Goal: Task Accomplishment & Management: Use online tool/utility

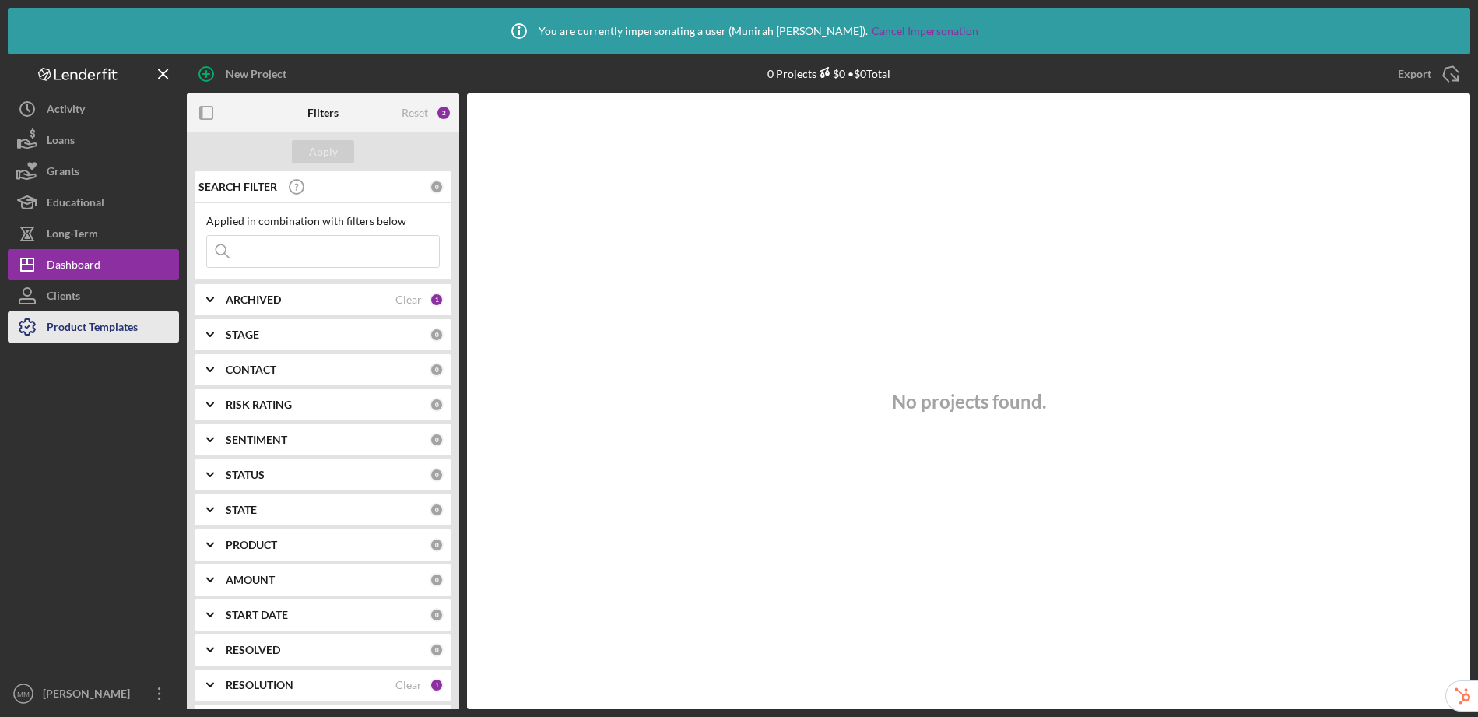
click at [80, 334] on div "Product Templates" at bounding box center [92, 328] width 91 height 35
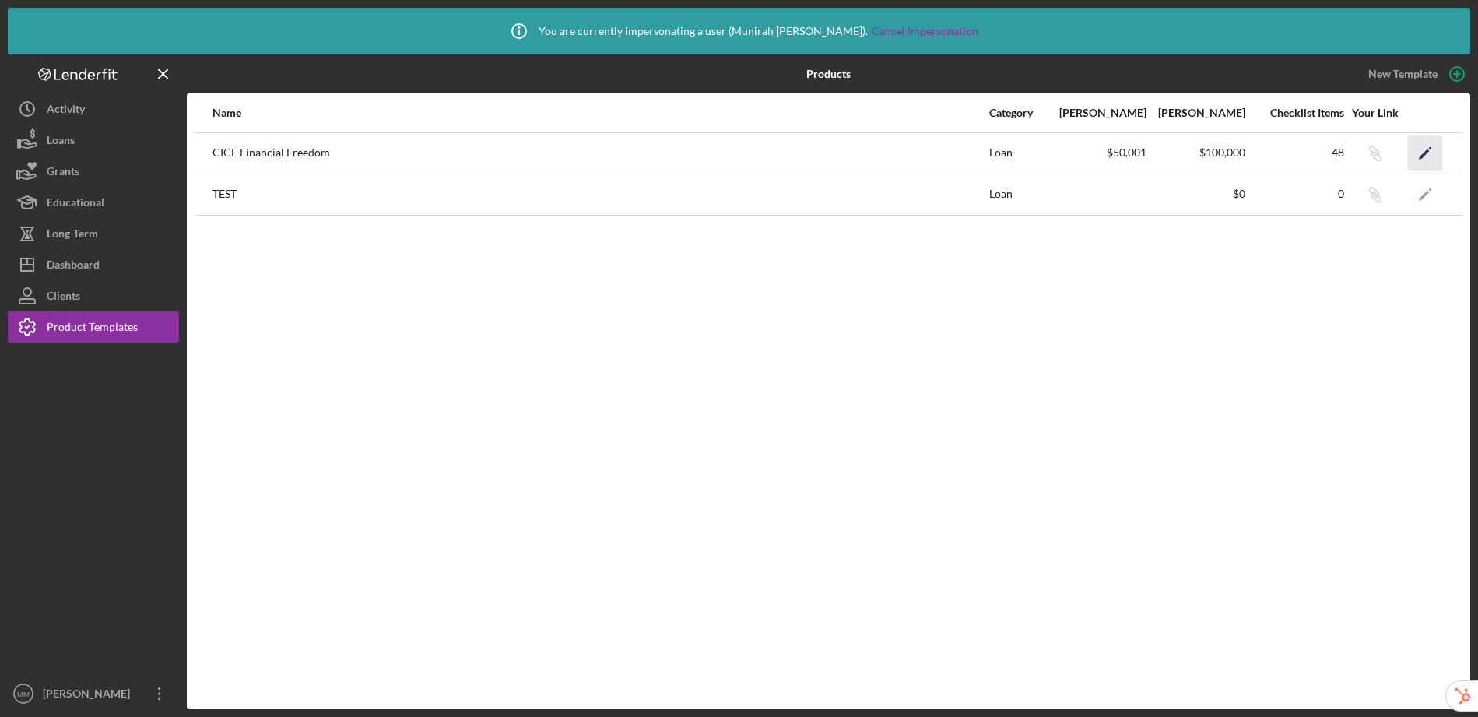
click at [1423, 155] on polygon "button" at bounding box center [1424, 154] width 11 height 11
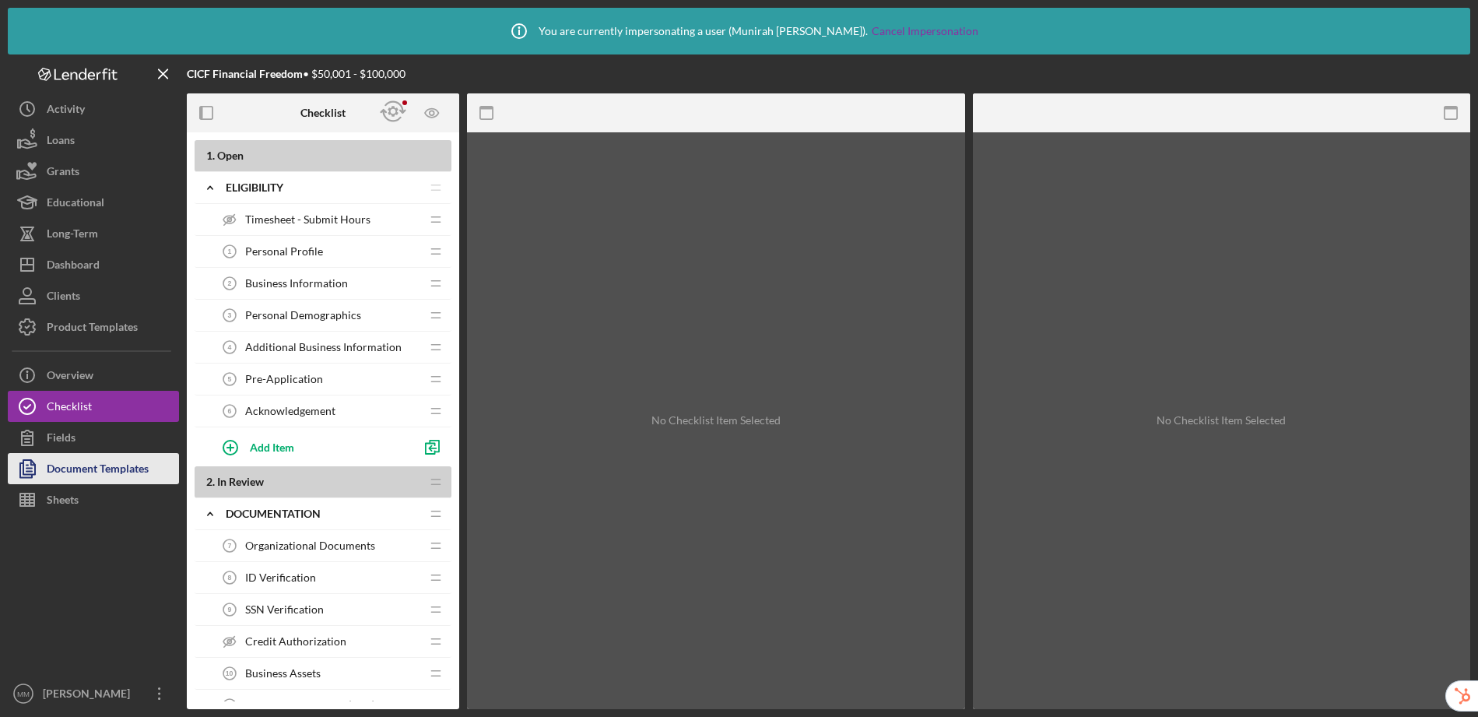
click at [71, 462] on div "Document Templates" at bounding box center [98, 470] width 102 height 35
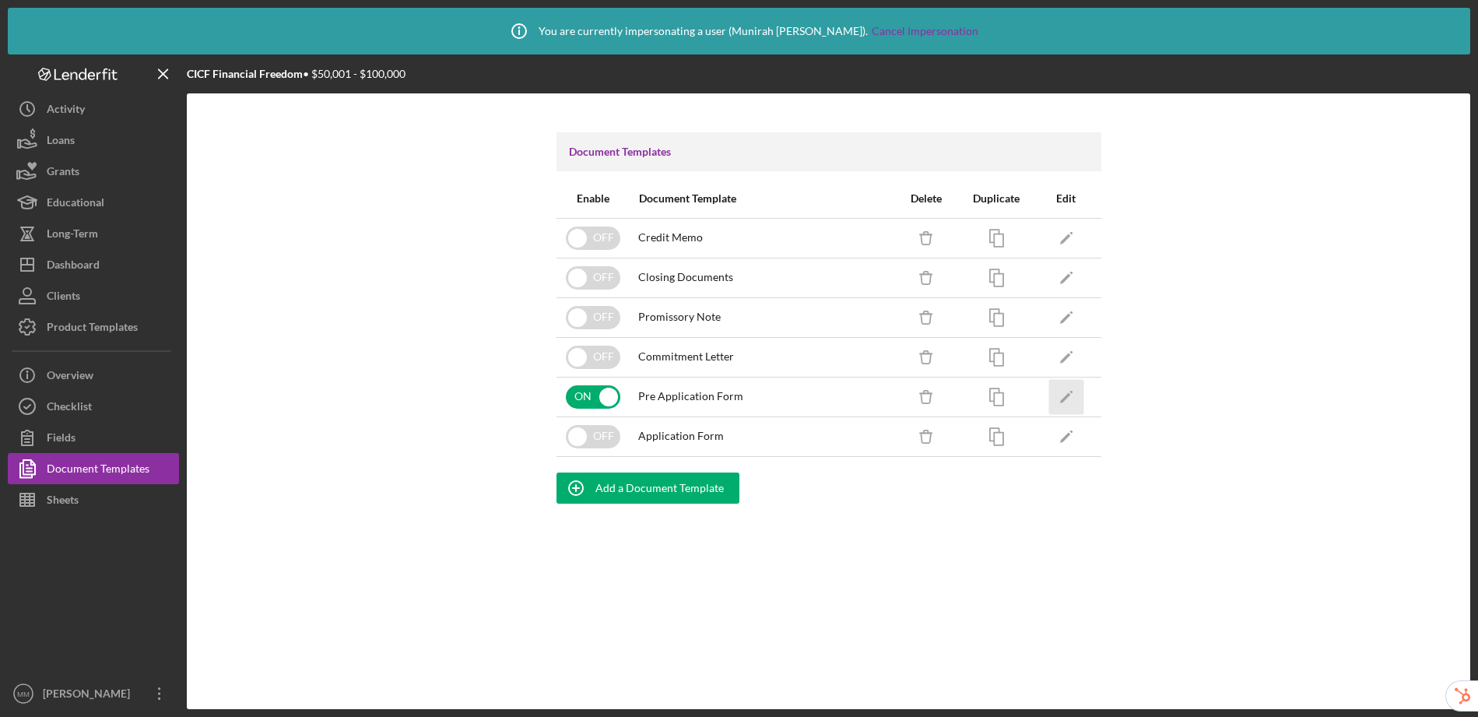
click at [1071, 406] on icon "Icon/Edit" at bounding box center [1065, 396] width 35 height 35
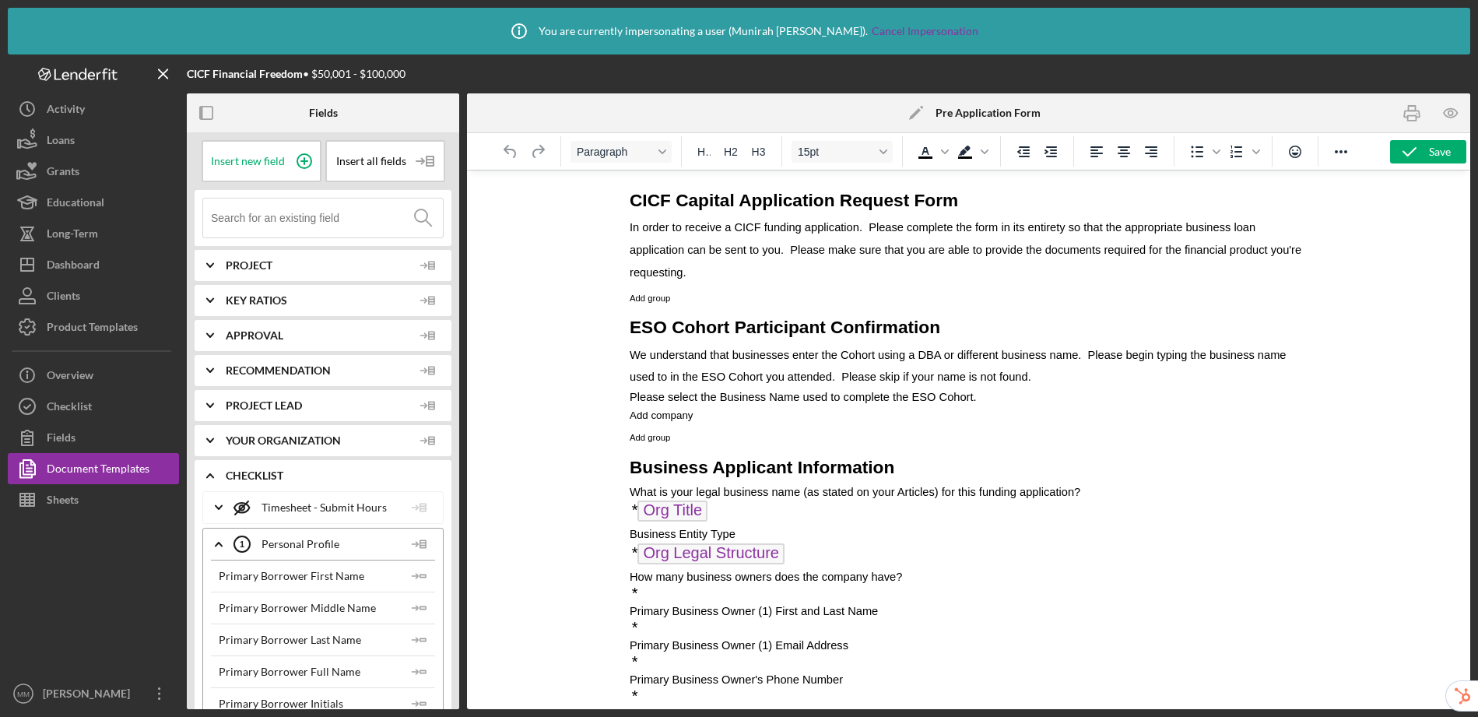
click at [745, 510] on p "* Org Title ﻿" at bounding box center [967, 512] width 677 height 25
click at [735, 494] on span "What is your legal business name (as stated on your Articles) for this funding …" at bounding box center [854, 492] width 451 height 12
drag, startPoint x: 815, startPoint y: 555, endPoint x: 629, endPoint y: 497, distance: 193.9
drag, startPoint x: 654, startPoint y: 497, endPoint x: 766, endPoint y: 549, distance: 122.9
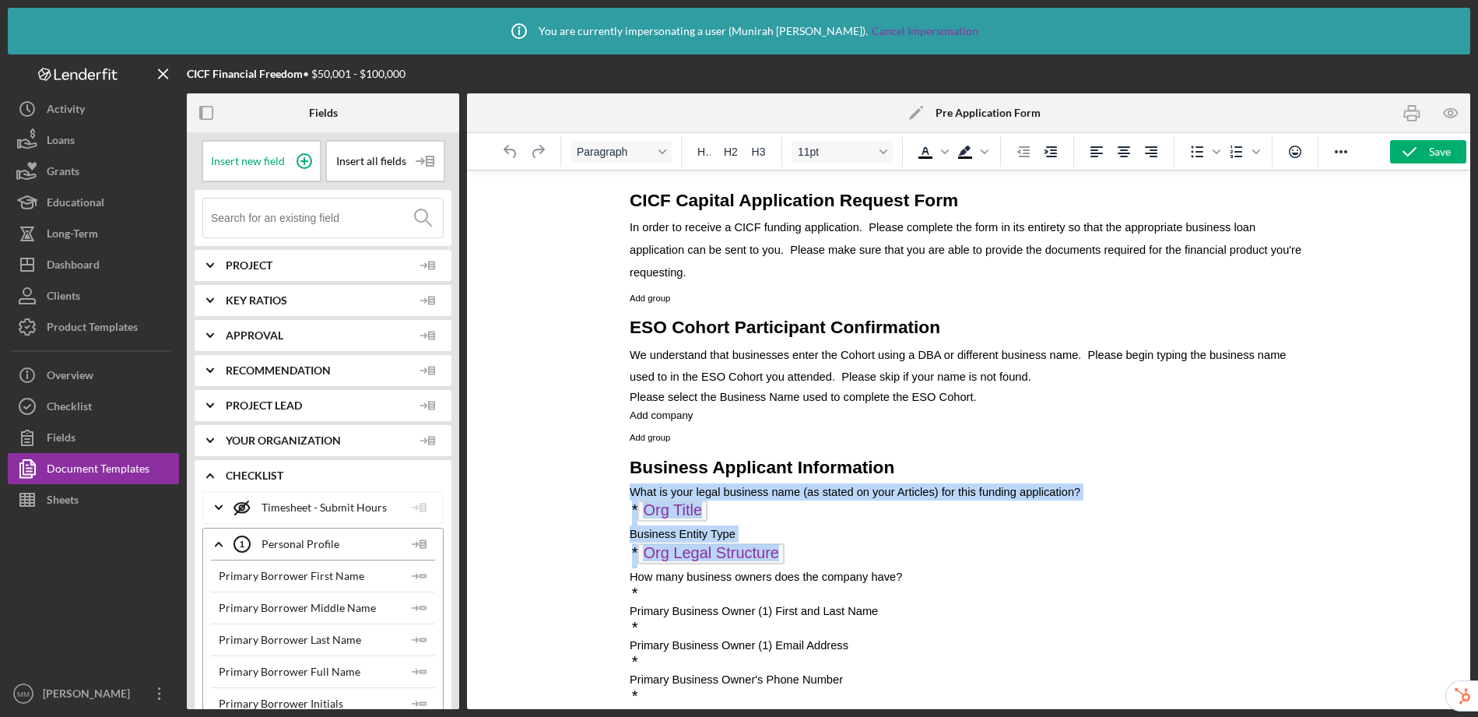
drag, startPoint x: 632, startPoint y: 492, endPoint x: 819, endPoint y: 568, distance: 202.4
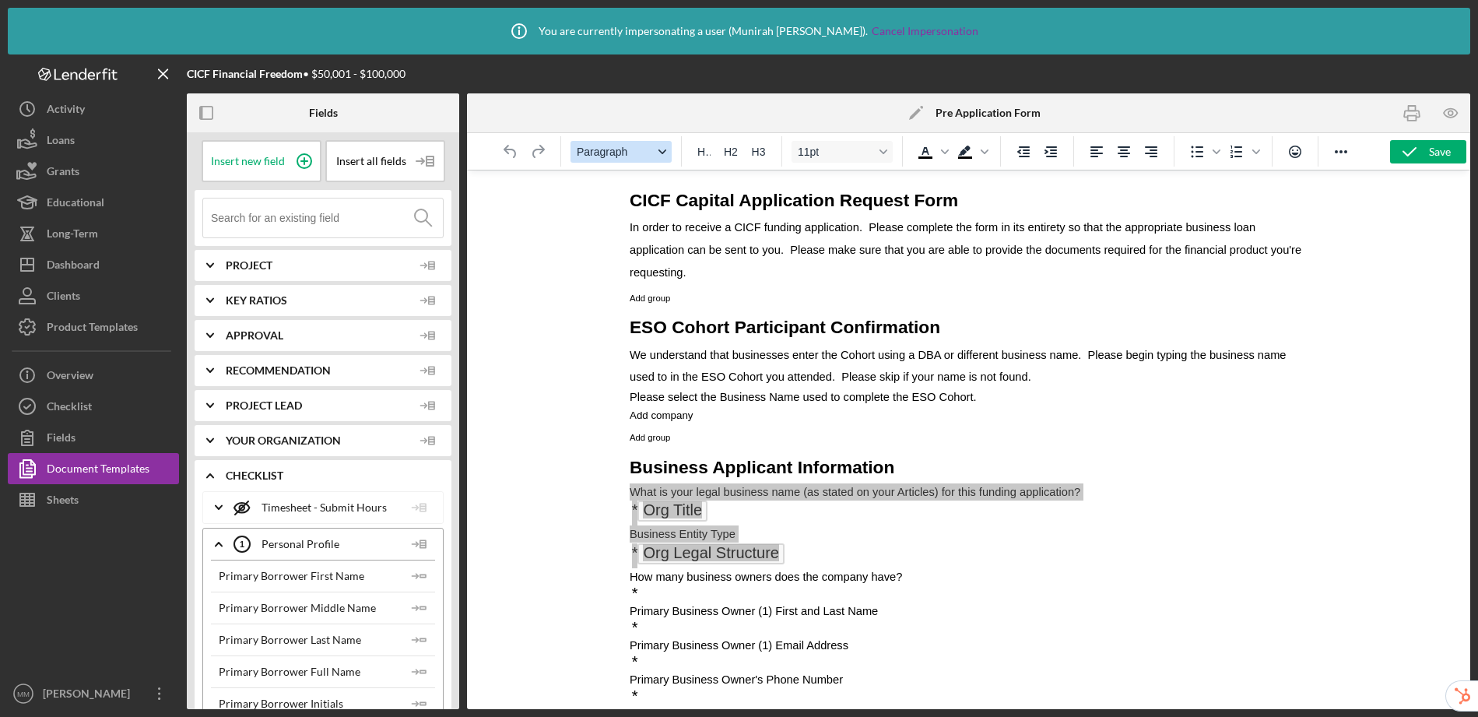
click at [652, 153] on span "Paragraph" at bounding box center [615, 152] width 76 height 12
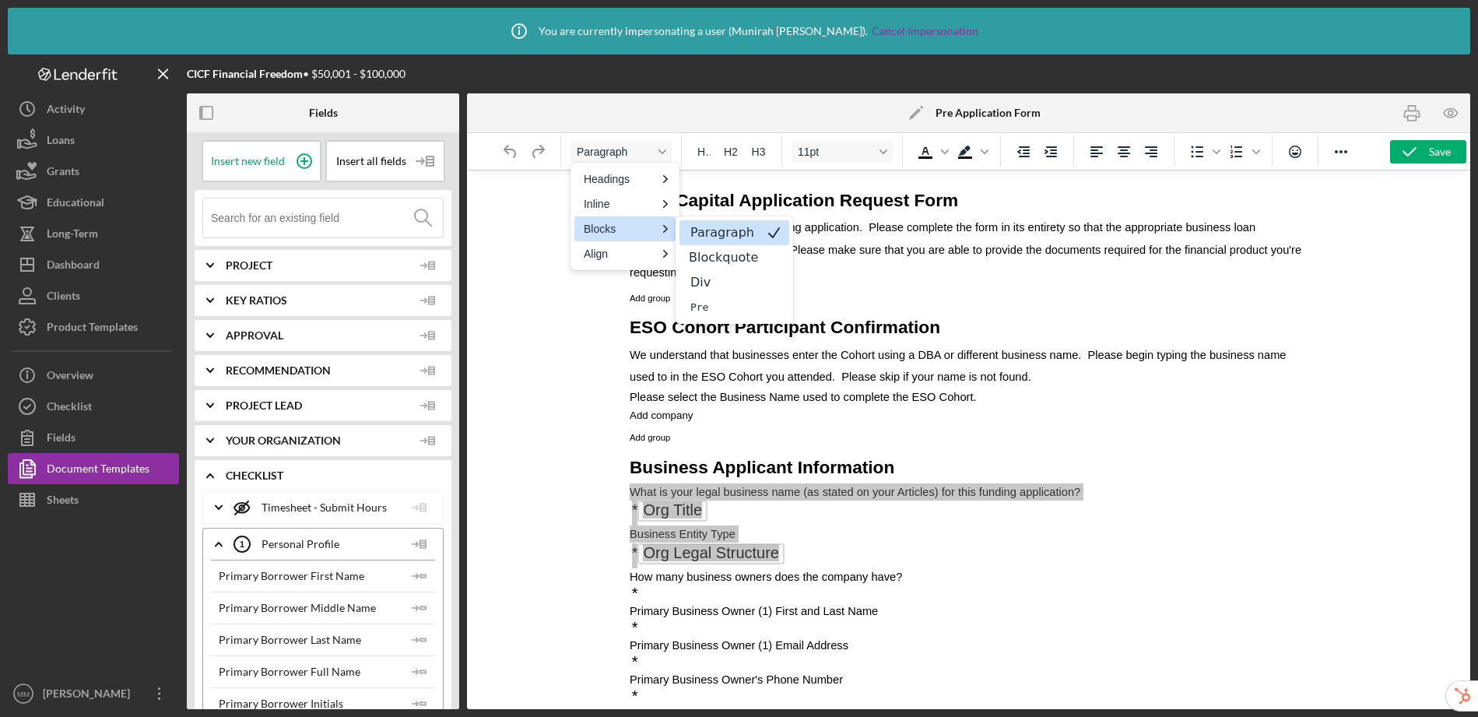
click at [721, 231] on p "Paragraph" at bounding box center [723, 232] width 69 height 19
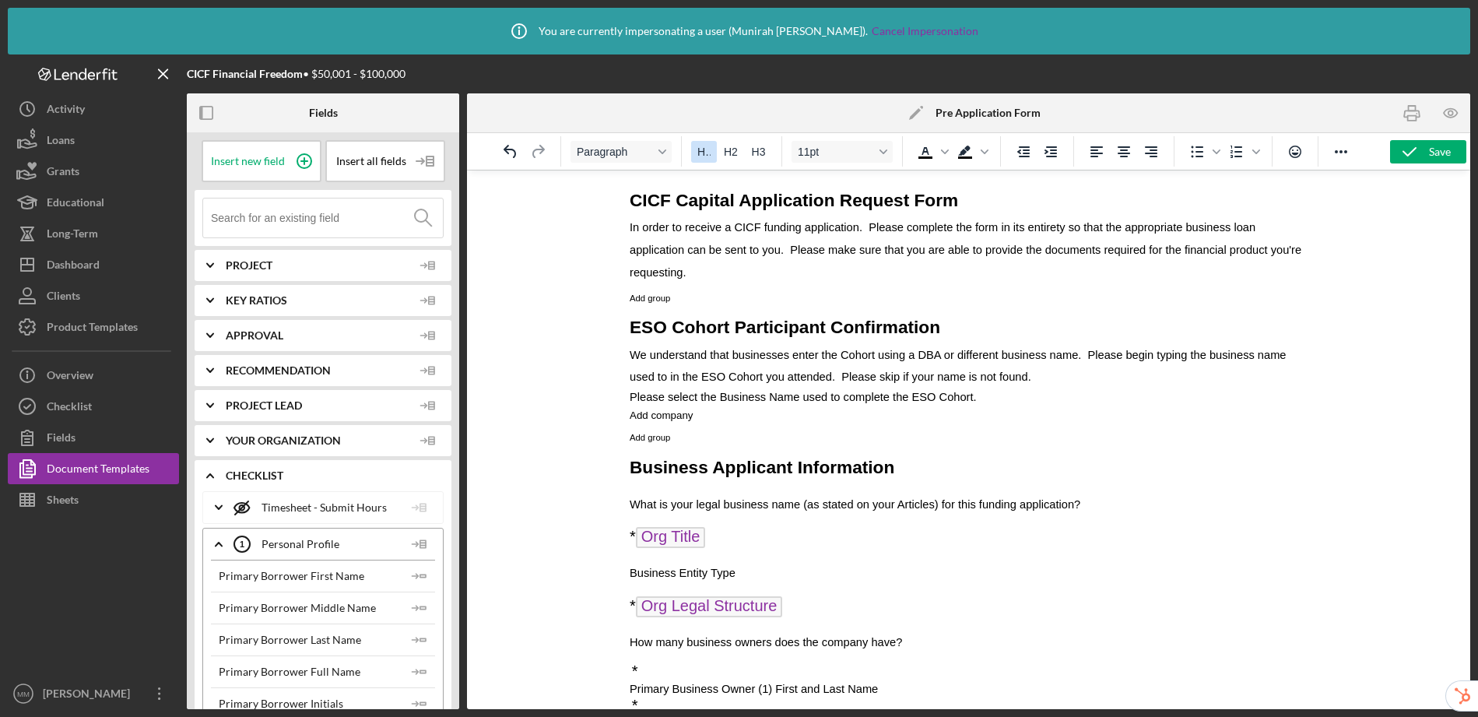
click at [704, 156] on span "H1" at bounding box center [703, 152] width 13 height 12
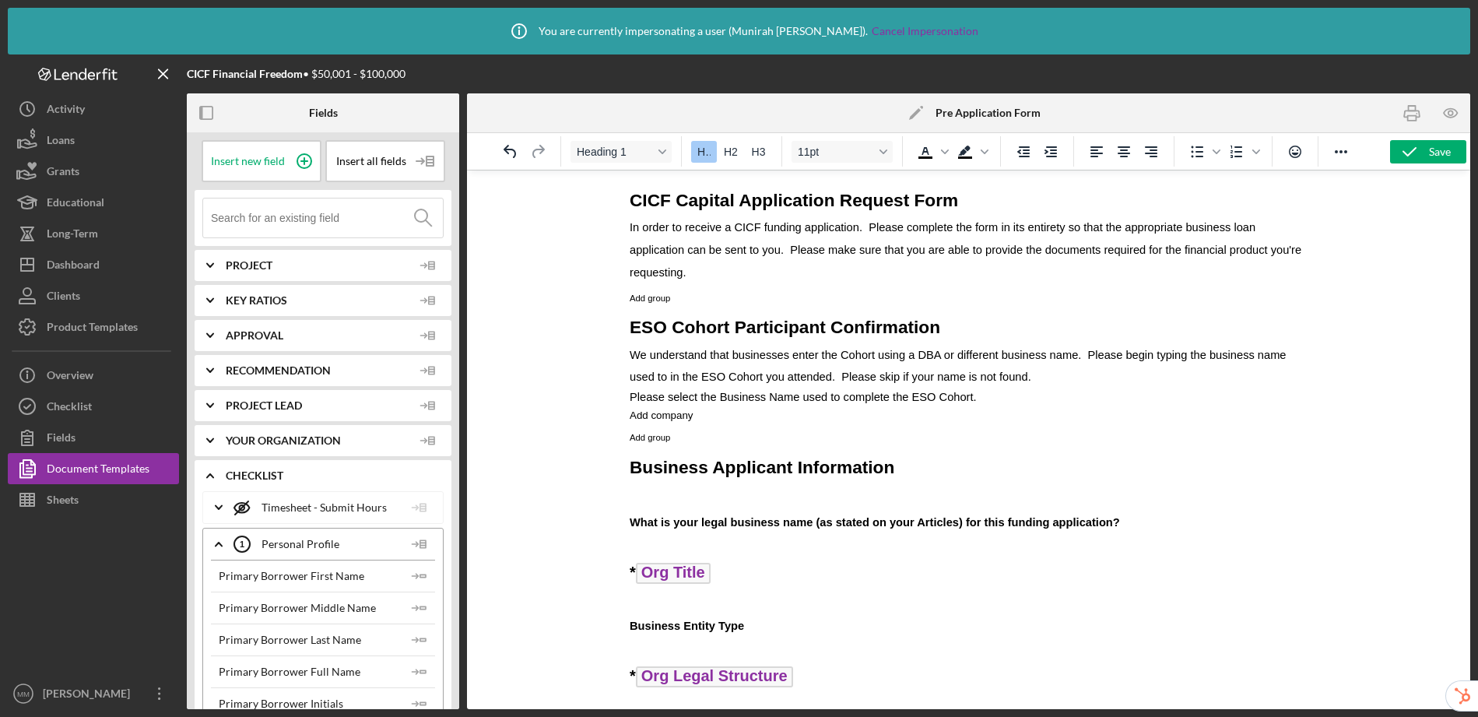
click at [704, 156] on span "H1" at bounding box center [703, 152] width 13 height 12
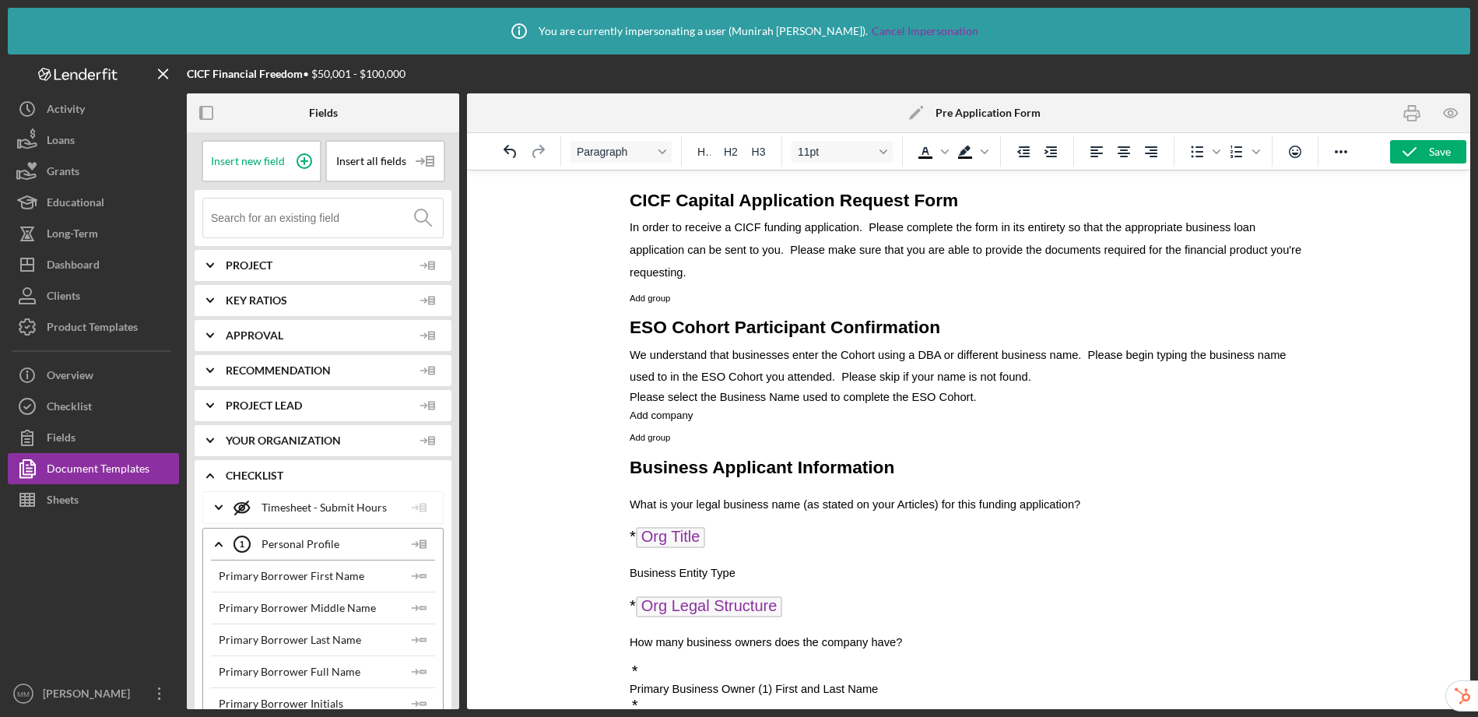
click at [785, 539] on p "* Org Title ﻿" at bounding box center [967, 538] width 677 height 26
click at [668, 538] on span "Org Title" at bounding box center [671, 537] width 70 height 21
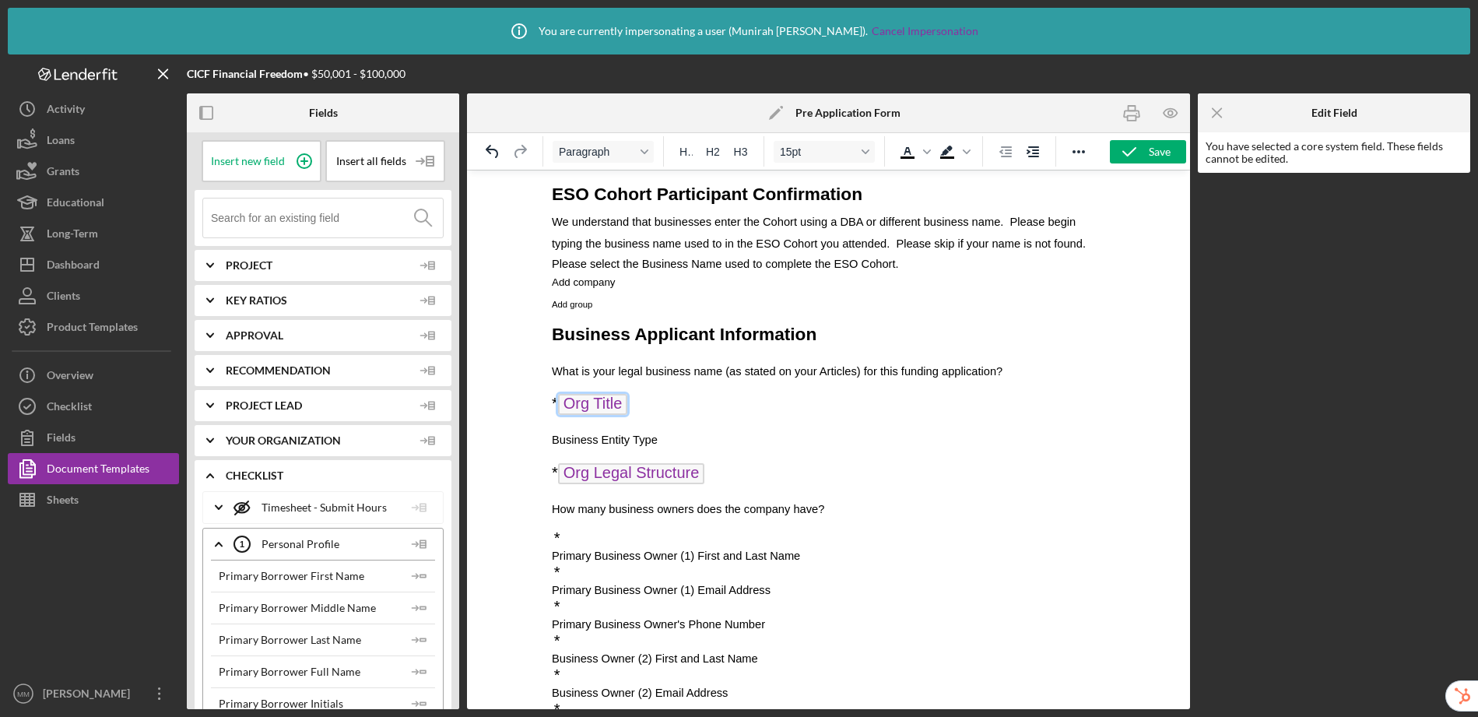
scroll to position [136, 0]
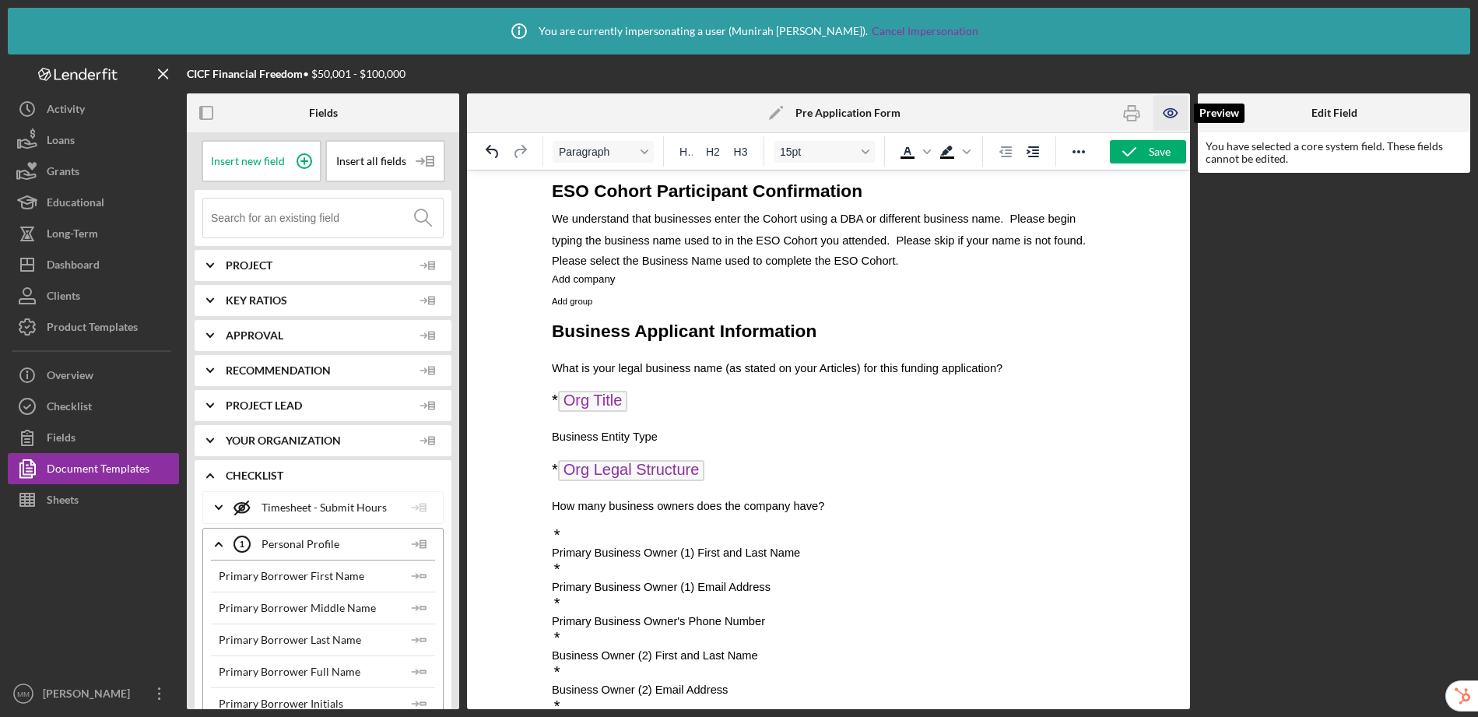
click at [1171, 118] on icon "button" at bounding box center [1170, 113] width 35 height 35
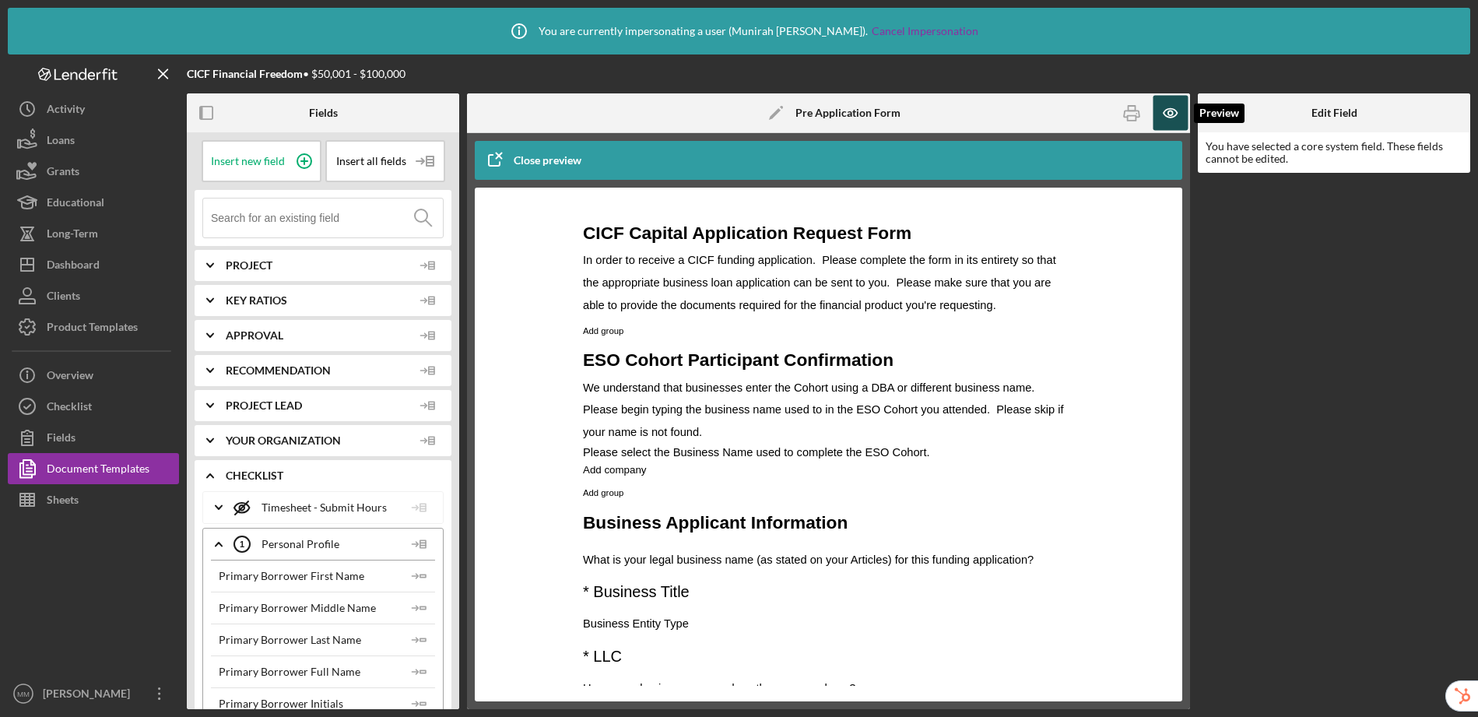
click at [1173, 115] on icon "button" at bounding box center [1170, 113] width 35 height 35
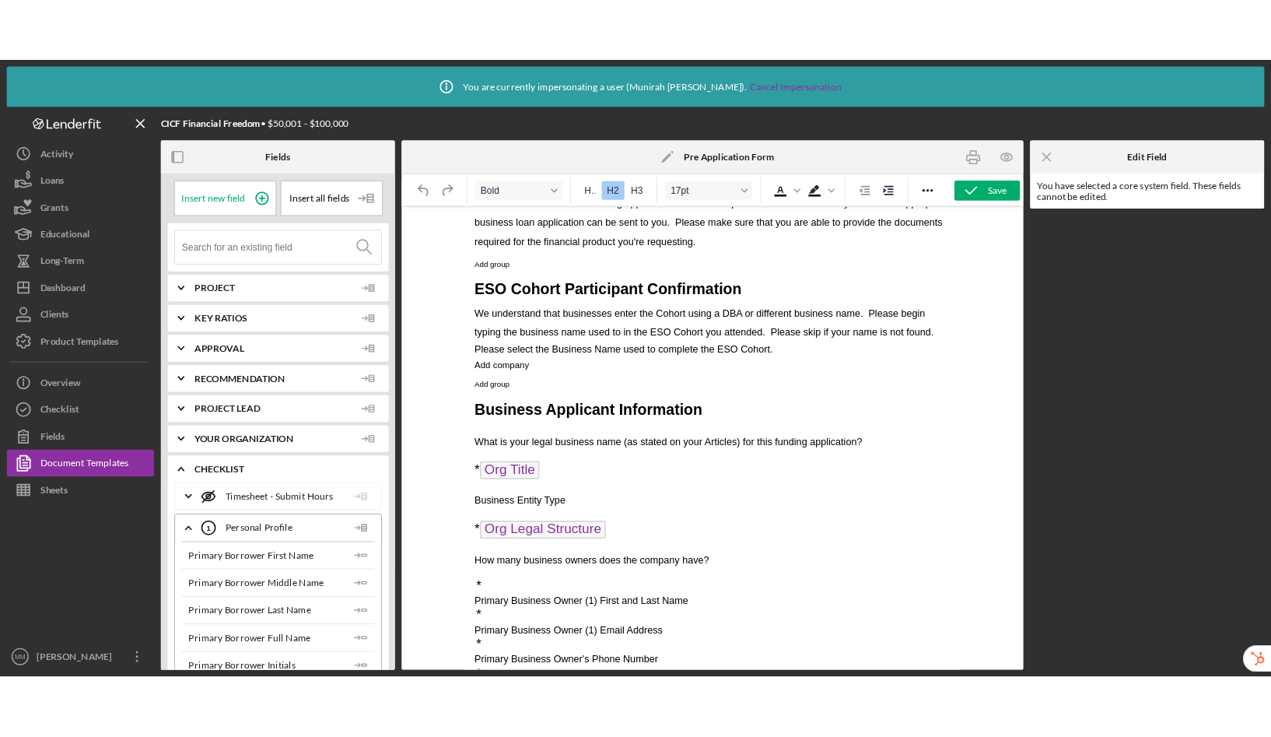
scroll to position [0, 0]
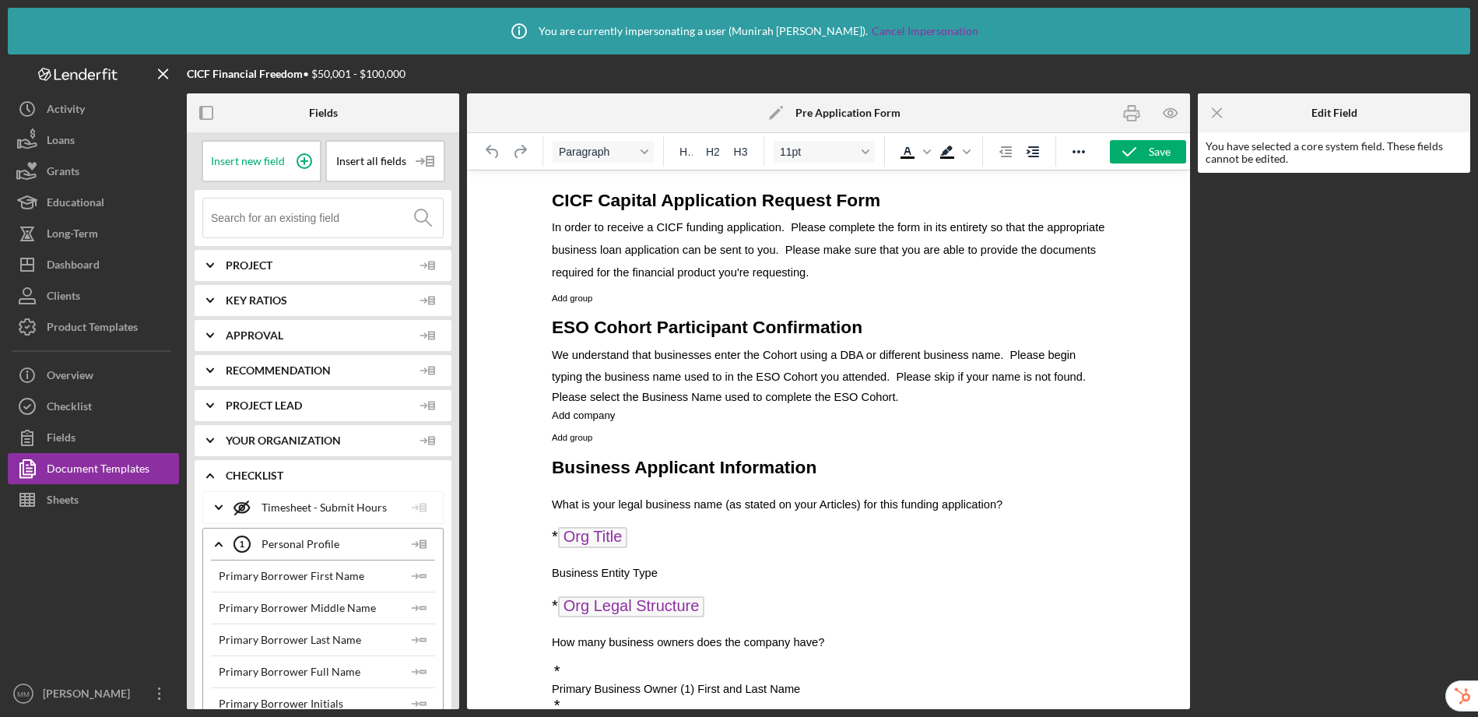
click at [815, 253] on span "In order to receive a CICF funding application. Please complete the form in its…" at bounding box center [827, 250] width 552 height 58
click at [583, 296] on span "Add group" at bounding box center [571, 297] width 40 height 9
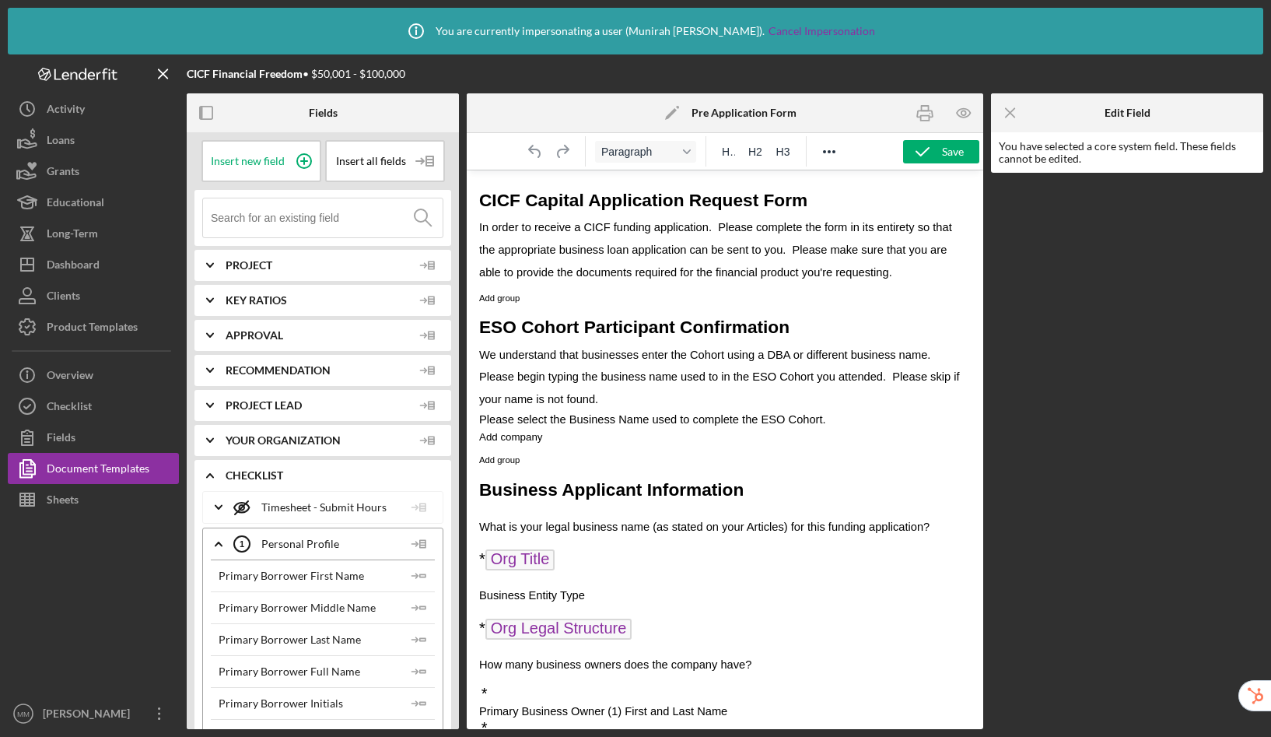
click at [583, 296] on p "Add group" at bounding box center [725, 297] width 492 height 26
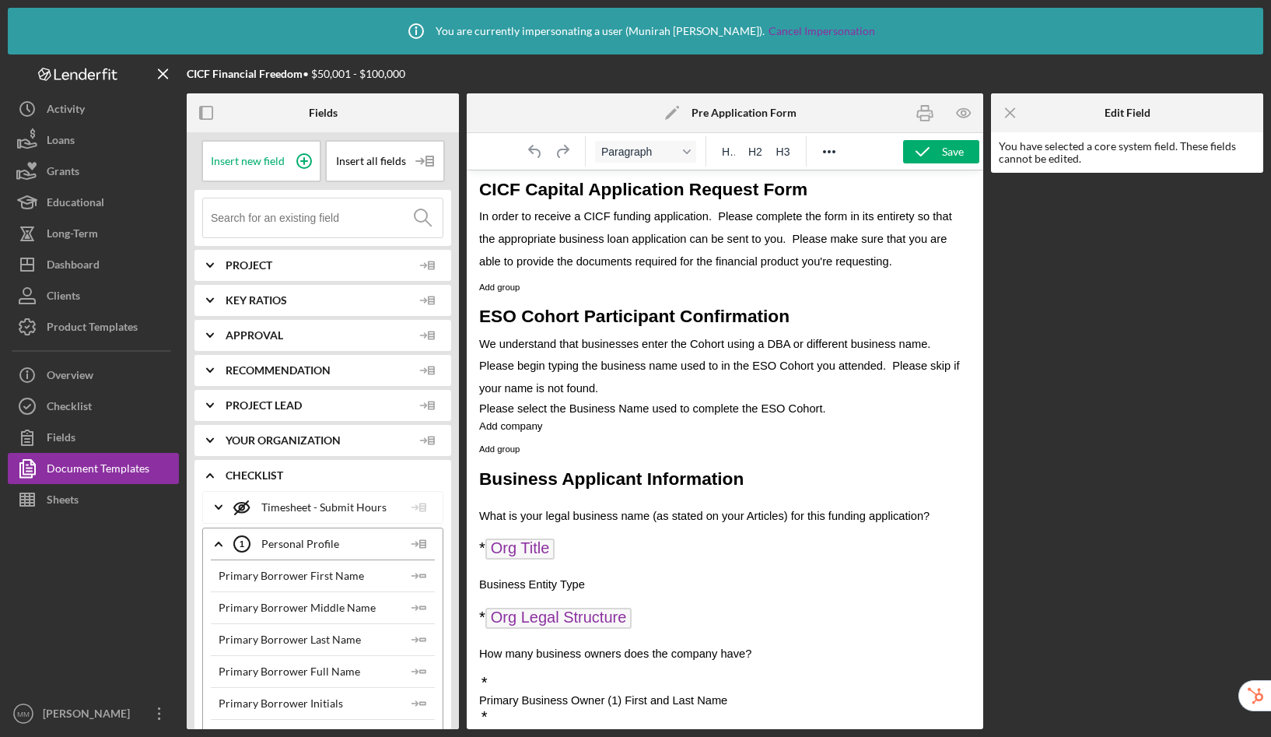
scroll to position [27, 0]
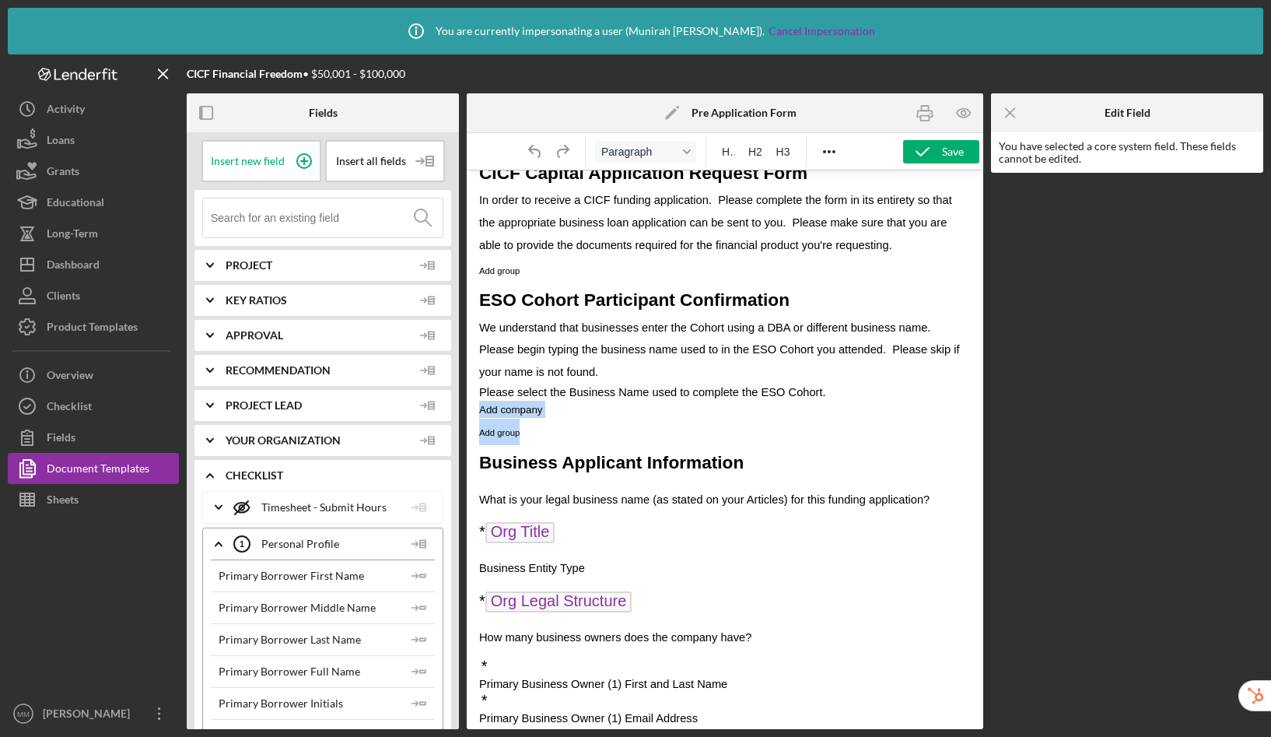
drag, startPoint x: 528, startPoint y: 433, endPoint x: 470, endPoint y: 413, distance: 61.0
click at [606, 419] on p "Add group" at bounding box center [725, 432] width 492 height 26
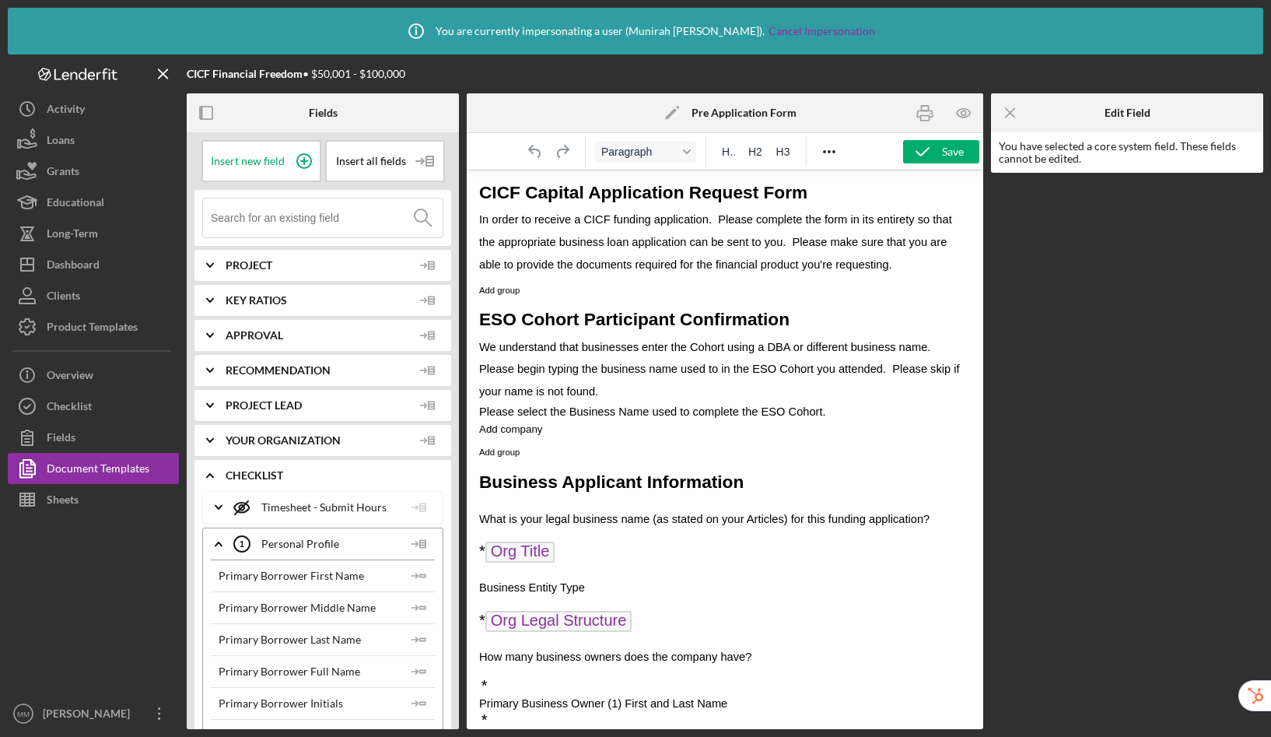
scroll to position [8, 0]
click at [836, 321] on h2 "ESO Cohort Participant Confirmation" at bounding box center [725, 318] width 492 height 33
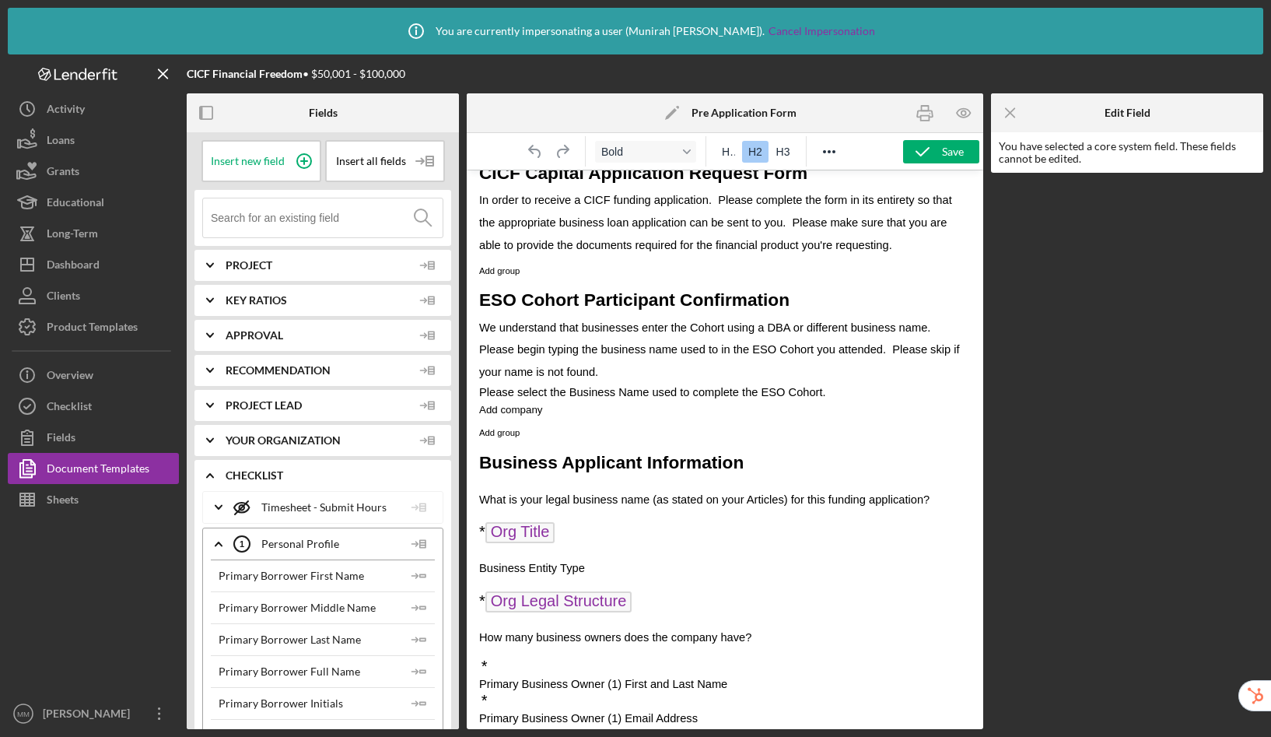
scroll to position [161, 0]
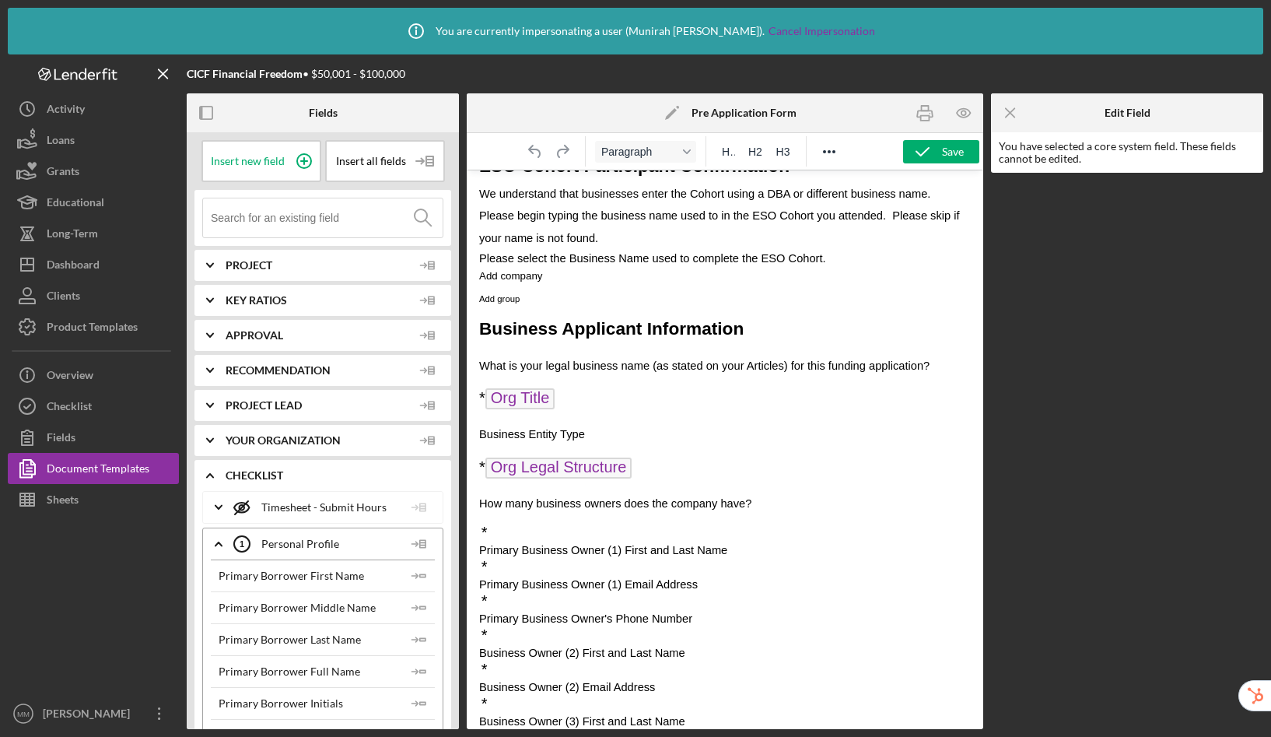
click at [579, 397] on p "* Org Title" at bounding box center [725, 400] width 492 height 26
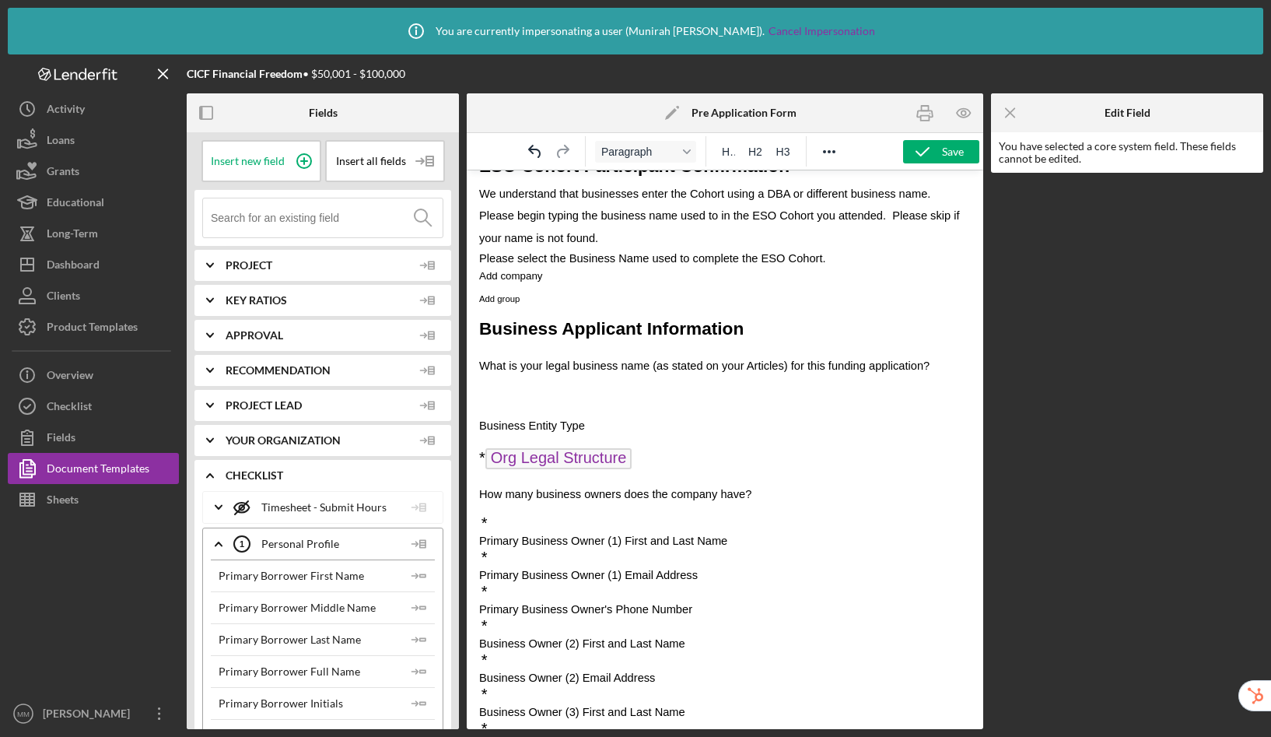
click at [291, 227] on input at bounding box center [327, 217] width 232 height 39
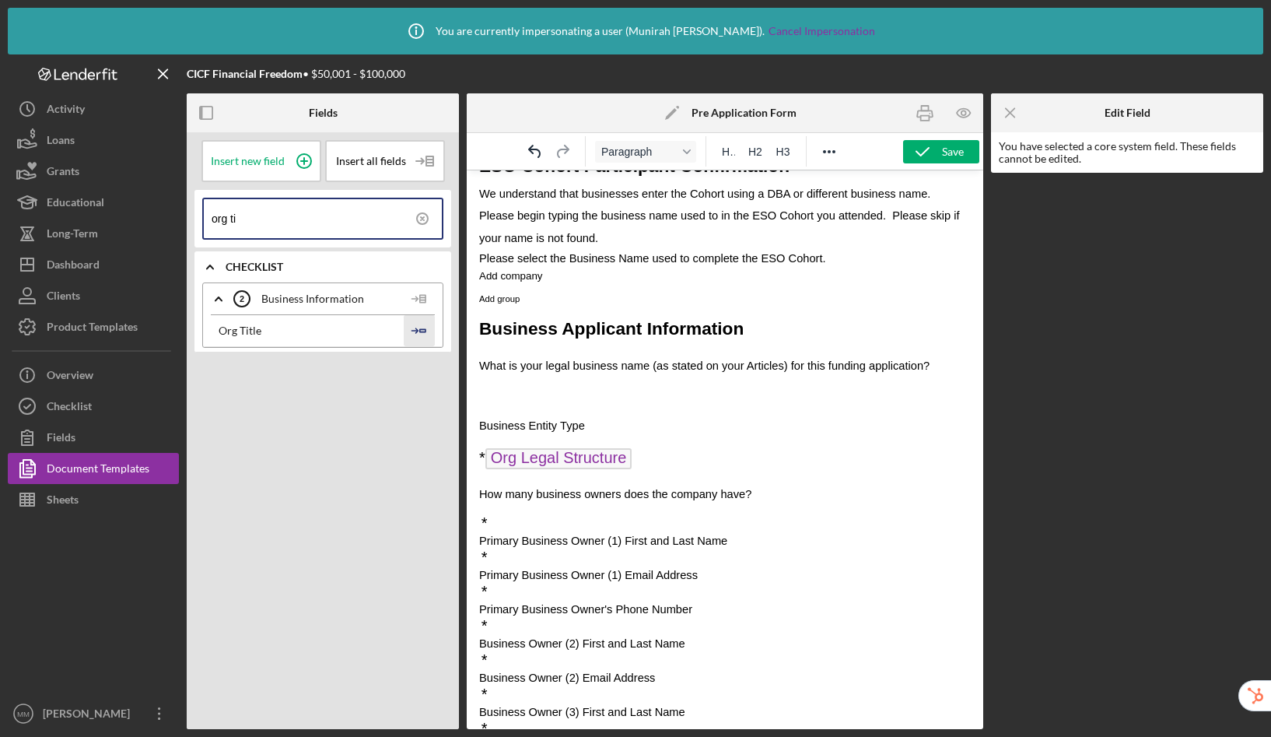
click at [420, 327] on icon "Icon/Insert Field" at bounding box center [419, 330] width 31 height 31
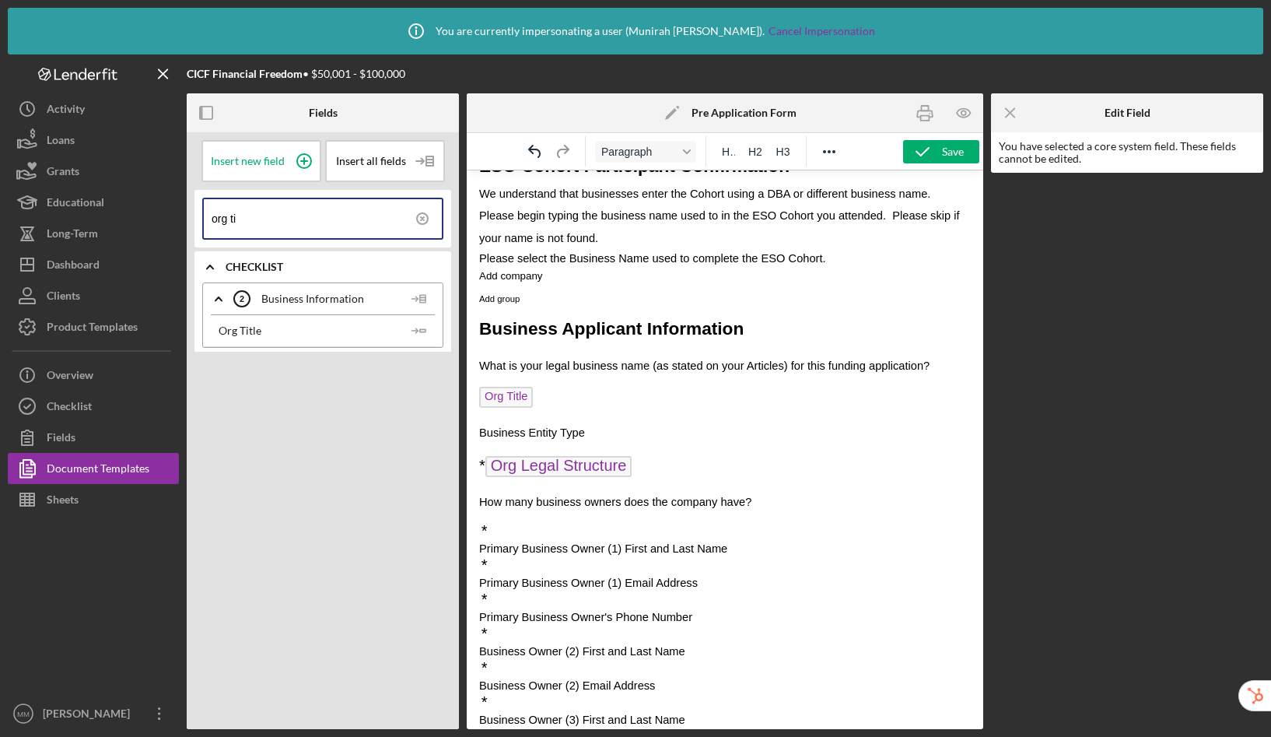
click at [654, 468] on p "* Org Legal Structure" at bounding box center [725, 467] width 492 height 26
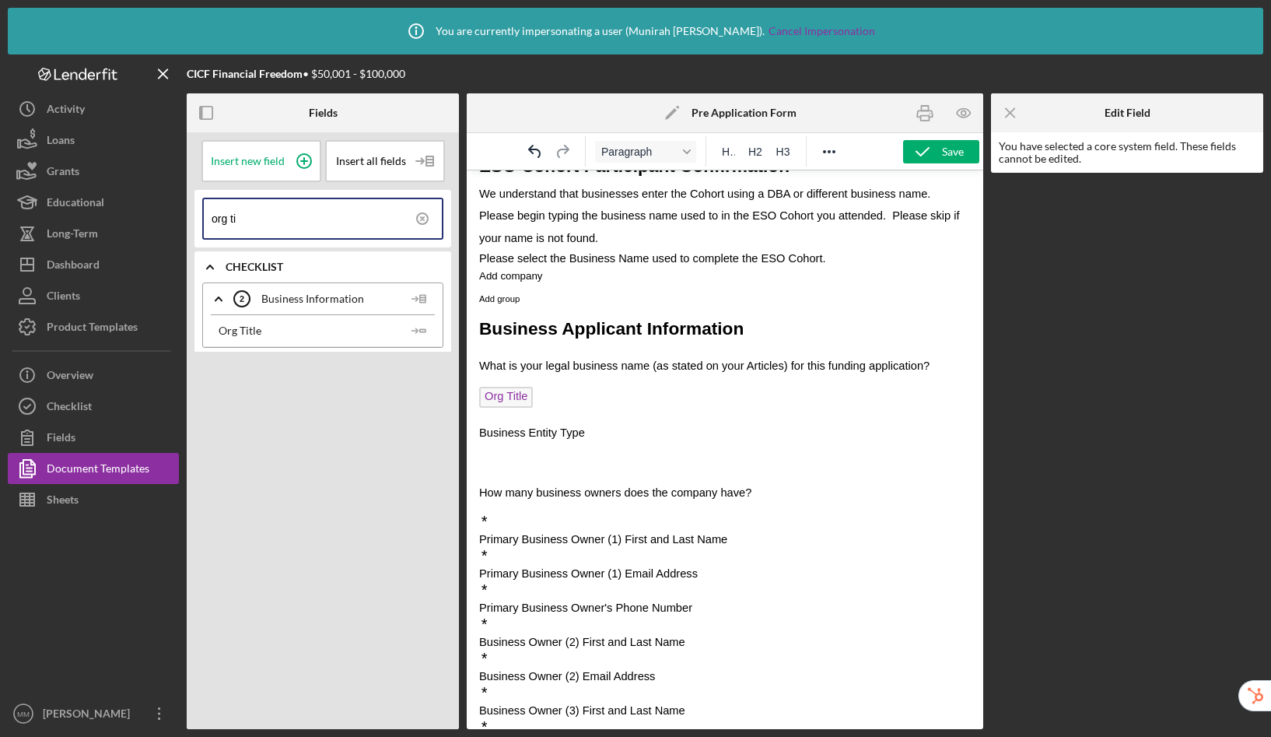
click at [254, 221] on input "org ti" at bounding box center [327, 218] width 230 height 39
drag, startPoint x: 257, startPoint y: 219, endPoint x: 153, endPoint y: 212, distance: 103.7
click at [153, 212] on div "CICF Financial Freedom • $50,001 - $100,000 Fields Insert new field Insert all …" at bounding box center [636, 391] width 1256 height 675
click at [423, 335] on icon "Icon/Insert Field" at bounding box center [419, 330] width 31 height 31
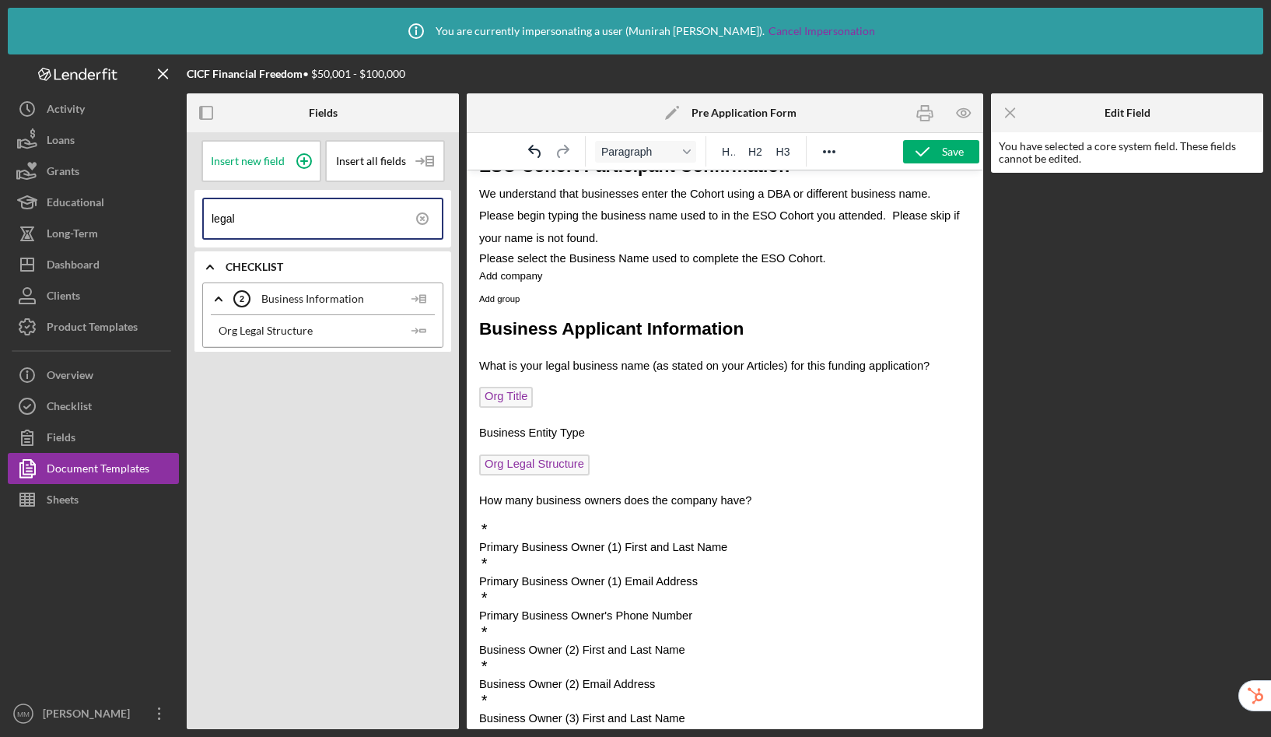
scroll to position [289, 0]
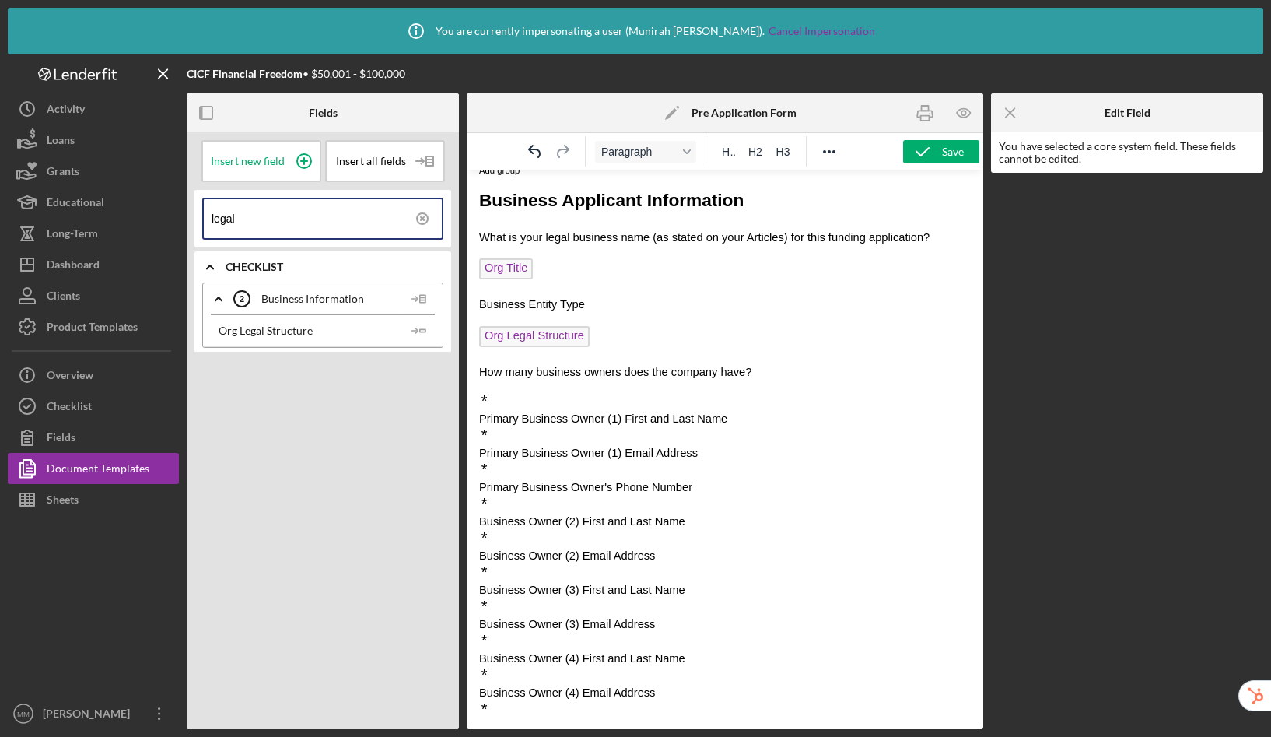
click at [539, 397] on p "*" at bounding box center [725, 401] width 492 height 17
drag, startPoint x: 266, startPoint y: 221, endPoint x: 188, endPoint y: 209, distance: 78.7
click at [188, 209] on div "Insert new field Insert all fields legal Icon/Expander Checklist Icon/Expander …" at bounding box center [323, 430] width 272 height 597
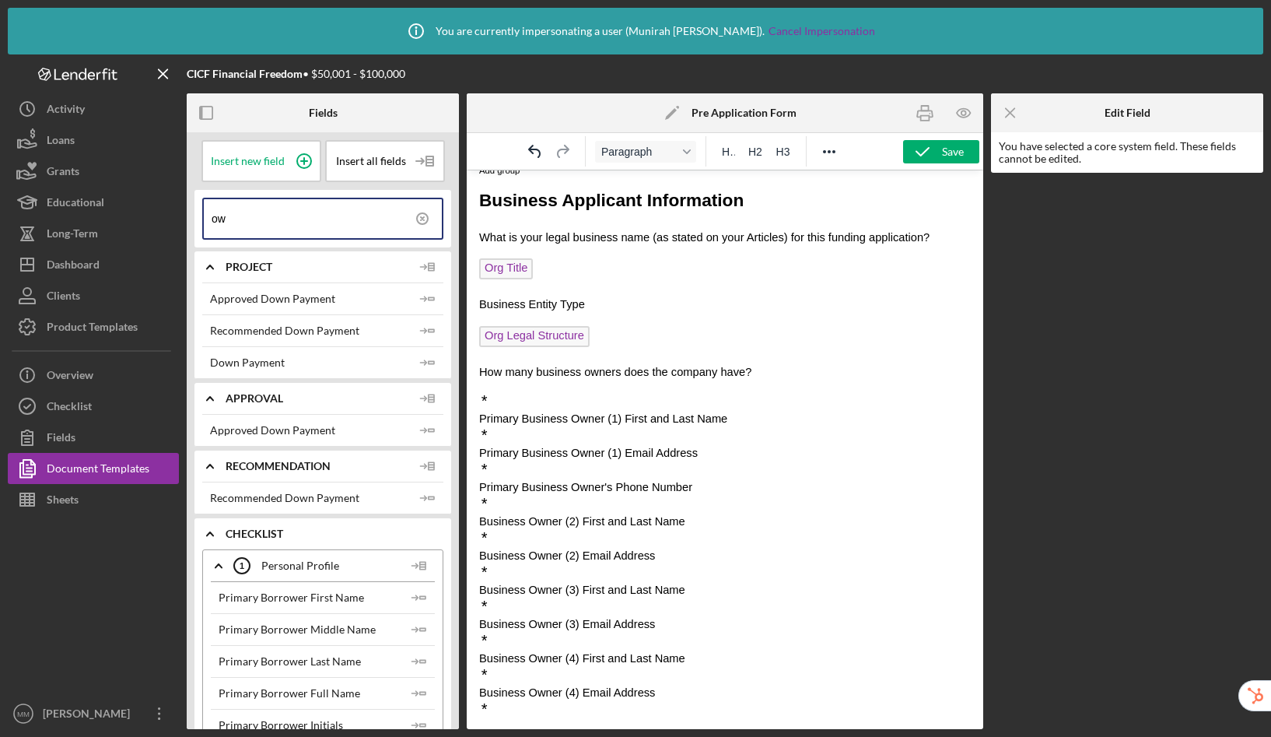
type input "o"
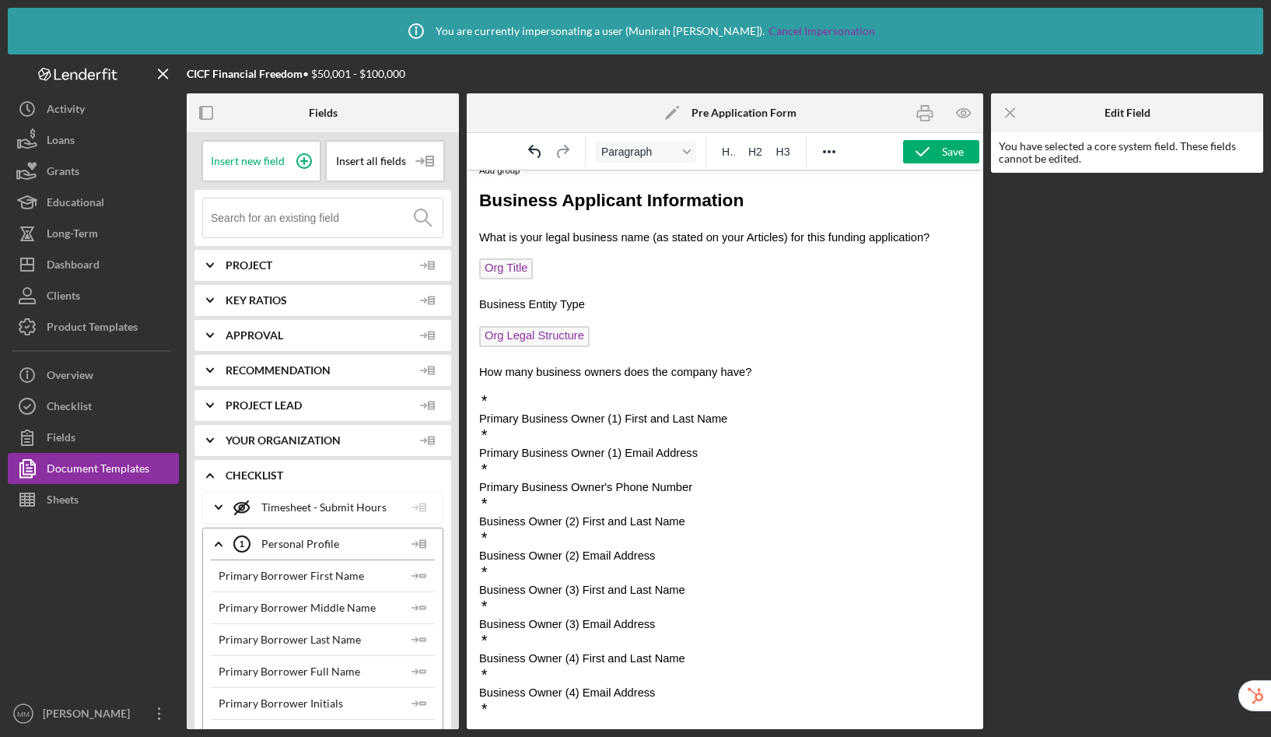
click at [556, 391] on body "CICF Capital Application Request Form In order to receive a CICF funding applic…" at bounding box center [725, 711] width 492 height 1637
click at [542, 395] on p "*" at bounding box center [725, 401] width 492 height 17
click at [286, 165] on icon at bounding box center [304, 161] width 39 height 39
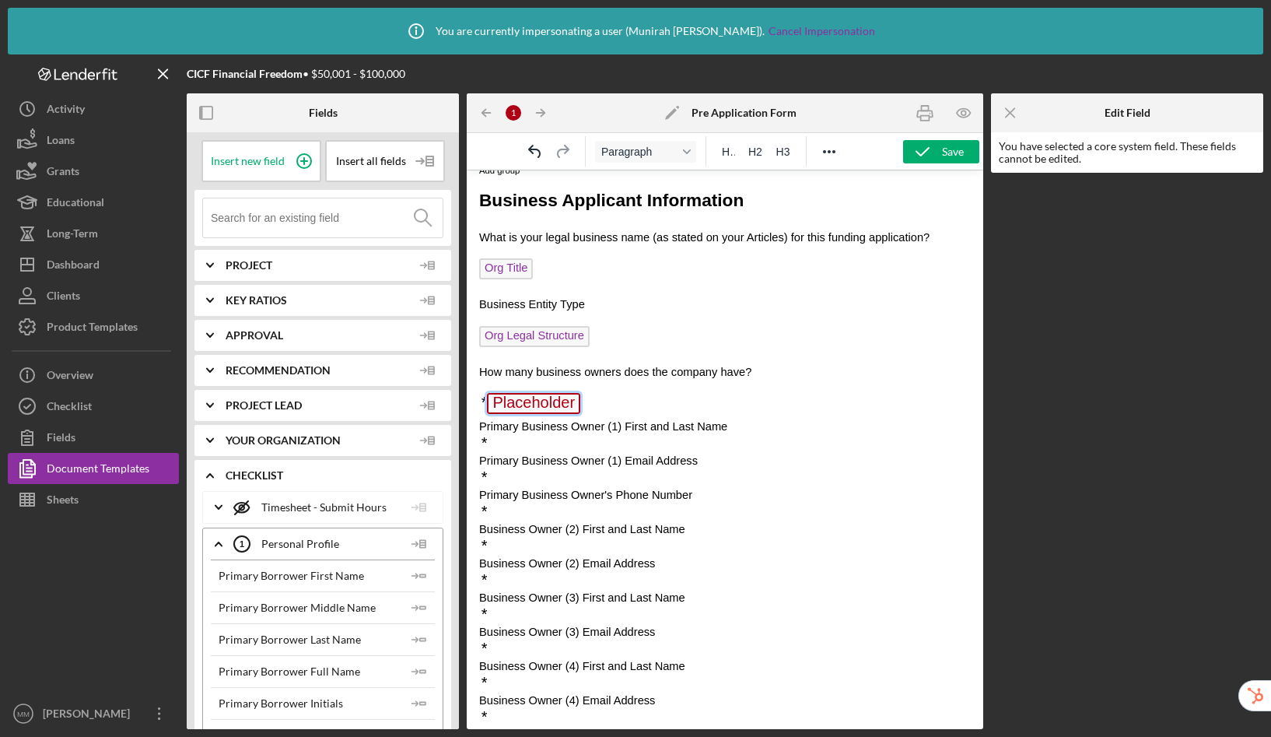
click at [531, 405] on span "Placeholder" at bounding box center [533, 403] width 93 height 21
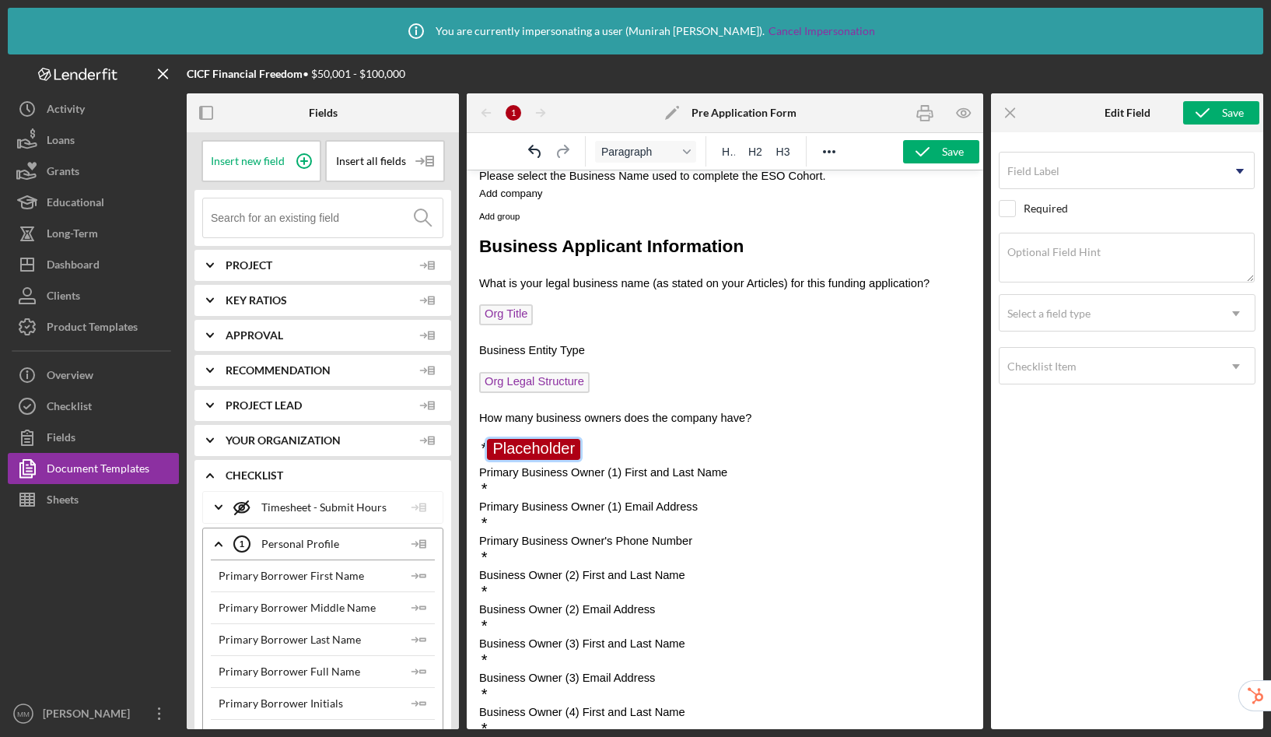
scroll to position [244, 0]
click at [637, 448] on p "* Placeholder ﻿" at bounding box center [725, 451] width 492 height 25
click at [643, 447] on p "* Placeholder ﻿" at bounding box center [725, 451] width 492 height 25
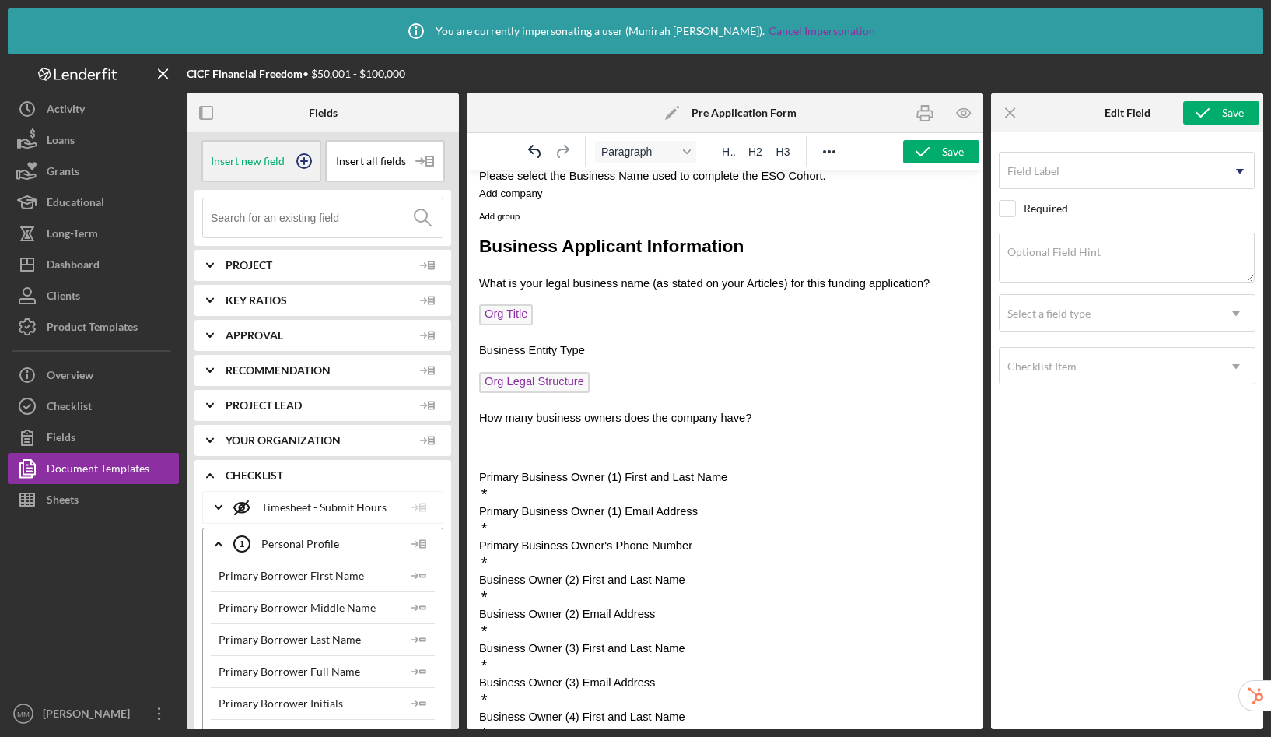
click at [286, 171] on icon at bounding box center [304, 161] width 39 height 39
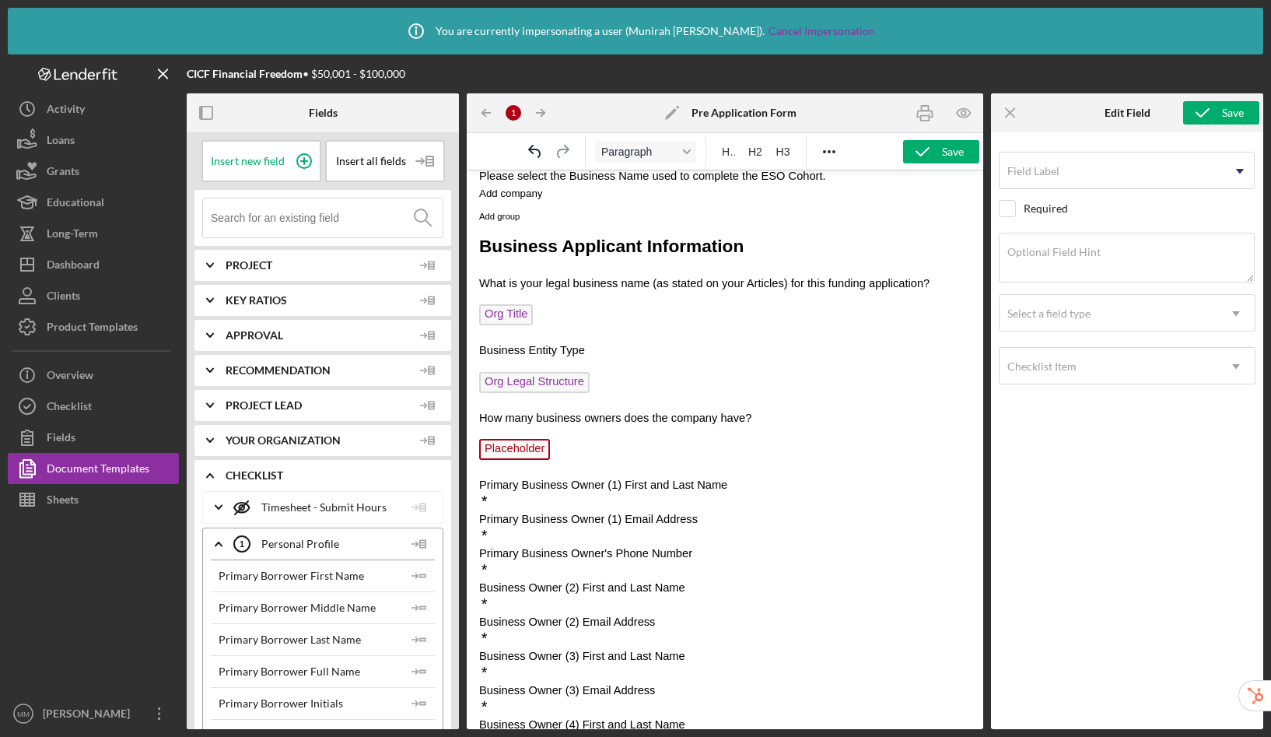
click at [520, 453] on span "Placeholder" at bounding box center [514, 449] width 71 height 21
click at [1065, 171] on input "Field Label" at bounding box center [1127, 170] width 256 height 37
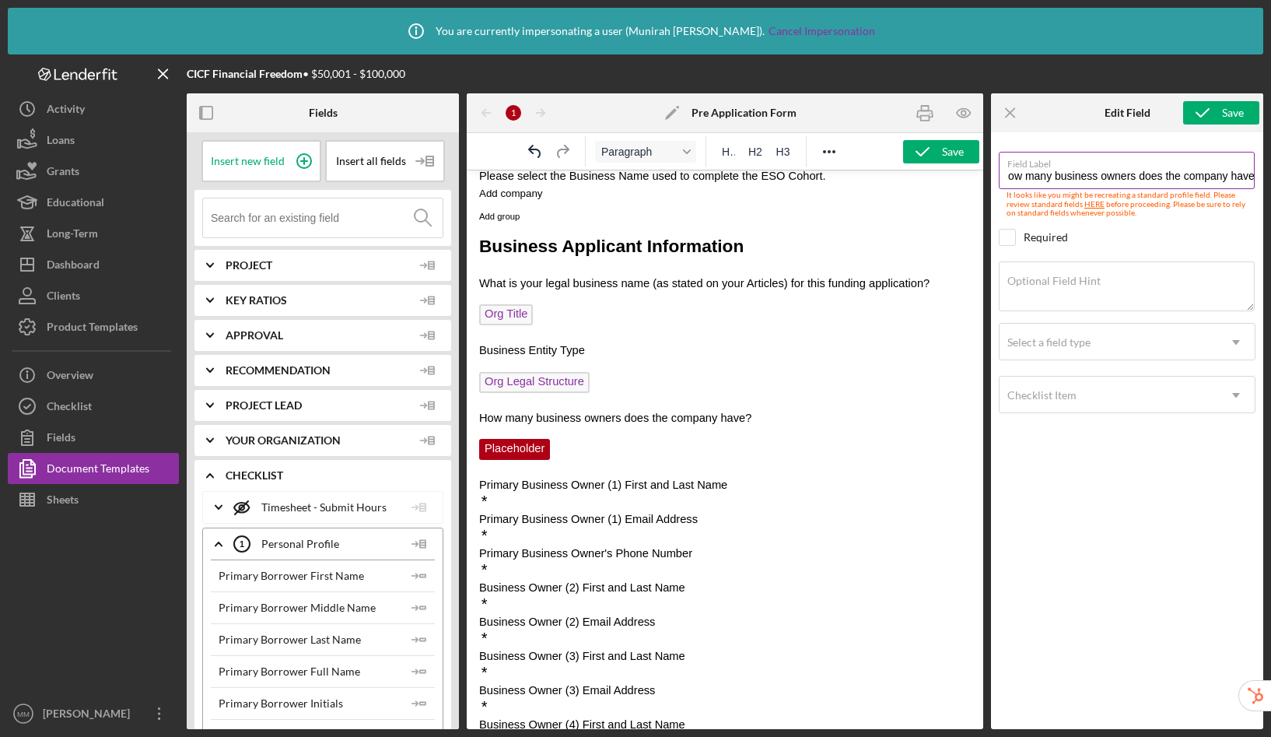
scroll to position [0, 13]
type input "How many business owners does the company have?"
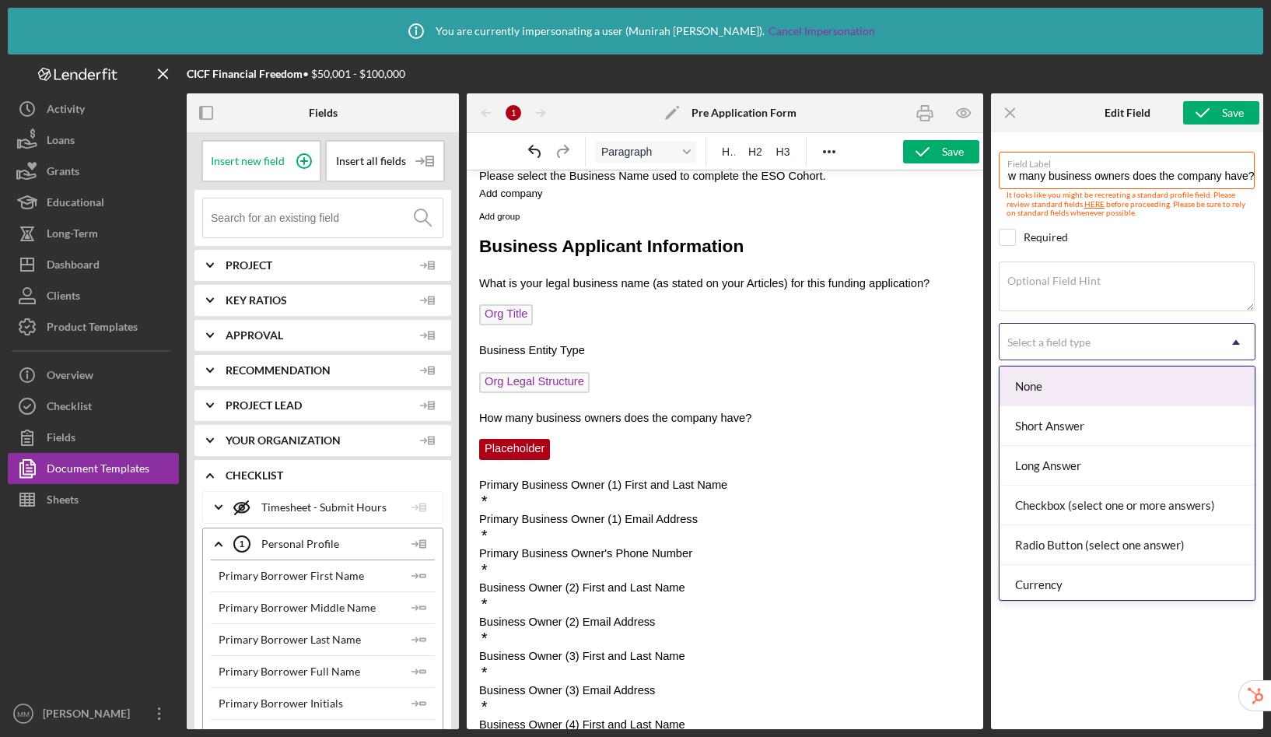
scroll to position [0, 0]
click at [1048, 349] on div "Select a field type" at bounding box center [1109, 342] width 218 height 36
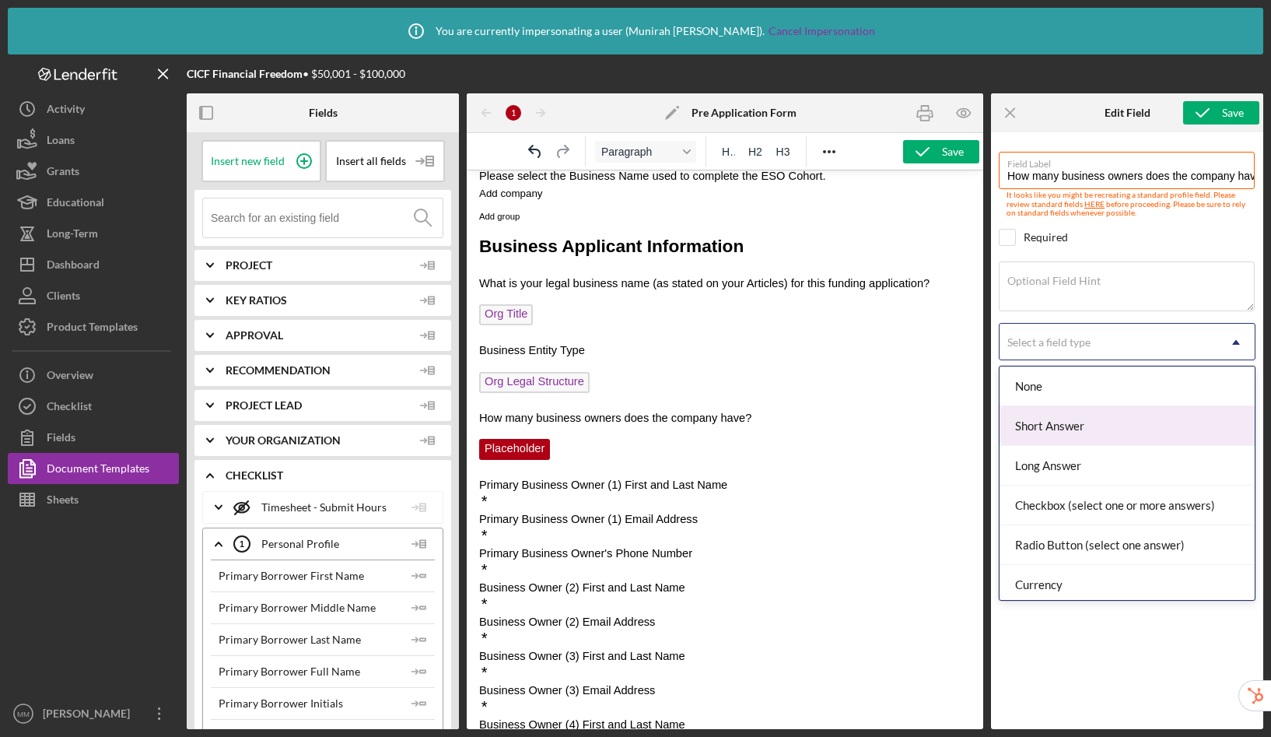
click at [1067, 423] on div "Short Answer" at bounding box center [1127, 426] width 255 height 40
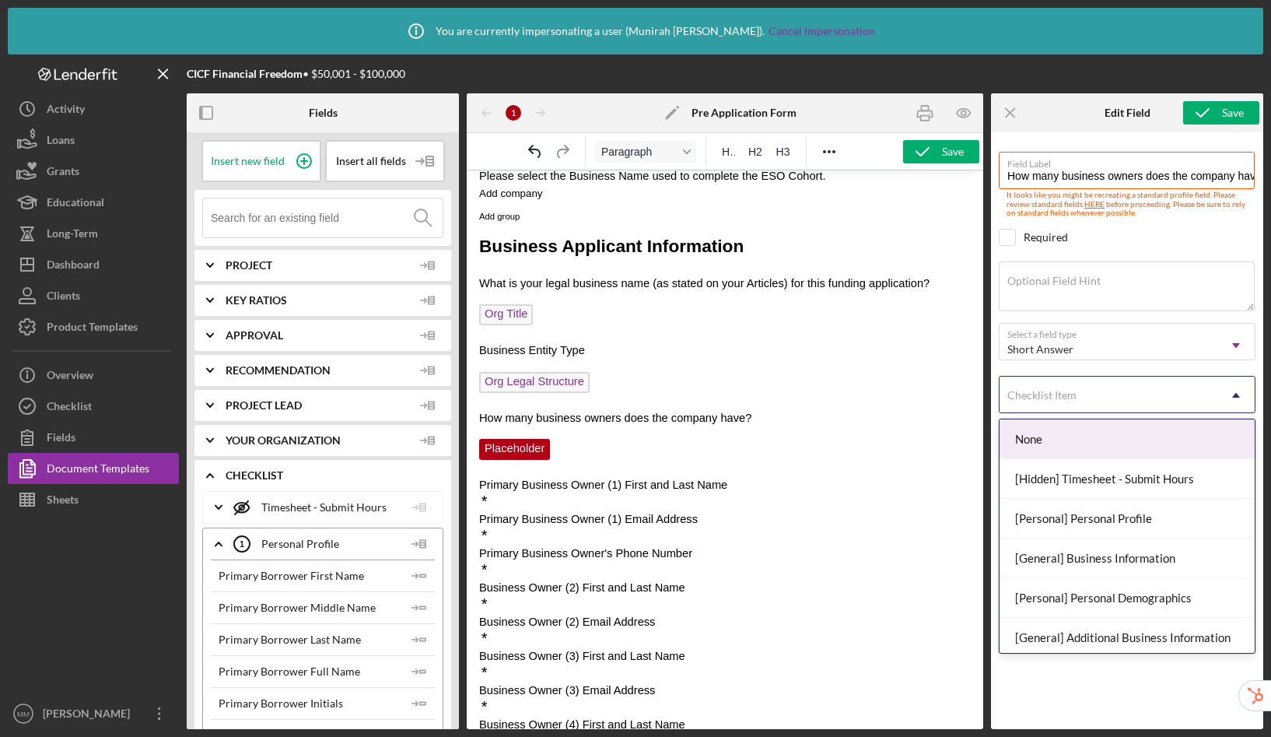
click at [1093, 399] on div "Checklist Item" at bounding box center [1109, 395] width 218 height 36
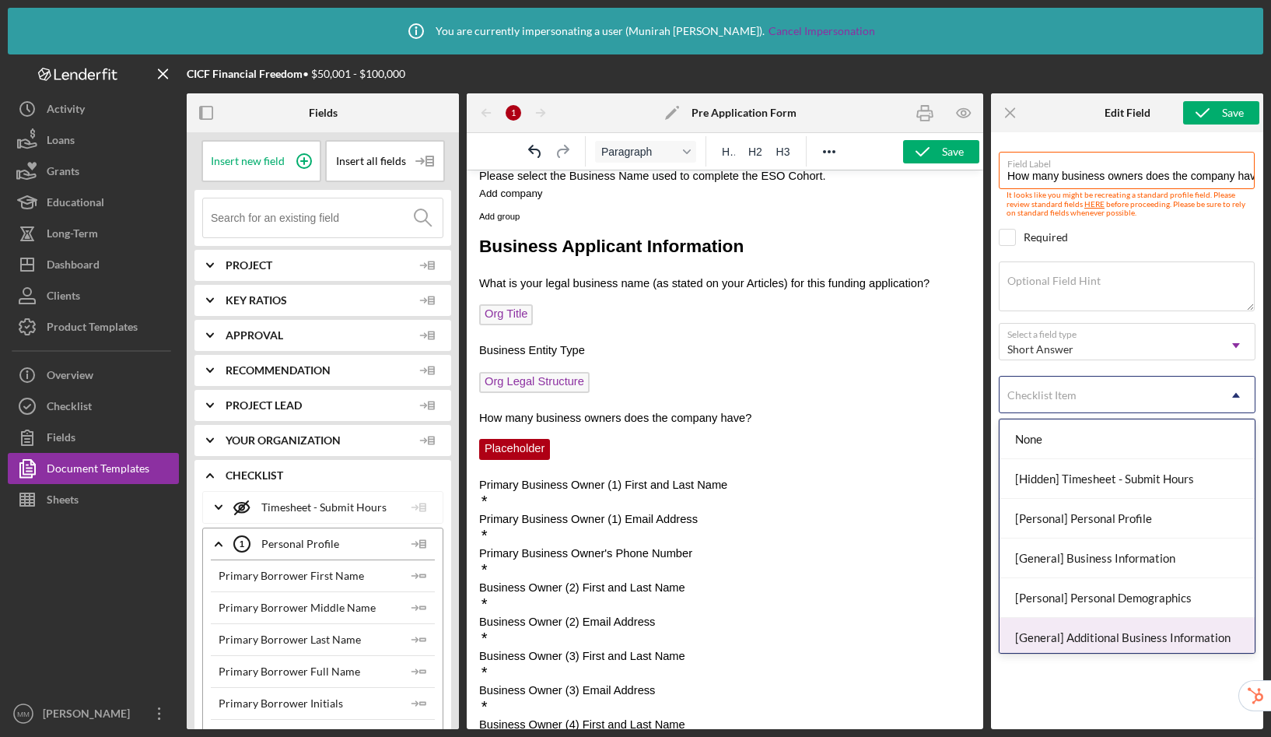
click at [1131, 639] on div "[General] Additional Business Information" at bounding box center [1127, 638] width 255 height 40
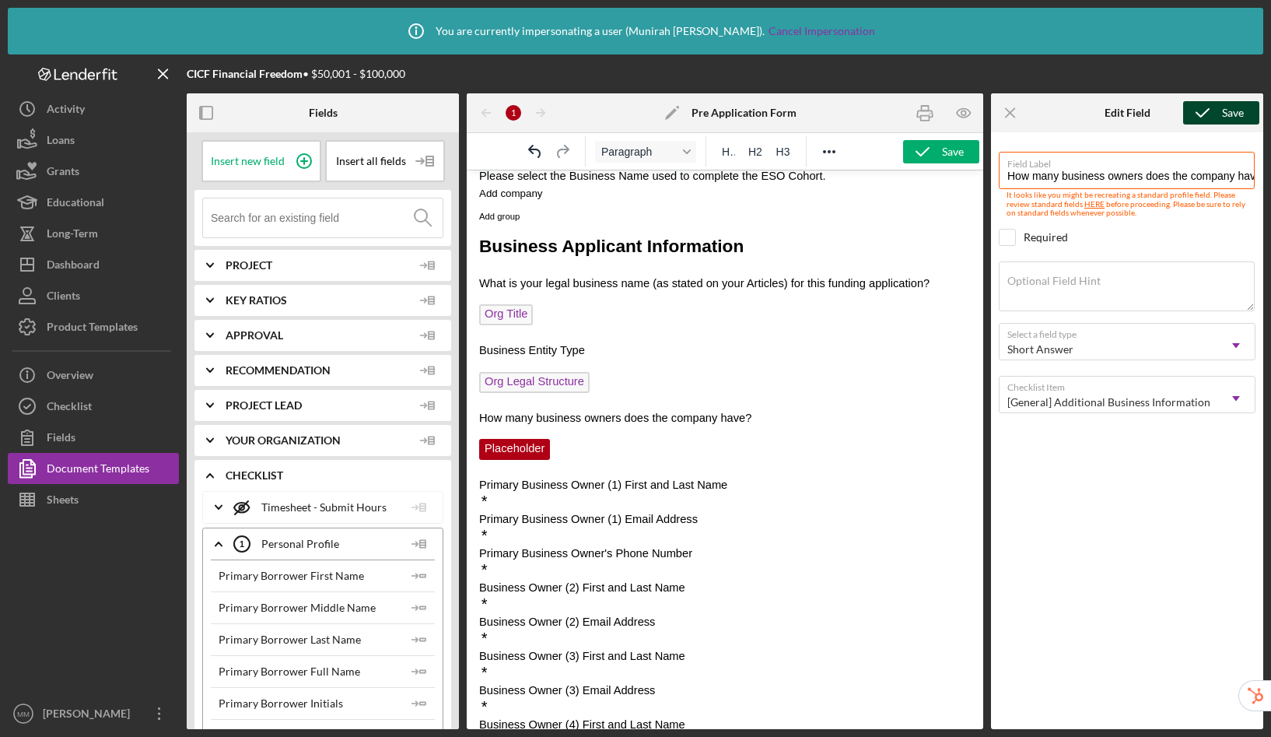
click at [1212, 113] on icon "submit" at bounding box center [1203, 112] width 39 height 39
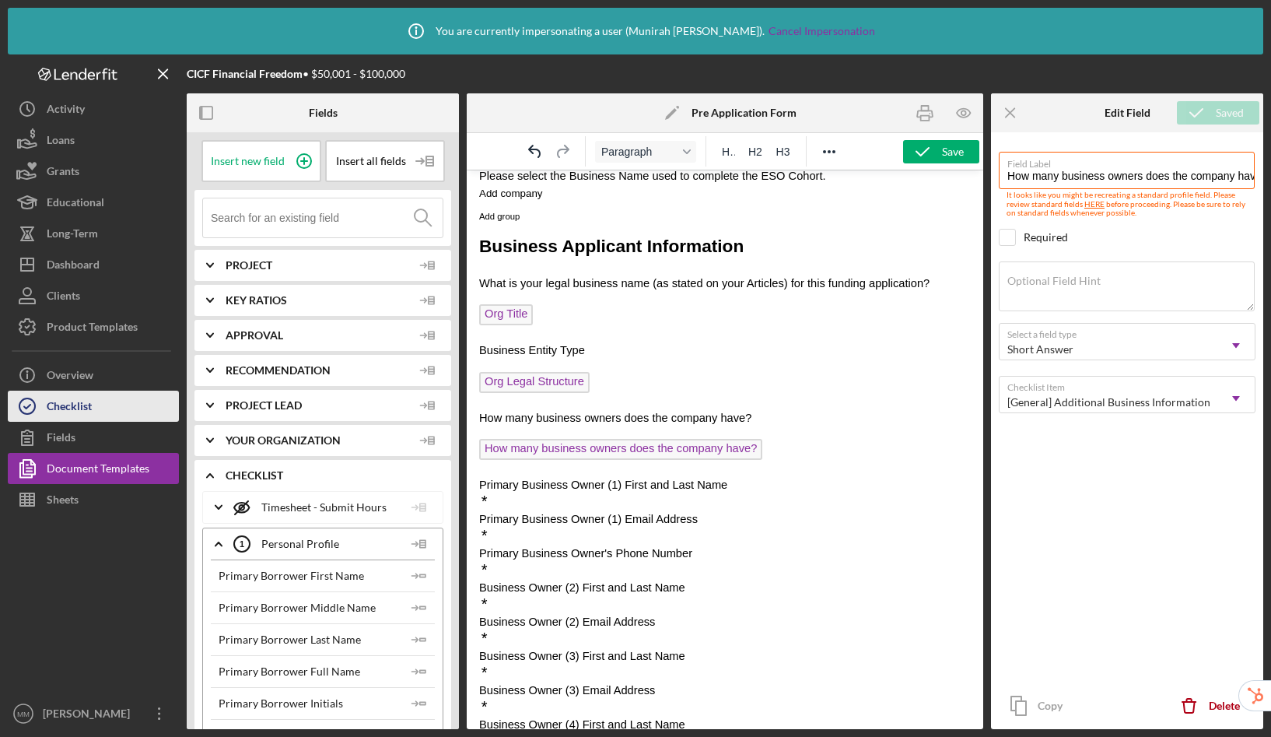
click at [89, 406] on div "Checklist" at bounding box center [69, 408] width 45 height 35
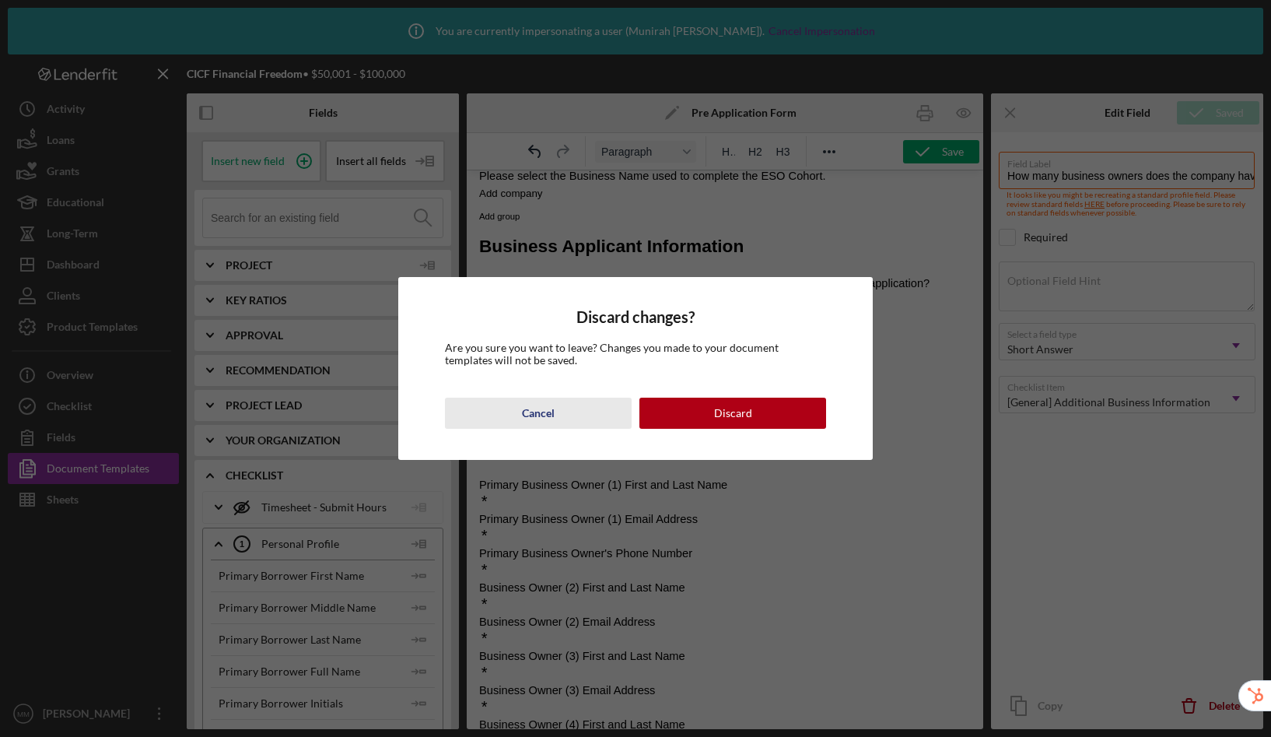
click at [538, 419] on div "Cancel" at bounding box center [538, 413] width 33 height 31
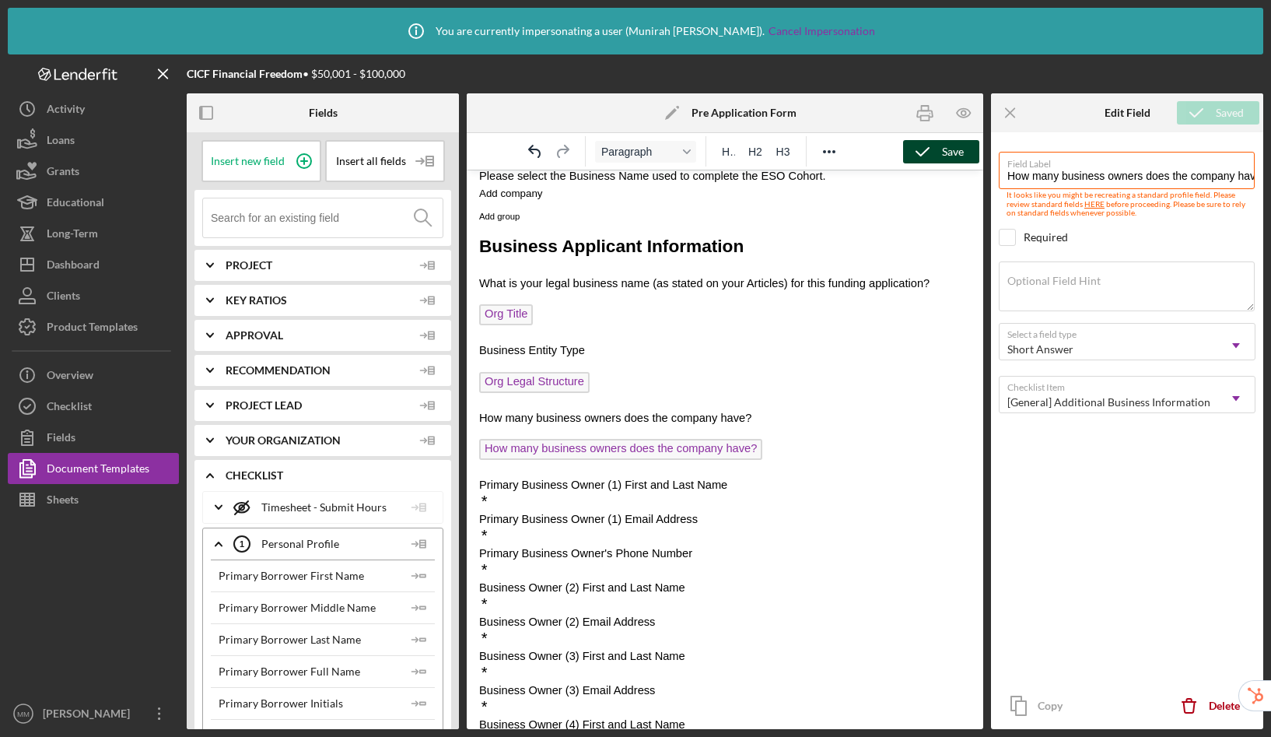
click at [930, 151] on icon "button" at bounding box center [922, 151] width 39 height 39
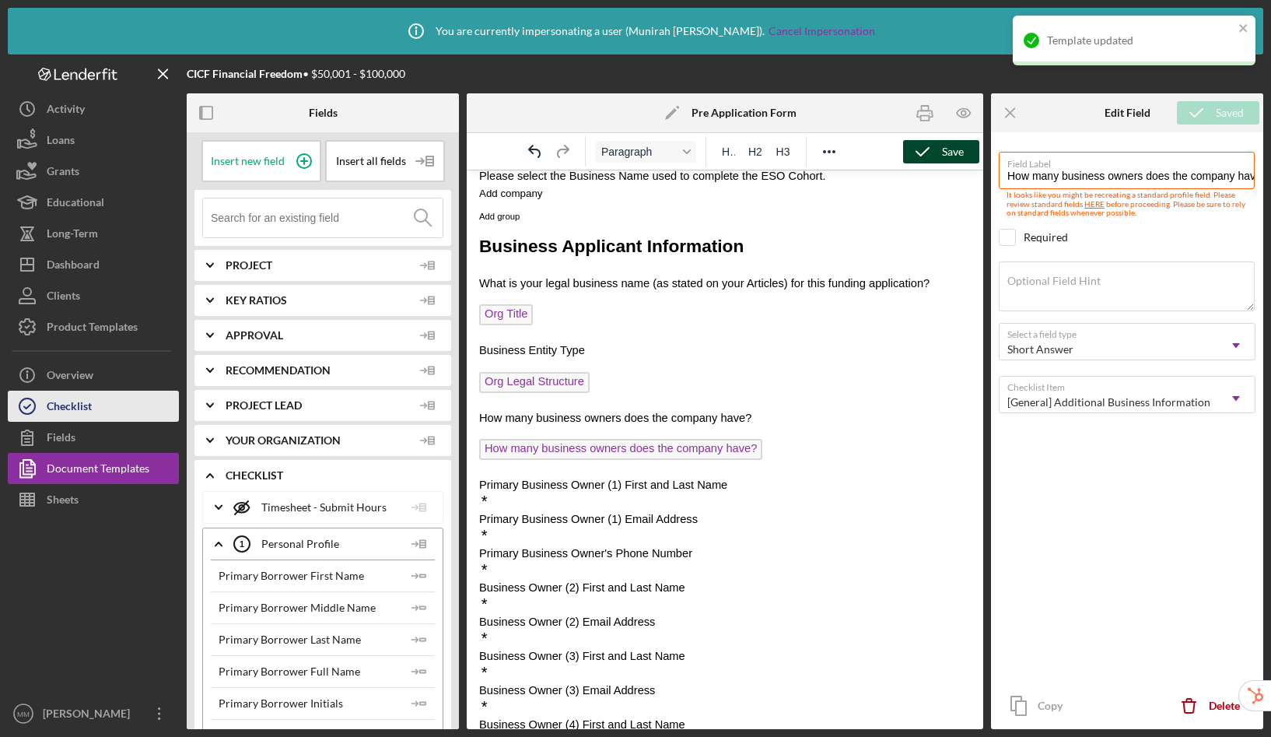
click at [103, 398] on button "Checklist" at bounding box center [93, 406] width 171 height 31
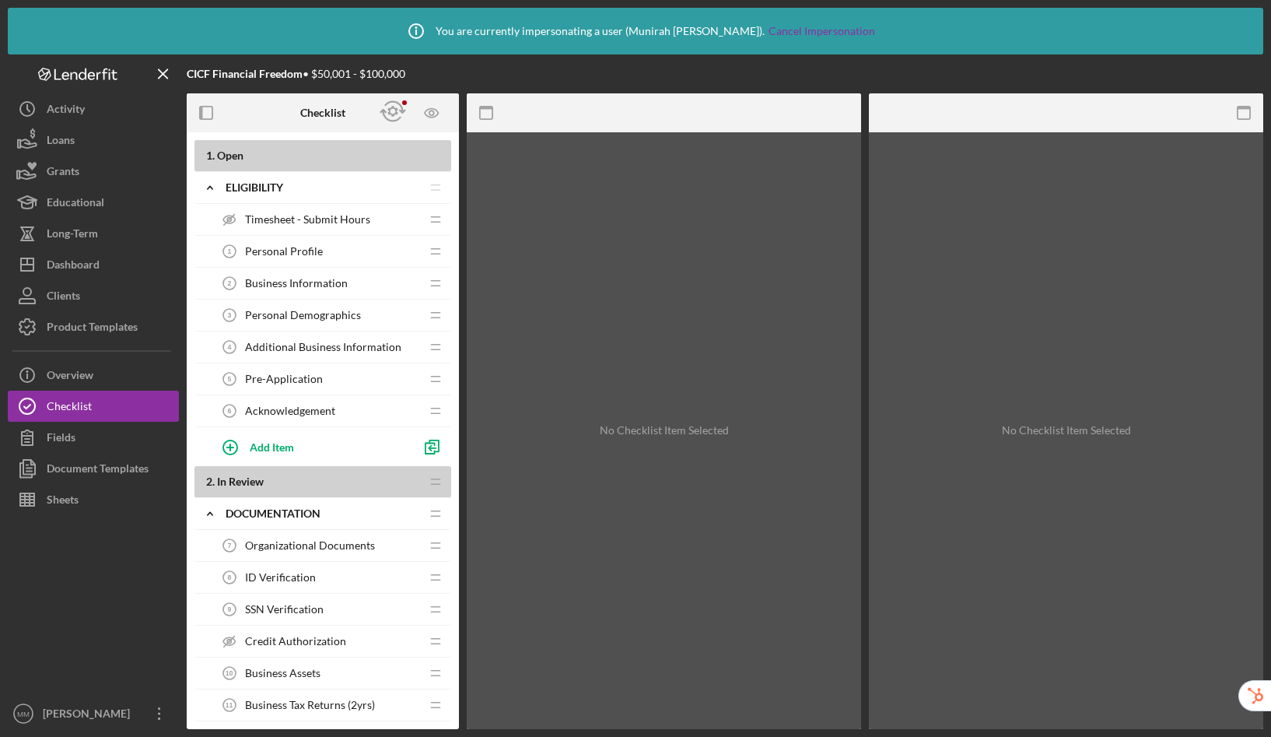
click at [310, 344] on span "Additional Business Information" at bounding box center [323, 347] width 156 height 12
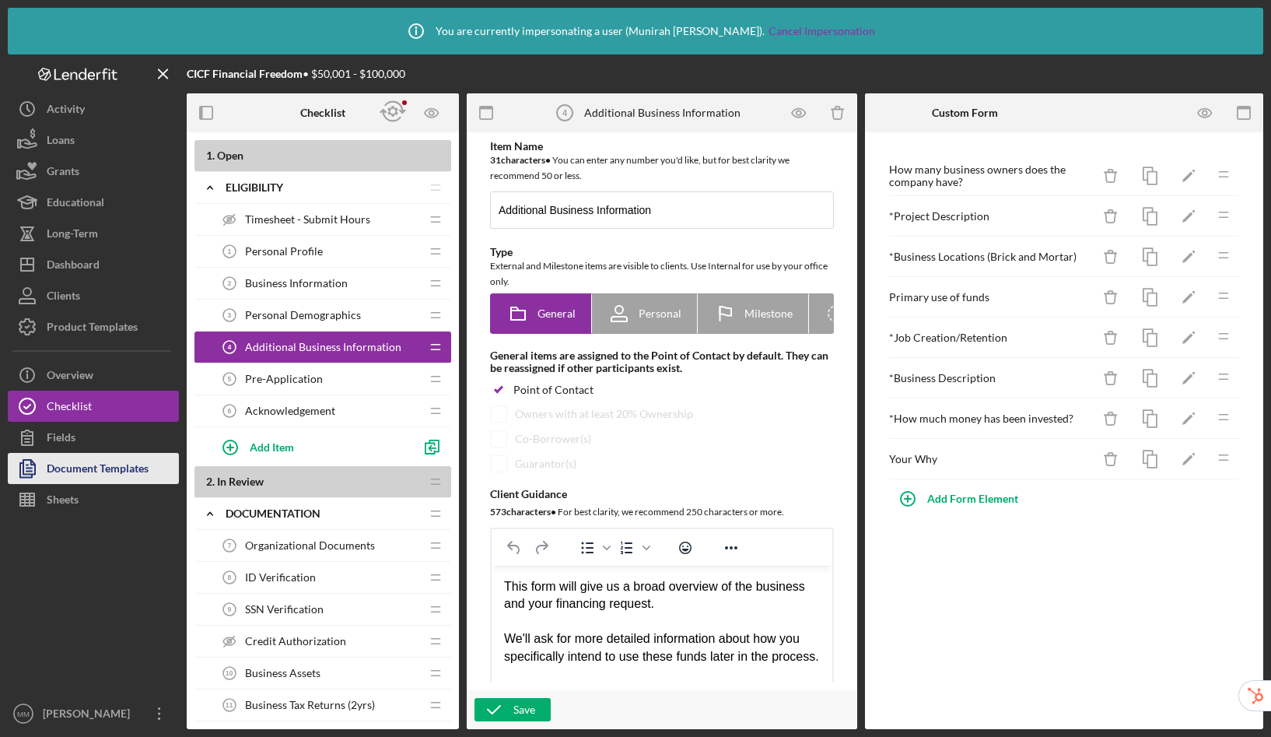
click at [104, 464] on div "Document Templates" at bounding box center [98, 470] width 102 height 35
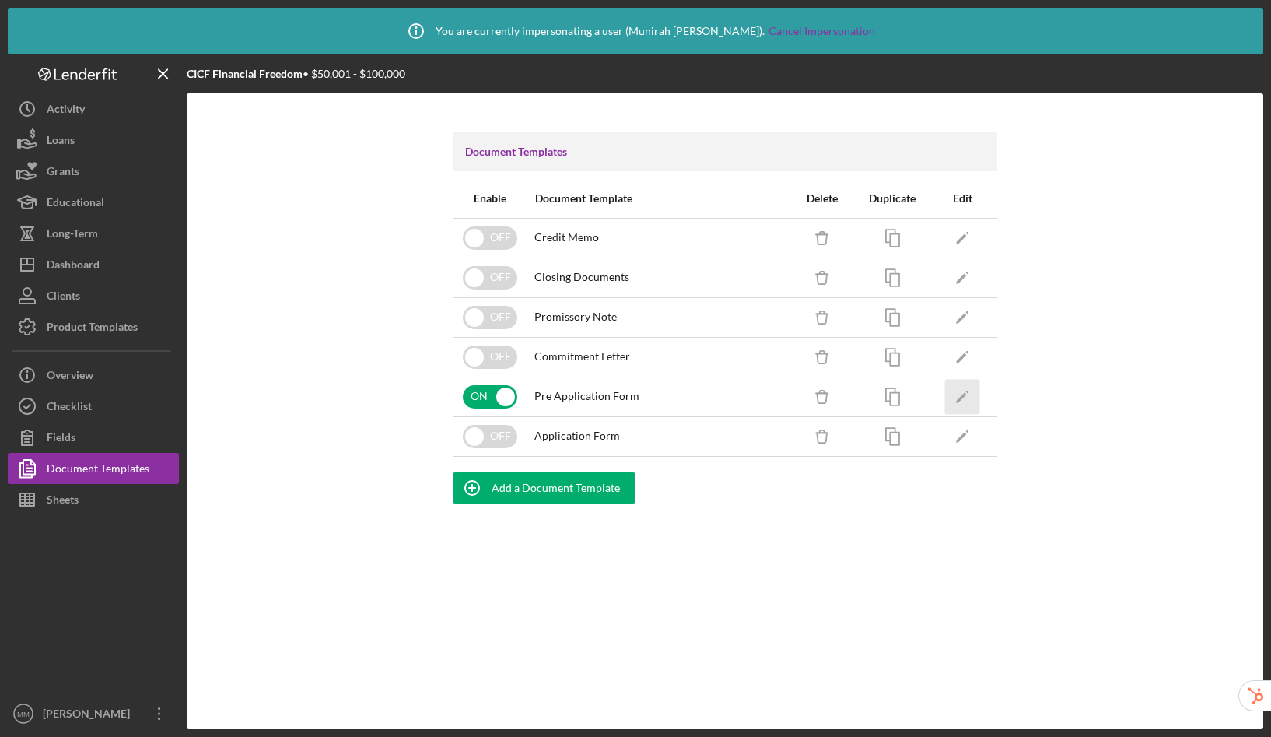
click at [960, 394] on icon "Icon/Edit" at bounding box center [962, 396] width 35 height 35
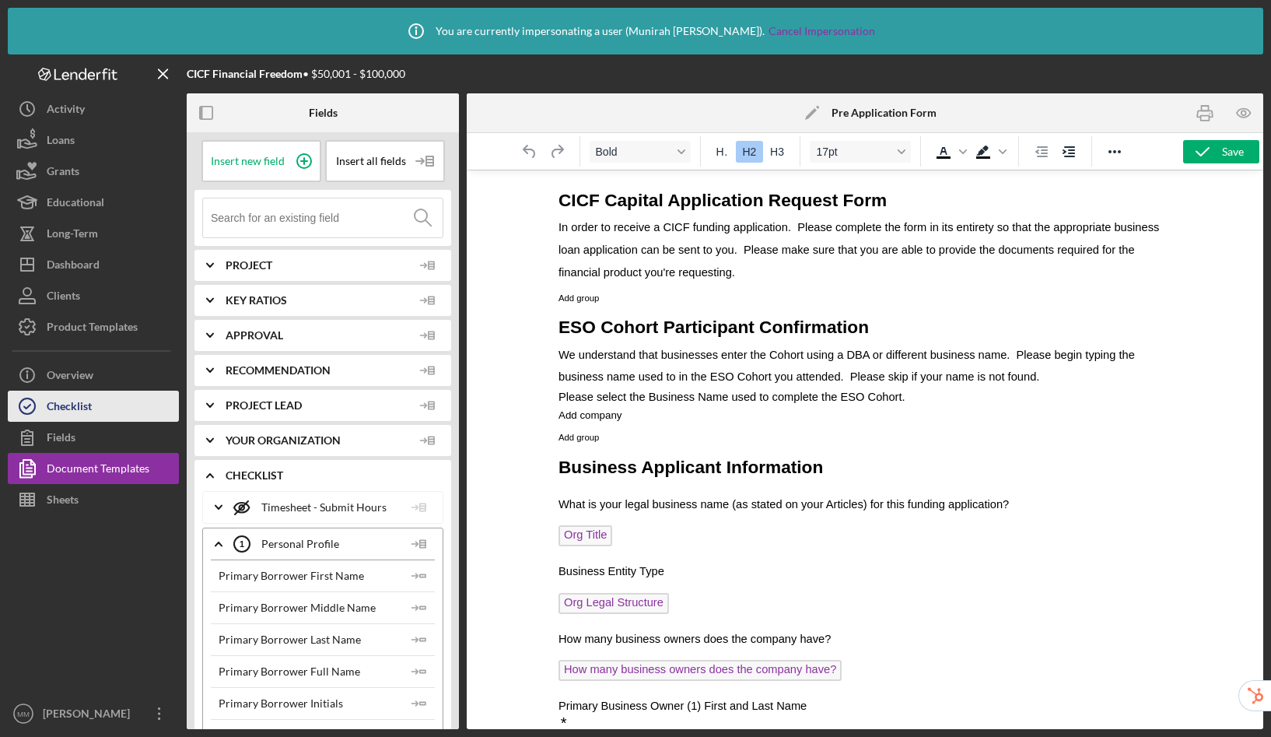
click at [62, 402] on div "Checklist" at bounding box center [69, 408] width 45 height 35
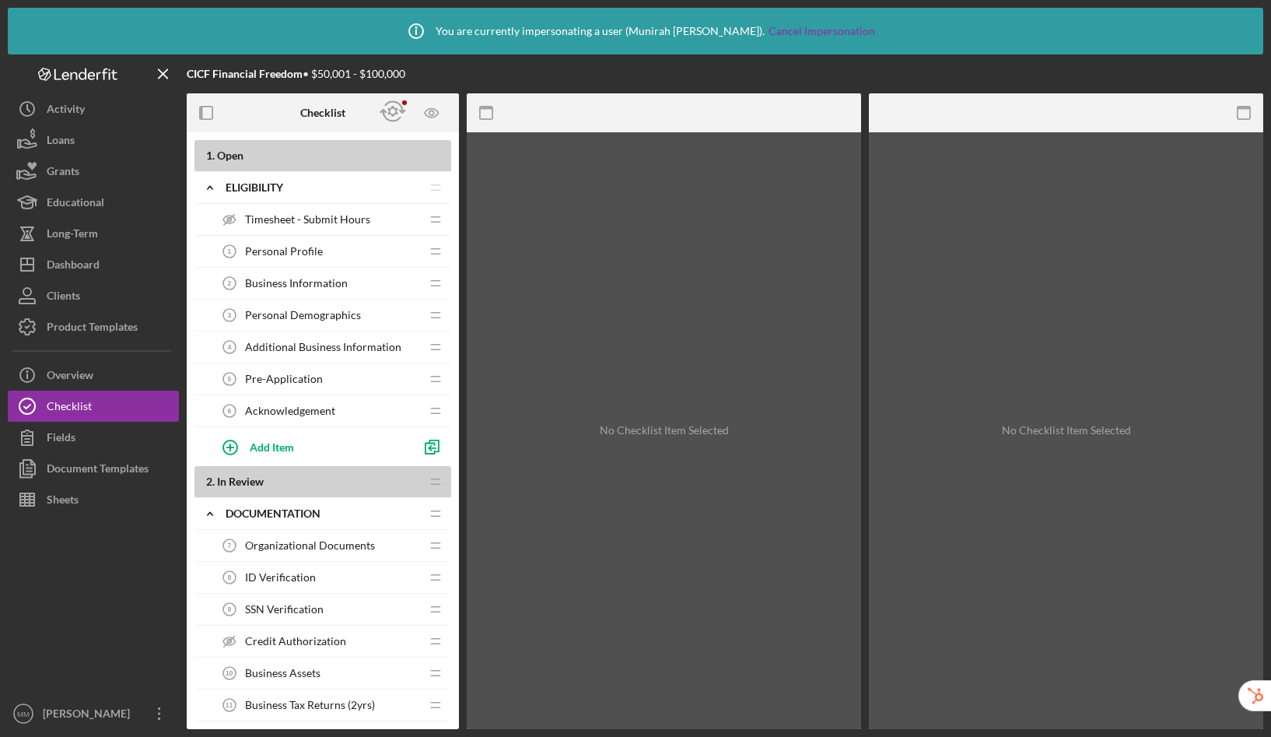
click at [292, 342] on span "Additional Business Information" at bounding box center [323, 347] width 156 height 12
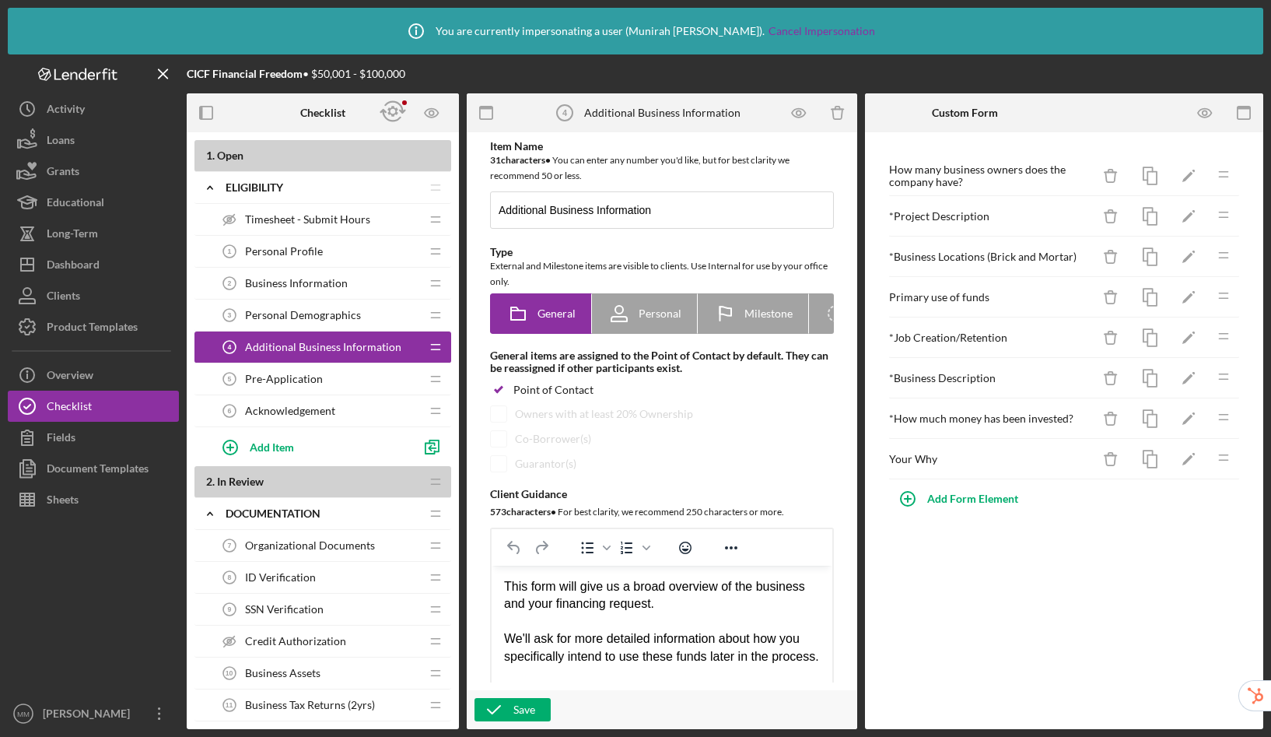
click at [279, 382] on span "Pre-Application" at bounding box center [284, 379] width 78 height 12
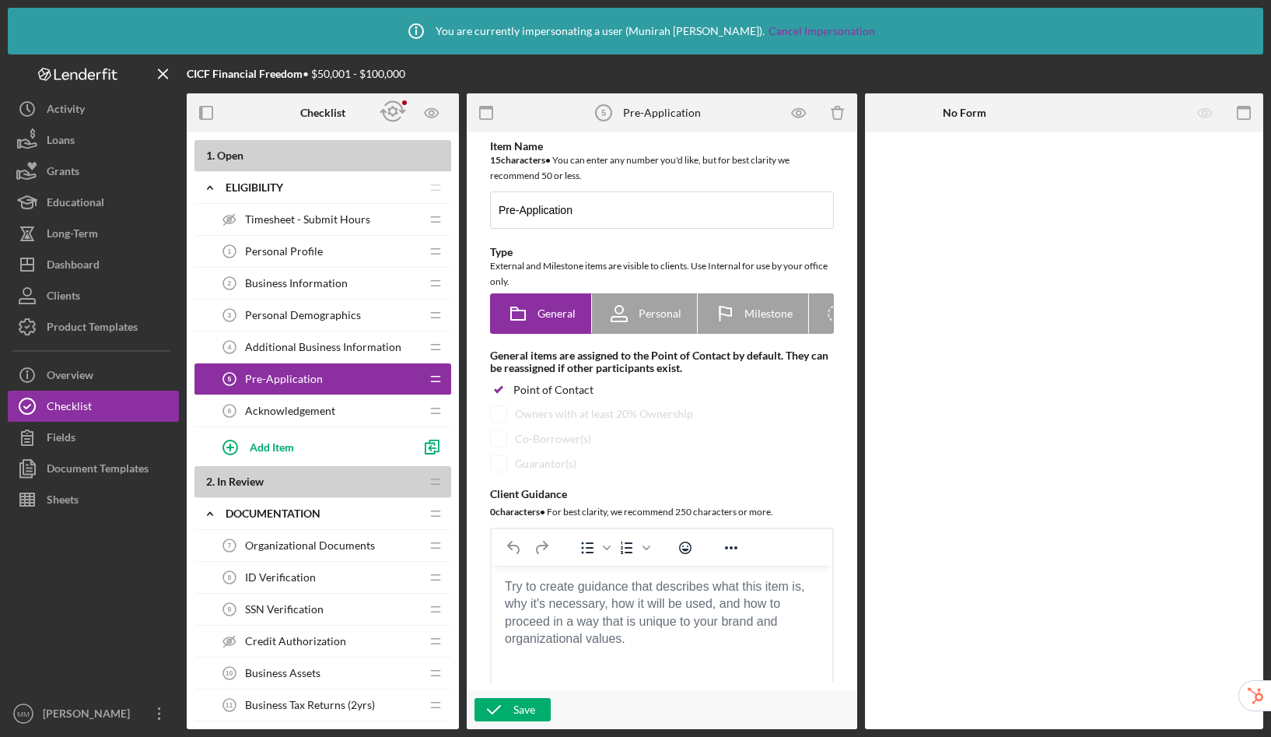
click at [302, 277] on span "Business Information" at bounding box center [296, 283] width 103 height 12
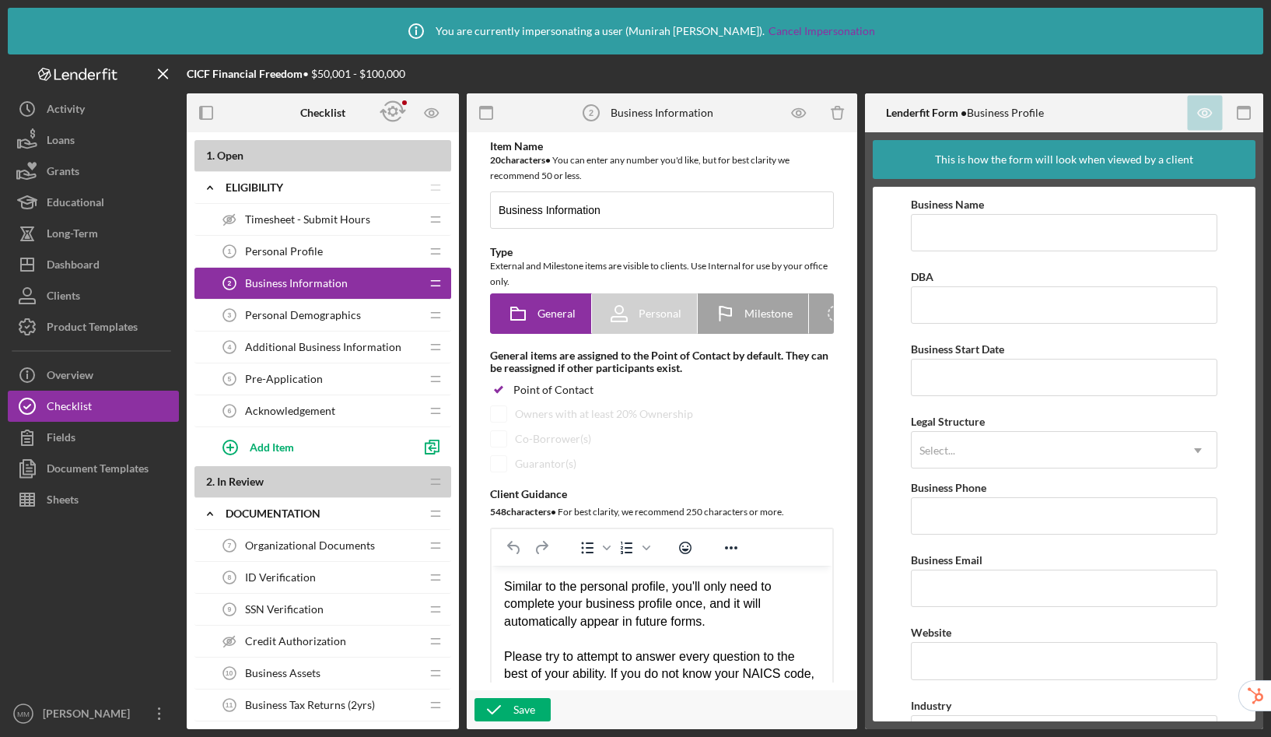
click at [311, 339] on div "Additional Business Information 4 Additional Business Information" at bounding box center [317, 346] width 206 height 31
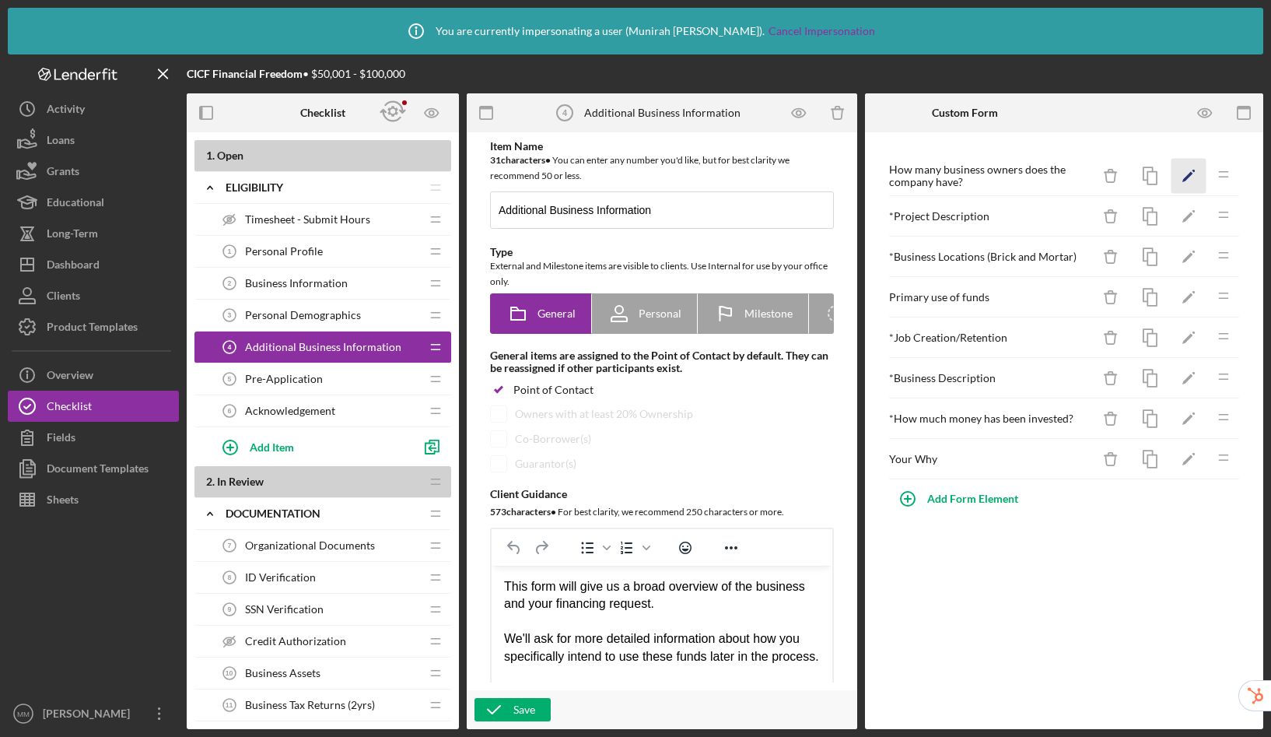
click at [1191, 182] on icon "Icon/Edit" at bounding box center [1189, 176] width 35 height 35
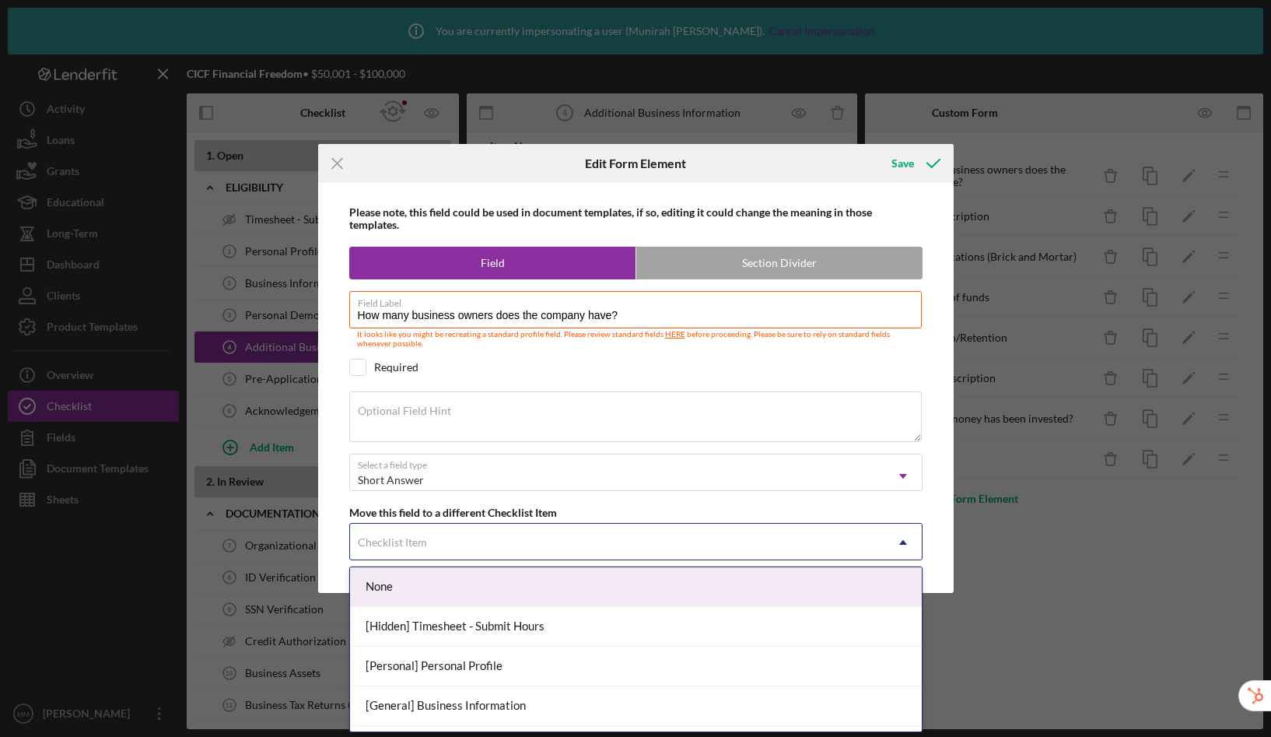
click at [442, 554] on div "Checklist Item" at bounding box center [617, 542] width 535 height 36
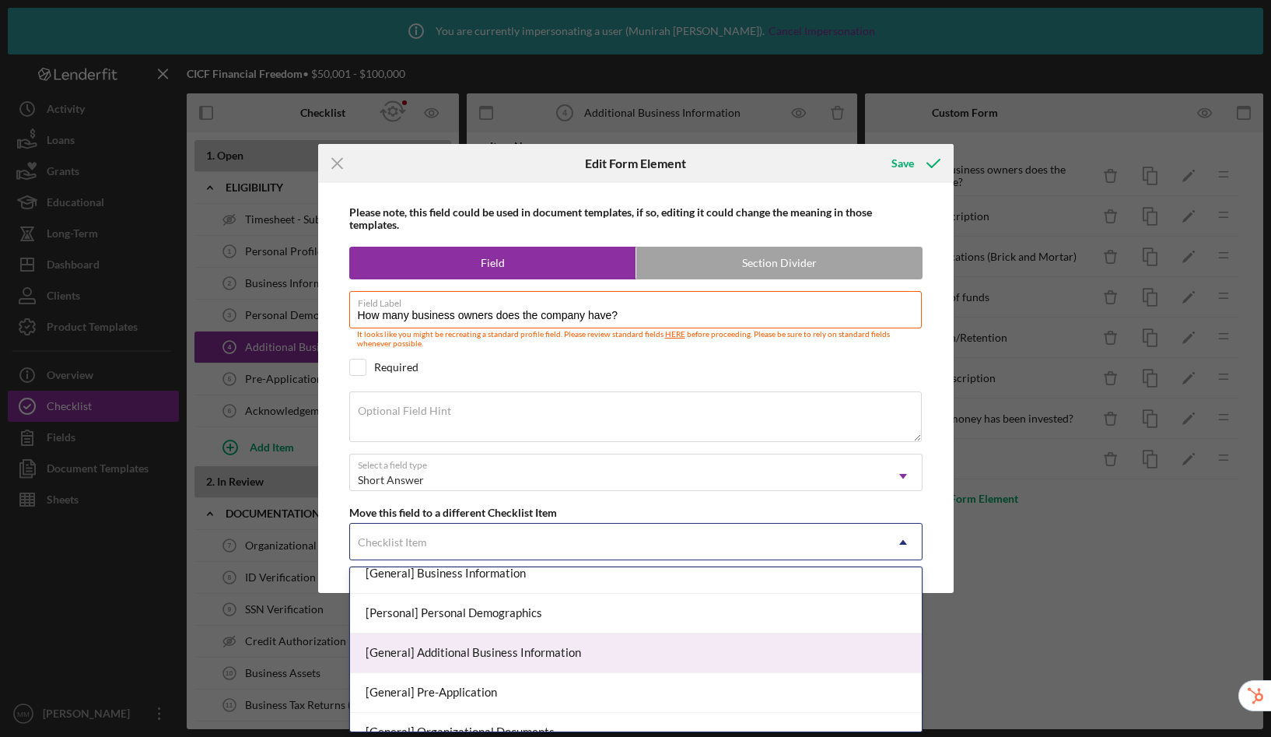
scroll to position [132, 0]
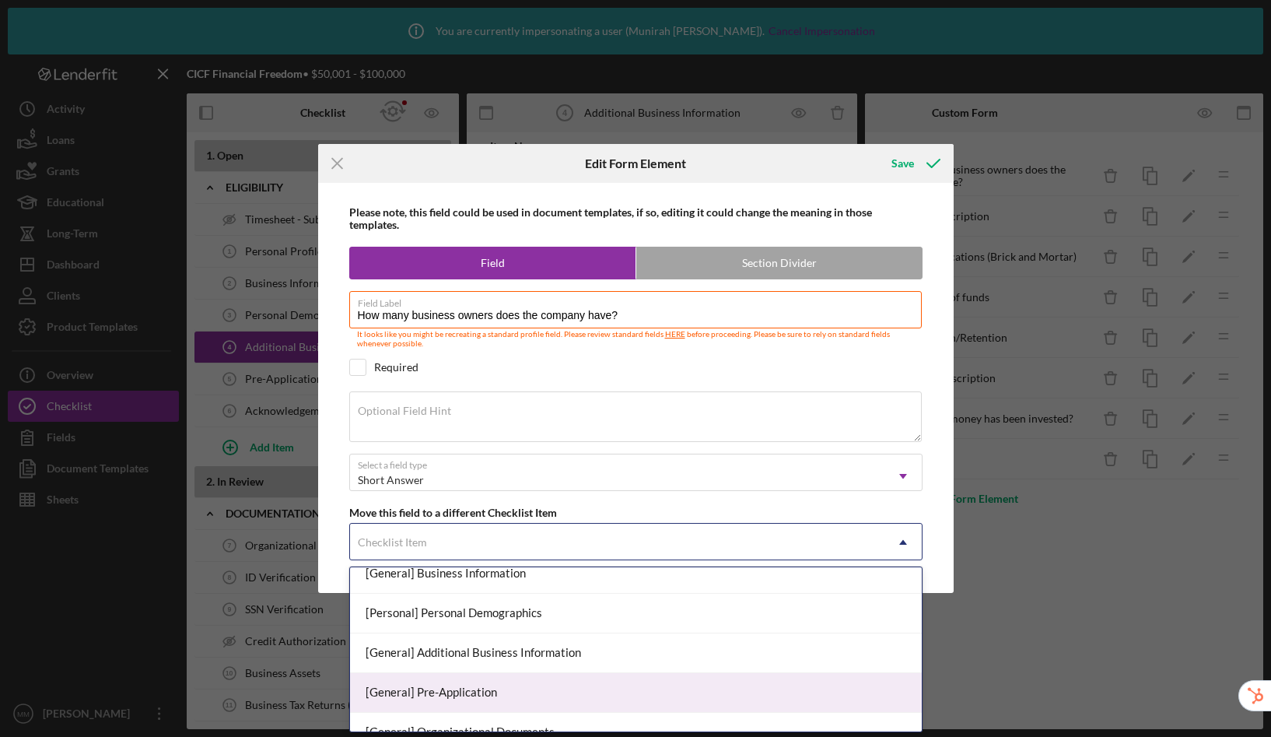
click at [471, 688] on div "[General] Pre-Application" at bounding box center [636, 693] width 572 height 40
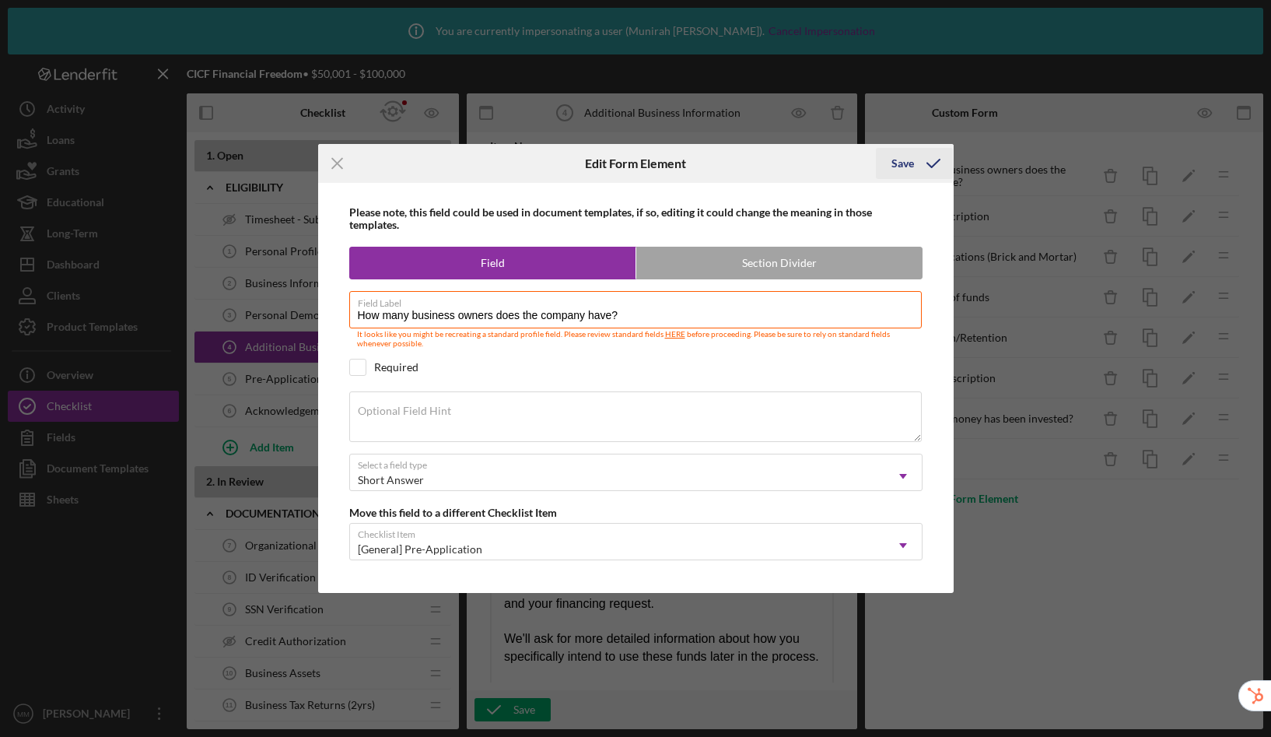
click at [909, 162] on div "Save" at bounding box center [903, 163] width 23 height 31
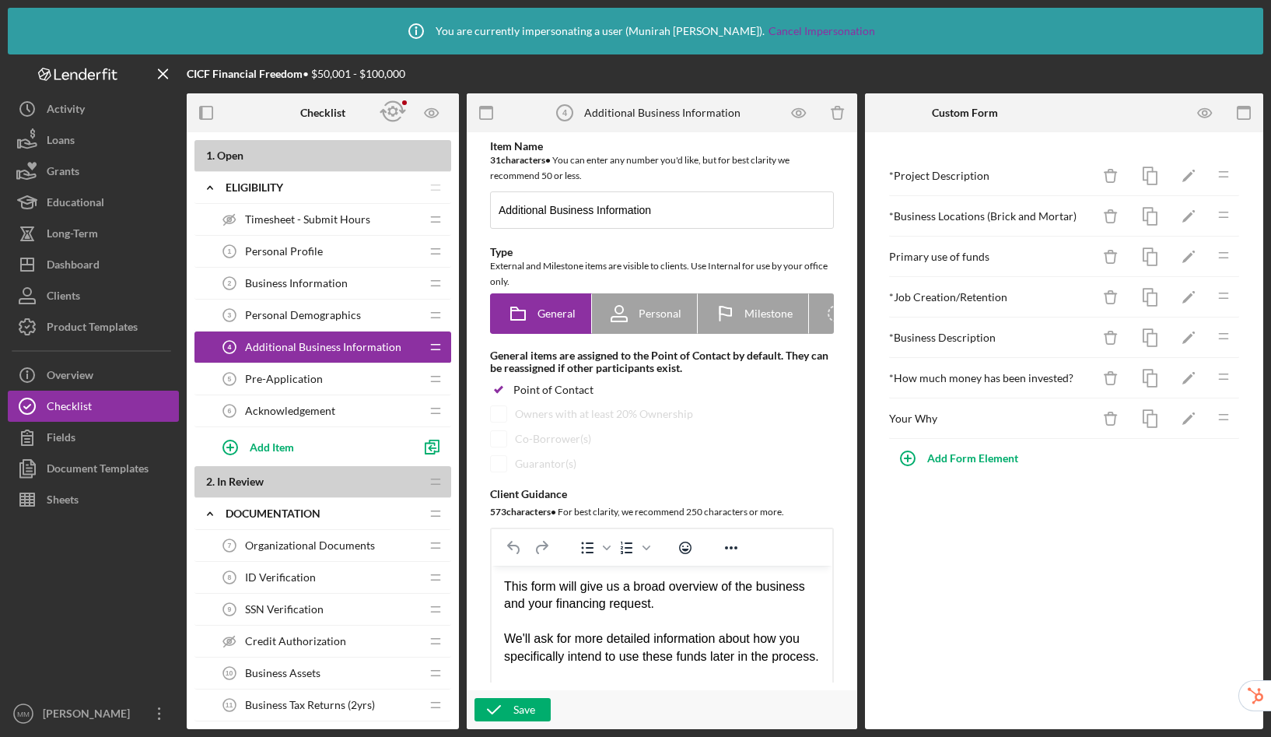
click at [345, 373] on div "Pre-Application 5 Pre-Application" at bounding box center [317, 378] width 206 height 31
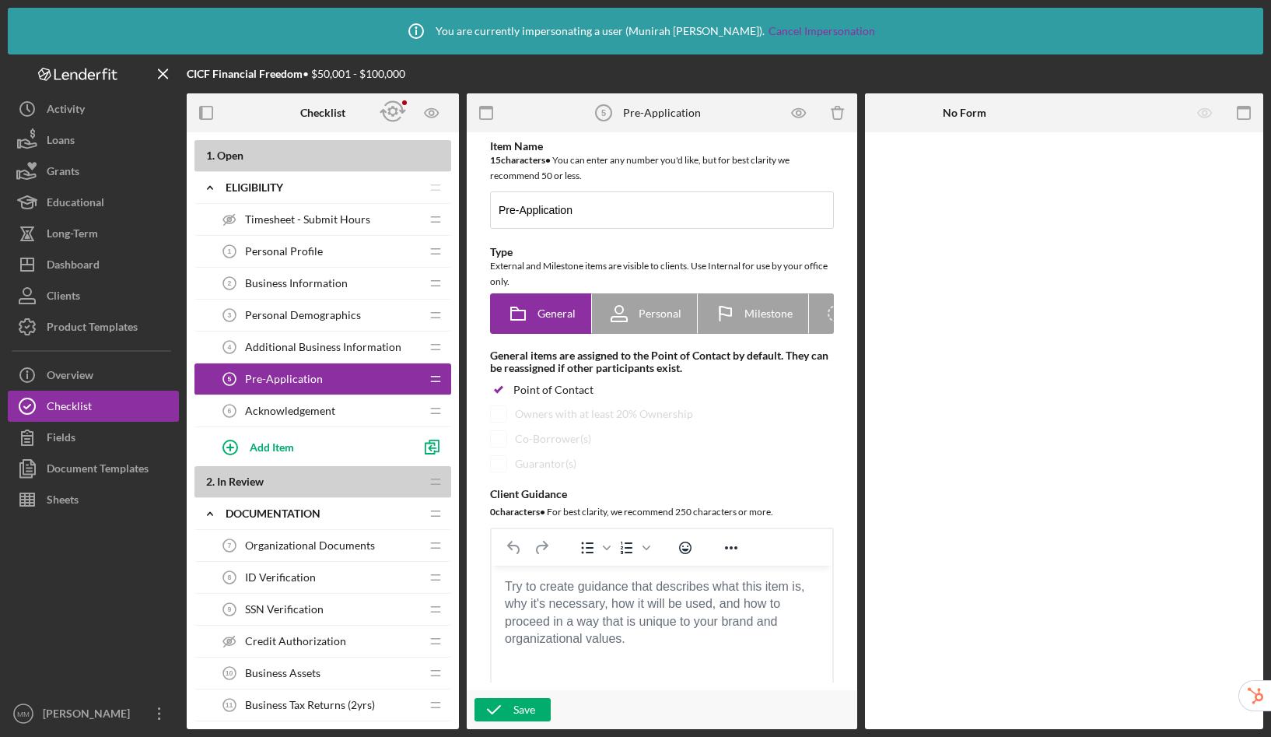
click at [629, 595] on body "Rich Text Area. Press ALT-0 for help." at bounding box center [662, 586] width 316 height 17
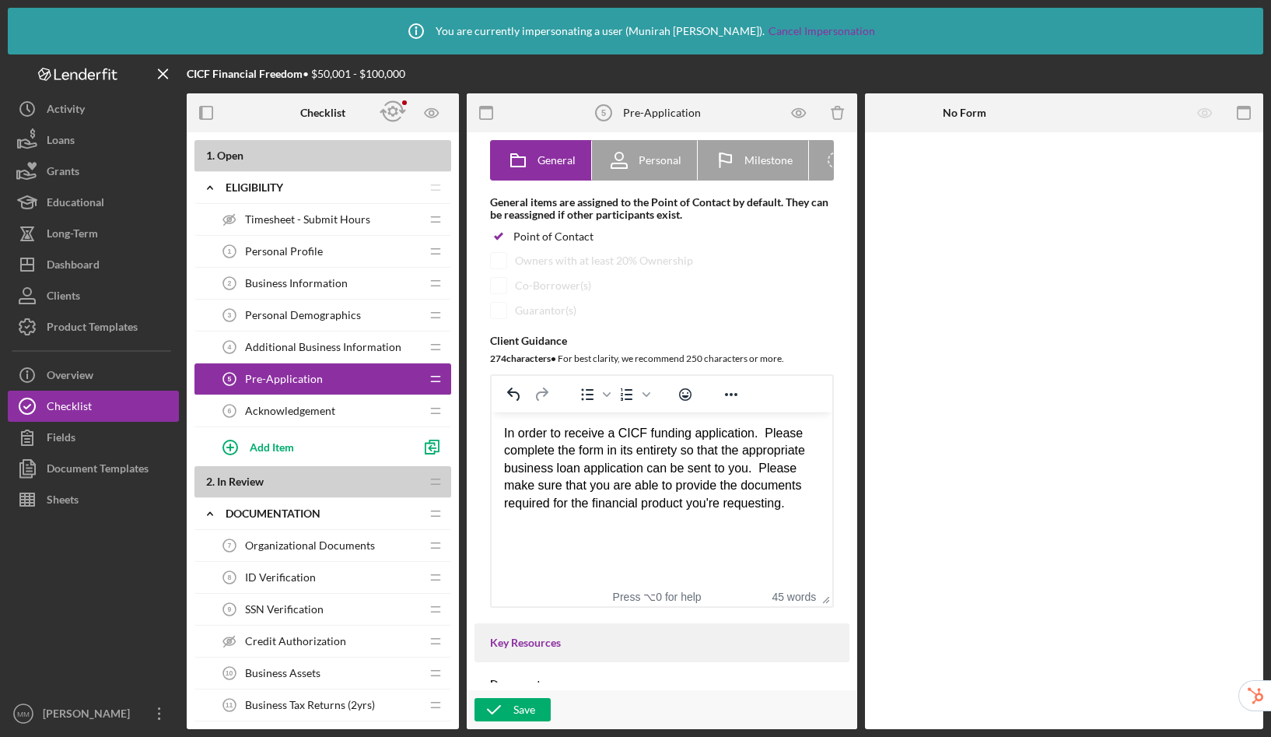
scroll to position [177, 0]
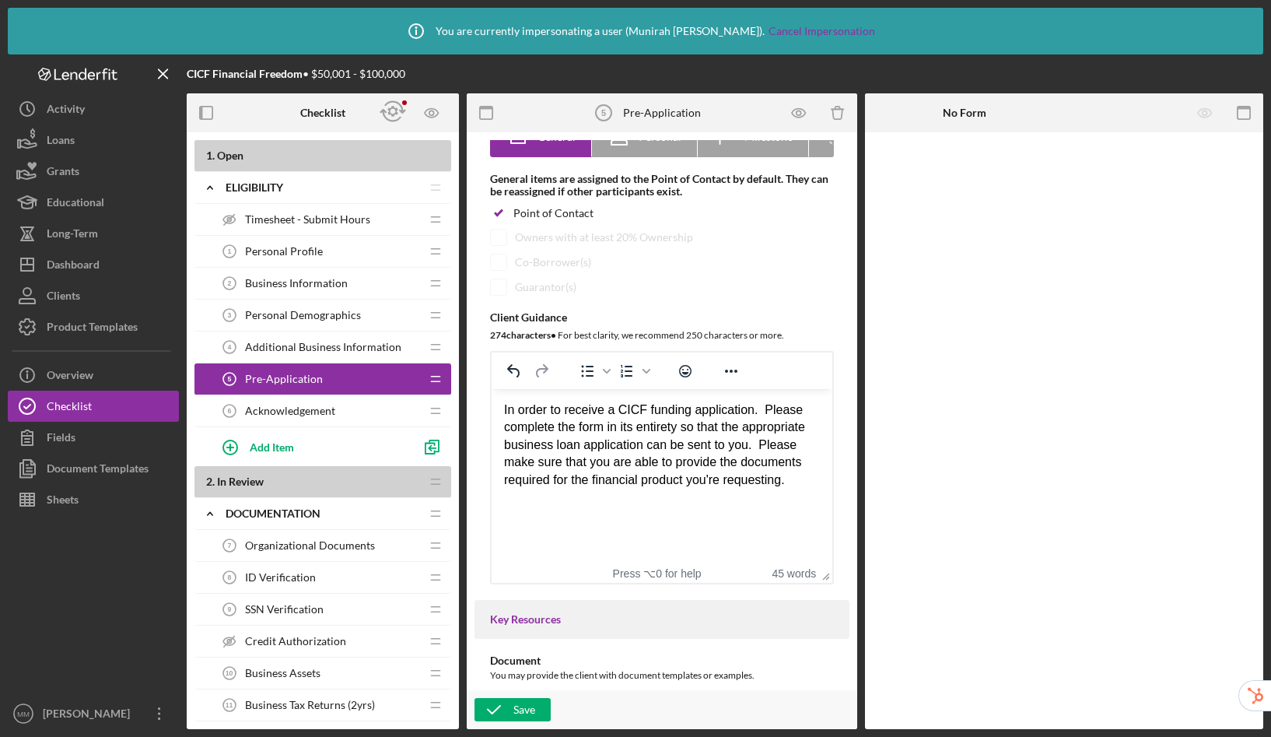
click at [770, 412] on p "In order to receive a CICF funding application. Please complete the form in its…" at bounding box center [662, 445] width 316 height 87
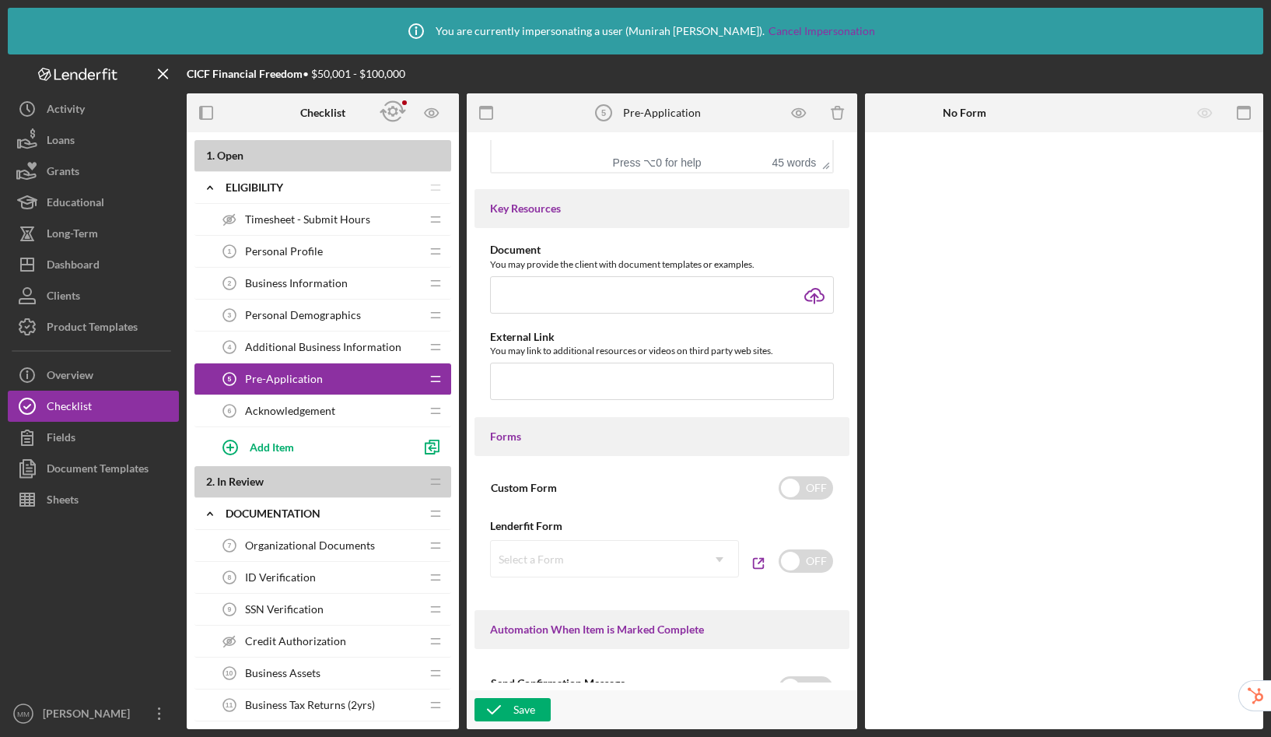
scroll to position [1049, 0]
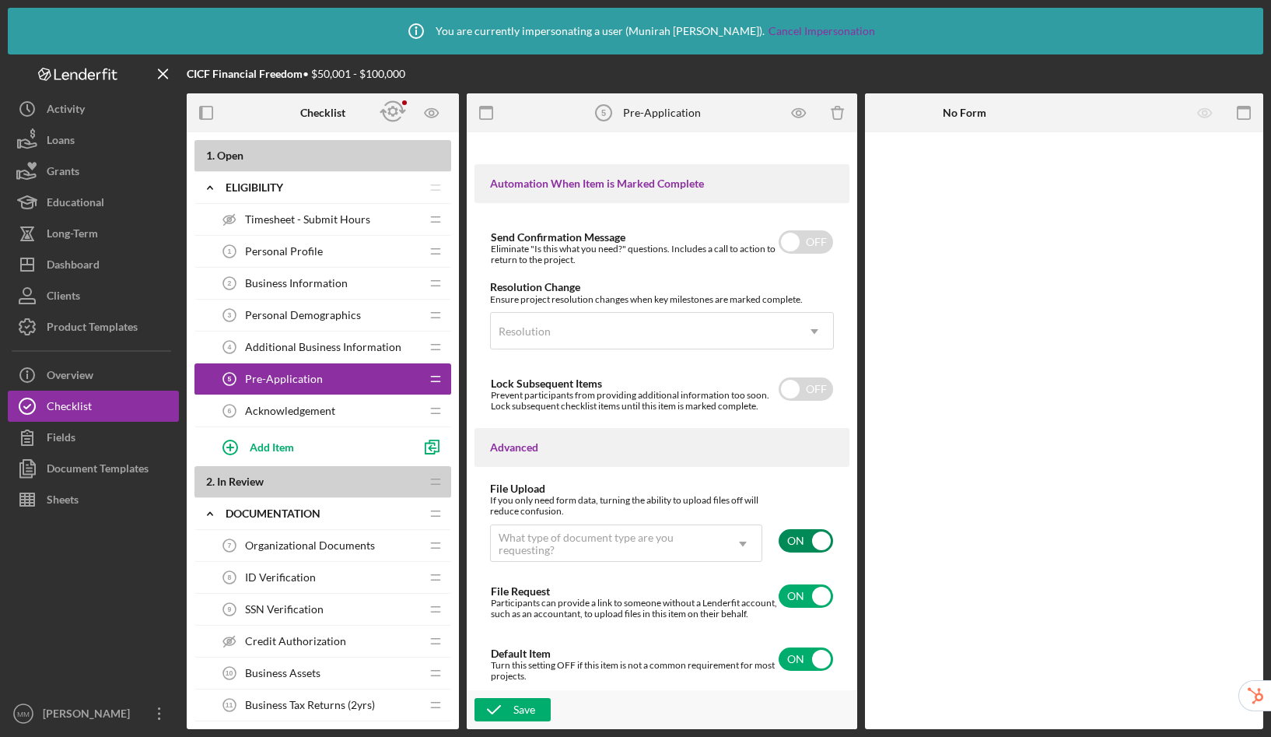
click at [808, 529] on input "checkbox" at bounding box center [806, 540] width 54 height 23
checkbox input "false"
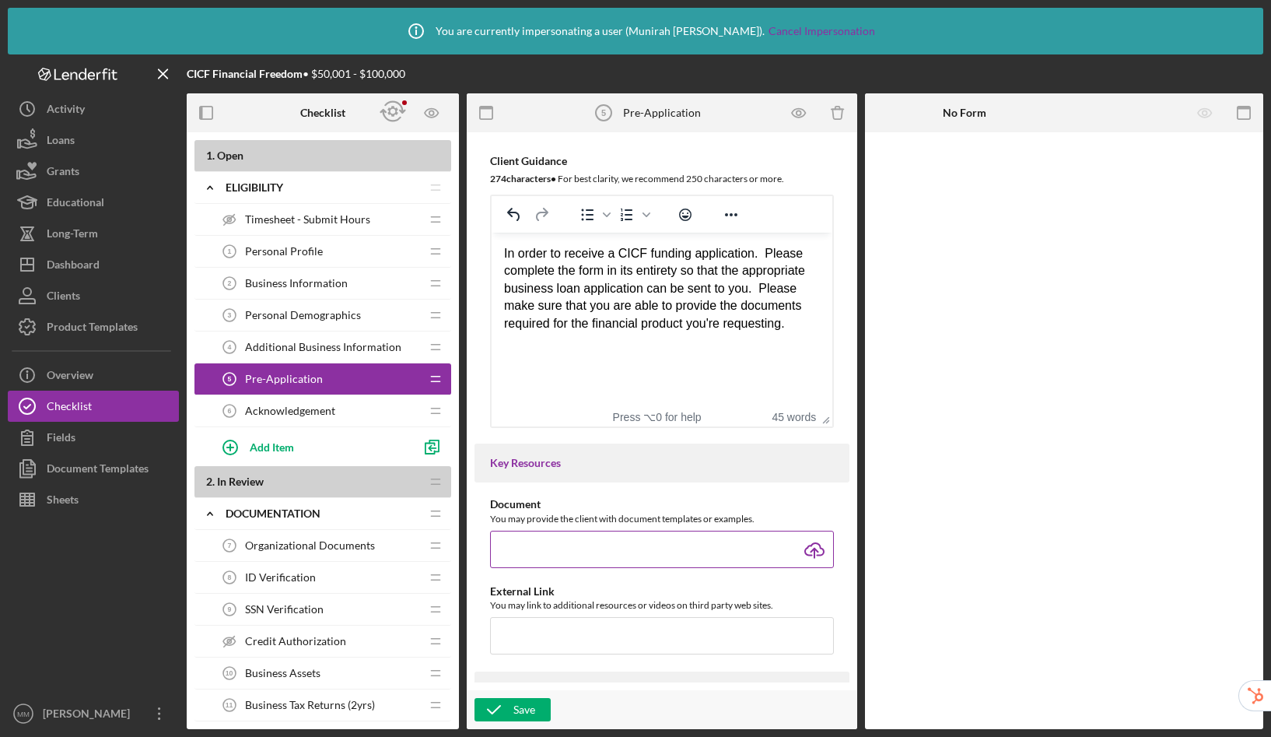
scroll to position [650, 0]
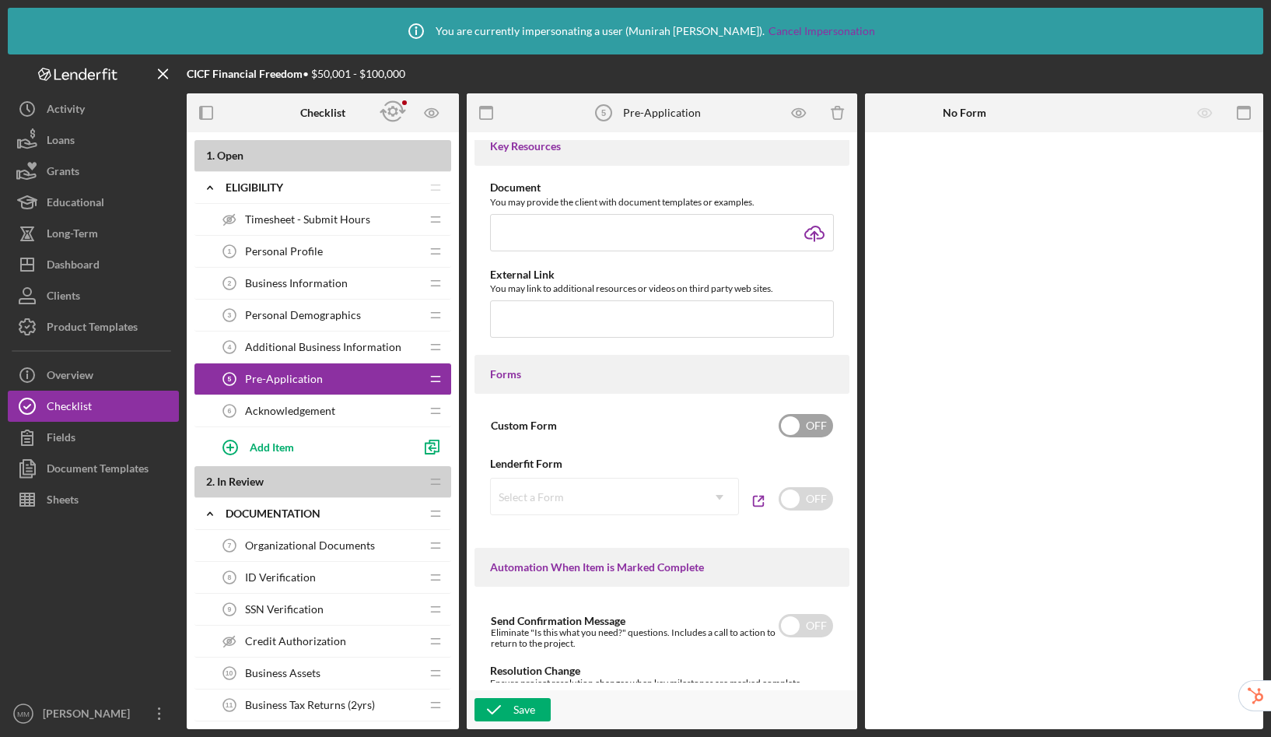
click at [808, 419] on input "checkbox" at bounding box center [806, 425] width 54 height 23
checkbox input "true"
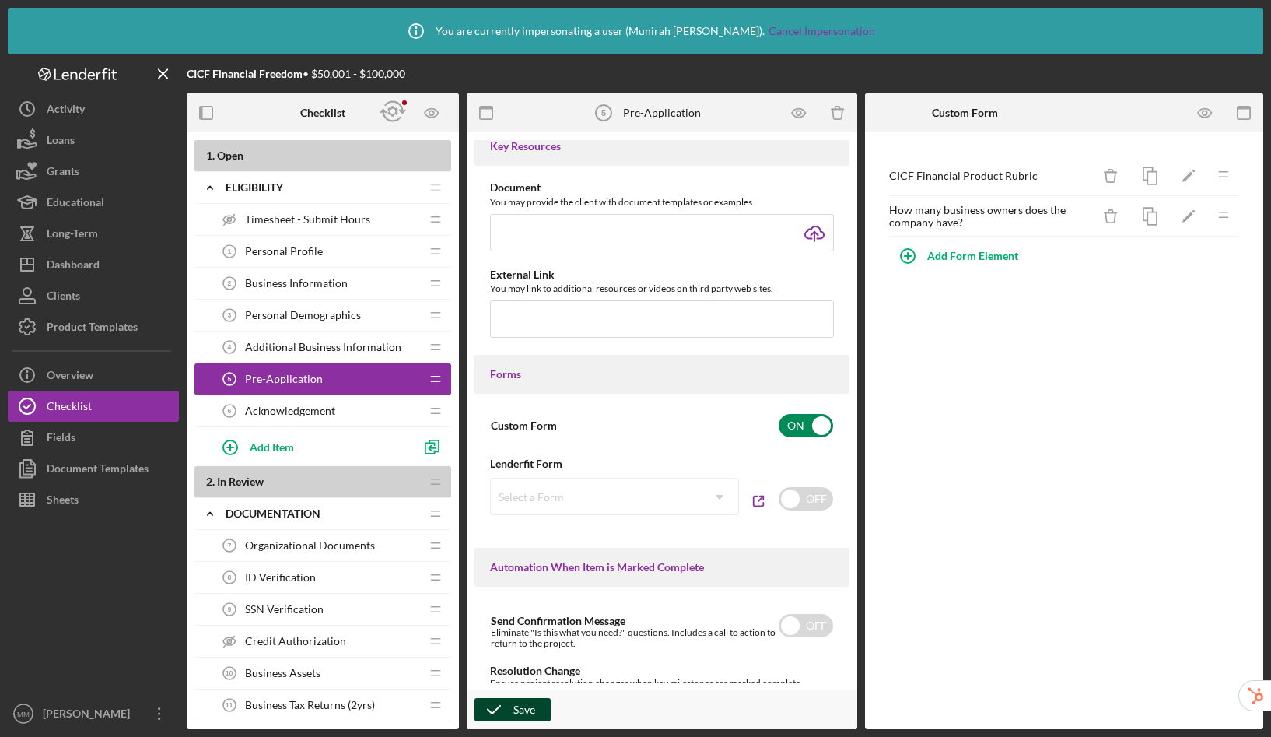
click at [514, 709] on div "Save" at bounding box center [525, 709] width 22 height 23
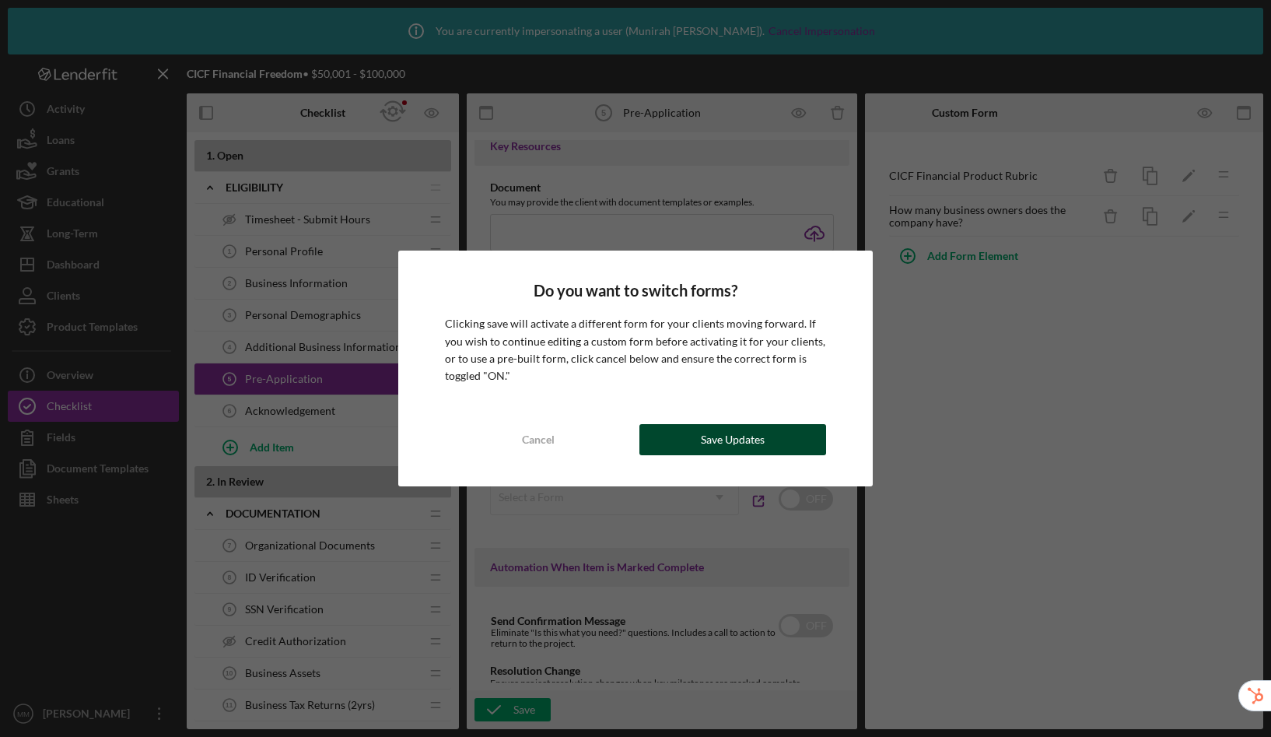
click at [765, 439] on button "Save Updates" at bounding box center [733, 439] width 187 height 31
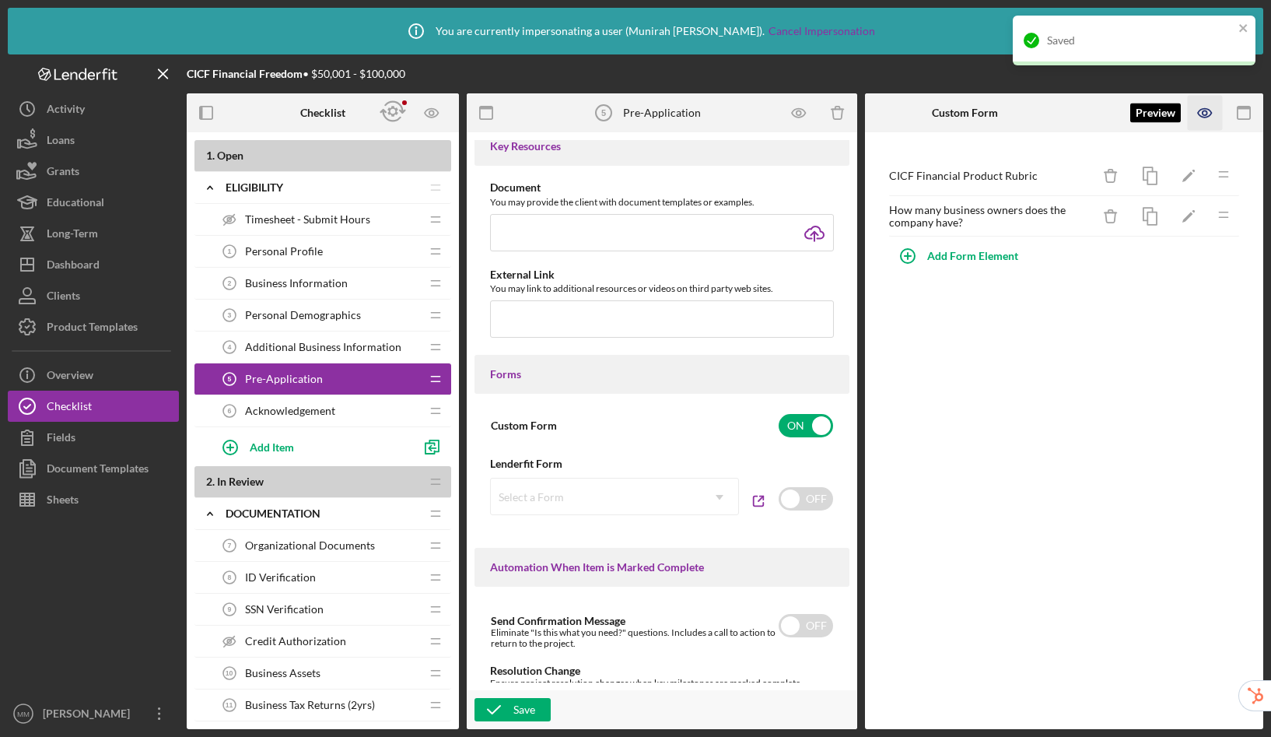
click at [1207, 114] on icon "button" at bounding box center [1205, 113] width 35 height 35
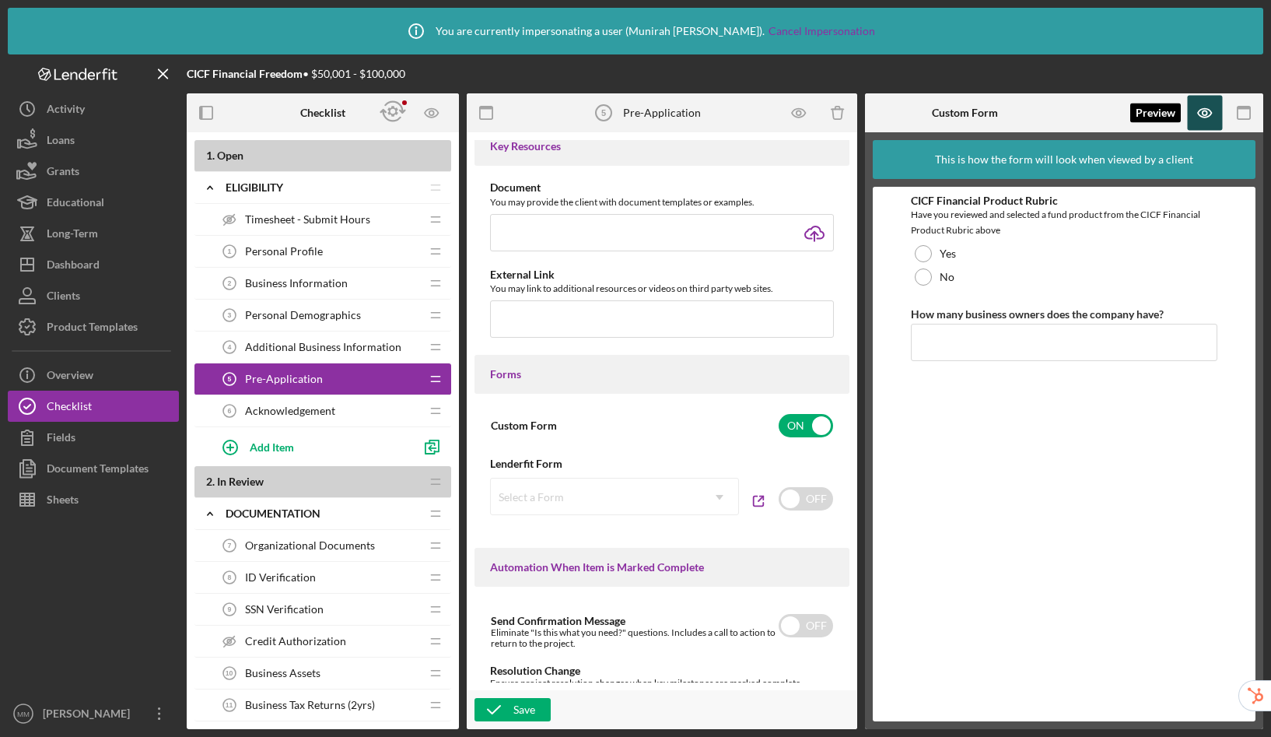
click at [1189, 120] on icon "button" at bounding box center [1205, 113] width 35 height 35
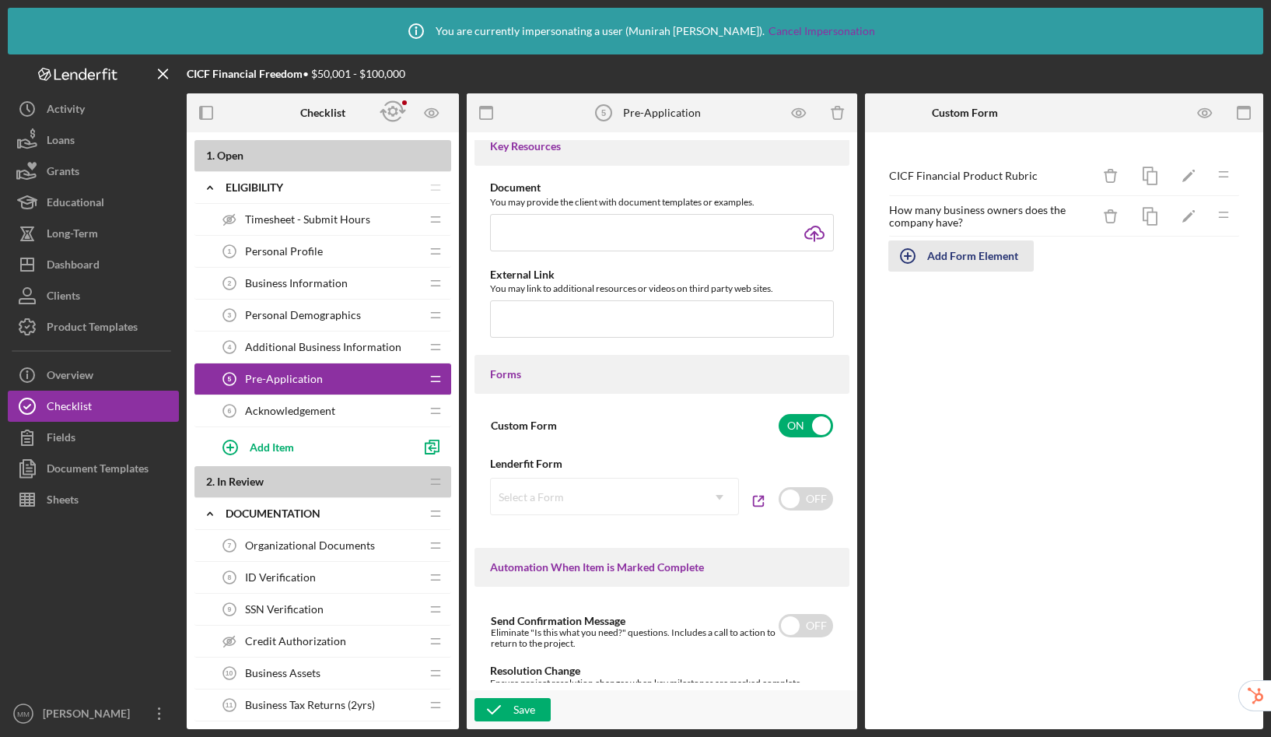
click at [972, 257] on div "Add Form Element" at bounding box center [973, 255] width 91 height 31
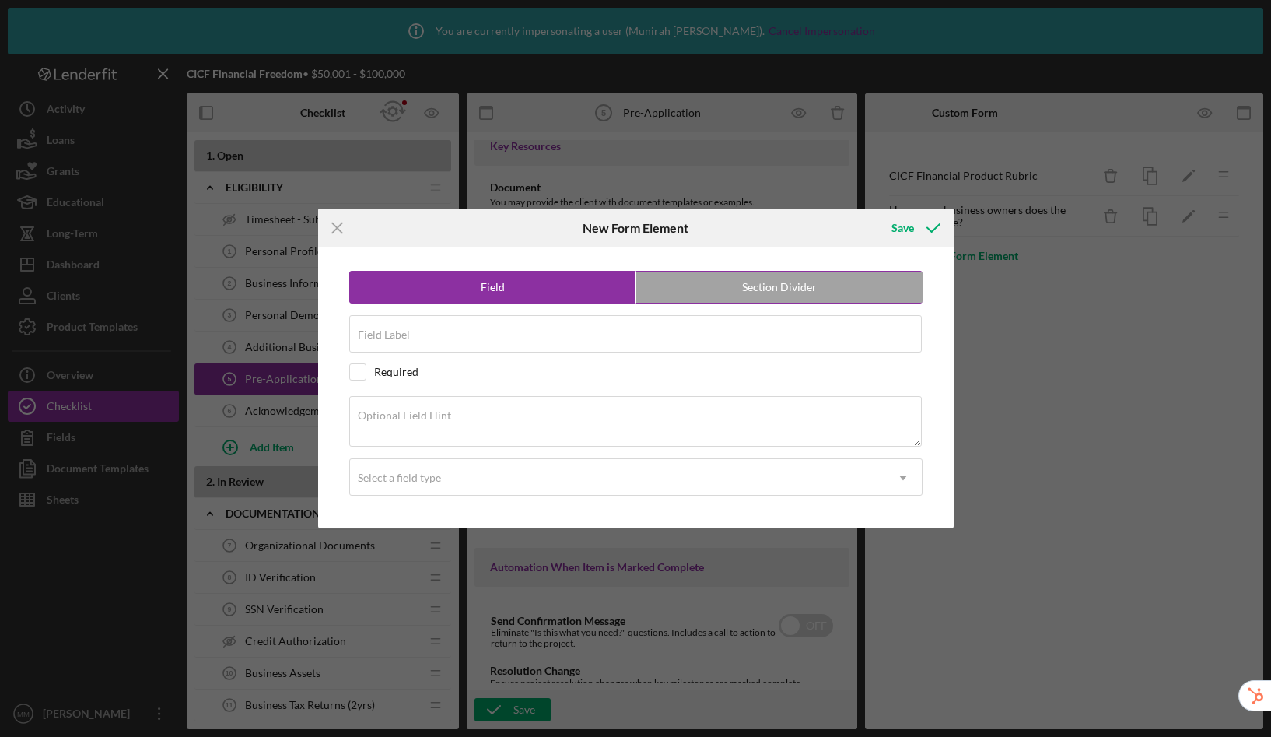
click at [747, 292] on label "Section Divider" at bounding box center [780, 287] width 286 height 31
radio input "false"
radio input "true"
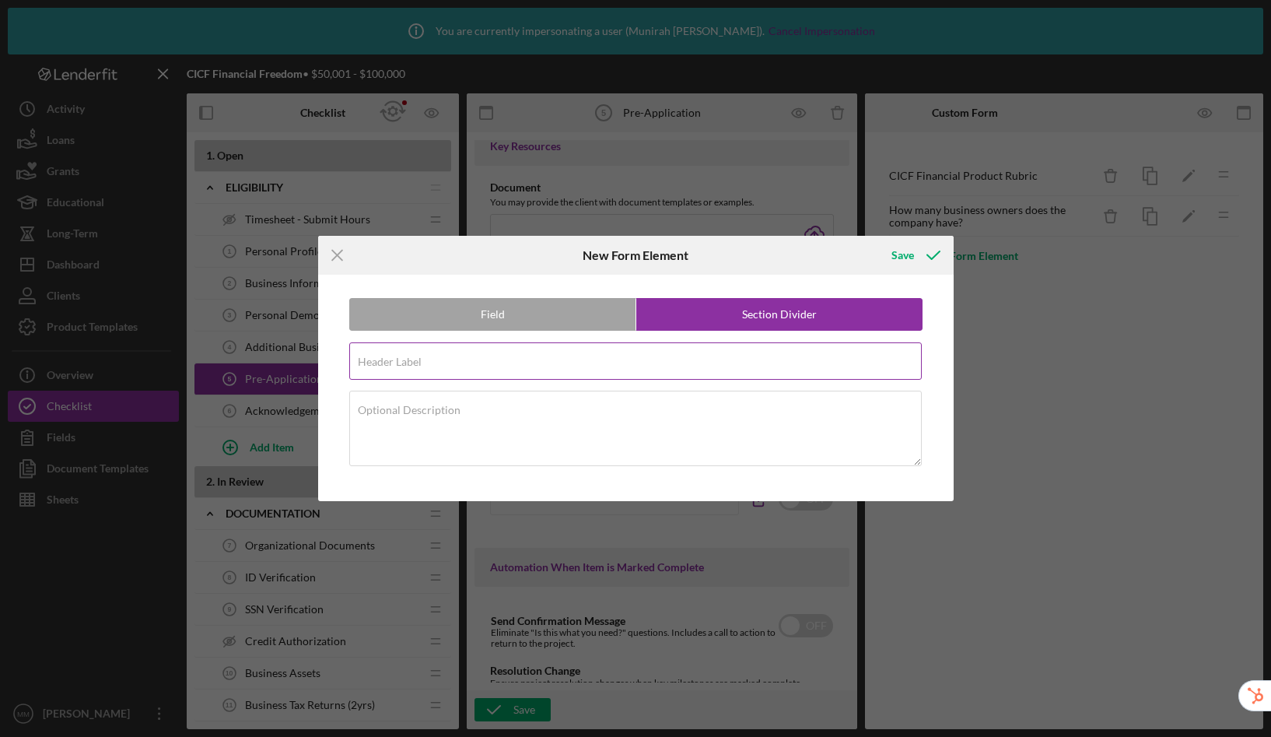
click at [520, 370] on input "Header Label" at bounding box center [635, 360] width 573 height 37
type input "Business Applicant Information"
click at [898, 267] on div "Save" at bounding box center [903, 255] width 23 height 31
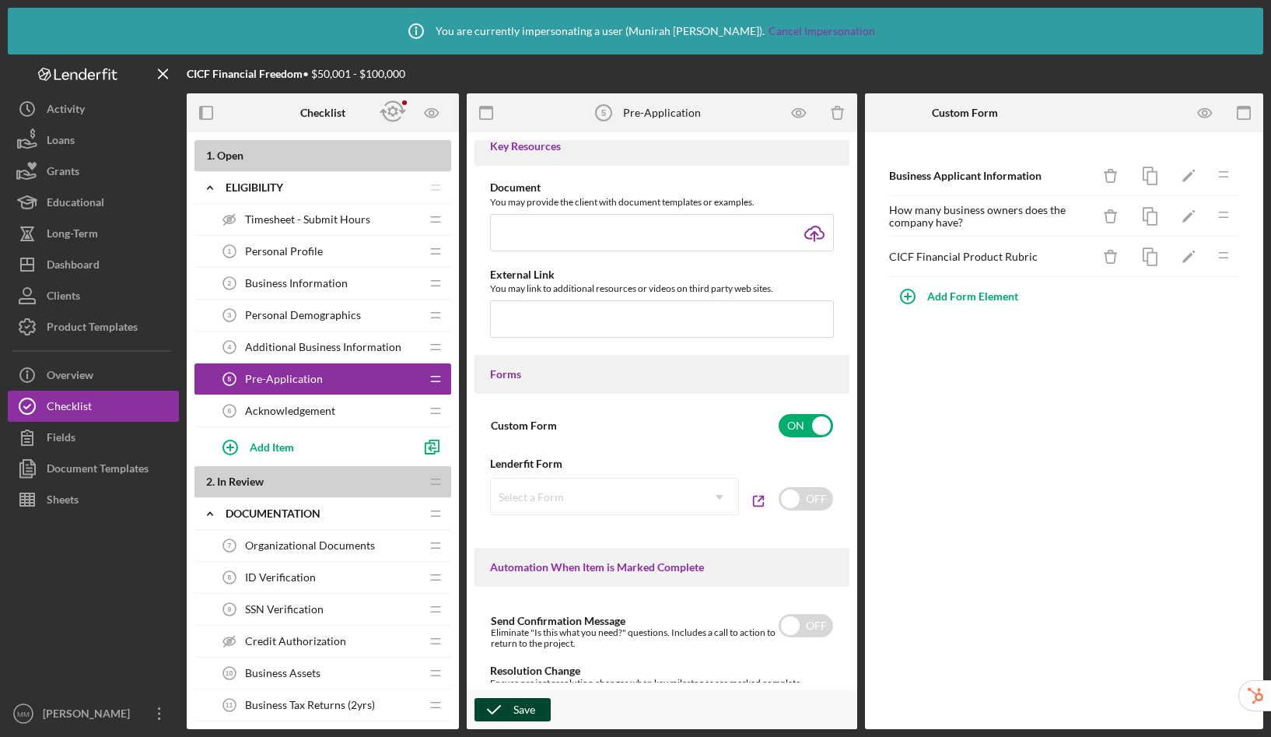
click at [503, 714] on icon "button" at bounding box center [494, 709] width 39 height 39
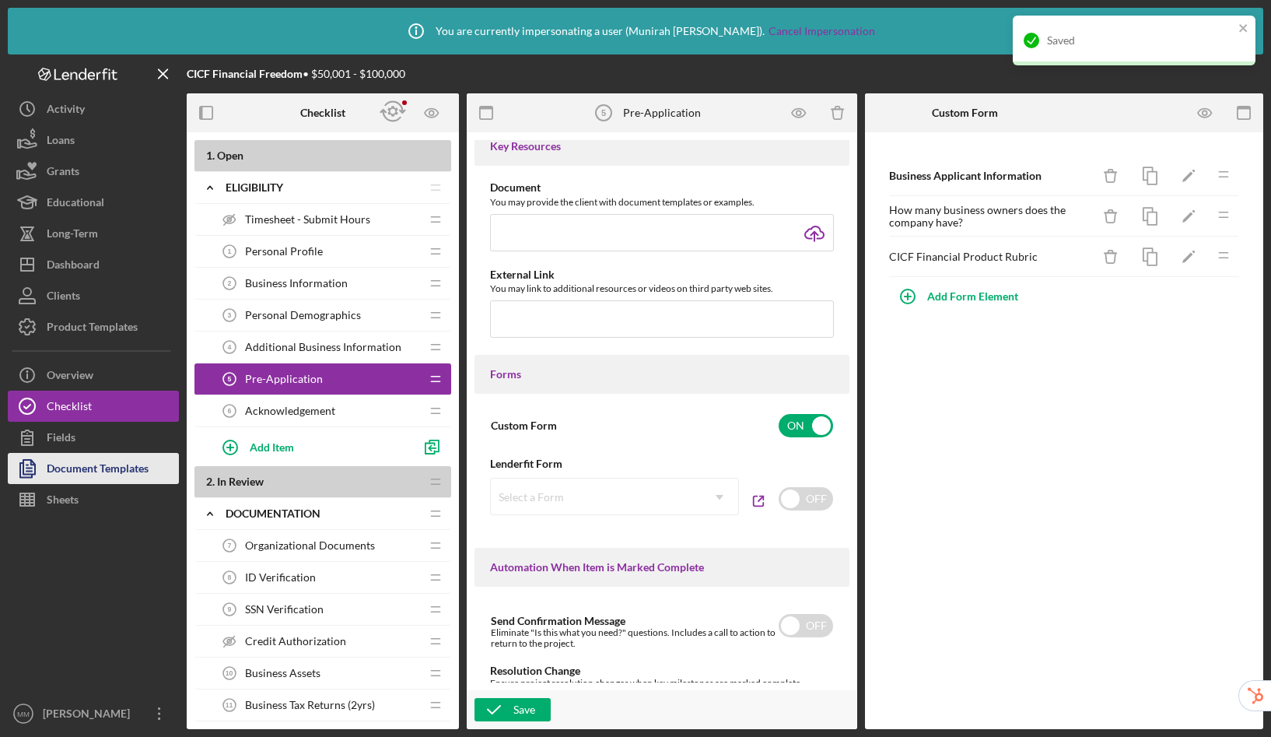
click at [80, 470] on div "Document Templates" at bounding box center [98, 470] width 102 height 35
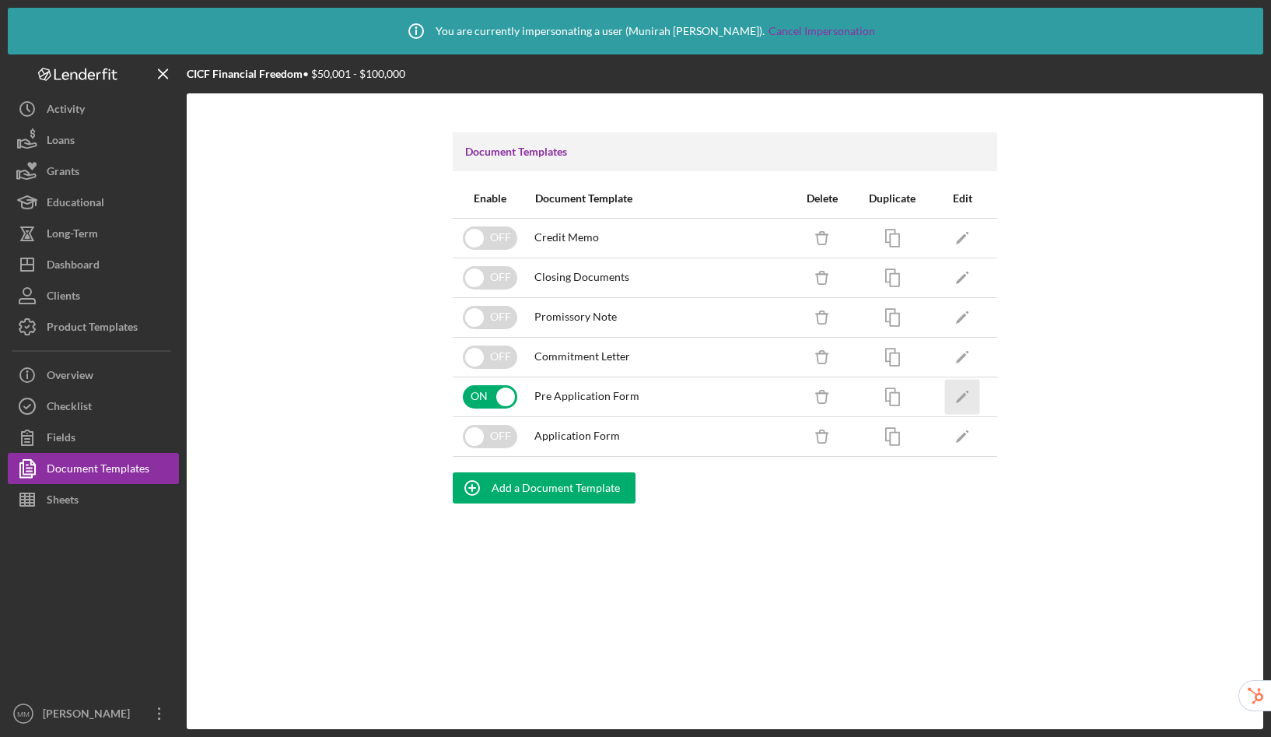
click at [969, 398] on icon "Icon/Edit" at bounding box center [962, 396] width 35 height 35
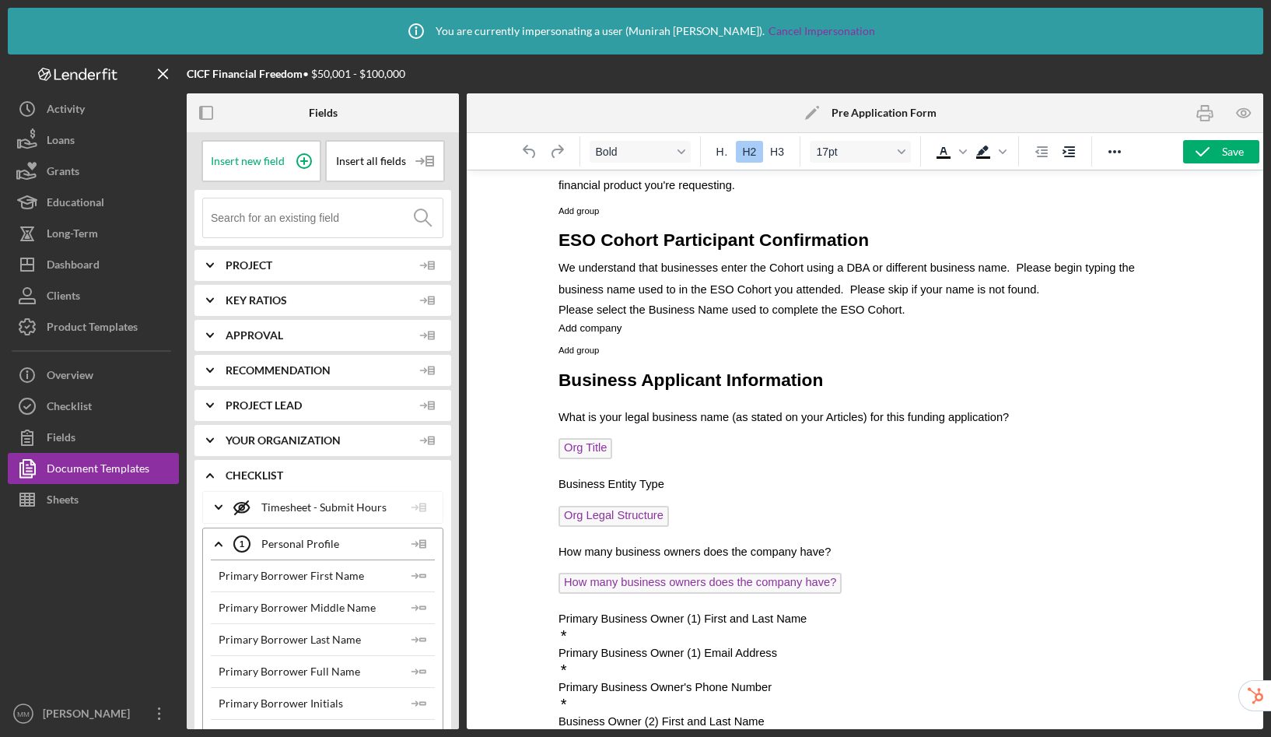
scroll to position [269, 0]
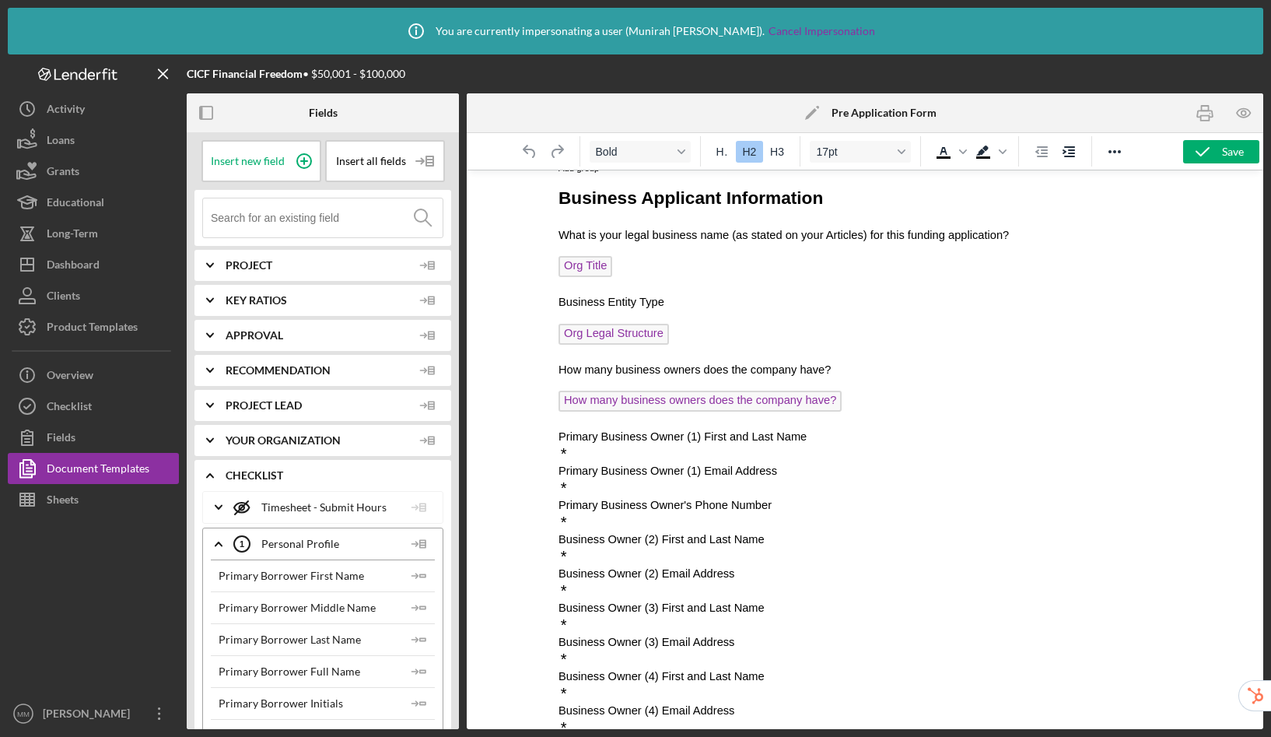
click at [637, 450] on p "*" at bounding box center [865, 454] width 612 height 17
click at [611, 486] on p "*" at bounding box center [865, 488] width 612 height 17
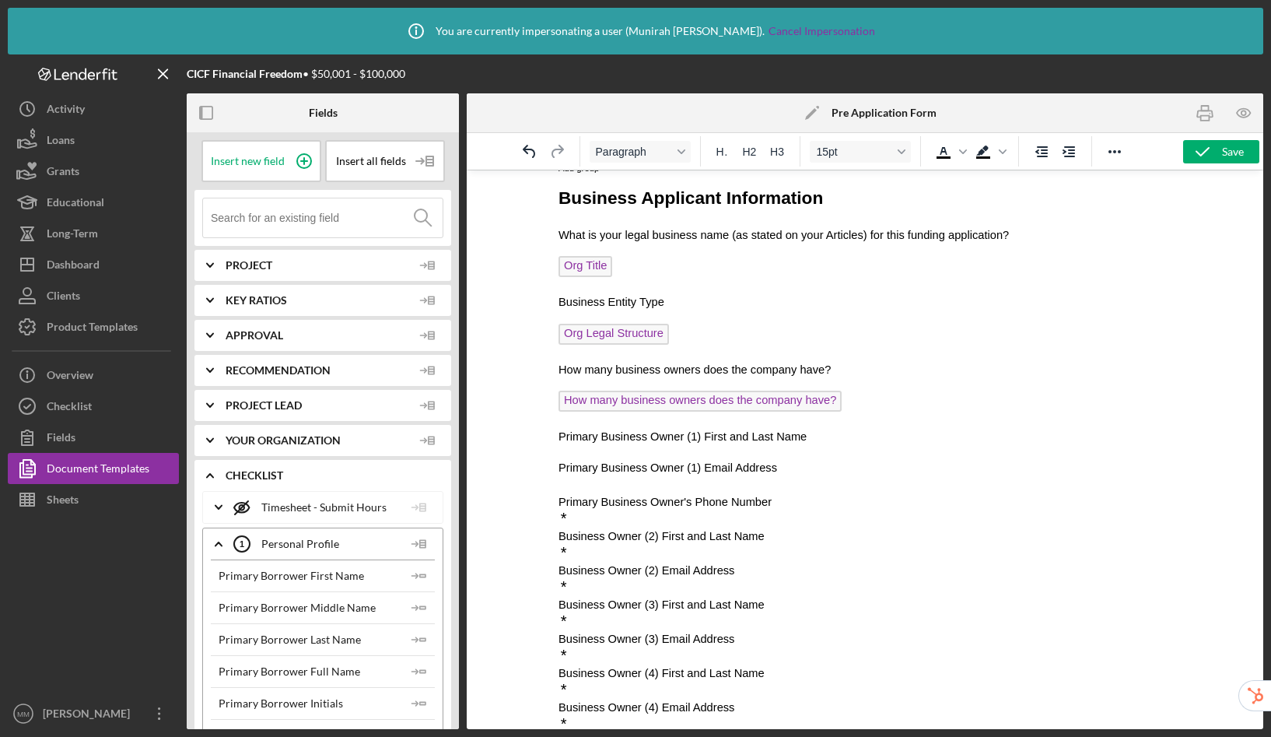
click at [594, 521] on p "*" at bounding box center [865, 518] width 612 height 17
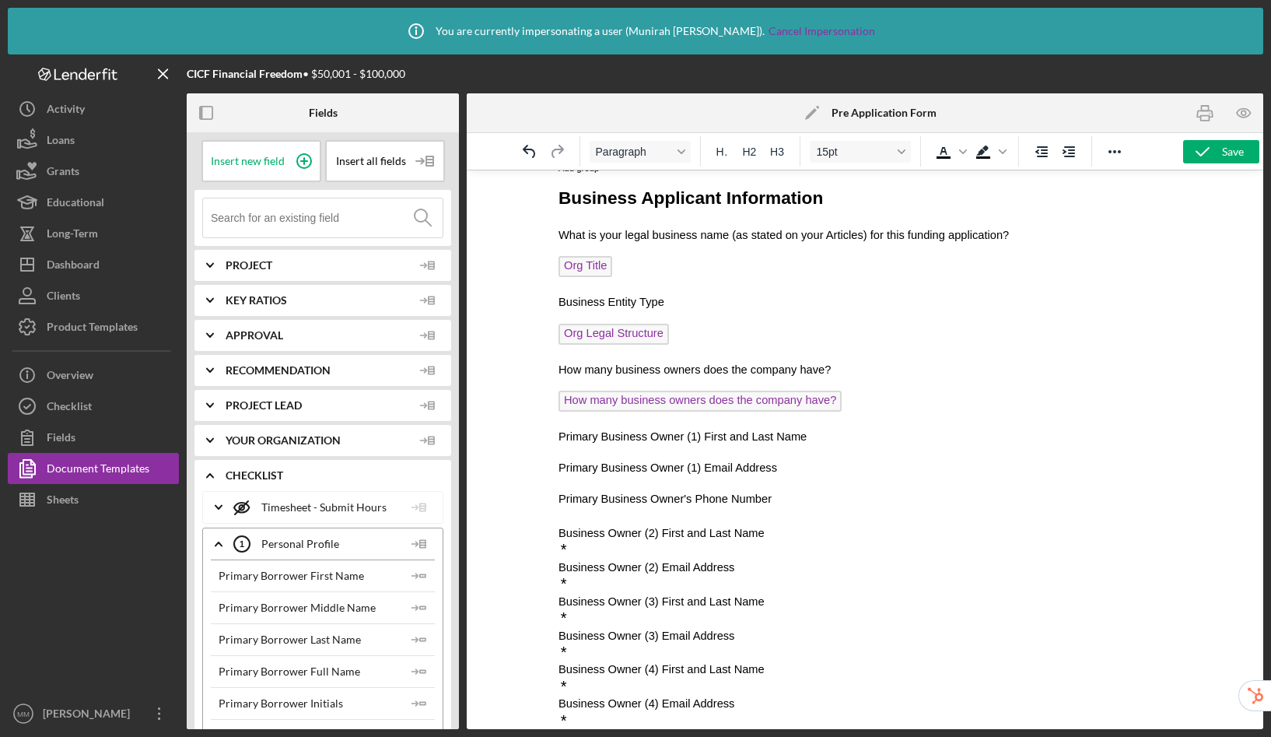
click at [597, 559] on p "Business Owner (2) Email Address" at bounding box center [865, 567] width 612 height 17
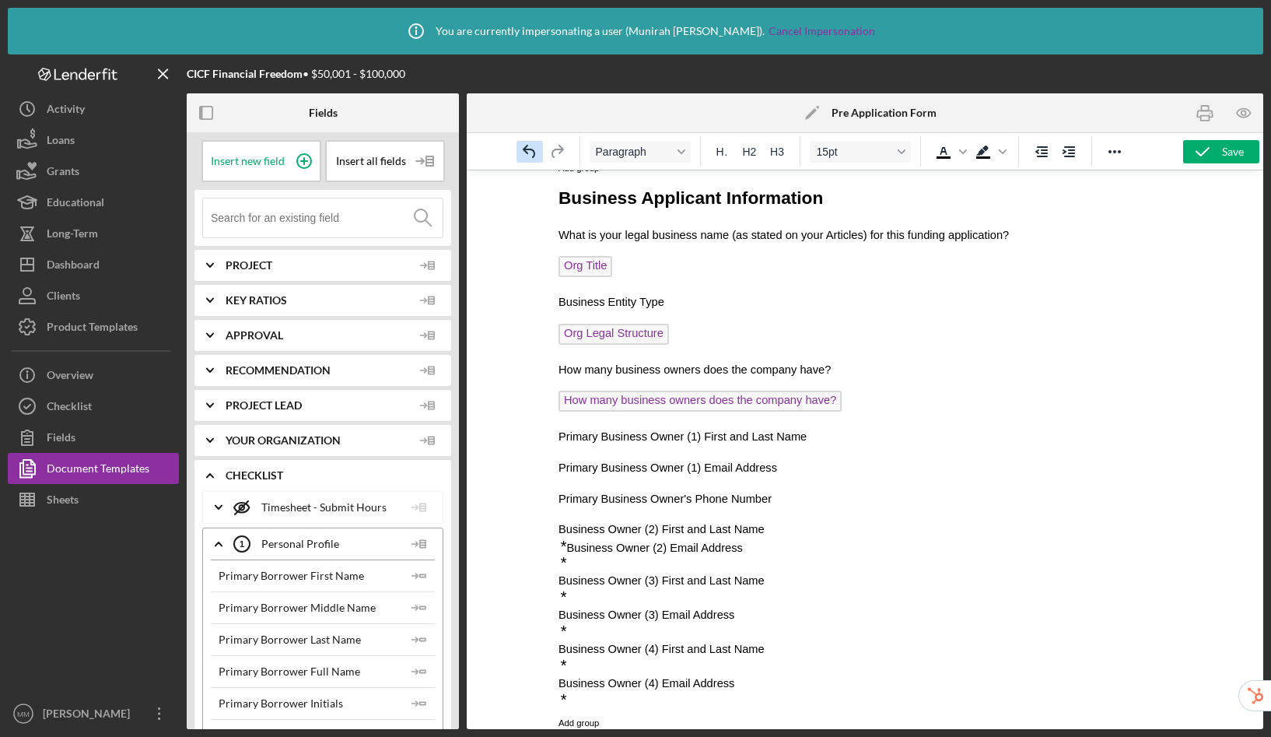
click at [531, 147] on icon "Undo" at bounding box center [530, 151] width 19 height 19
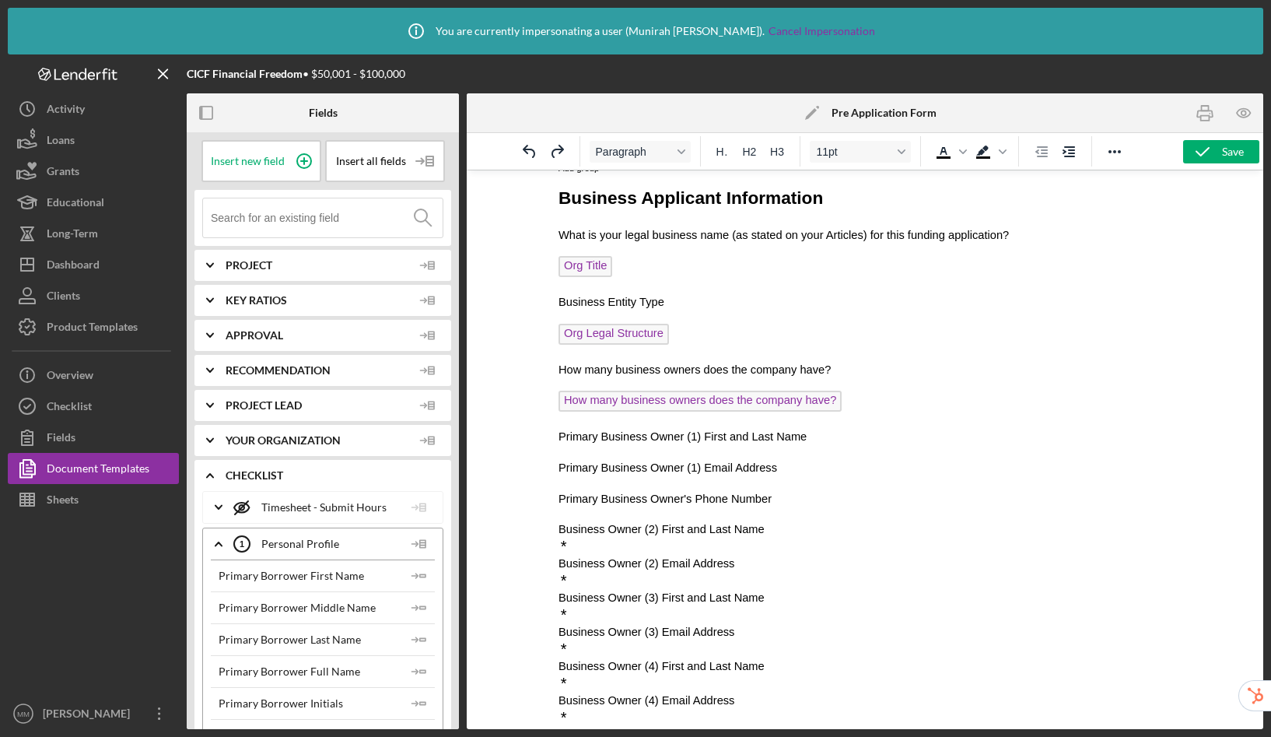
scroll to position [402, 0]
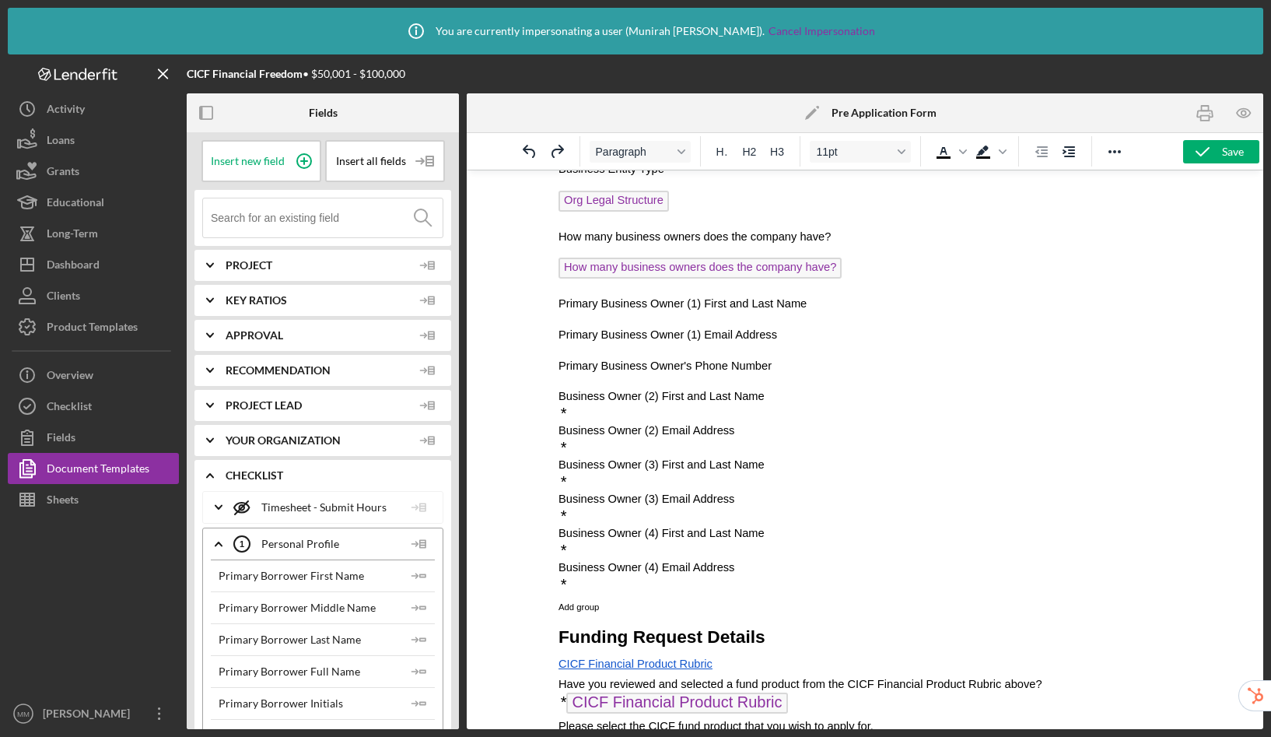
click at [860, 308] on p "Primary Business Owner (1) First and Last Name" at bounding box center [865, 303] width 612 height 17
click at [331, 215] on input at bounding box center [327, 217] width 232 height 39
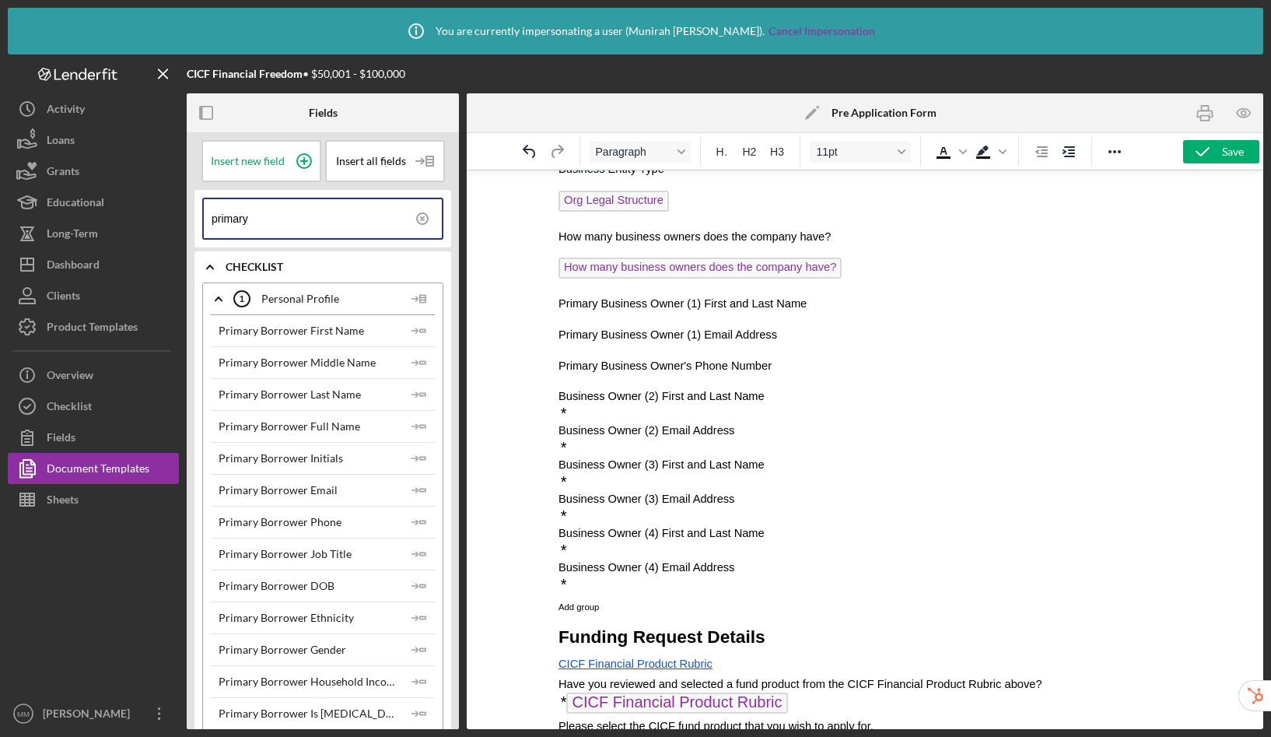
type input "primary"
click at [847, 307] on p "Primary Business Owner (1) First and Last Name" at bounding box center [865, 303] width 612 height 17
click at [420, 329] on polygon "button" at bounding box center [422, 330] width 5 height 2
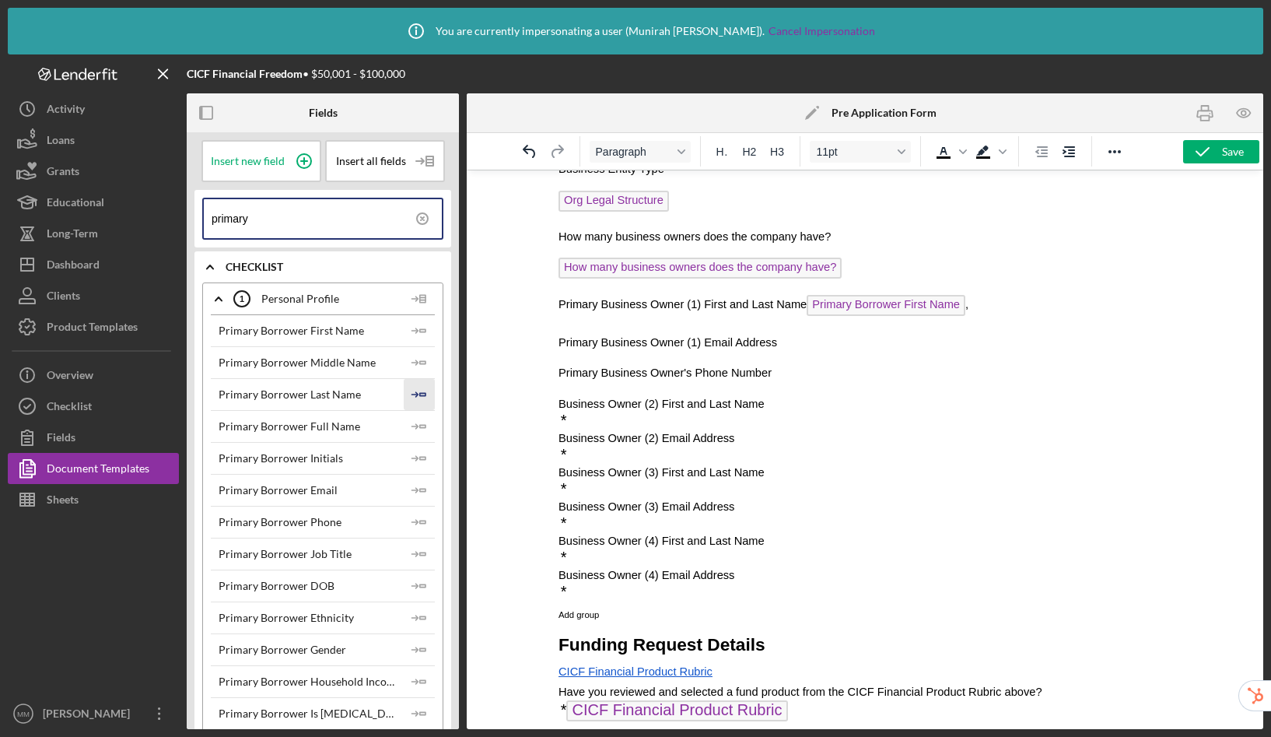
click at [423, 391] on icon "Icon/Insert Field" at bounding box center [419, 394] width 31 height 31
click at [815, 338] on p "Primary Business Owner (1) Email Address" at bounding box center [865, 342] width 612 height 17
click at [418, 490] on icon "Icon/Insert Field" at bounding box center [419, 490] width 31 height 31
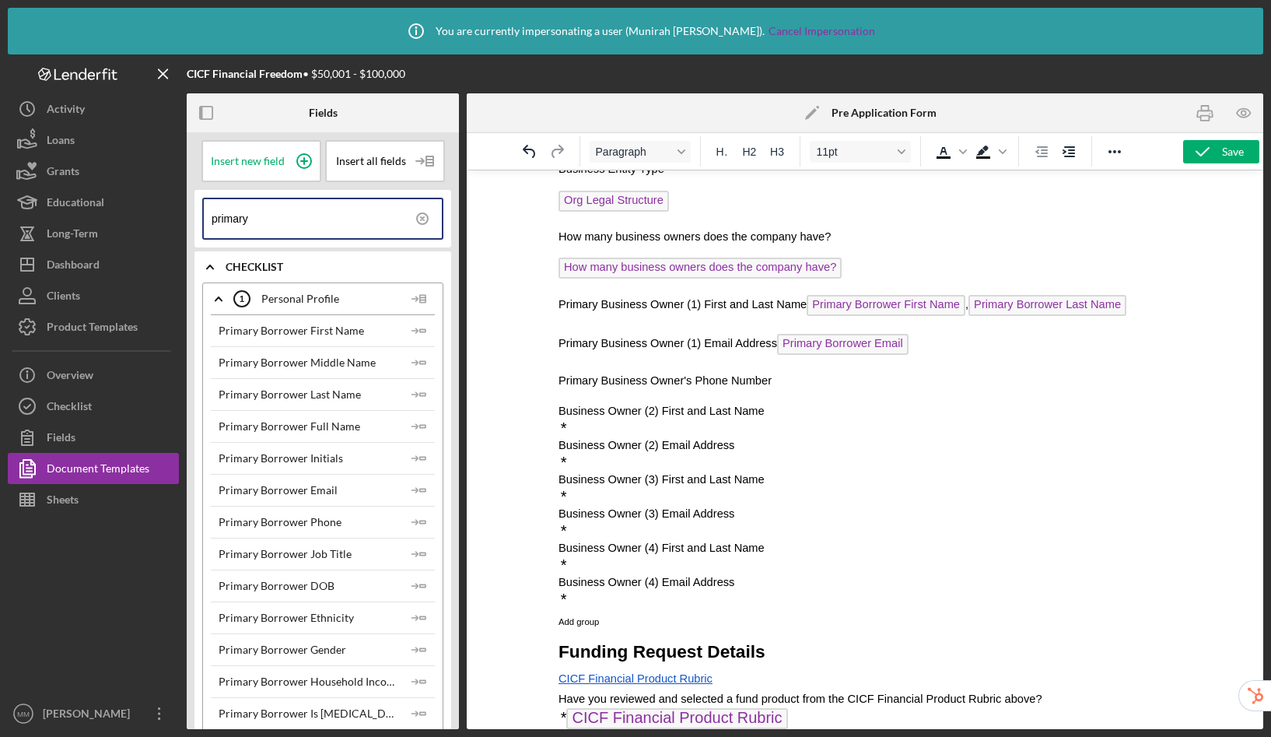
click at [810, 380] on p "Primary Business Owner's Phone Number" at bounding box center [865, 380] width 612 height 17
click at [418, 521] on icon "Icon/Insert Field" at bounding box center [419, 522] width 31 height 31
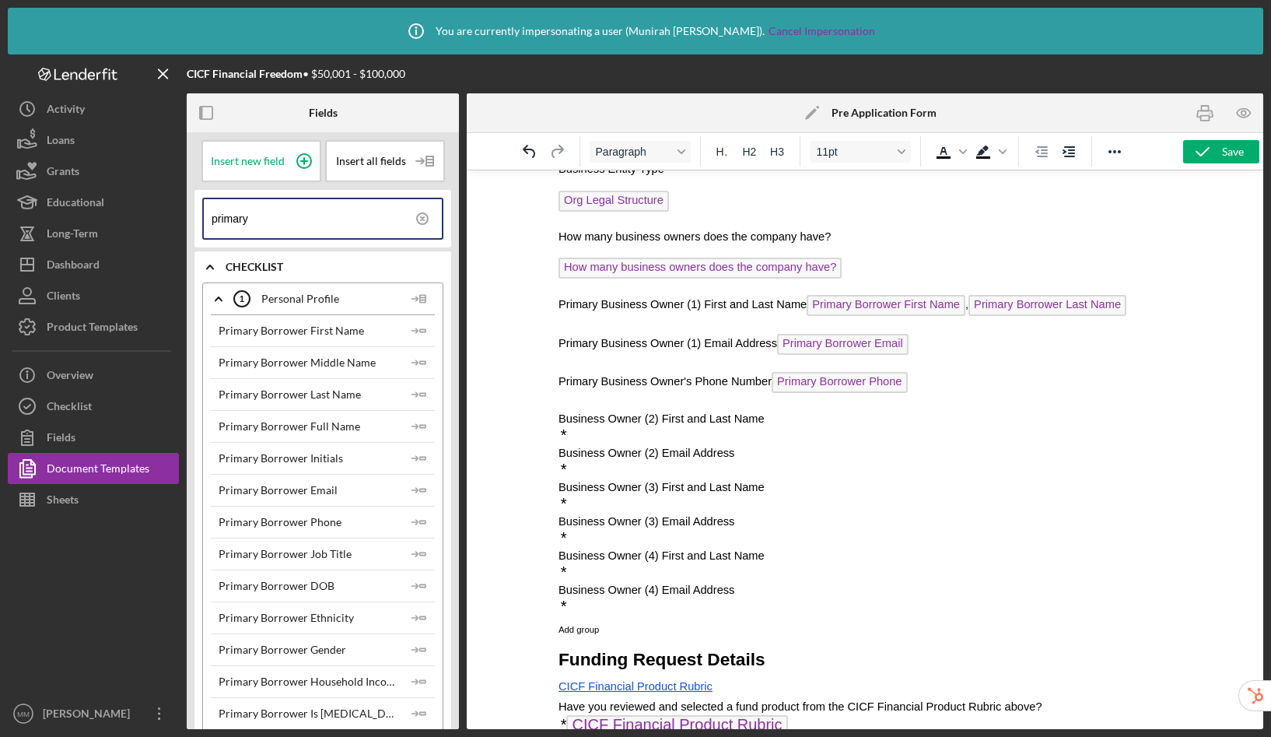
click at [805, 423] on p "Business Owner (2) First and Last Name" at bounding box center [865, 418] width 612 height 17
click at [423, 211] on icon at bounding box center [422, 218] width 39 height 39
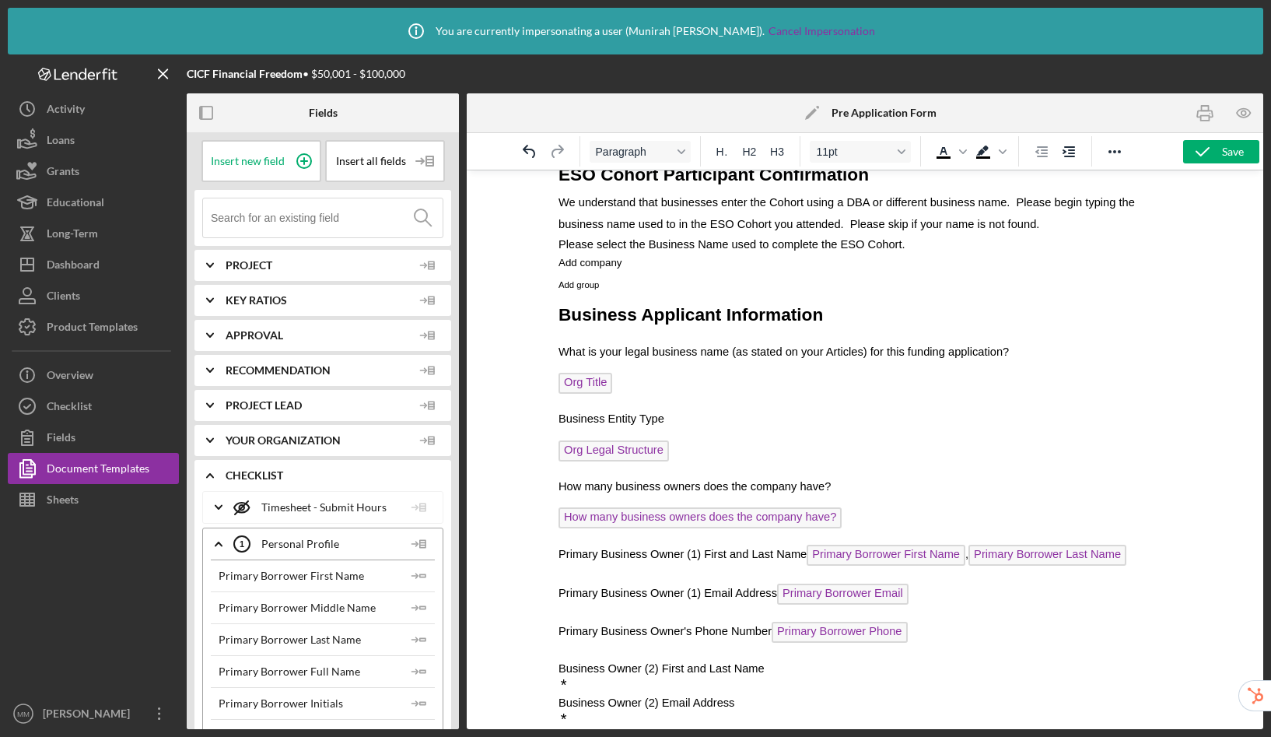
scroll to position [274, 0]
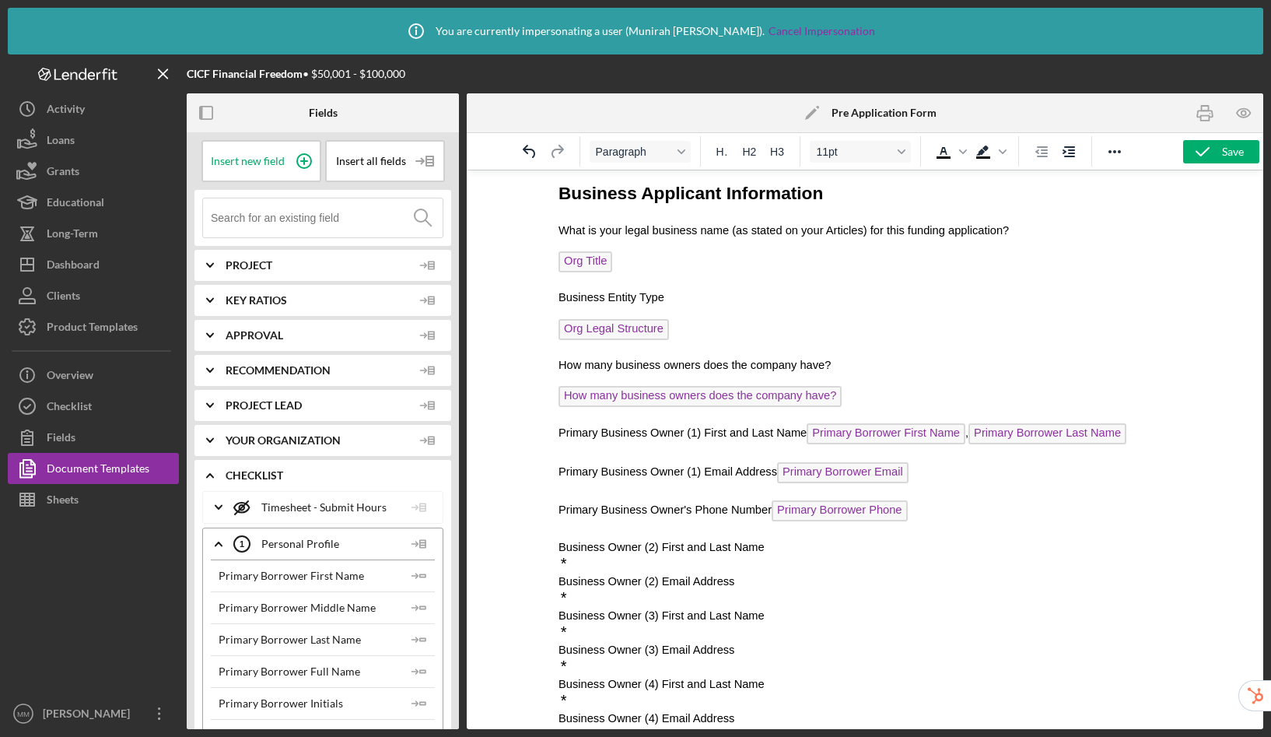
click at [809, 435] on span "Primary Business Owner (1) First and Last Name Primary Borrower First Name , Pr…" at bounding box center [843, 432] width 568 height 12
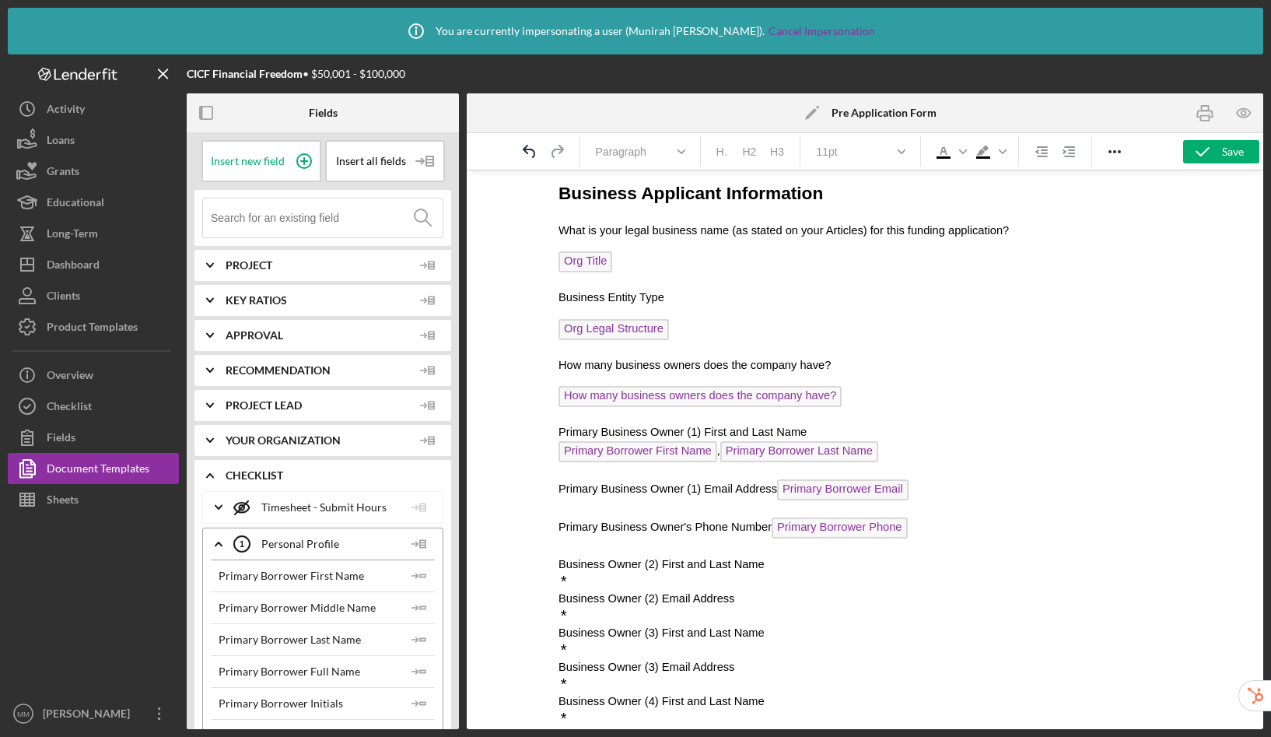
click at [779, 492] on span "Primary Business Owner (1) Email Address Primary Borrower Email" at bounding box center [734, 488] width 350 height 12
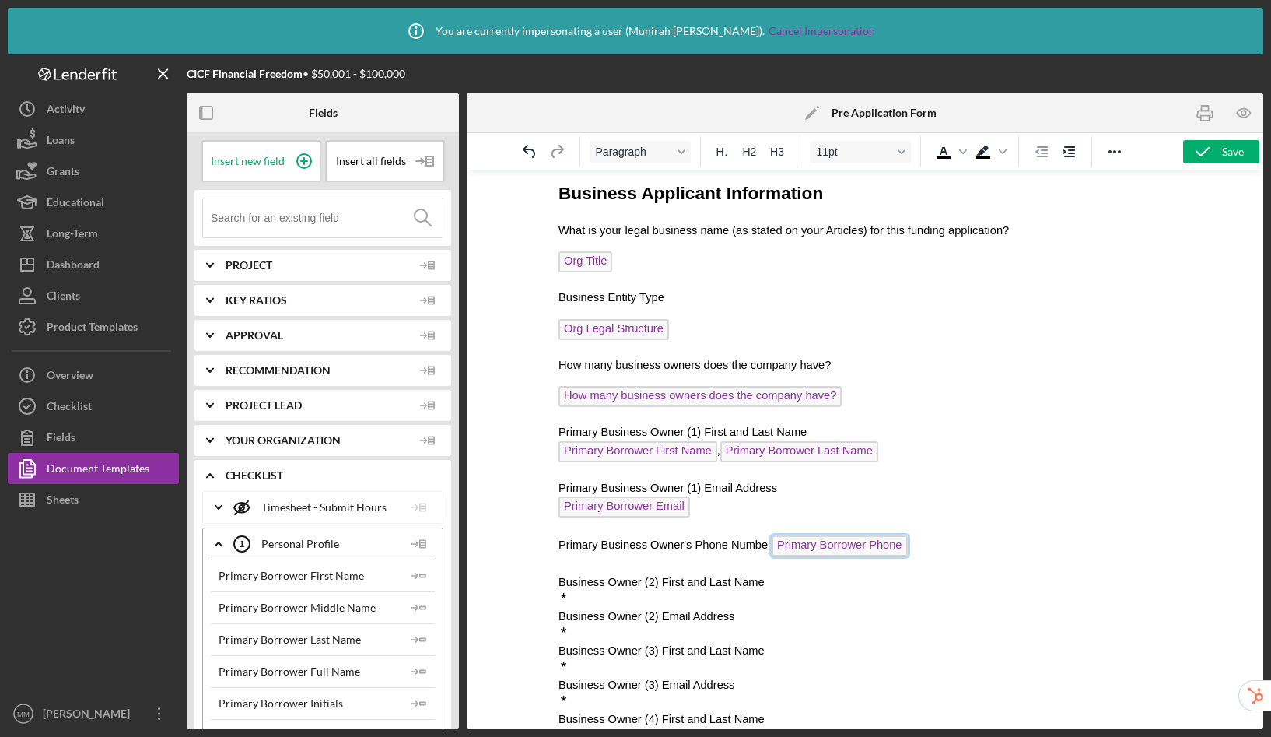
click at [775, 545] on span "Primary Borrower Phone" at bounding box center [839, 545] width 135 height 21
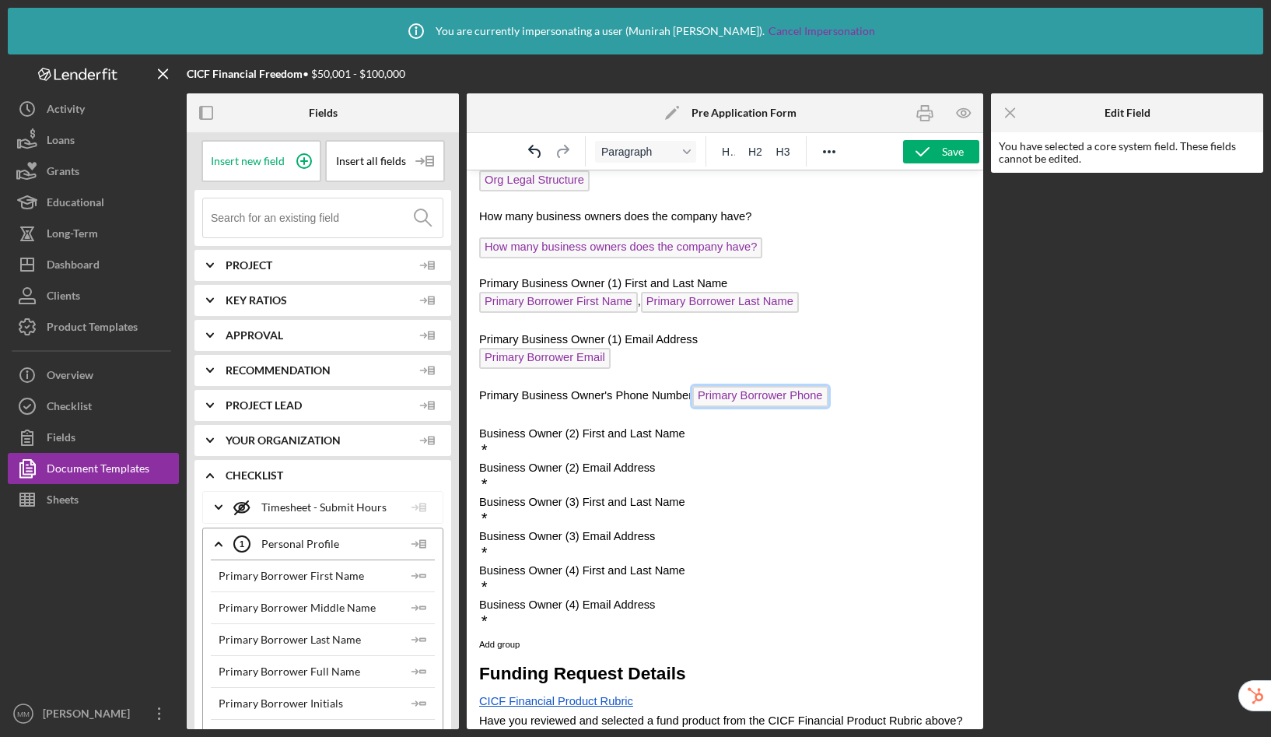
scroll to position [447, 0]
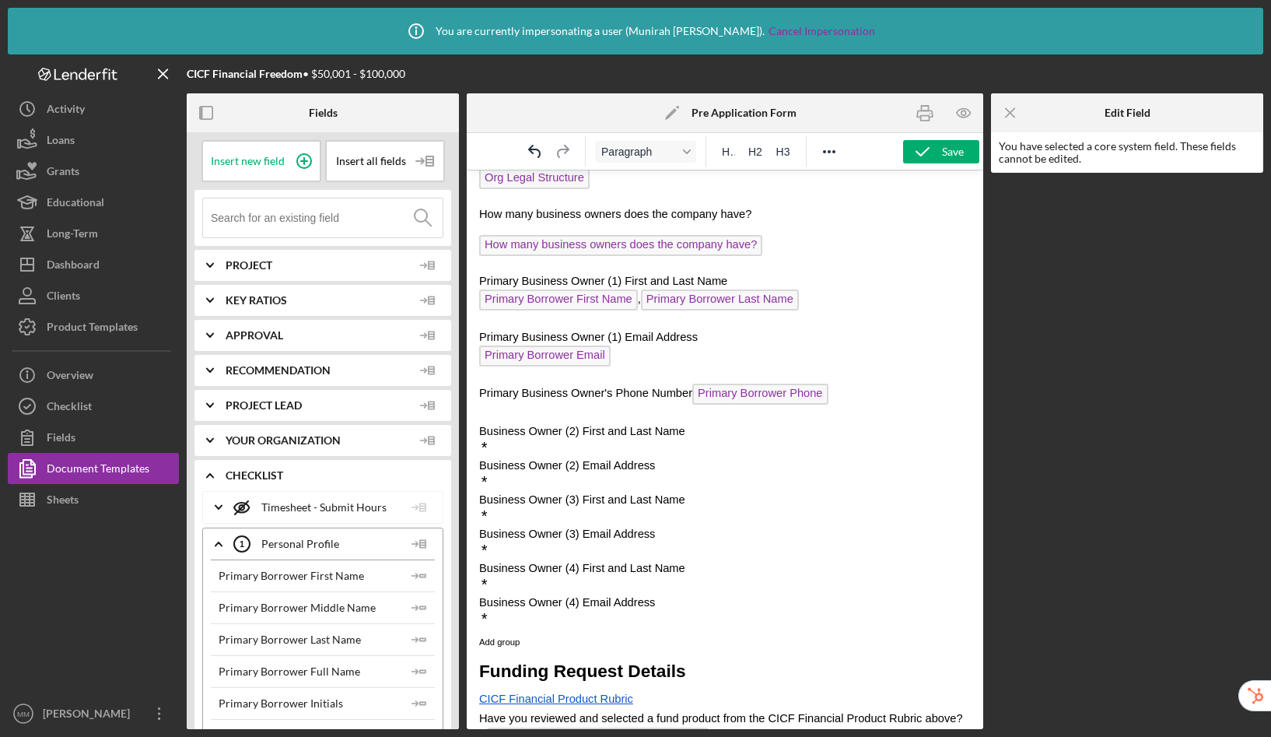
click at [694, 393] on span "Primary Business Owner's Phone Number Primary Borrower Phone" at bounding box center [653, 393] width 349 height 12
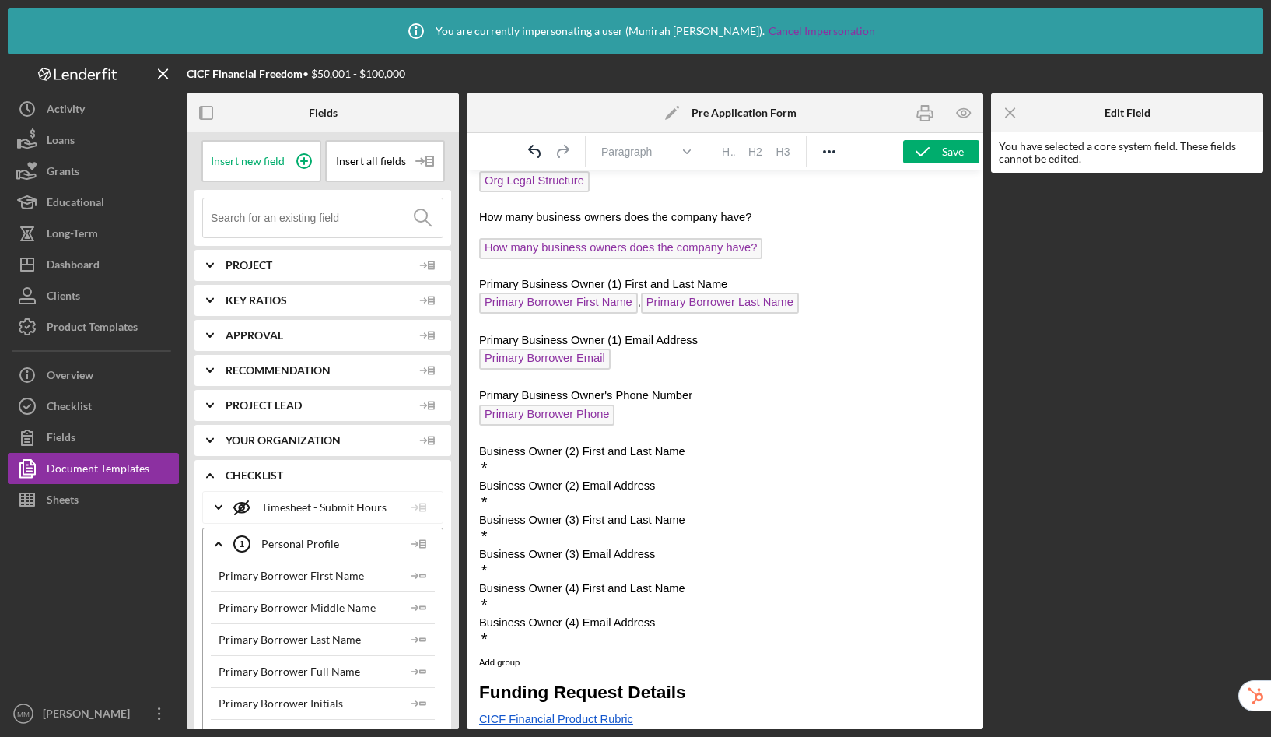
click at [1010, 109] on icon "Icon/Menu Close" at bounding box center [1011, 113] width 35 height 35
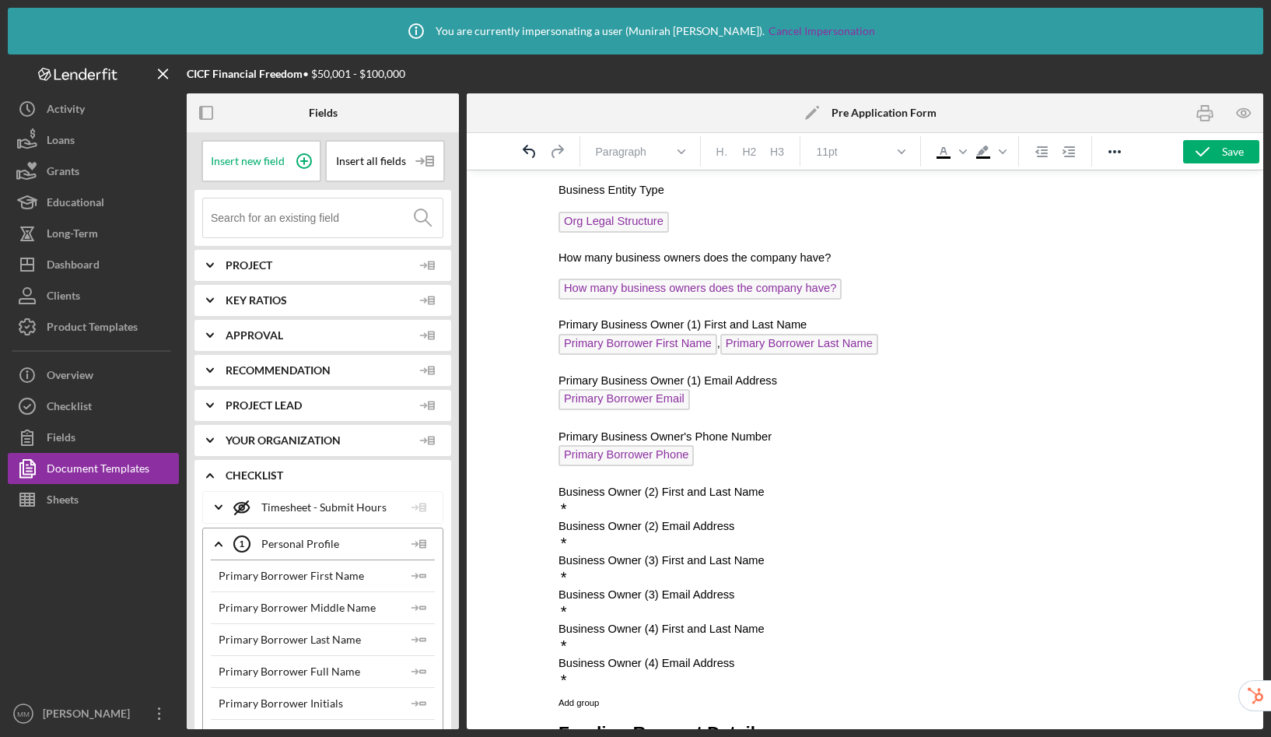
scroll to position [381, 0]
click at [790, 496] on p "Business Owner (2) First and Last Name" at bounding box center [865, 491] width 612 height 17
click at [626, 504] on p "*" at bounding box center [865, 509] width 612 height 17
click at [604, 543] on p "*" at bounding box center [865, 543] width 612 height 17
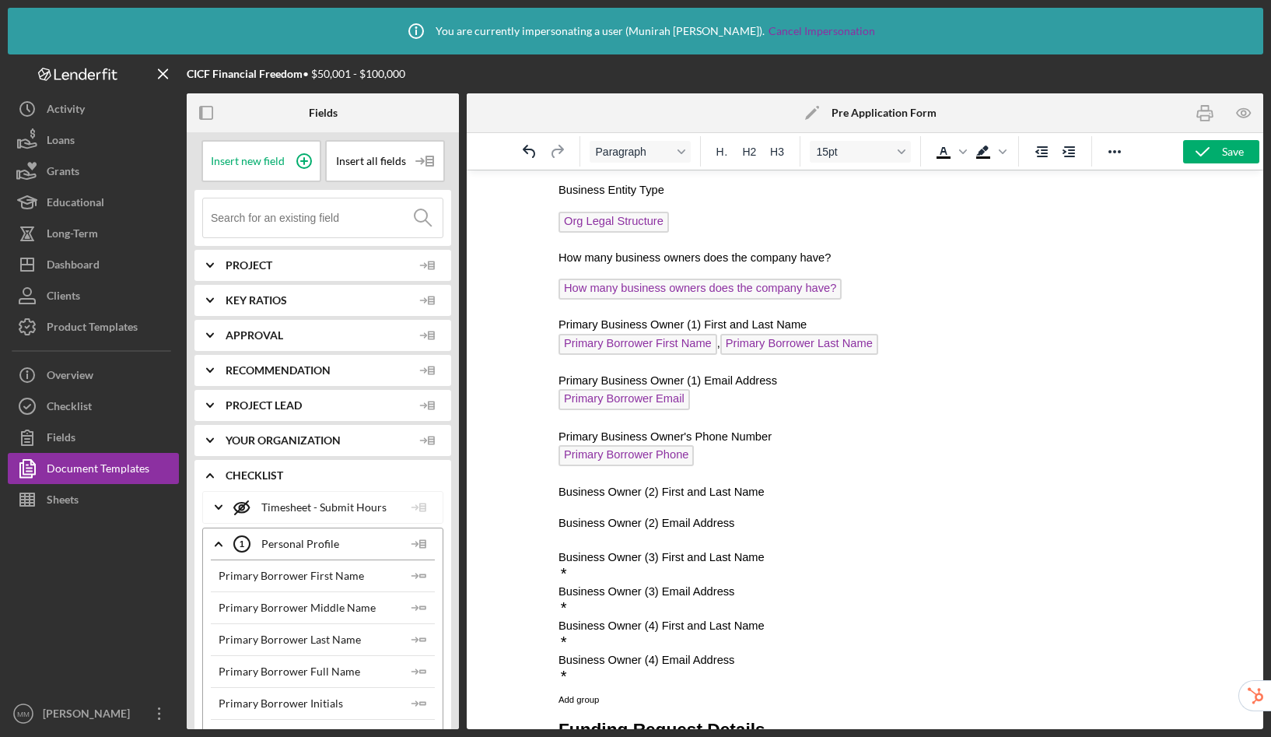
click at [588, 578] on p "*" at bounding box center [865, 574] width 612 height 17
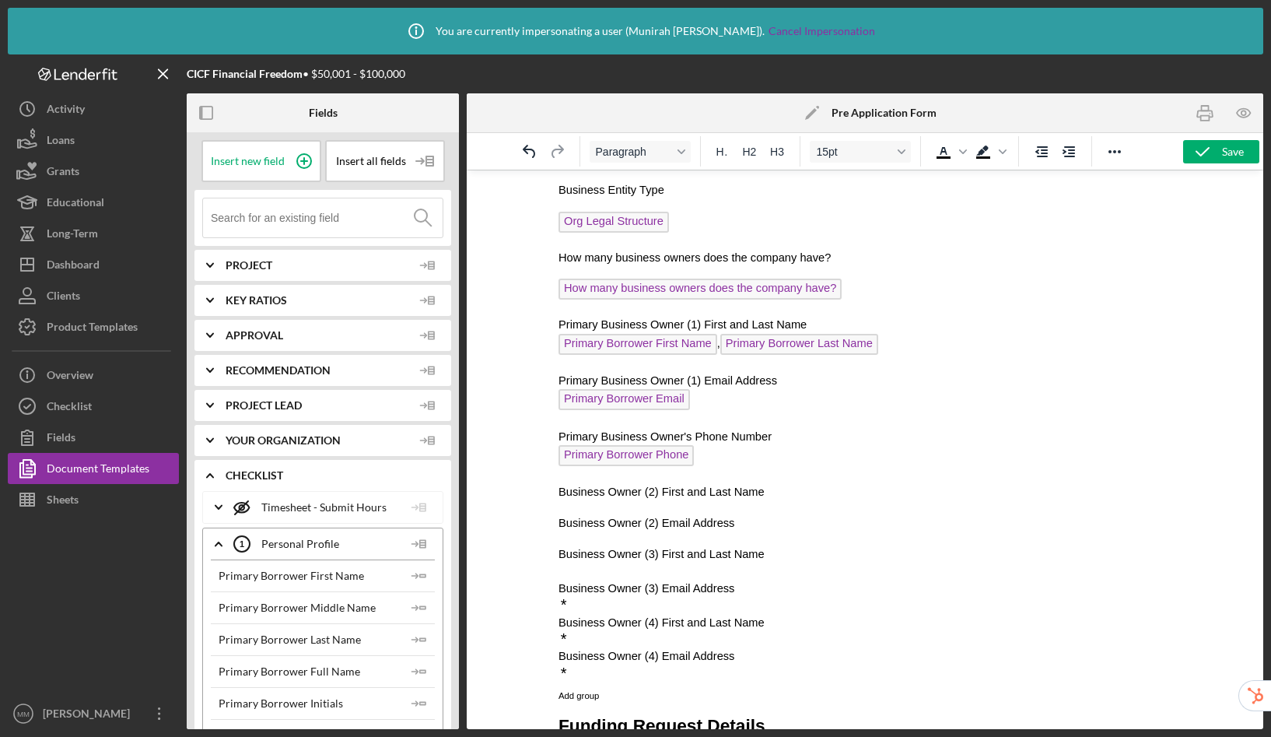
click at [591, 603] on p "*" at bounding box center [865, 605] width 612 height 17
click at [590, 633] on p "*" at bounding box center [865, 636] width 612 height 17
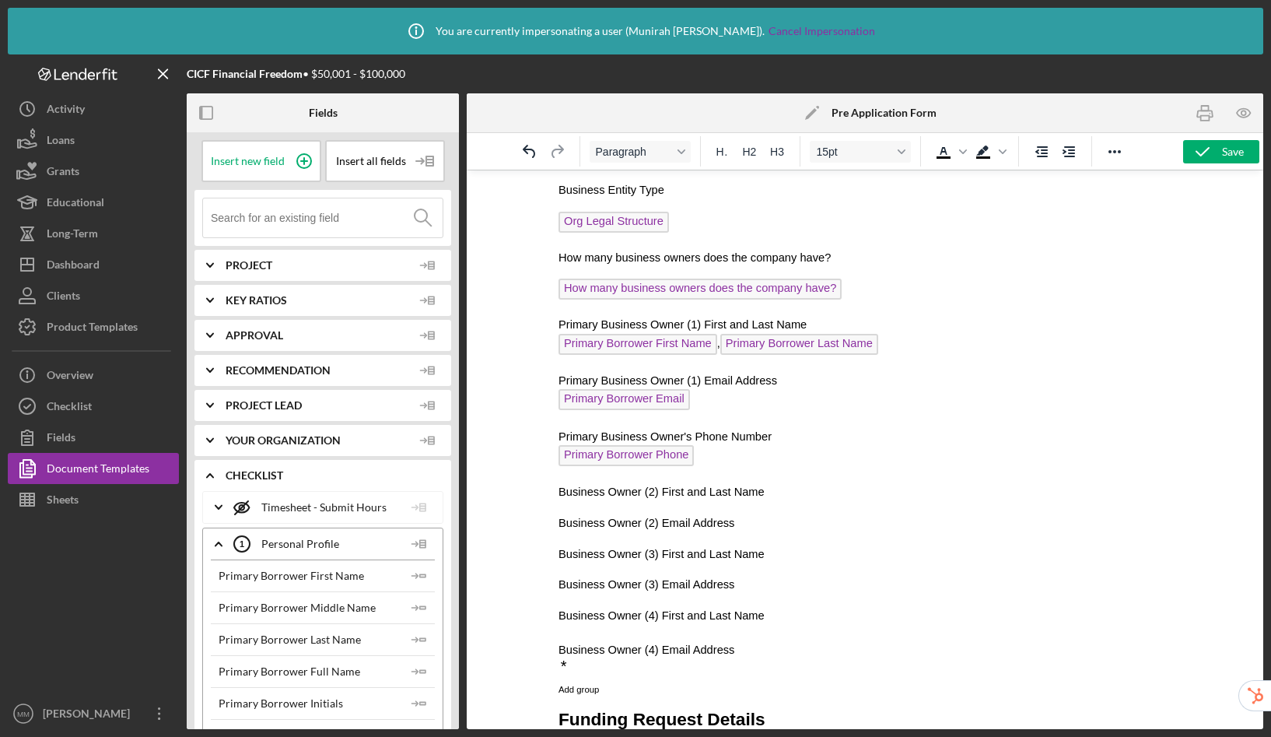
click at [603, 663] on p "*" at bounding box center [865, 666] width 612 height 17
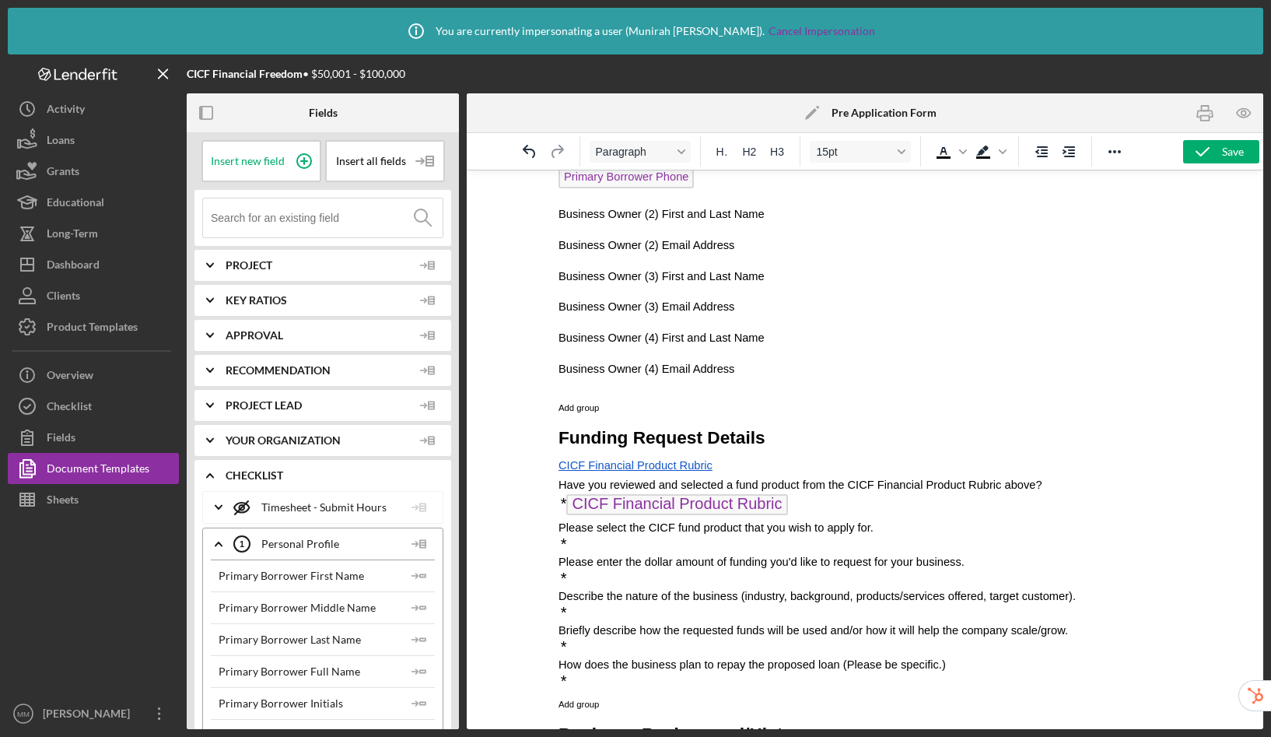
scroll to position [540, 0]
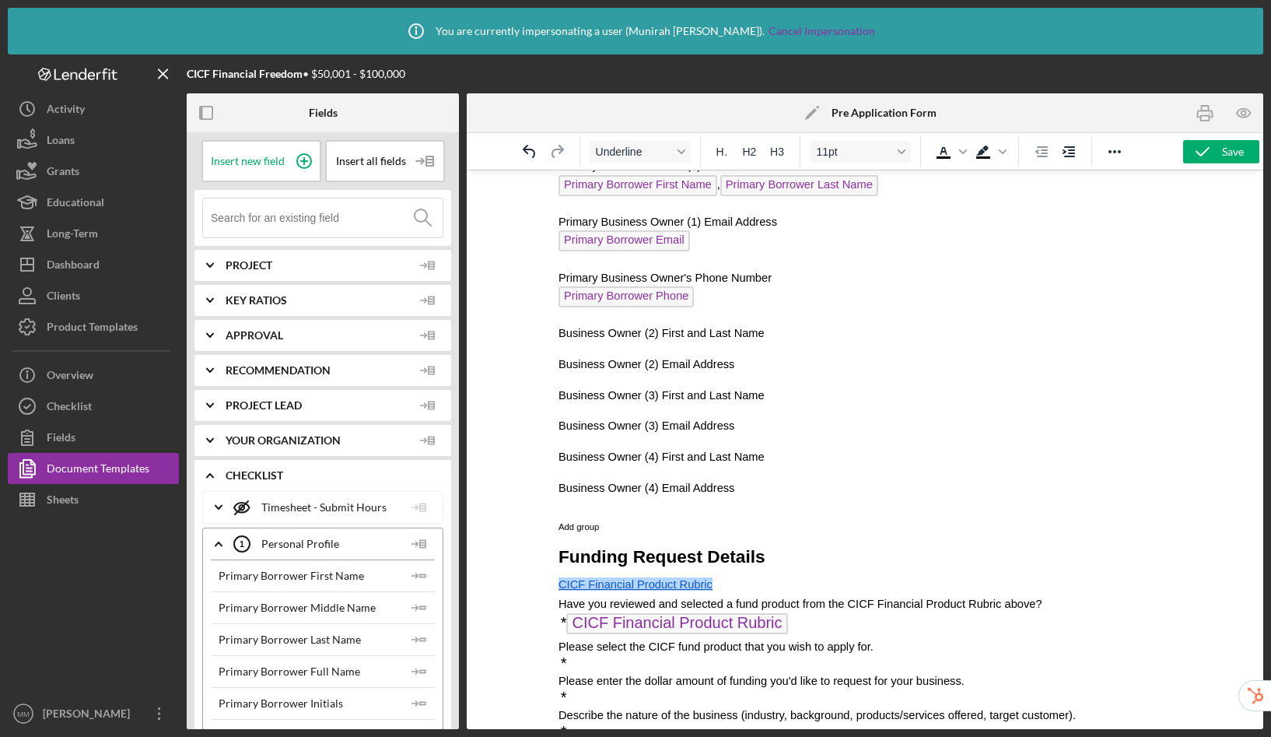
click at [675, 586] on span "CICF Financial Product Rubric" at bounding box center [636, 584] width 154 height 12
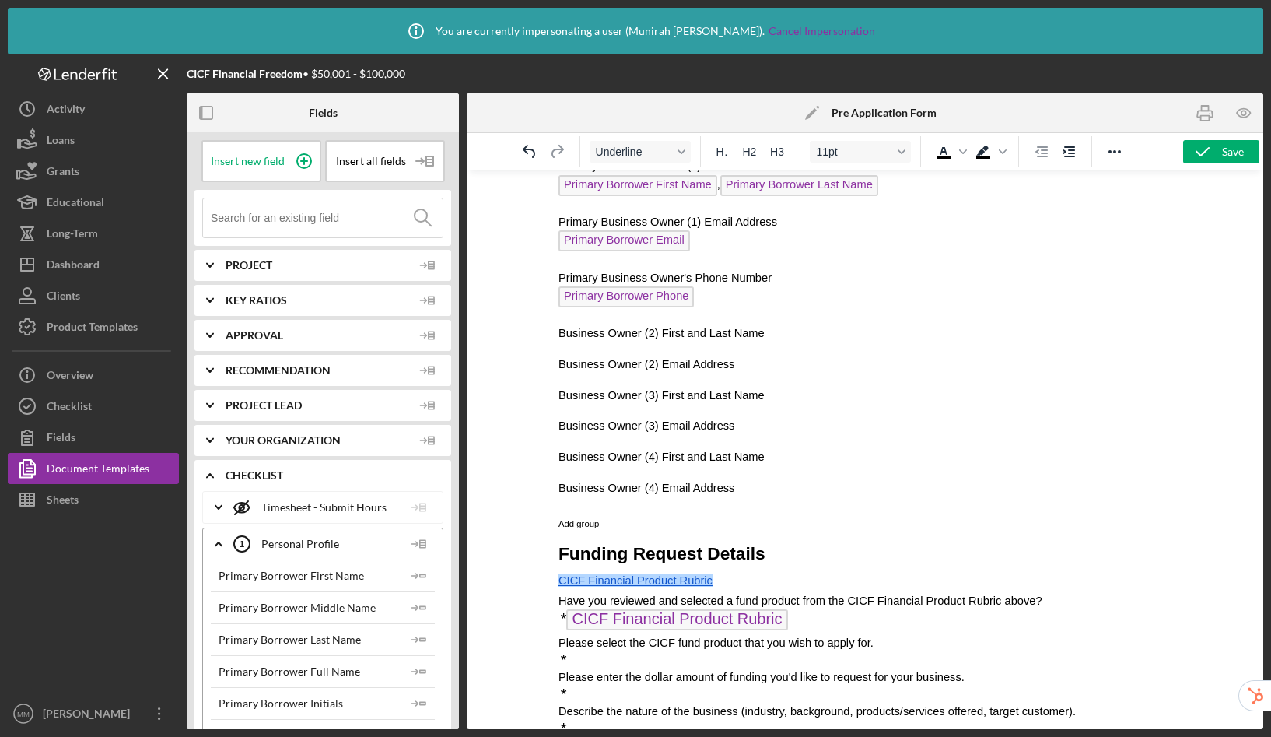
click at [697, 577] on span "CICF Financial Product Rubric" at bounding box center [636, 580] width 154 height 12
click at [687, 583] on span "CICF Financial Product Rubric" at bounding box center [636, 580] width 154 height 12
click at [624, 582] on span "CICF Financial Product Rubric" at bounding box center [636, 580] width 154 height 12
click at [570, 584] on span "CICF Financial Product Rubric" at bounding box center [636, 580] width 154 height 12
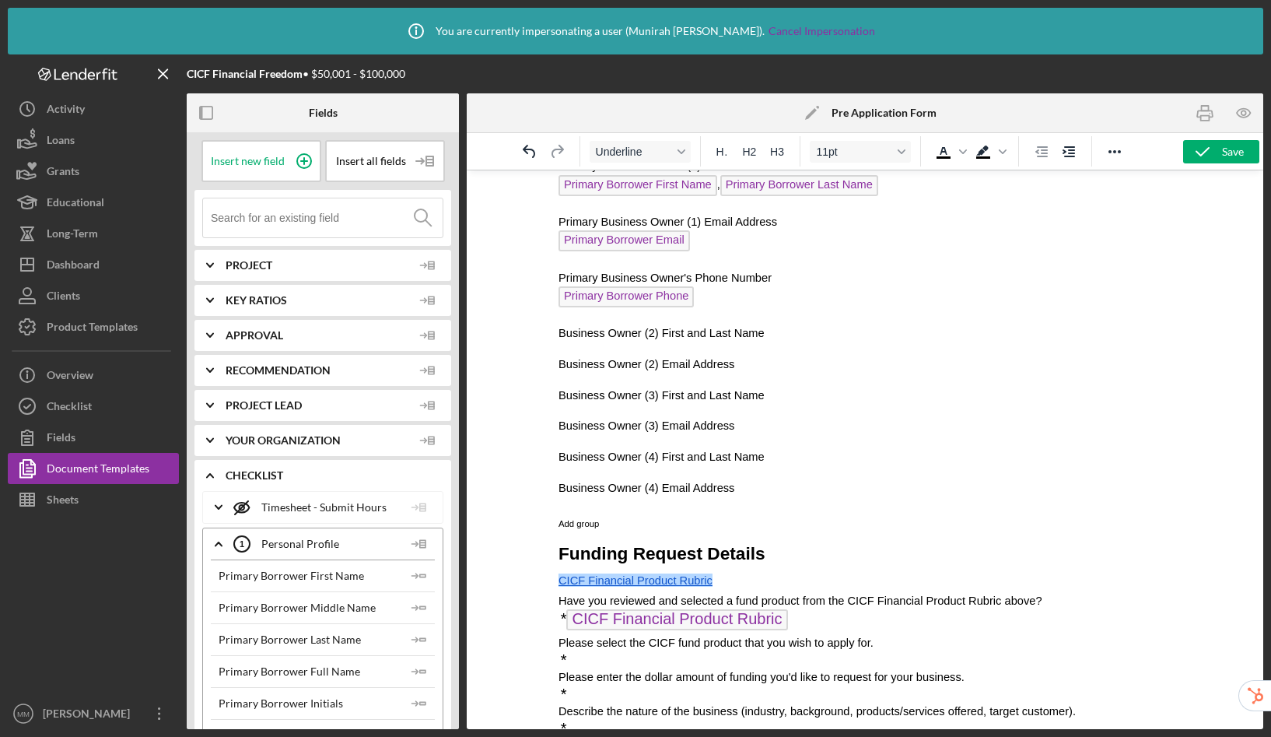
click at [788, 578] on p "CICF Financial Product Rubric" at bounding box center [865, 581] width 612 height 23
click at [838, 342] on p "Business Owner (2) First and Last Name" at bounding box center [865, 332] width 612 height 17
click at [306, 163] on icon at bounding box center [304, 161] width 39 height 39
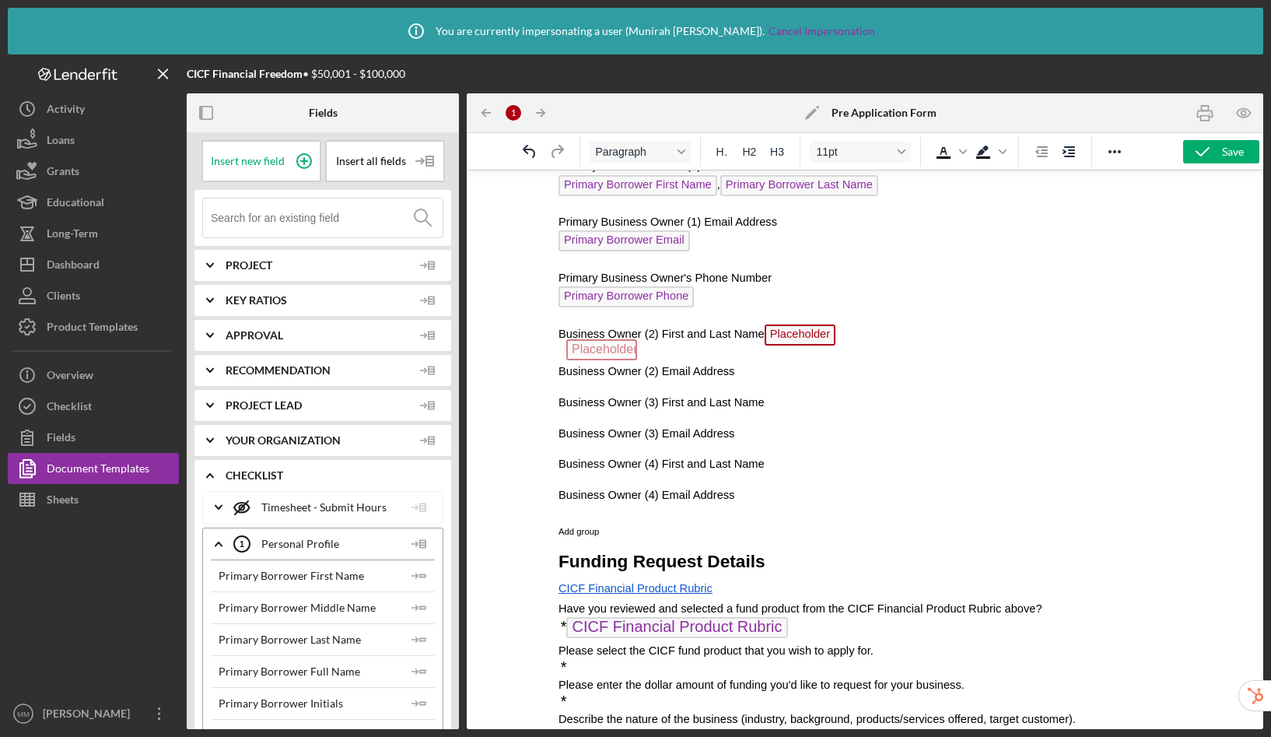
drag, startPoint x: 808, startPoint y: 330, endPoint x: 607, endPoint y: 335, distance: 201.6
drag, startPoint x: 645, startPoint y: 330, endPoint x: 584, endPoint y: 345, distance: 63.4
drag, startPoint x: 612, startPoint y: 334, endPoint x: 605, endPoint y: 352, distance: 18.9
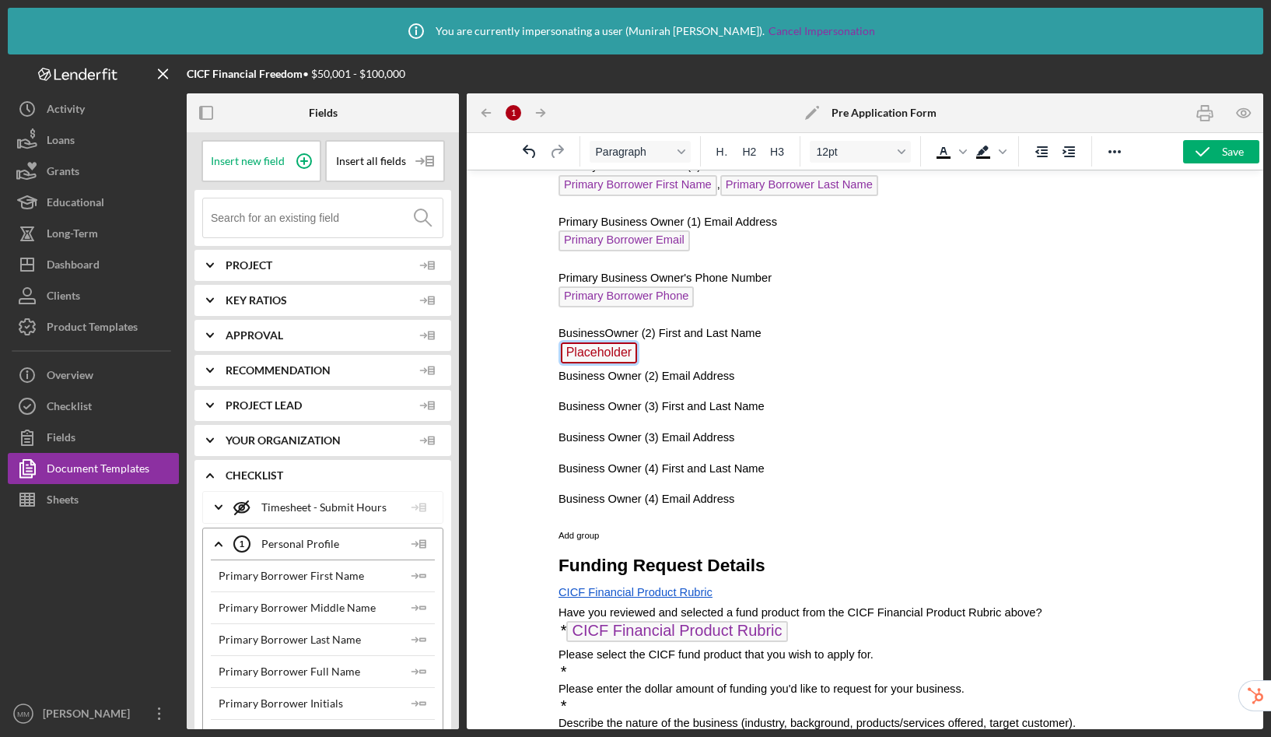
click at [680, 351] on p "Placeholder ﻿" at bounding box center [865, 354] width 612 height 25
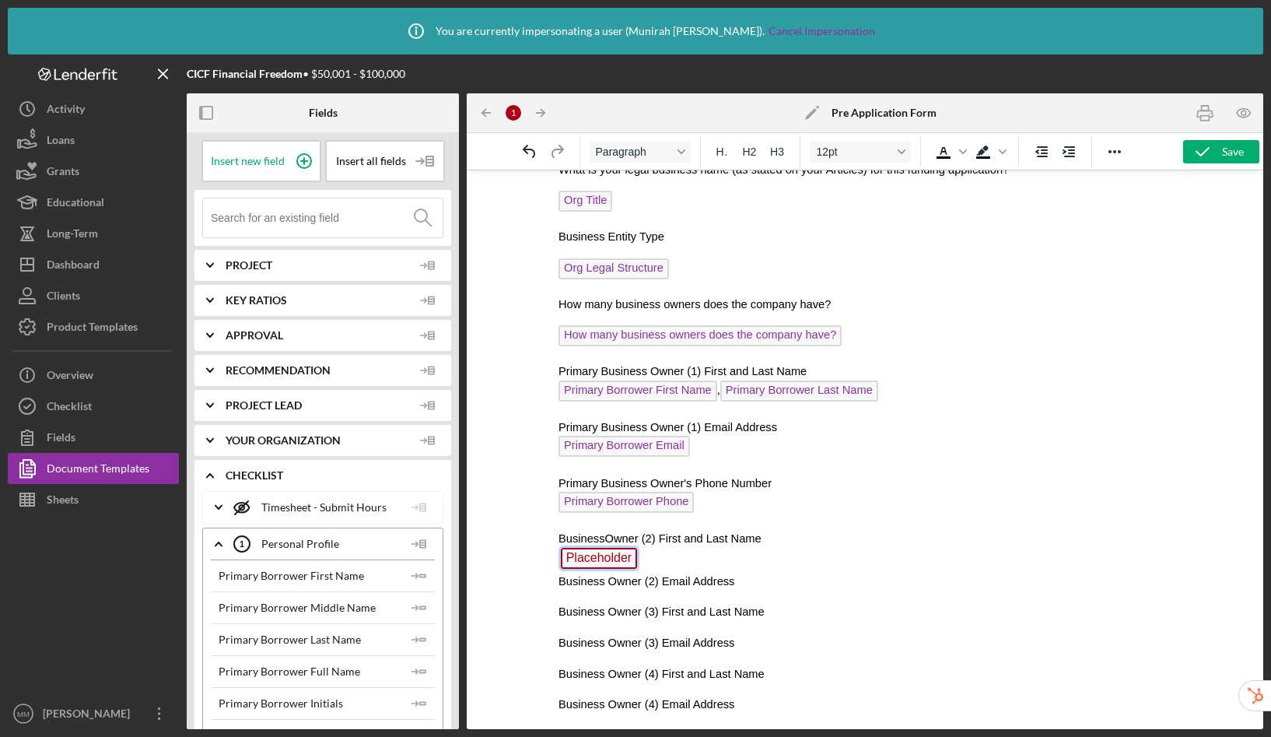
scroll to position [487, 0]
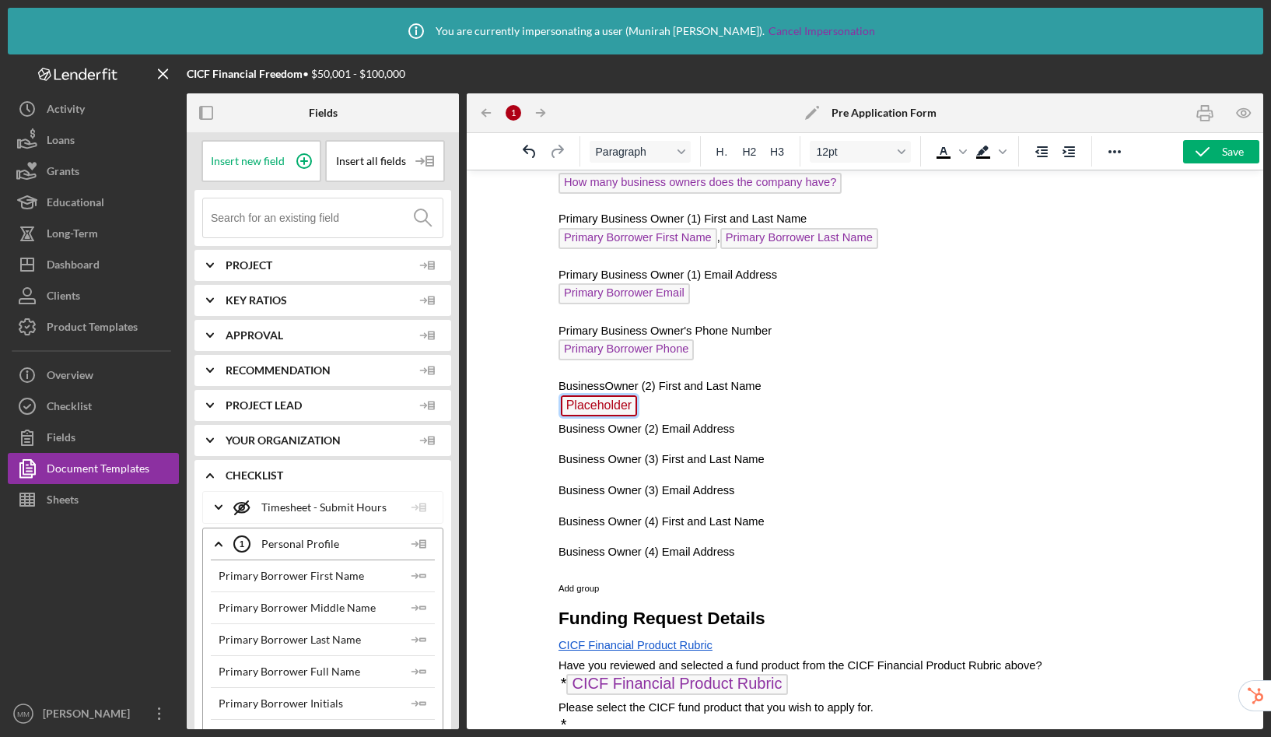
click at [593, 405] on span "Placeholder" at bounding box center [599, 405] width 77 height 21
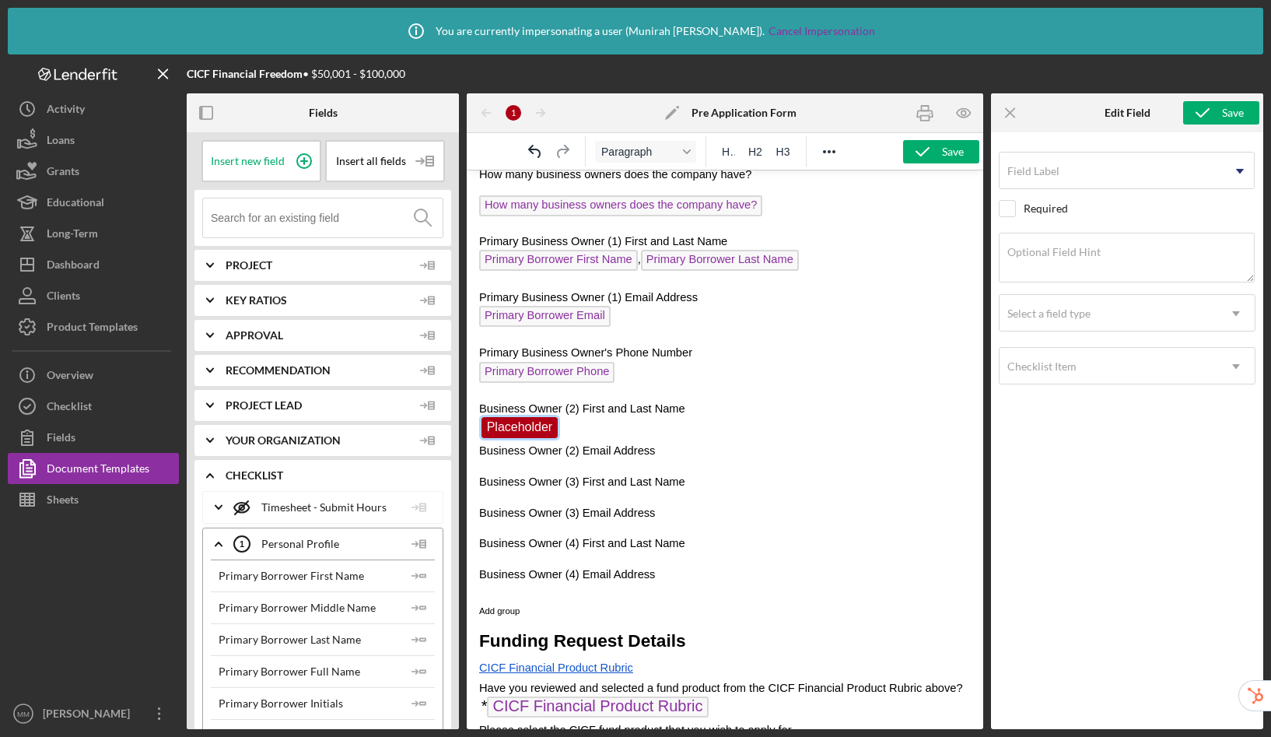
scroll to position [521, 0]
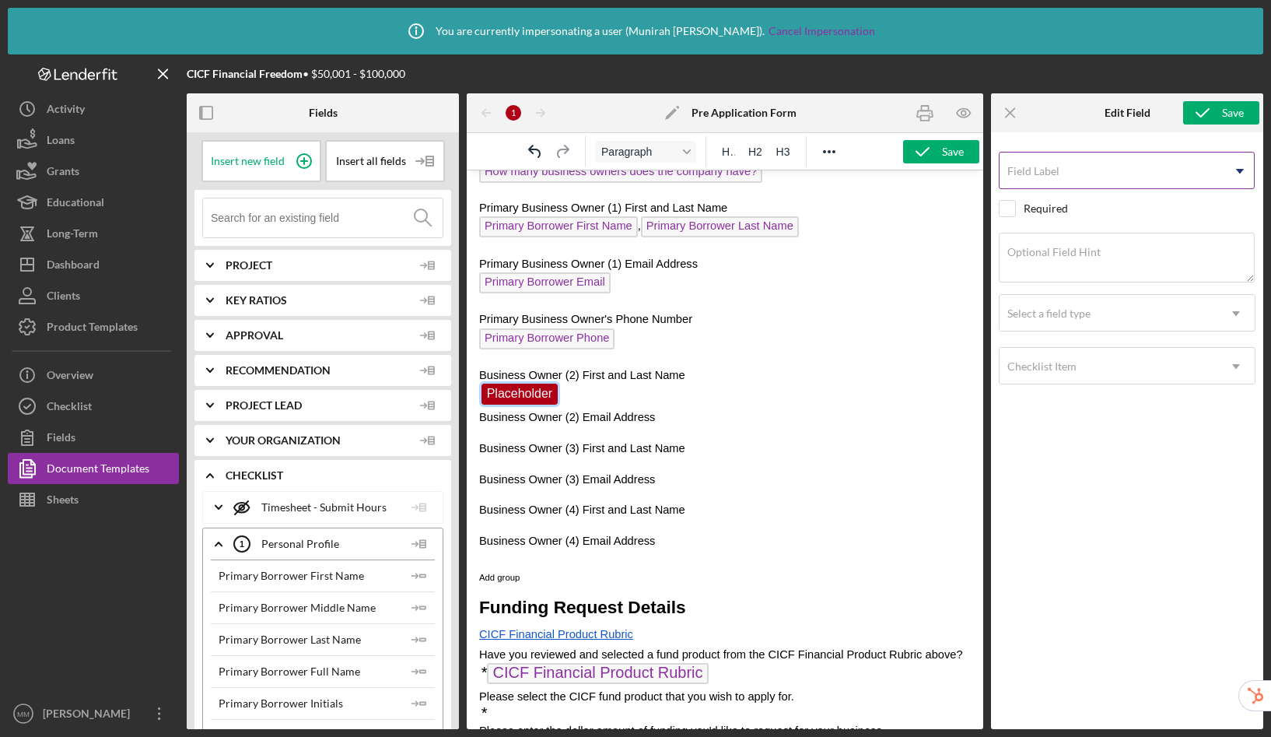
click at [1083, 180] on input "Field Label" at bounding box center [1127, 170] width 256 height 37
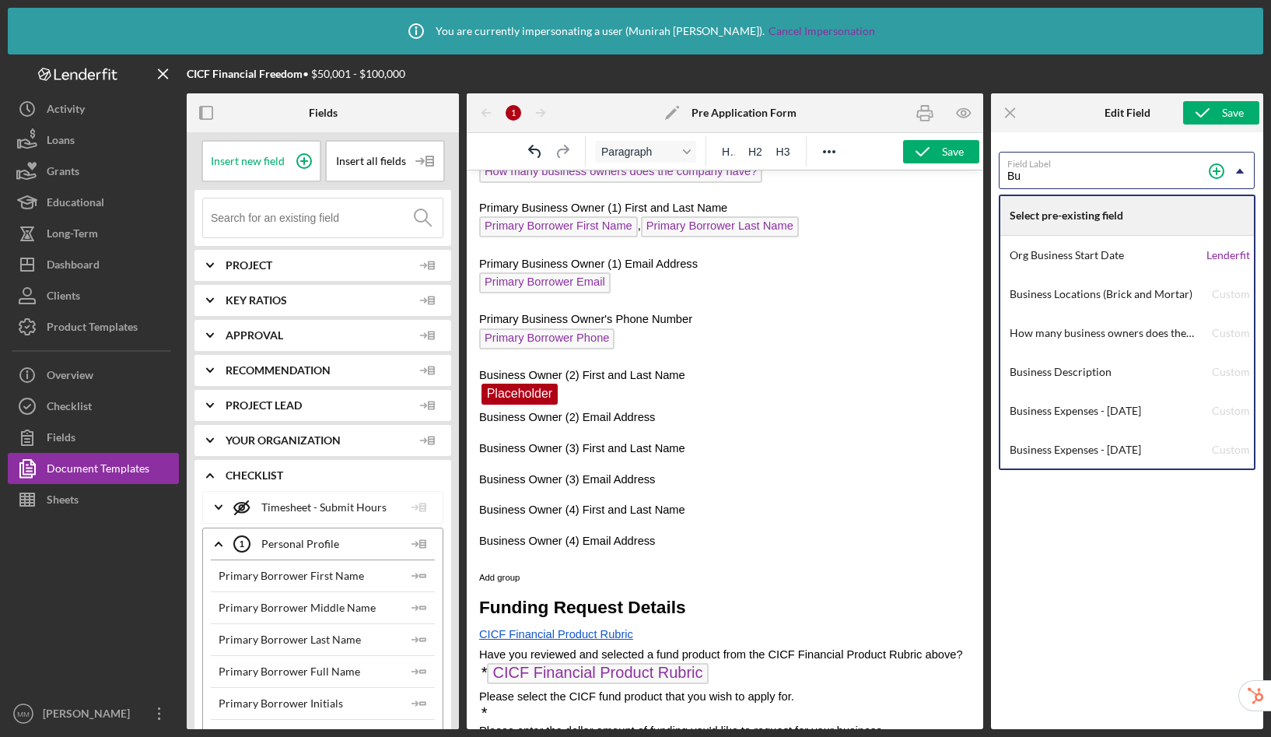
type input "B"
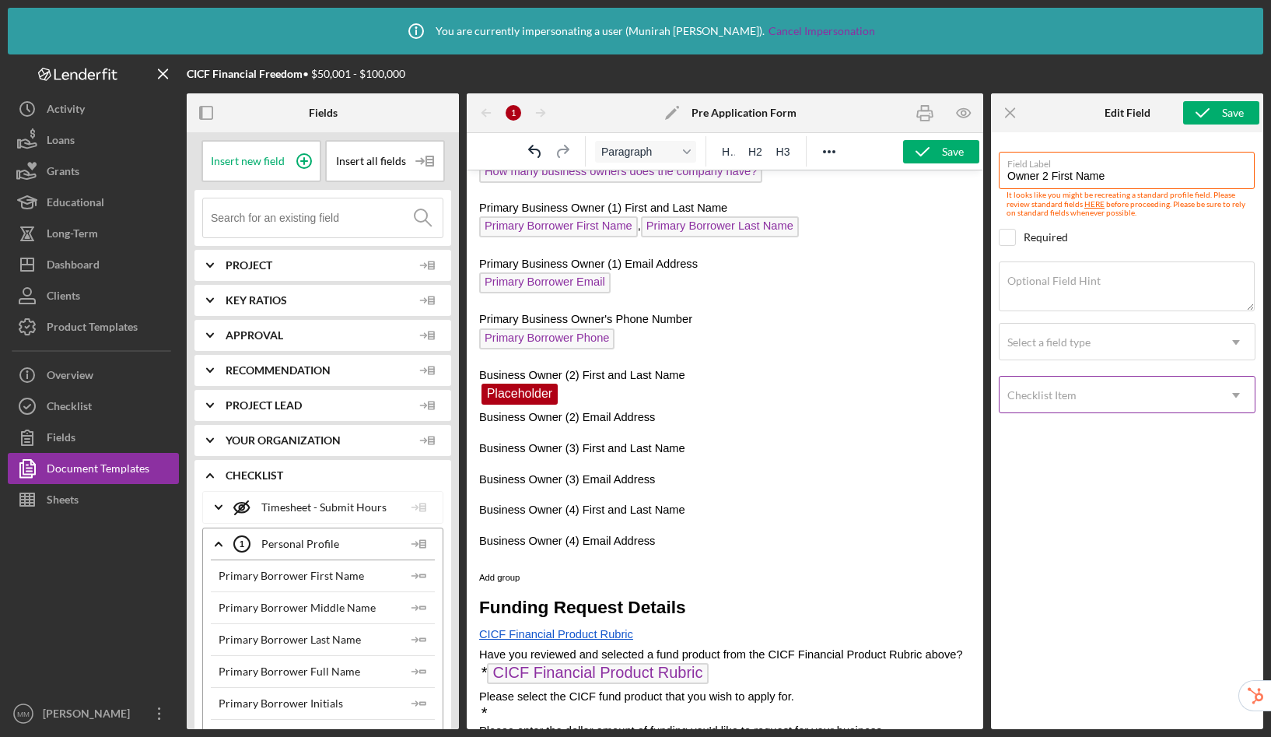
type input "Owner 2 First Name"
click at [1137, 395] on div "Checklist Item" at bounding box center [1109, 395] width 218 height 36
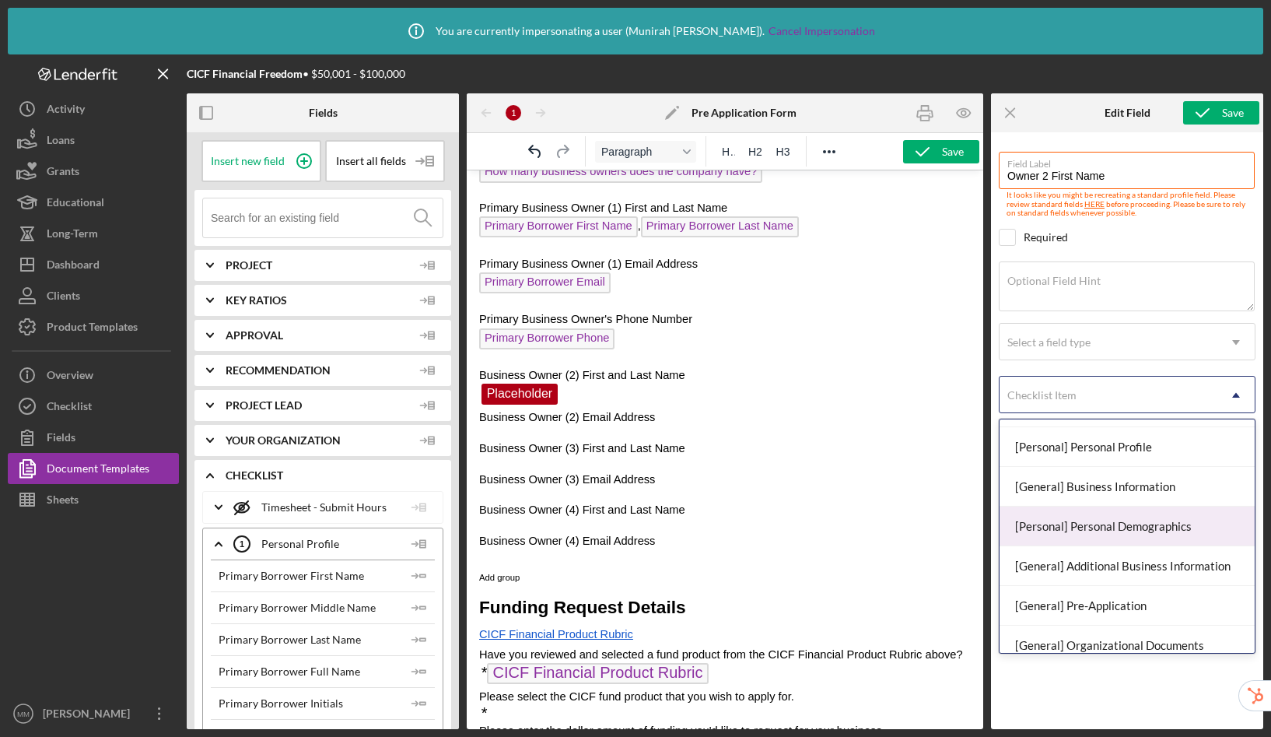
scroll to position [139, 0]
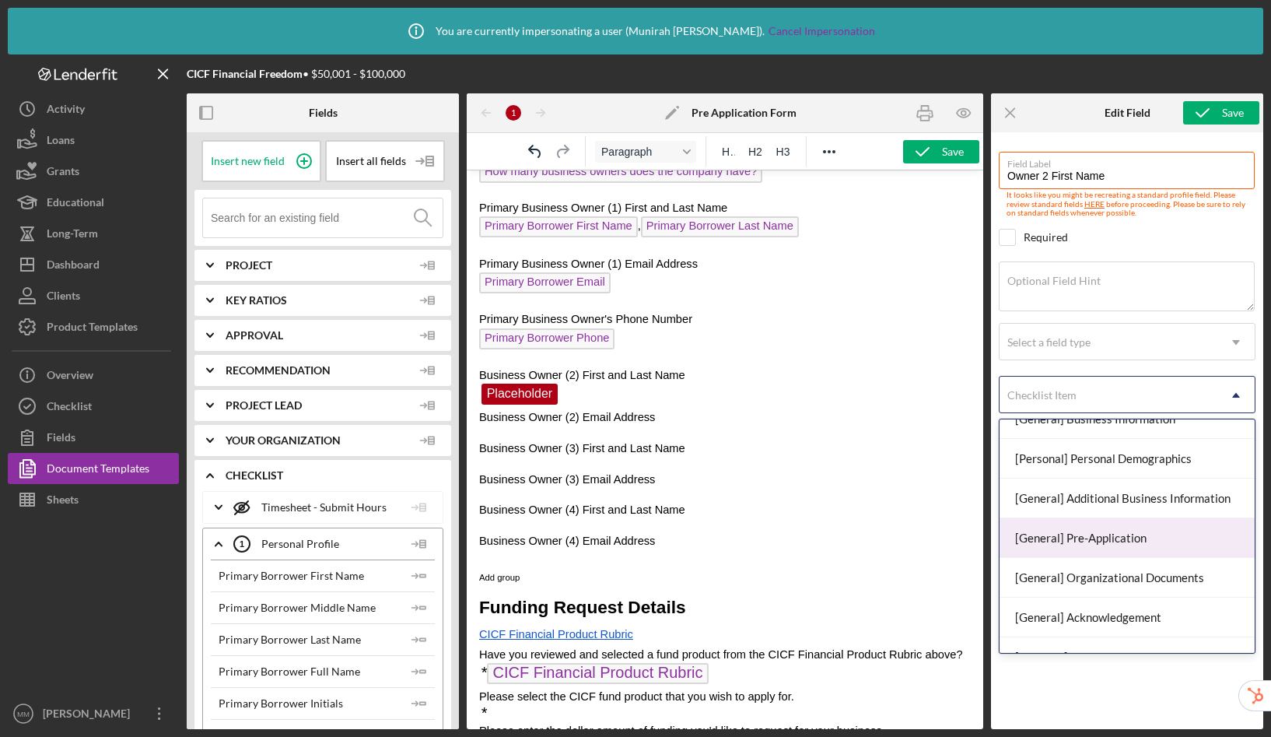
click at [1138, 542] on div "[General] Pre-Application" at bounding box center [1127, 538] width 255 height 40
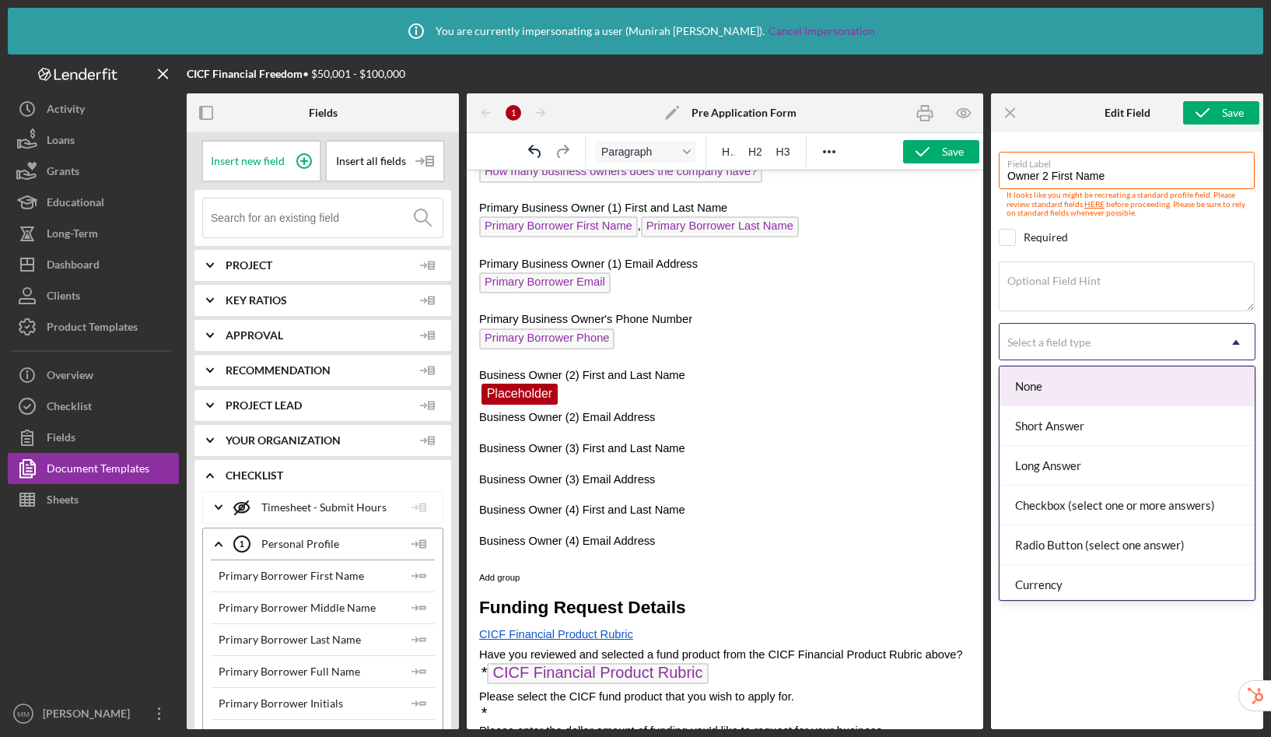
click at [1075, 347] on div "Select a field type" at bounding box center [1049, 342] width 83 height 12
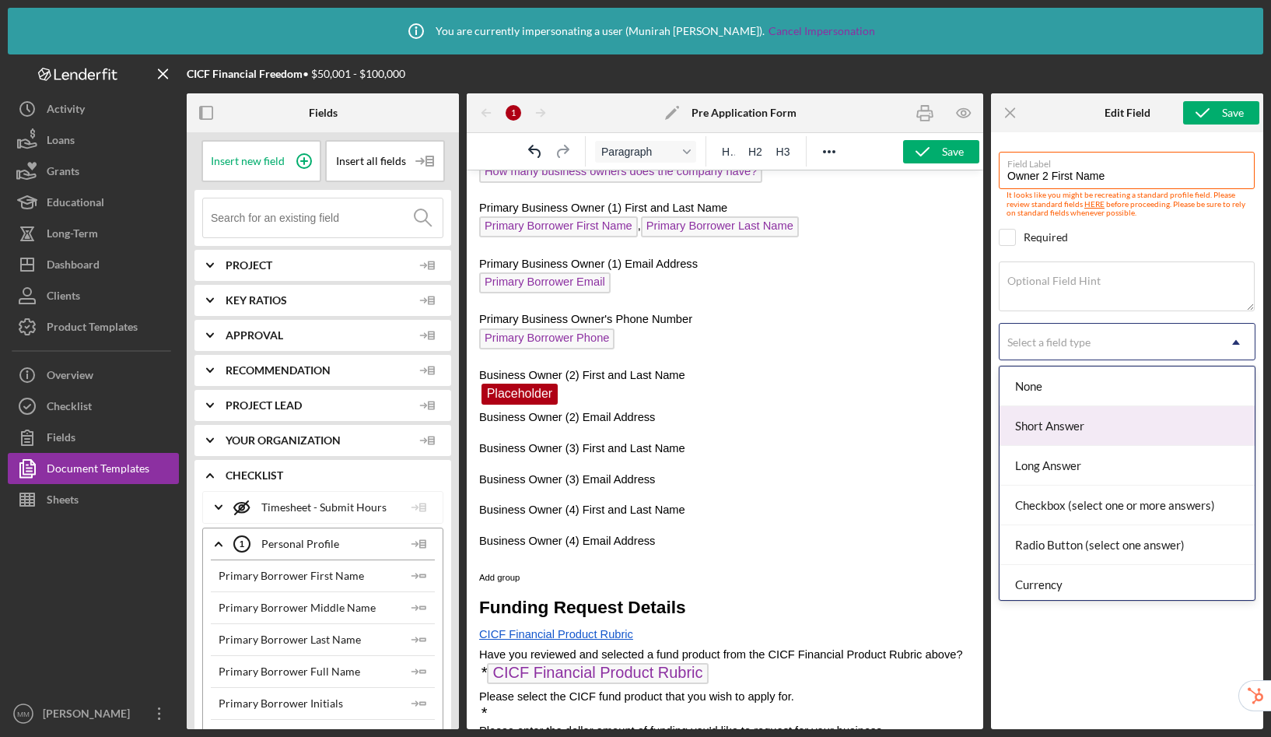
click at [1071, 426] on div "Short Answer" at bounding box center [1127, 426] width 255 height 40
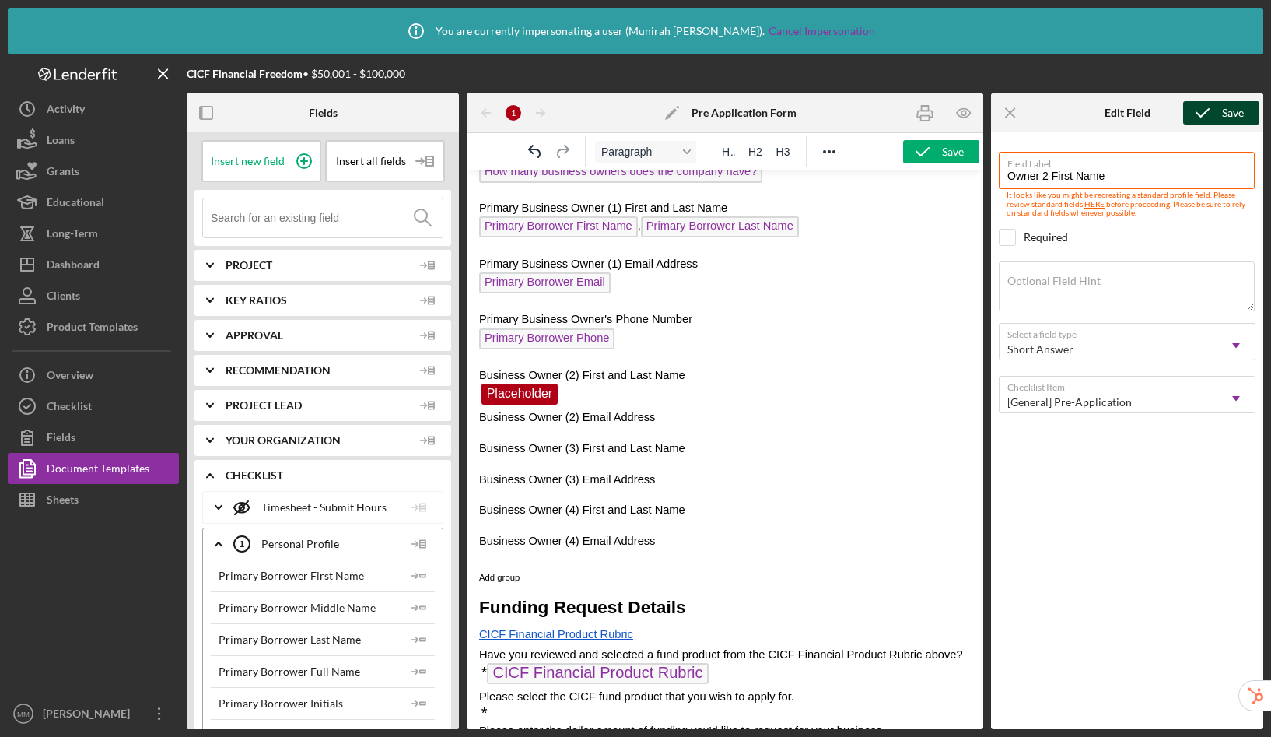
click at [1211, 118] on icon "submit" at bounding box center [1203, 112] width 39 height 39
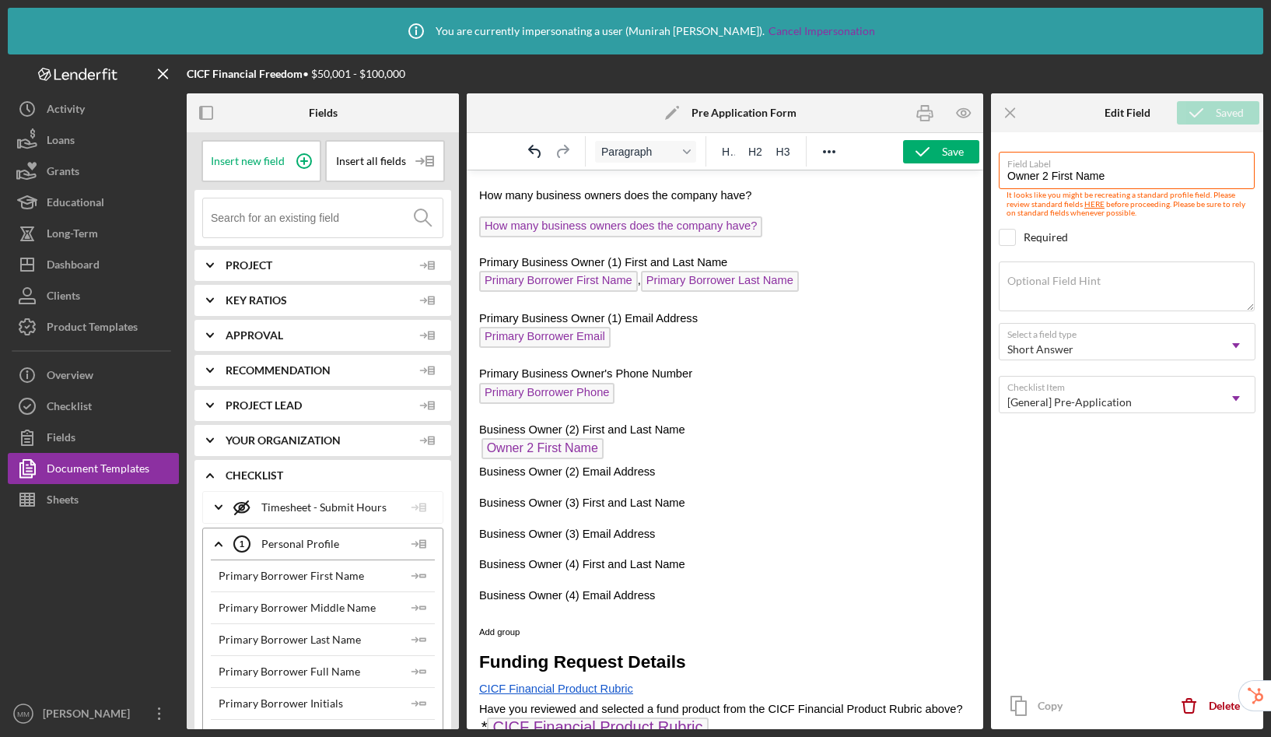
scroll to position [465, 0]
click at [618, 449] on p "Owner 2 First Name ﻿" at bounding box center [725, 451] width 492 height 25
click at [289, 156] on icon at bounding box center [304, 161] width 39 height 39
click at [658, 447] on span "Placeholder" at bounding box center [645, 449] width 77 height 21
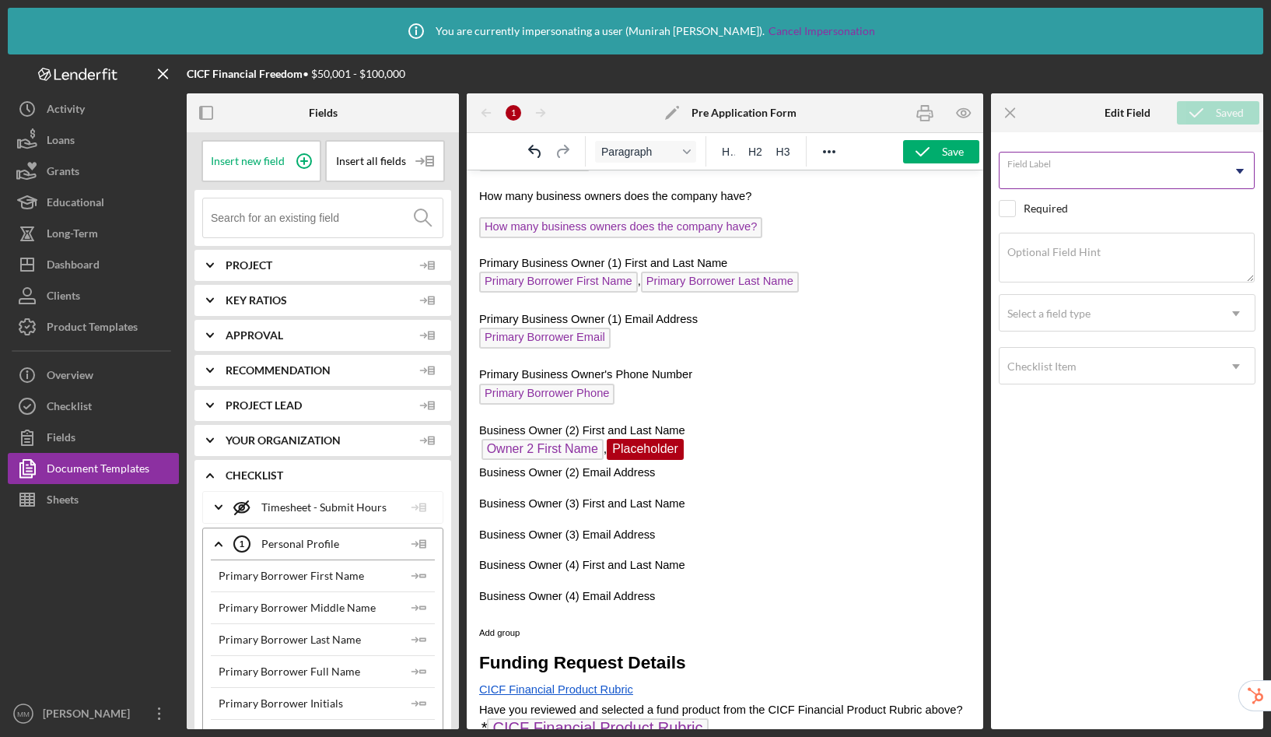
click at [1099, 170] on input "Field Label" at bounding box center [1127, 170] width 256 height 37
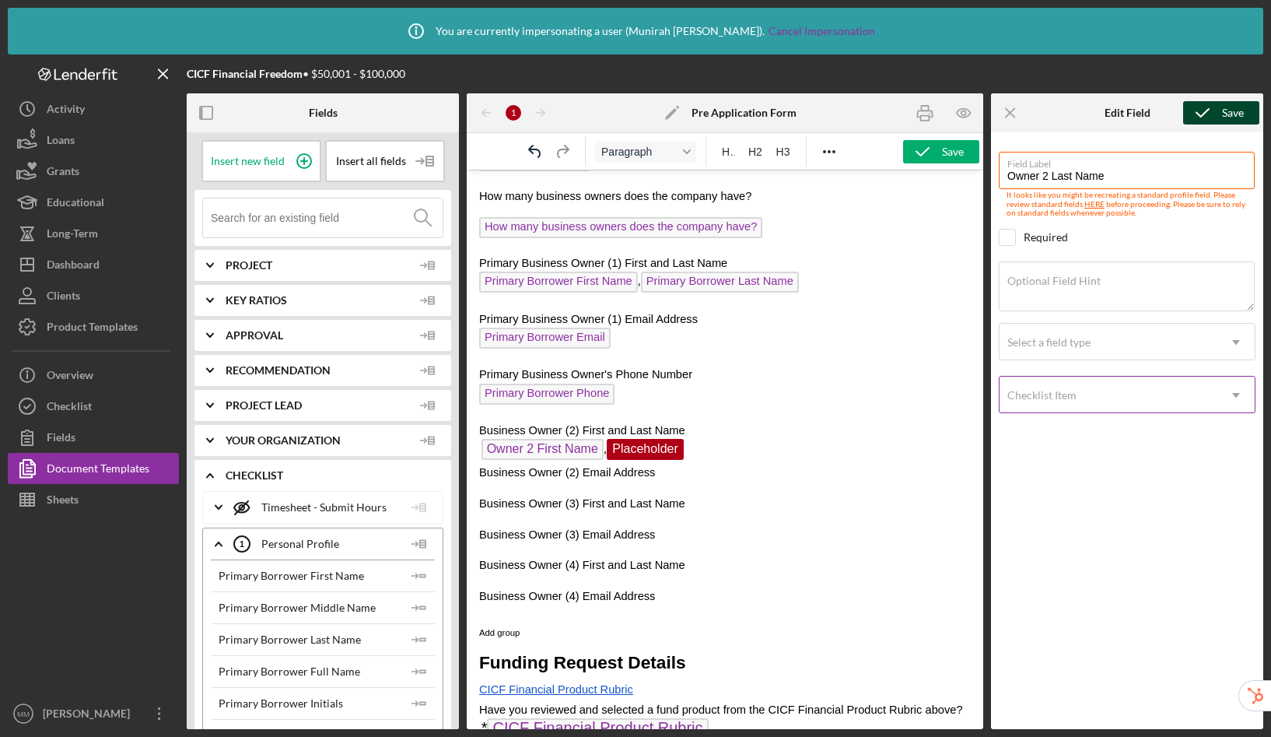
type input "Owner 2 Last Name"
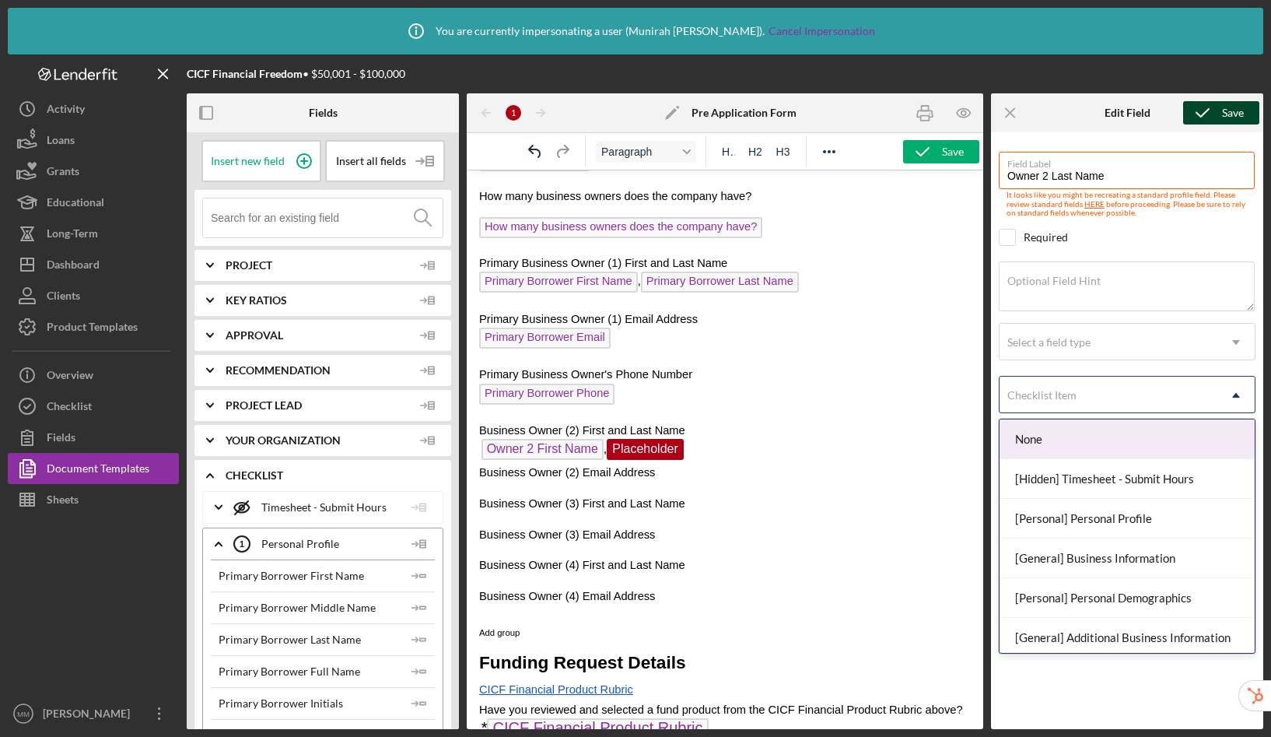
click at [1105, 391] on div "Checklist Item" at bounding box center [1109, 395] width 218 height 36
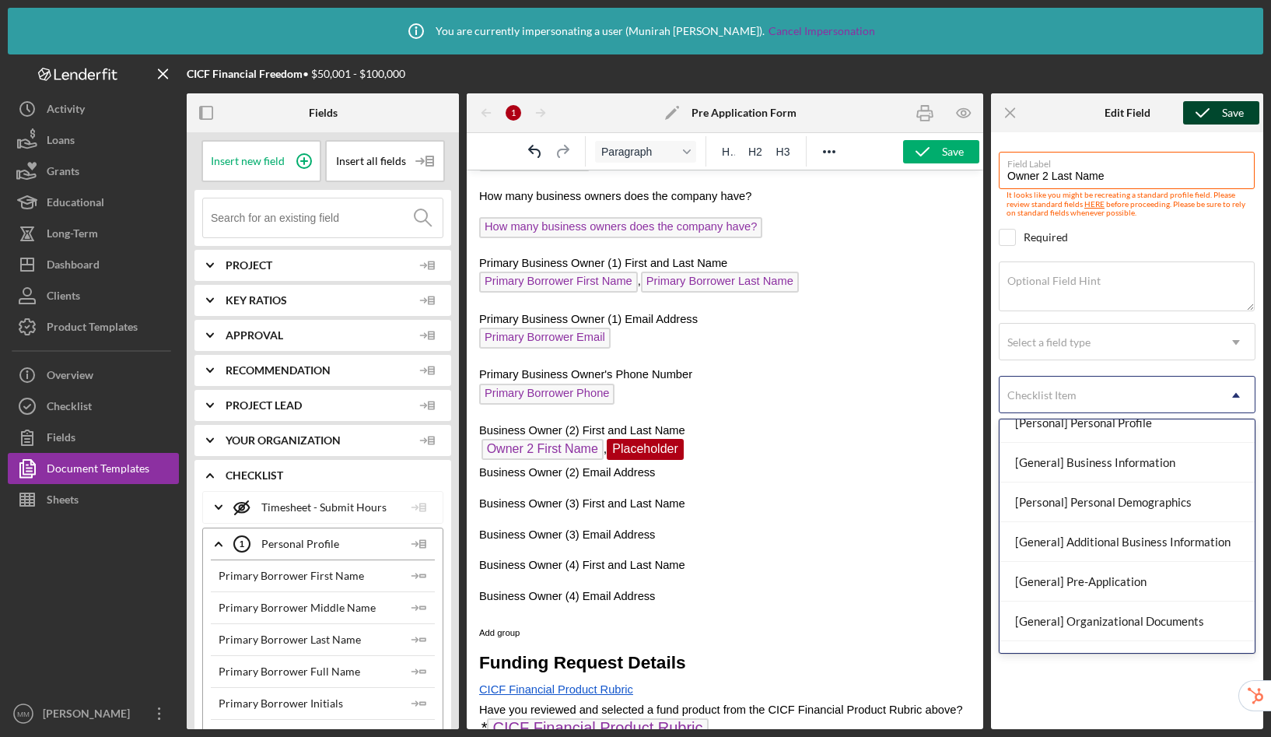
scroll to position [132, 0]
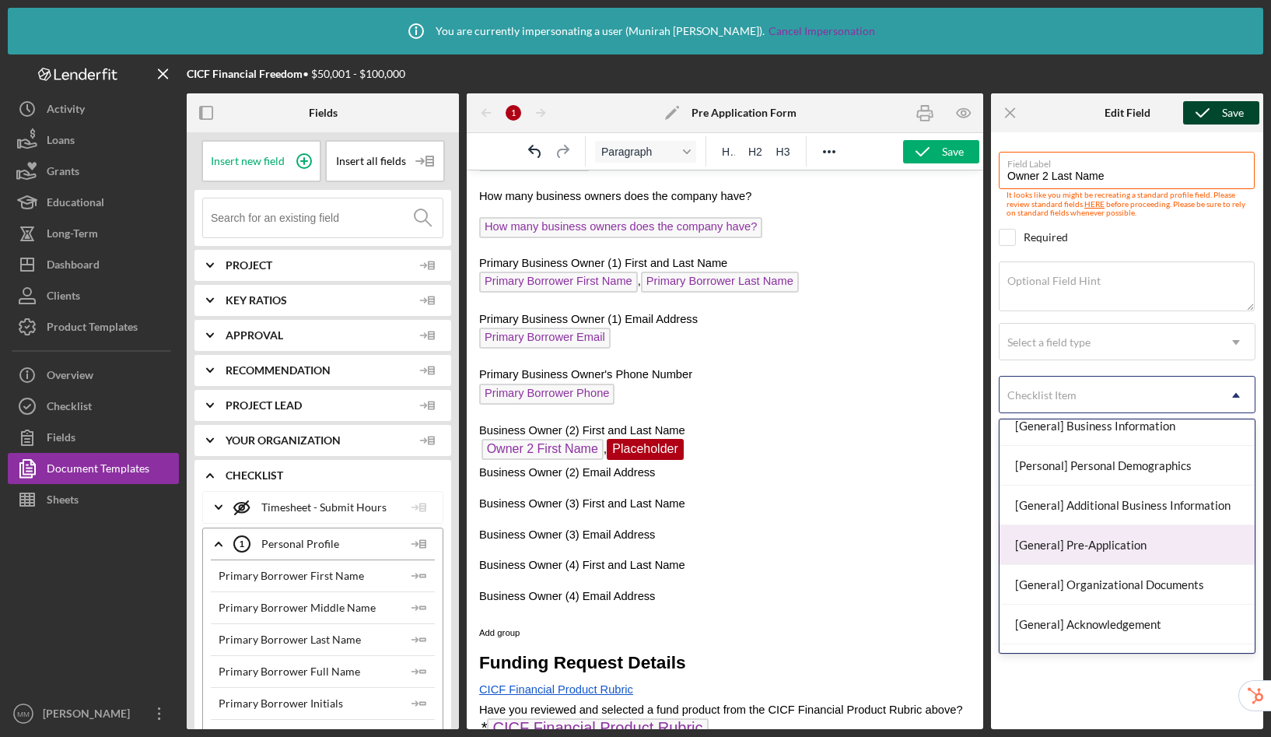
click at [1105, 545] on div "[General] Pre-Application" at bounding box center [1127, 545] width 255 height 40
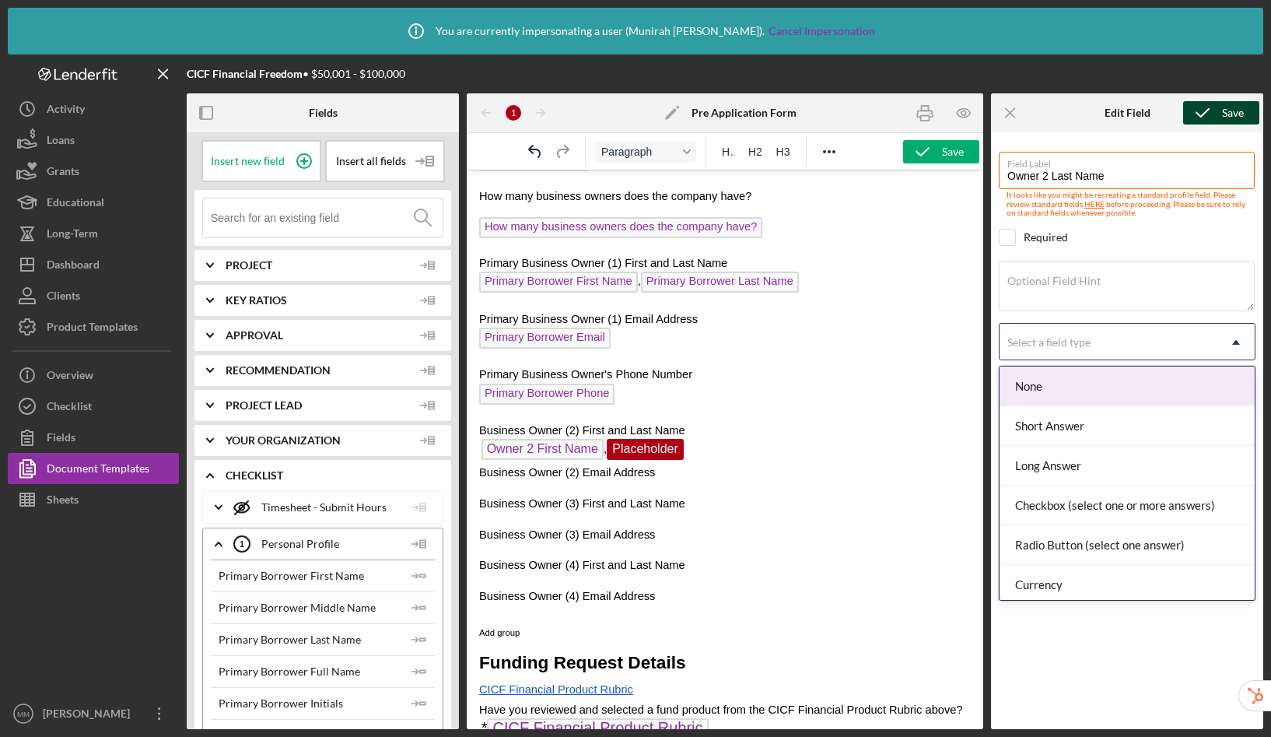
click at [1124, 348] on div "Select a field type" at bounding box center [1109, 342] width 218 height 36
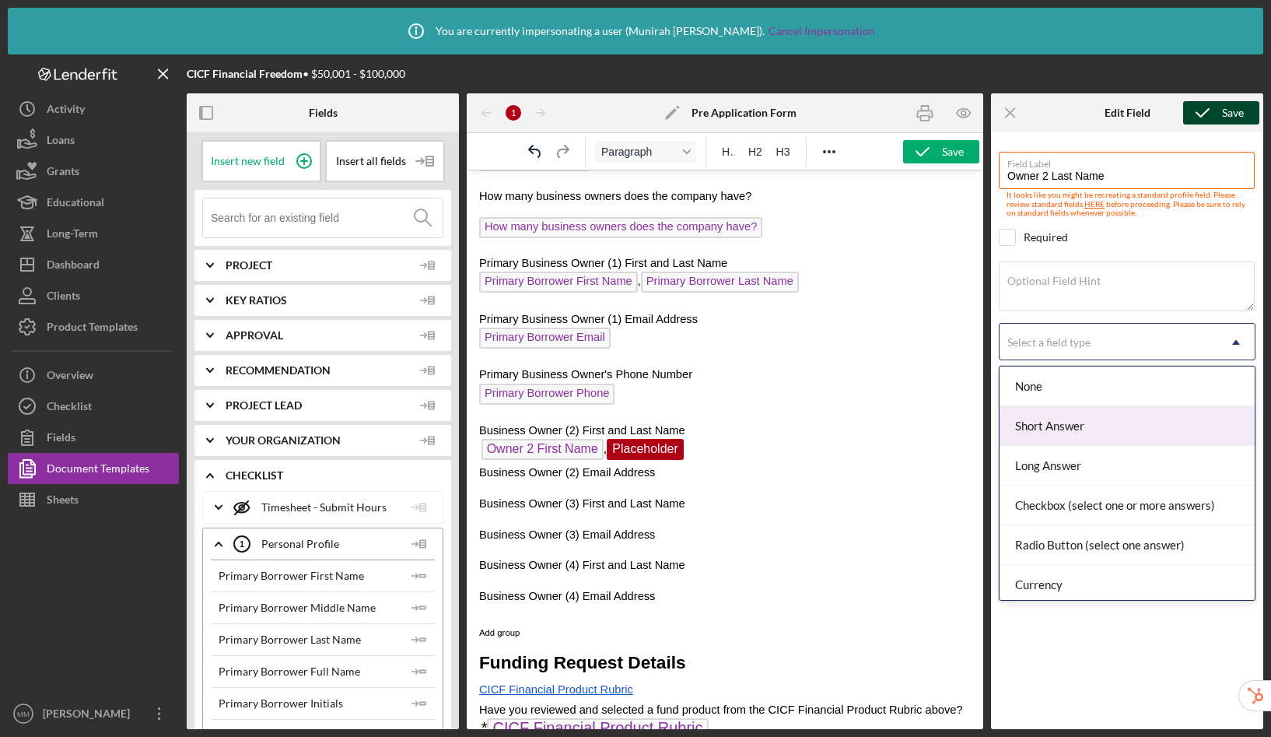
click at [1087, 430] on div "Short Answer" at bounding box center [1127, 426] width 255 height 40
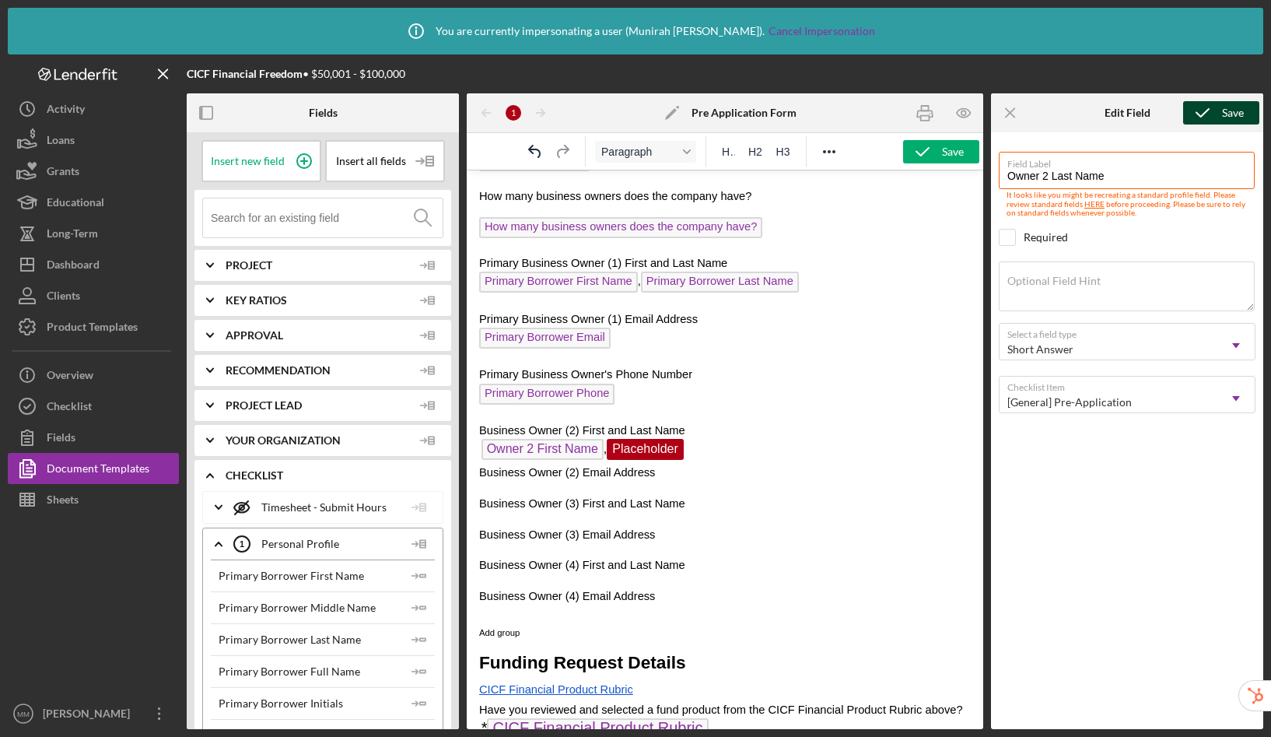
click at [1222, 114] on div "Save" at bounding box center [1233, 112] width 22 height 23
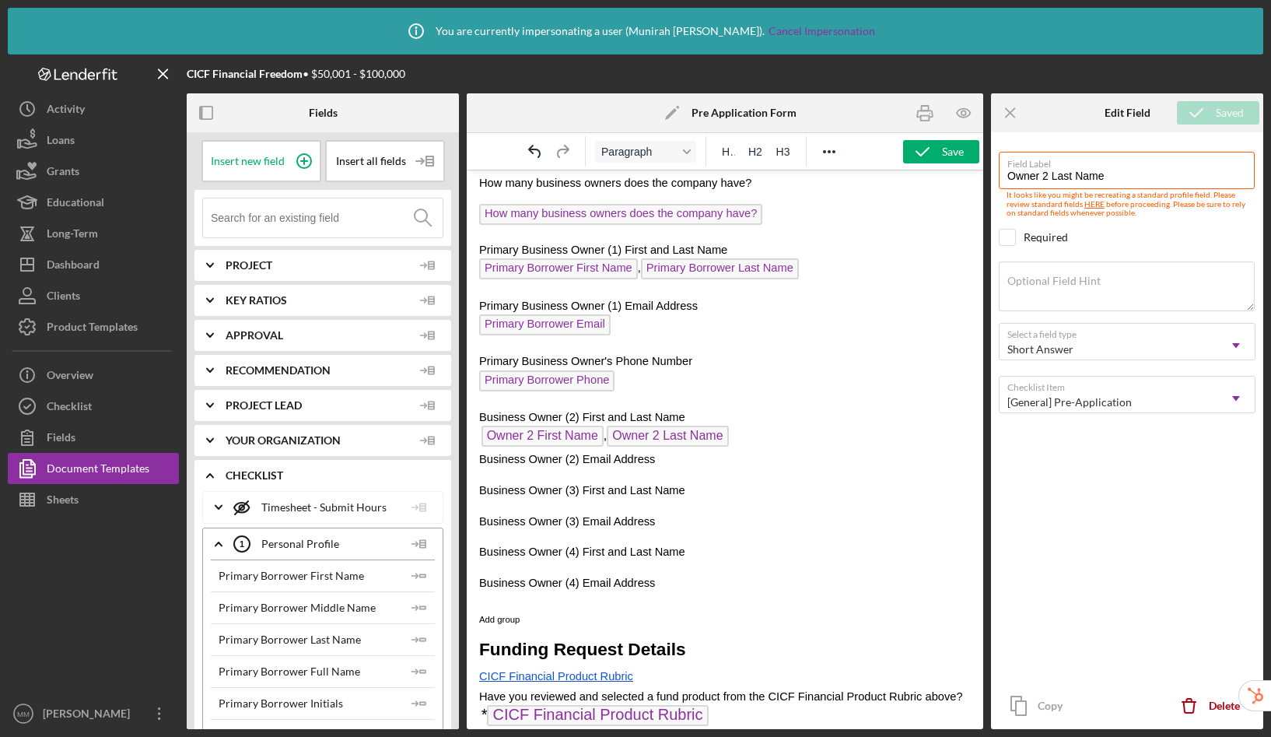
scroll to position [496, 0]
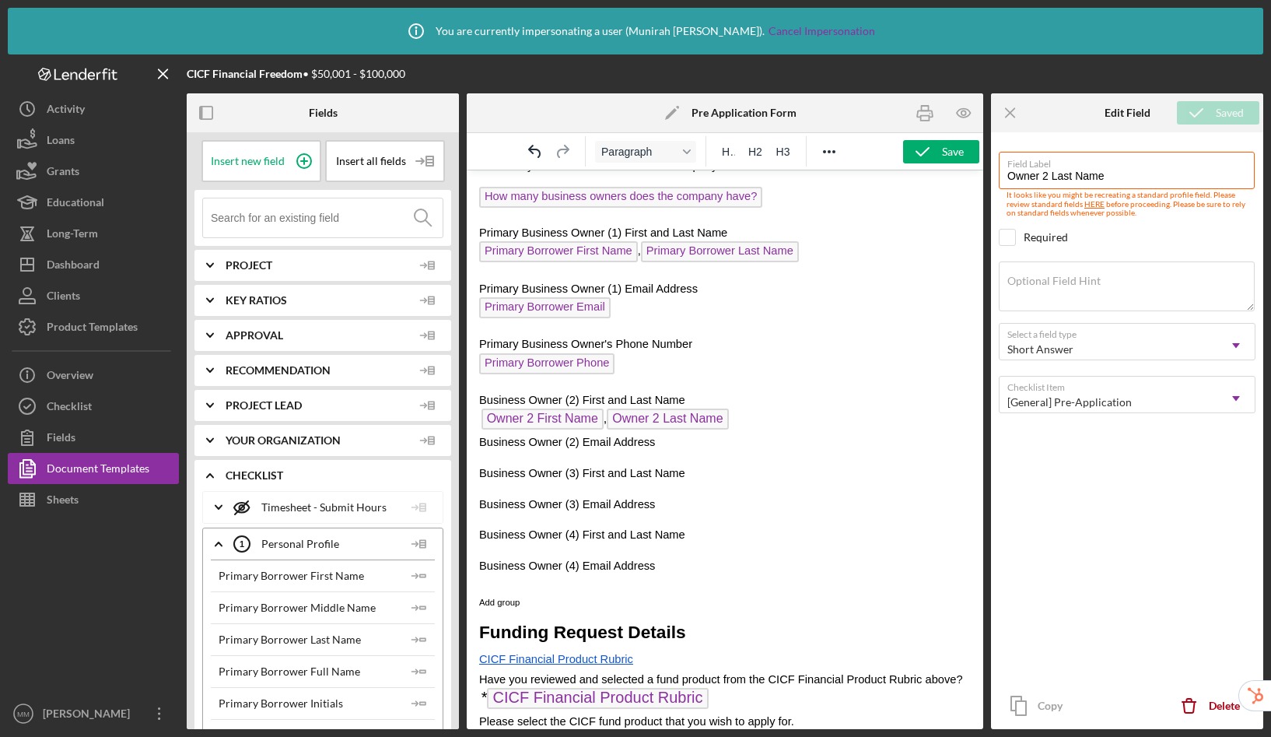
click at [712, 444] on p "Business Owner (2) Email Address" at bounding box center [725, 441] width 492 height 17
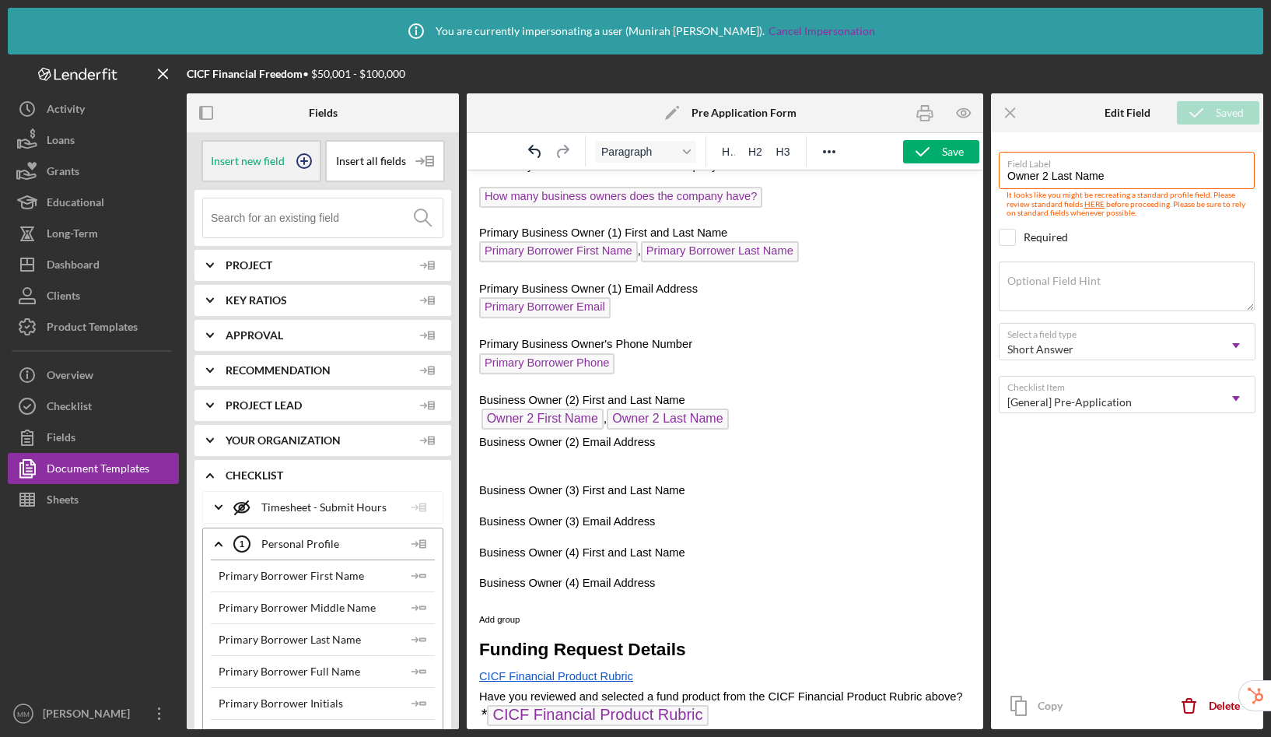
drag, startPoint x: 303, startPoint y: 154, endPoint x: 306, endPoint y: 162, distance: 8.1
click at [303, 154] on circle at bounding box center [304, 161] width 14 height 14
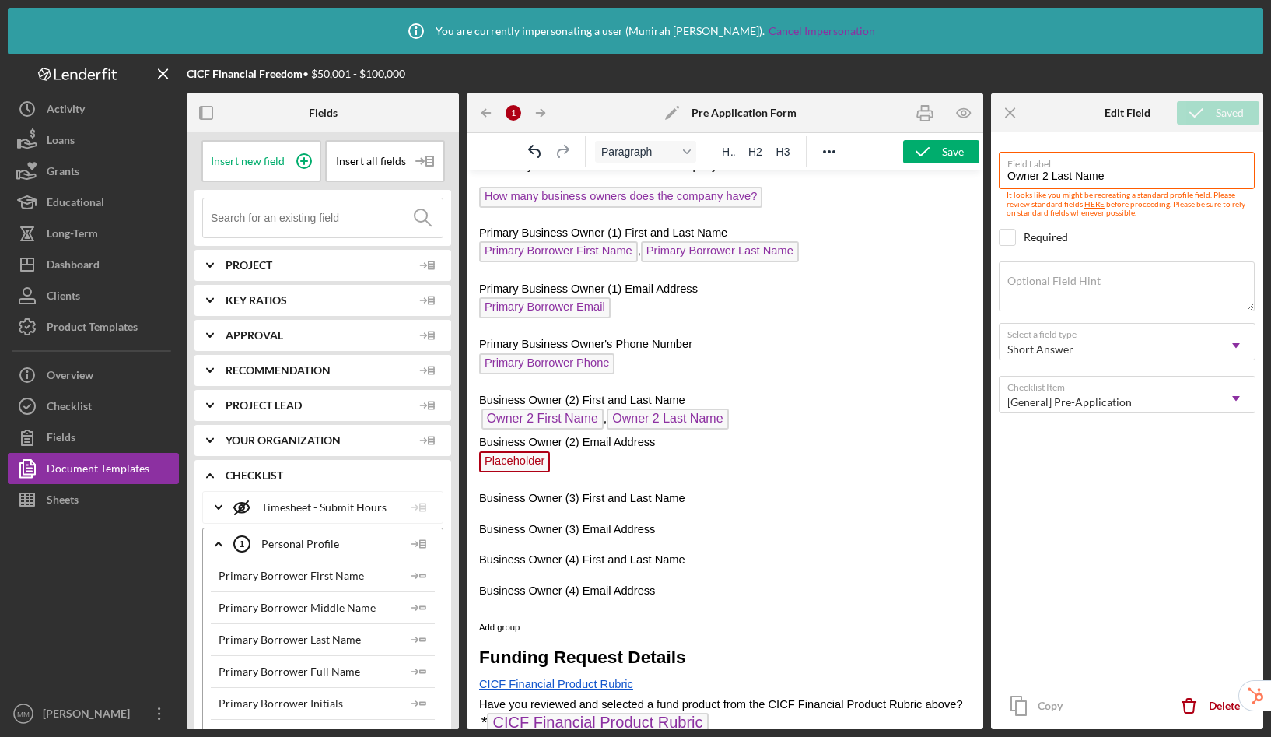
drag, startPoint x: 506, startPoint y: 461, endPoint x: 556, endPoint y: 416, distance: 68.3
click at [506, 461] on span "Placeholder" at bounding box center [514, 461] width 71 height 21
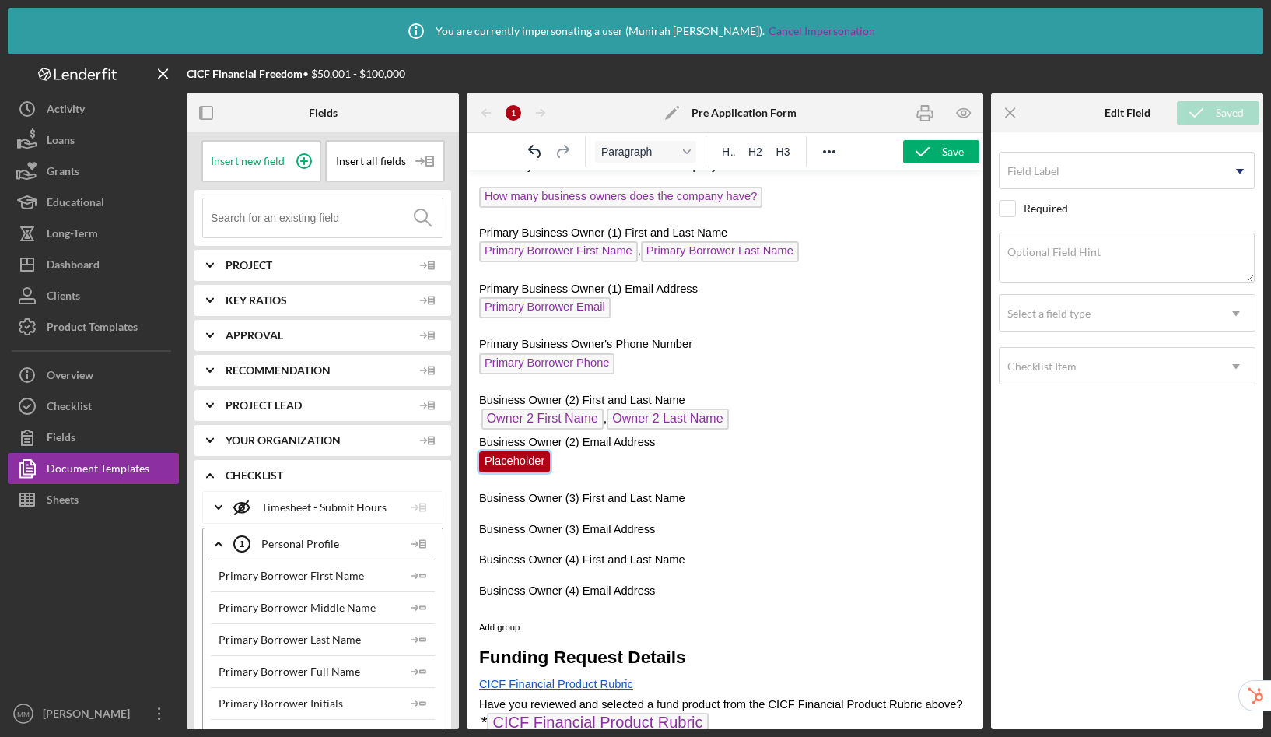
scroll to position [507, 0]
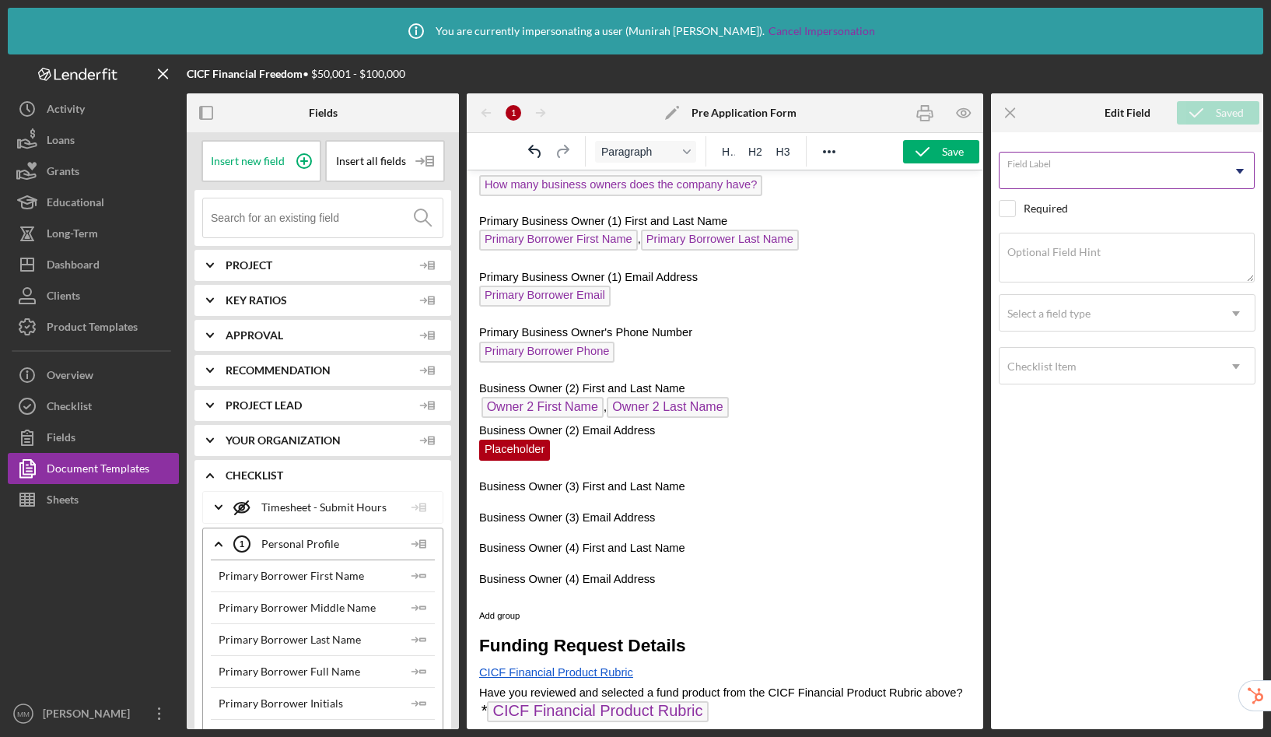
click at [1077, 177] on input "Field Label" at bounding box center [1127, 170] width 256 height 37
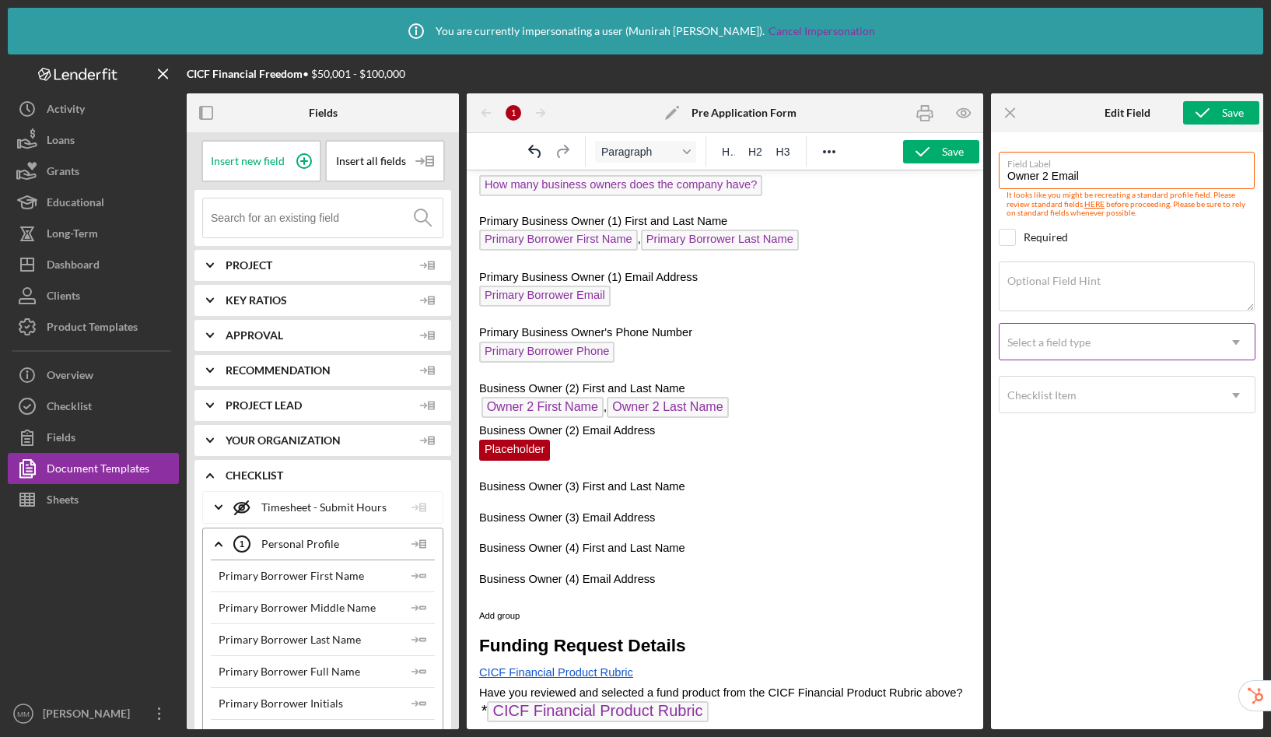
type input "Owner 2 Email"
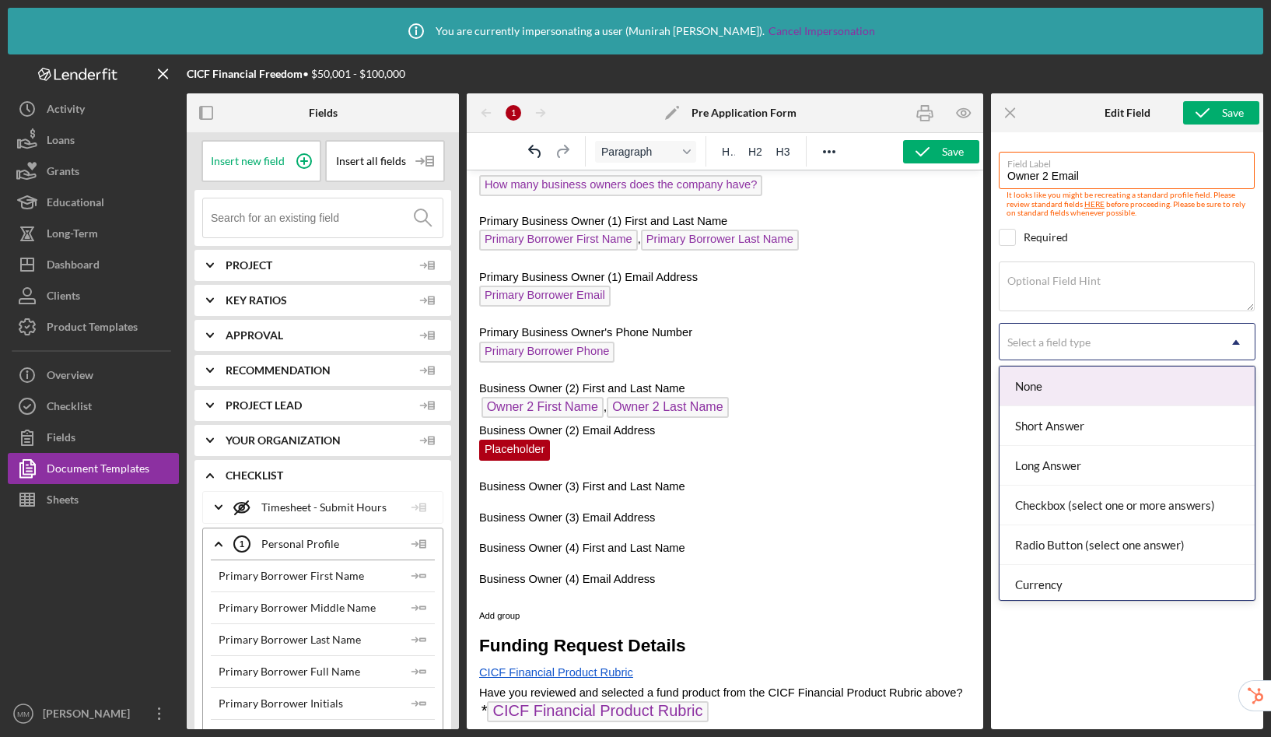
click at [1063, 343] on div "Select a field type" at bounding box center [1049, 342] width 83 height 12
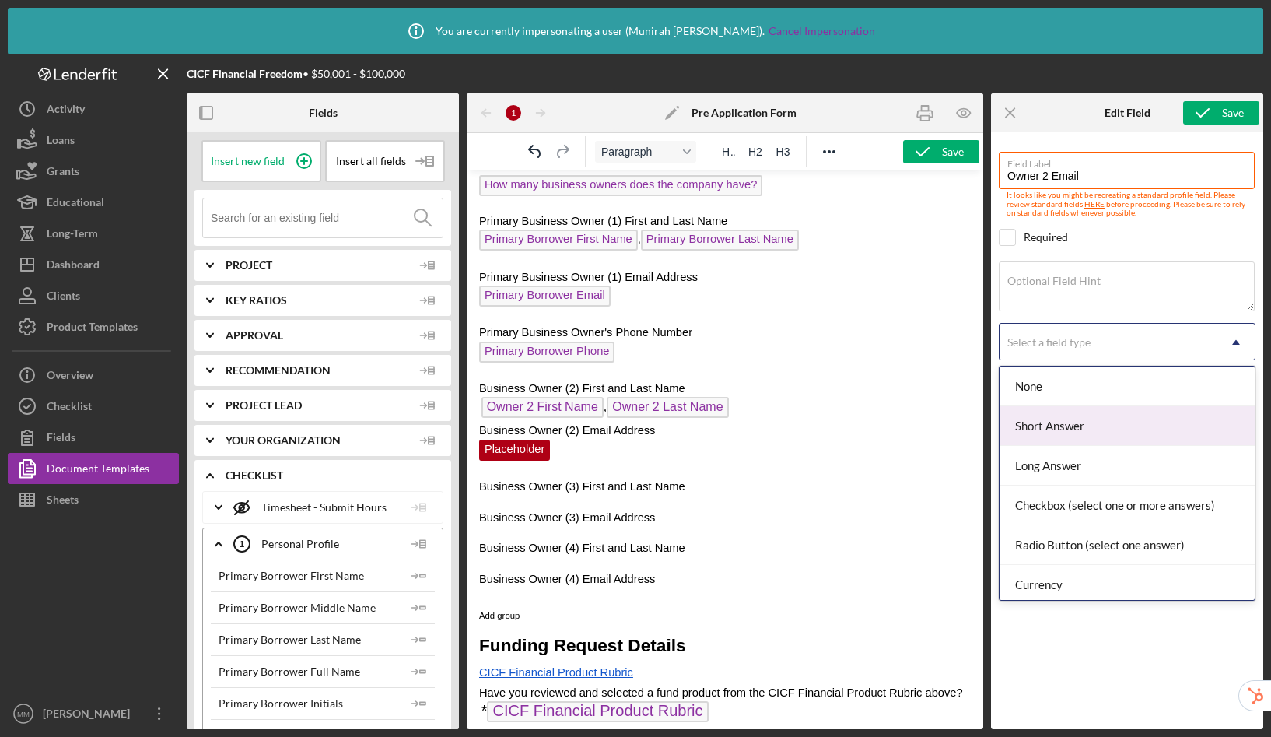
click at [1067, 425] on div "Short Answer" at bounding box center [1127, 426] width 255 height 40
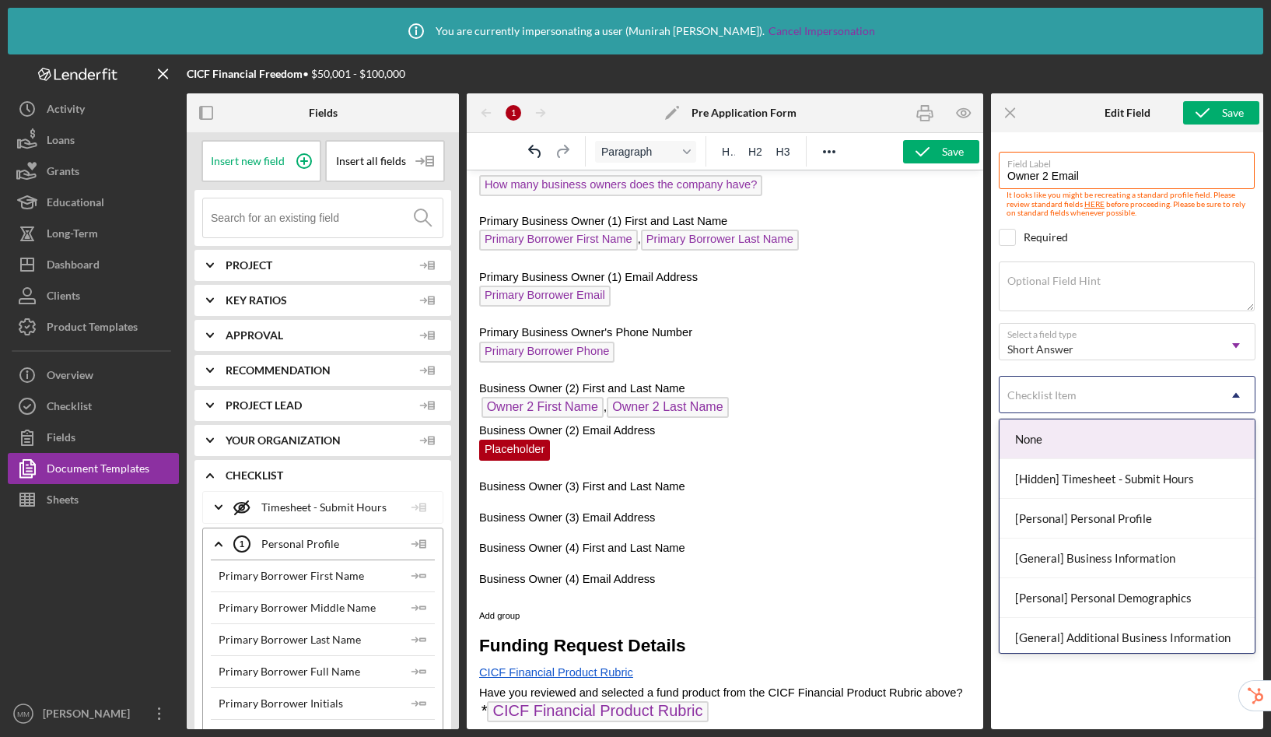
click at [1068, 394] on div "Checklist Item" at bounding box center [1042, 395] width 69 height 12
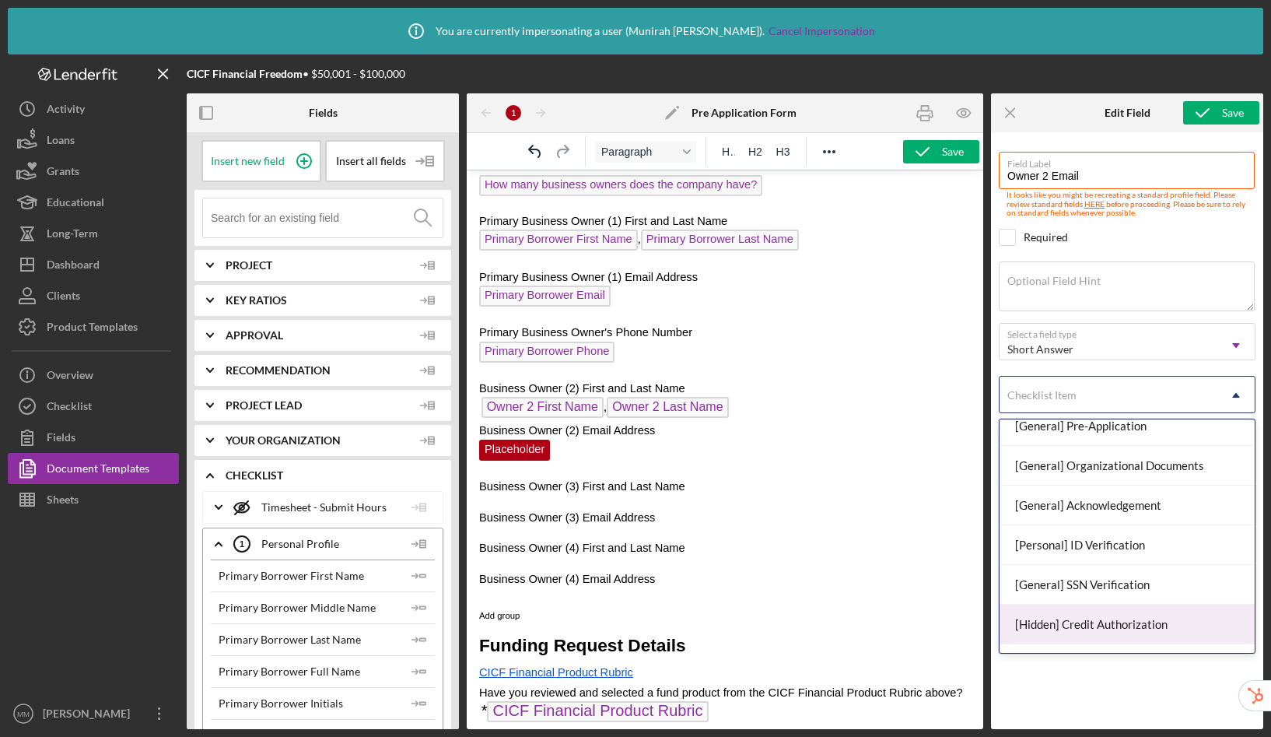
scroll to position [163, 0]
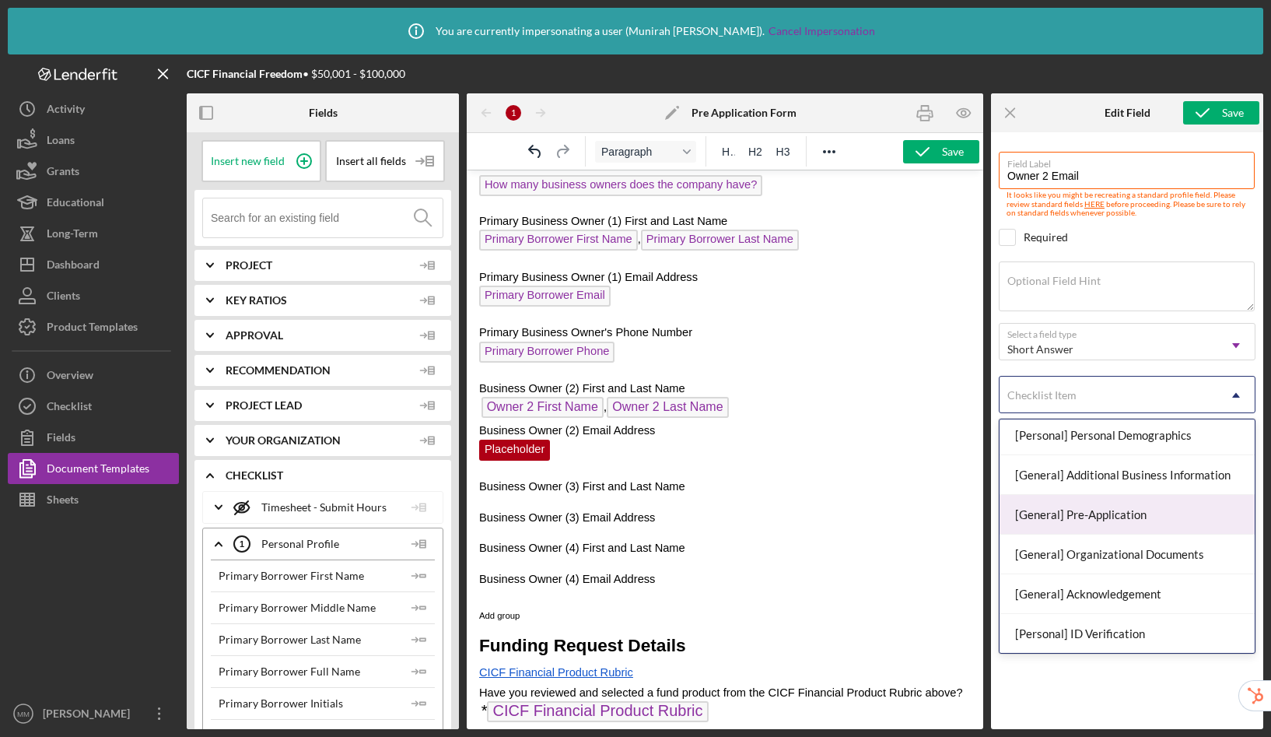
click at [1113, 518] on div "[General] Pre-Application" at bounding box center [1127, 515] width 255 height 40
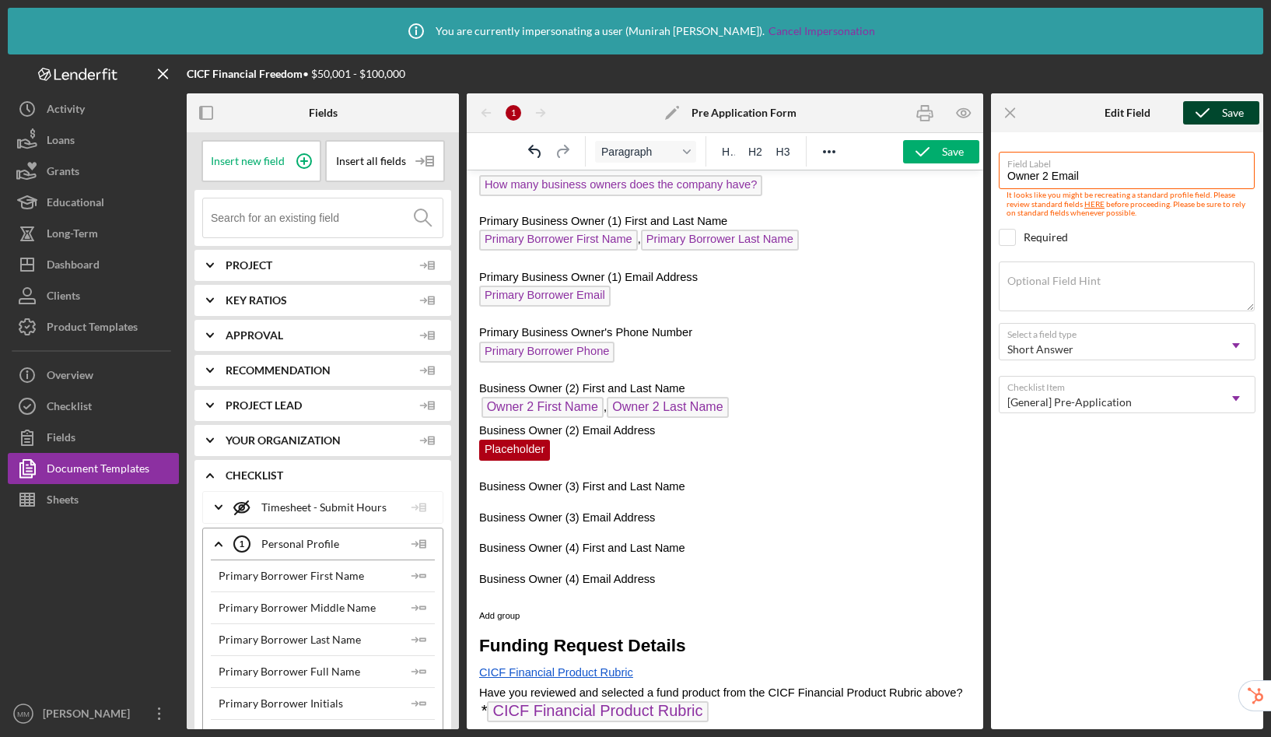
click at [1212, 114] on icon "submit" at bounding box center [1203, 112] width 39 height 39
click at [721, 492] on p "Business Owner (3) First and Last Name" at bounding box center [725, 486] width 492 height 17
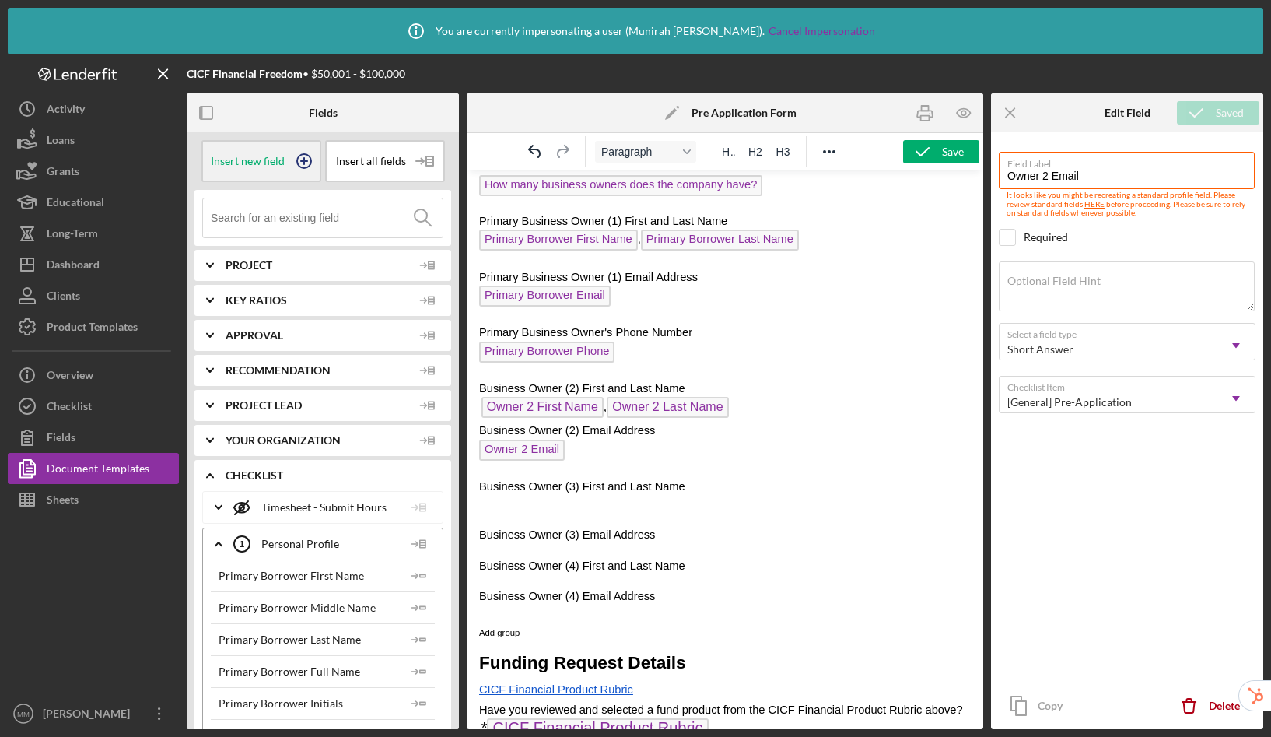
click at [297, 156] on circle at bounding box center [304, 161] width 14 height 14
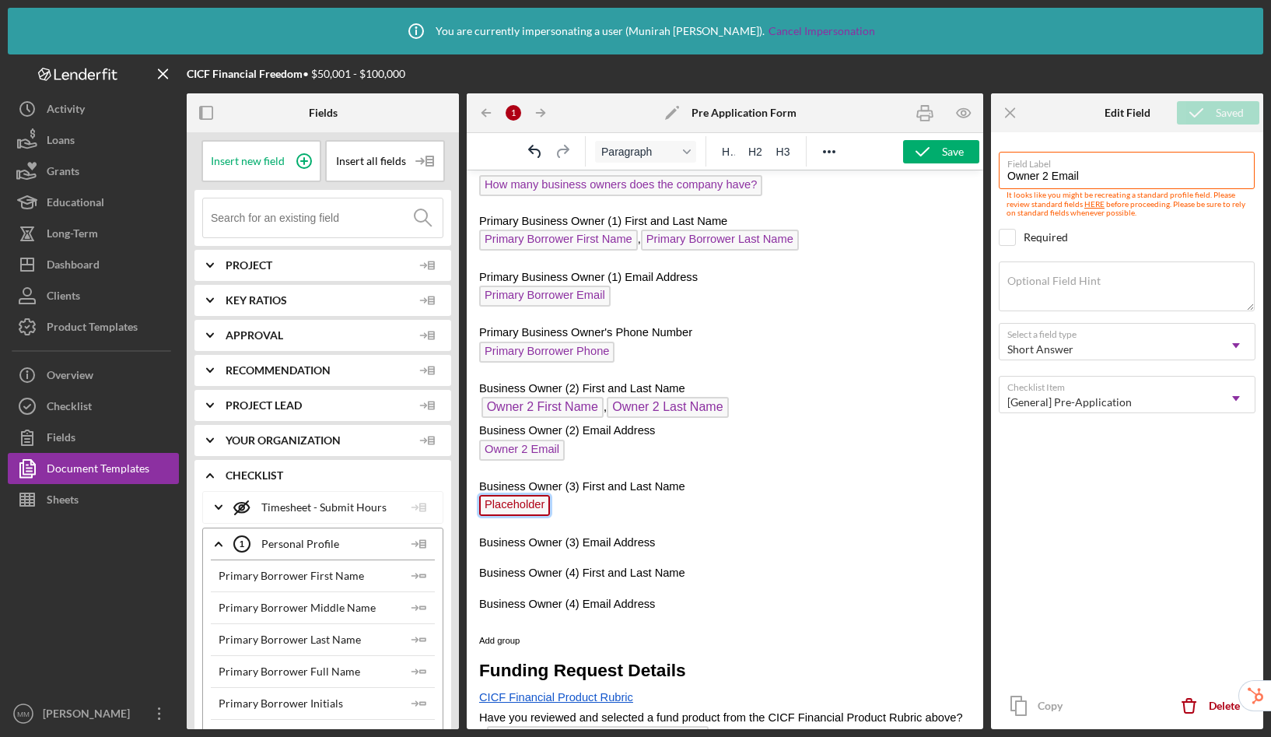
click at [534, 507] on span "Placeholder" at bounding box center [514, 505] width 71 height 21
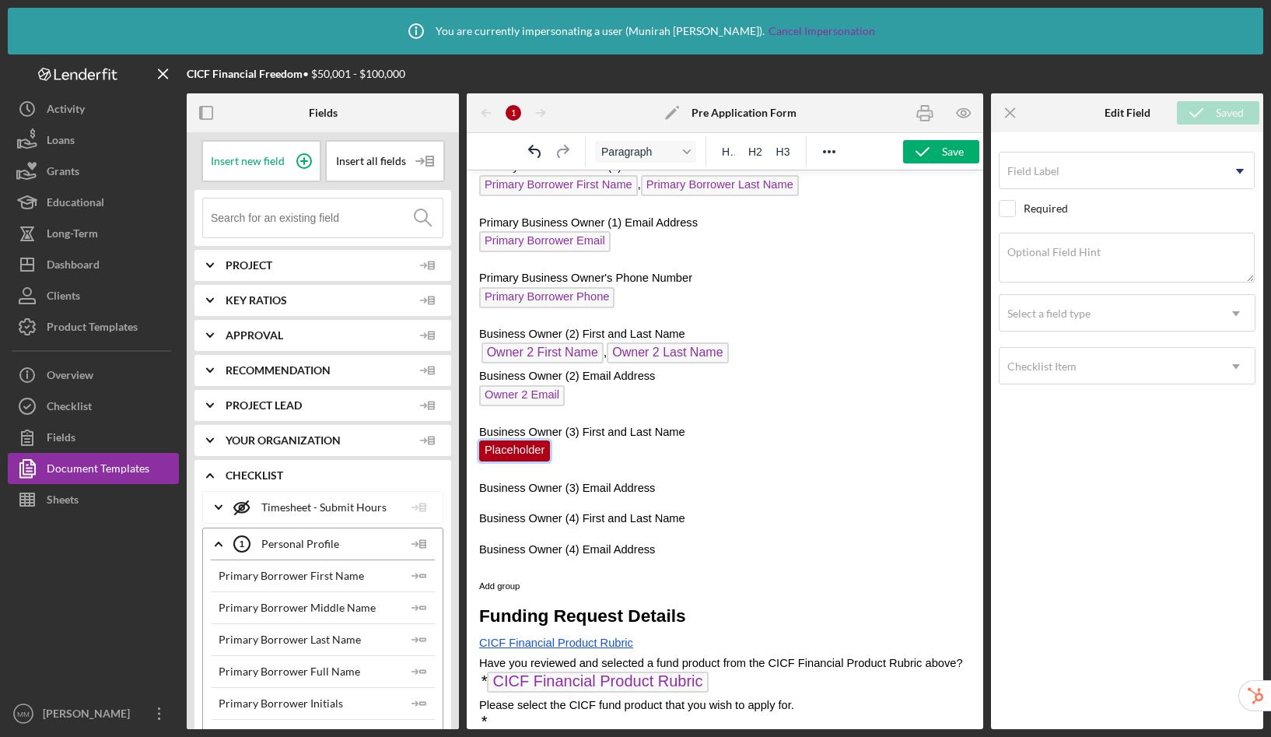
scroll to position [563, 0]
click at [1109, 177] on input "Field Label" at bounding box center [1127, 170] width 256 height 37
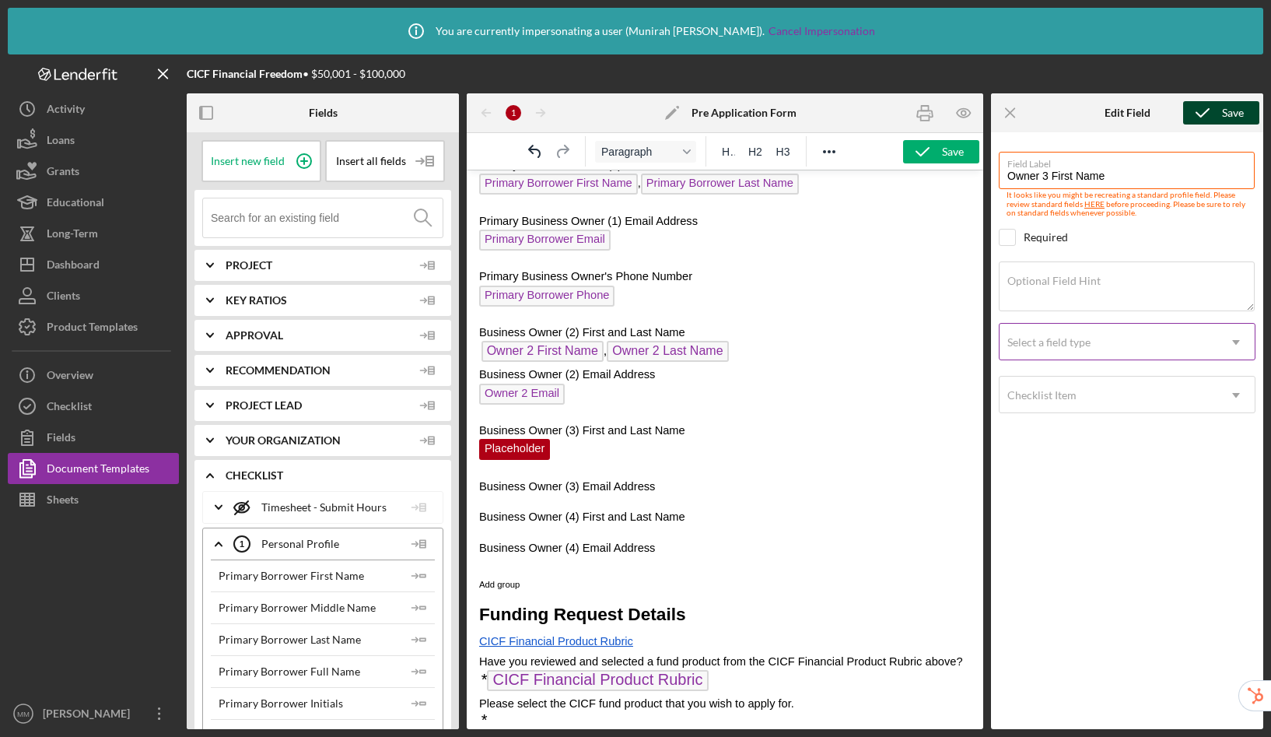
type input "Owner 3 First Name"
click at [1078, 344] on div "Select a field type" at bounding box center [1049, 342] width 83 height 12
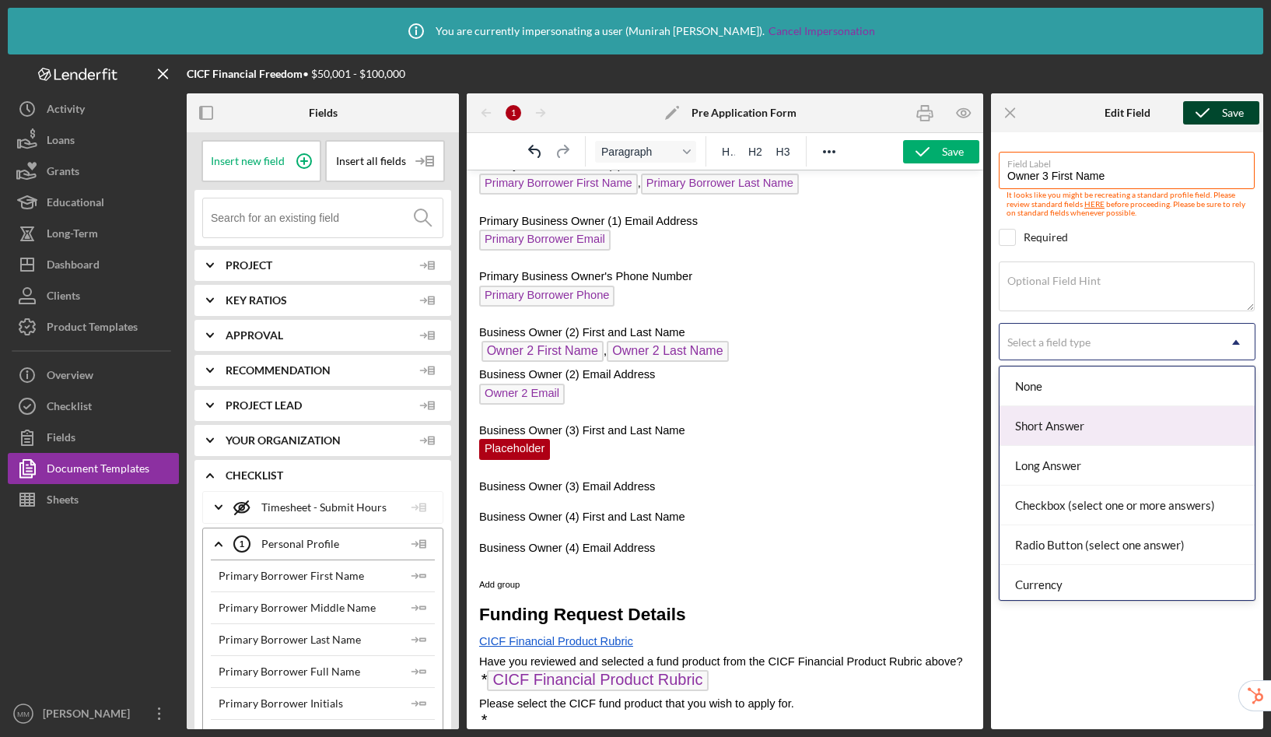
click at [1068, 421] on div "Short Answer" at bounding box center [1127, 426] width 255 height 40
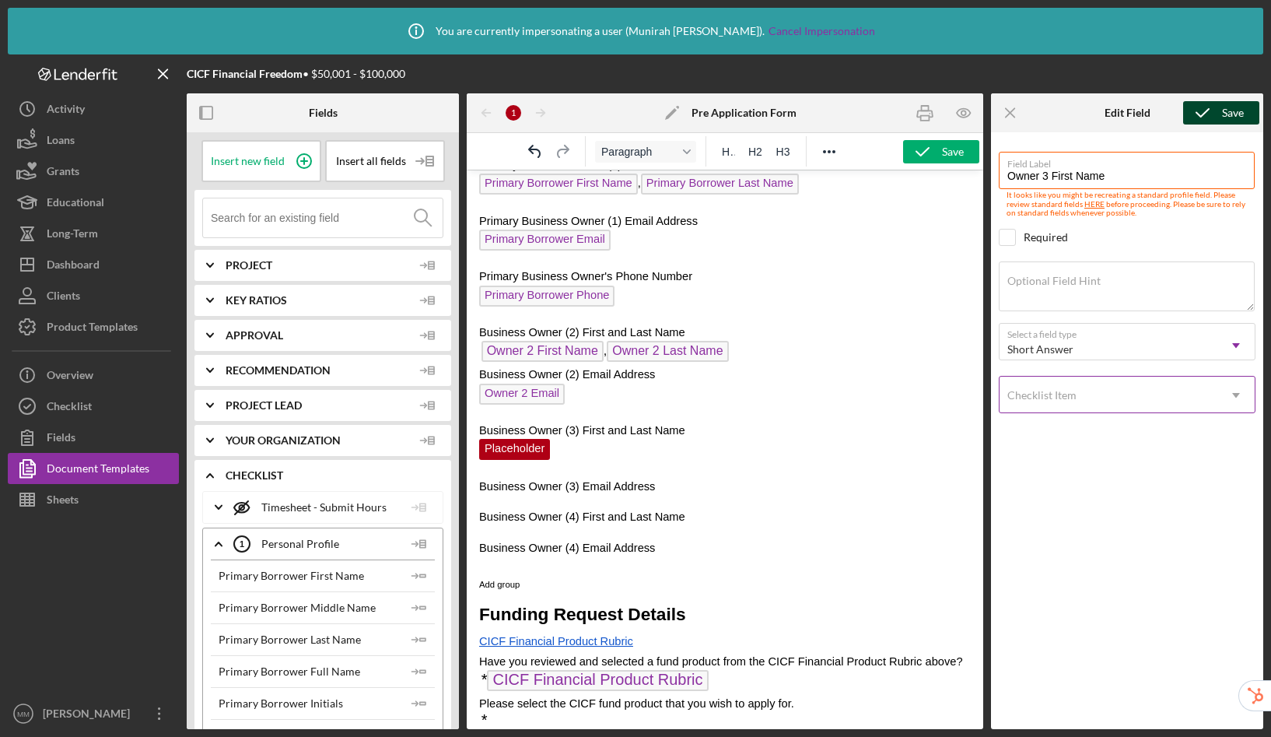
click at [1065, 398] on div "Checklist Item" at bounding box center [1042, 395] width 69 height 12
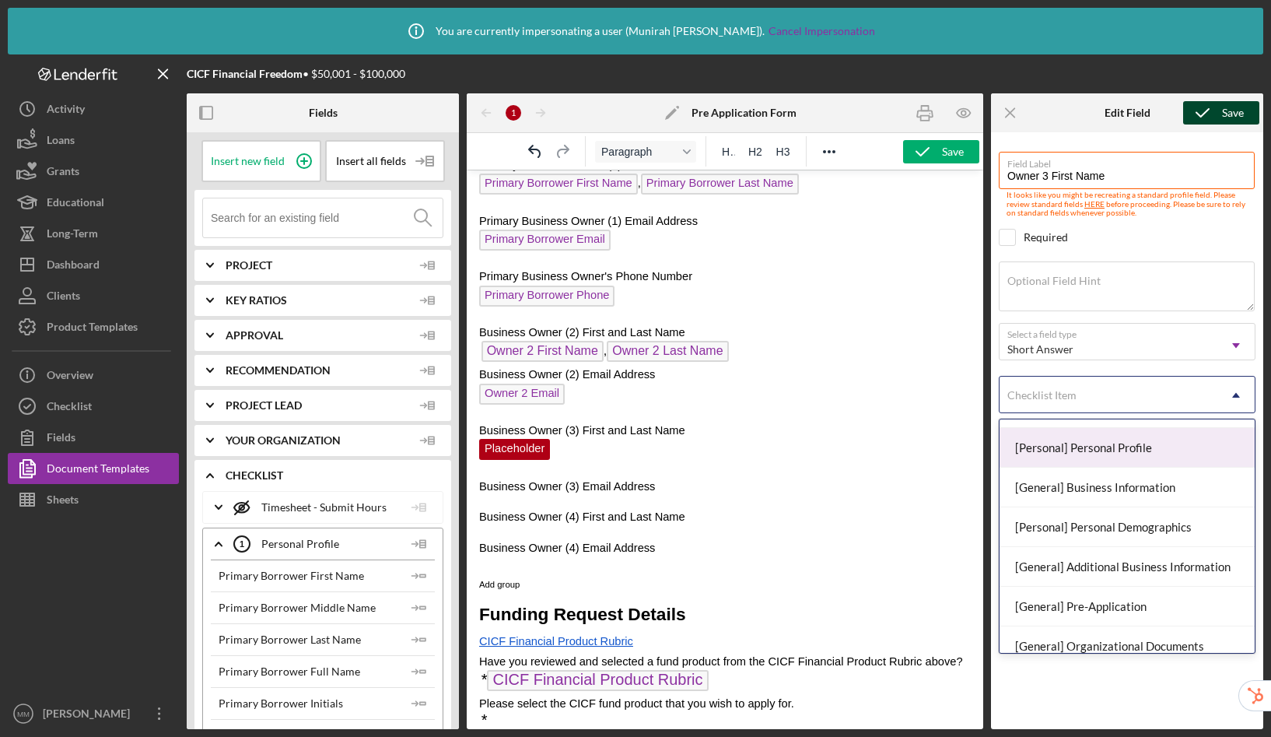
scroll to position [152, 0]
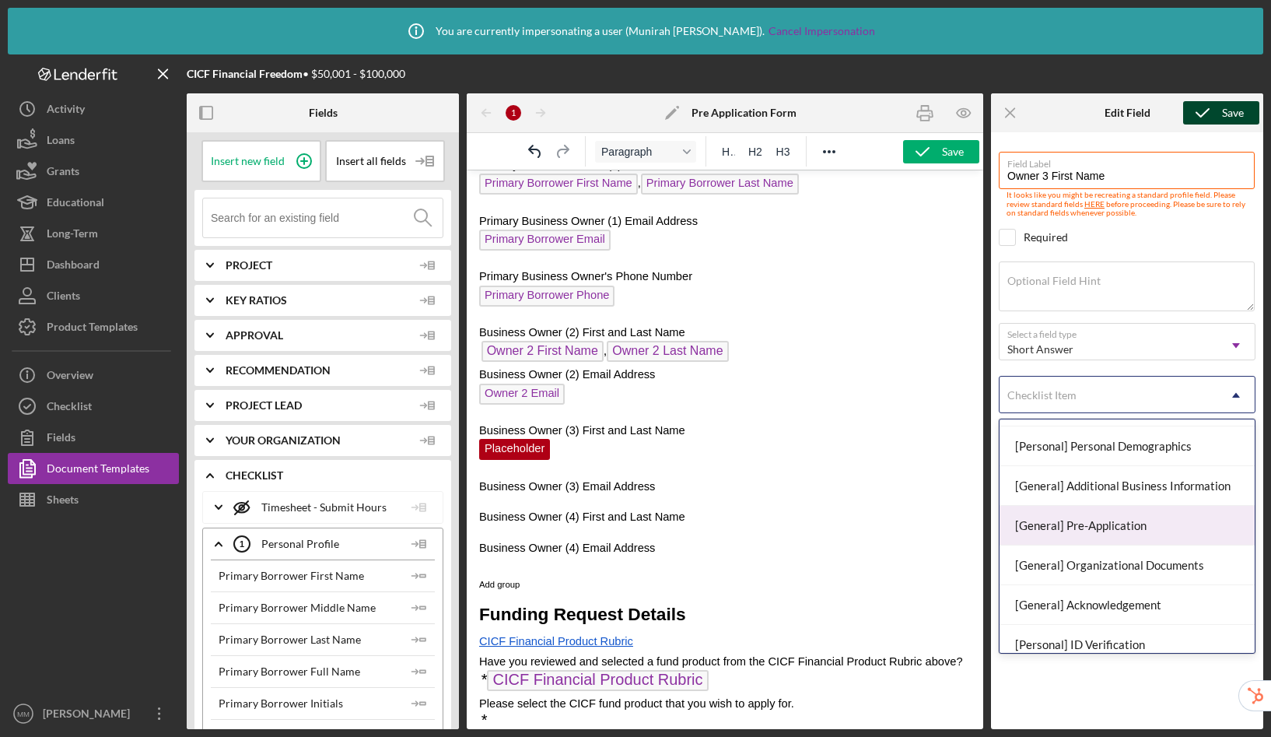
click at [1097, 522] on div "[General] Pre-Application" at bounding box center [1127, 526] width 255 height 40
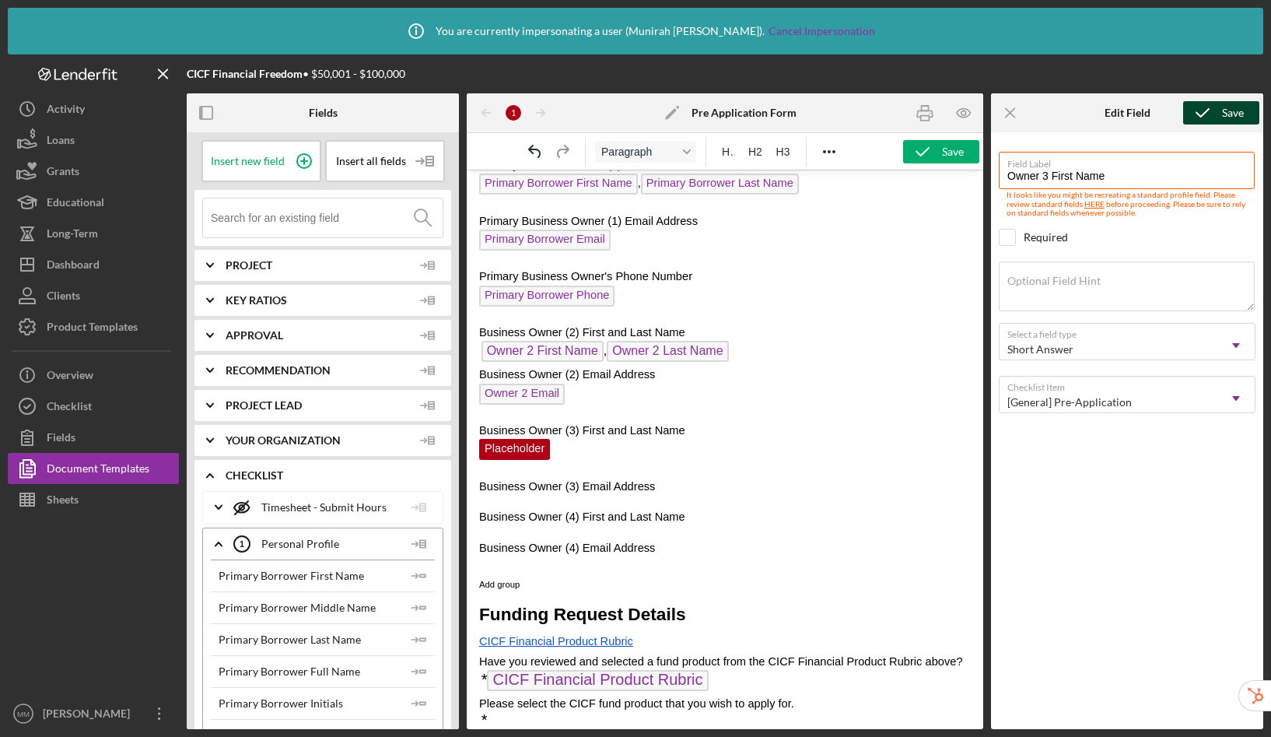
click at [1215, 113] on icon "submit" at bounding box center [1203, 112] width 39 height 39
click at [654, 461] on p "Owner 3 First Name" at bounding box center [725, 451] width 492 height 25
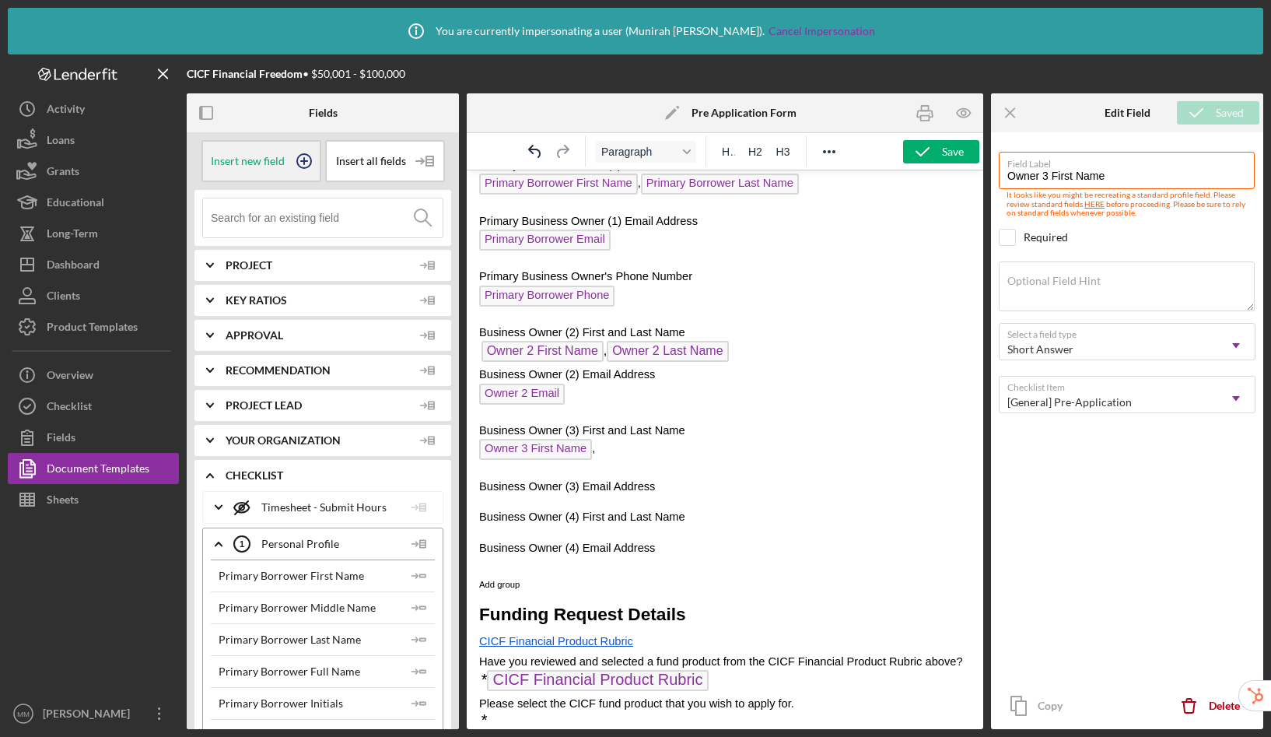
click at [291, 158] on icon at bounding box center [304, 161] width 39 height 39
drag, startPoint x: 621, startPoint y: 449, endPoint x: 633, endPoint y: 437, distance: 16.5
click at [621, 449] on span "Placeholder" at bounding box center [630, 449] width 71 height 21
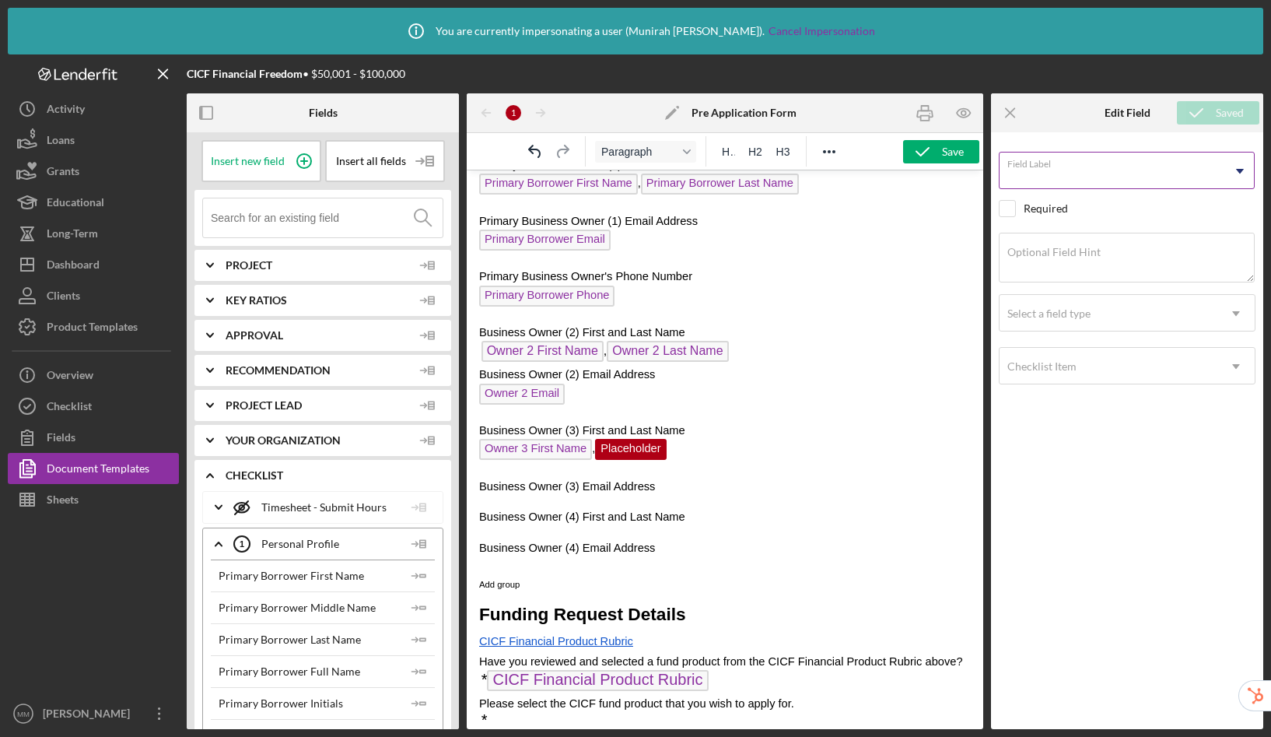
click at [1075, 172] on input "Field Label" at bounding box center [1127, 170] width 256 height 37
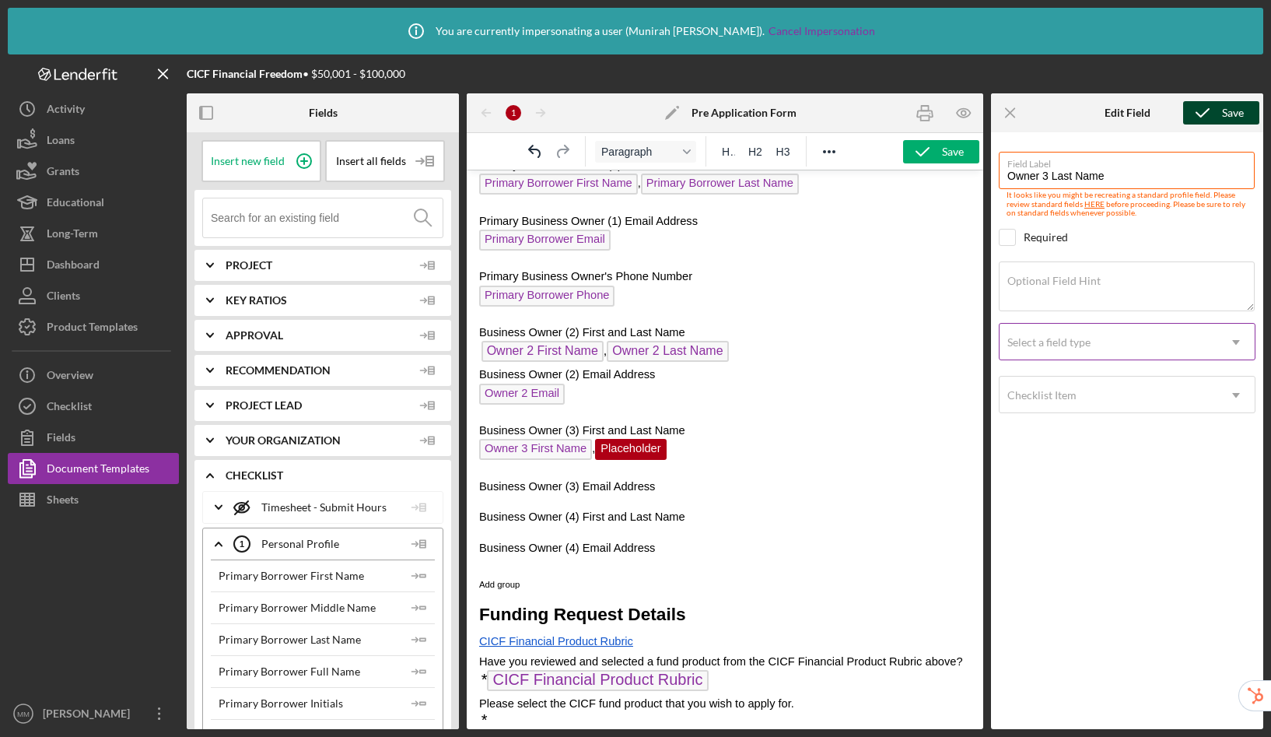
type input "Owner 3 Last Name"
click at [1070, 344] on div "Select a field type" at bounding box center [1049, 342] width 83 height 12
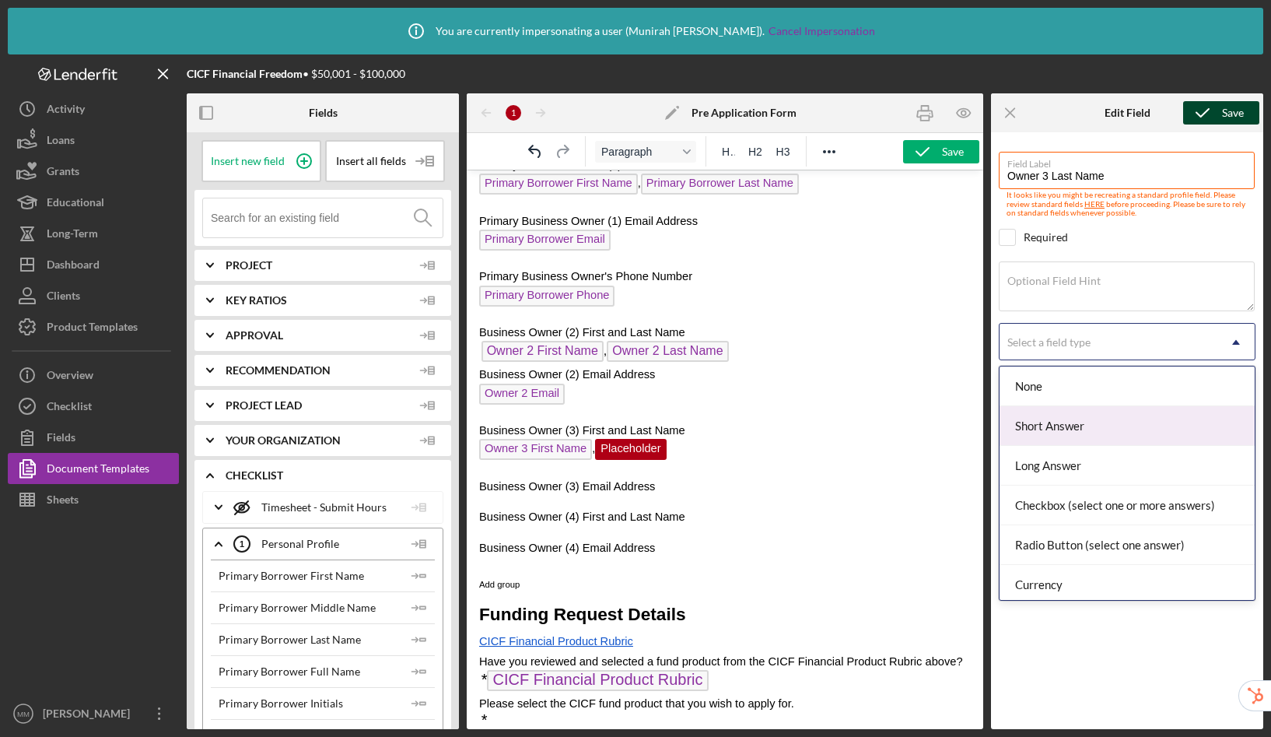
click at [1081, 438] on div "Short Answer" at bounding box center [1127, 426] width 255 height 40
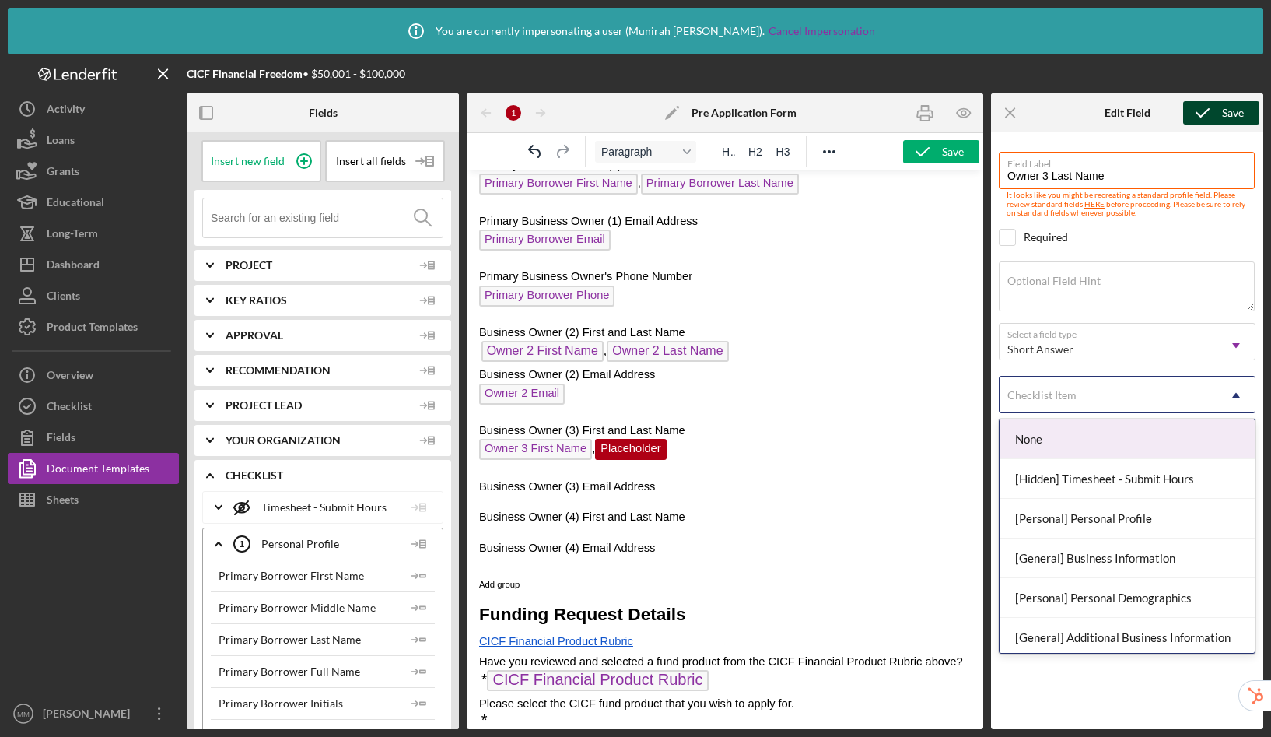
click at [1072, 402] on div "Checklist Item" at bounding box center [1109, 395] width 218 height 36
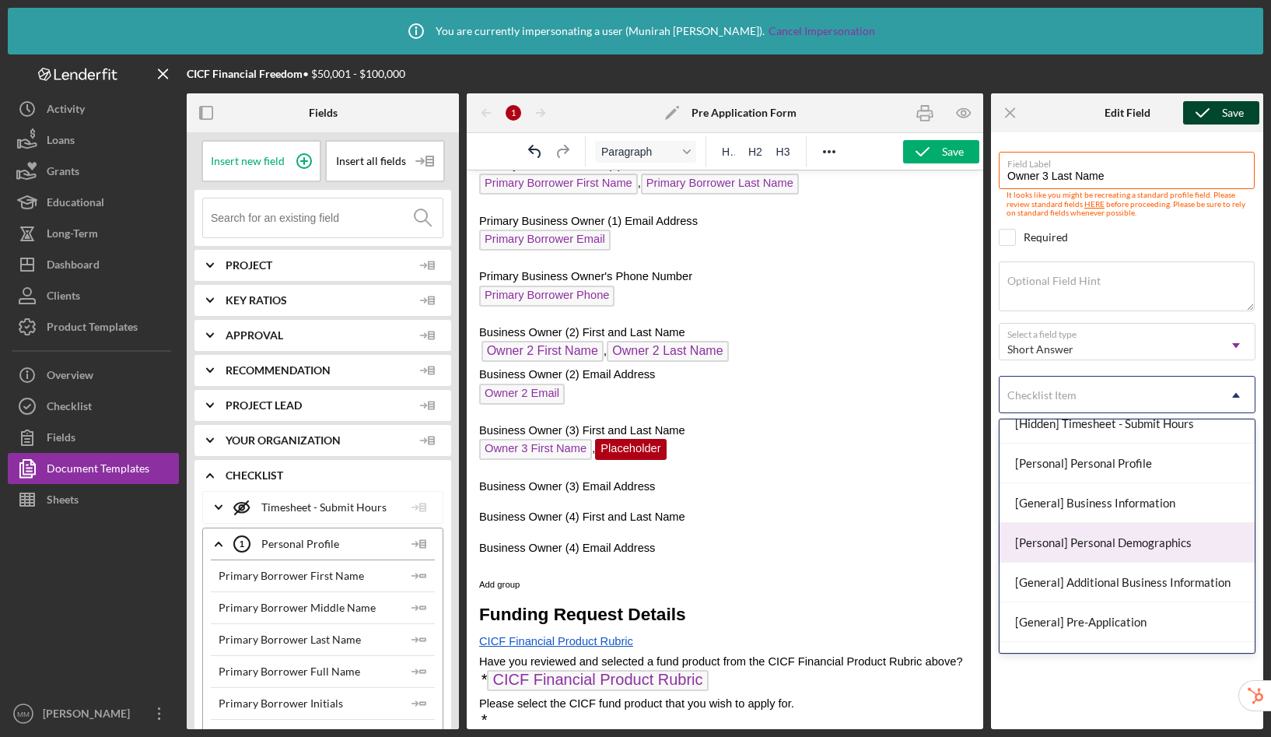
scroll to position [68, 0]
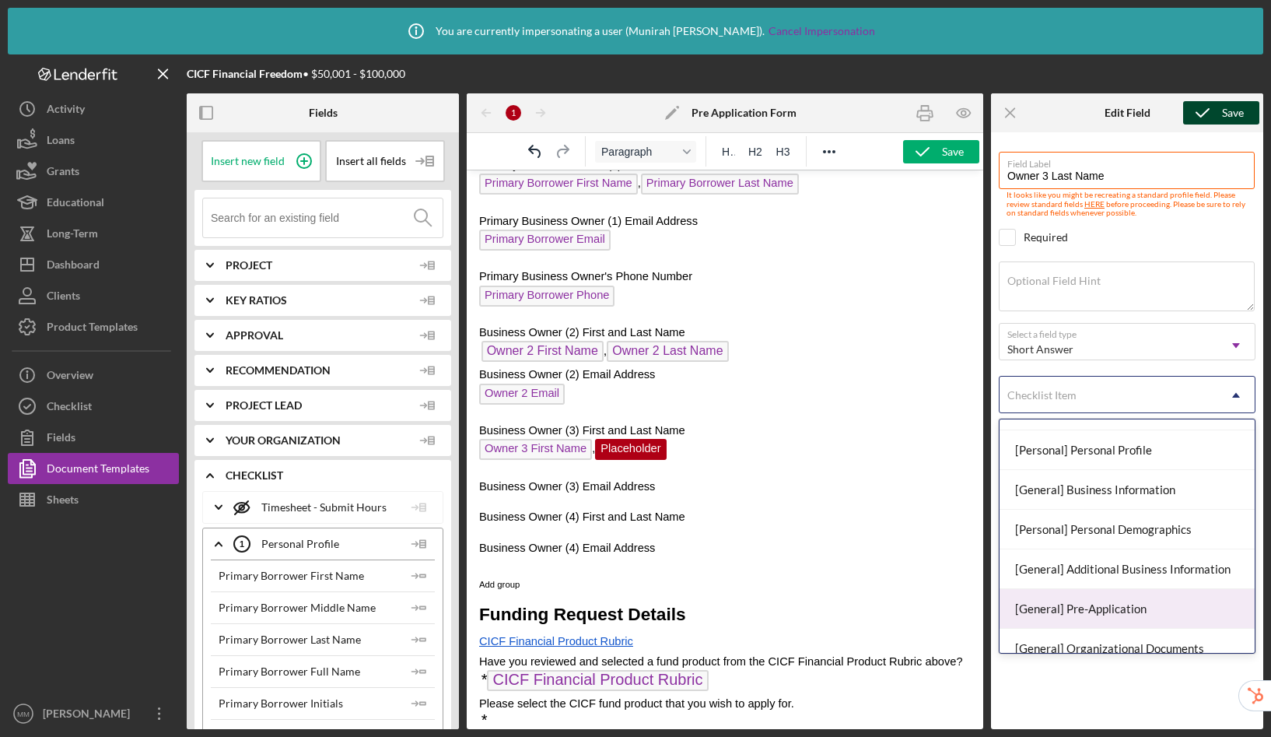
click at [1084, 609] on div "[General] Pre-Application" at bounding box center [1127, 609] width 255 height 40
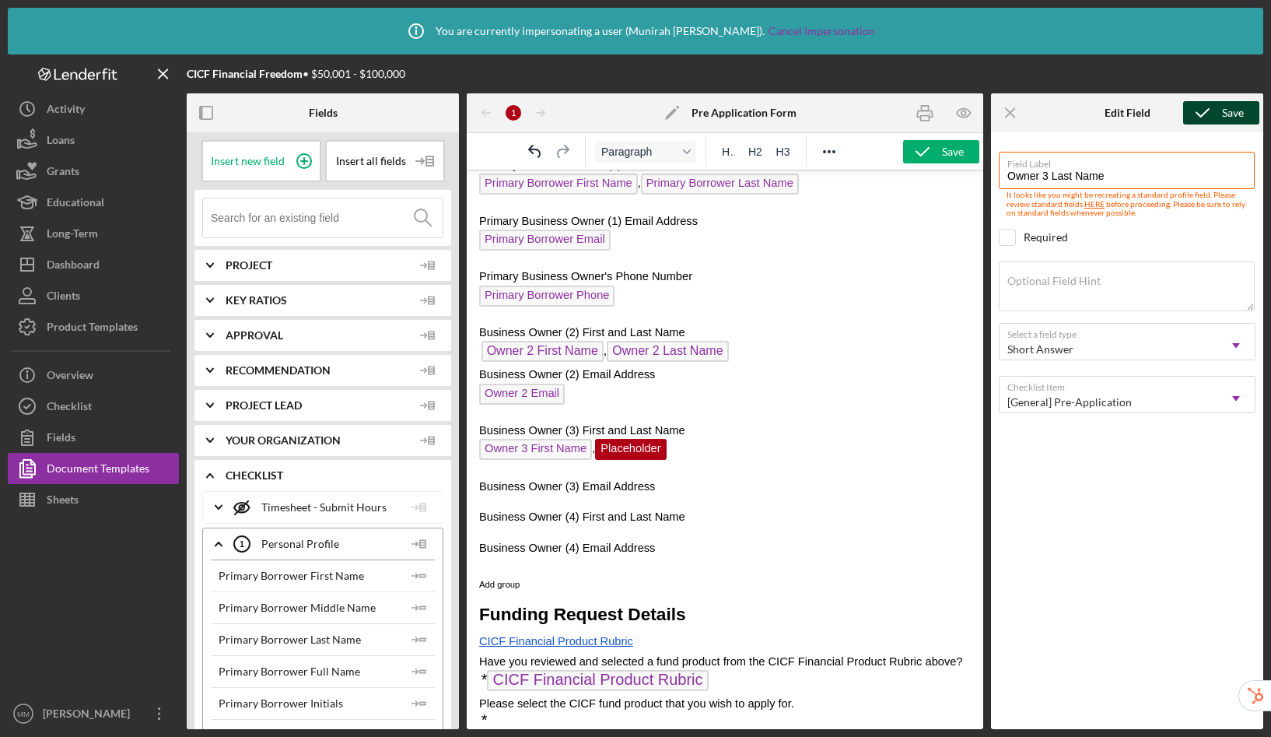
click at [1219, 106] on icon "submit" at bounding box center [1203, 112] width 39 height 39
click at [676, 484] on p "Business Owner (3) Email Address" at bounding box center [725, 486] width 492 height 17
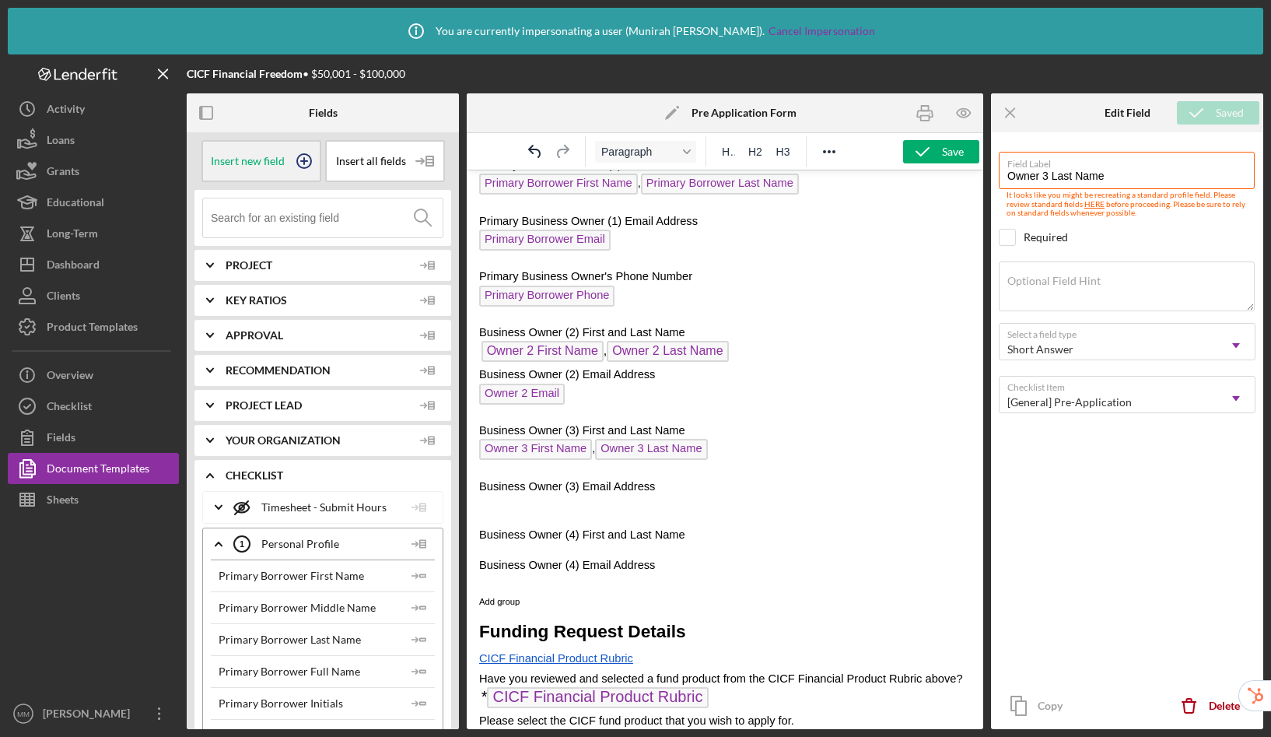
click at [300, 163] on icon at bounding box center [304, 161] width 8 height 8
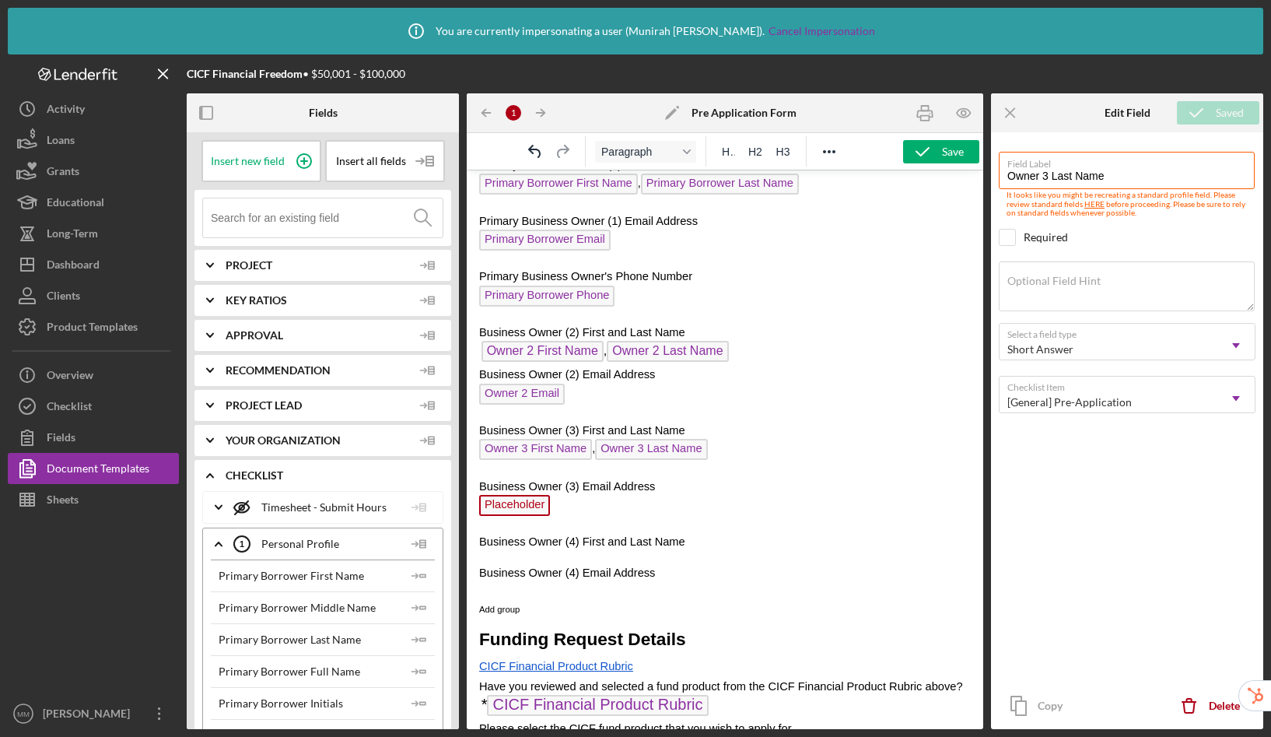
click at [528, 506] on span "Placeholder" at bounding box center [514, 505] width 71 height 21
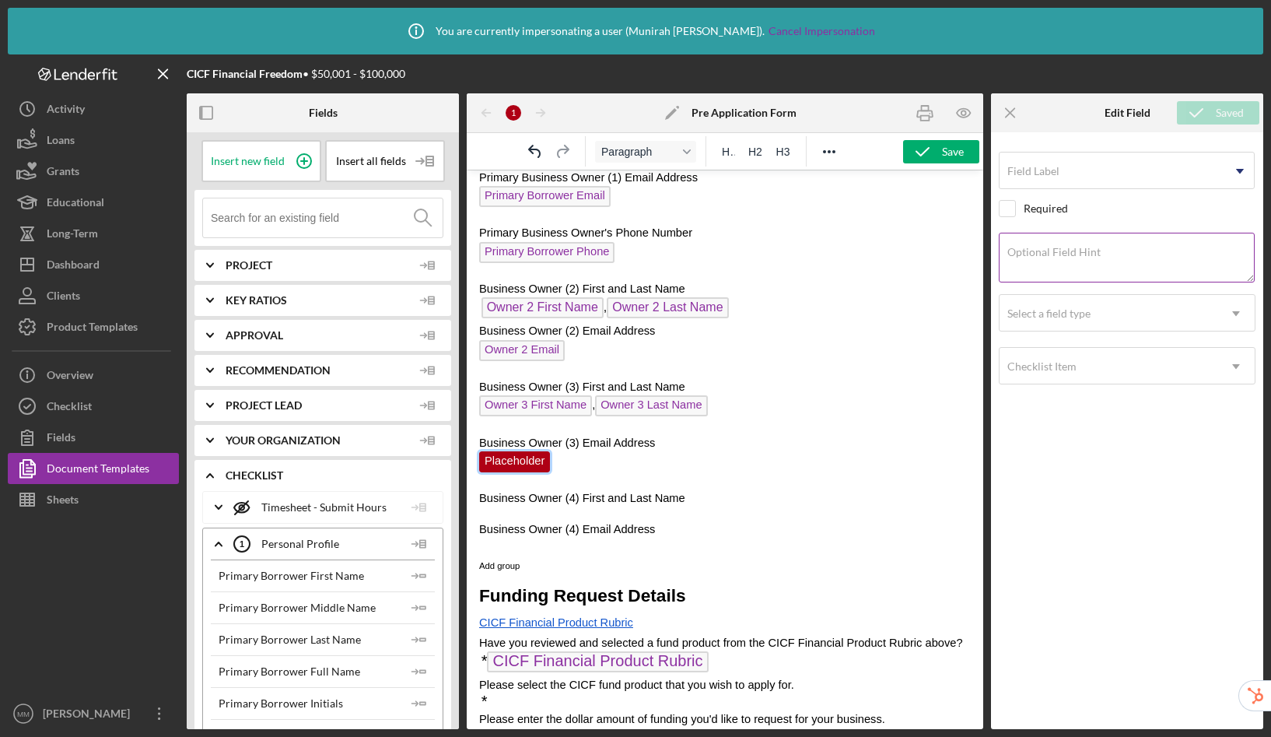
scroll to position [619, 0]
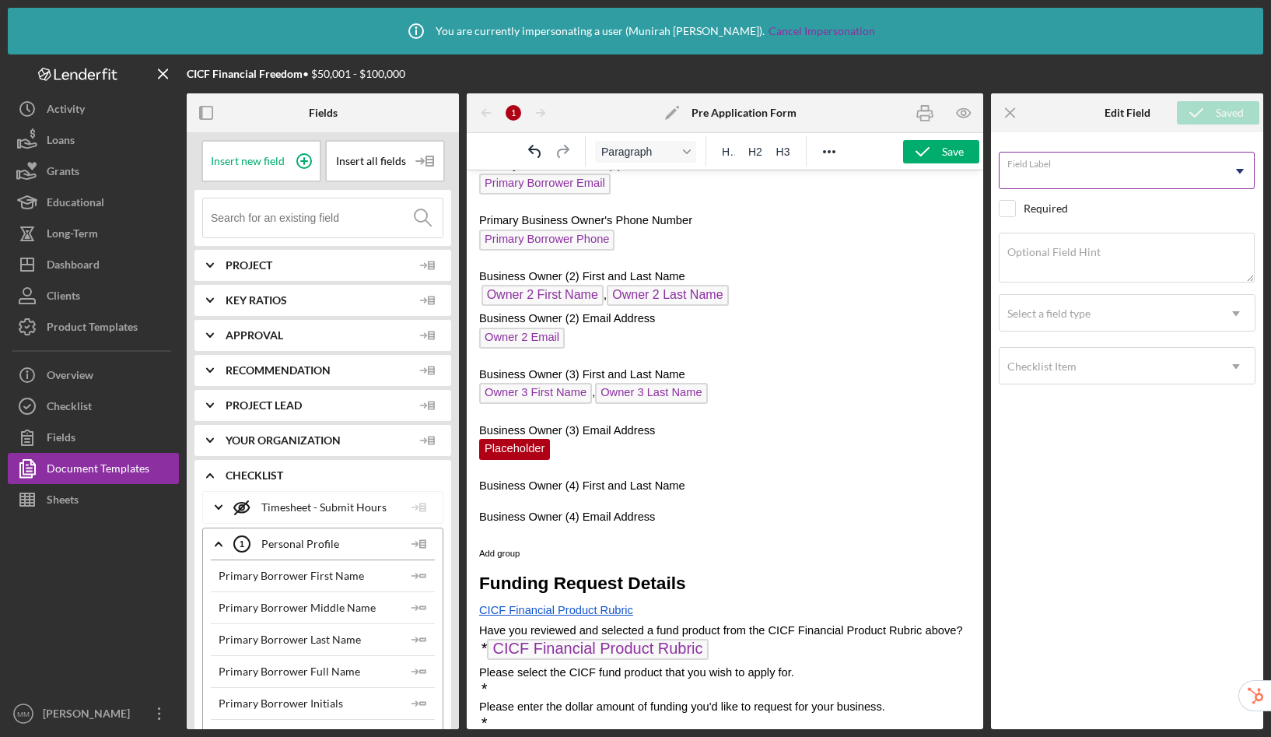
click at [1061, 164] on div "Field Label Icon/Dropdown Arrow" at bounding box center [1127, 171] width 257 height 39
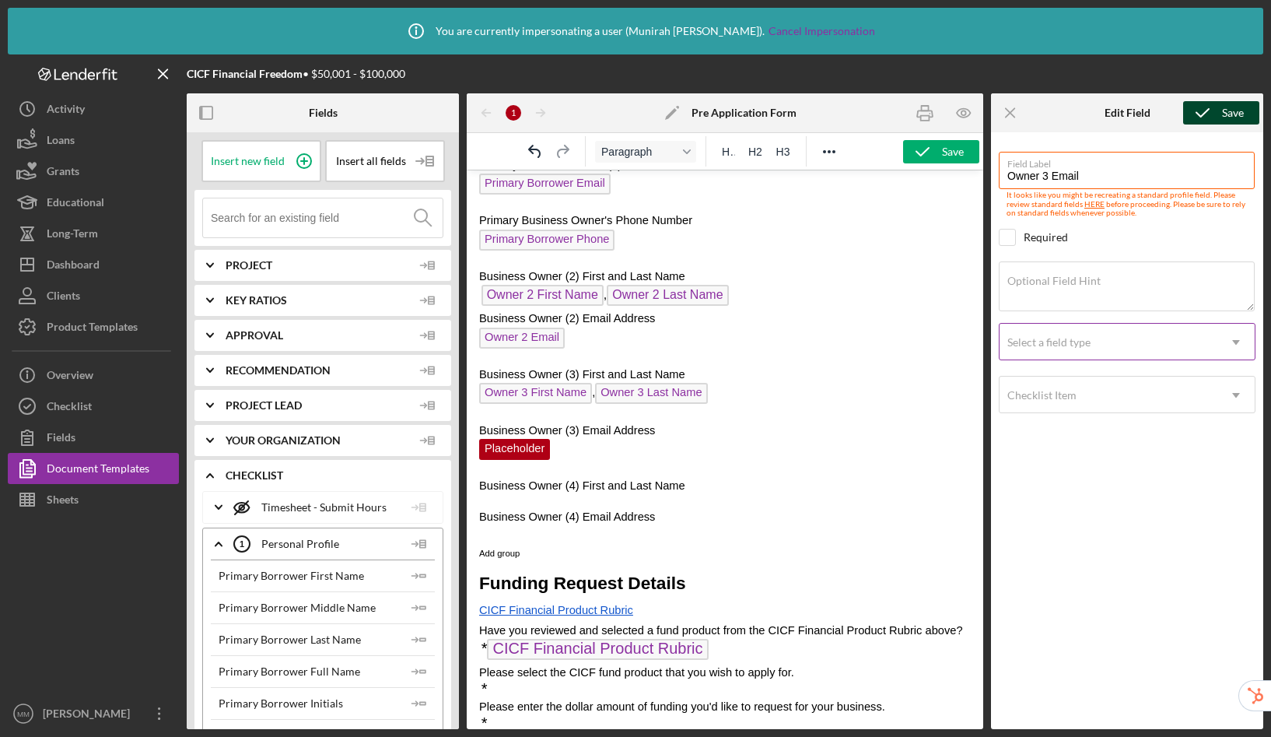
type input "Owner 3 Email"
click at [1082, 336] on div "Select a field type" at bounding box center [1049, 342] width 83 height 12
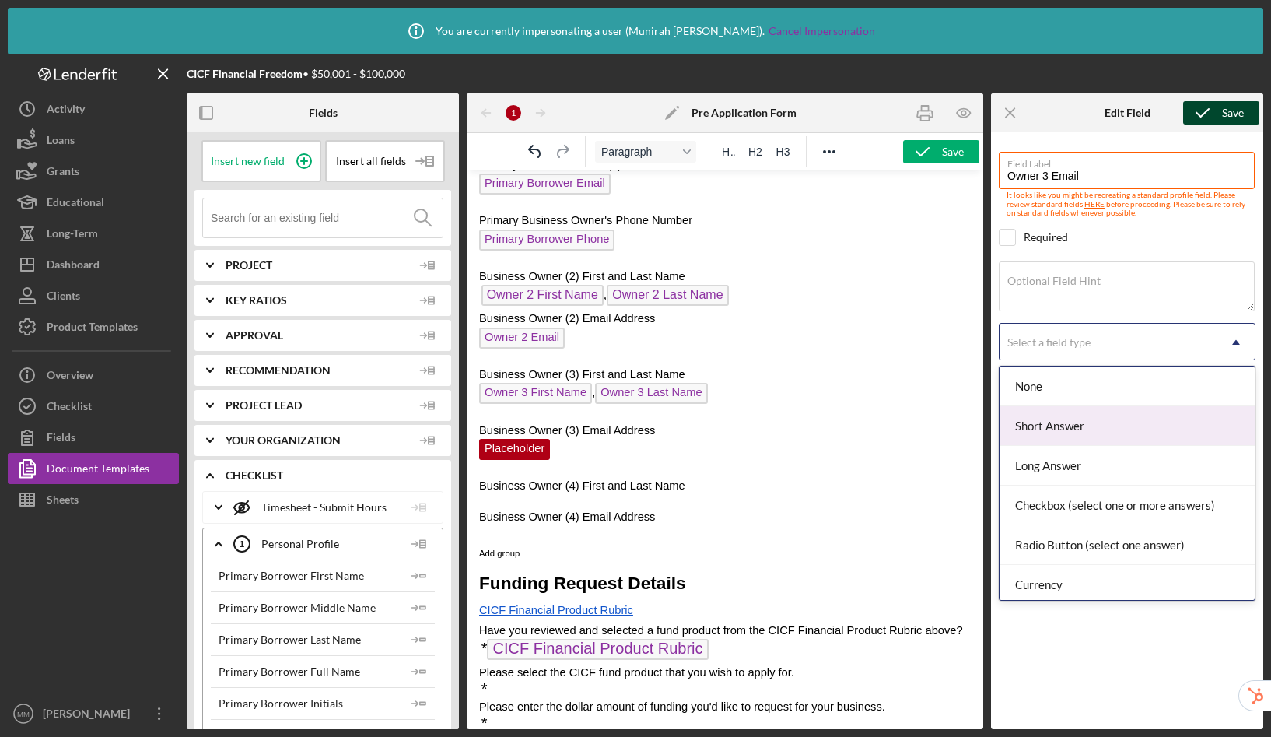
click at [1082, 424] on div "Short Answer" at bounding box center [1127, 426] width 255 height 40
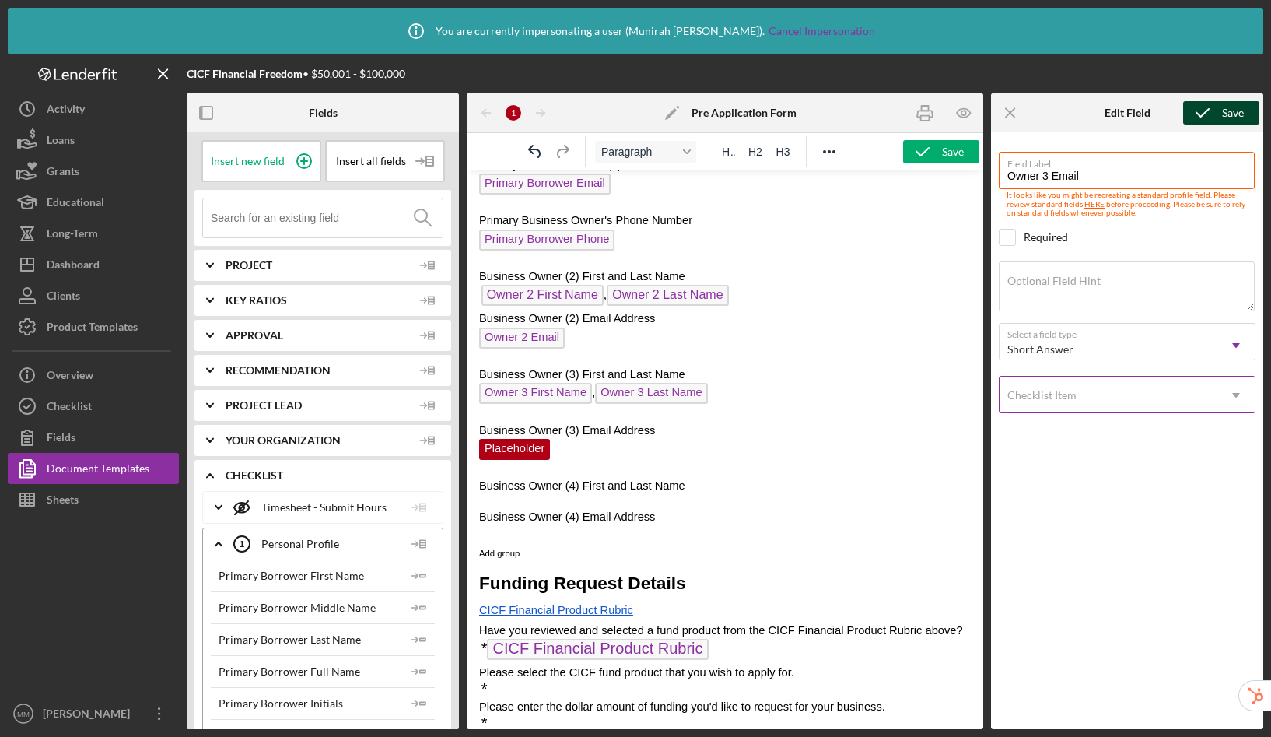
click at [1073, 399] on div "Checklist Item" at bounding box center [1042, 395] width 69 height 12
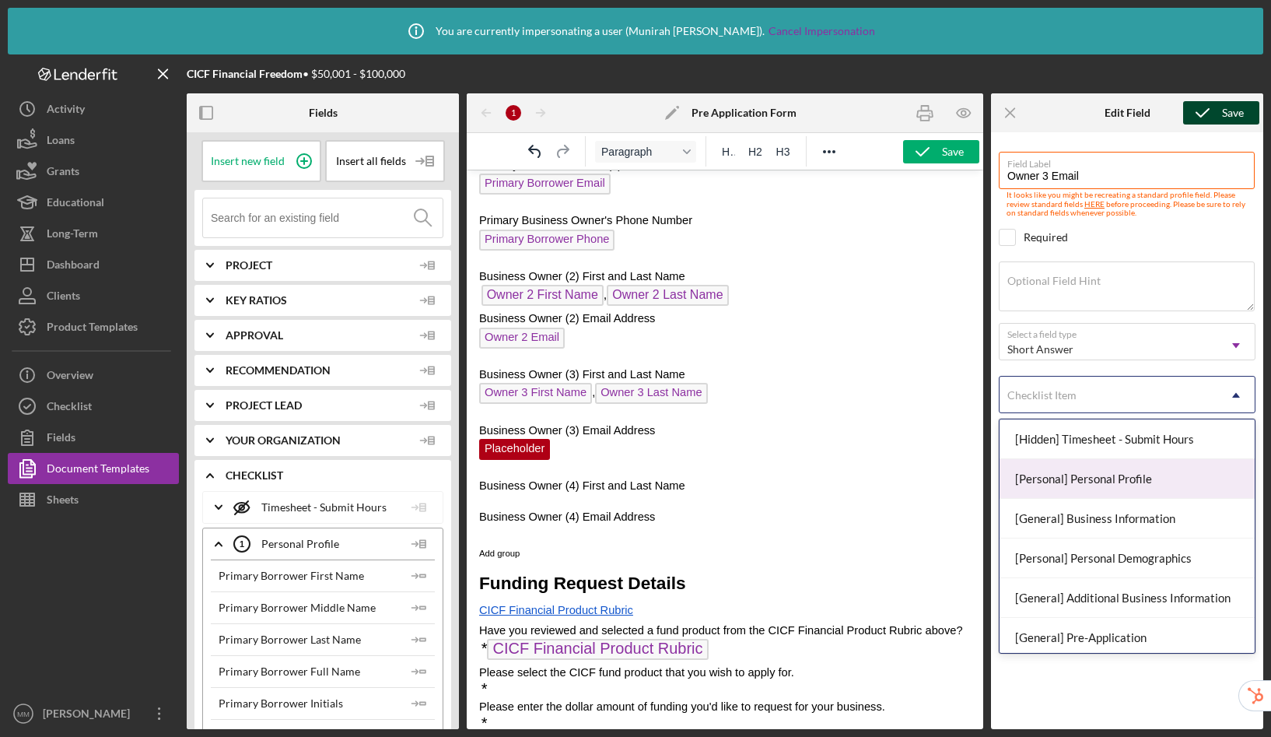
scroll to position [117, 0]
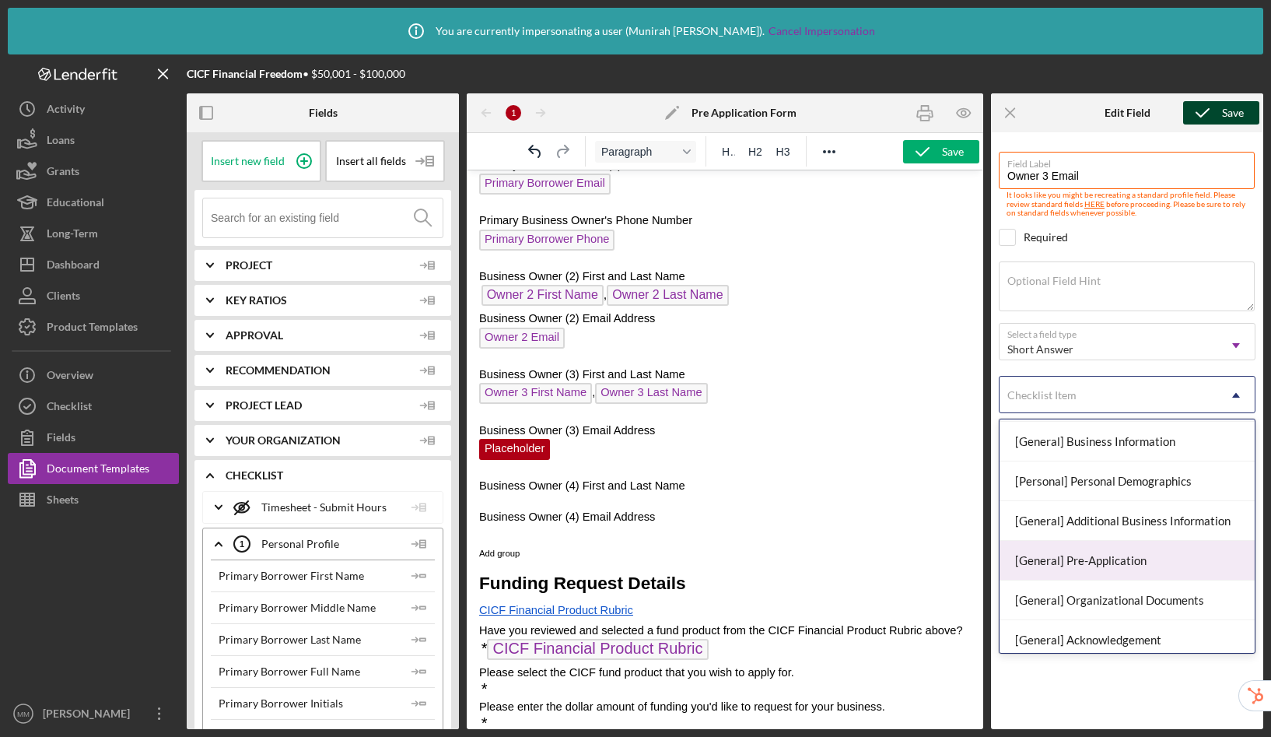
click at [1099, 554] on div "[General] Pre-Application" at bounding box center [1127, 561] width 255 height 40
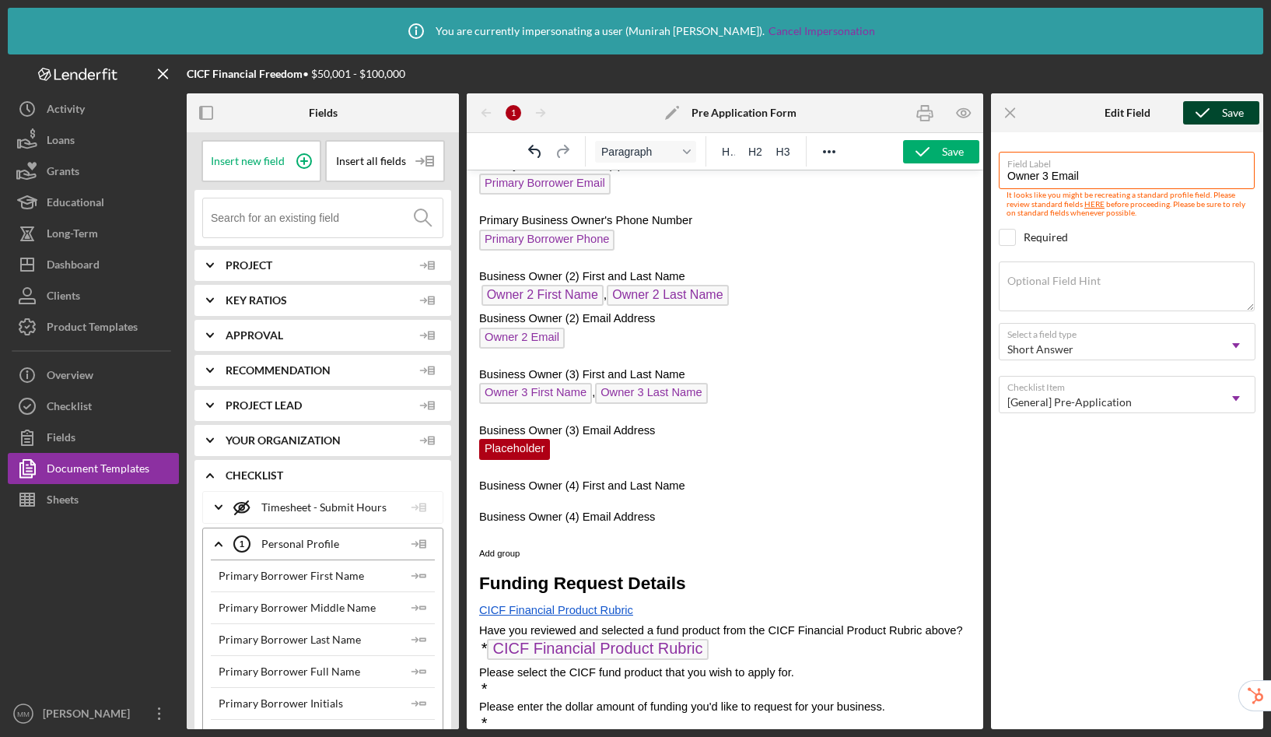
click at [1205, 107] on icon "submit" at bounding box center [1203, 112] width 39 height 39
click at [723, 487] on p "Business Owner (4) First and Last Name" at bounding box center [725, 485] width 492 height 17
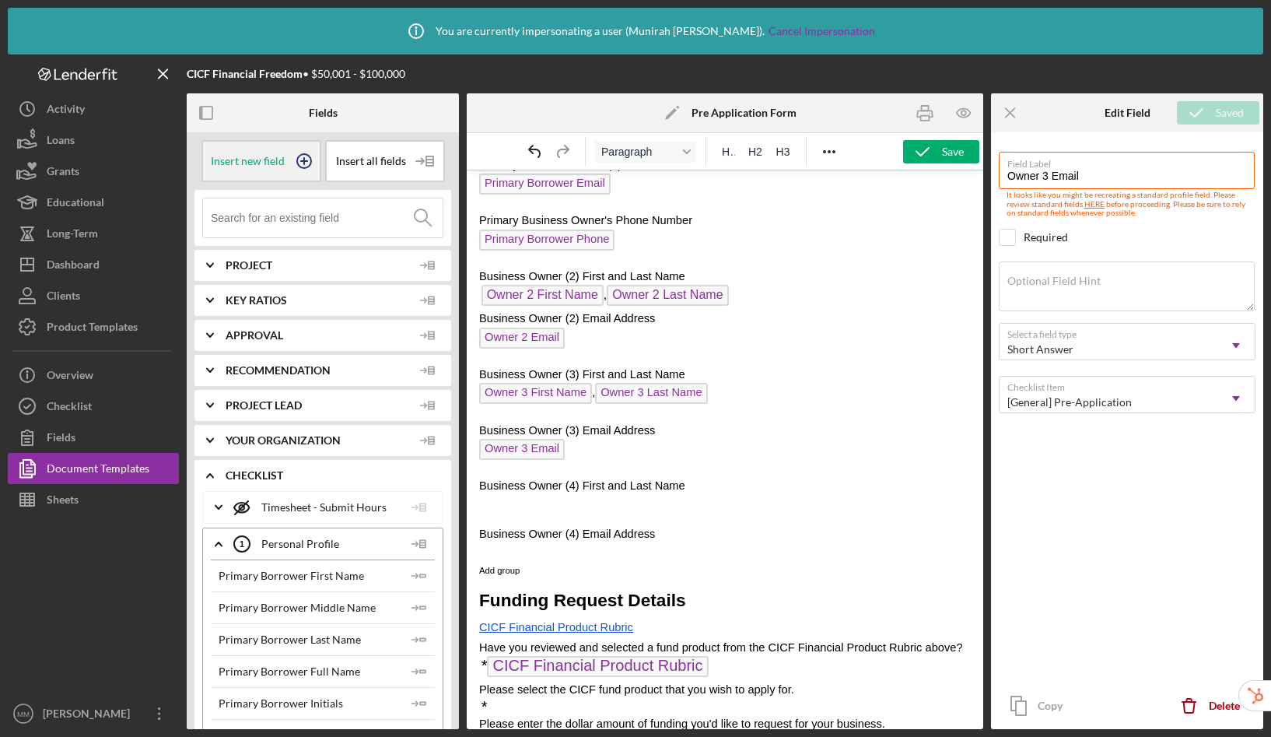
click at [304, 162] on icon at bounding box center [304, 161] width 39 height 39
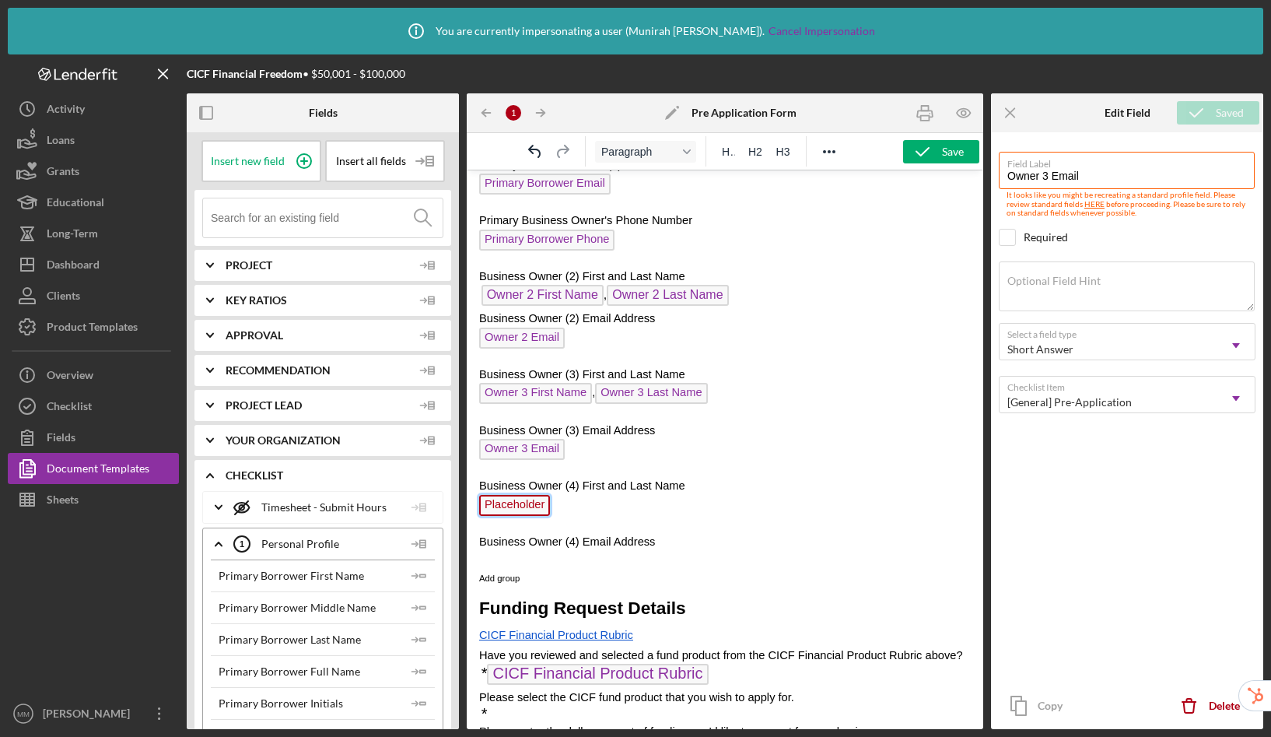
click at [520, 504] on span "Placeholder" at bounding box center [514, 505] width 71 height 21
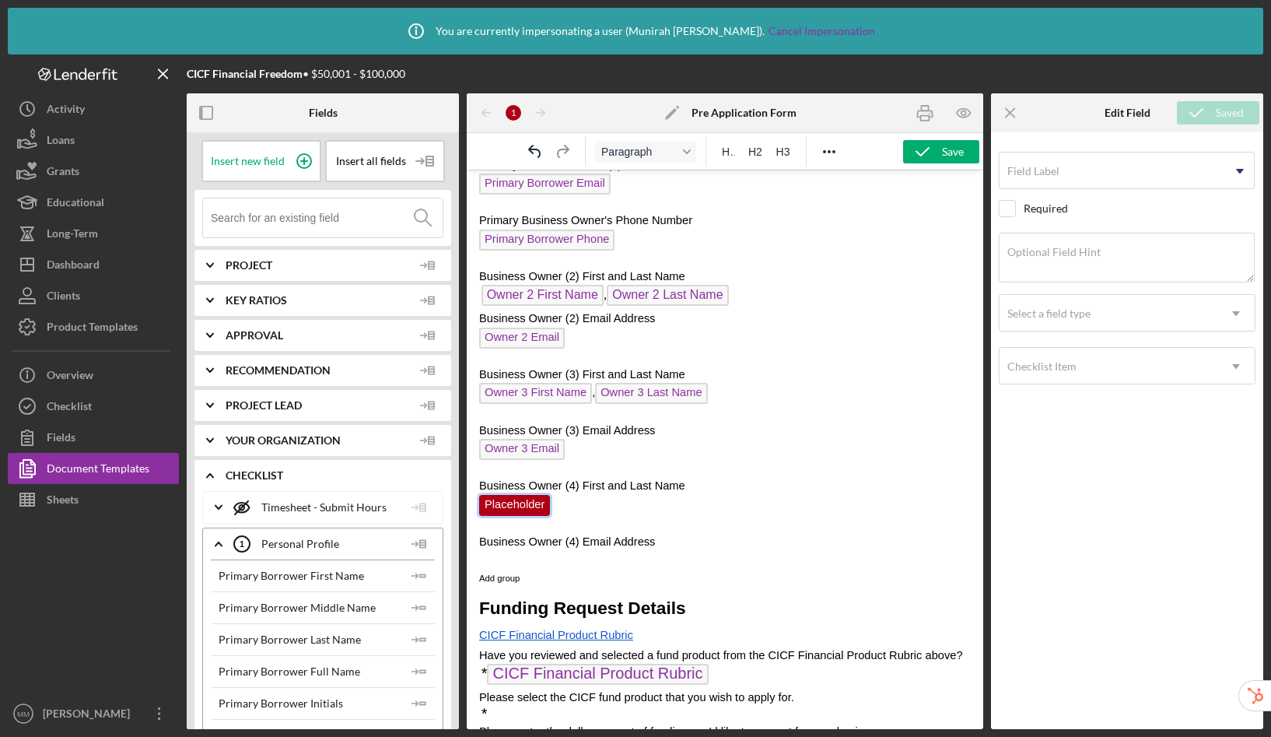
scroll to position [675, 0]
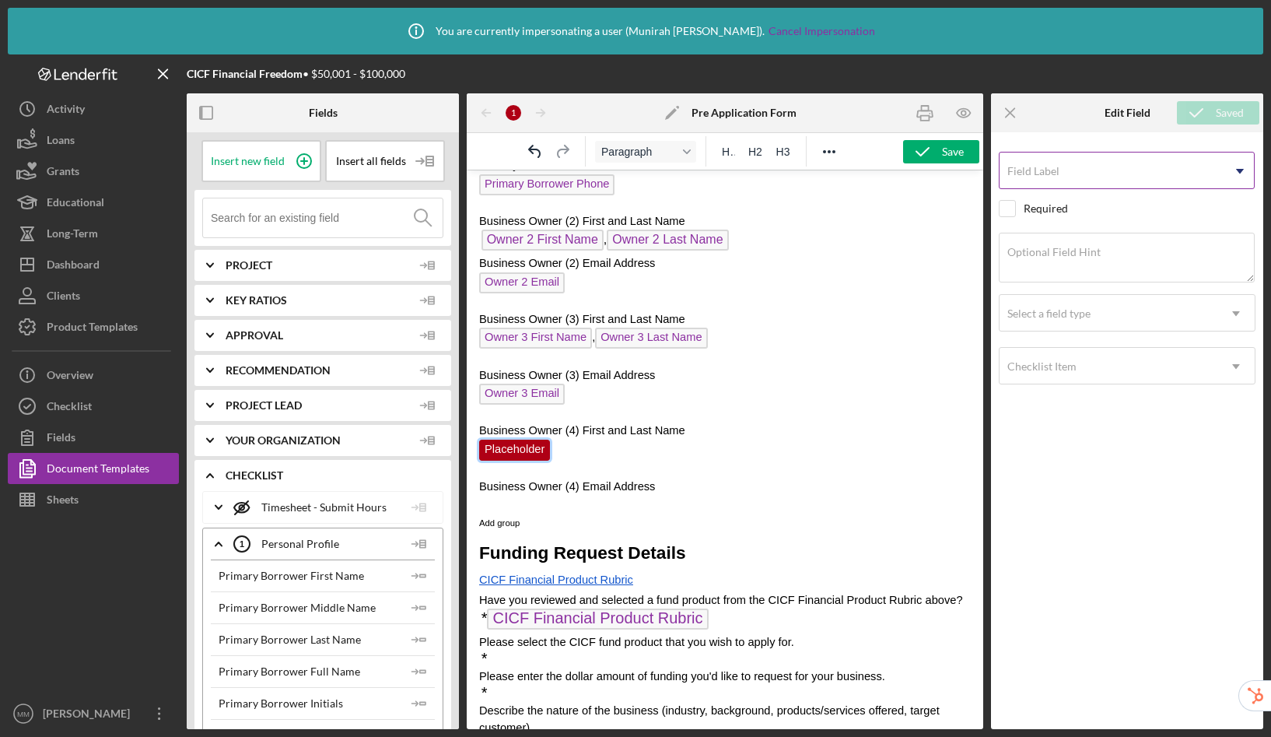
click at [1050, 171] on label "Field Label" at bounding box center [1034, 171] width 52 height 12
click at [1050, 171] on input "Field Label" at bounding box center [1127, 170] width 256 height 37
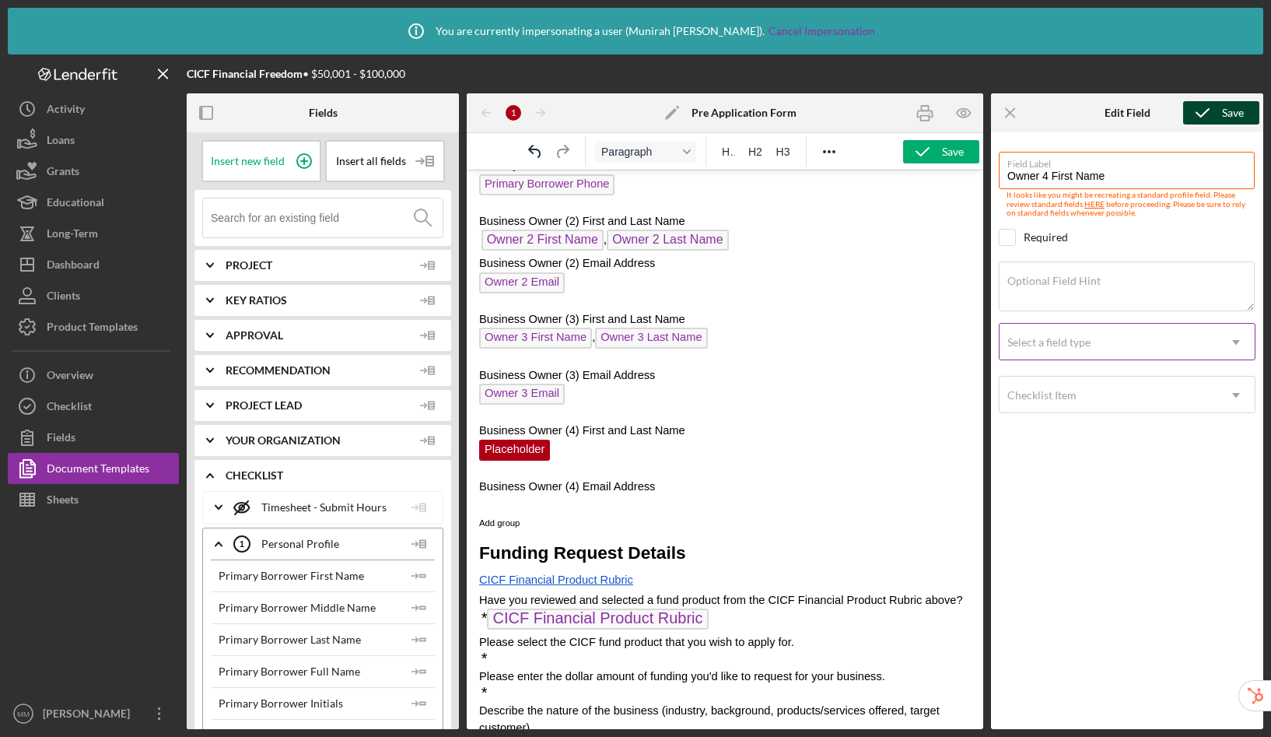
type input "Owner 4 First Name"
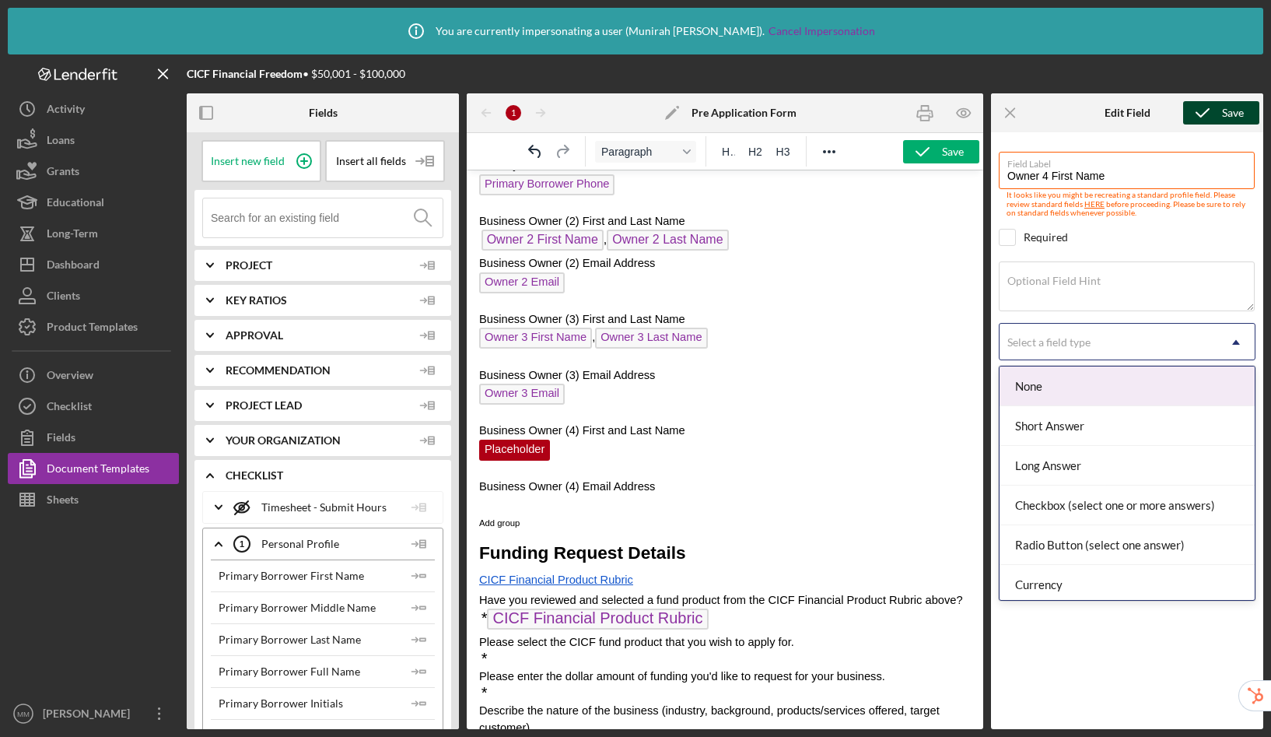
click at [1064, 353] on div "Select a field type" at bounding box center [1109, 342] width 218 height 36
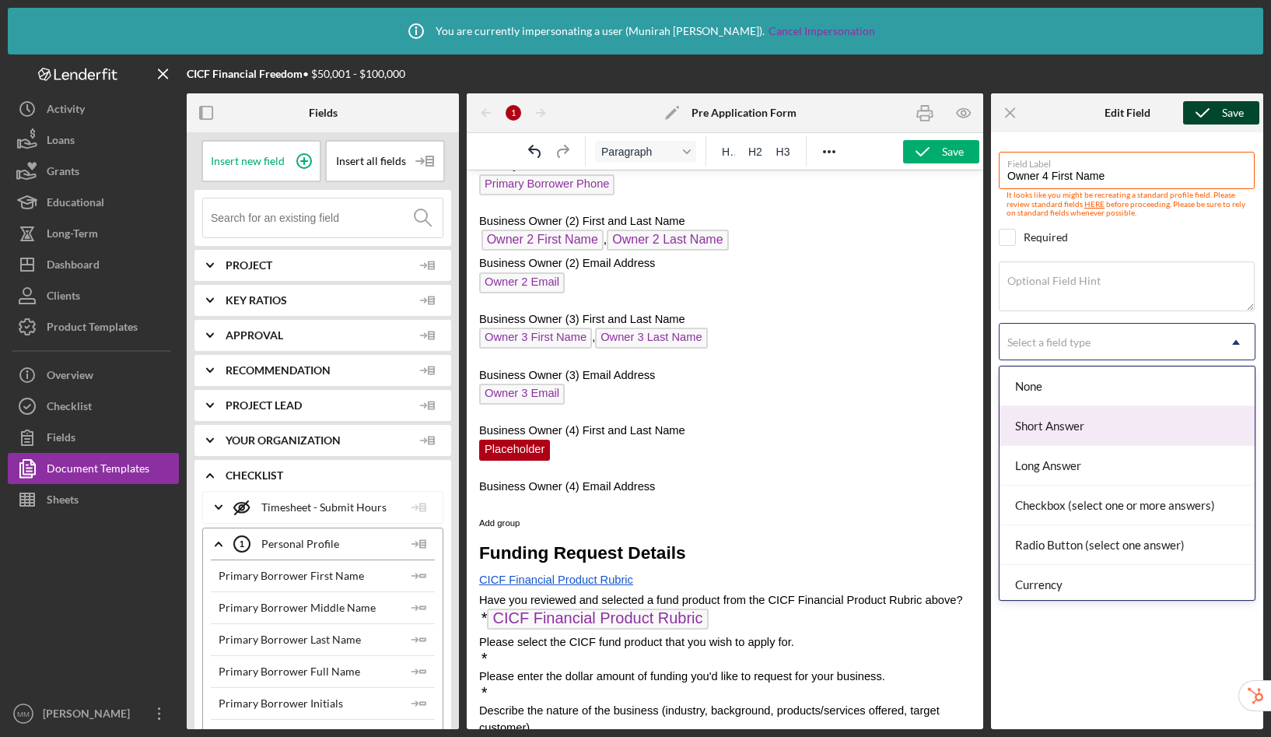
click at [1057, 439] on div "Short Answer" at bounding box center [1127, 426] width 255 height 40
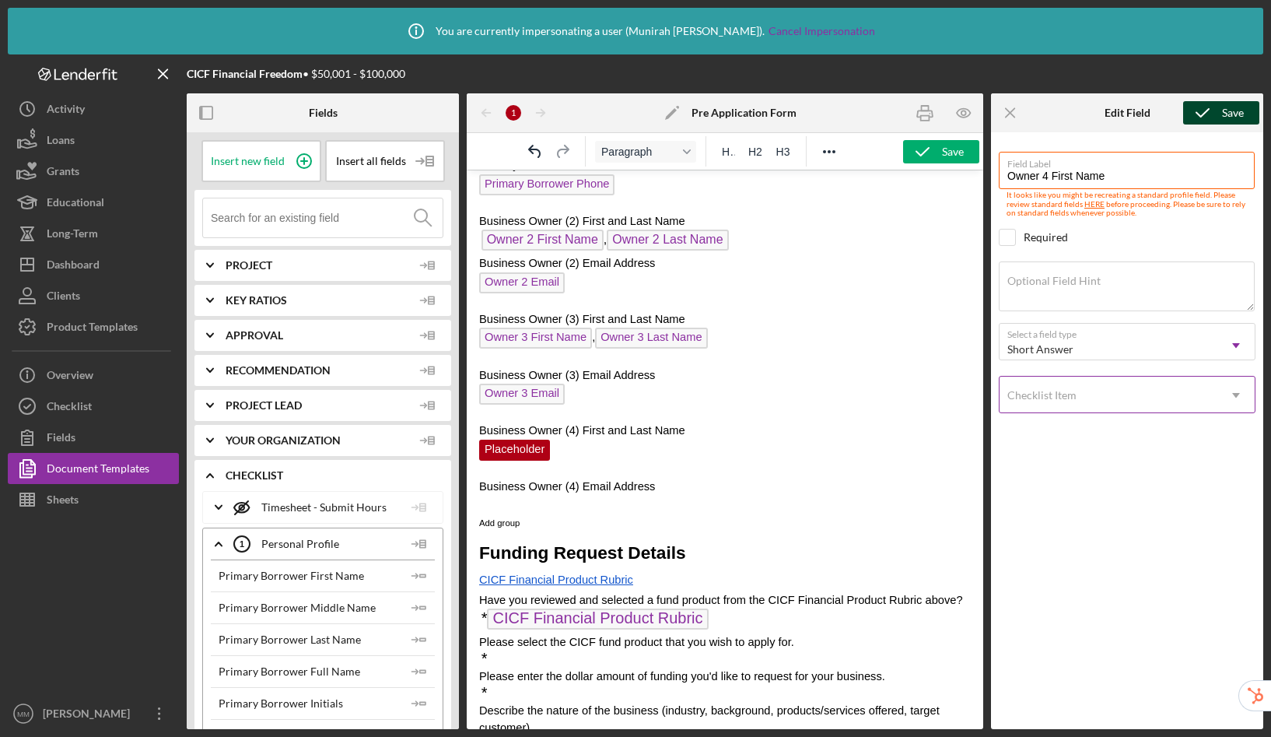
click at [1036, 398] on div "Checklist Item" at bounding box center [1042, 395] width 69 height 12
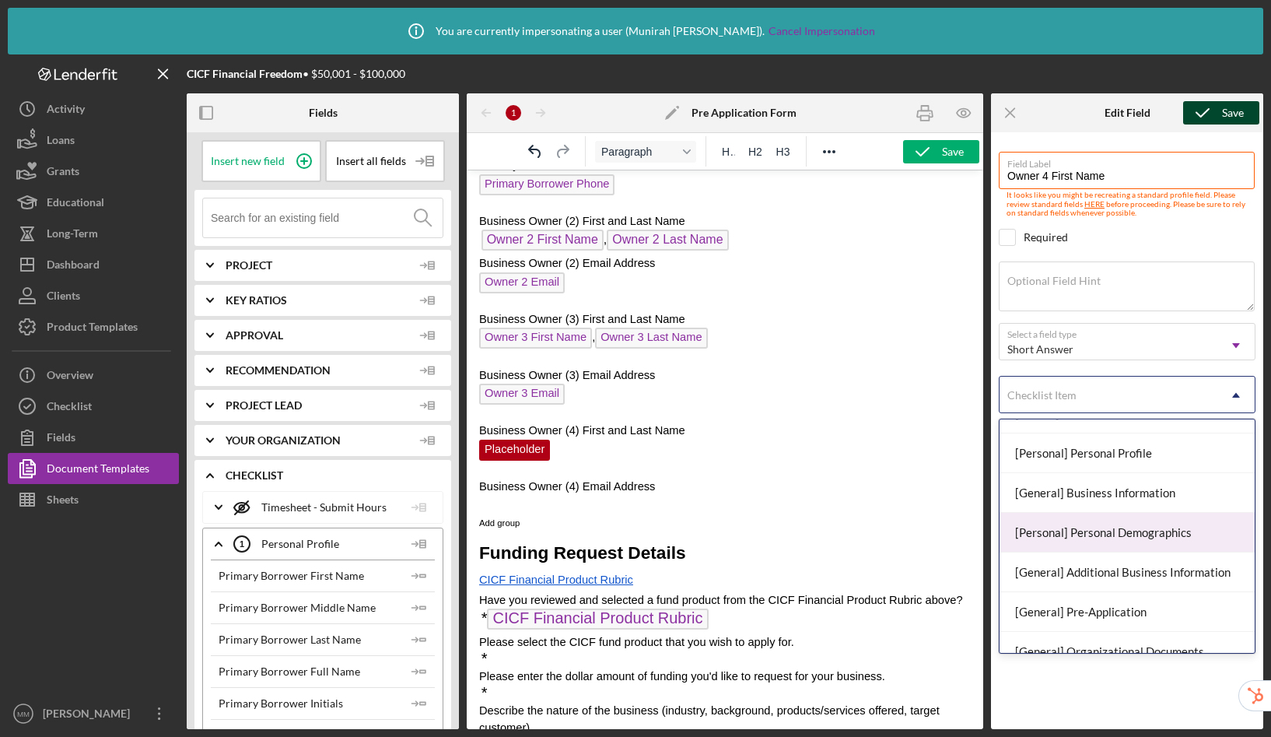
scroll to position [66, 0]
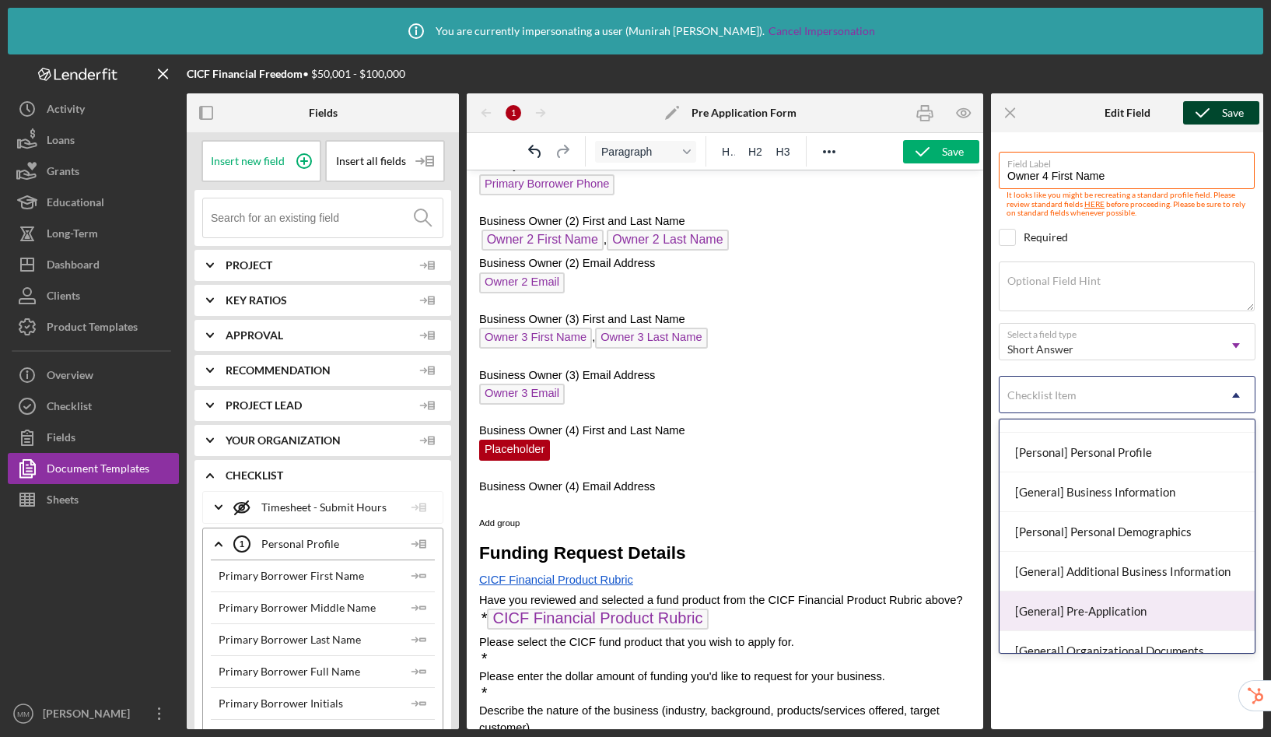
click at [1068, 622] on div "[General] Pre-Application" at bounding box center [1127, 611] width 255 height 40
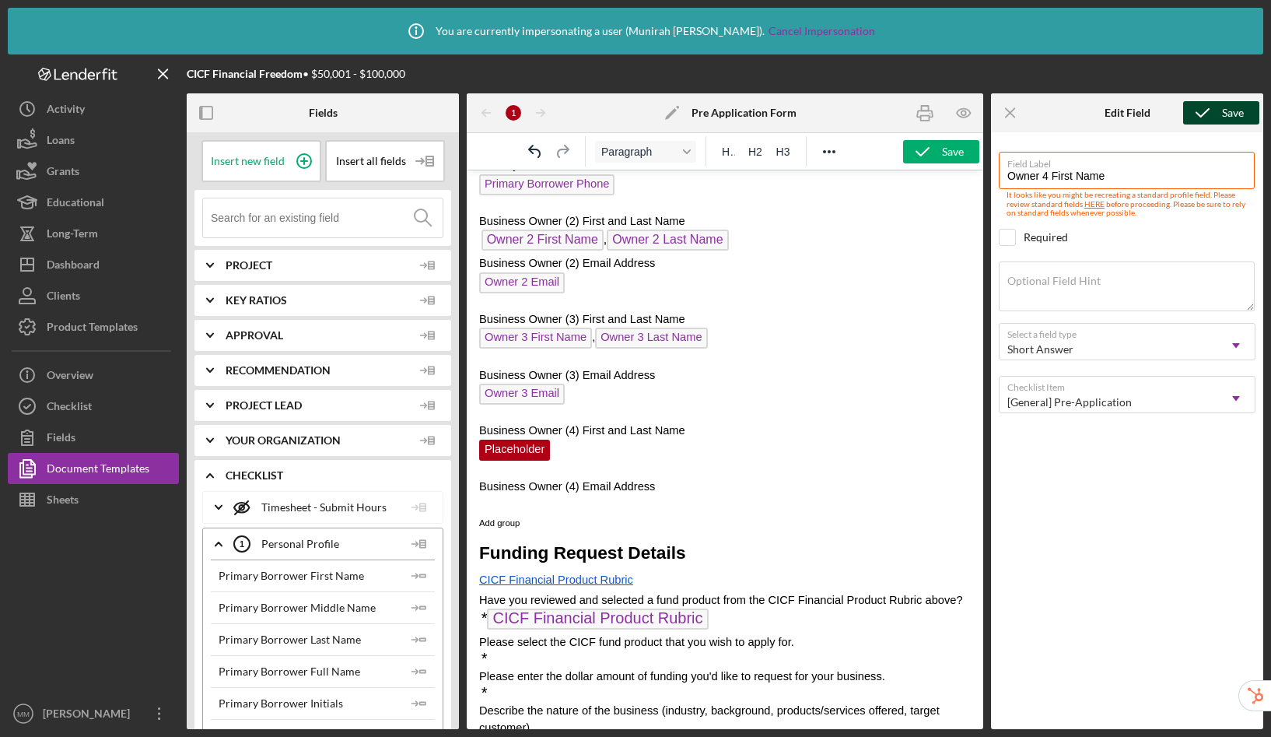
click at [1222, 113] on div "Save" at bounding box center [1233, 112] width 22 height 23
click at [642, 452] on p "Owner 4 First Name ﻿" at bounding box center [725, 452] width 492 height 25
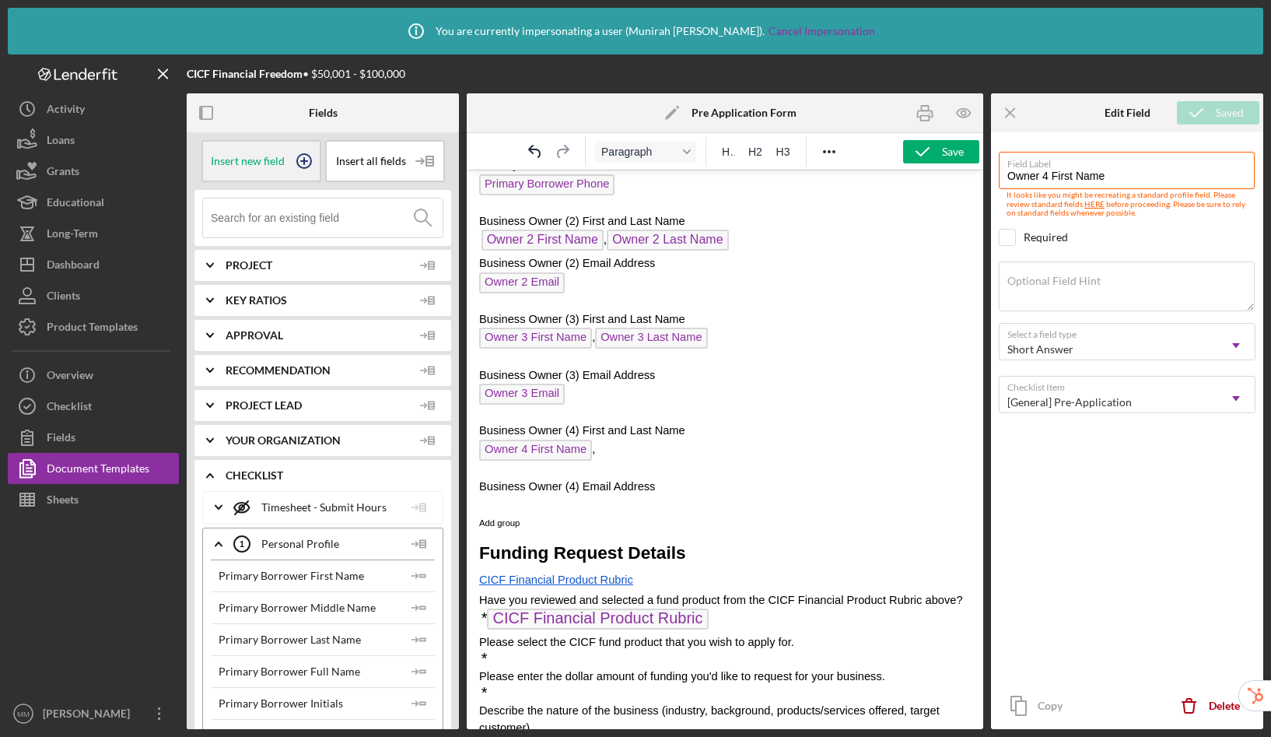
click at [300, 166] on icon at bounding box center [304, 161] width 39 height 39
click at [643, 451] on span "Placeholder" at bounding box center [630, 450] width 71 height 21
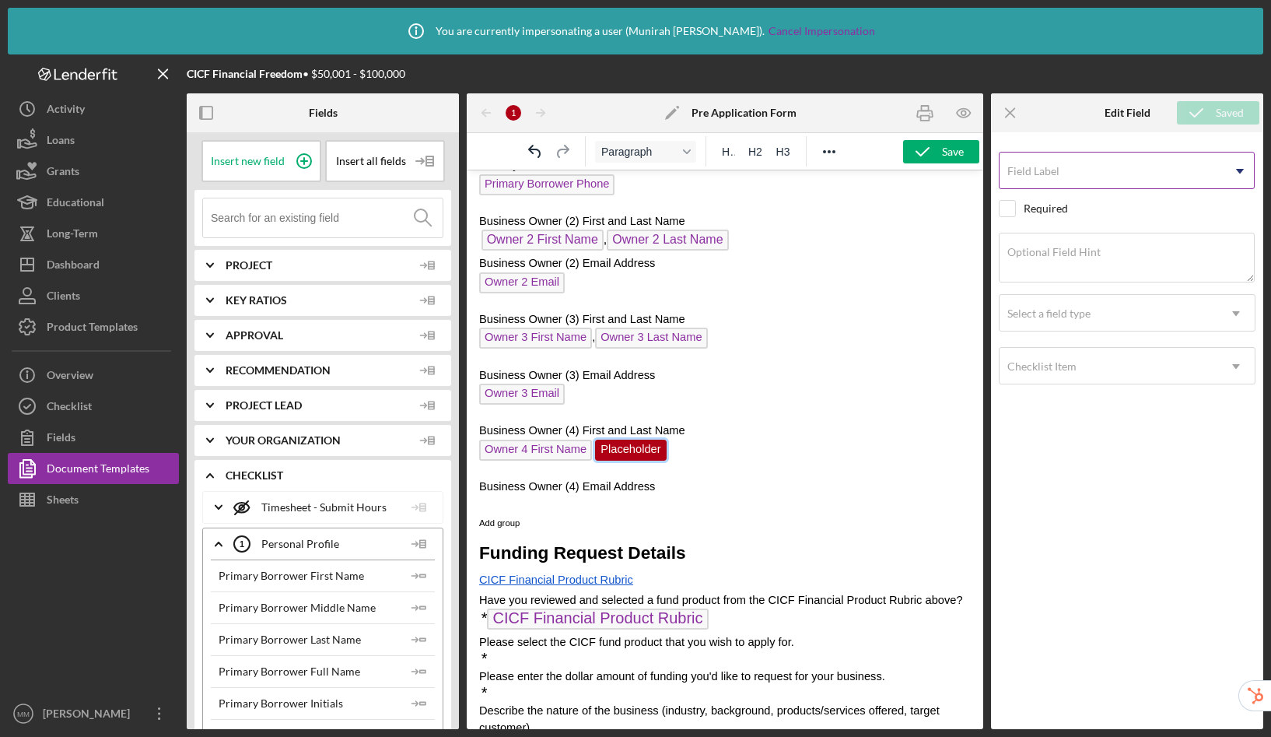
click at [1086, 175] on input "Field Label" at bounding box center [1127, 170] width 256 height 37
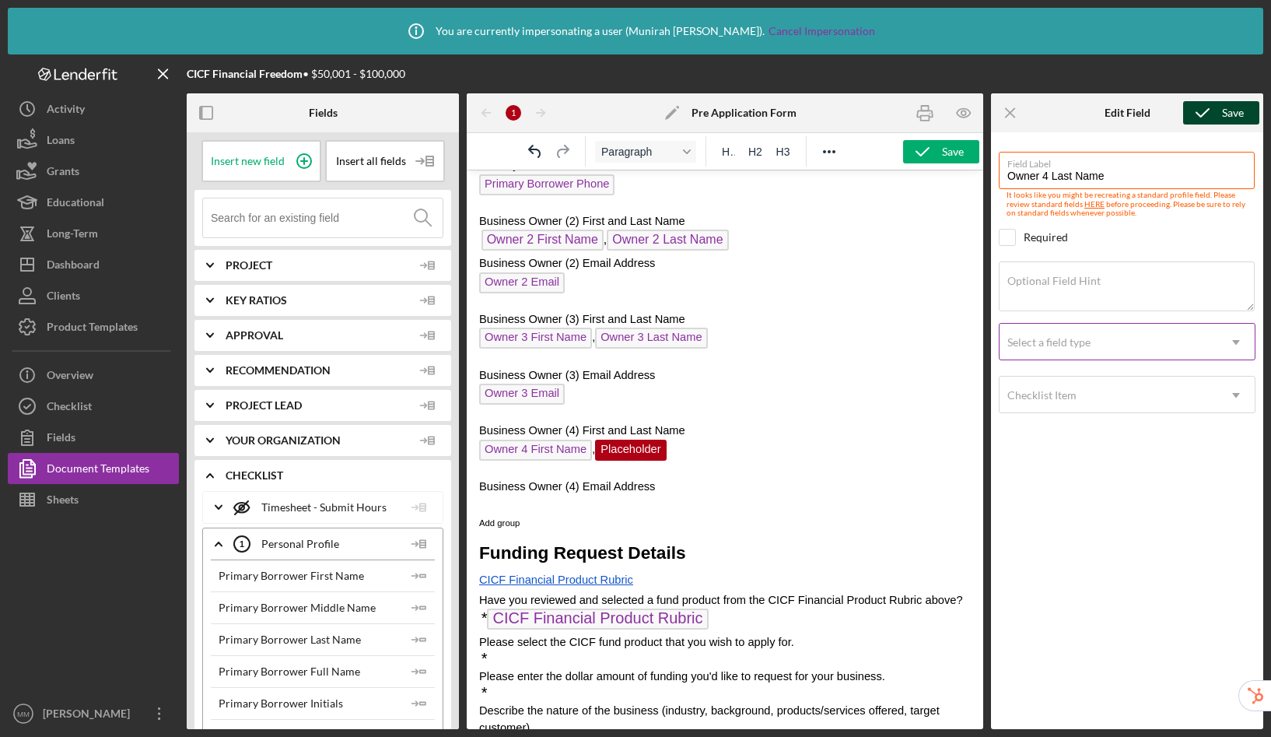
type input "Owner 4 Last Name"
click at [1054, 340] on div "Select a field type" at bounding box center [1049, 342] width 83 height 12
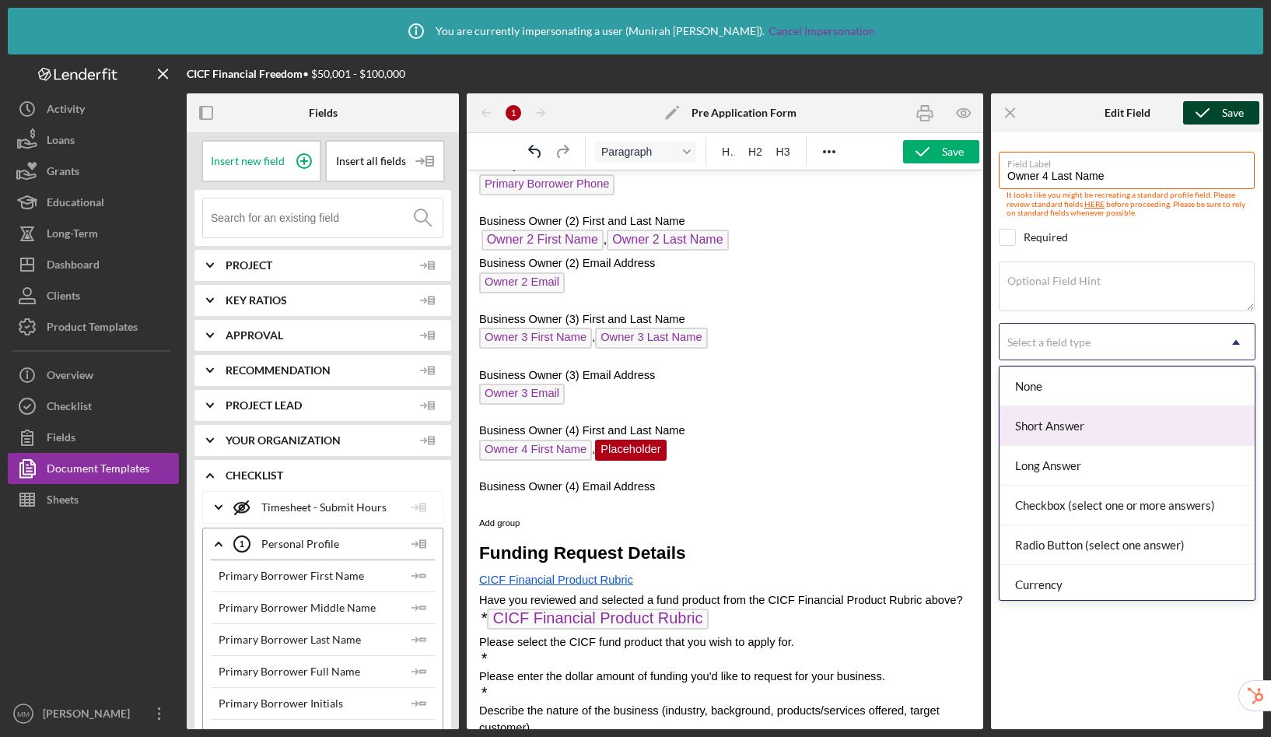
click at [1051, 423] on div "Short Answer" at bounding box center [1127, 426] width 255 height 40
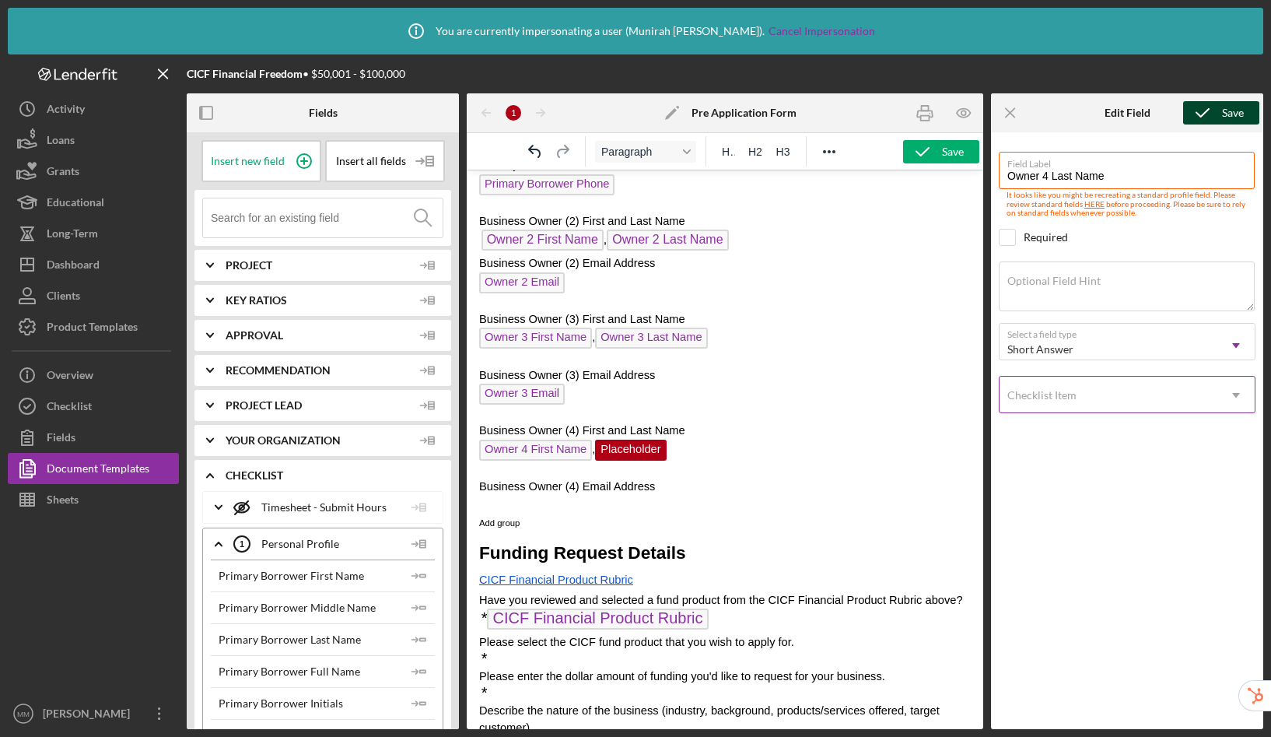
click at [1060, 402] on div "Checklist Item" at bounding box center [1109, 395] width 218 height 36
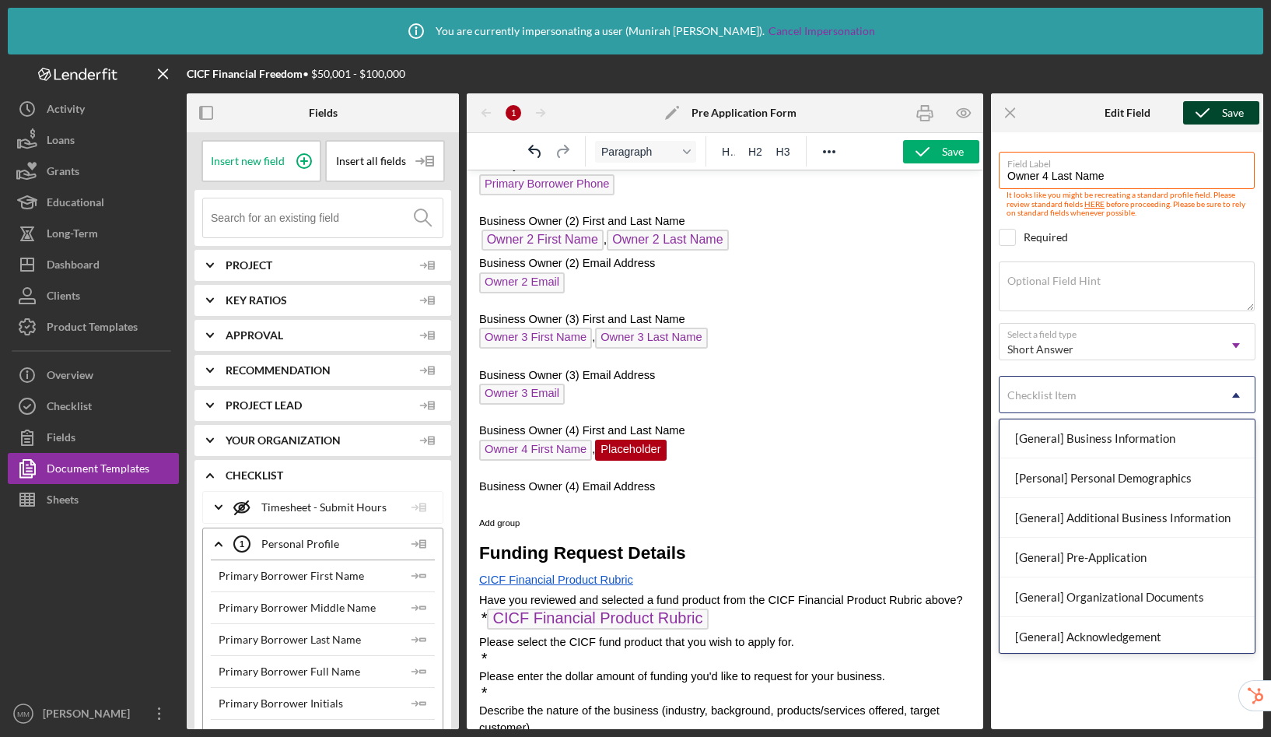
scroll to position [121, 0]
click at [1073, 551] on div "[General] Pre-Application" at bounding box center [1127, 557] width 255 height 40
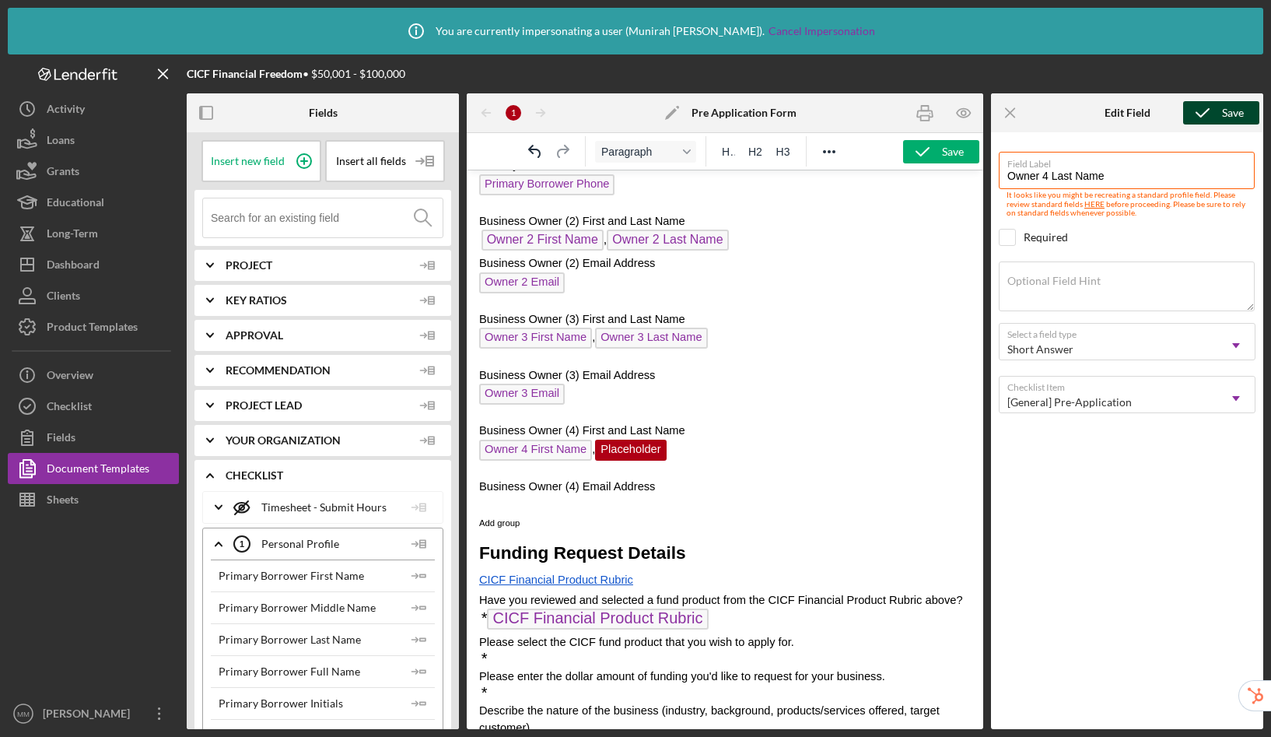
click at [1210, 110] on icon "submit" at bounding box center [1203, 112] width 39 height 39
click at [710, 488] on p "Business Owner (4) Email Address" at bounding box center [725, 486] width 492 height 17
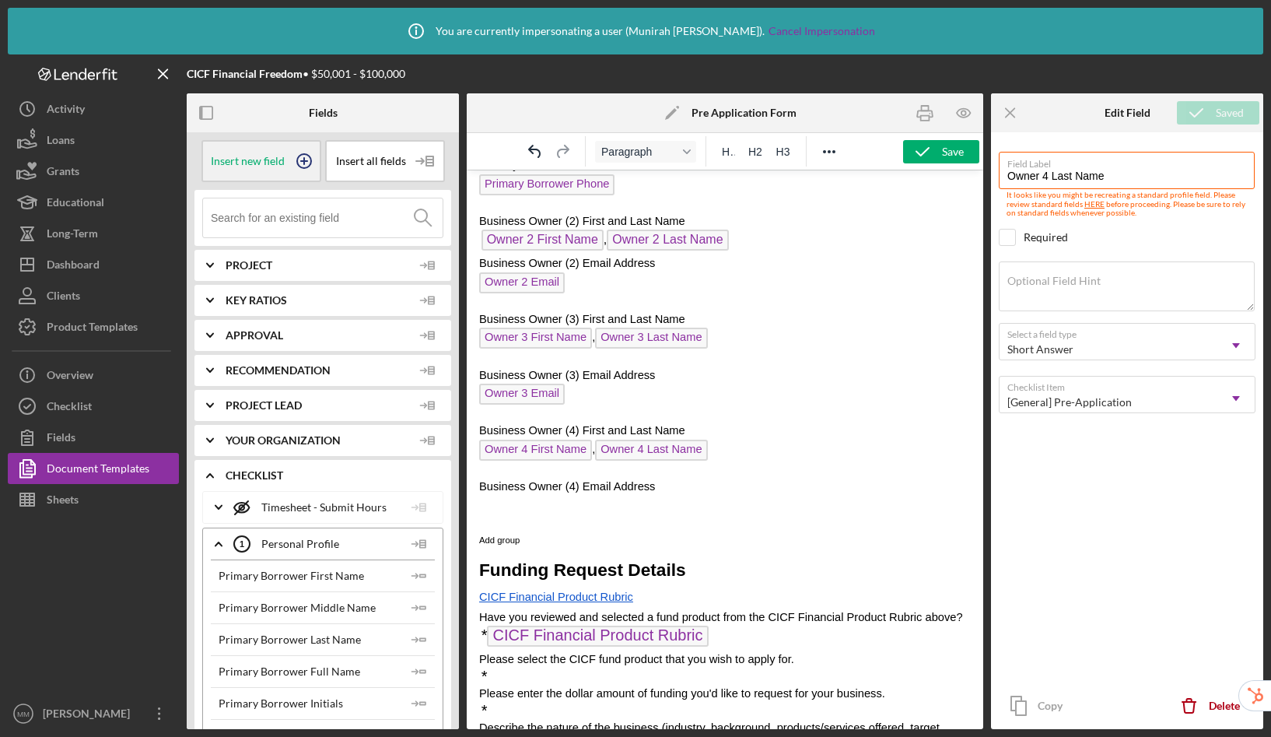
click at [305, 161] on icon at bounding box center [304, 161] width 39 height 39
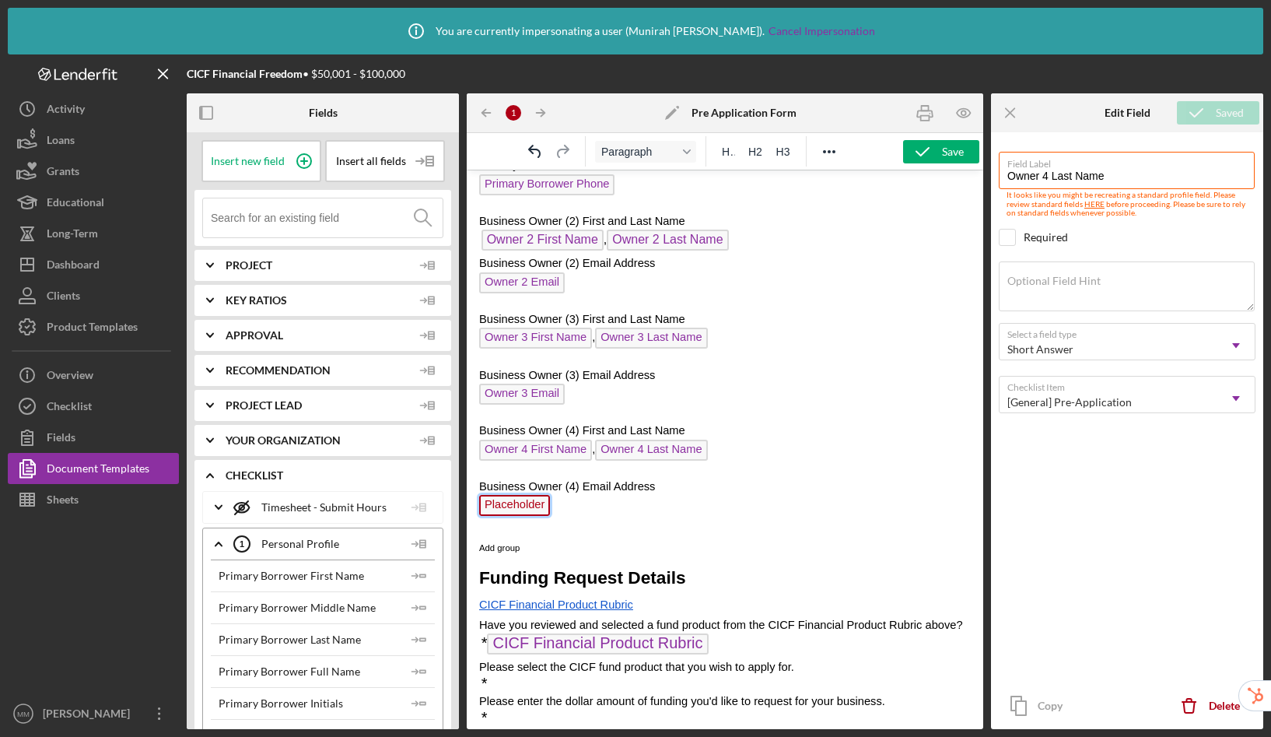
click at [514, 506] on span "Placeholder" at bounding box center [514, 505] width 71 height 21
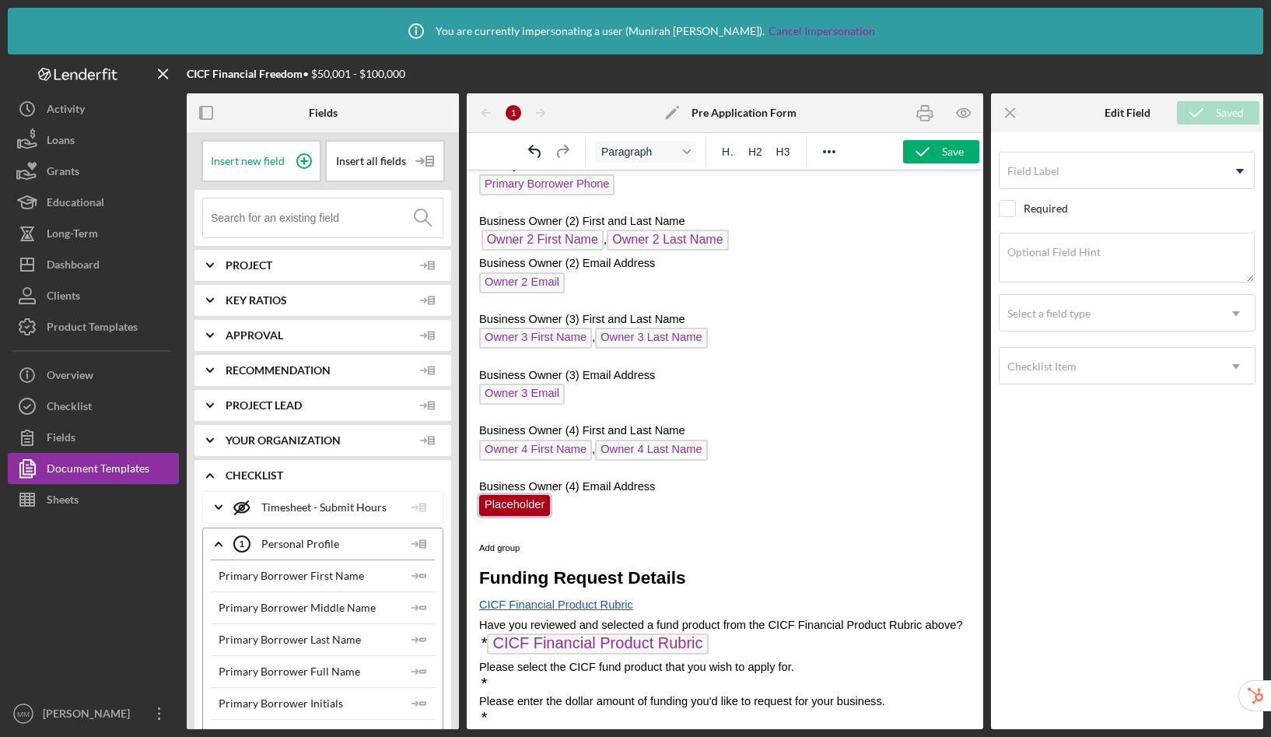
scroll to position [731, 0]
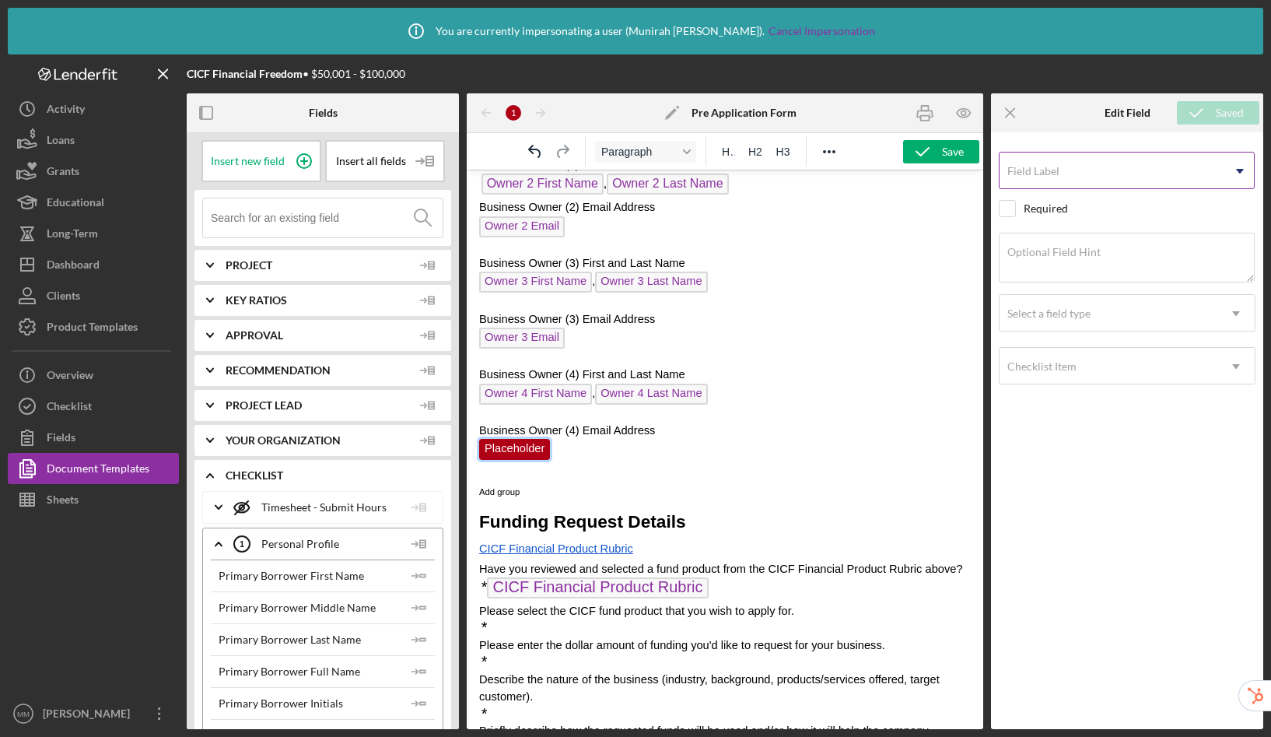
click at [1098, 179] on input "Field Label" at bounding box center [1127, 170] width 256 height 37
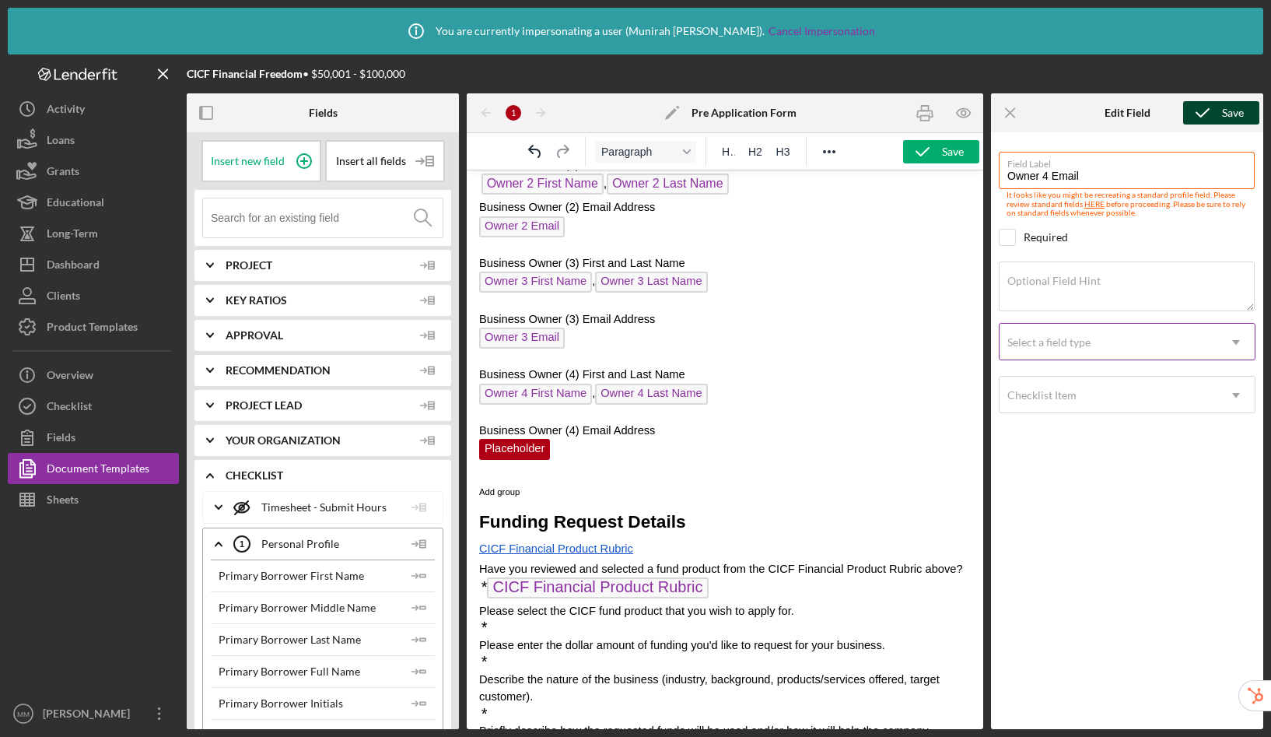
type input "Owner 4 Email"
click at [1083, 353] on div "Select a field type" at bounding box center [1109, 342] width 218 height 36
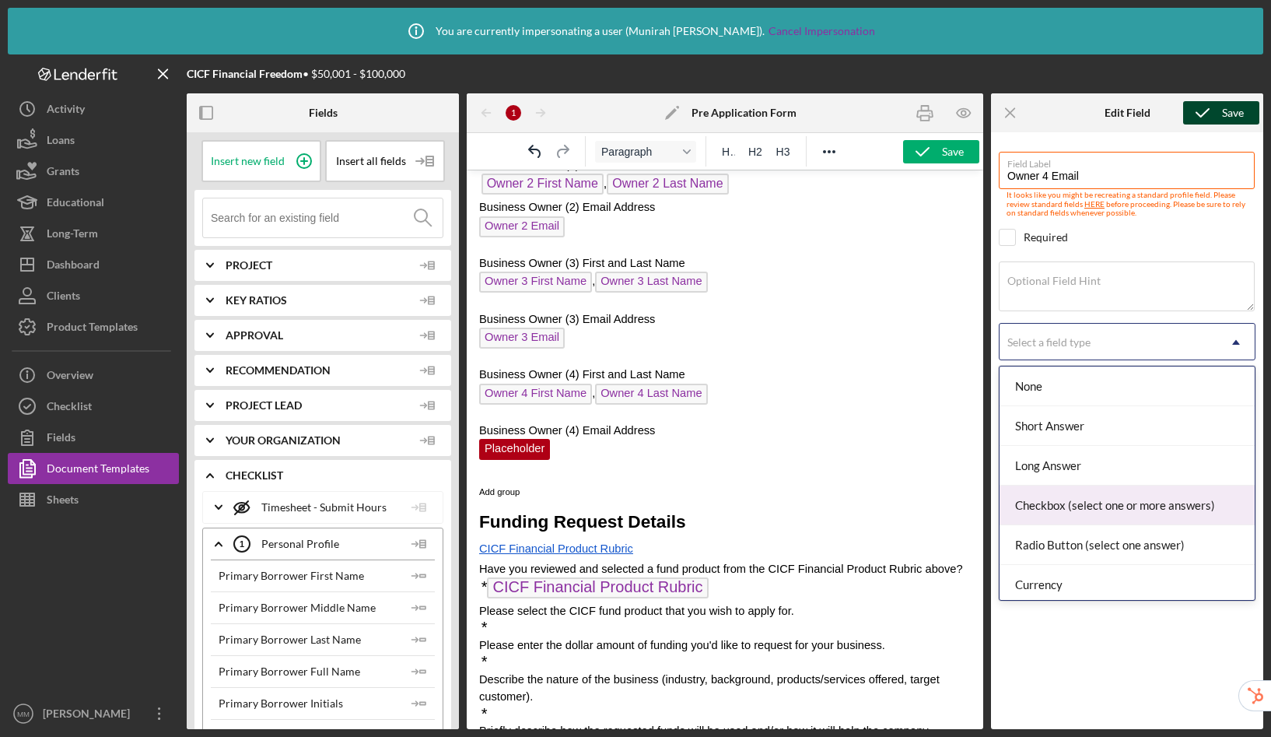
scroll to position [21, 0]
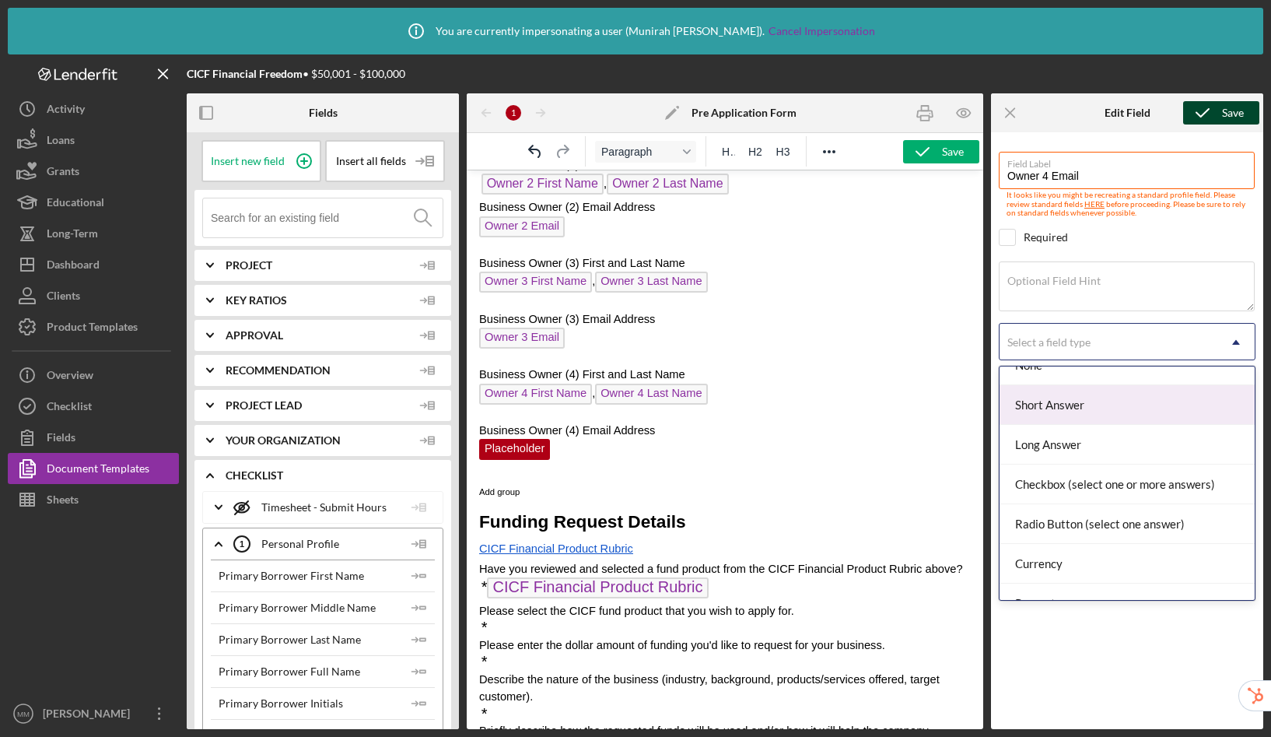
click at [1054, 402] on div "Short Answer" at bounding box center [1127, 405] width 255 height 40
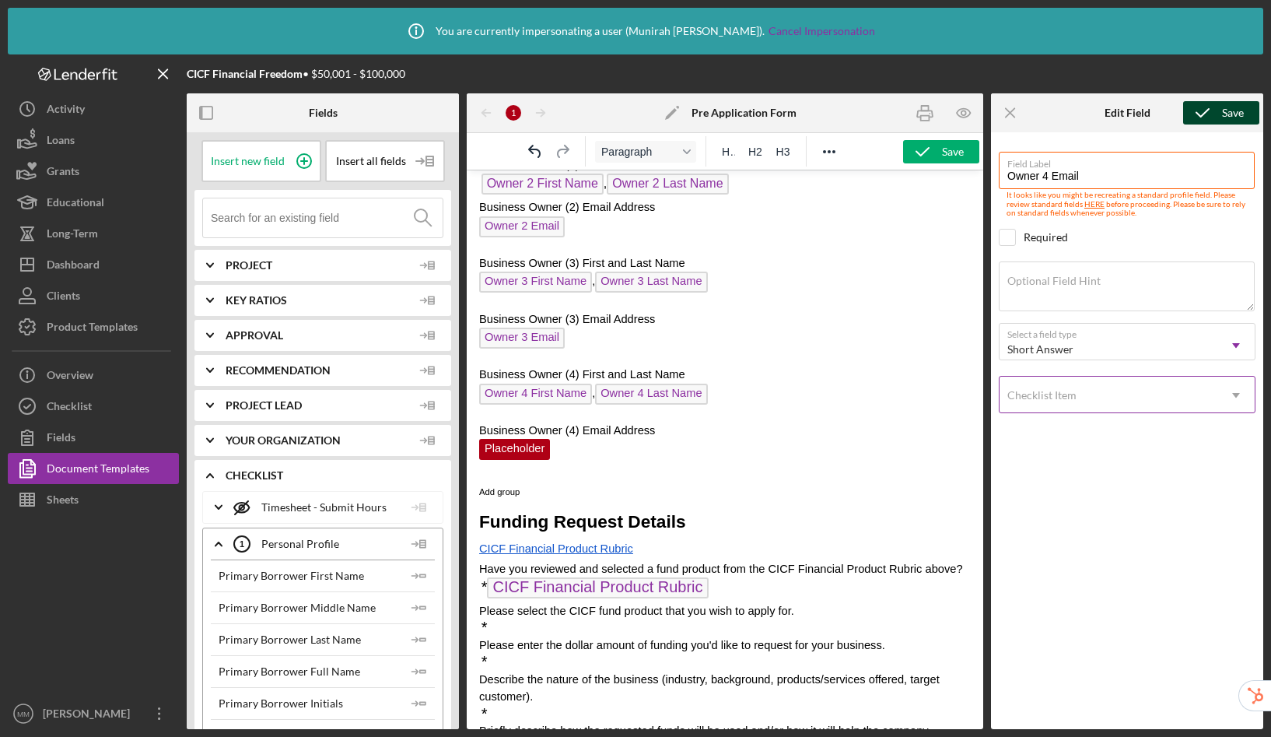
click at [1057, 394] on div "Checklist Item" at bounding box center [1042, 395] width 69 height 12
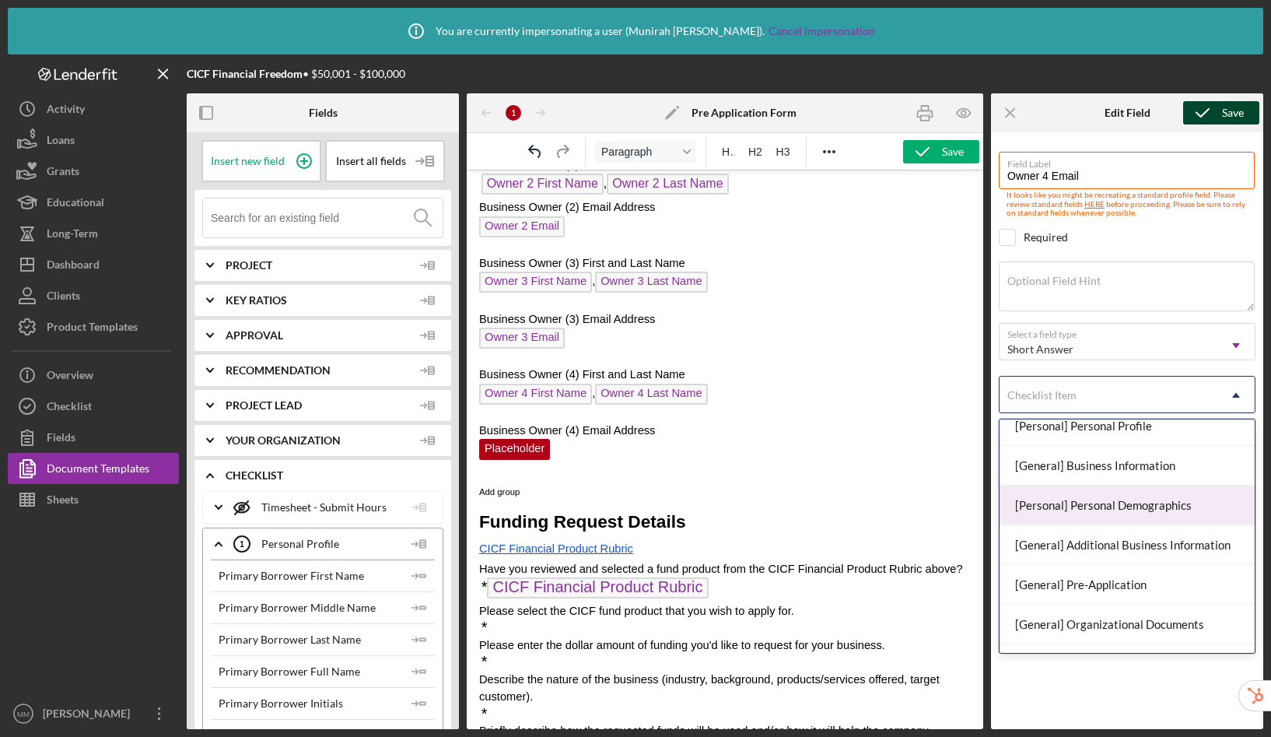
scroll to position [93, 0]
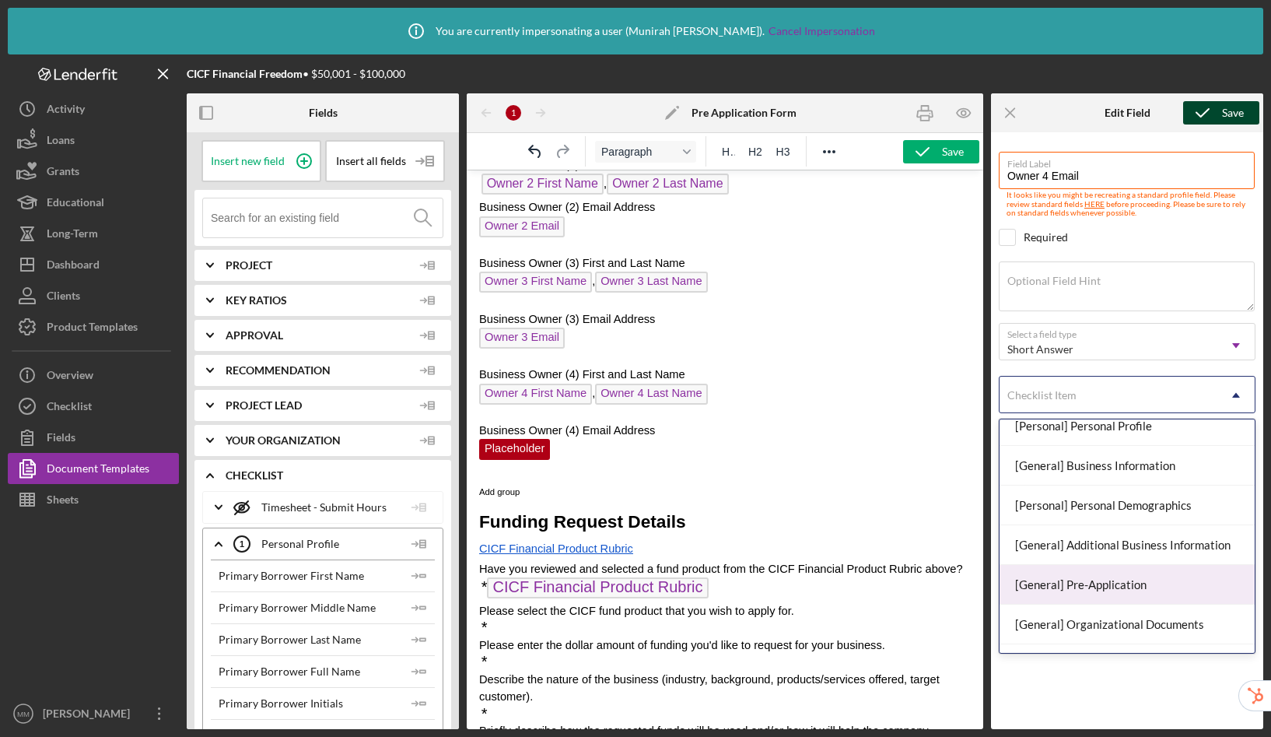
click at [1085, 585] on div "[General] Pre-Application" at bounding box center [1127, 585] width 255 height 40
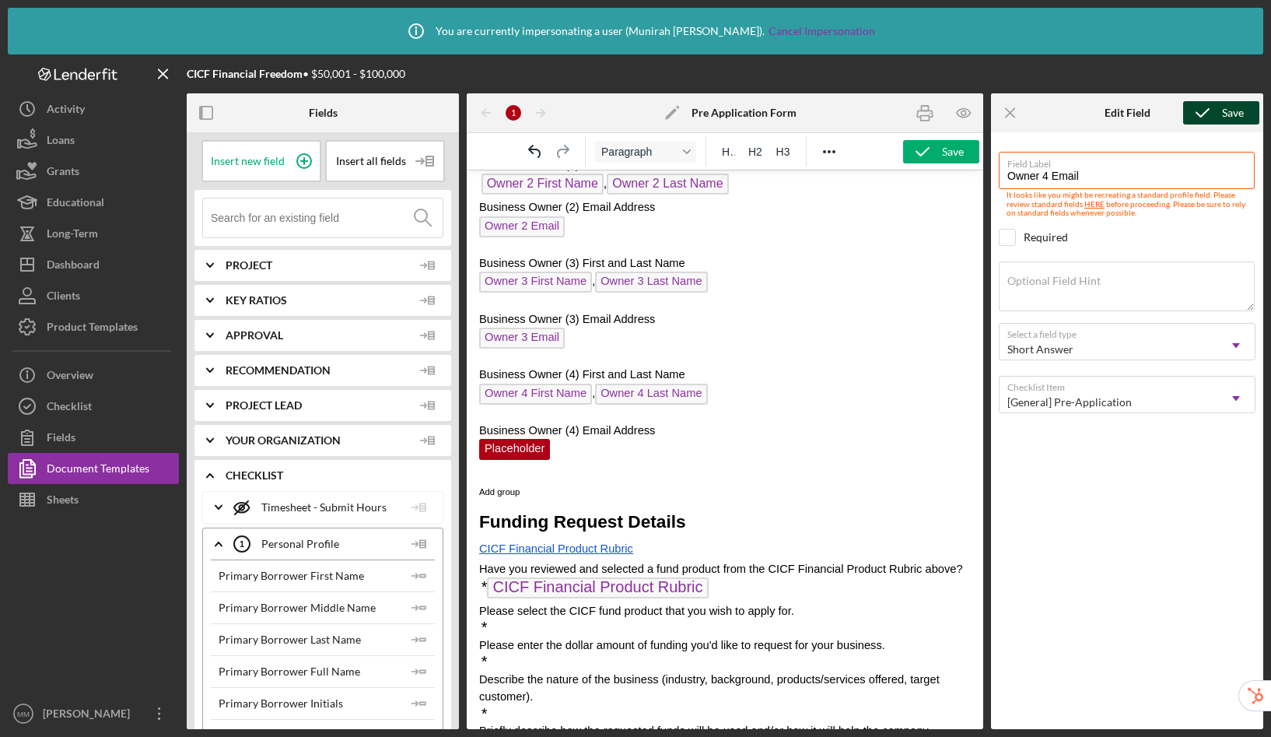
click at [1212, 110] on icon "submit" at bounding box center [1203, 112] width 39 height 39
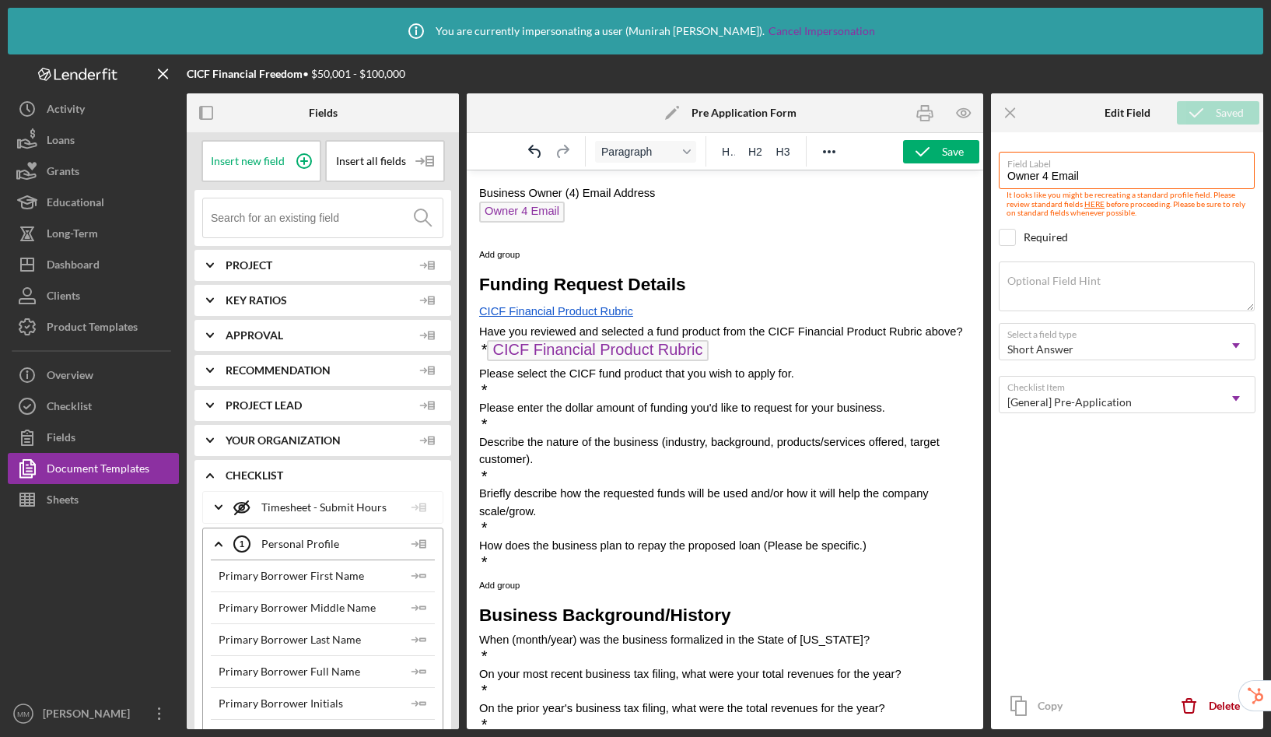
scroll to position [1010, 0]
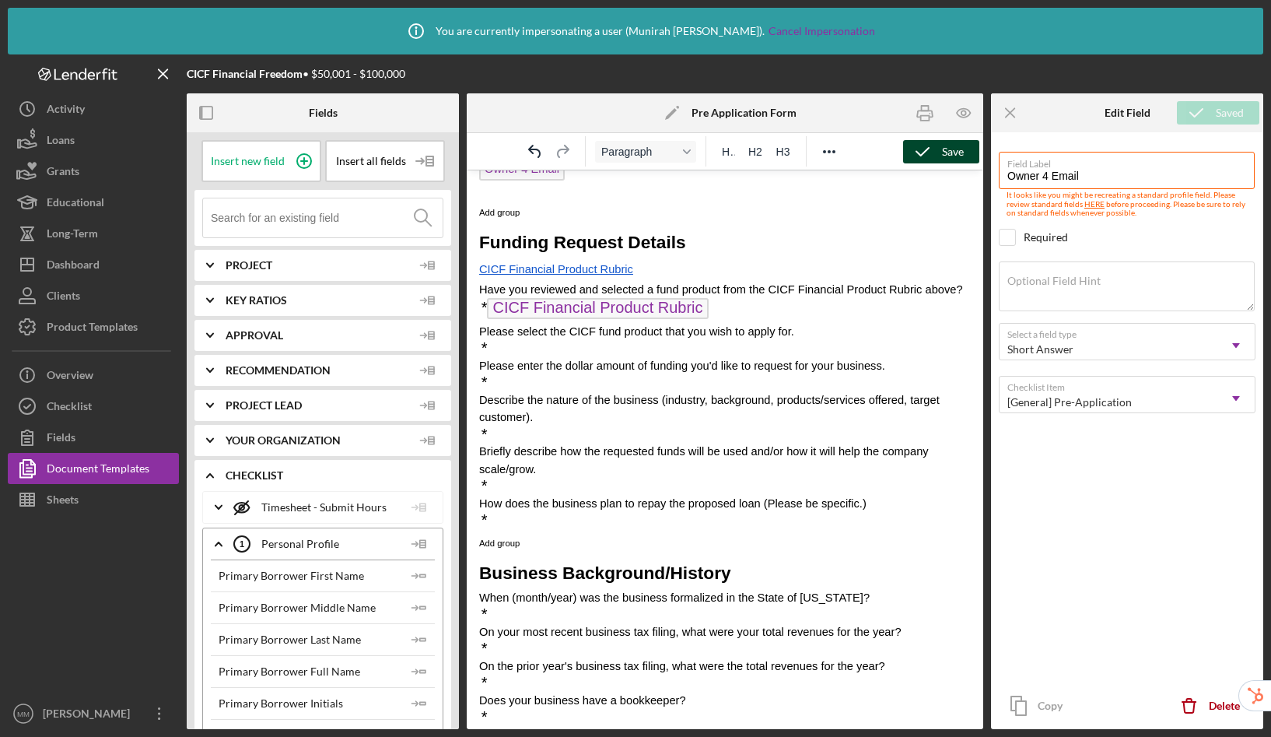
click at [929, 151] on icon "button" at bounding box center [922, 151] width 39 height 39
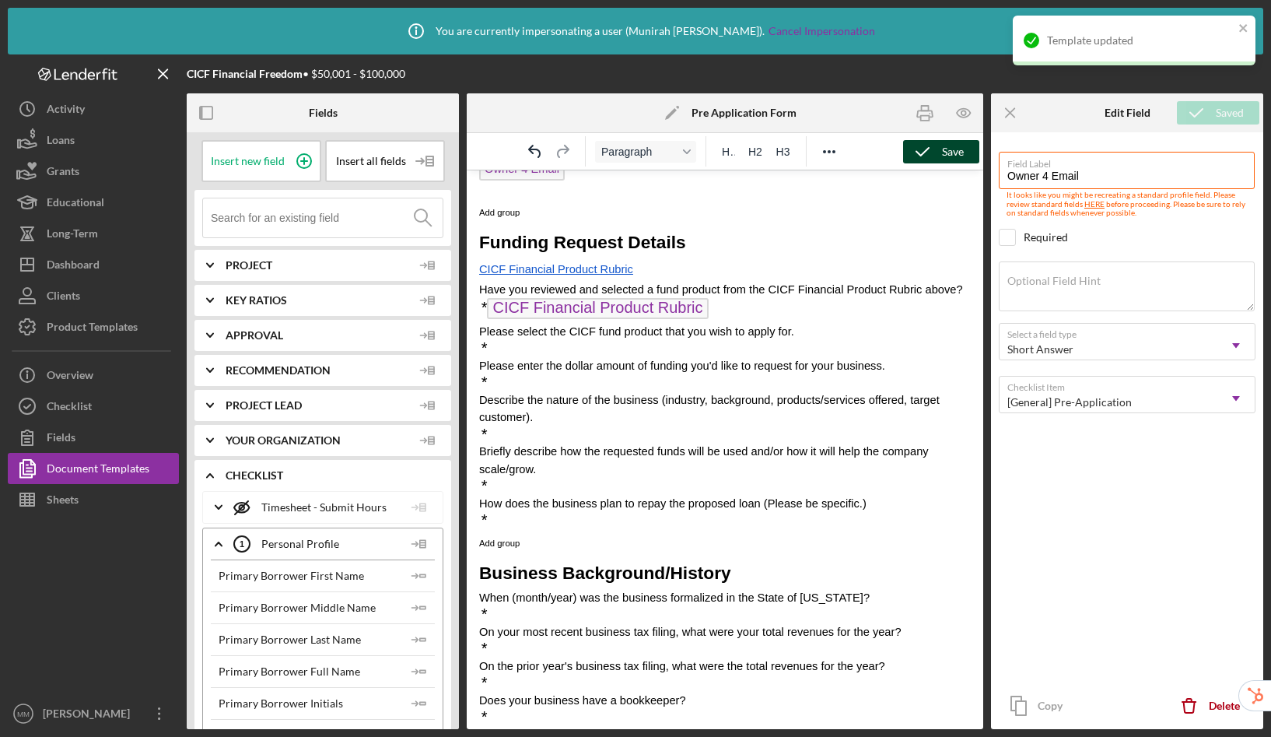
click at [600, 272] on span "CICF Financial Product Rubric" at bounding box center [556, 269] width 154 height 12
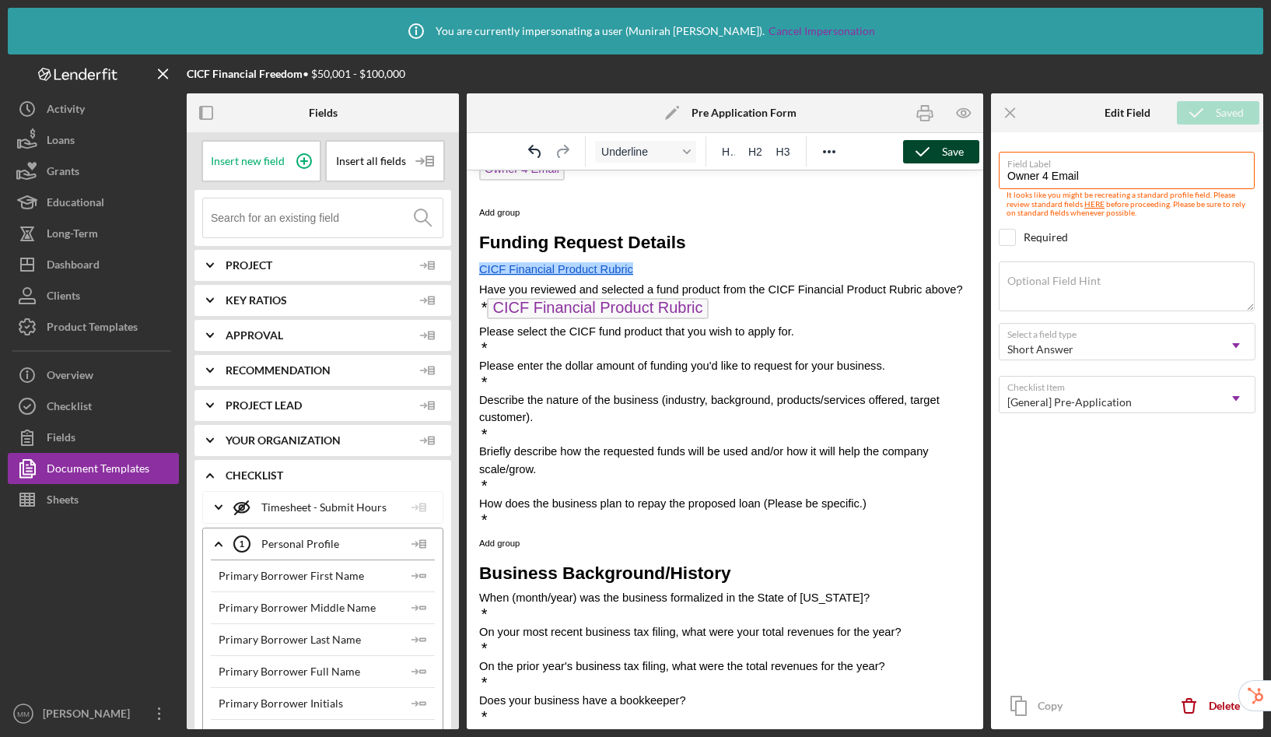
click at [587, 272] on span "CICF Financial Product Rubric" at bounding box center [556, 269] width 154 height 12
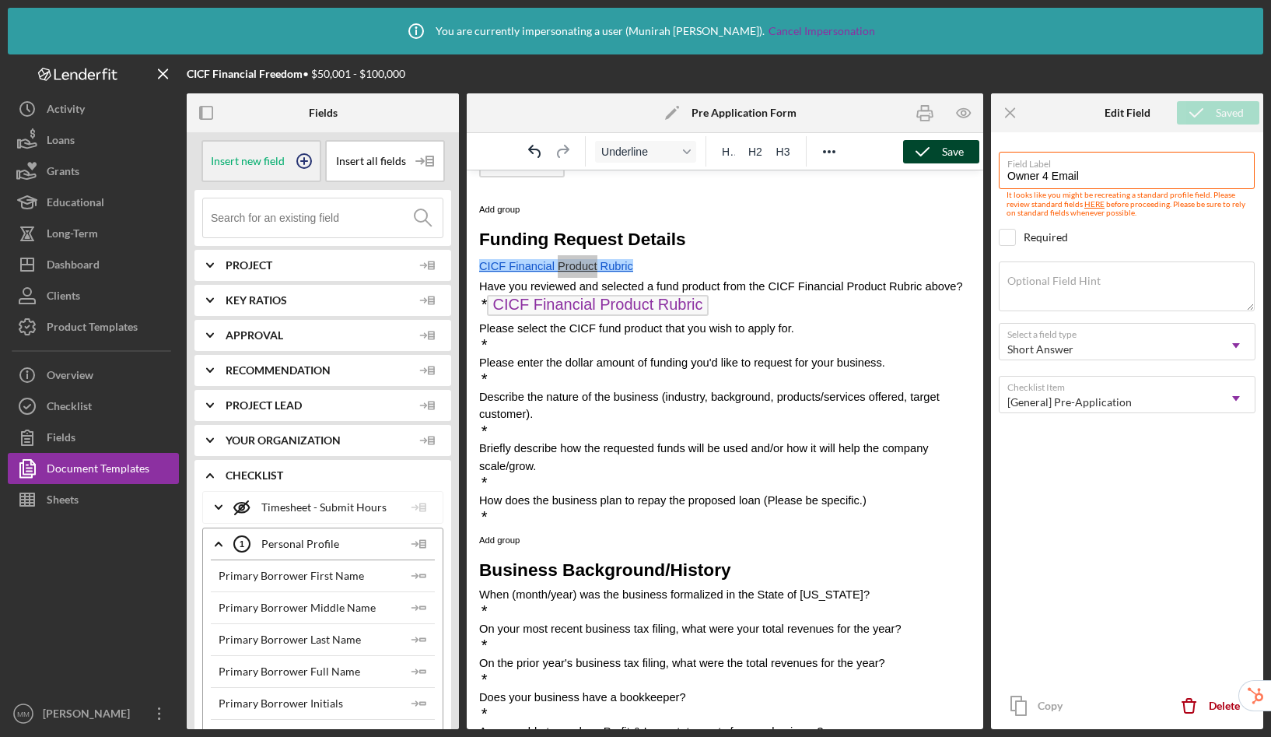
scroll to position [1013, 0]
click at [729, 320] on p "* CICF Financial Product Rubric" at bounding box center [725, 307] width 492 height 25
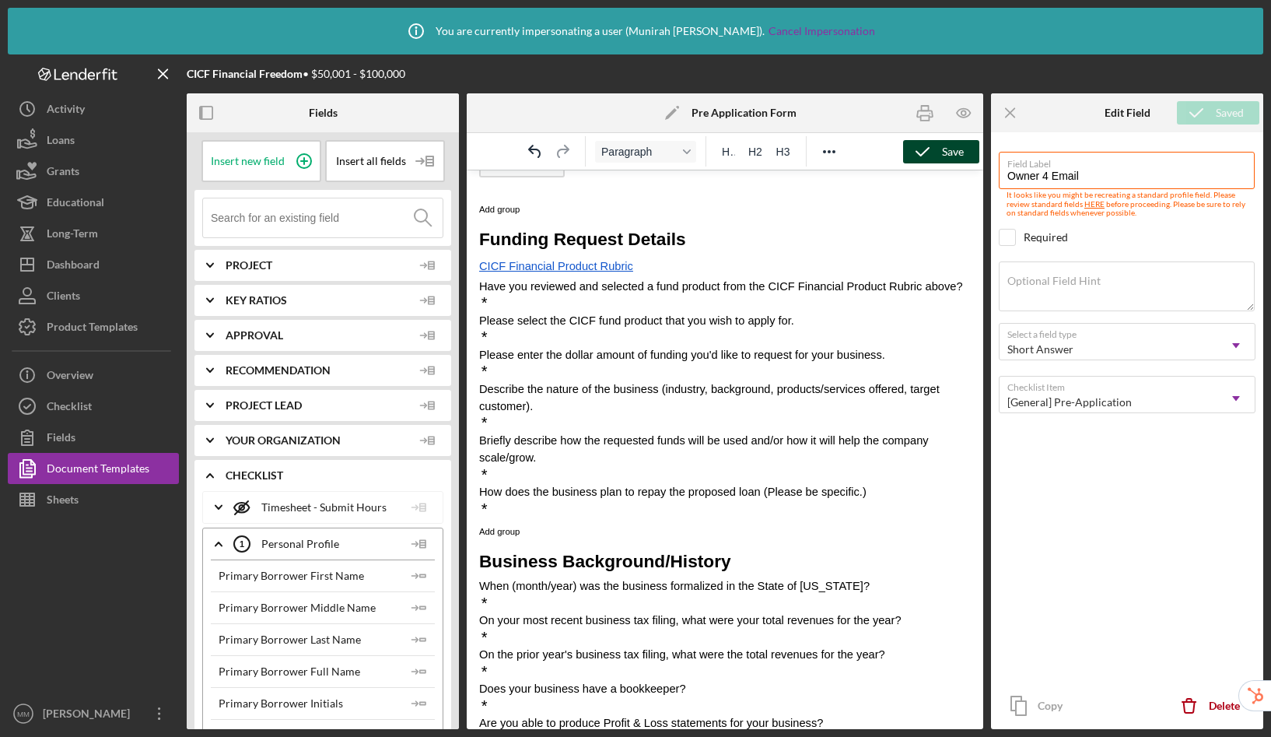
click at [633, 270] on span "CICF Financial Product Rubric" at bounding box center [556, 266] width 154 height 12
click at [532, 295] on p "Have you reviewed and selected a fund product from the CICF Financial Product R…" at bounding box center [725, 286] width 492 height 17
click at [528, 312] on p "*" at bounding box center [725, 303] width 492 height 17
click at [332, 223] on input at bounding box center [327, 217] width 232 height 39
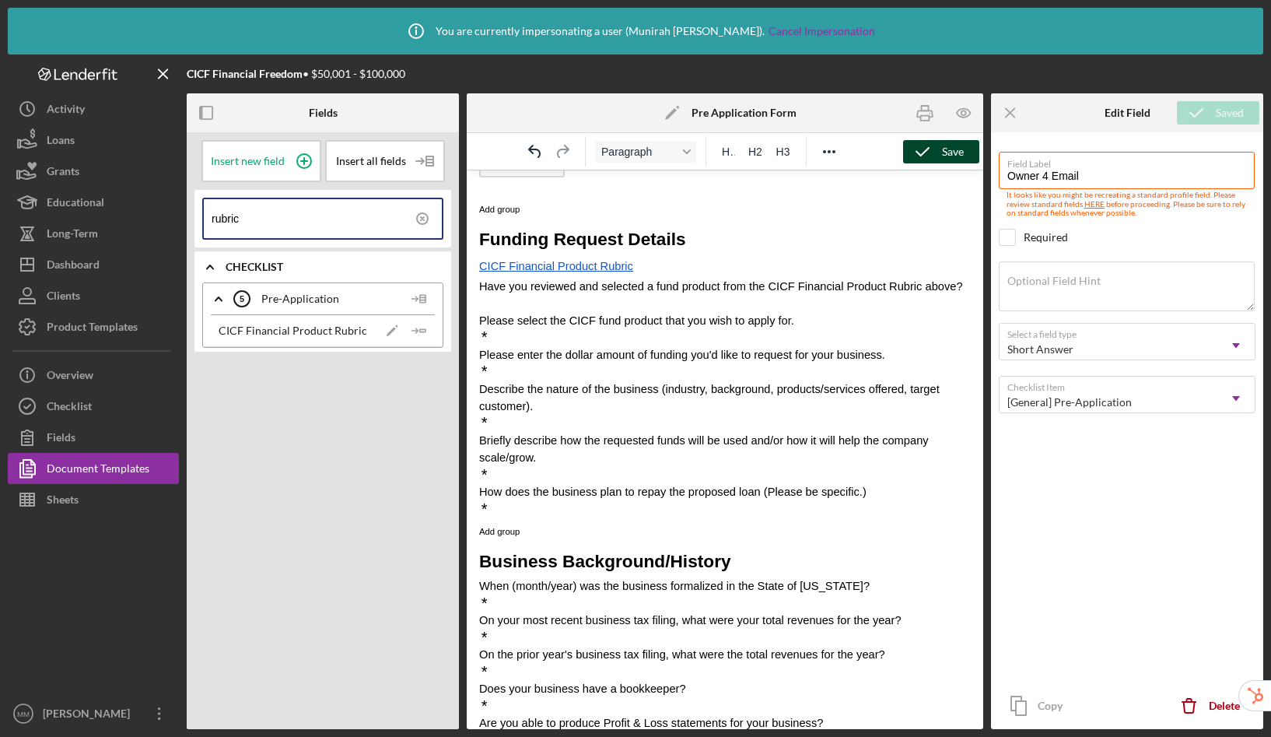
type input "rubric"
click at [506, 312] on p "﻿" at bounding box center [725, 303] width 492 height 17
click at [424, 334] on icon "Icon/Insert Field" at bounding box center [419, 330] width 31 height 31
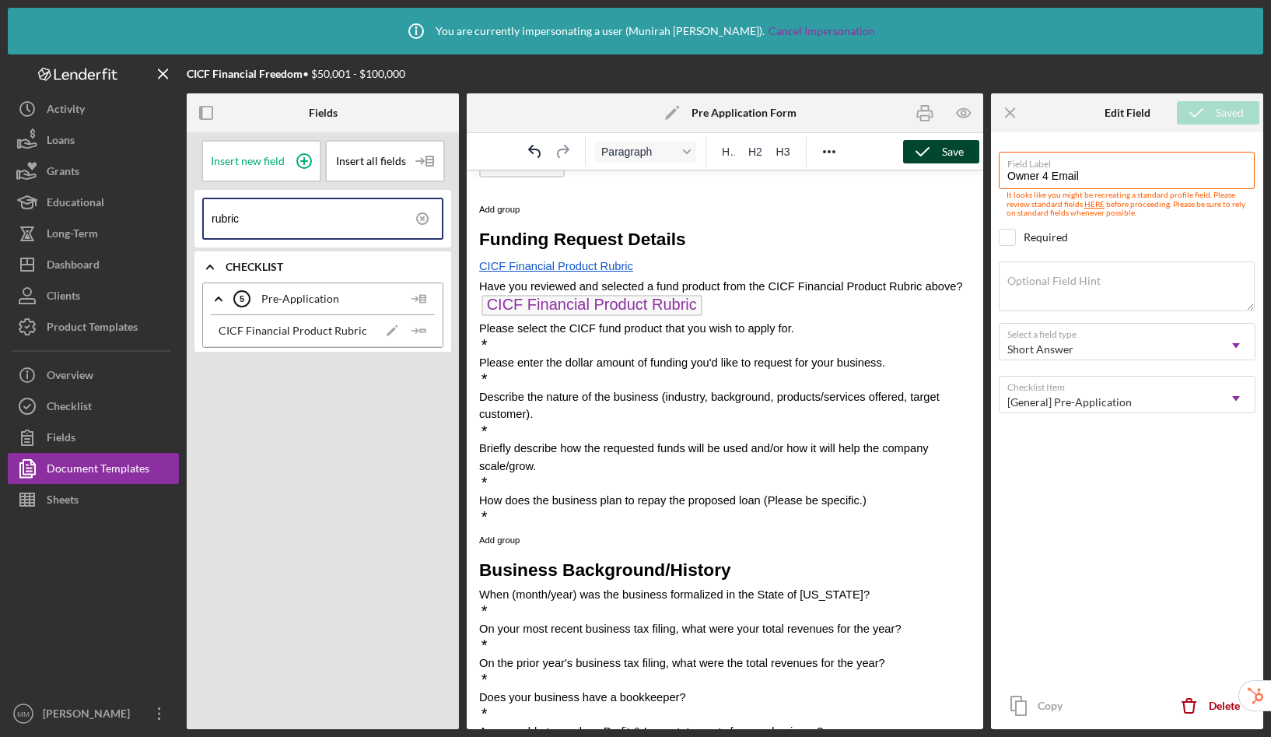
click at [762, 320] on p "CICF Financial Product Rubric ﻿" at bounding box center [725, 307] width 492 height 25
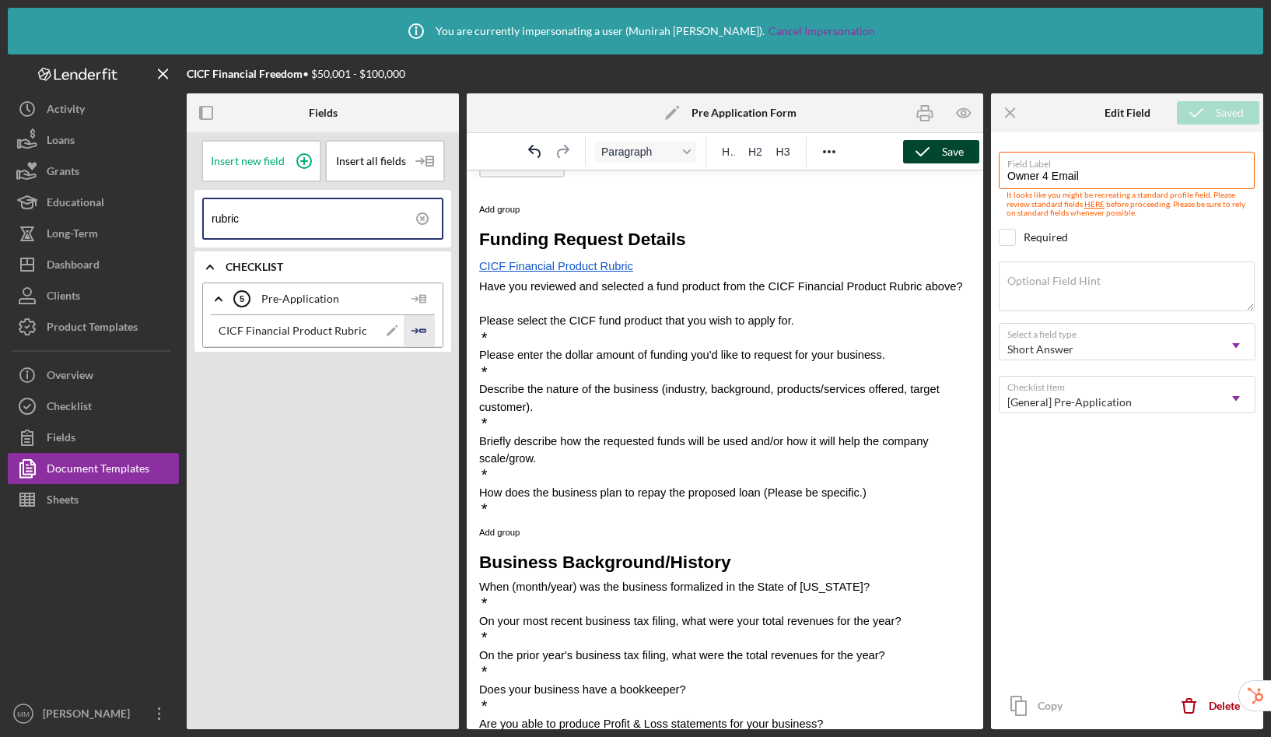
click at [426, 336] on icon "Icon/Insert Field" at bounding box center [419, 330] width 31 height 31
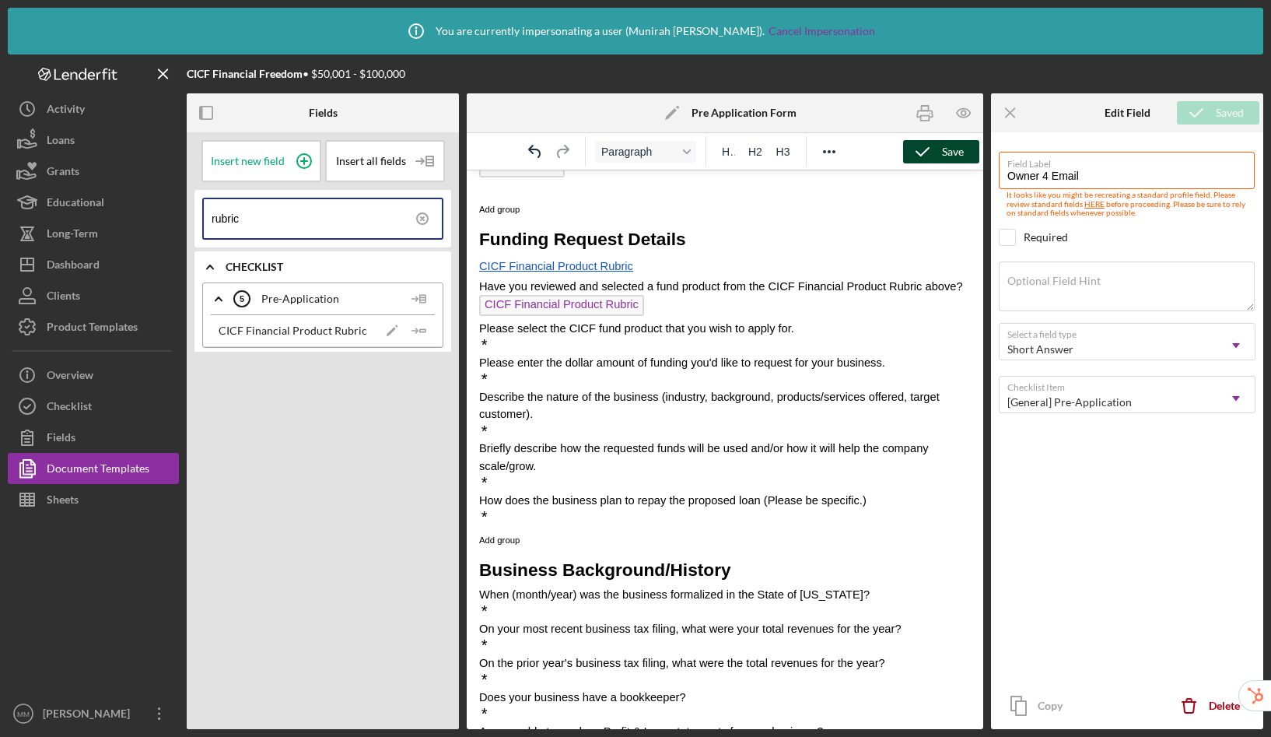
click at [559, 354] on p "*" at bounding box center [725, 345] width 492 height 17
click at [430, 217] on icon at bounding box center [422, 218] width 39 height 39
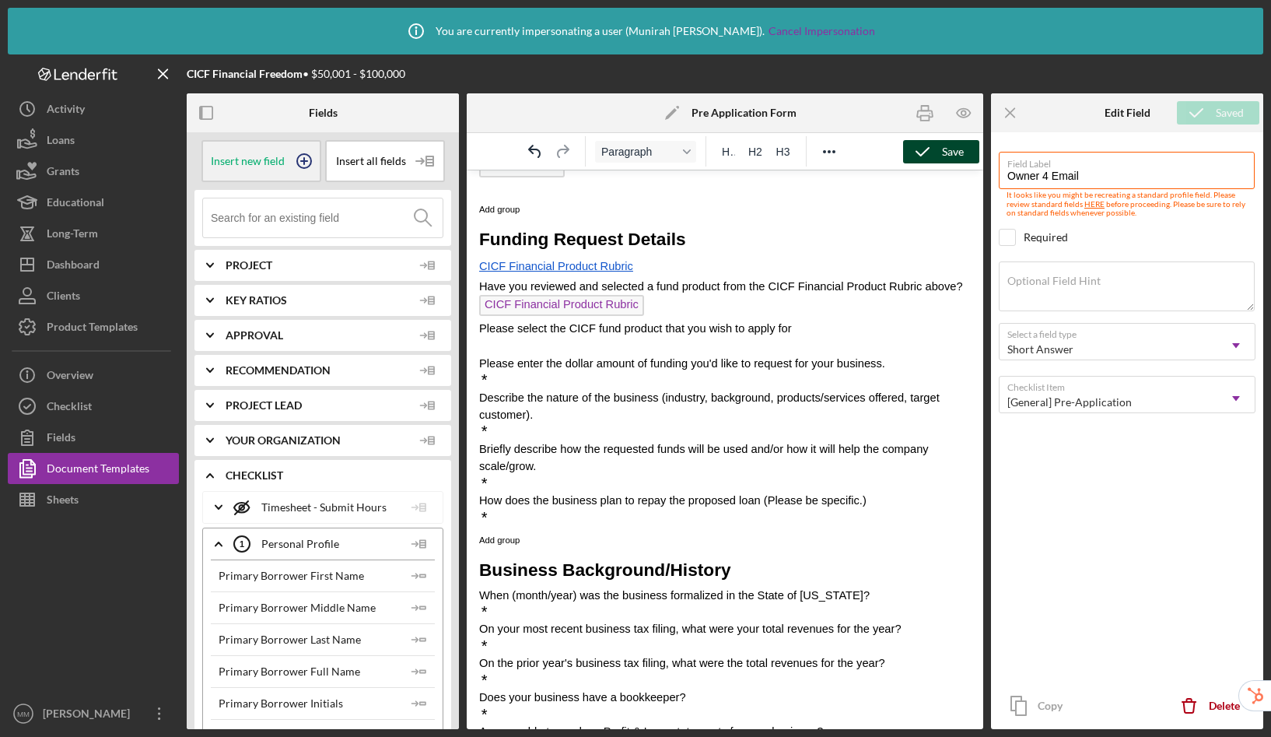
click at [305, 159] on icon at bounding box center [304, 161] width 39 height 39
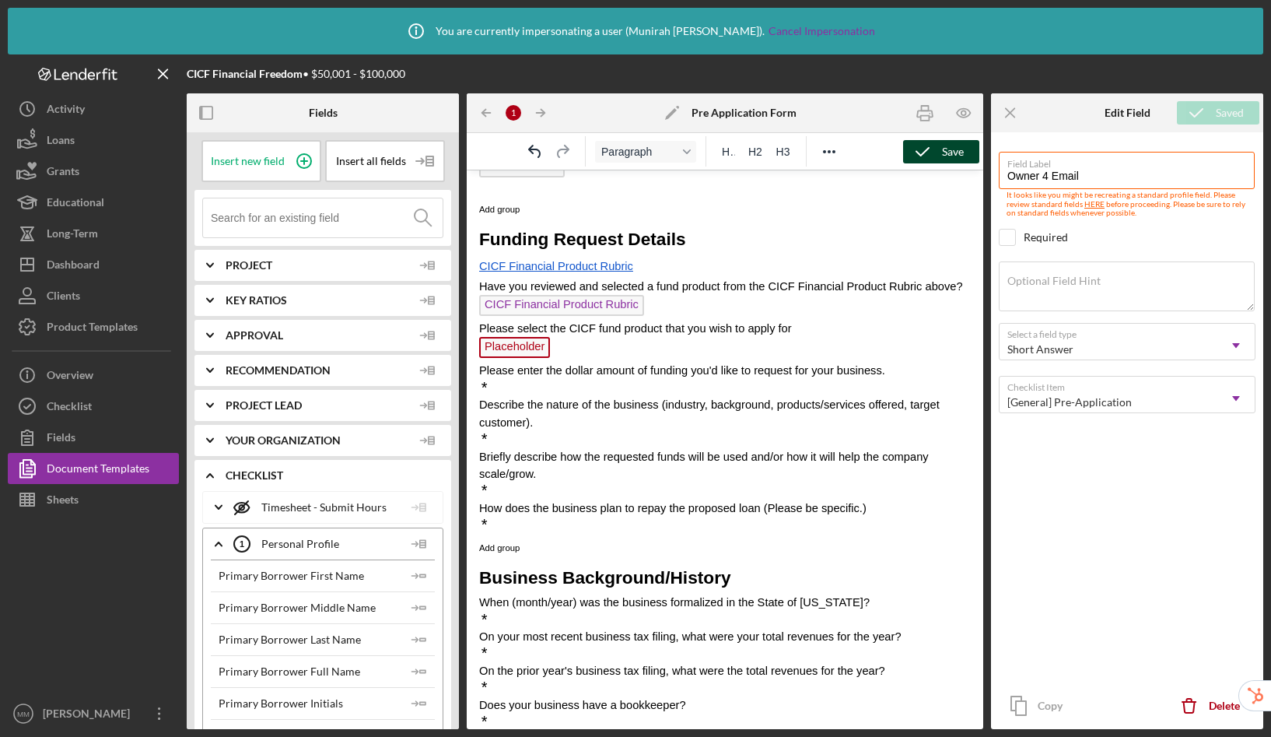
click at [523, 397] on p "*" at bounding box center [725, 388] width 492 height 17
click at [277, 219] on input at bounding box center [327, 217] width 232 height 39
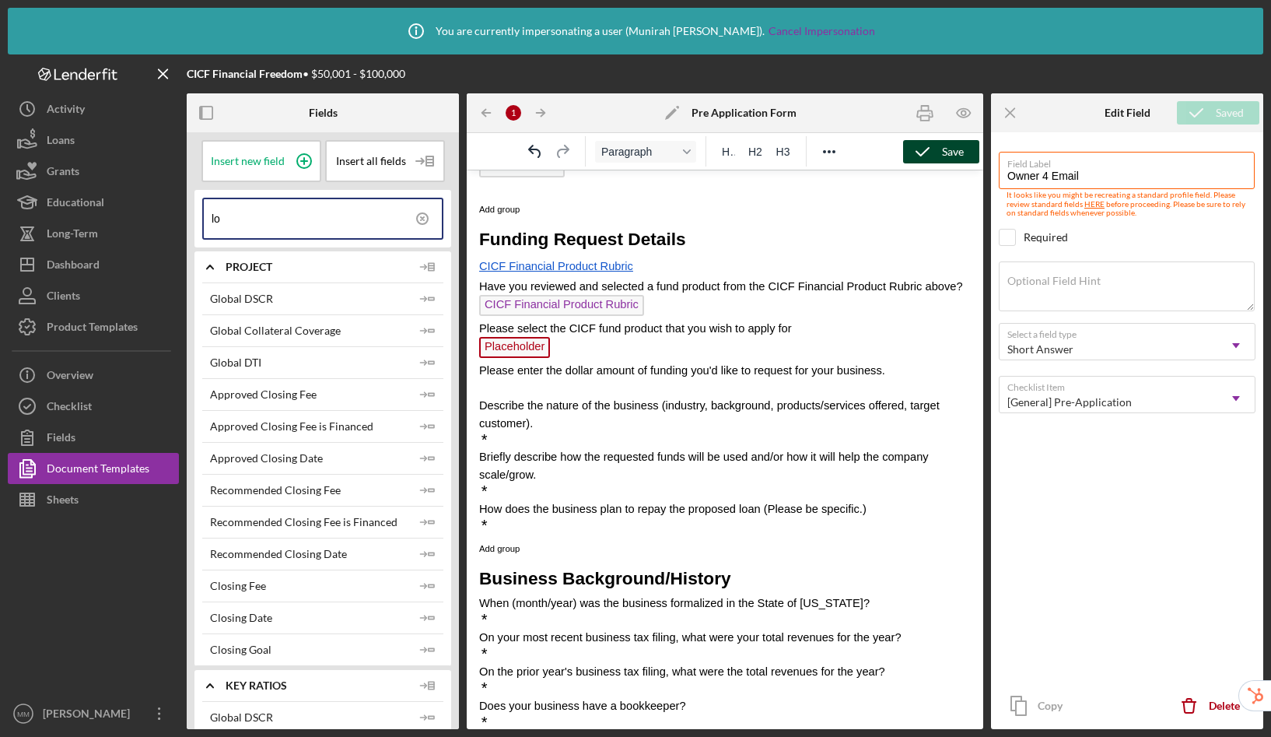
type input "l"
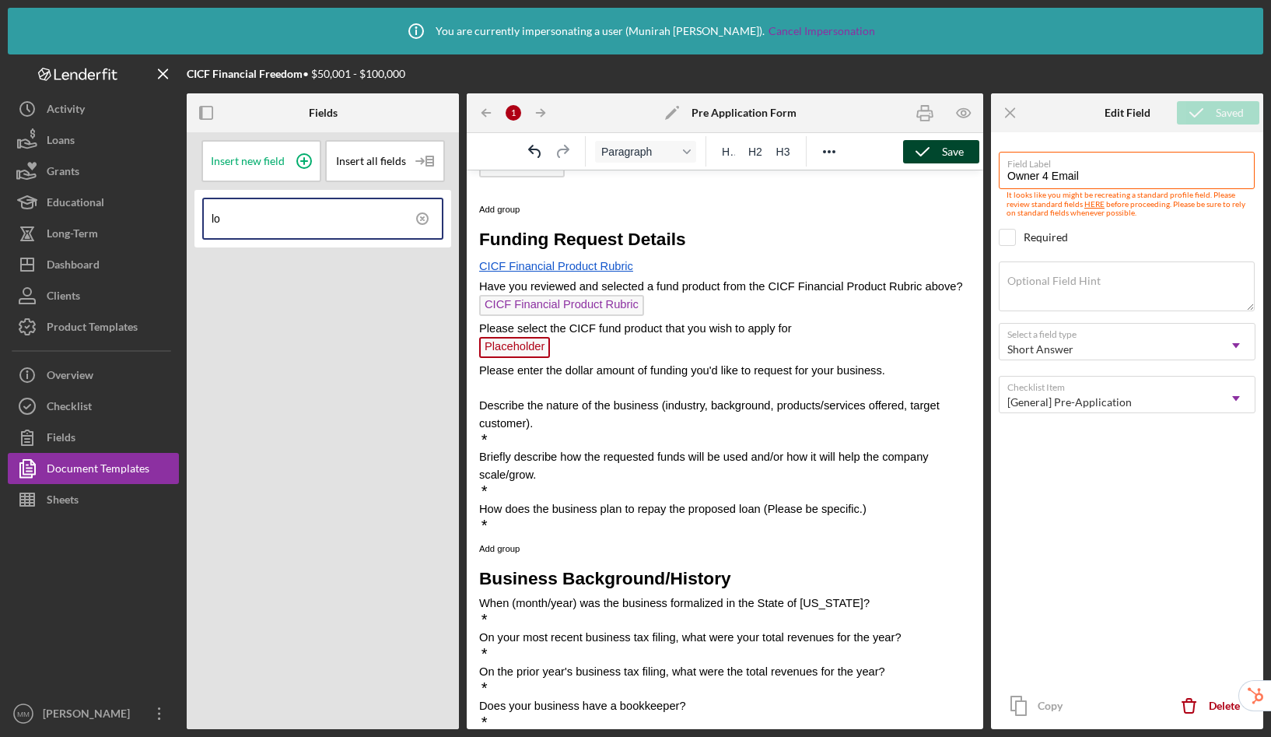
type input "l"
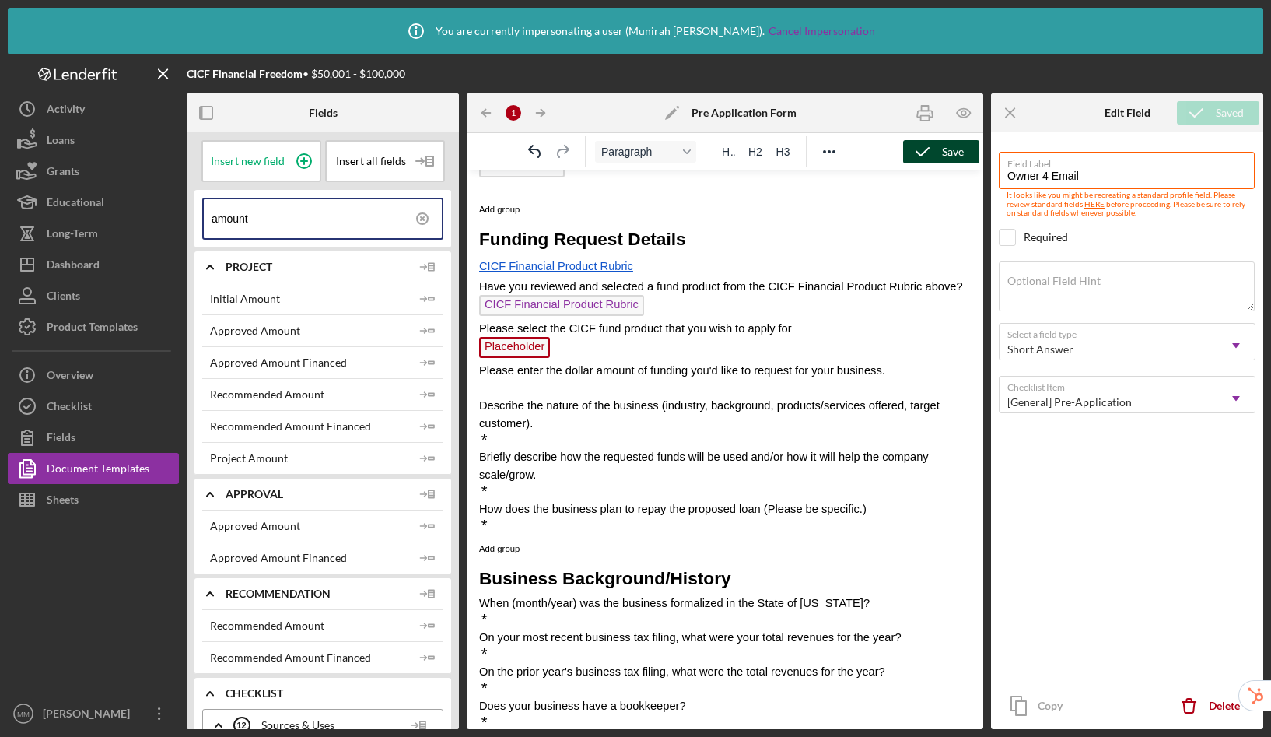
click at [491, 397] on p "Rich Text Area. Press ALT-0 for help." at bounding box center [725, 388] width 492 height 17
click at [416, 296] on icon "Icon/Insert Field" at bounding box center [427, 298] width 31 height 31
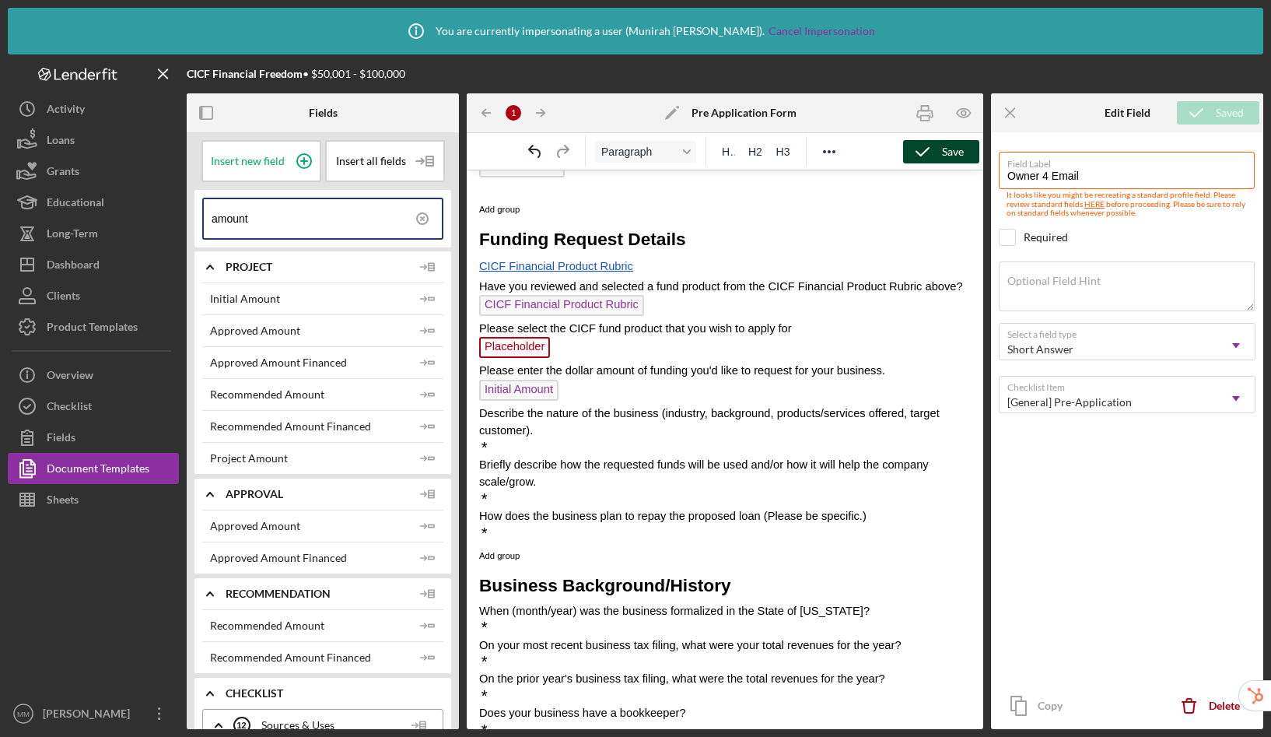
click at [554, 457] on p "*" at bounding box center [725, 448] width 492 height 17
drag, startPoint x: 250, startPoint y: 221, endPoint x: 201, endPoint y: 219, distance: 49.1
click at [201, 219] on div "amount" at bounding box center [323, 219] width 257 height 58
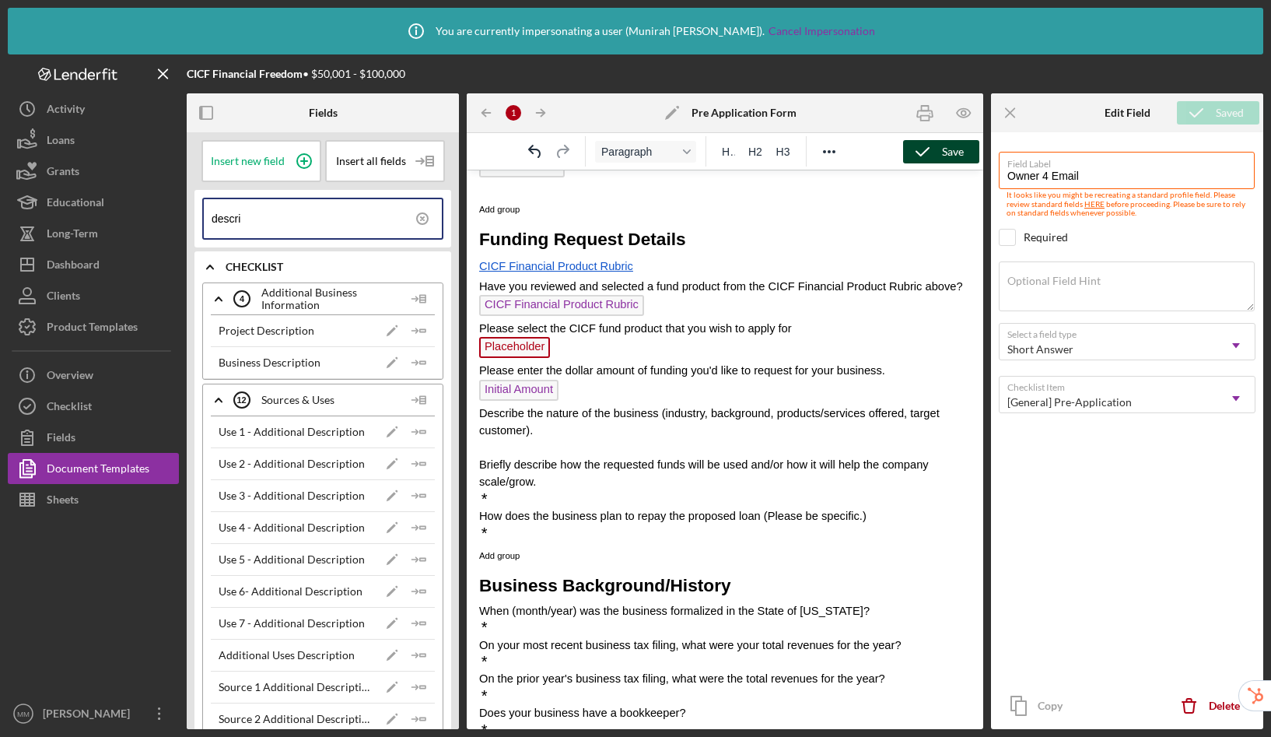
type input "descri"
click at [562, 457] on p "﻿" at bounding box center [725, 448] width 492 height 17
click at [409, 361] on icon "Icon/Insert Field" at bounding box center [419, 362] width 31 height 31
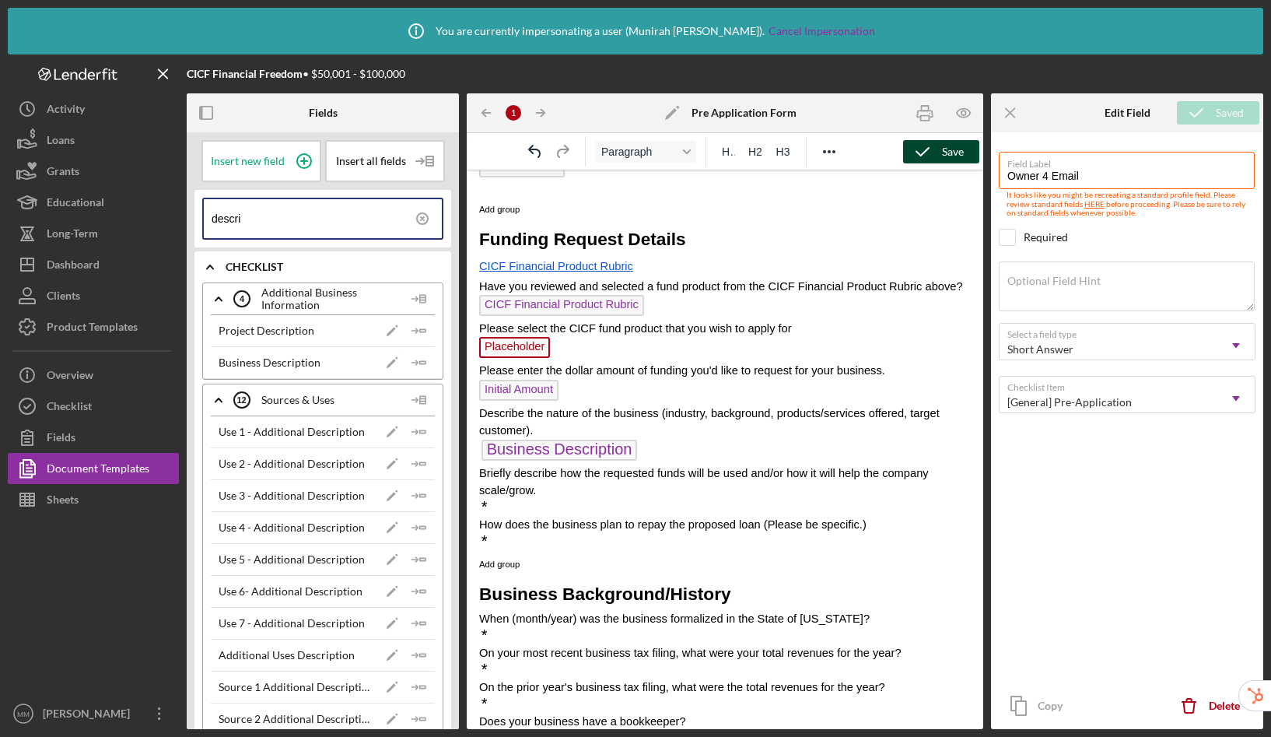
click at [649, 463] on p "Business Description ﻿" at bounding box center [725, 452] width 492 height 25
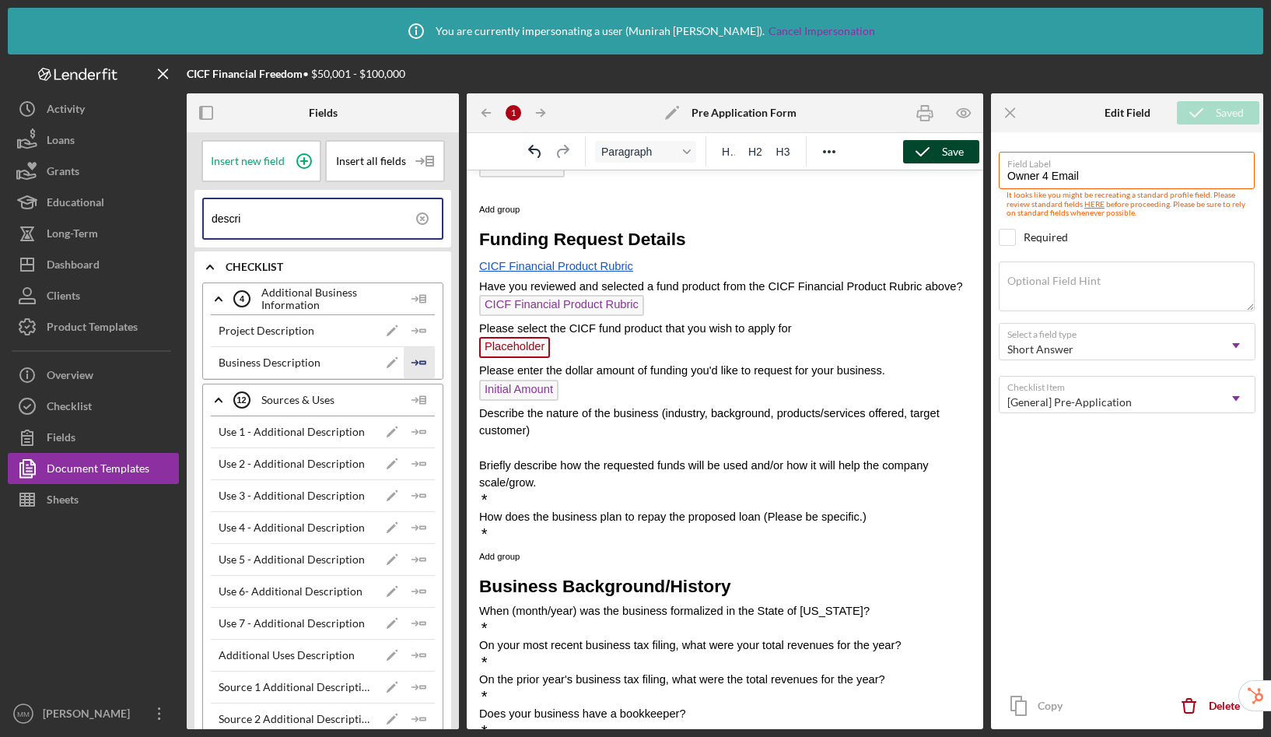
click at [416, 359] on icon "Icon/Insert Field" at bounding box center [419, 362] width 31 height 31
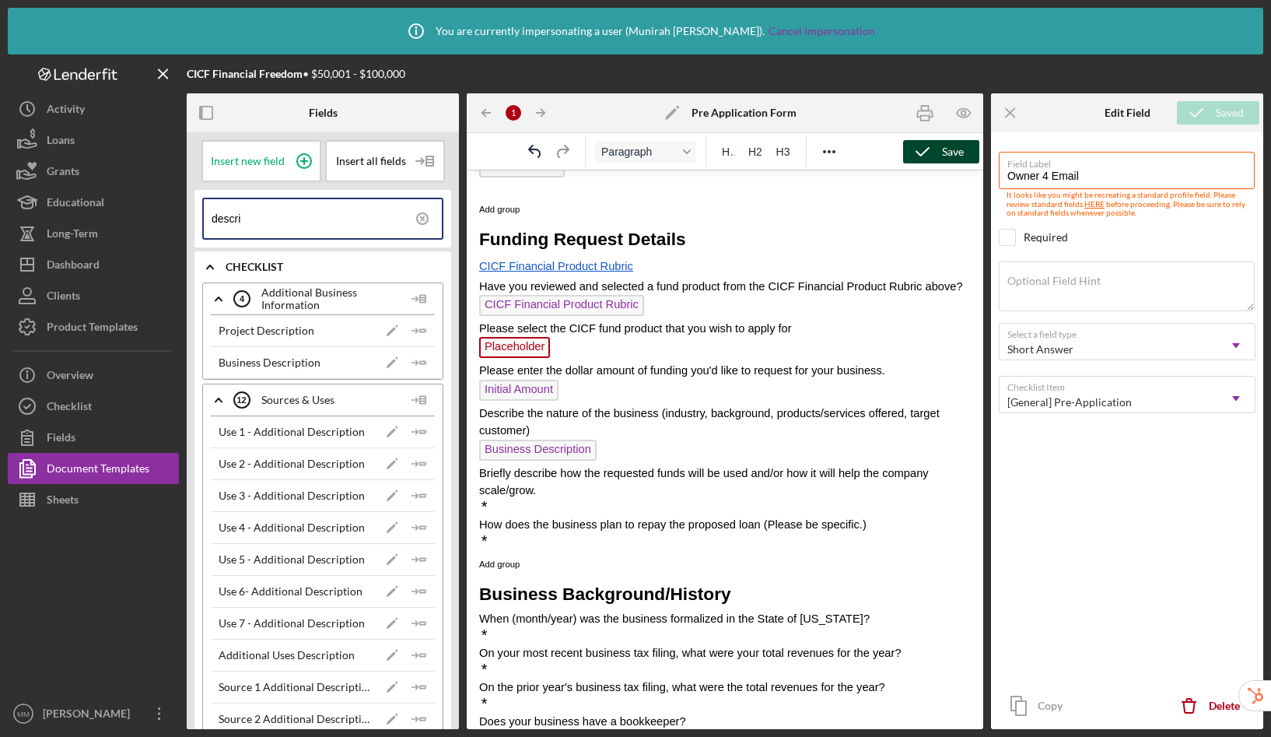
click at [548, 516] on p "*" at bounding box center [725, 507] width 492 height 17
drag, startPoint x: 419, startPoint y: 220, endPoint x: 302, endPoint y: 226, distance: 116.8
click at [421, 220] on icon at bounding box center [422, 218] width 3 height 3
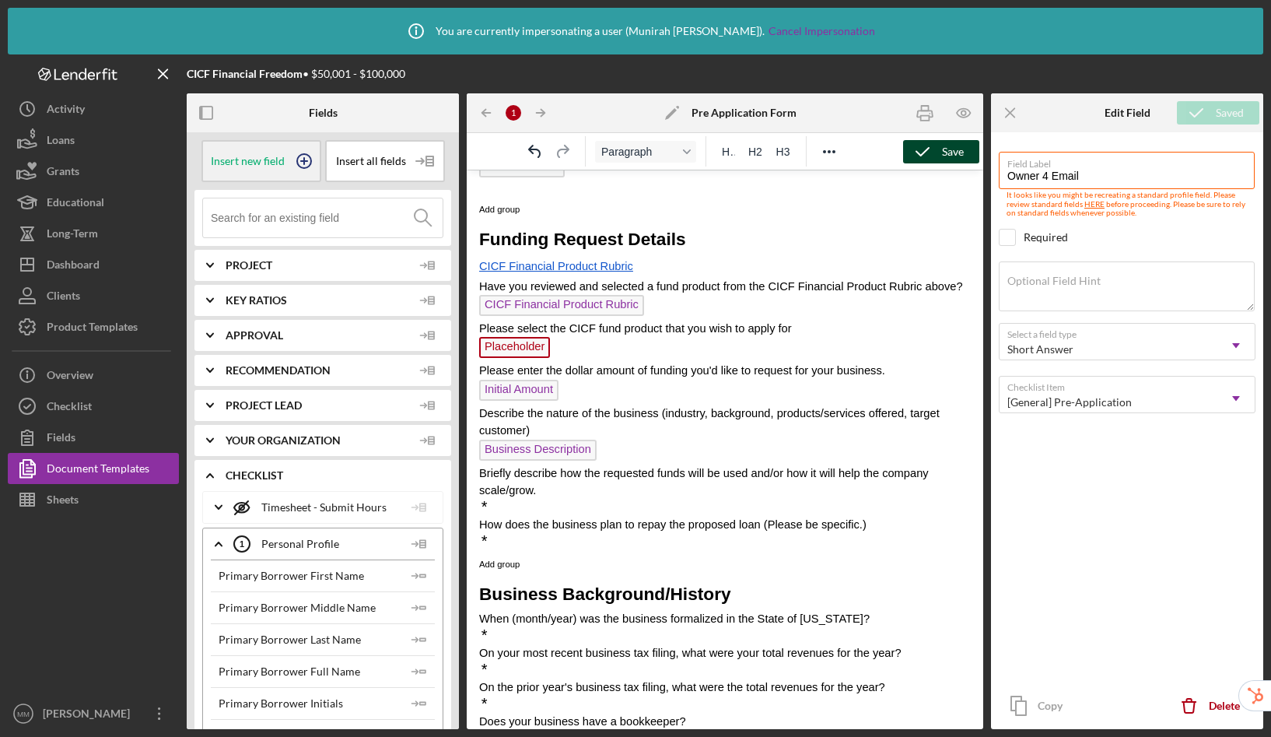
click at [303, 160] on icon at bounding box center [304, 161] width 39 height 39
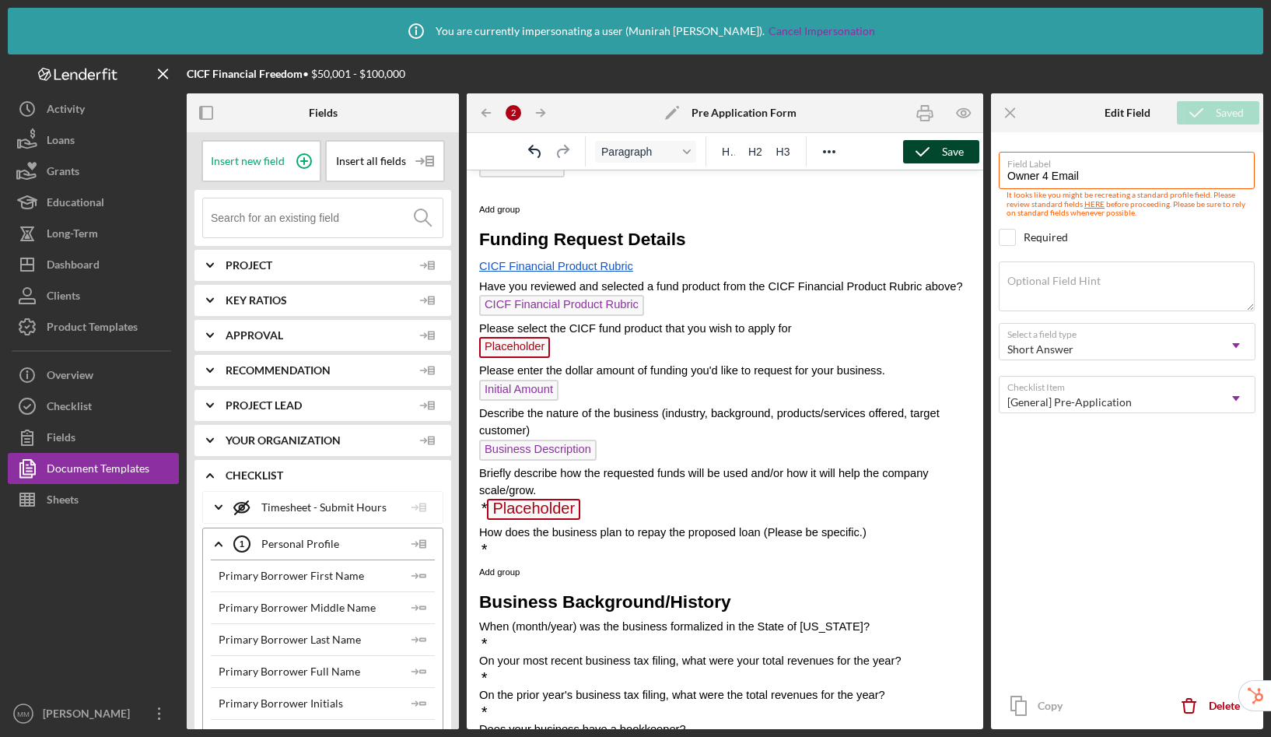
click at [616, 524] on p "* Placeholder ﻿" at bounding box center [725, 511] width 492 height 25
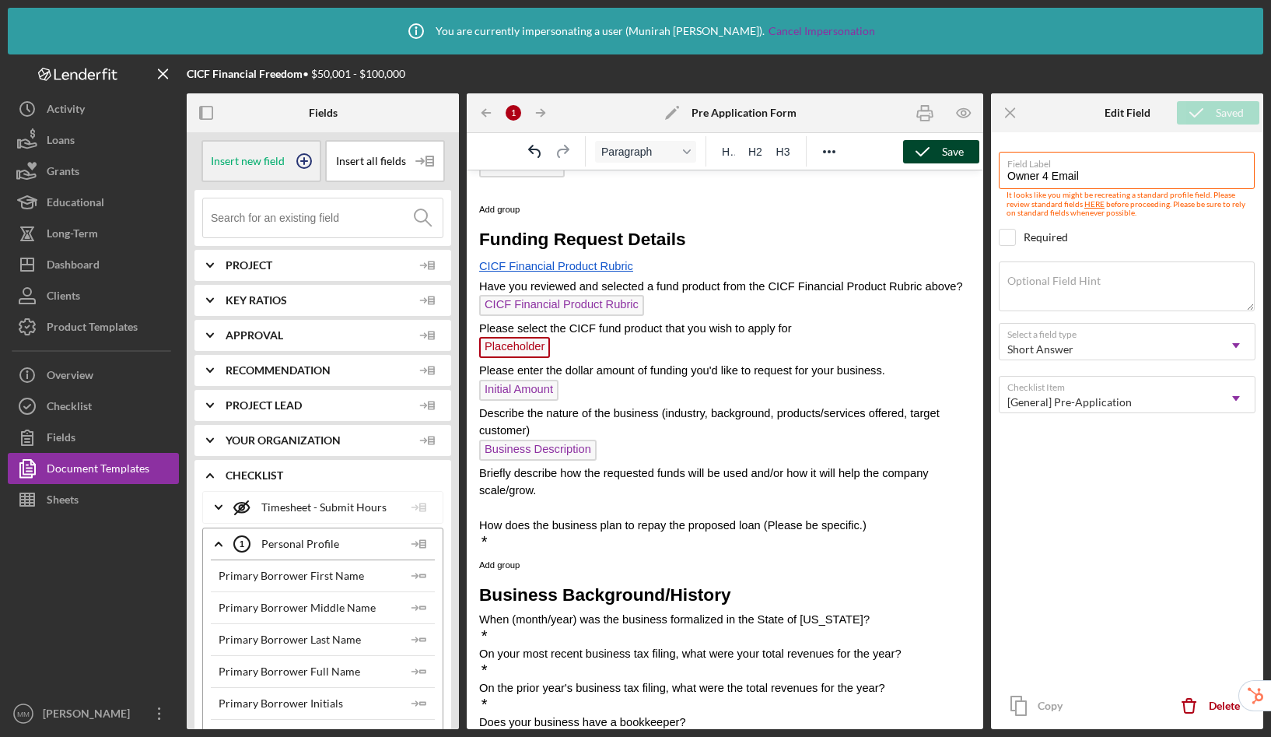
click at [297, 163] on circle at bounding box center [304, 161] width 14 height 14
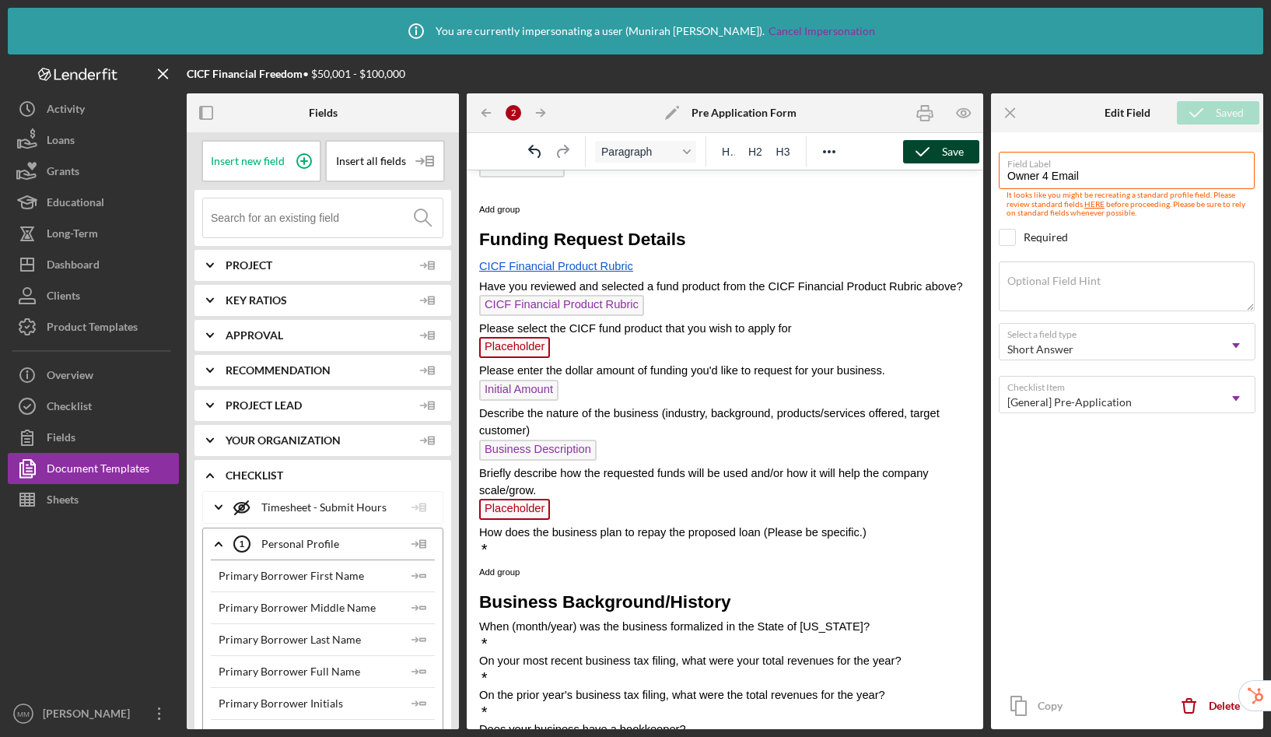
click at [552, 559] on p "*" at bounding box center [725, 550] width 492 height 17
click at [292, 158] on icon at bounding box center [304, 161] width 39 height 39
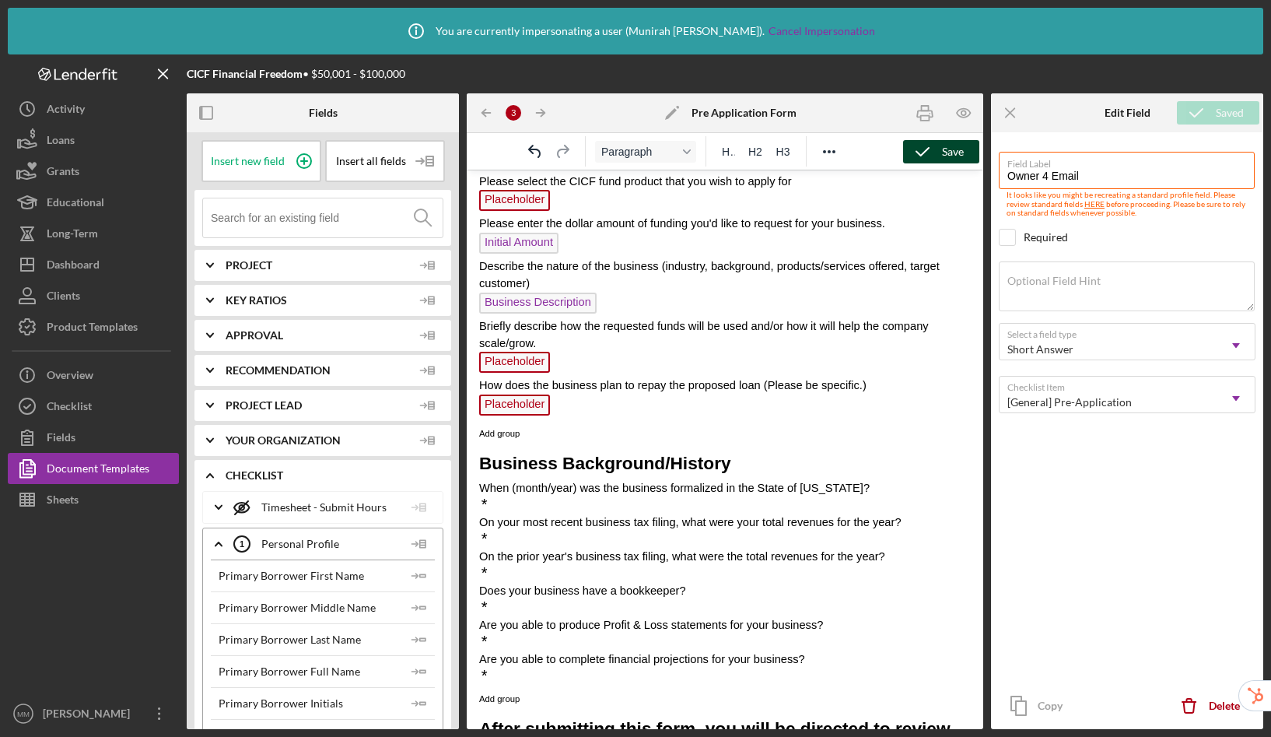
scroll to position [1309, 0]
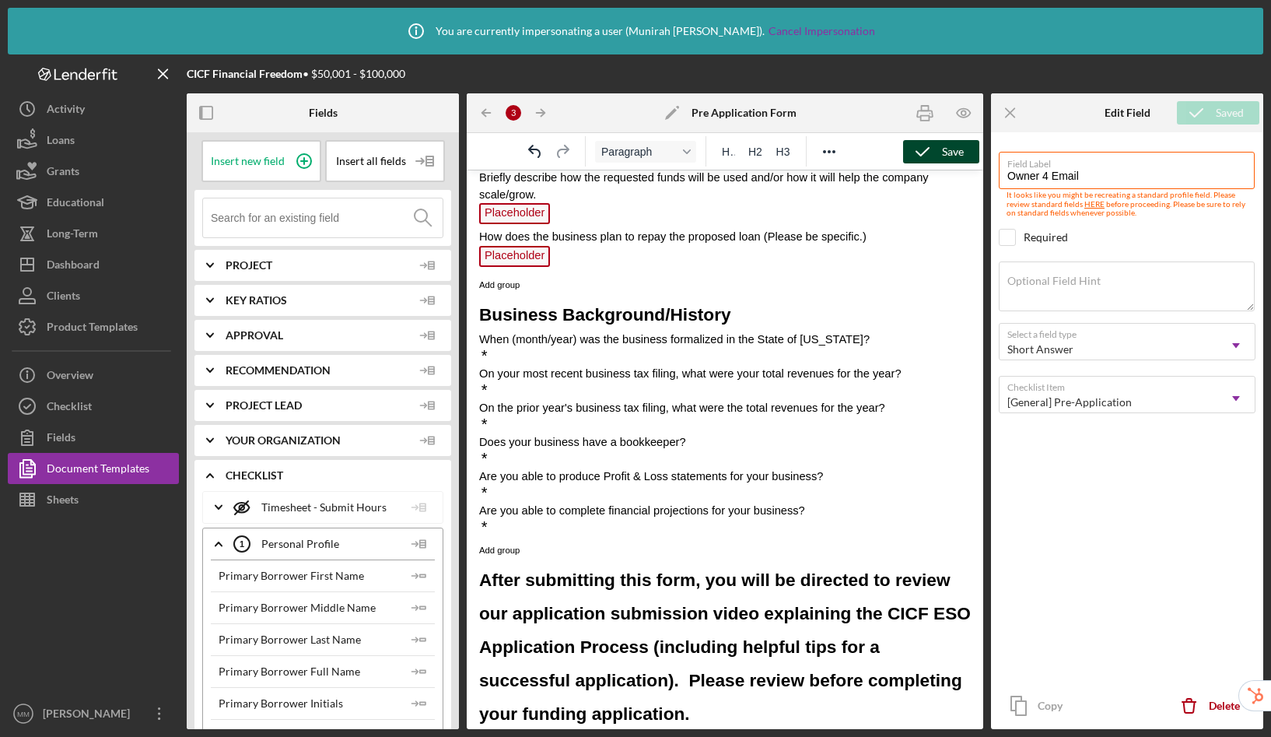
click at [941, 153] on button "Save" at bounding box center [941, 151] width 76 height 23
click at [1005, 110] on icon "Icon/Menu Close" at bounding box center [1011, 113] width 35 height 35
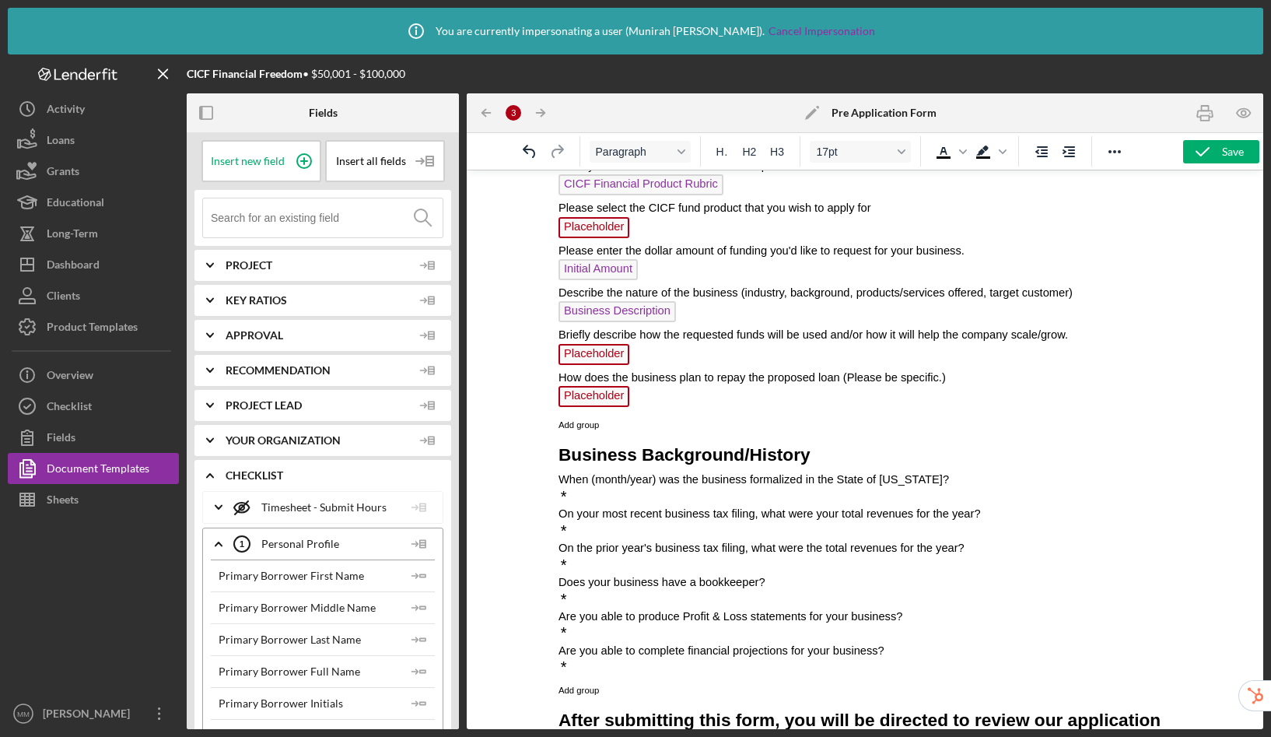
scroll to position [1245, 0]
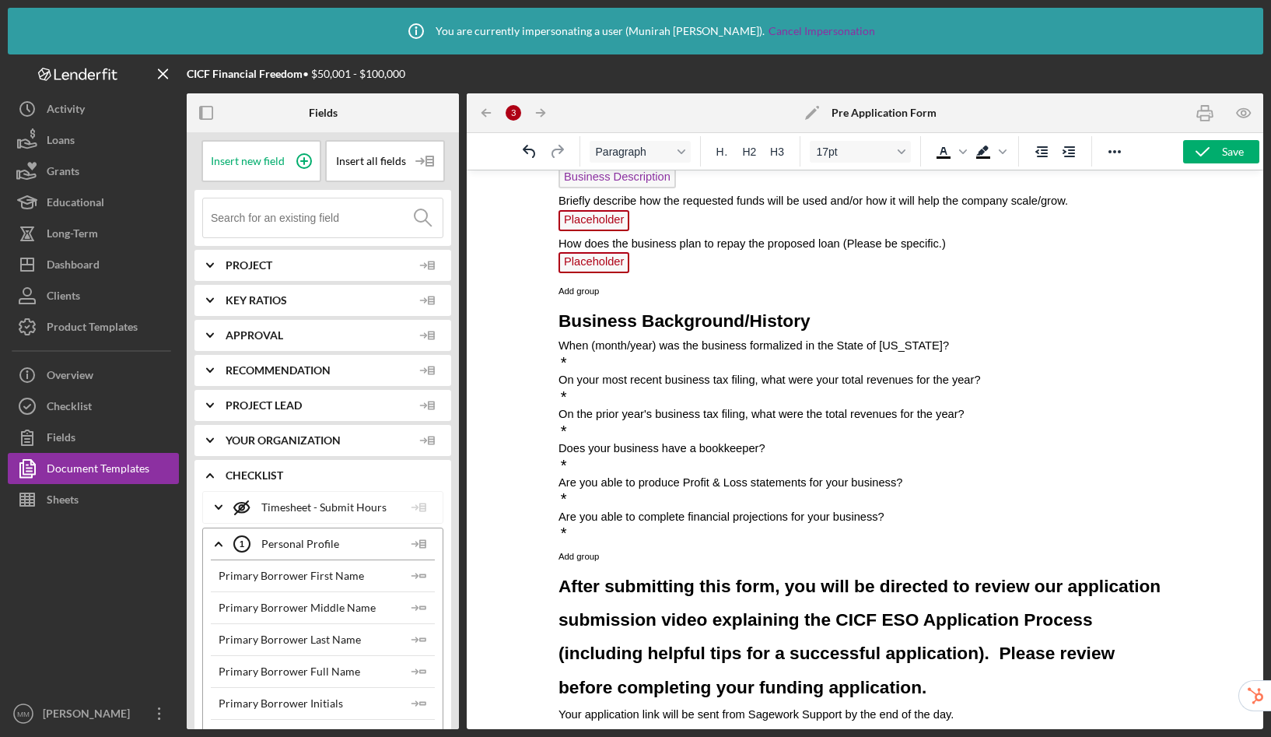
drag, startPoint x: 737, startPoint y: 361, endPoint x: 749, endPoint y: 358, distance: 12.1
click at [737, 361] on p "*" at bounding box center [865, 363] width 612 height 17
click at [283, 212] on input at bounding box center [327, 217] width 232 height 39
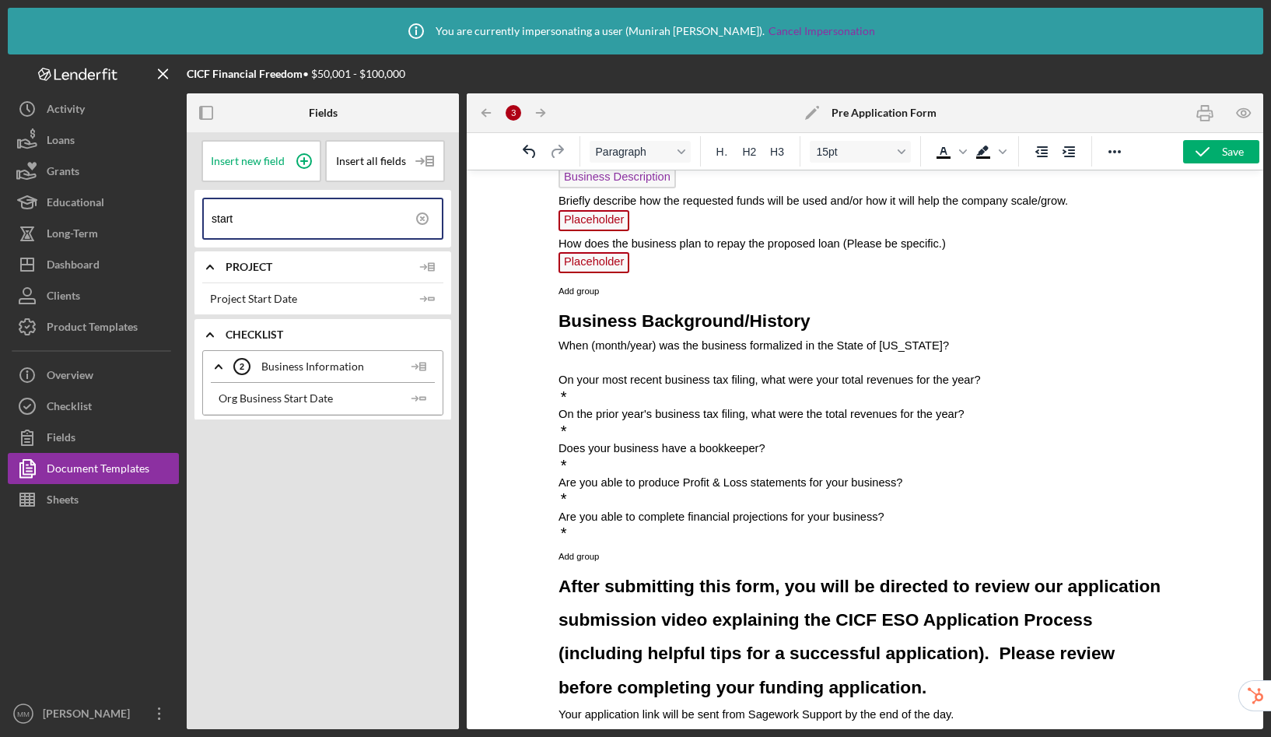
type input "start"
click at [588, 363] on p "﻿" at bounding box center [865, 363] width 612 height 17
click at [422, 395] on icon "Icon/Insert Field" at bounding box center [419, 398] width 31 height 31
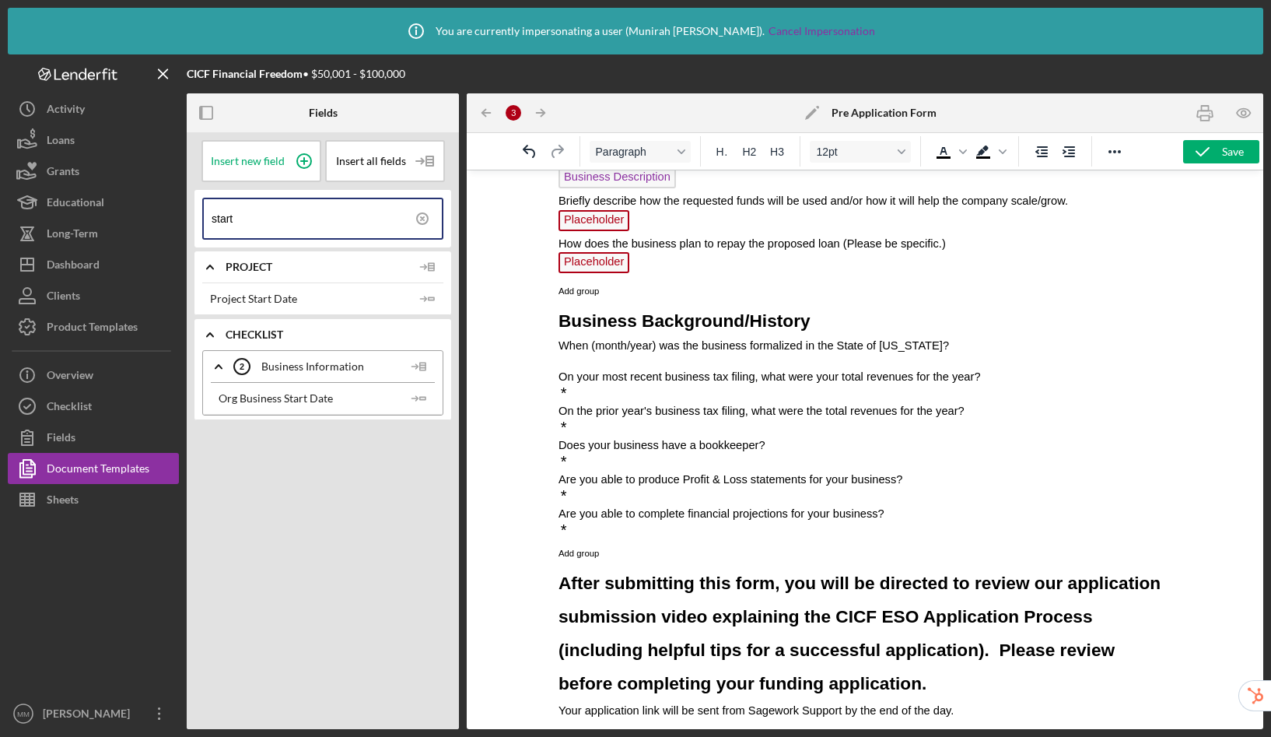
drag, startPoint x: 582, startPoint y: 359, endPoint x: 830, endPoint y: 387, distance: 249.7
click at [582, 359] on p "Rich Text Area. Press ALT-0 for help." at bounding box center [865, 361] width 612 height 13
click at [423, 397] on polygon "button" at bounding box center [422, 398] width 5 height 2
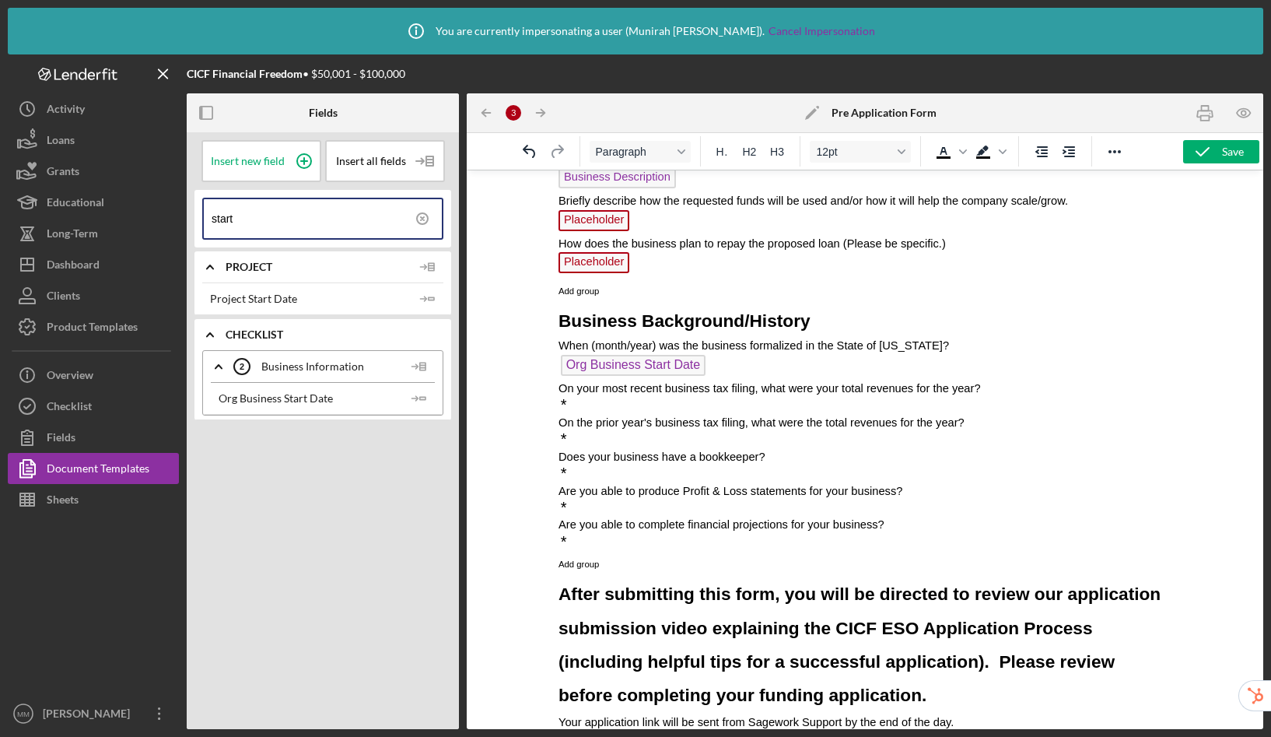
click at [563, 365] on span "Org Business Start Date" at bounding box center [634, 365] width 146 height 21
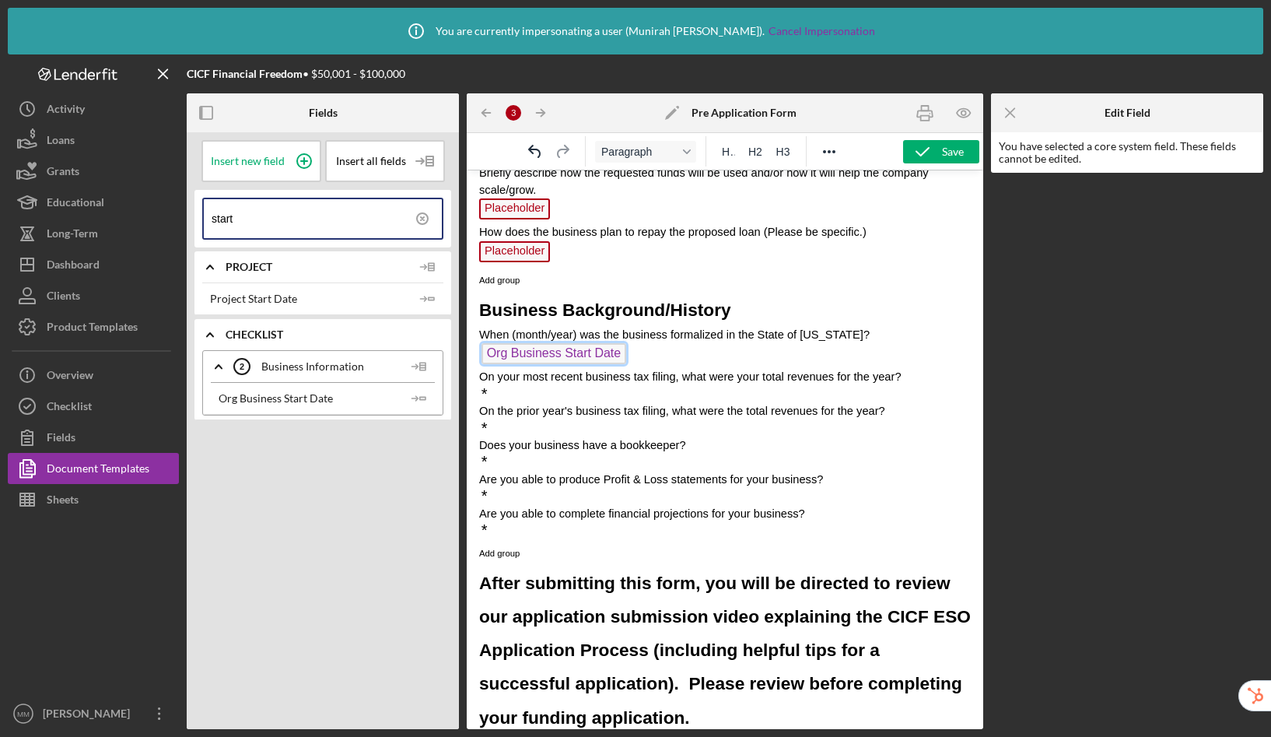
scroll to position [1325, 0]
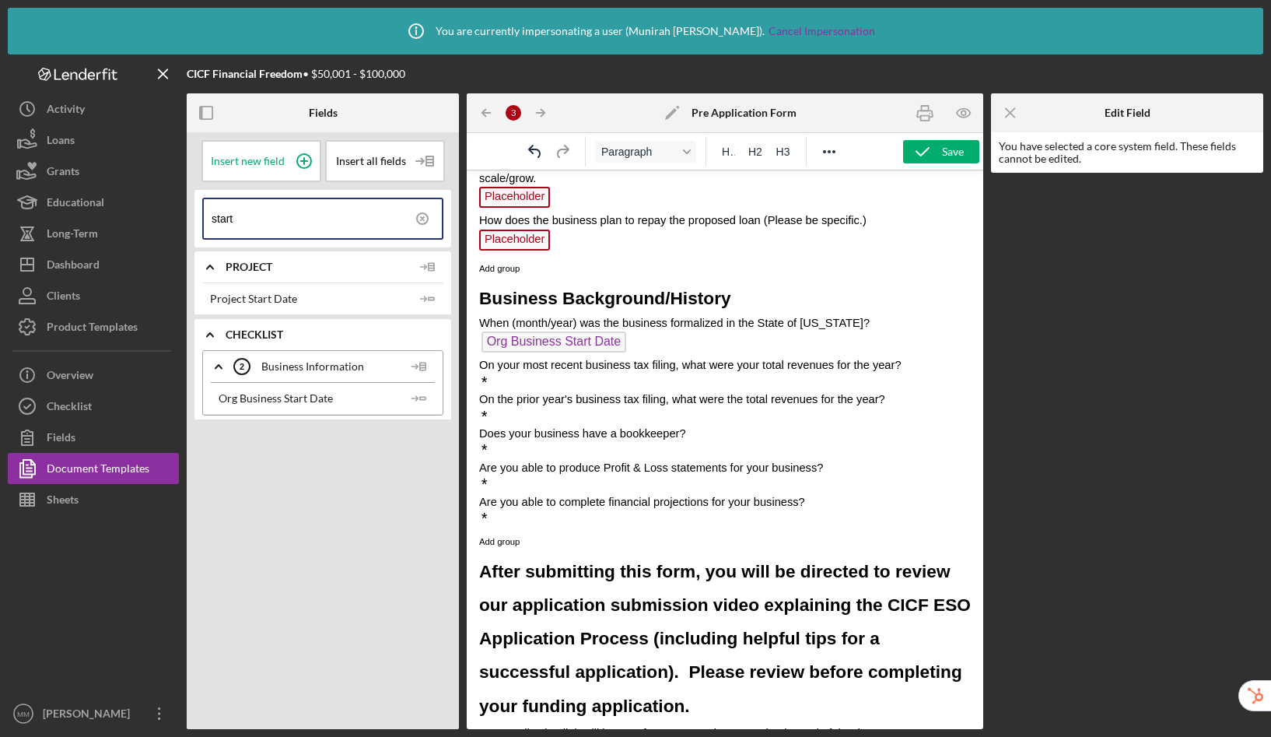
click at [665, 356] on p "Org Business Start Date ﻿" at bounding box center [725, 343] width 492 height 25
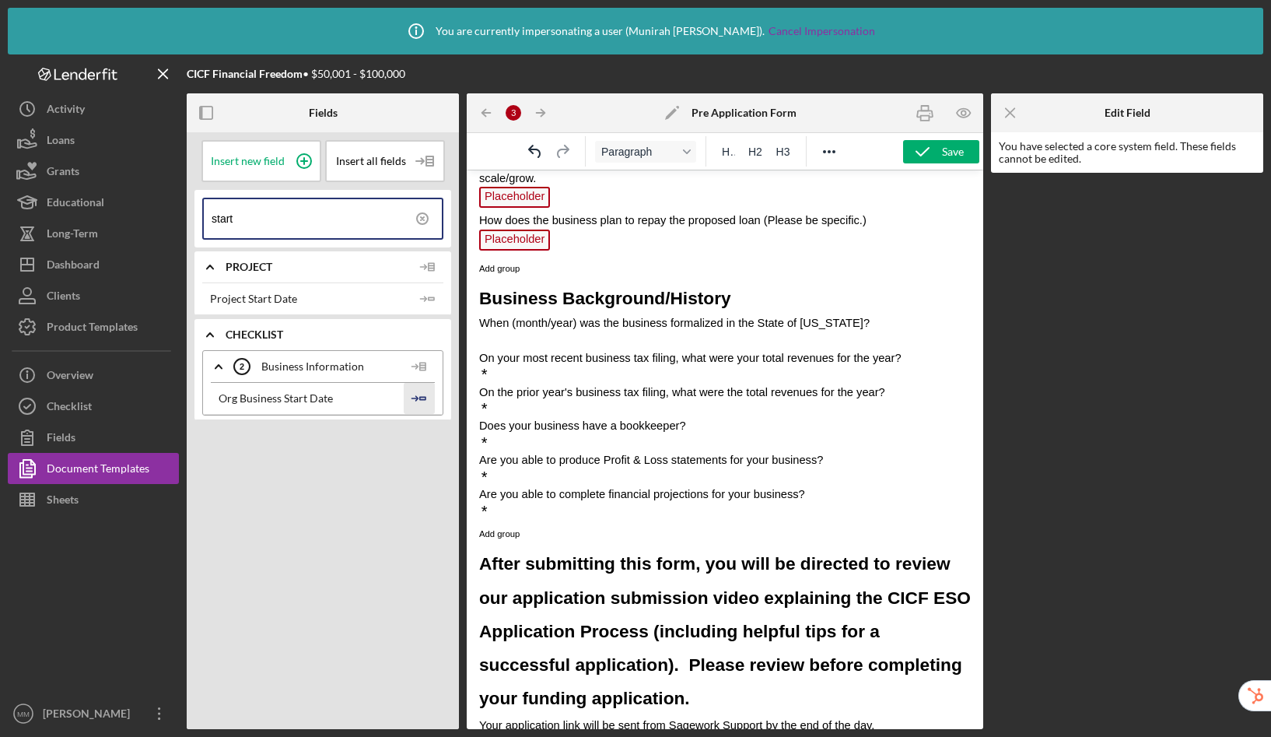
click at [415, 398] on line "button" at bounding box center [414, 398] width 5 height 0
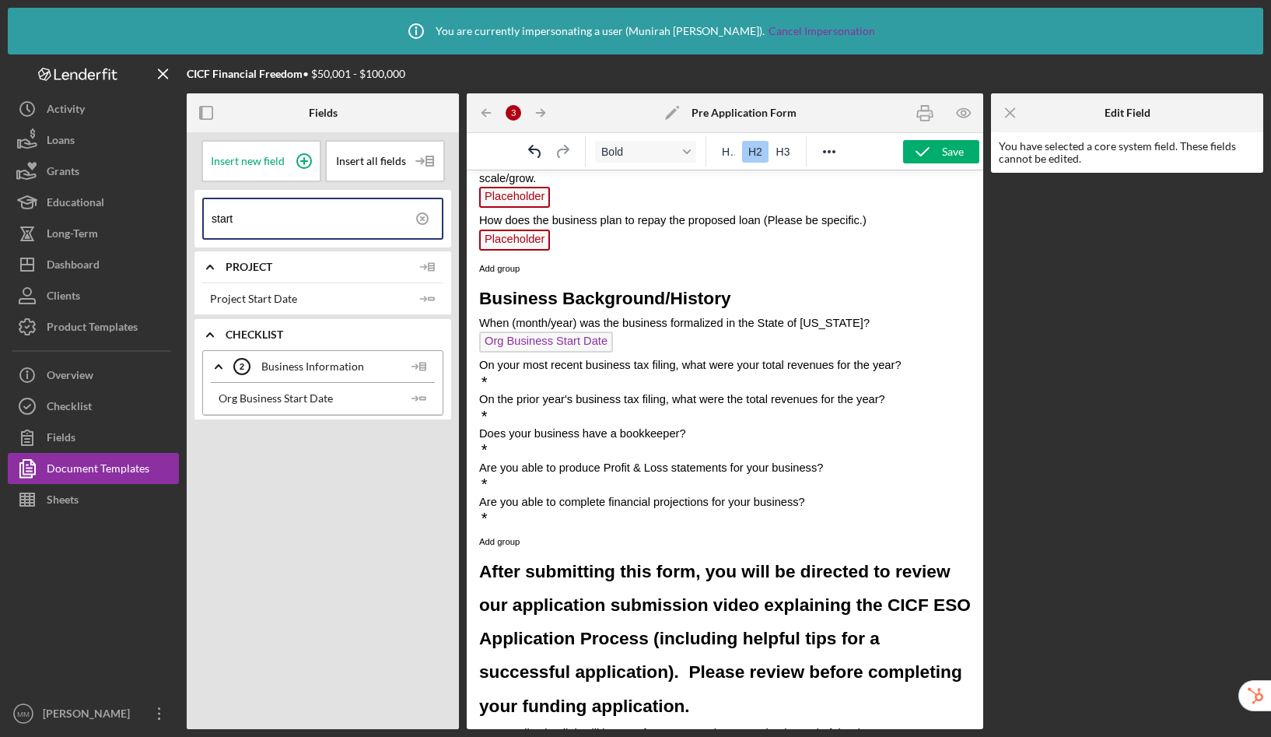
click at [556, 391] on p "*" at bounding box center [725, 382] width 492 height 17
click at [303, 159] on icon at bounding box center [304, 161] width 8 height 8
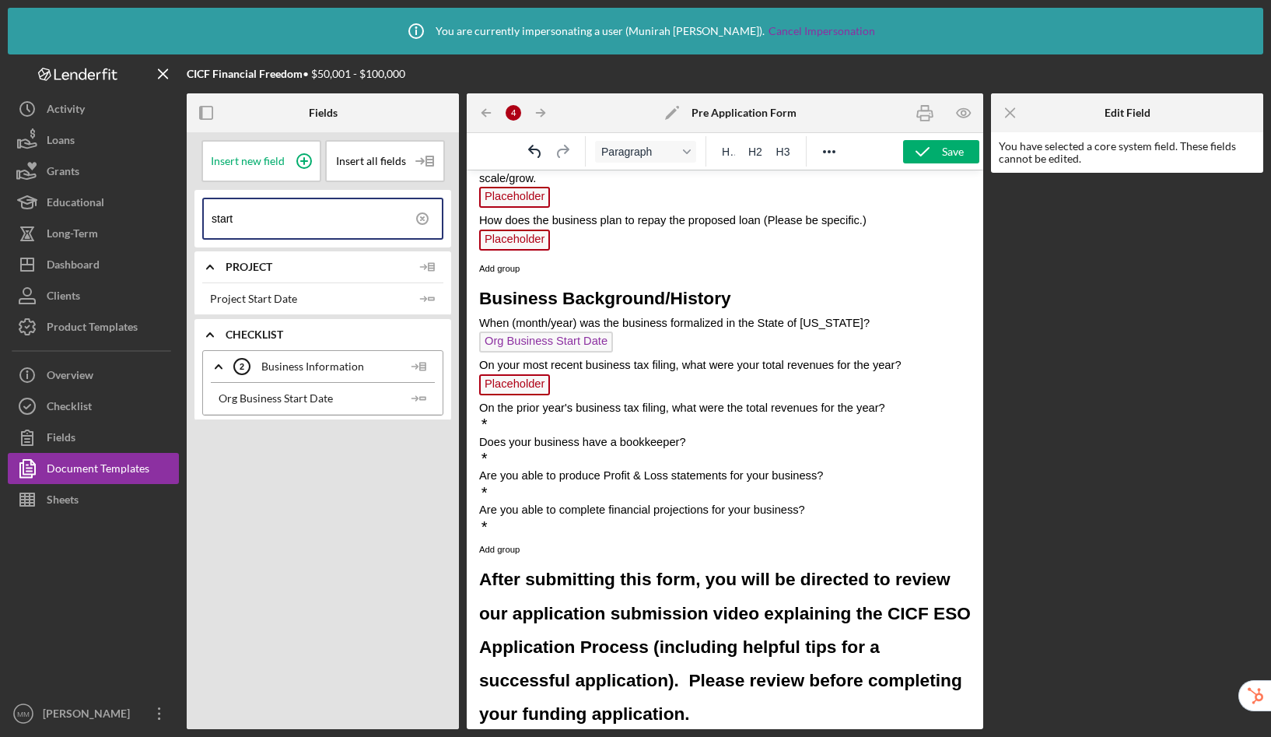
click at [522, 433] on p "*" at bounding box center [725, 424] width 492 height 17
click at [301, 162] on icon at bounding box center [304, 161] width 39 height 39
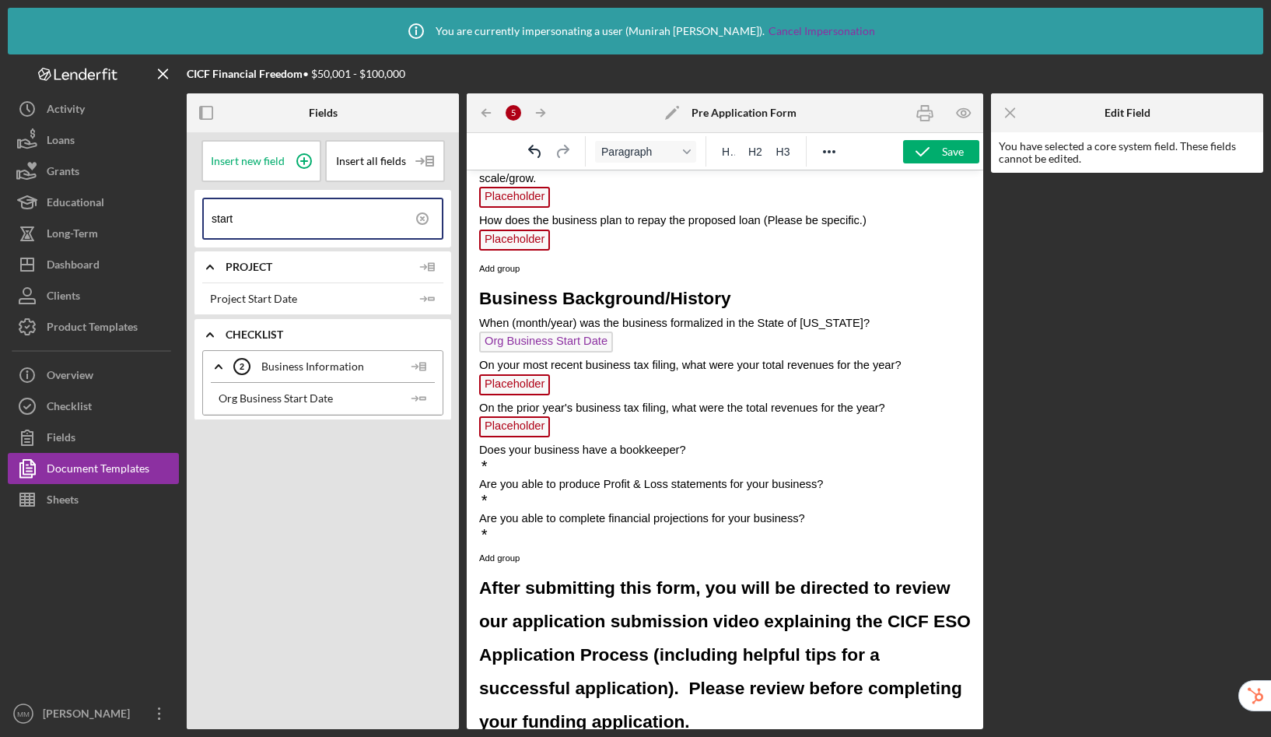
click at [568, 458] on p "Does your business have a bookkeeper?" at bounding box center [725, 449] width 492 height 17
click at [504, 475] on p "*" at bounding box center [725, 466] width 492 height 17
click at [303, 150] on icon at bounding box center [304, 161] width 39 height 39
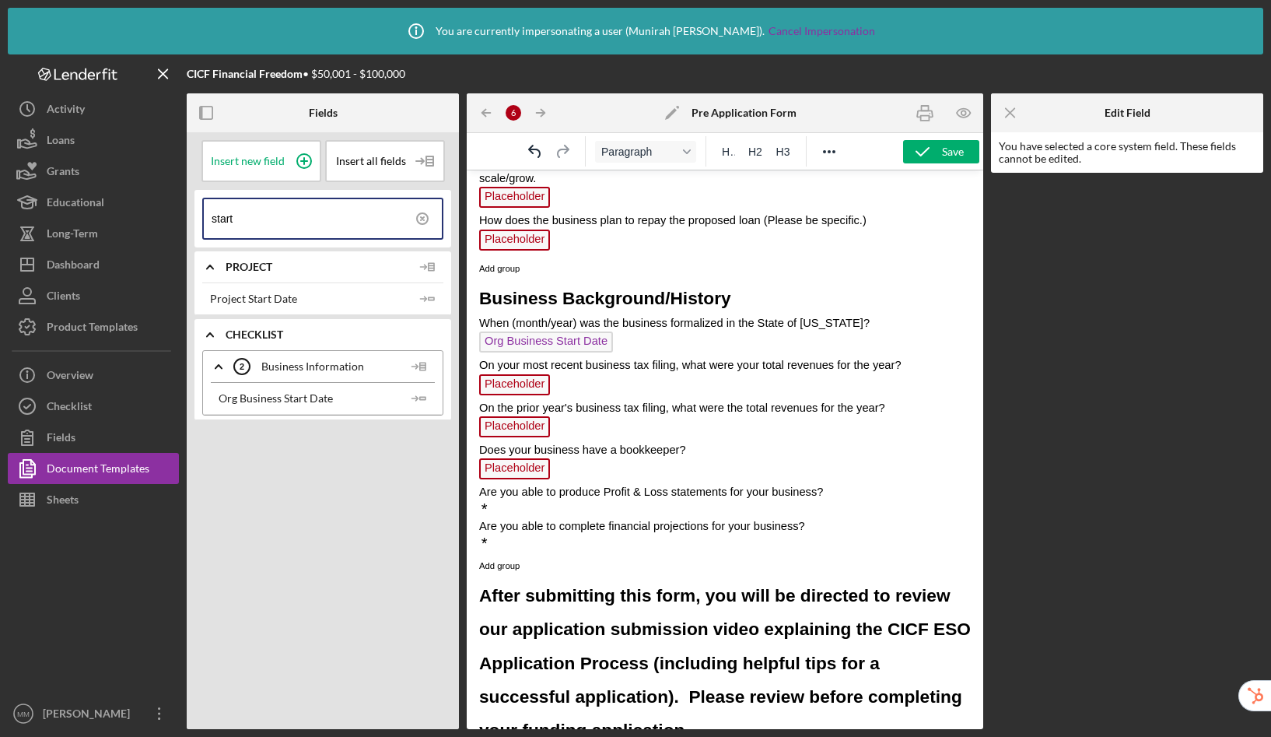
click at [538, 518] on p "*" at bounding box center [725, 509] width 492 height 17
click at [298, 158] on icon at bounding box center [304, 161] width 39 height 39
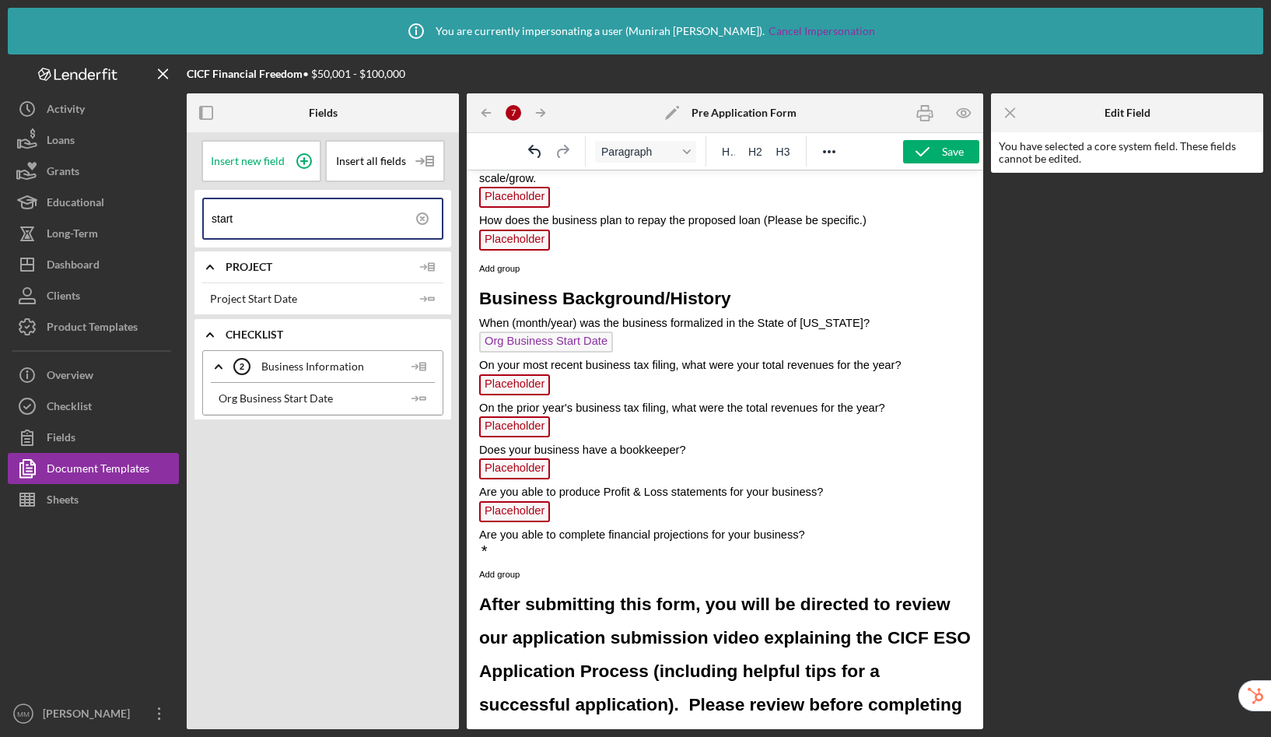
click at [533, 560] on p "*" at bounding box center [725, 551] width 492 height 17
click at [301, 160] on icon at bounding box center [304, 161] width 8 height 8
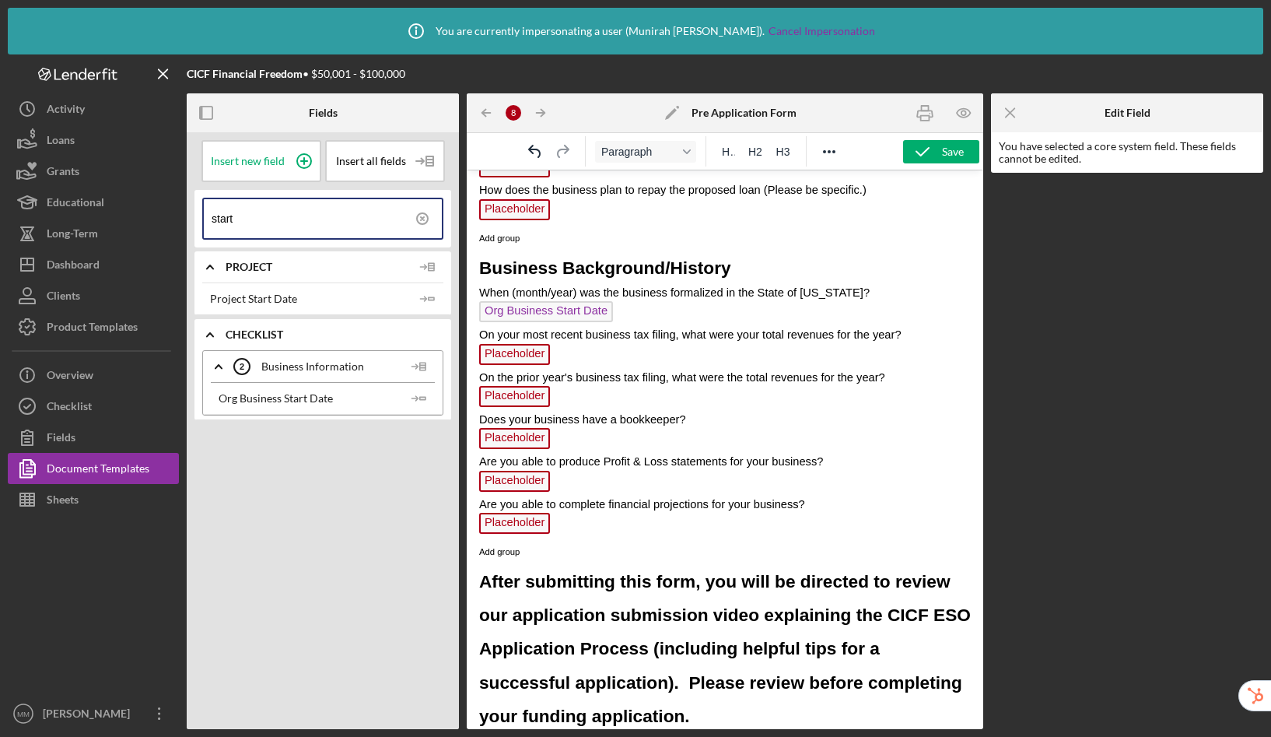
scroll to position [1412, 0]
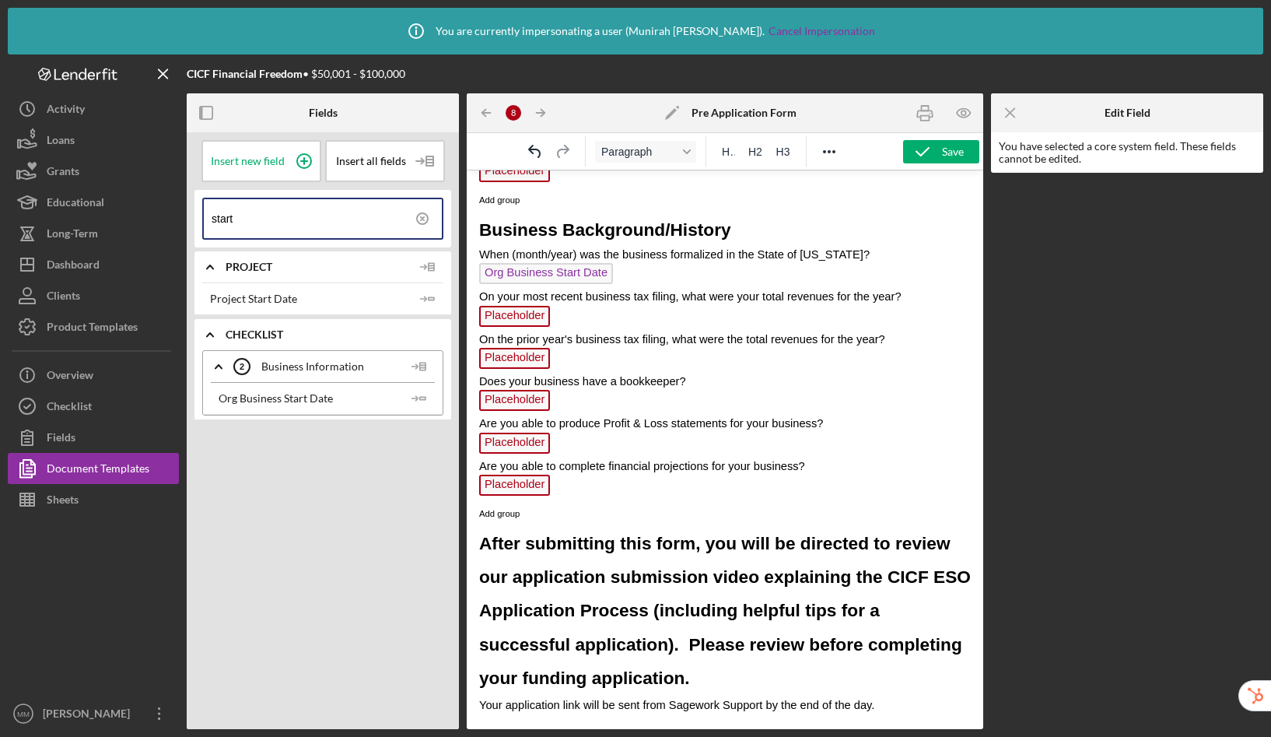
click at [873, 705] on span "Your application link will be sent from Sagework Support by the end of the day." at bounding box center [676, 705] width 395 height 12
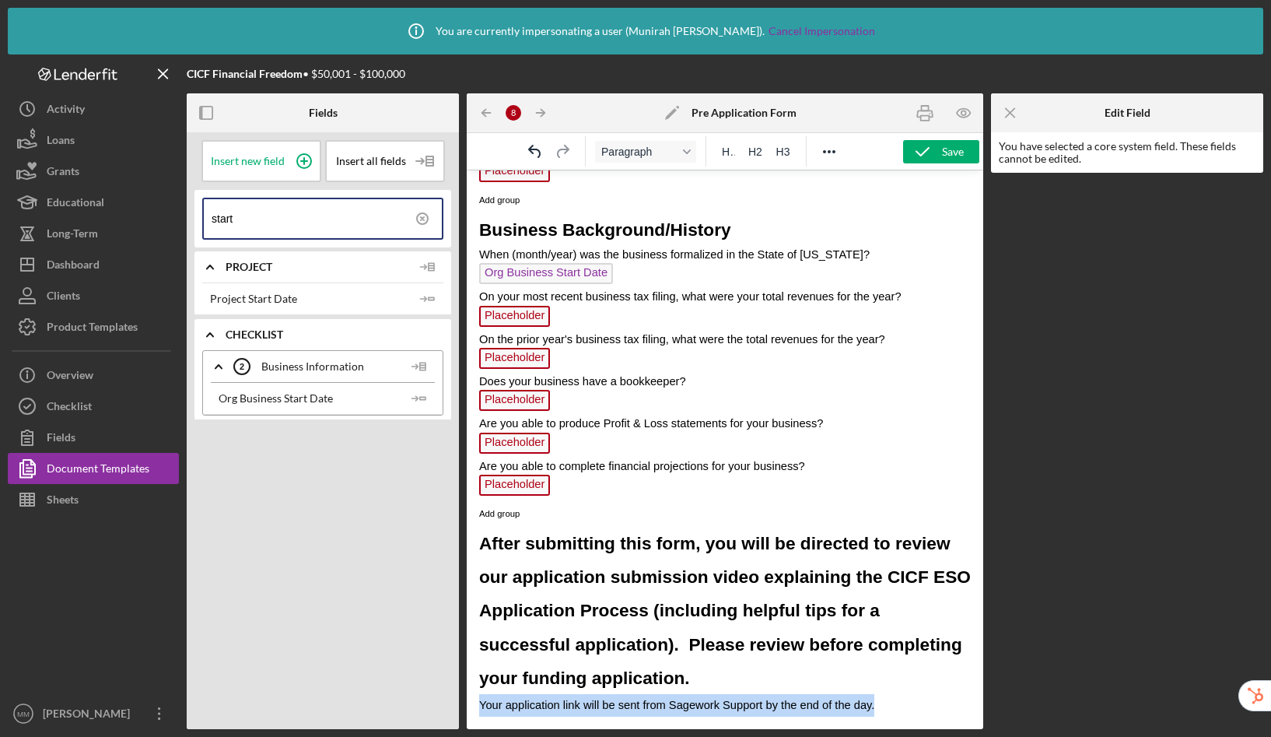
drag, startPoint x: 901, startPoint y: 707, endPoint x: 480, endPoint y: 712, distance: 421.0
click at [480, 712] on p "Your application link will be sent from Sagework Support by the end of the day." at bounding box center [725, 705] width 492 height 23
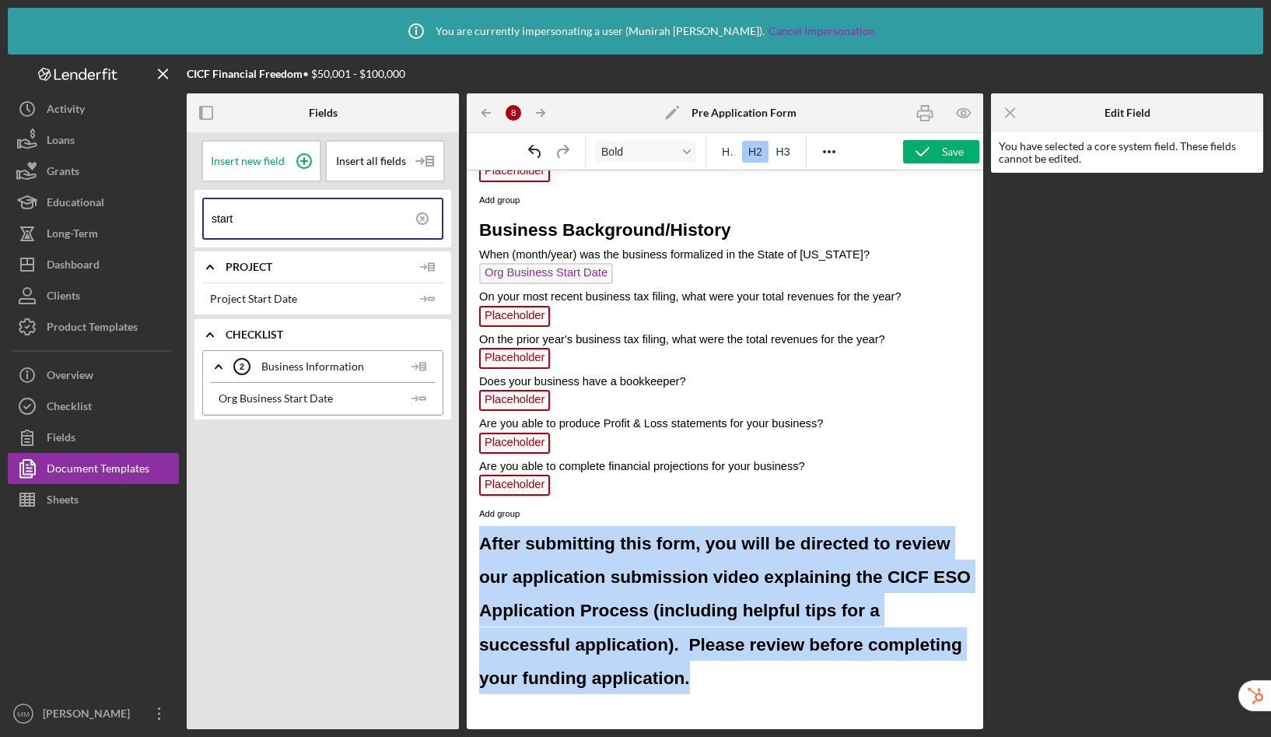
drag, startPoint x: 822, startPoint y: 689, endPoint x: 928, endPoint y: 700, distance: 107.2
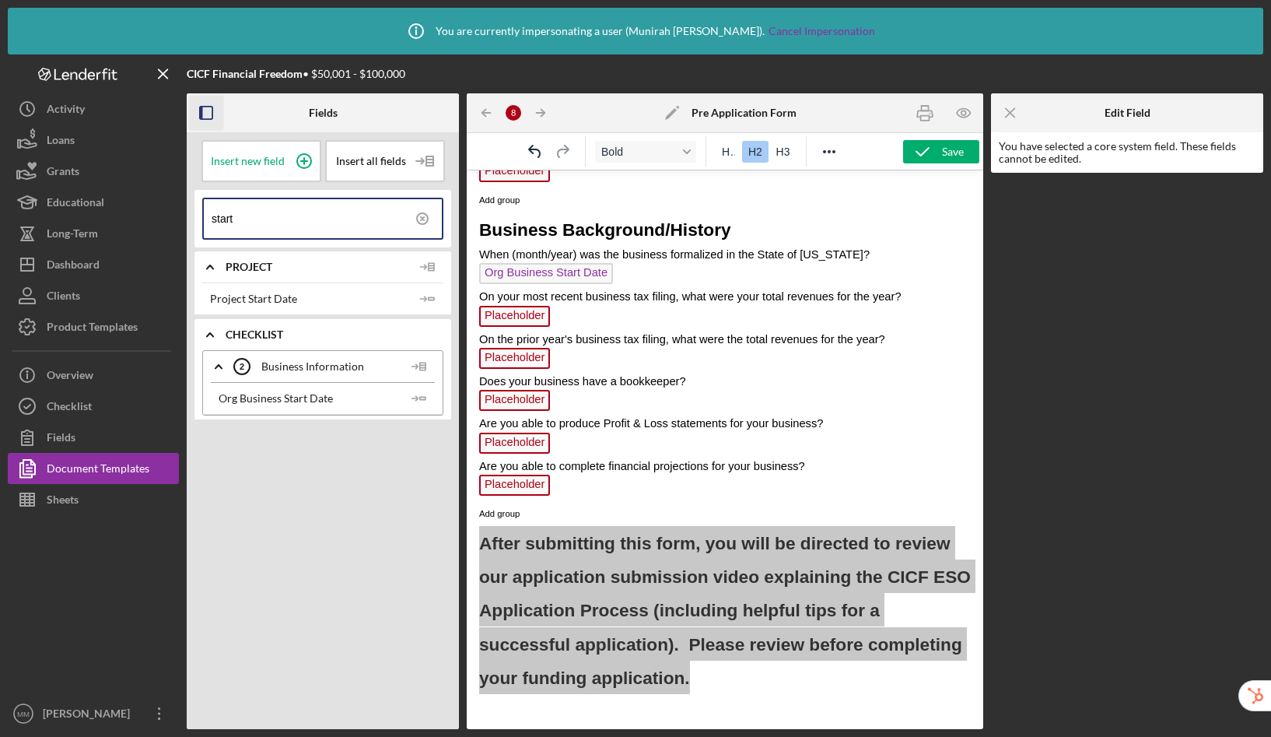
click at [202, 112] on rect "button" at bounding box center [201, 113] width 3 height 12
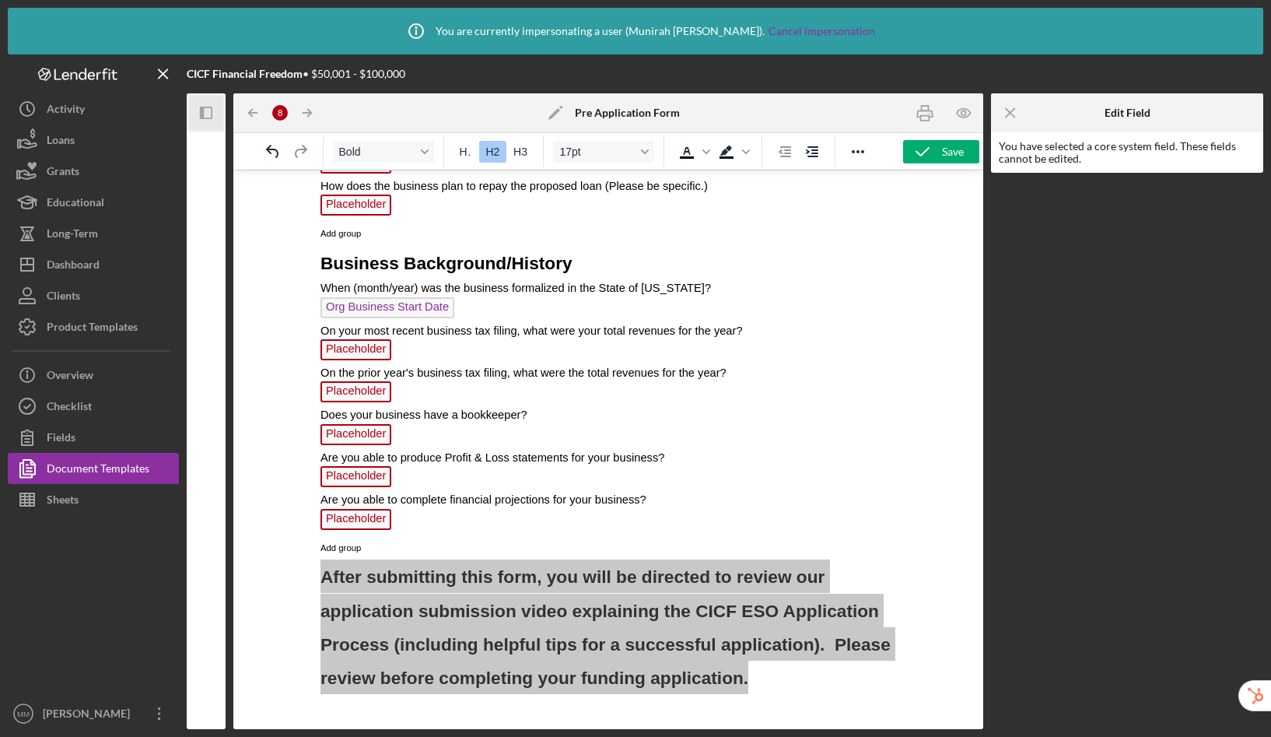
scroll to position [1303, 0]
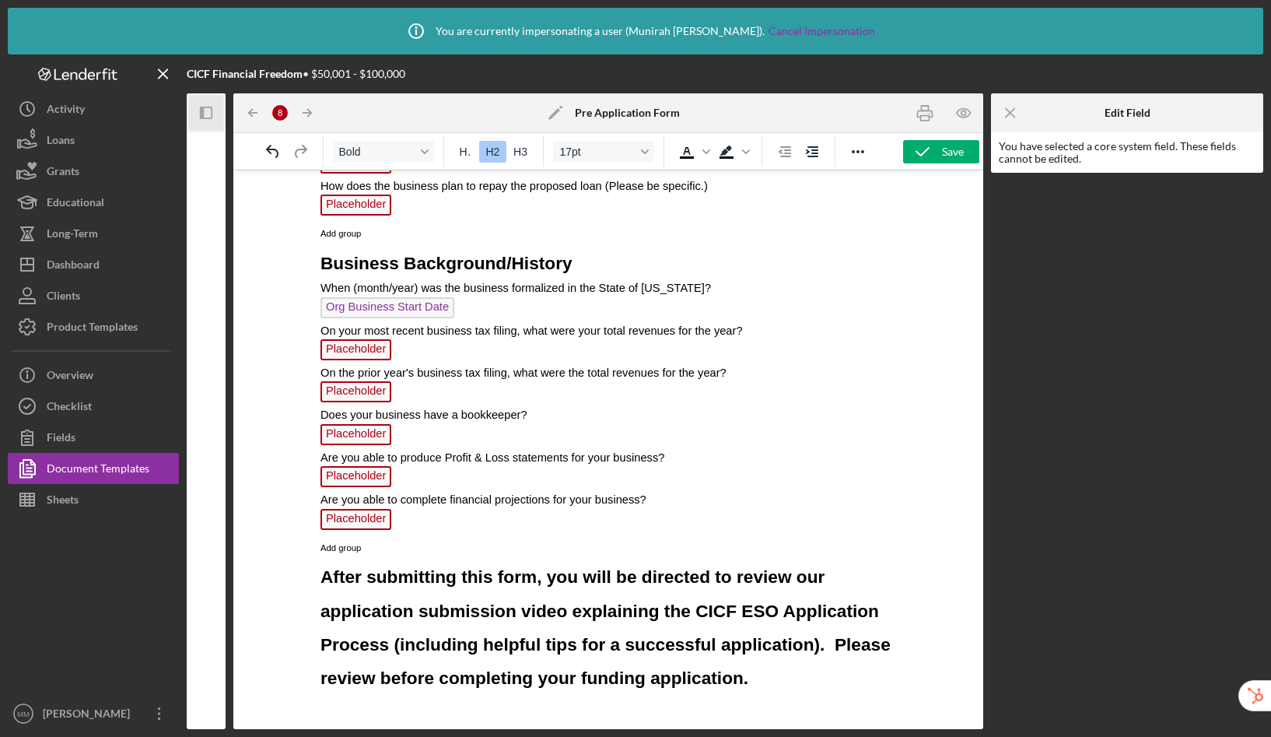
click at [833, 670] on h2 "After submitting this form, you will be directed to review our application subm…" at bounding box center [608, 626] width 575 height 135
click at [927, 143] on icon "button" at bounding box center [922, 151] width 39 height 39
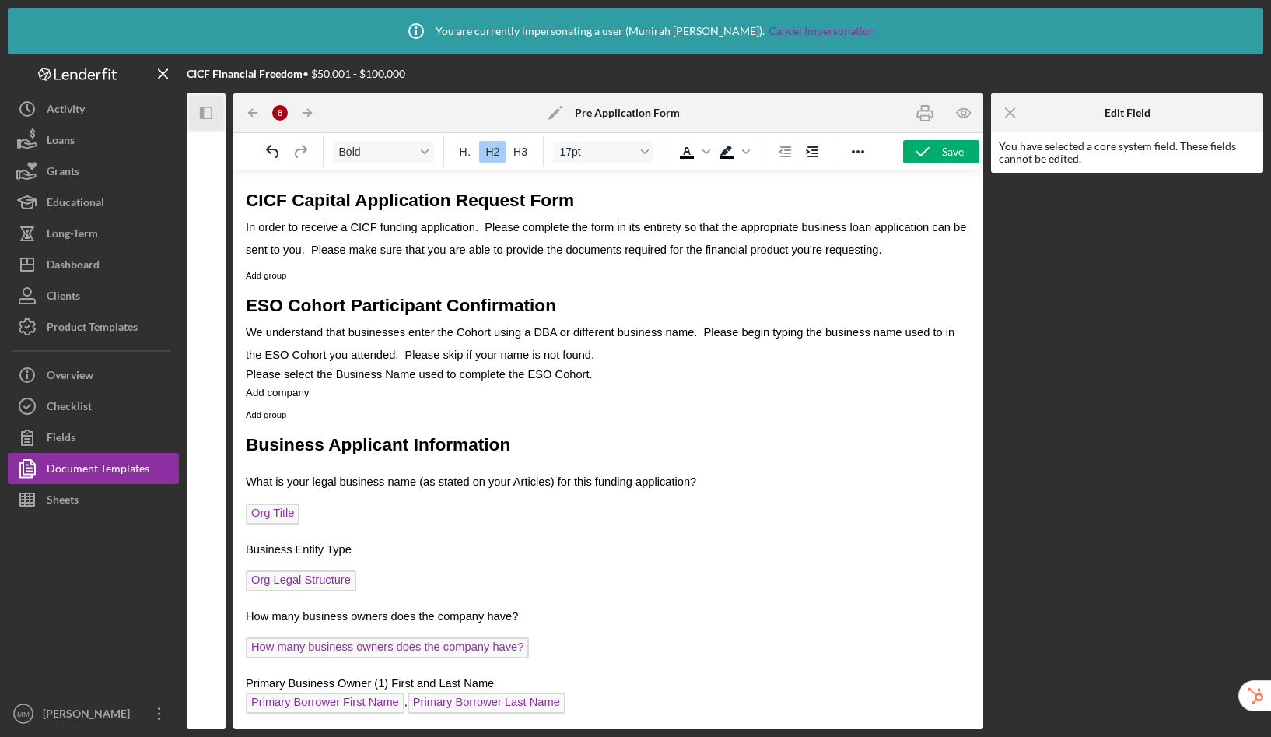
scroll to position [1247, 0]
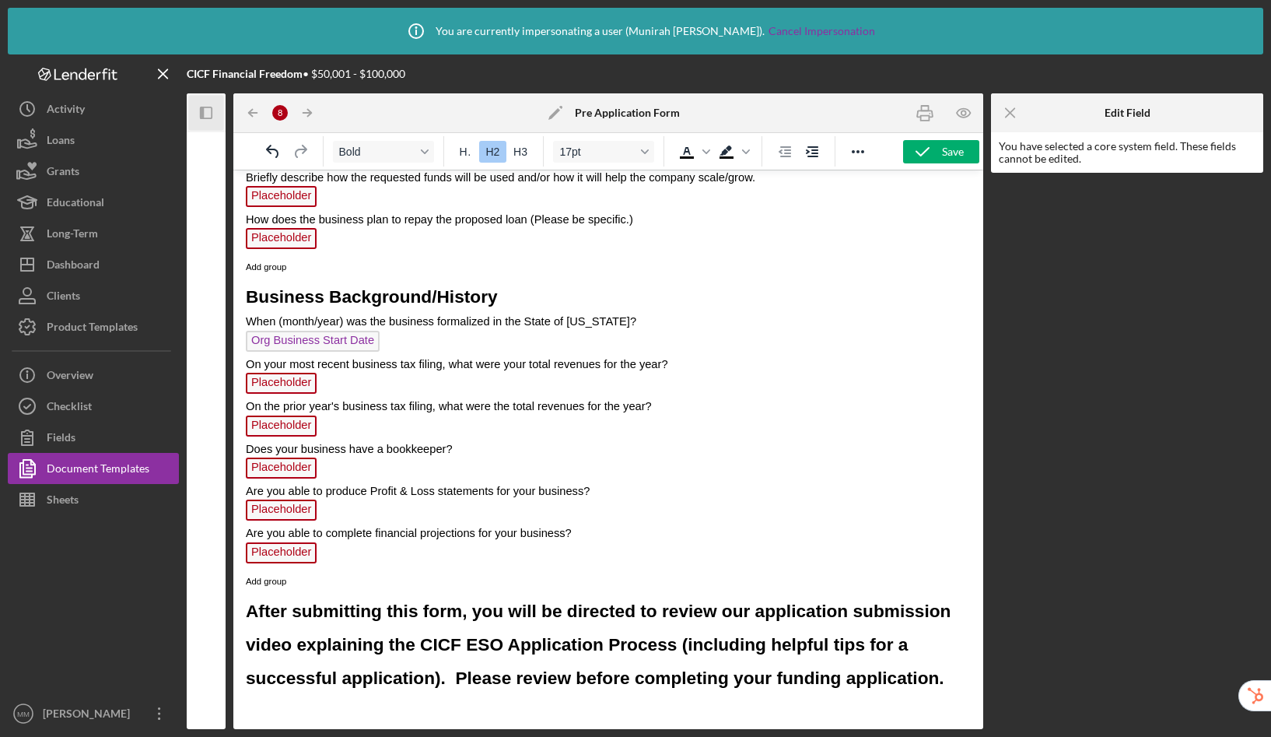
click at [771, 614] on span "After submitting this form, you will be directed to review our application subm…" at bounding box center [598, 644] width 705 height 87
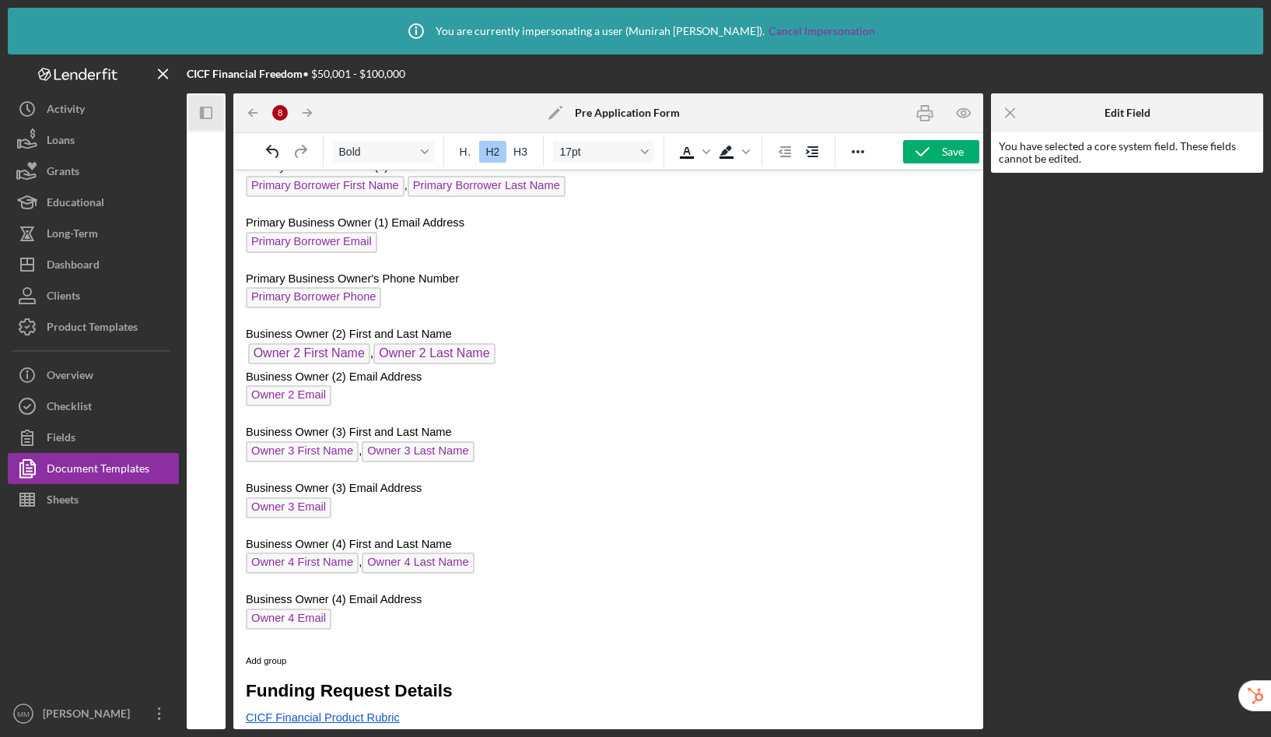
scroll to position [505, 0]
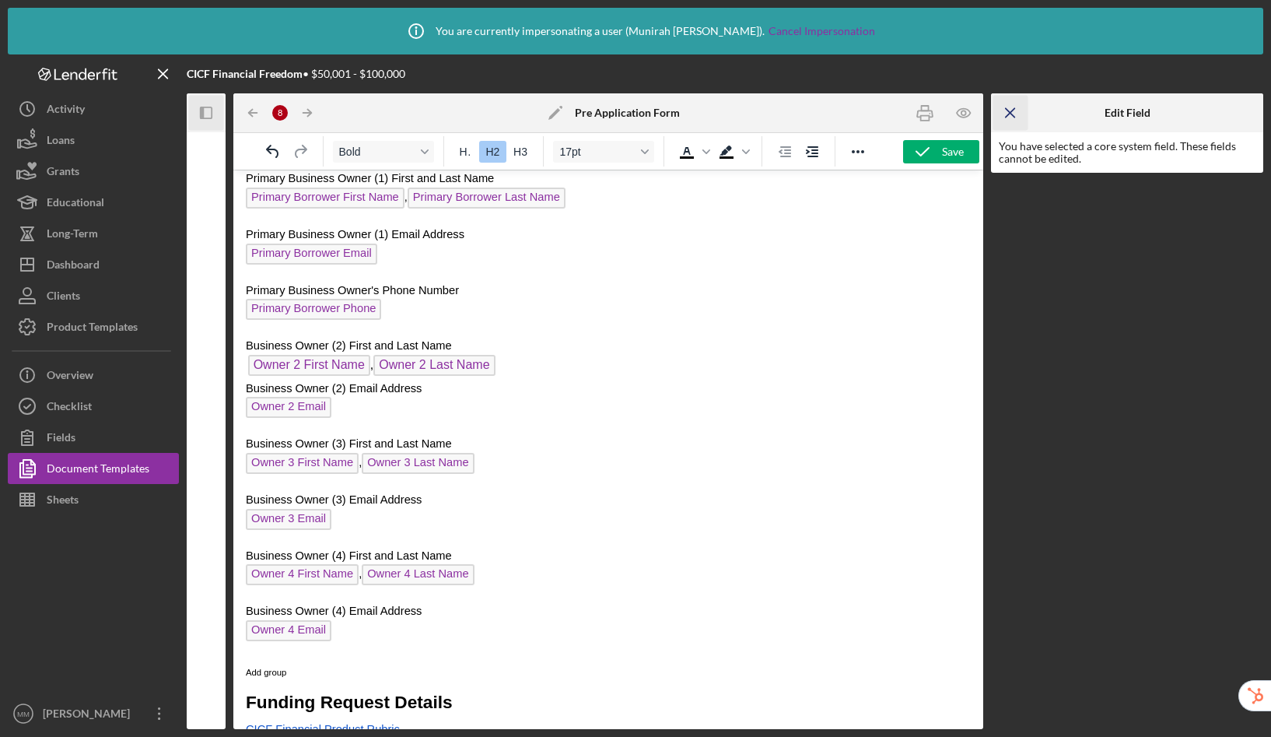
click at [1008, 113] on icon "Icon/Menu Close" at bounding box center [1011, 113] width 35 height 35
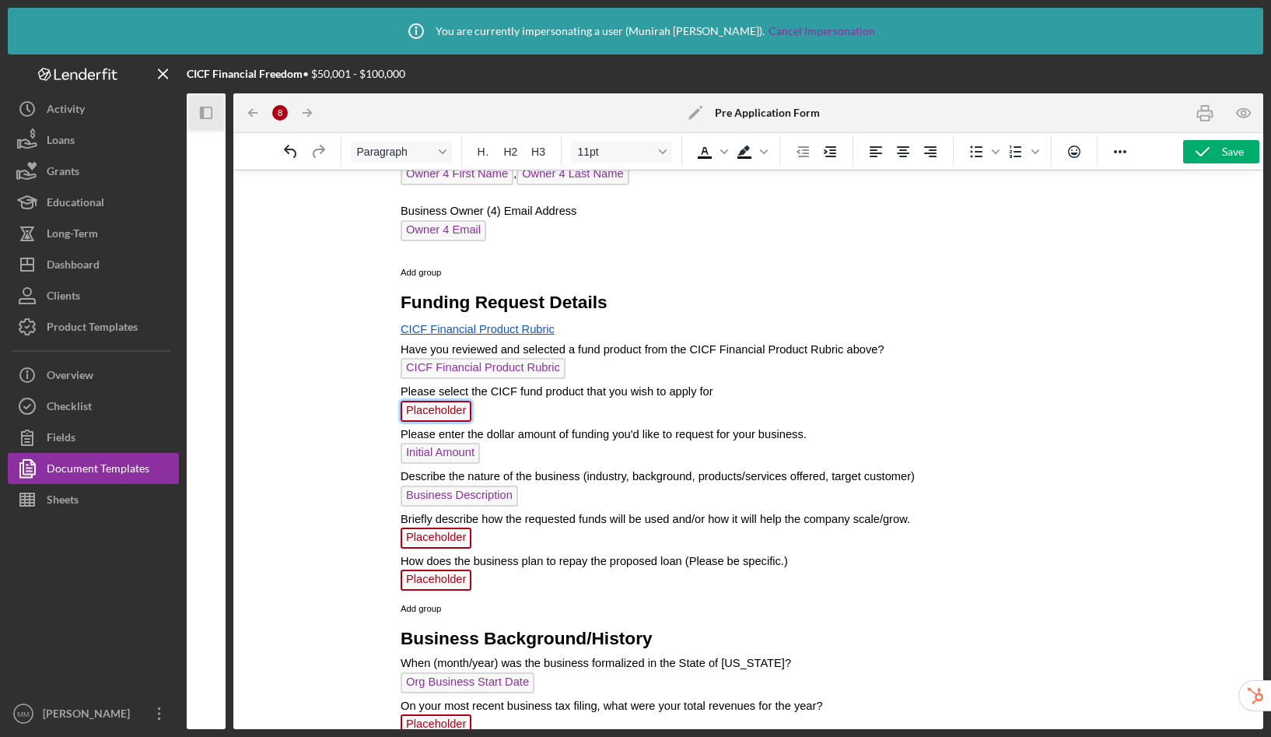
click at [434, 409] on span "Placeholder" at bounding box center [435, 411] width 71 height 21
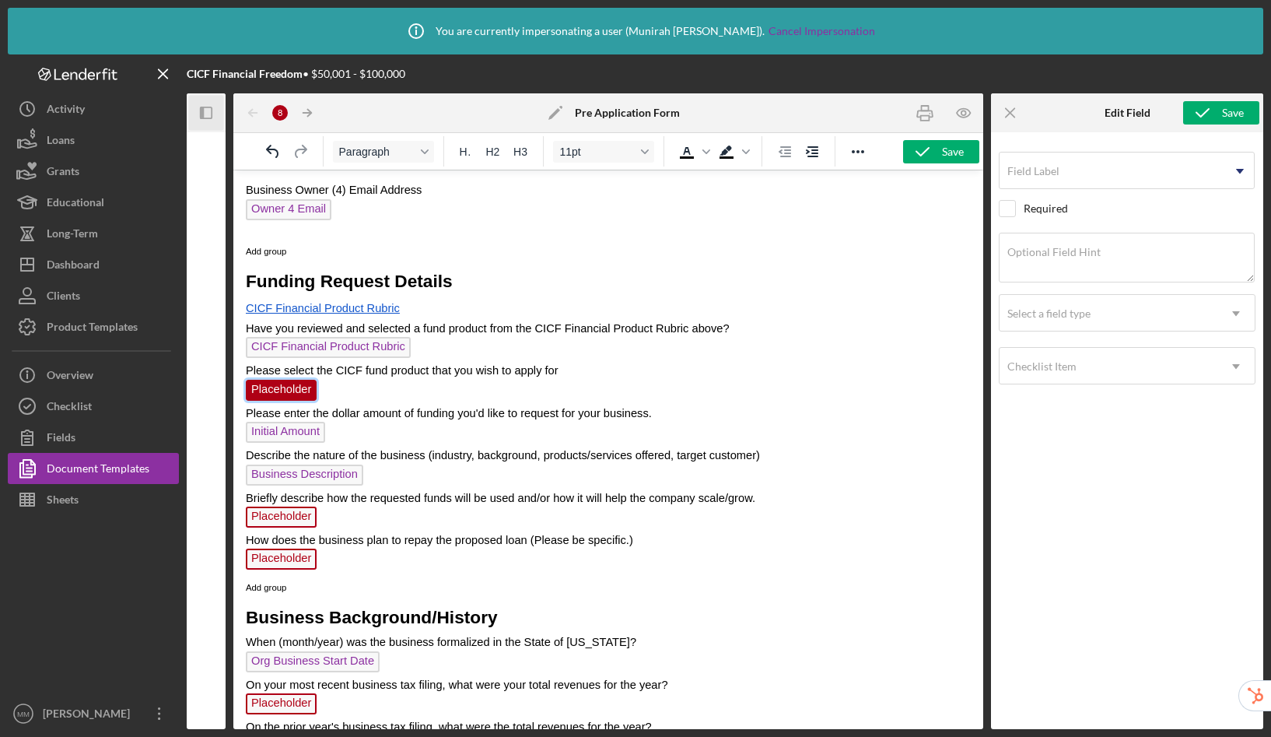
scroll to position [927, 0]
click at [1075, 170] on input "Field Label" at bounding box center [1127, 170] width 256 height 37
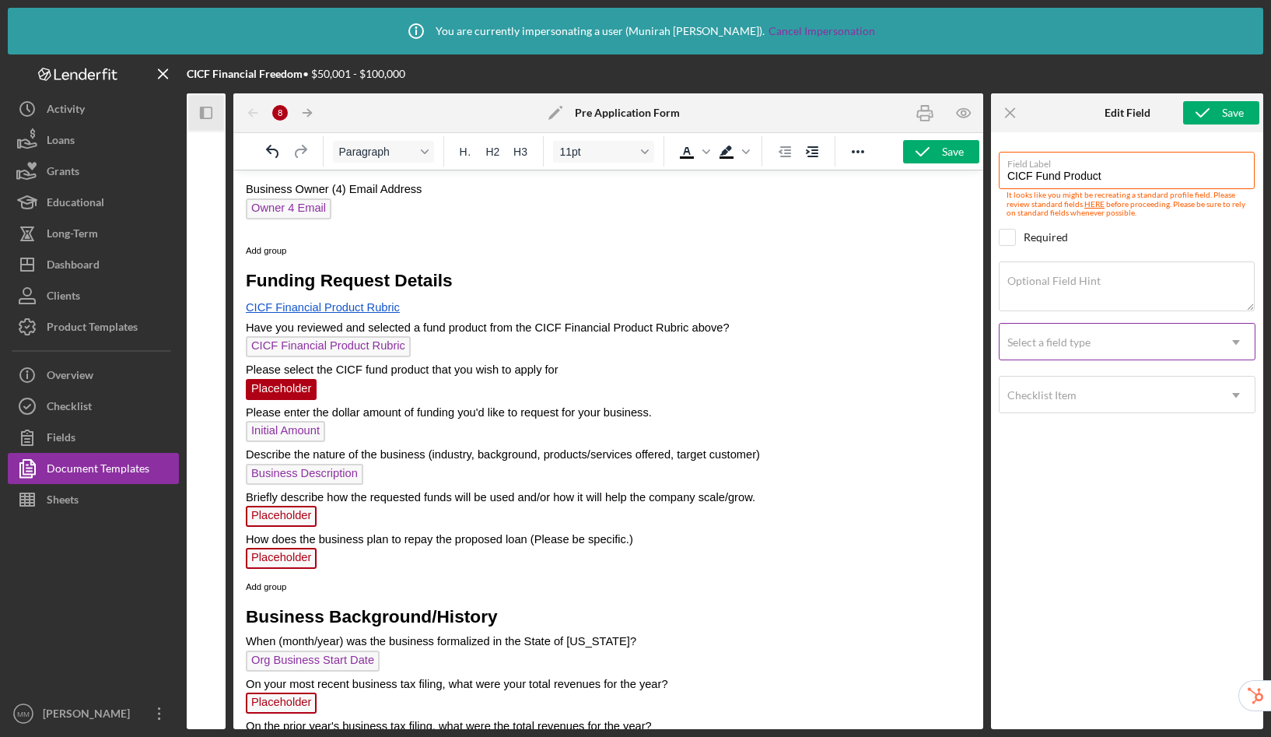
type input "CICF Fund Product"
click at [1079, 342] on div "Select a field type" at bounding box center [1049, 342] width 83 height 12
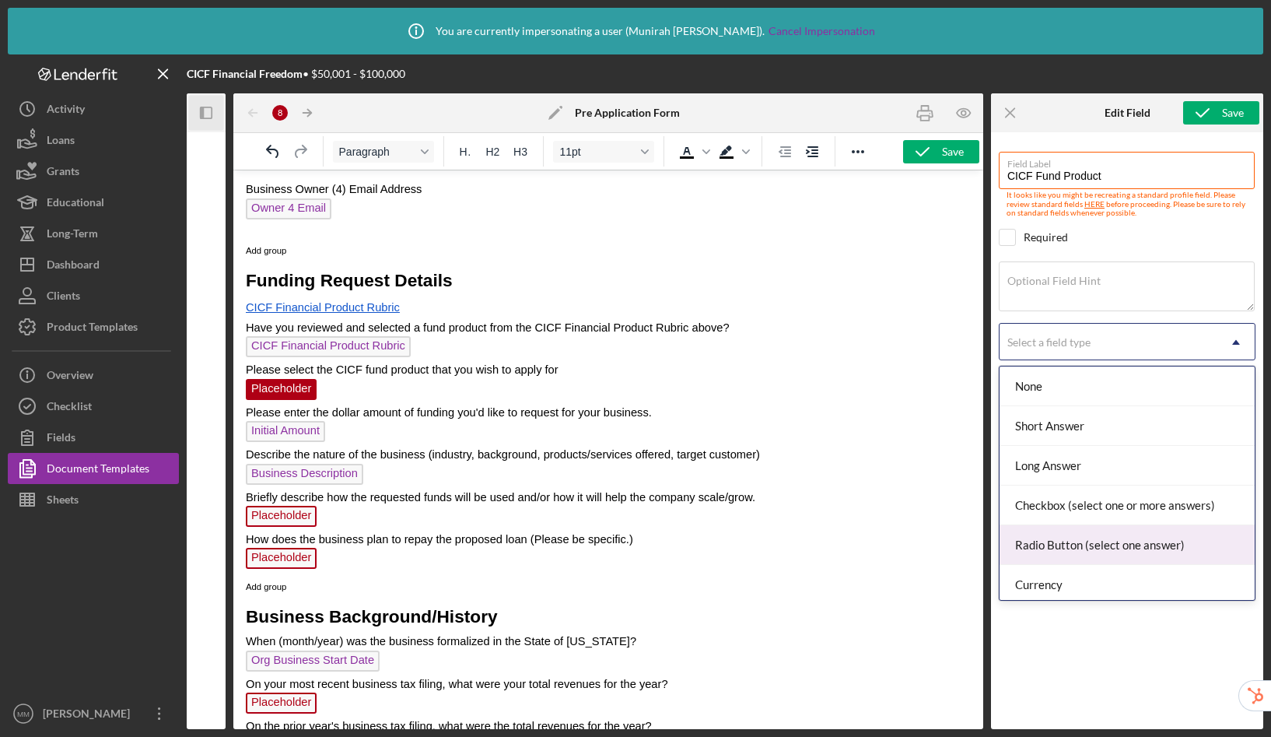
click at [1101, 537] on div "Radio Button (select one answer)" at bounding box center [1127, 545] width 255 height 40
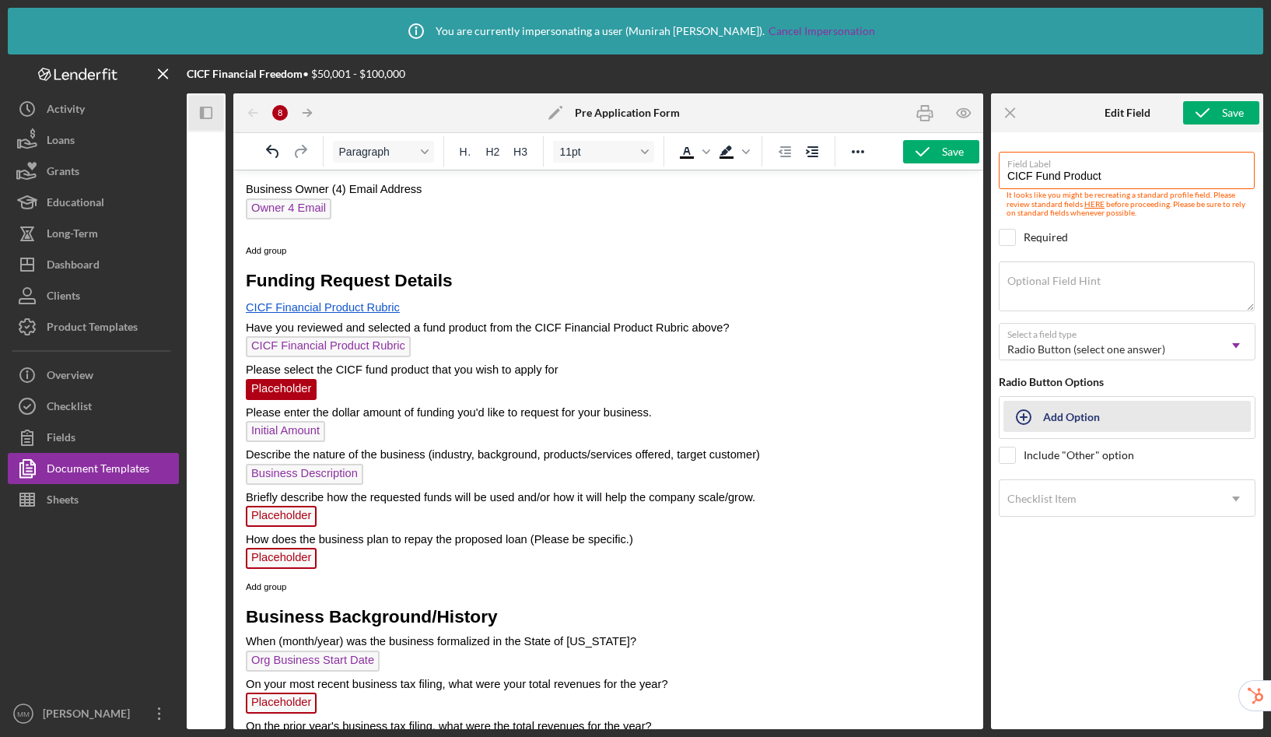
click at [1080, 418] on div "Add Option" at bounding box center [1071, 417] width 57 height 30
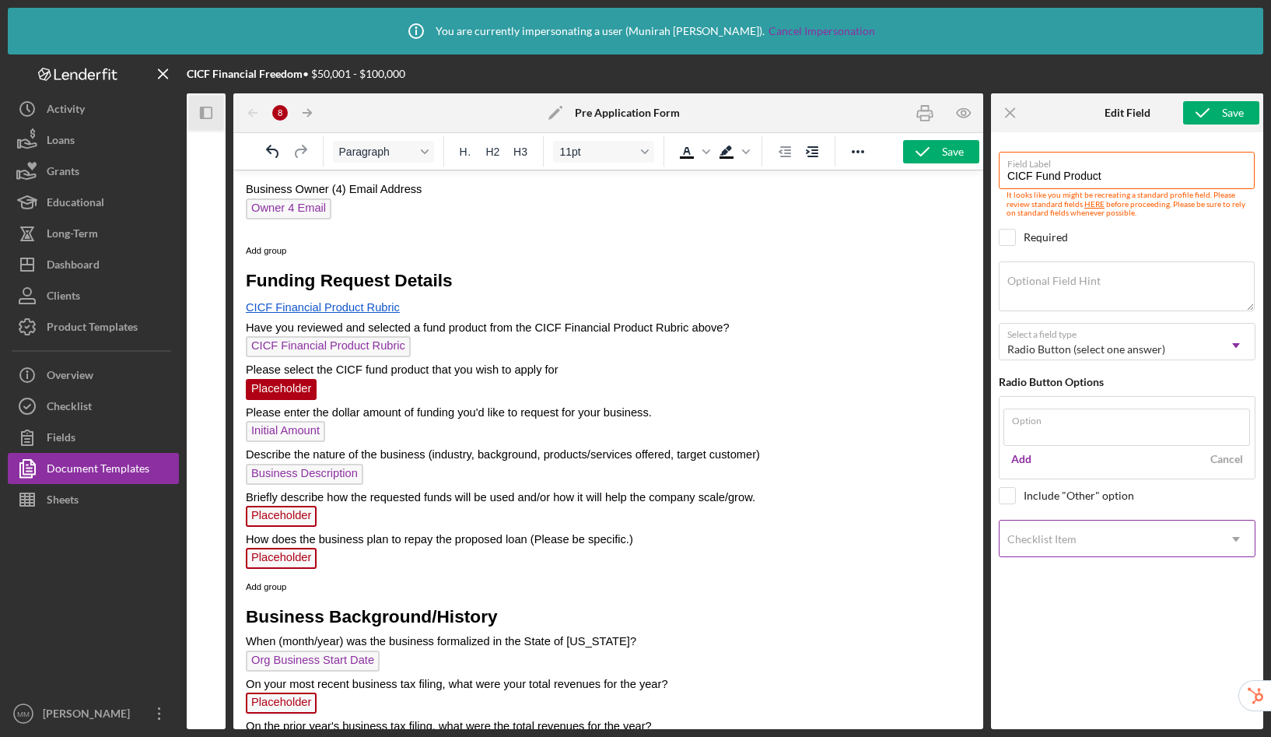
click at [1092, 542] on body "Icon/Info You are currently impersonating a user ( [PERSON_NAME] ). Cancel Impe…" at bounding box center [635, 368] width 1271 height 737
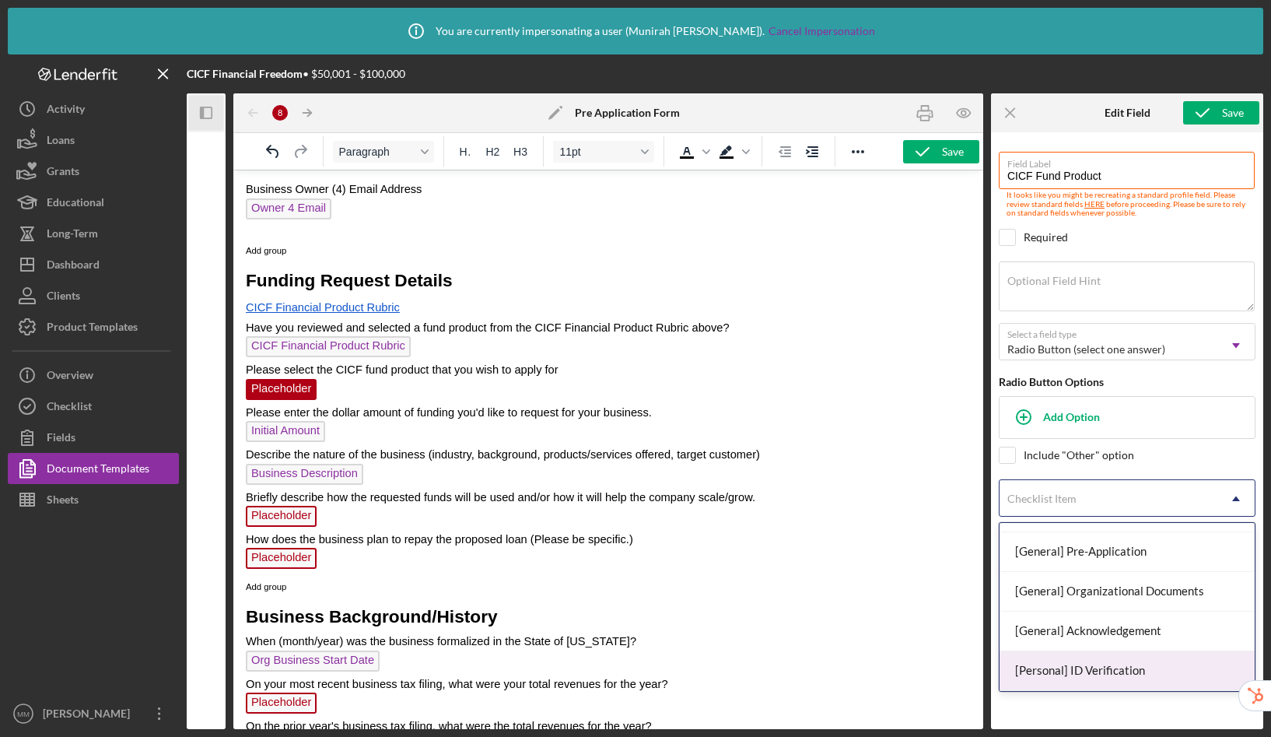
scroll to position [229, 0]
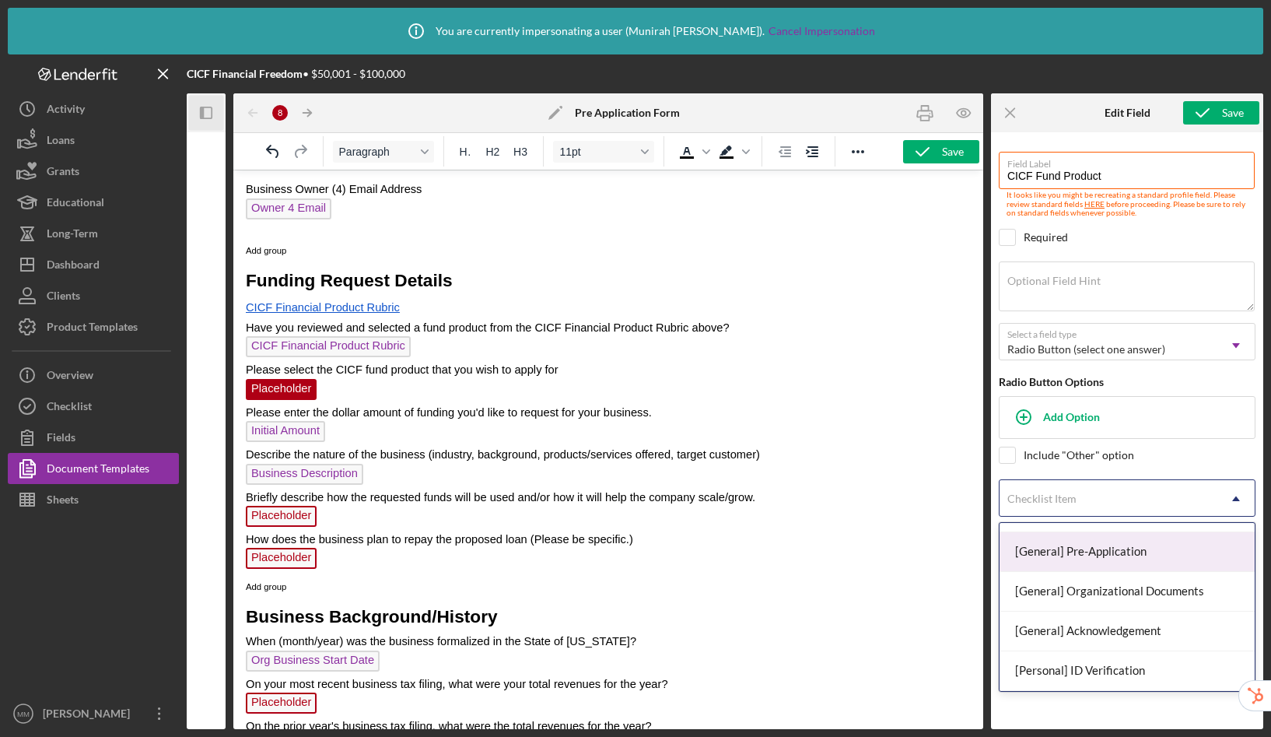
drag, startPoint x: 1102, startPoint y: 555, endPoint x: 1099, endPoint y: 546, distance: 9.1
click at [1102, 555] on div "[General] Pre-Application" at bounding box center [1127, 552] width 255 height 40
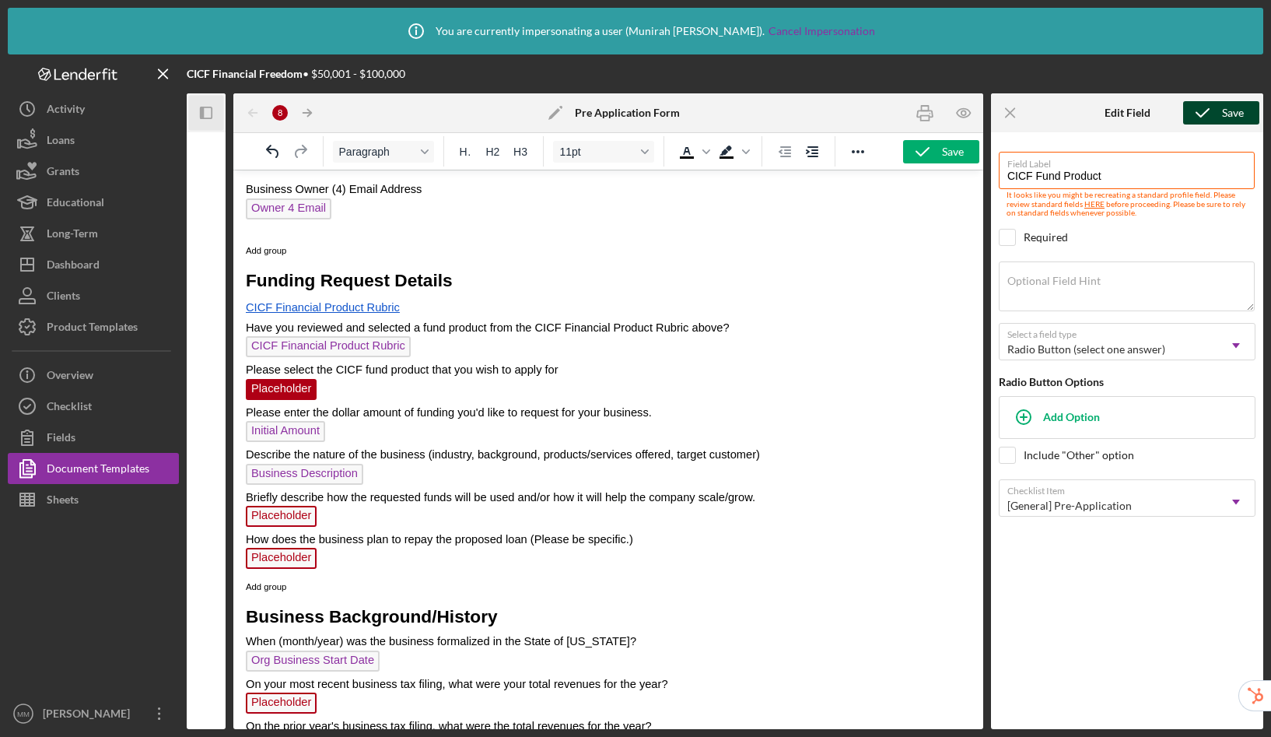
click at [1210, 111] on icon "submit" at bounding box center [1203, 112] width 39 height 39
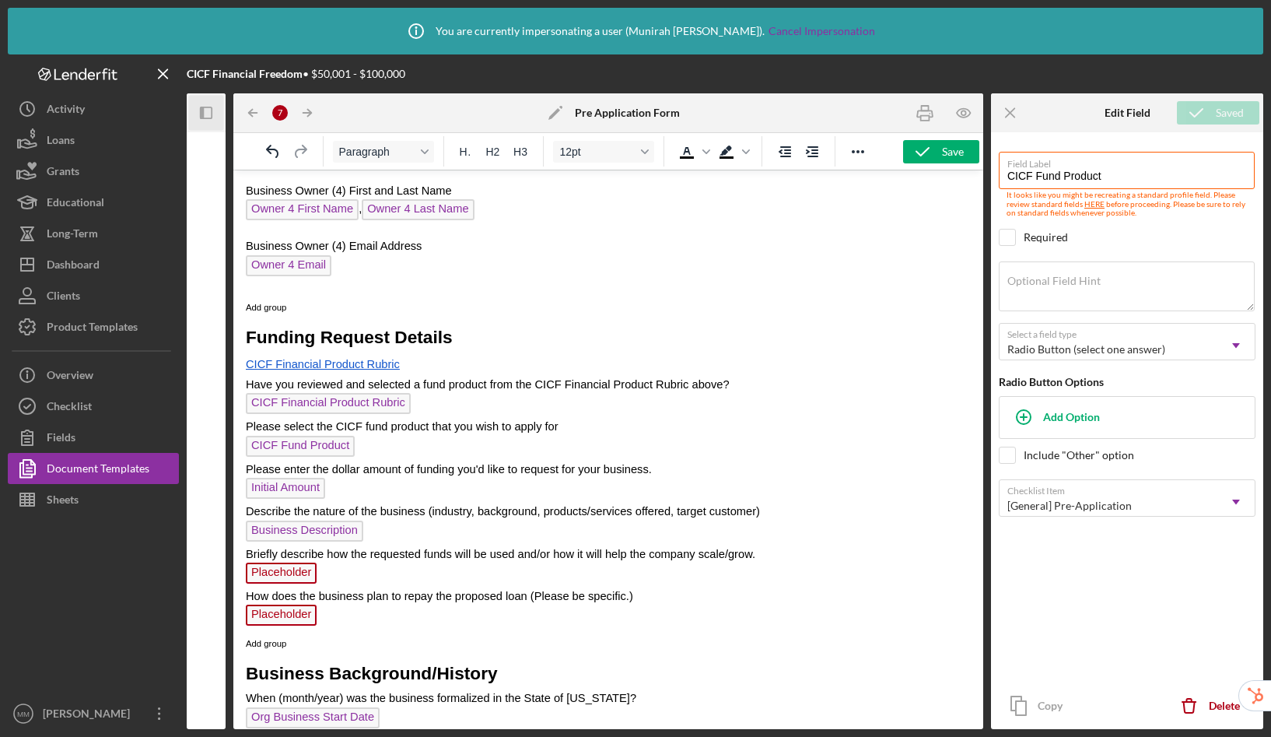
scroll to position [867, 0]
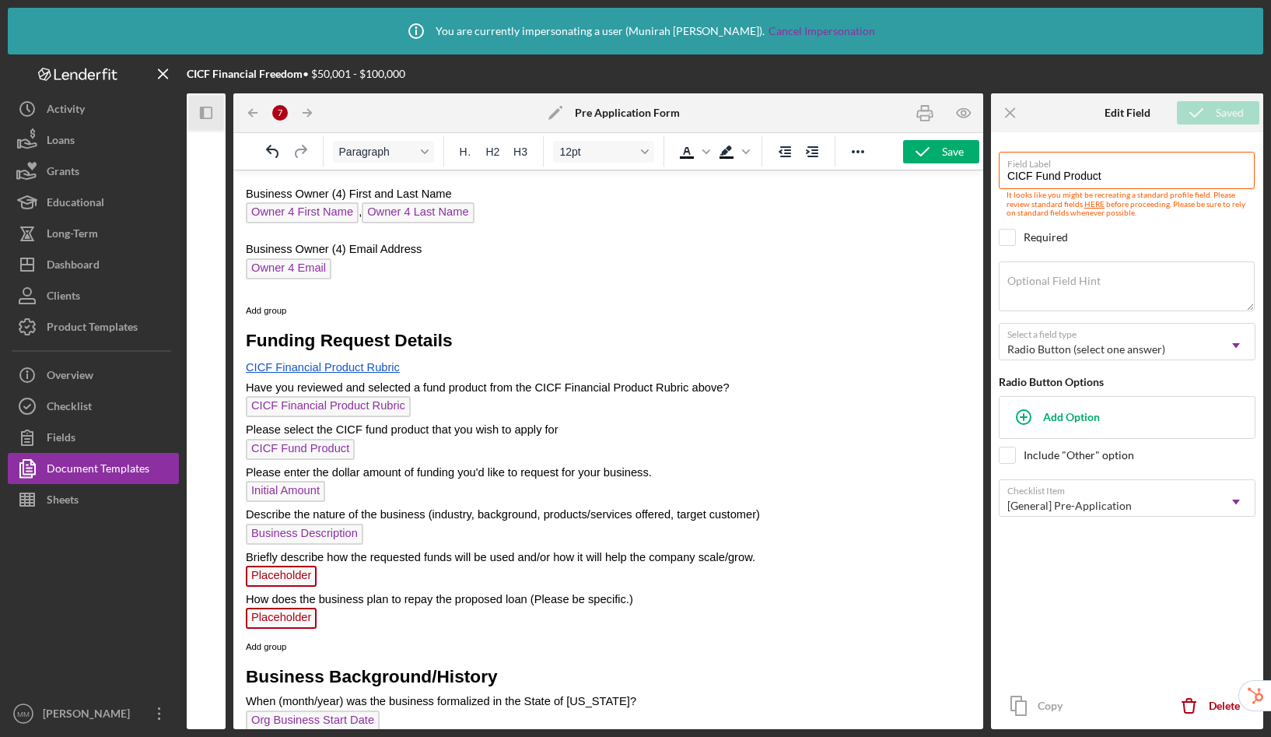
click at [280, 578] on span "Placeholder" at bounding box center [281, 576] width 71 height 21
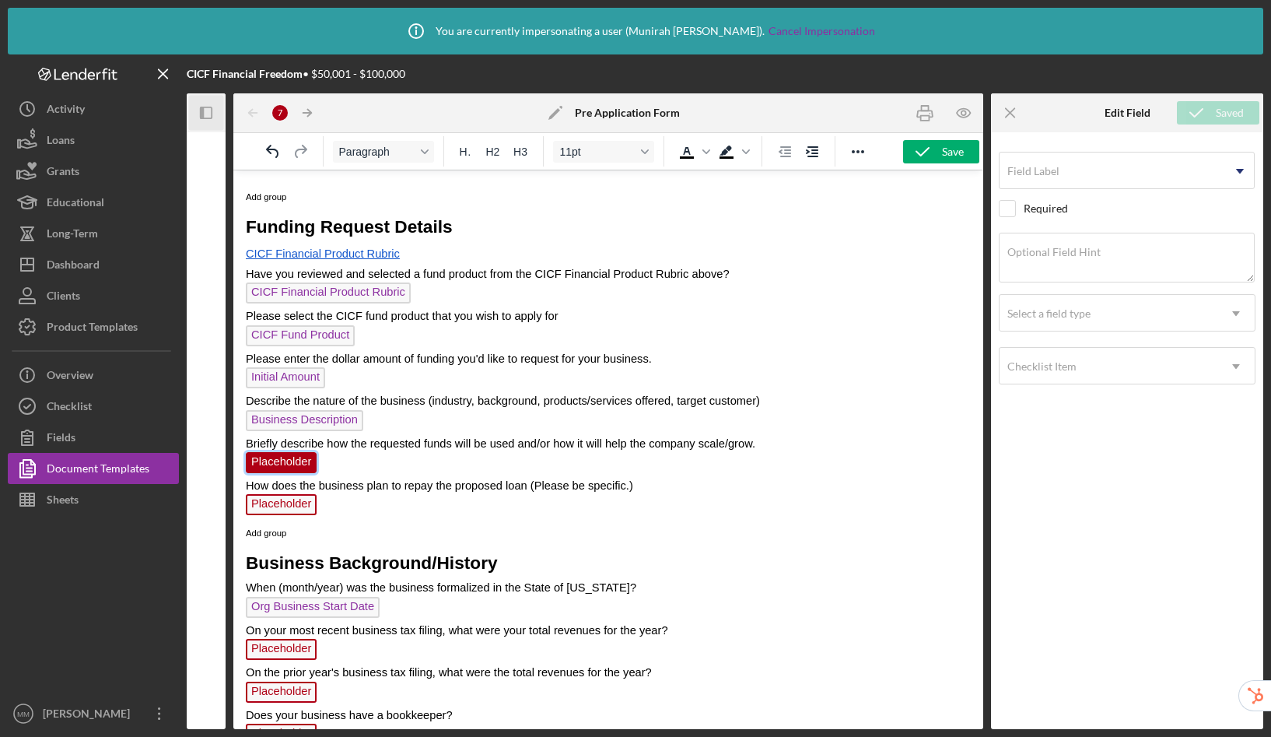
scroll to position [994, 0]
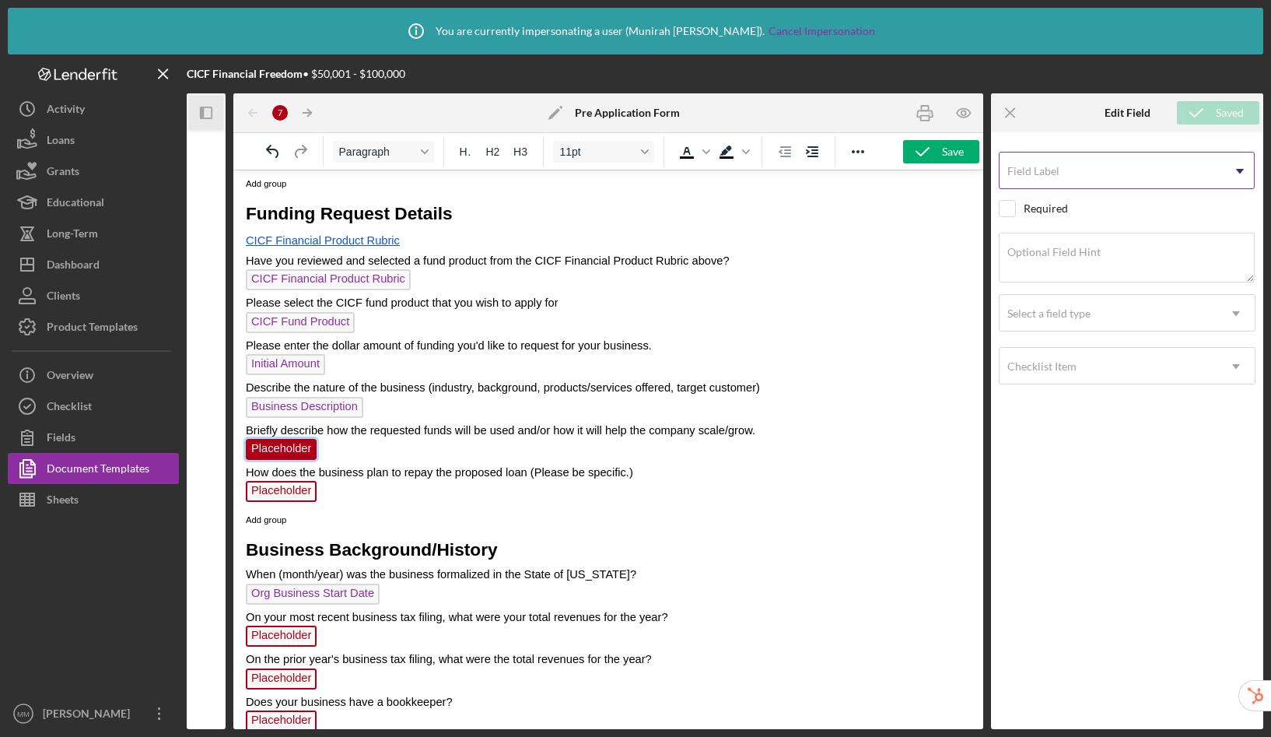
click at [1070, 173] on input "Field Label" at bounding box center [1127, 170] width 256 height 37
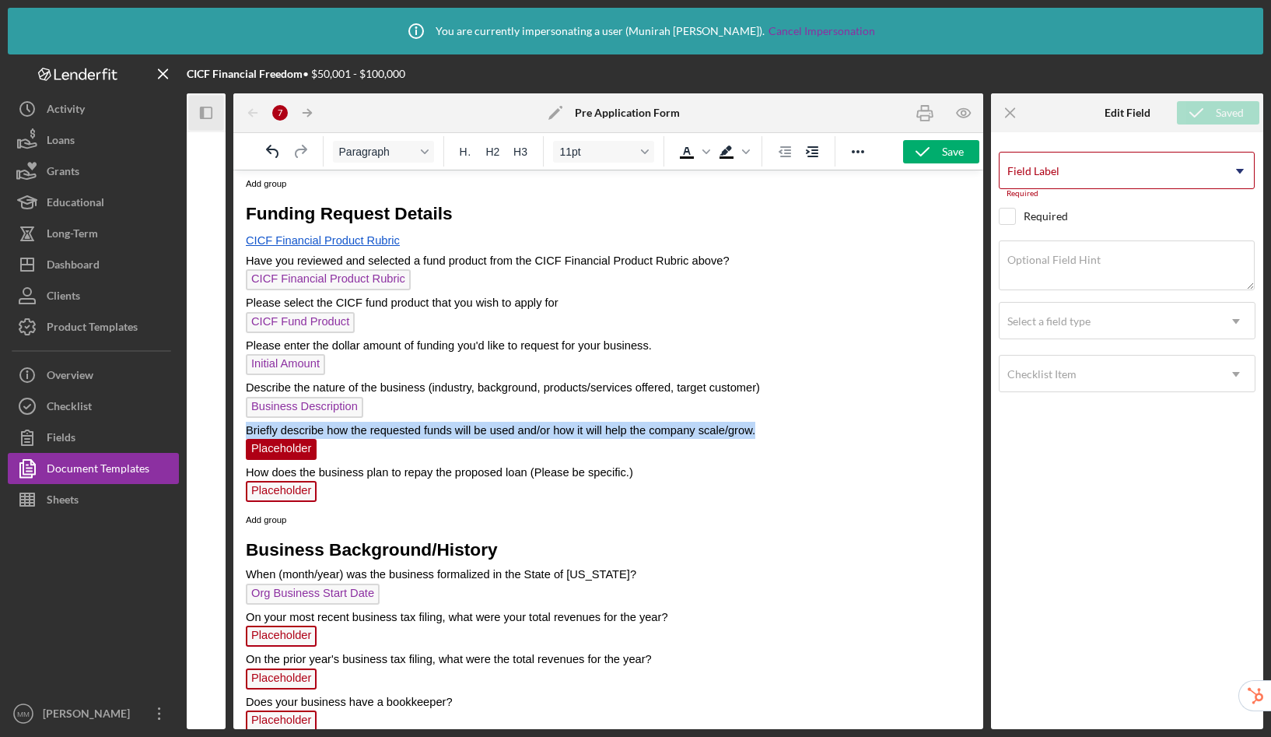
drag, startPoint x: 755, startPoint y: 432, endPoint x: 238, endPoint y: 436, distance: 516.7
click at [238, 436] on html "CICF Capital Application Request Form In order to receive a CICF funding applic…" at bounding box center [608, 79] width 750 height 1805
copy span "Briefly describe how the requested funds will be used and/or how it will help t…"
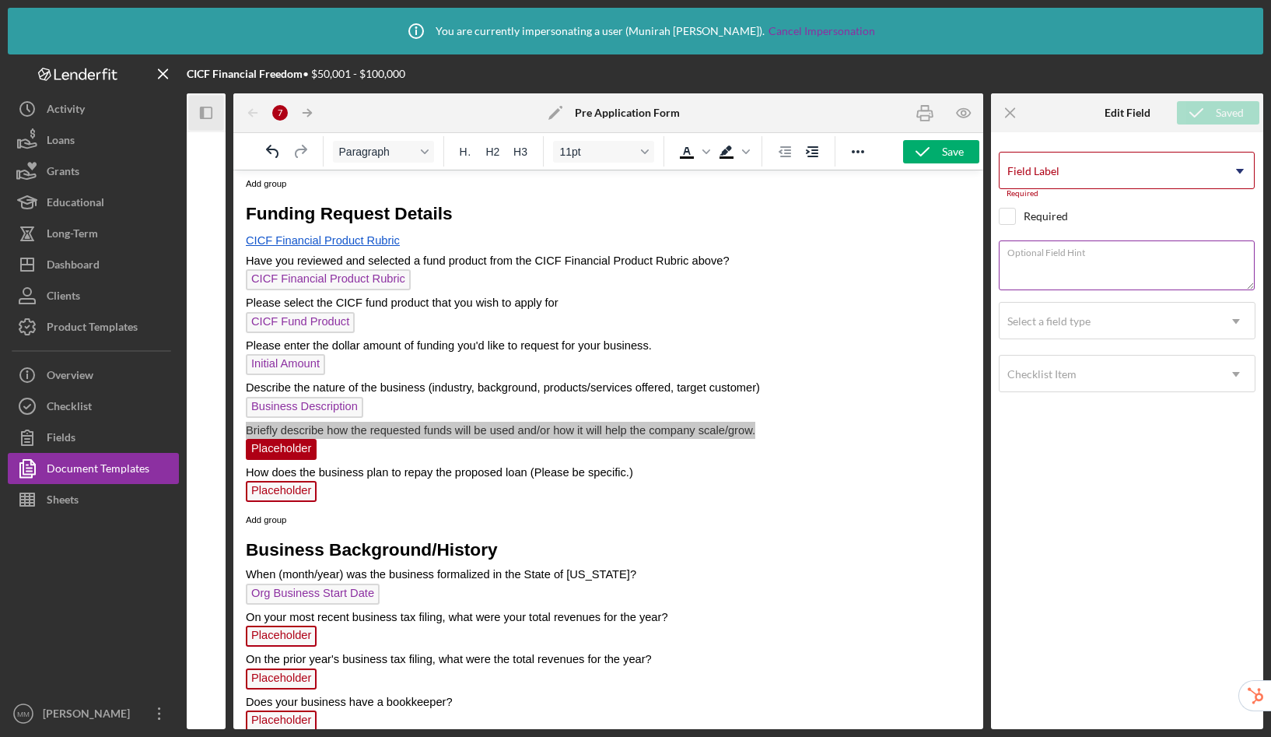
click at [1121, 270] on textarea "Optional Field Hint" at bounding box center [1127, 265] width 256 height 50
type textarea "Briefly describe how the requested funds will be used and/or how it will help t…"
click at [1085, 162] on div "Field Label Icon/Dropdown Arrow Required" at bounding box center [1127, 175] width 257 height 47
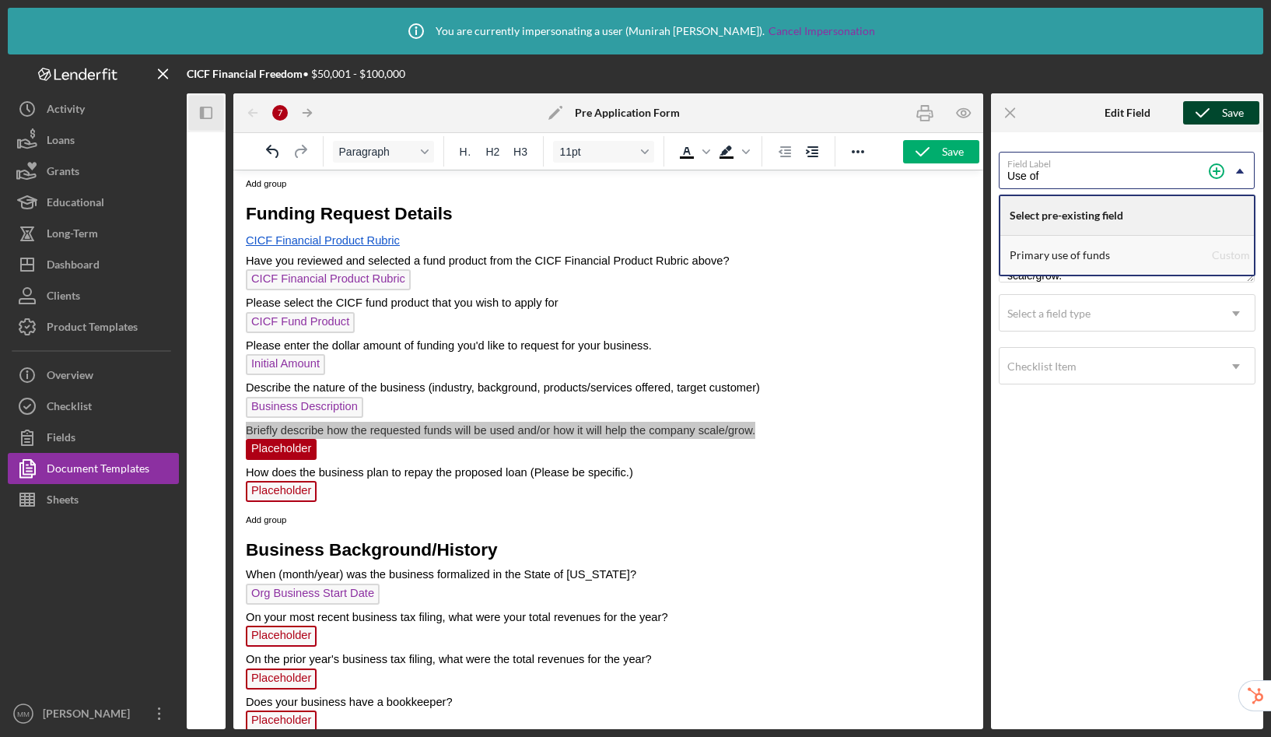
type input "Use of"
click at [1140, 262] on div "Primary use of funds" at bounding box center [1111, 255] width 202 height 39
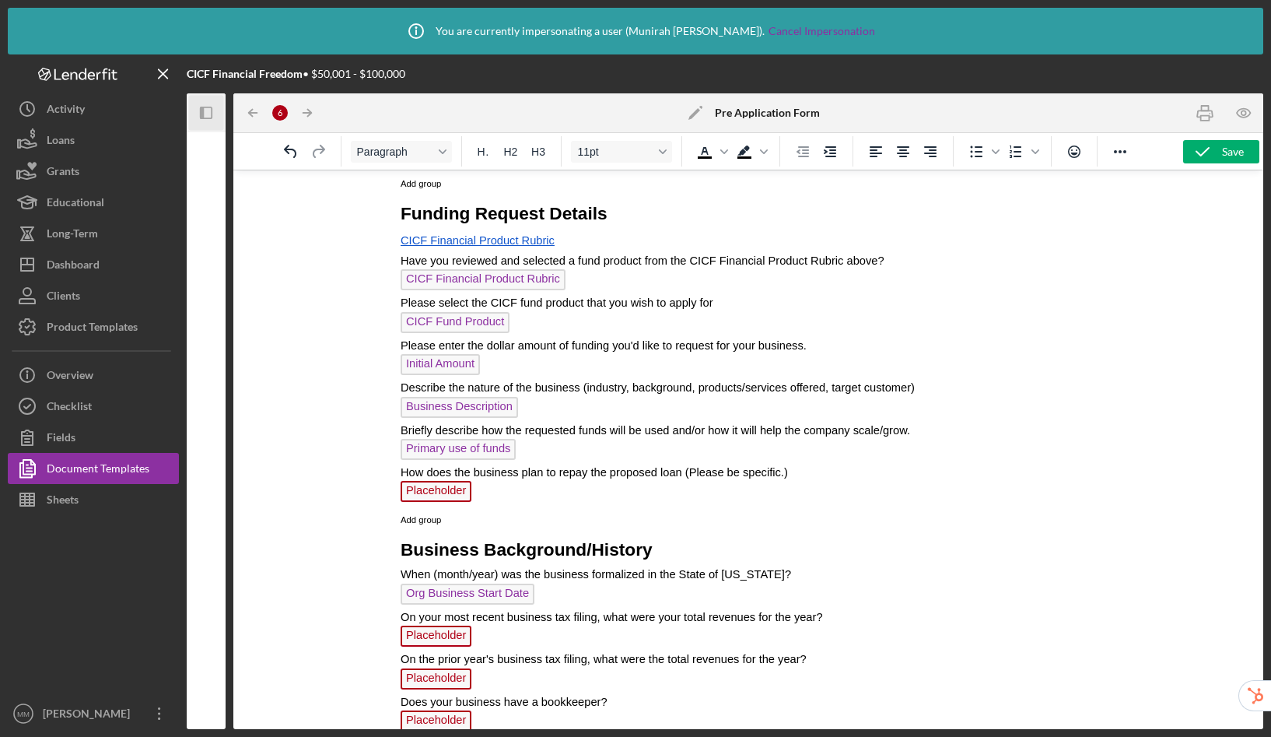
click at [440, 452] on span "Primary use of funds" at bounding box center [457, 449] width 115 height 21
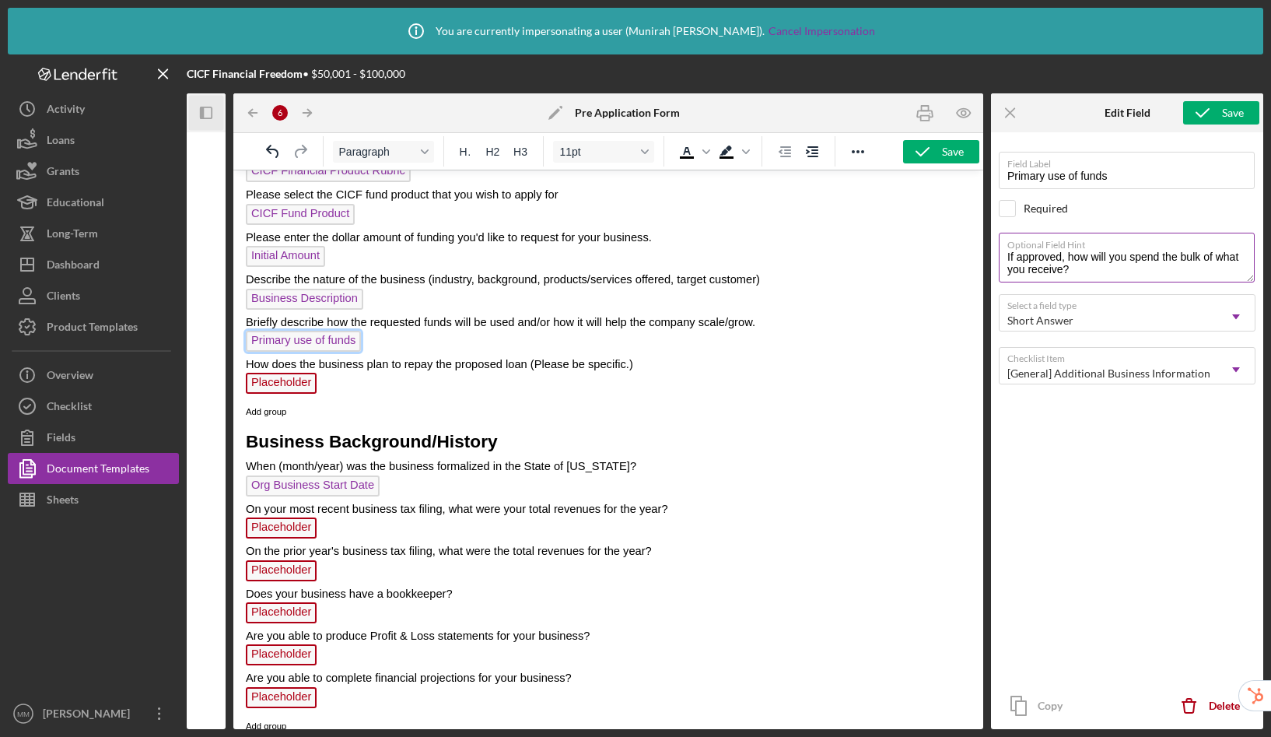
scroll to position [1102, 0]
drag, startPoint x: 1091, startPoint y: 272, endPoint x: 991, endPoint y: 254, distance: 101.1
click at [991, 254] on div "Field Label Primary use of funds Required Optional Field Hint If approved, how …" at bounding box center [1127, 430] width 272 height 597
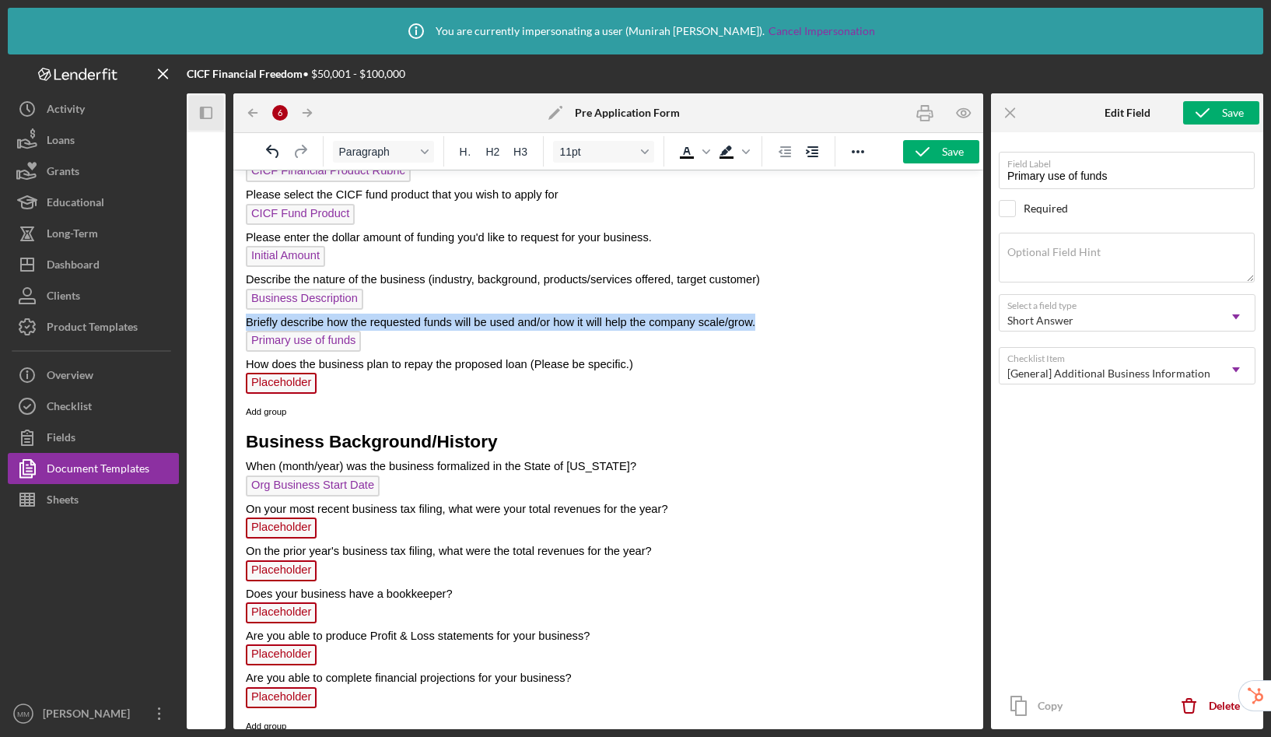
drag, startPoint x: 777, startPoint y: 326, endPoint x: 248, endPoint y: 325, distance: 529.1
click at [248, 325] on p "Briefly describe how the requested funds will be used and/or how it will help t…" at bounding box center [608, 322] width 725 height 17
copy span "Briefly describe how the requested funds will be used and/or how it will help t…"
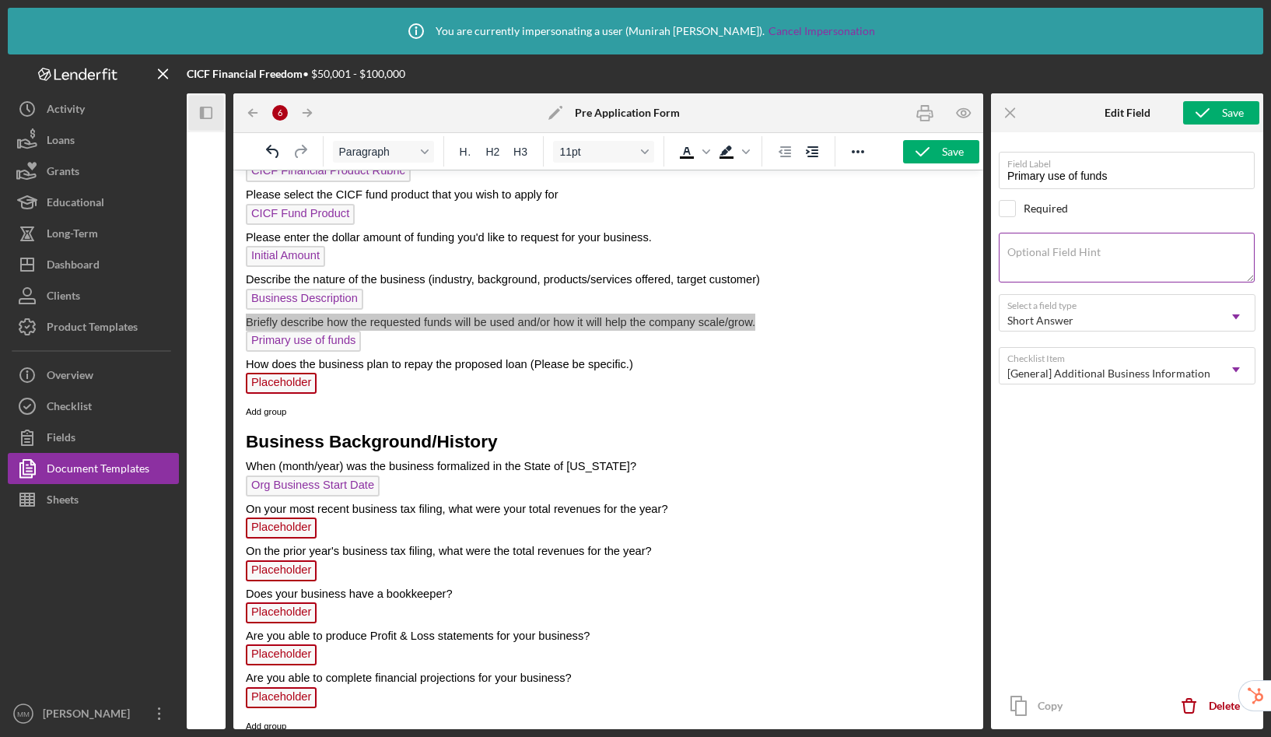
click at [1081, 255] on label "Optional Field Hint" at bounding box center [1054, 252] width 93 height 12
click at [1081, 255] on textarea "Optional Field Hint" at bounding box center [1127, 258] width 256 height 50
type textarea "Briefly describe how the requested funds will be used and/or how it will help t…"
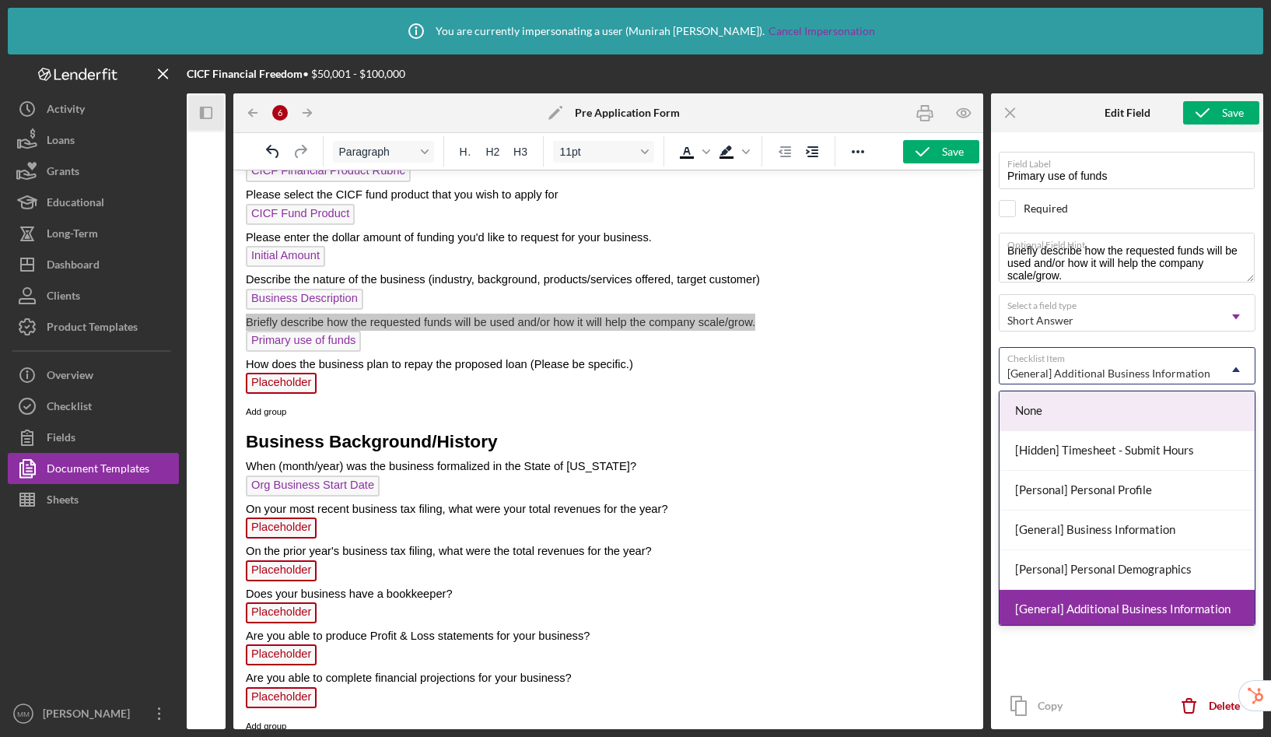
click at [1185, 363] on div "[General] Additional Business Information" at bounding box center [1109, 374] width 218 height 36
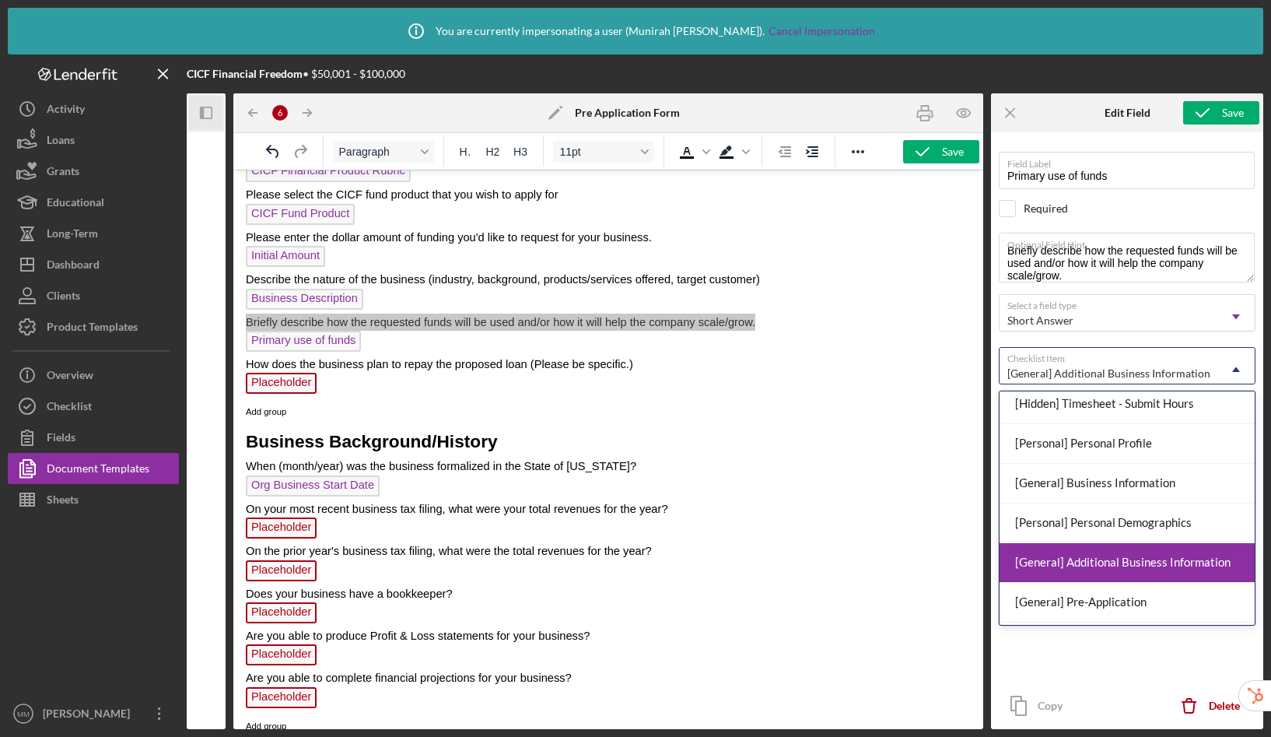
scroll to position [51, 0]
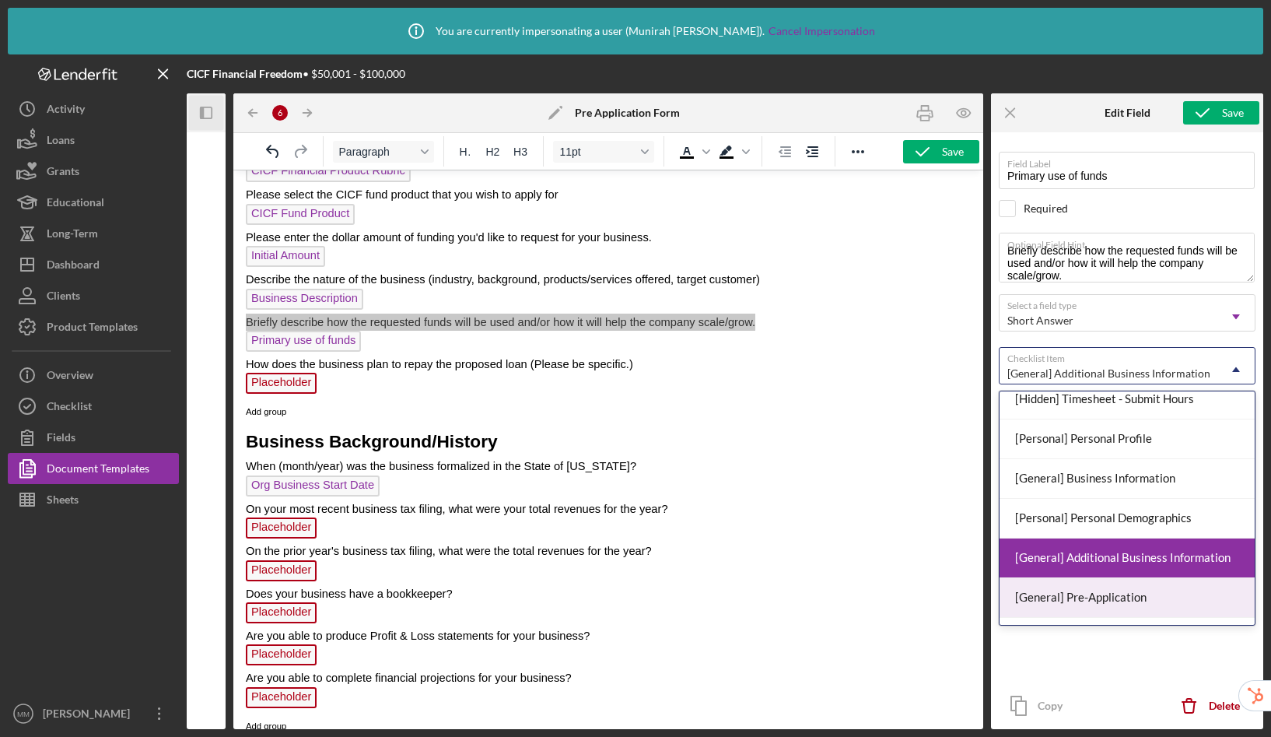
click at [1130, 598] on div "[General] Pre-Application" at bounding box center [1127, 598] width 255 height 40
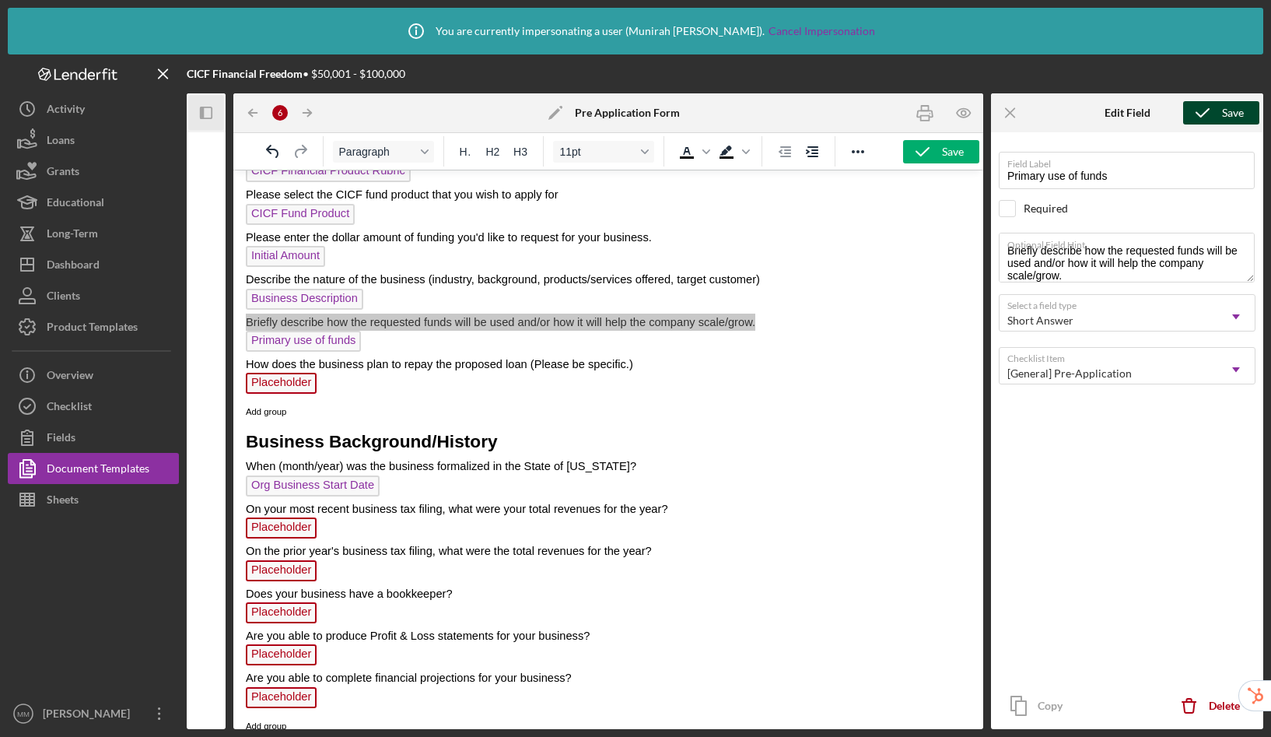
click at [1217, 112] on icon "submit" at bounding box center [1203, 112] width 39 height 39
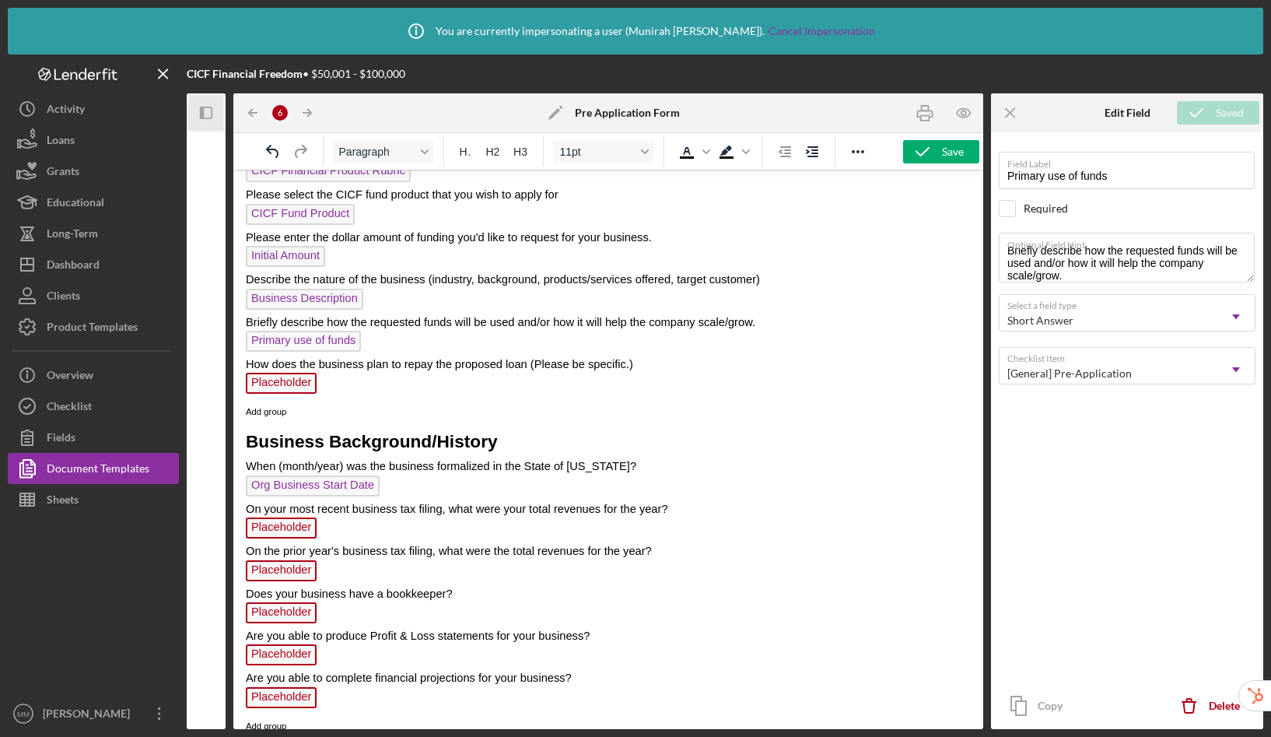
click at [400, 387] on p "Placeholder" at bounding box center [608, 385] width 725 height 25
click at [279, 385] on span "Placeholder" at bounding box center [281, 383] width 71 height 21
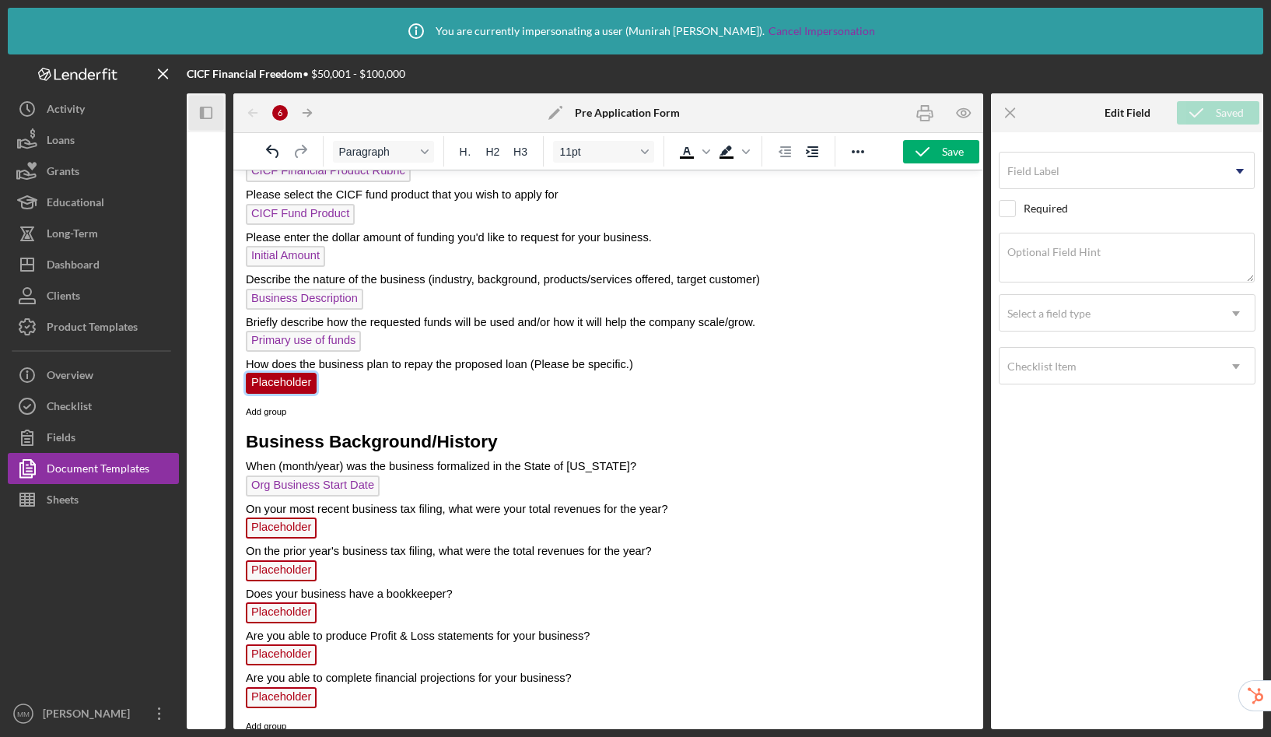
scroll to position [1036, 0]
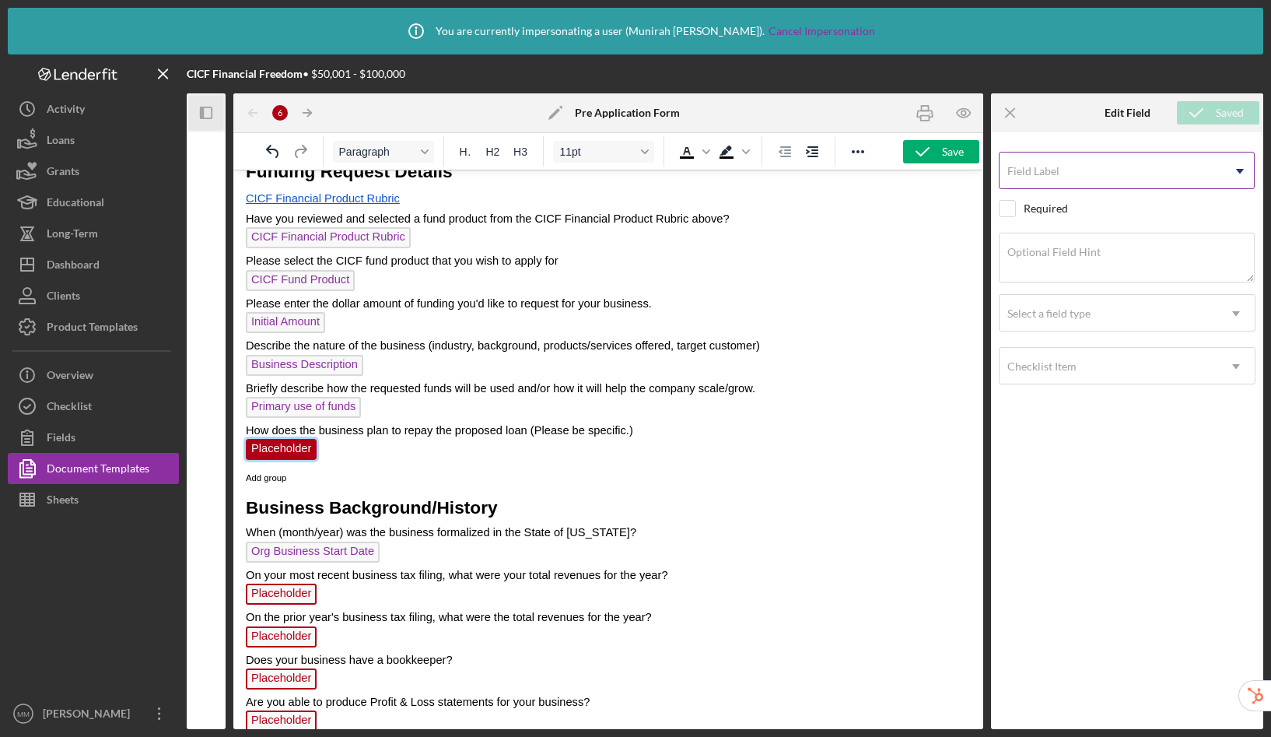
click at [1081, 174] on input "Field Label" at bounding box center [1127, 170] width 256 height 37
type input "Loan repayment plan"
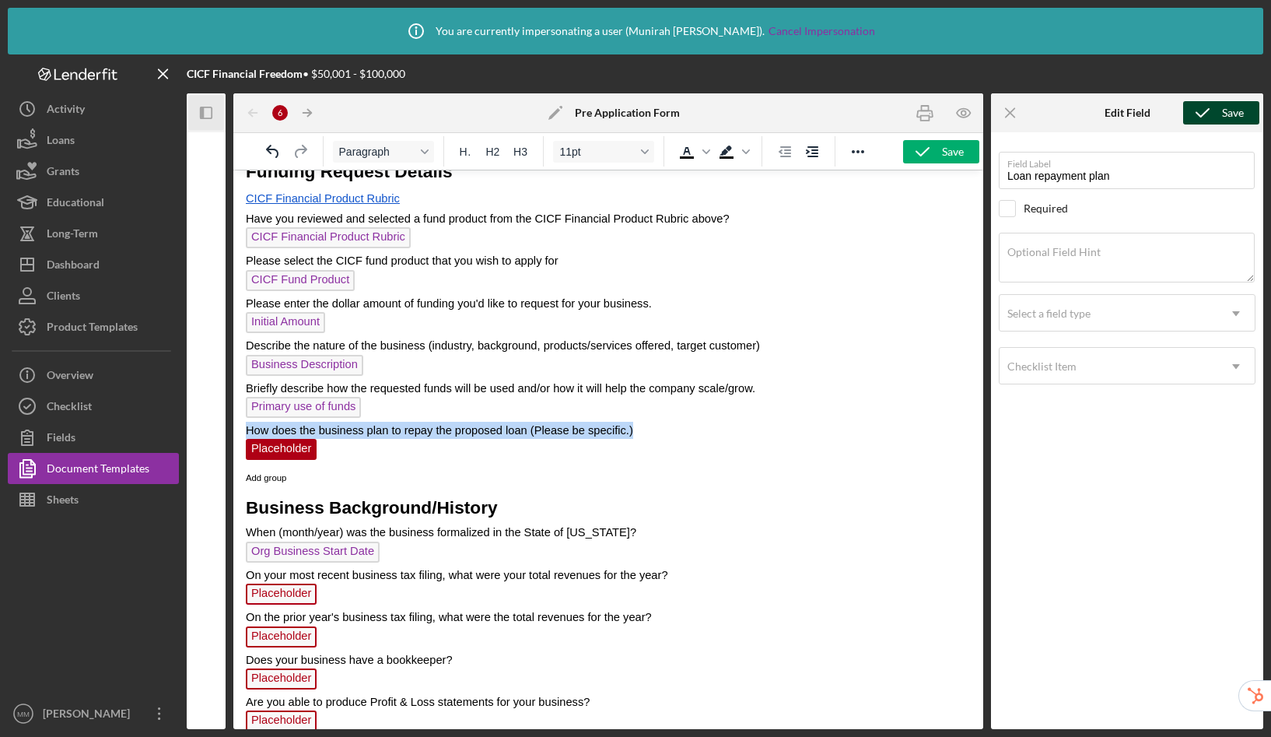
drag, startPoint x: 639, startPoint y: 433, endPoint x: 245, endPoint y: 425, distance: 393.8
click at [245, 425] on html "CICF Capital Application Request Form In order to receive a CICF funding applic…" at bounding box center [608, 37] width 750 height 1805
copy span "How does the business plan to repay the proposed loan (Please be specific.)"
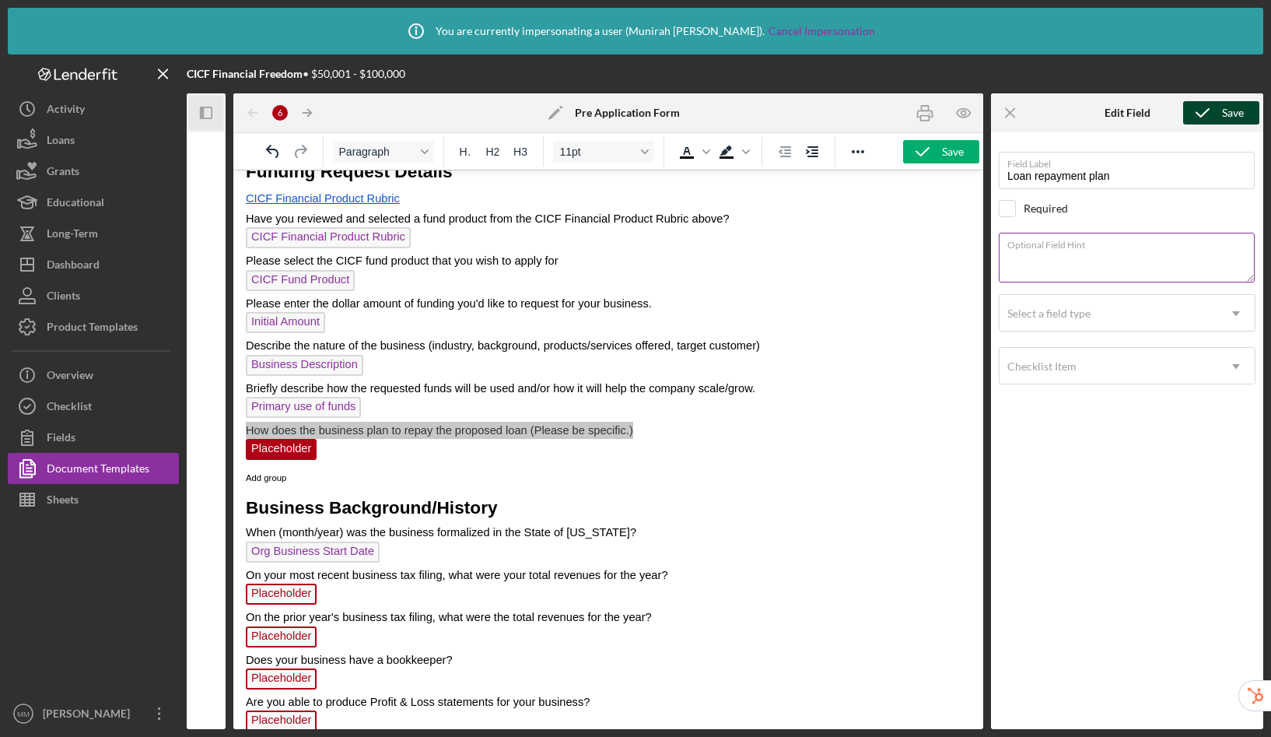
click at [1056, 262] on textarea "Optional Field Hint" at bounding box center [1127, 258] width 256 height 50
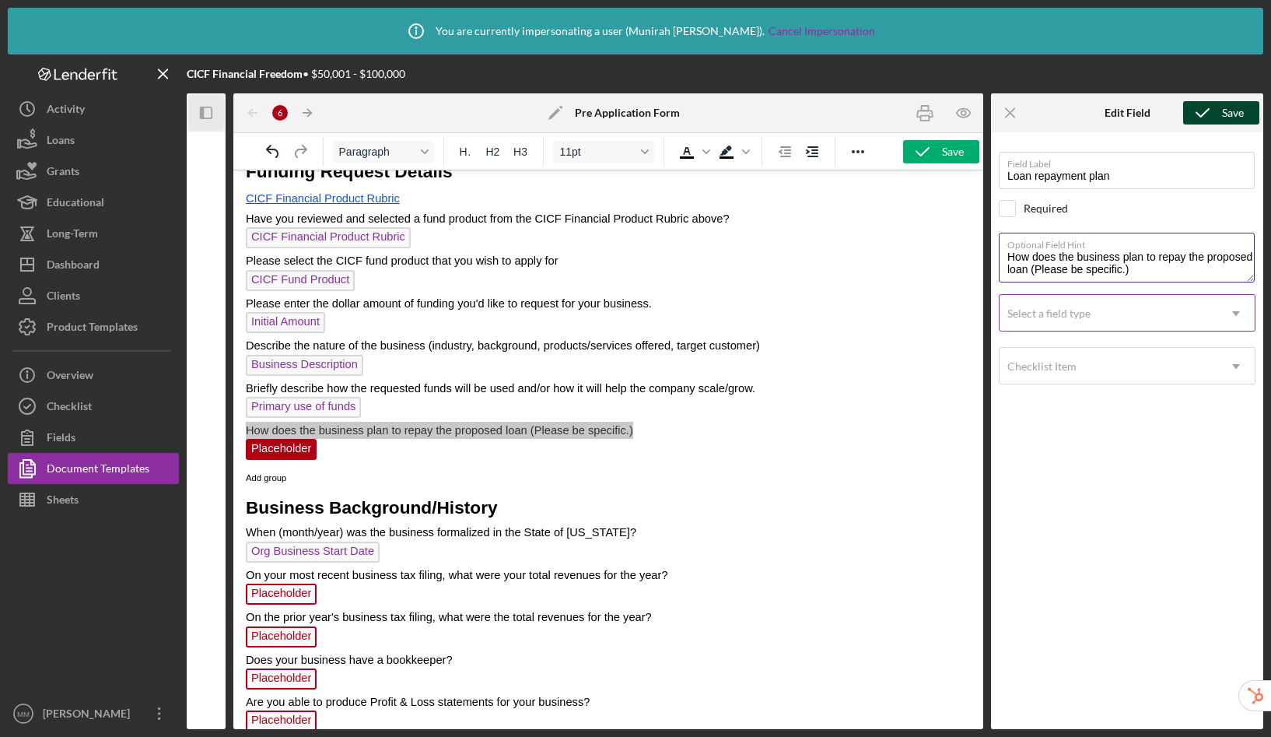
type textarea "How does the business plan to repay the proposed loan (Please be specific.)"
click at [1072, 314] on div "Select a field type" at bounding box center [1049, 313] width 83 height 12
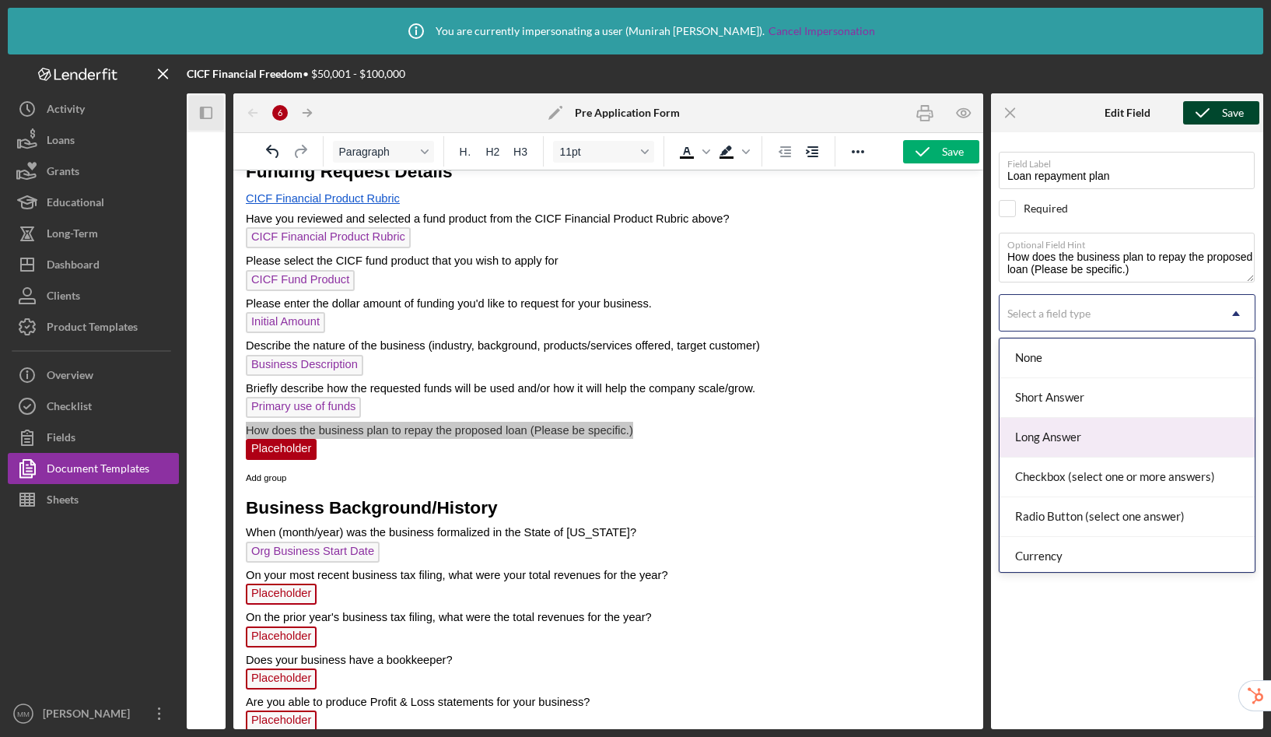
click at [1068, 437] on div "Long Answer" at bounding box center [1127, 438] width 255 height 40
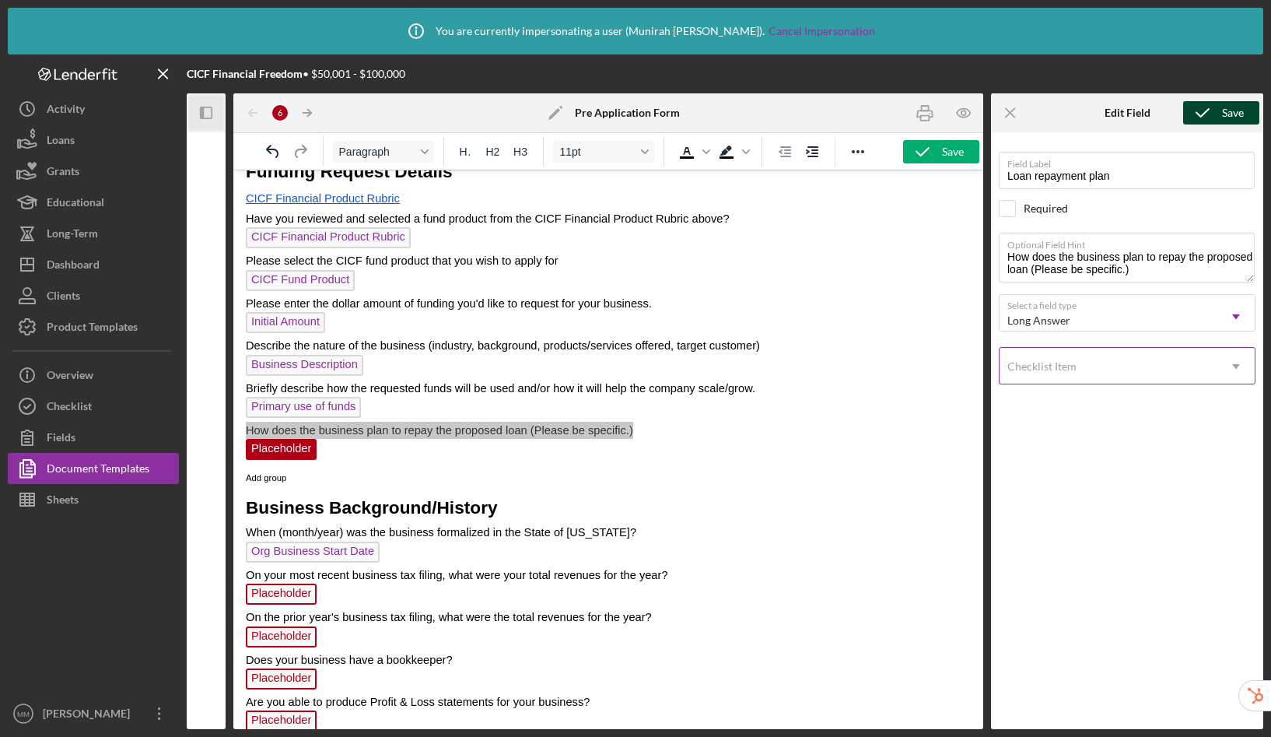
click at [1079, 372] on div "Checklist Item" at bounding box center [1109, 367] width 218 height 36
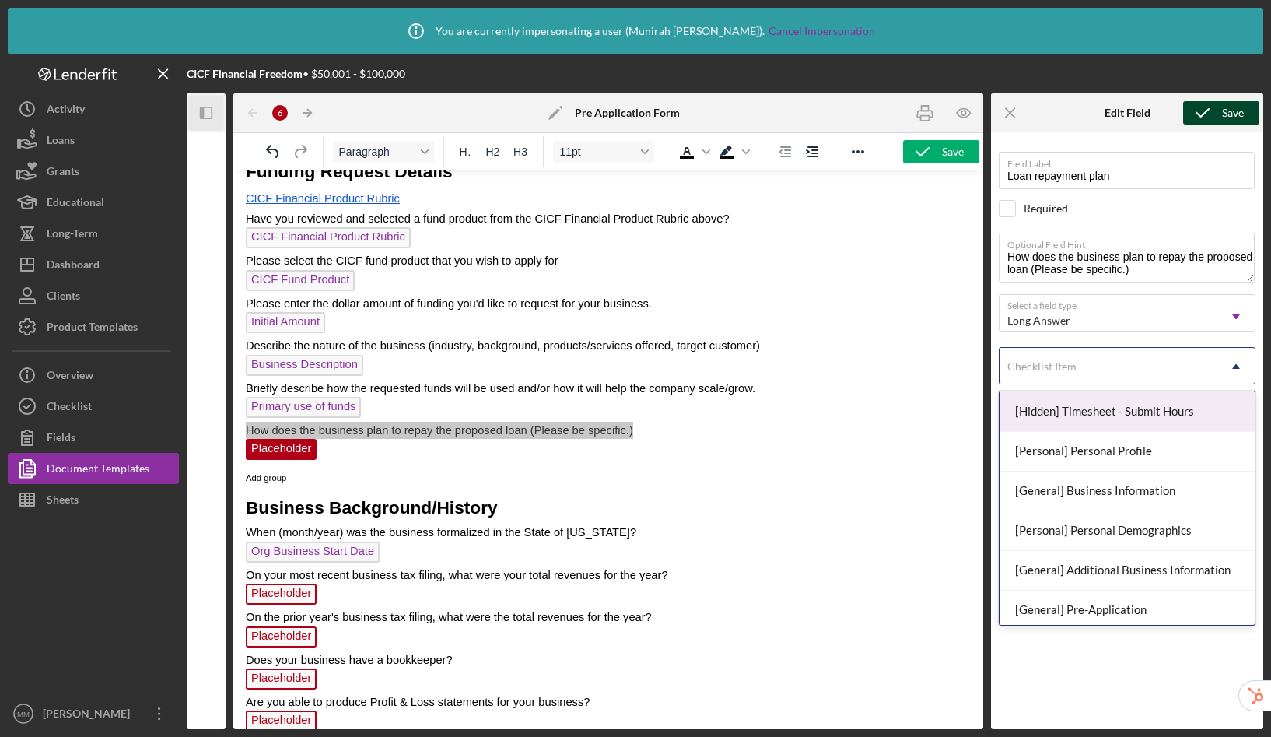
scroll to position [63, 0]
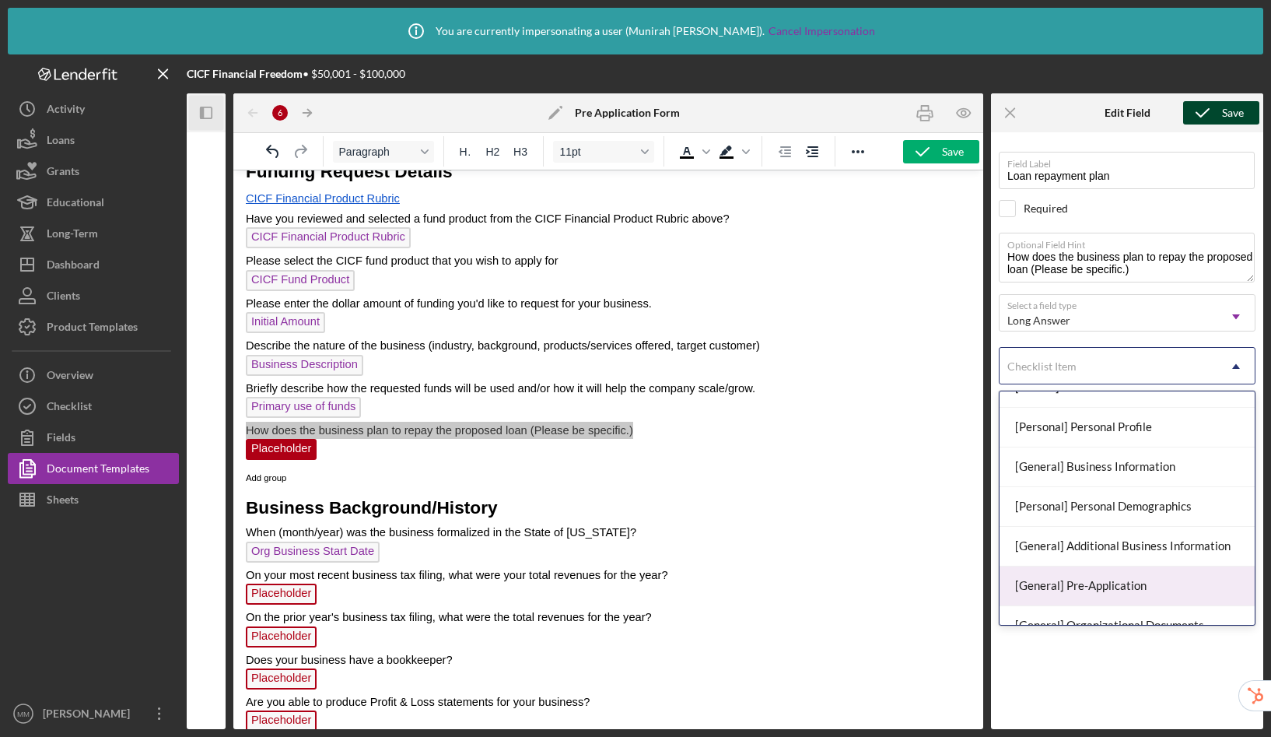
click at [1085, 582] on div "[General] Pre-Application" at bounding box center [1127, 586] width 255 height 40
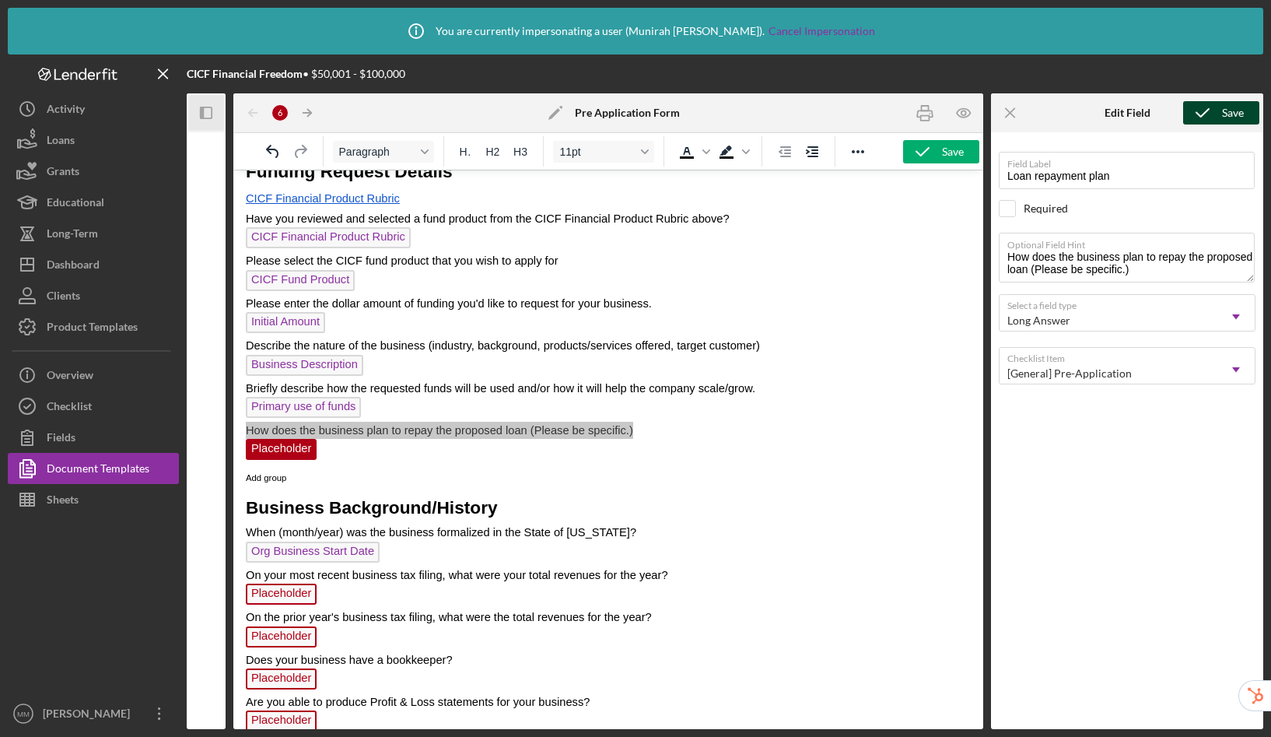
click at [1219, 120] on icon "submit" at bounding box center [1203, 112] width 39 height 39
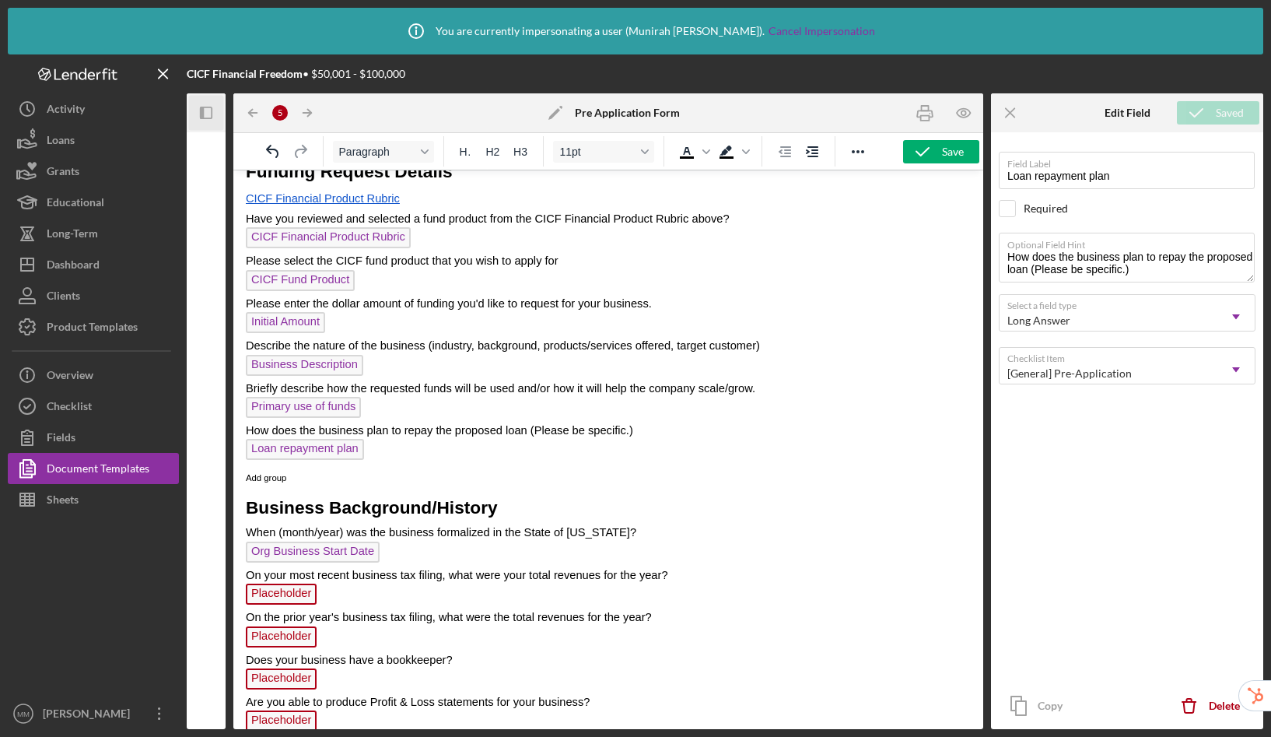
scroll to position [1039, 0]
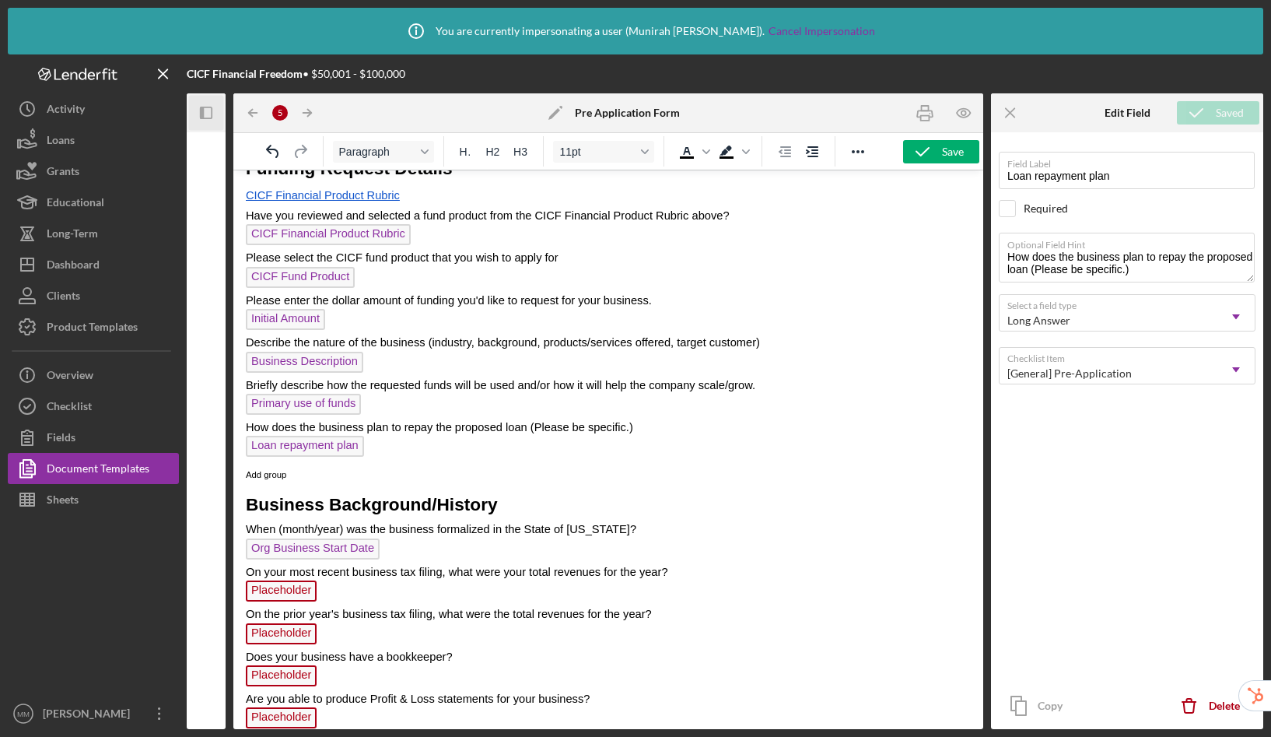
click at [492, 453] on p "Loan repayment plan ﻿" at bounding box center [608, 448] width 725 height 25
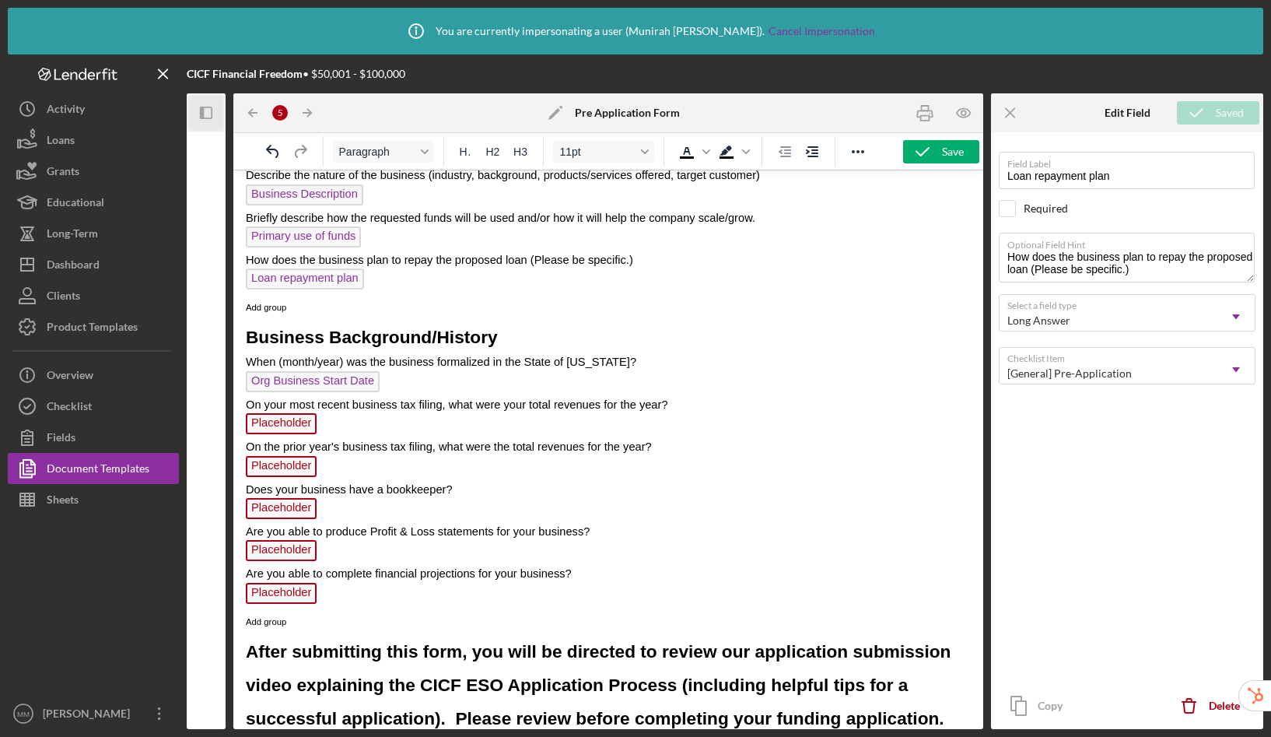
scroll to position [1220, 0]
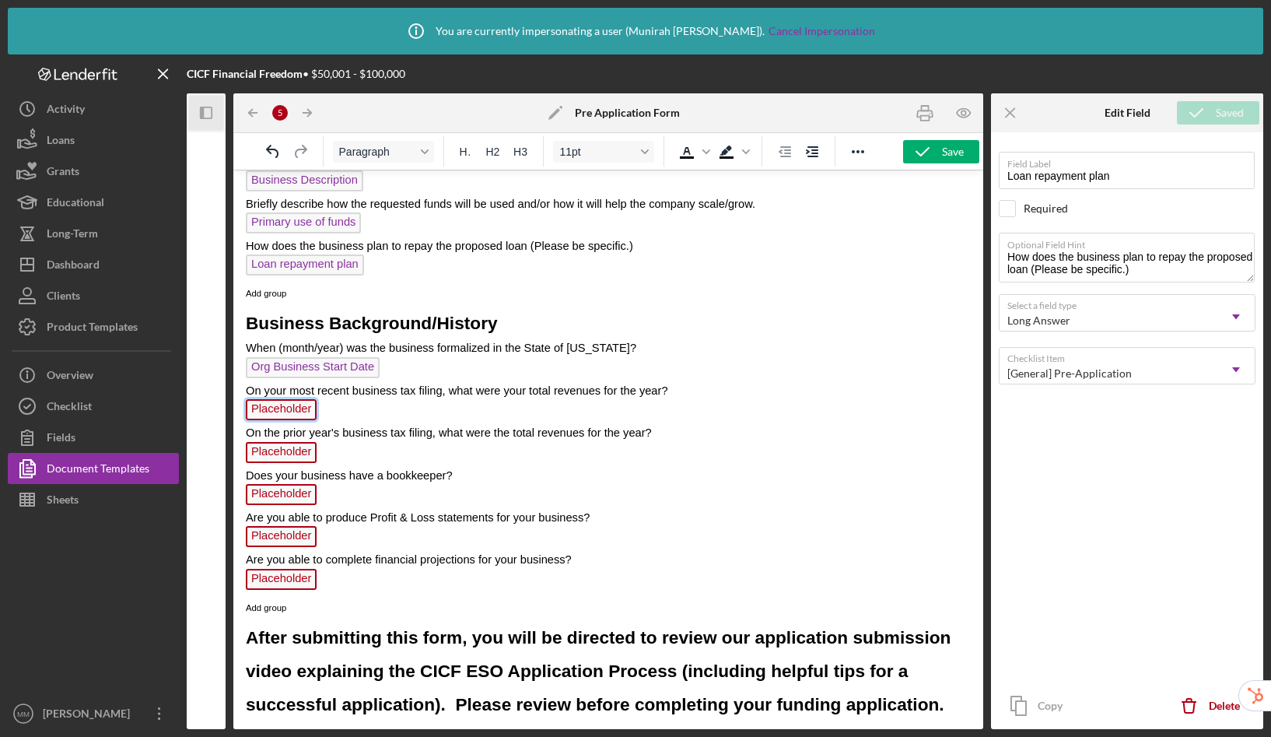
click at [272, 415] on span "Placeholder" at bounding box center [281, 409] width 71 height 21
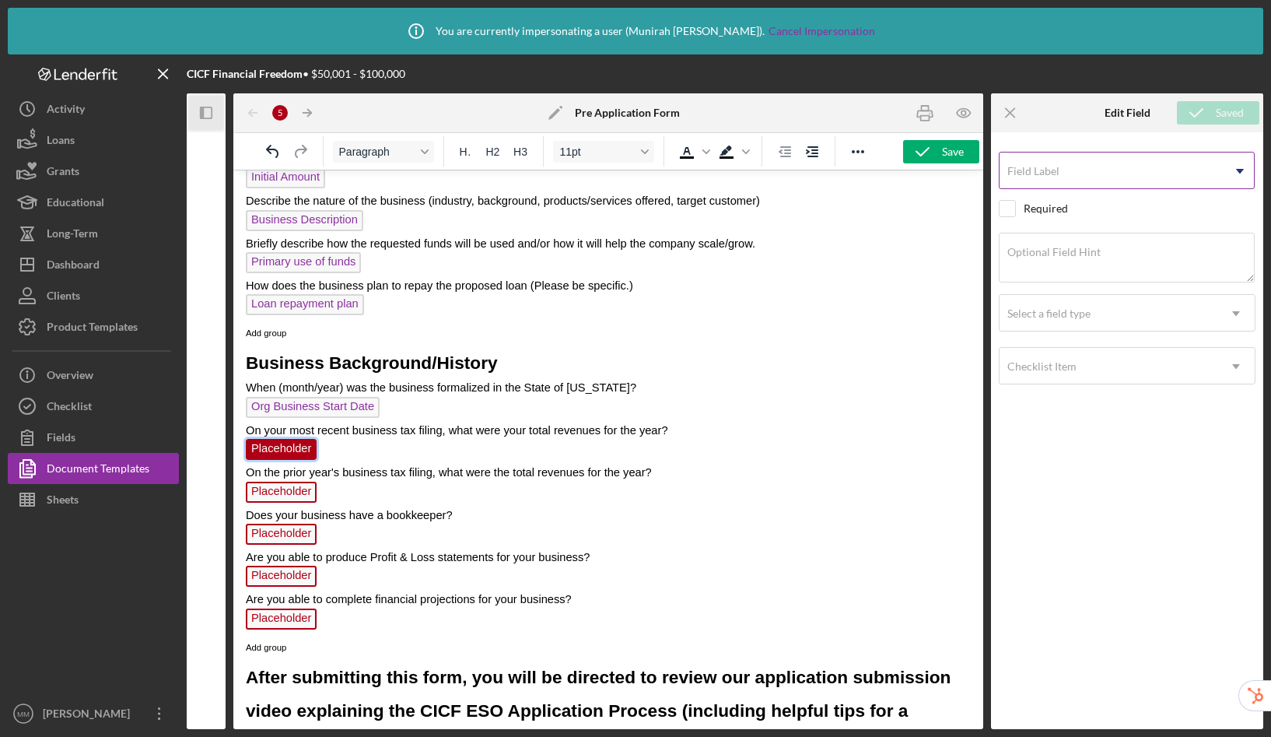
click at [1088, 172] on input "Field Label" at bounding box center [1127, 170] width 256 height 37
type input "Total revenue - most recent tax filing"
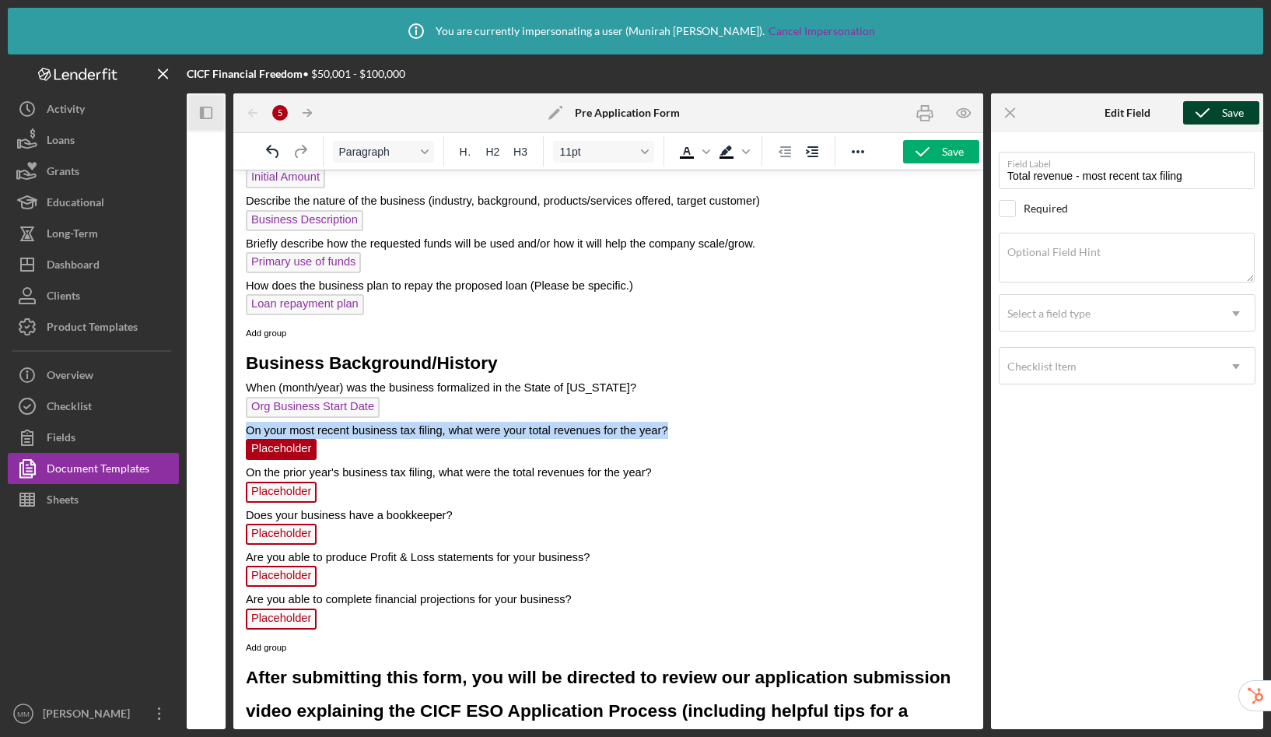
drag, startPoint x: 696, startPoint y: 430, endPoint x: 244, endPoint y: 432, distance: 452.1
copy span "On your most recent business tax filing, what were your total revenues for the …"
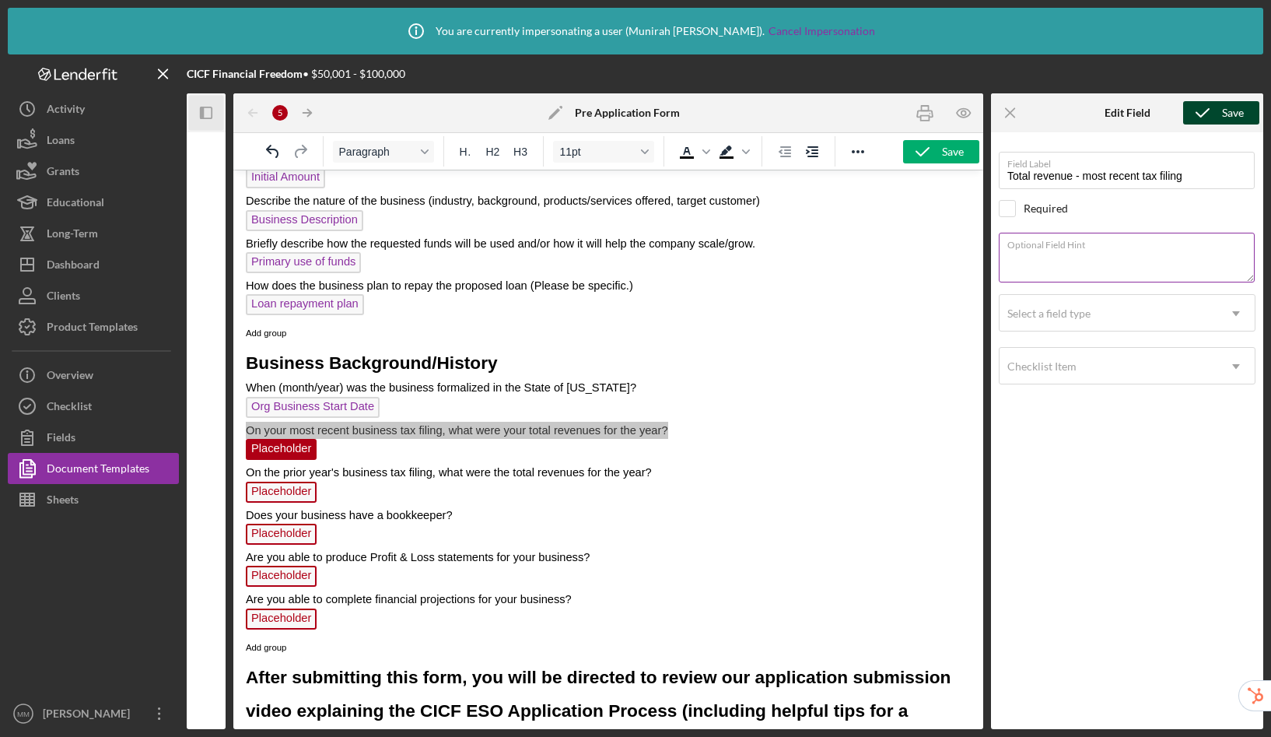
click at [1103, 262] on textarea "Optional Field Hint" at bounding box center [1127, 258] width 256 height 50
type textarea "On your most recent business tax filing, what were your total revenues for the …"
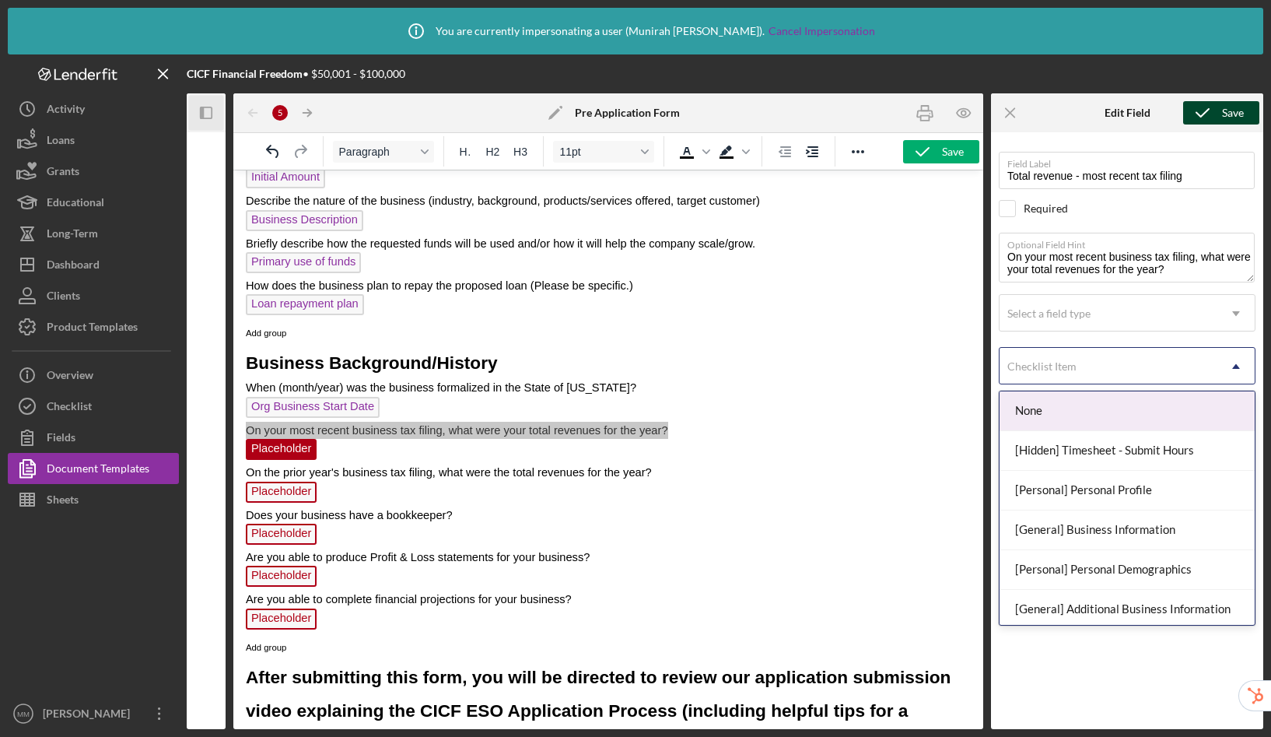
click at [1099, 371] on div "Checklist Item" at bounding box center [1109, 367] width 218 height 36
click at [1093, 303] on div "Select a field type" at bounding box center [1109, 314] width 218 height 36
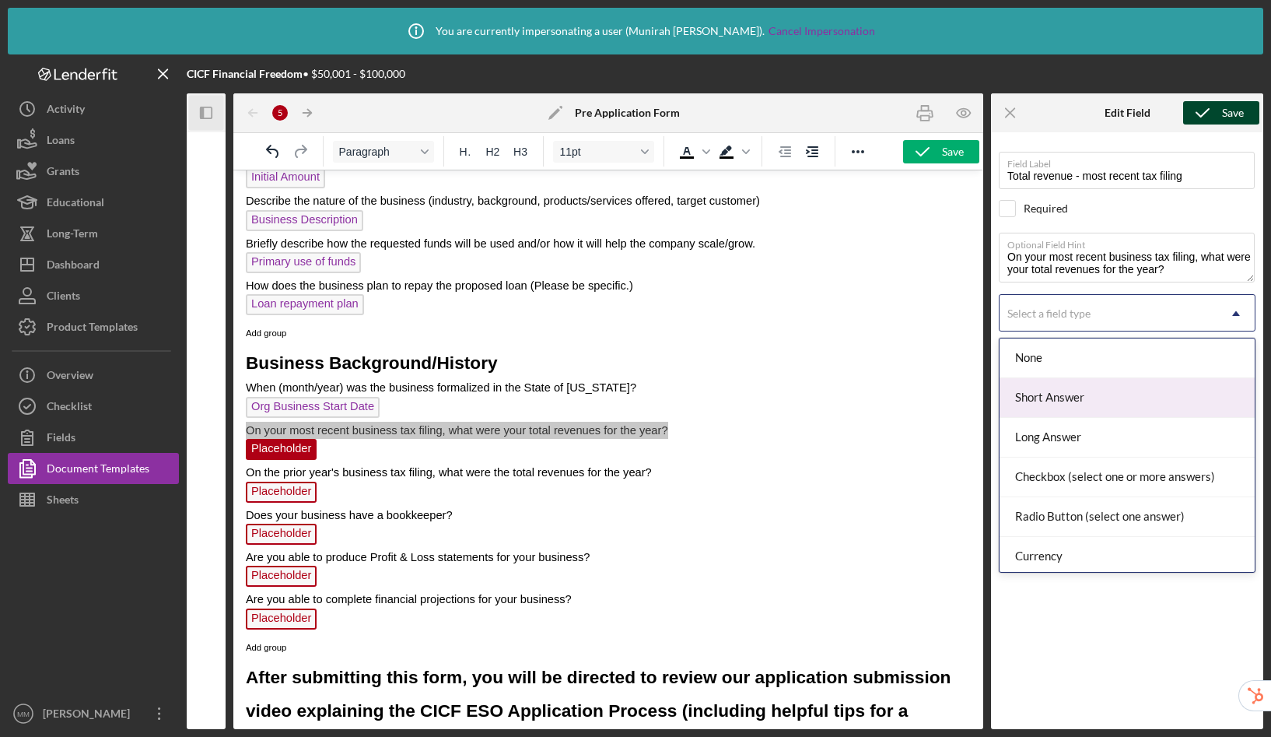
click at [1092, 395] on div "Short Answer" at bounding box center [1127, 398] width 255 height 40
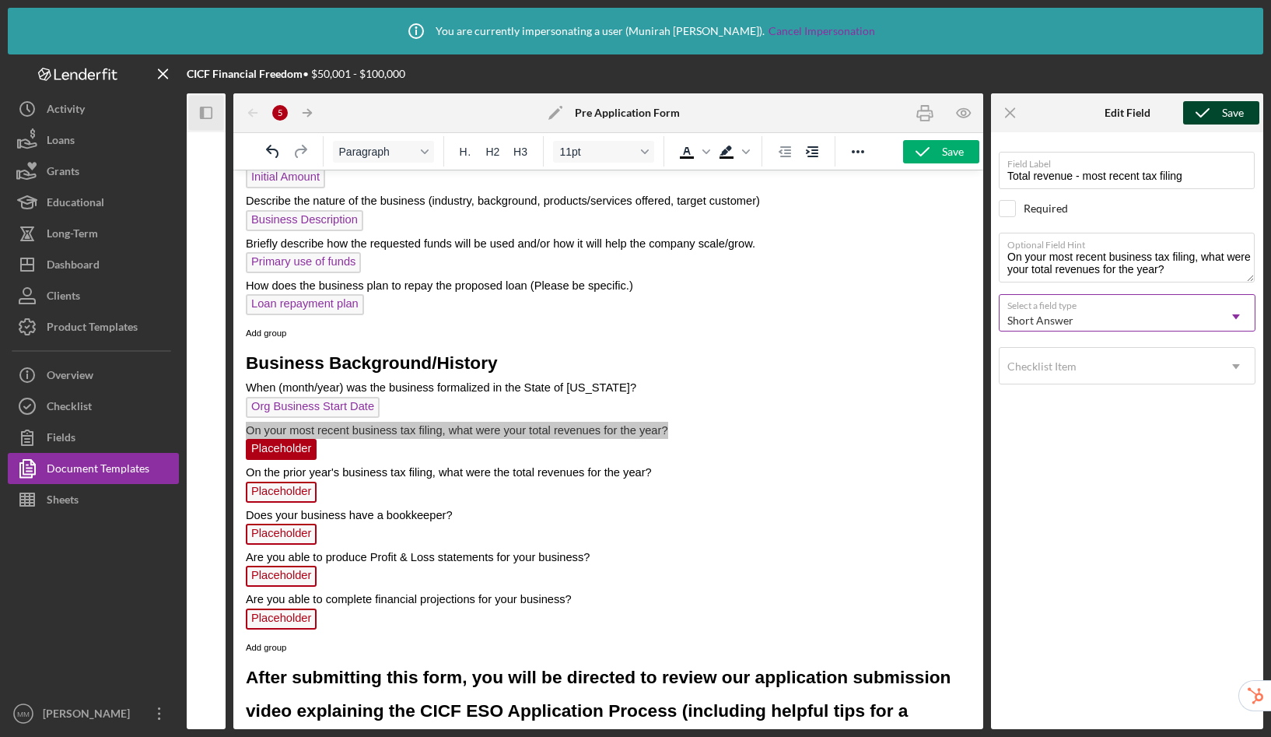
click at [1068, 314] on div "Short Answer" at bounding box center [1041, 320] width 66 height 12
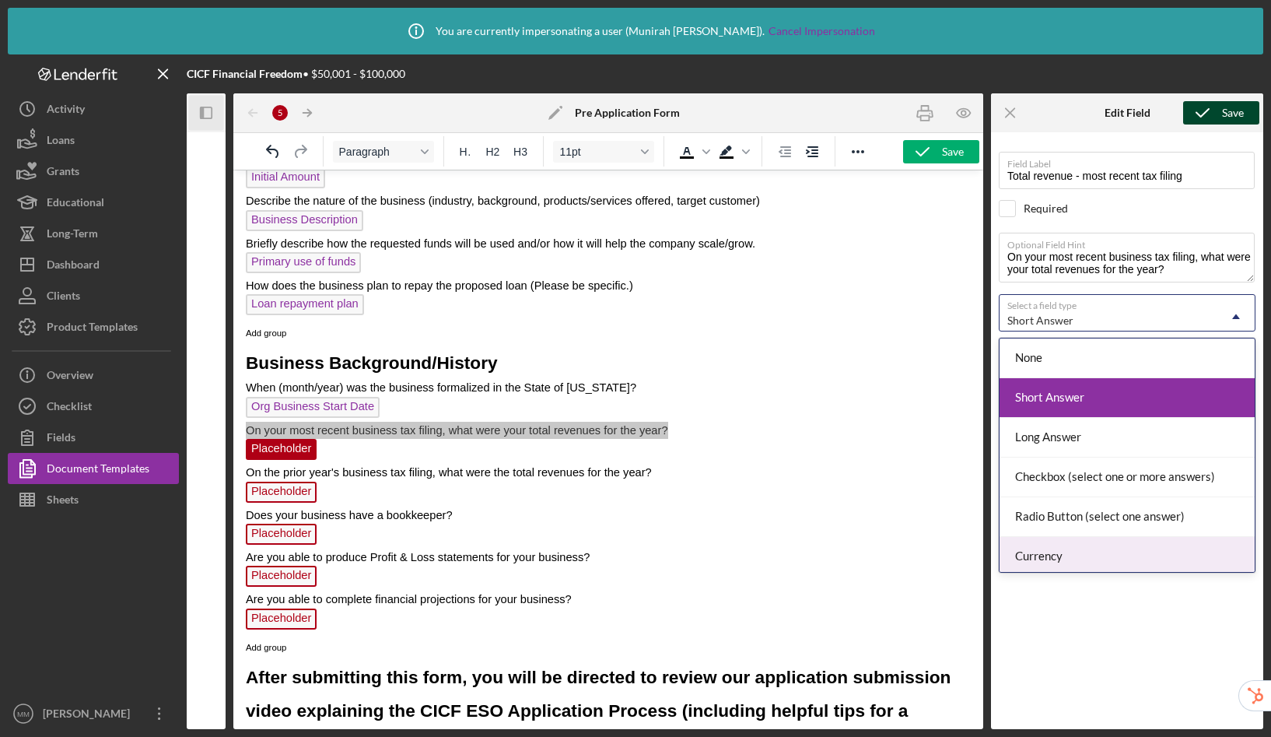
click at [1060, 549] on div "Currency" at bounding box center [1127, 557] width 255 height 40
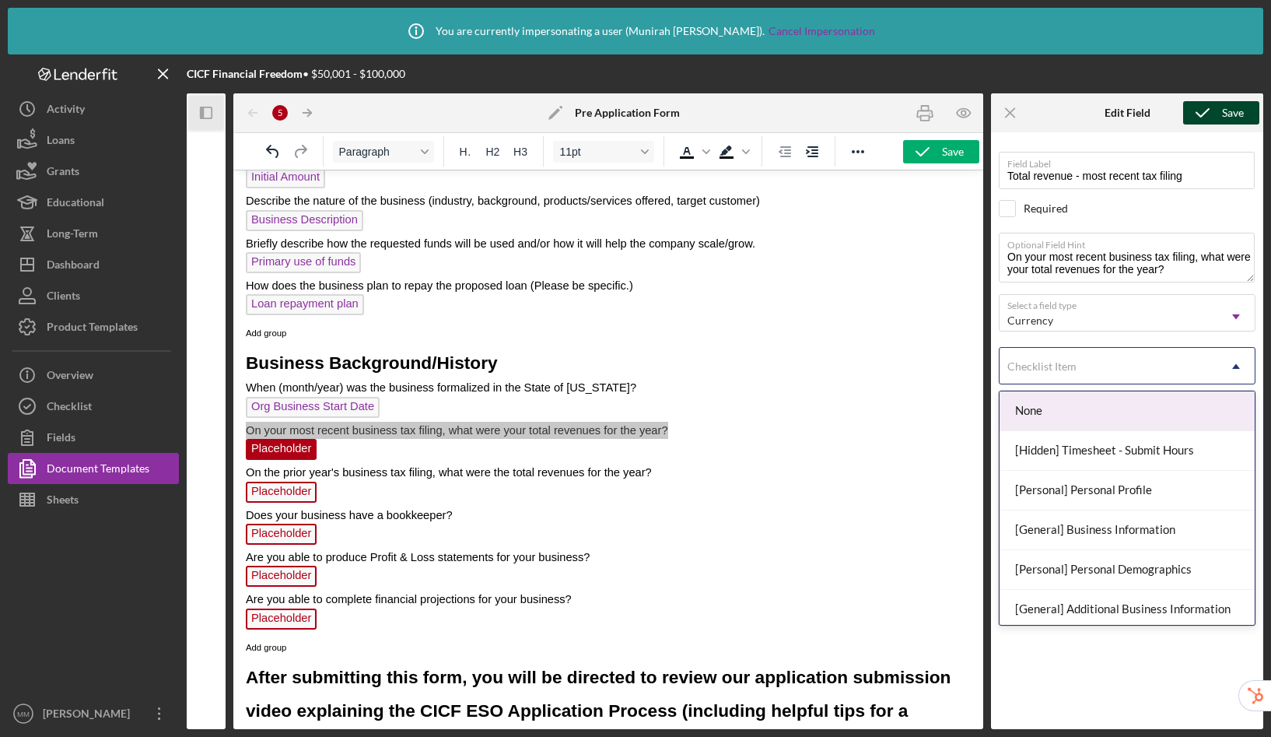
click at [1075, 370] on div "Checklist Item" at bounding box center [1042, 366] width 69 height 12
type input "pre"
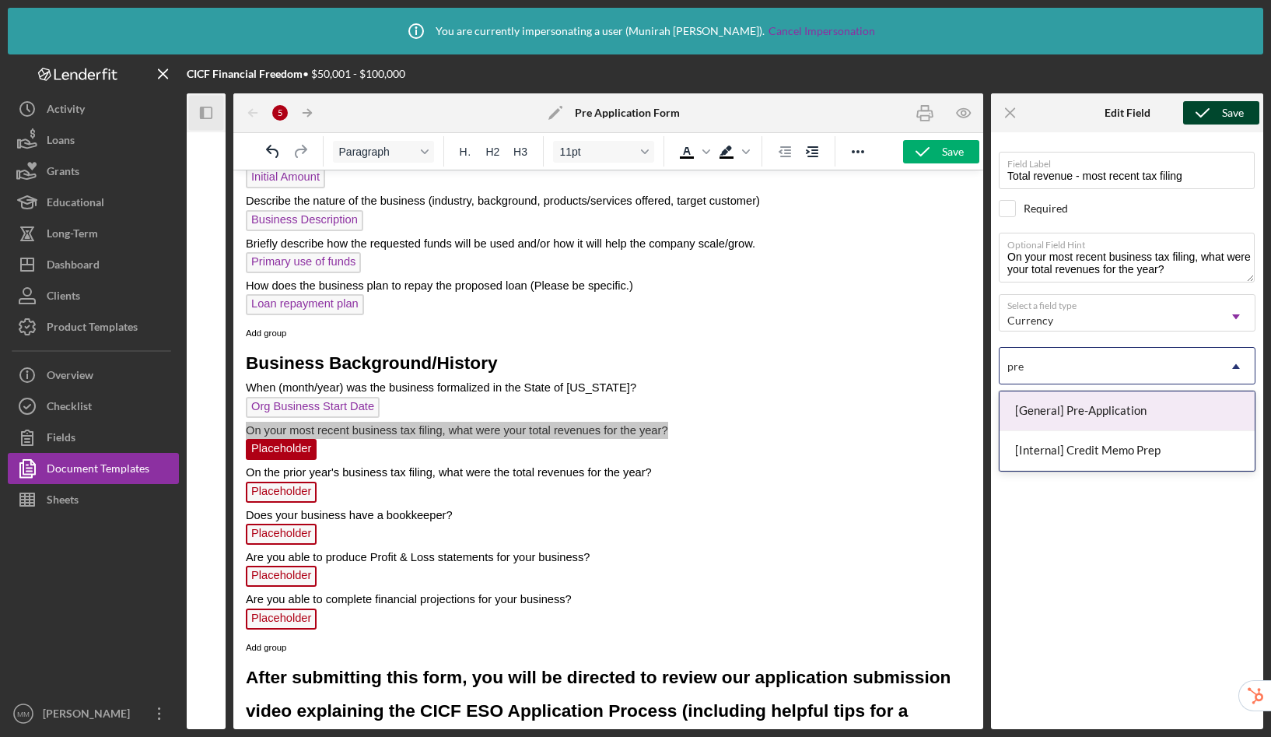
click at [1103, 424] on div "[General] Pre-Application" at bounding box center [1127, 411] width 255 height 40
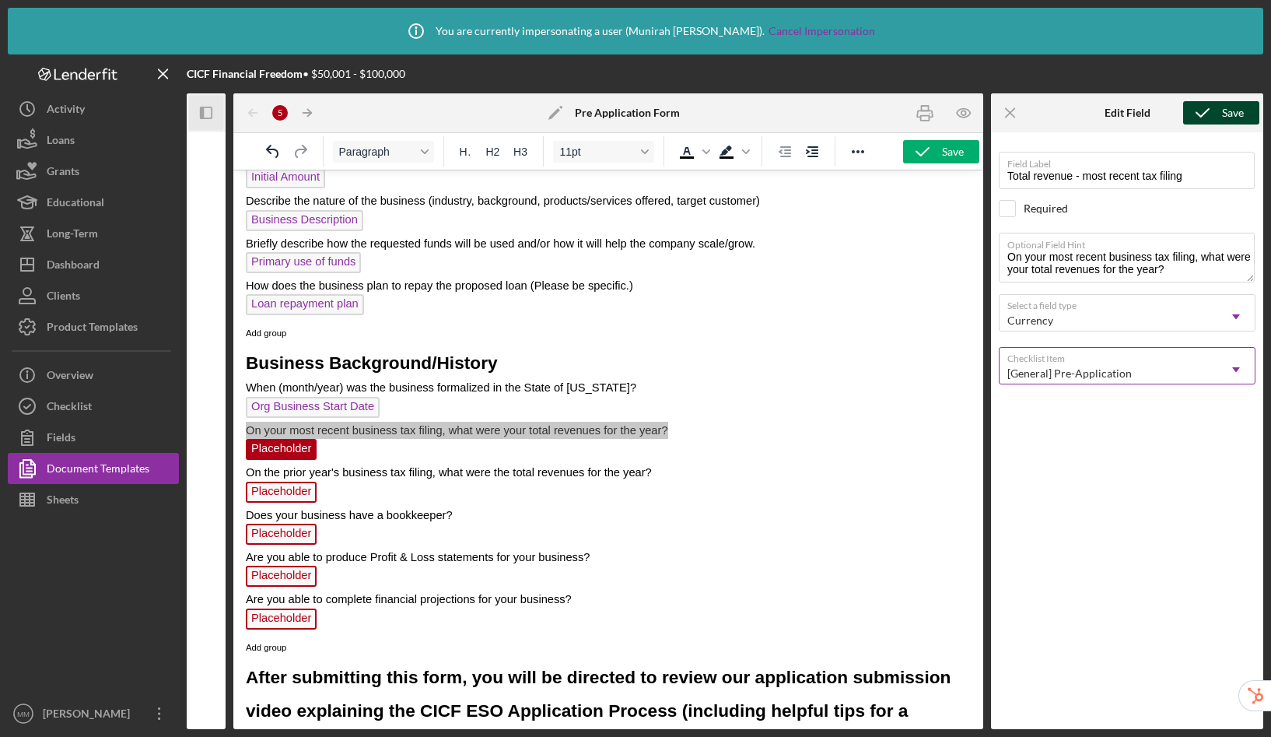
click at [1208, 120] on icon "submit" at bounding box center [1203, 112] width 39 height 39
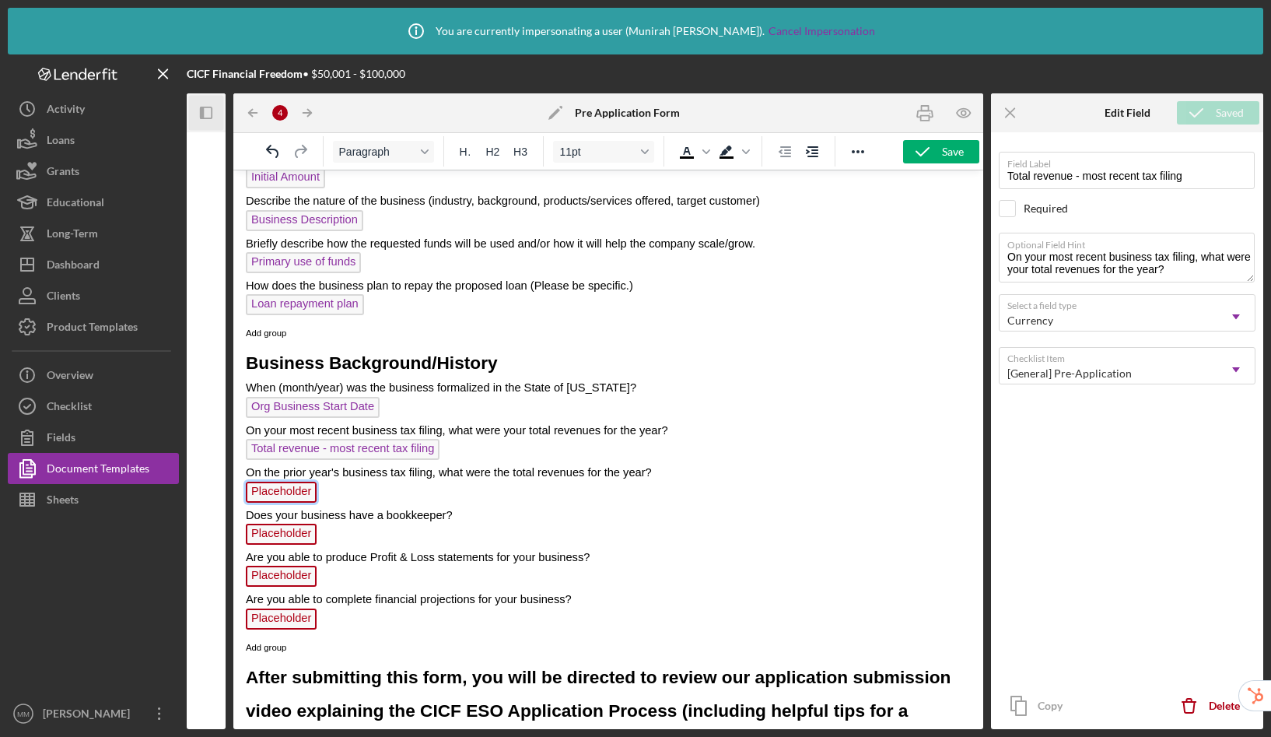
click at [293, 494] on span "Placeholder" at bounding box center [281, 492] width 71 height 21
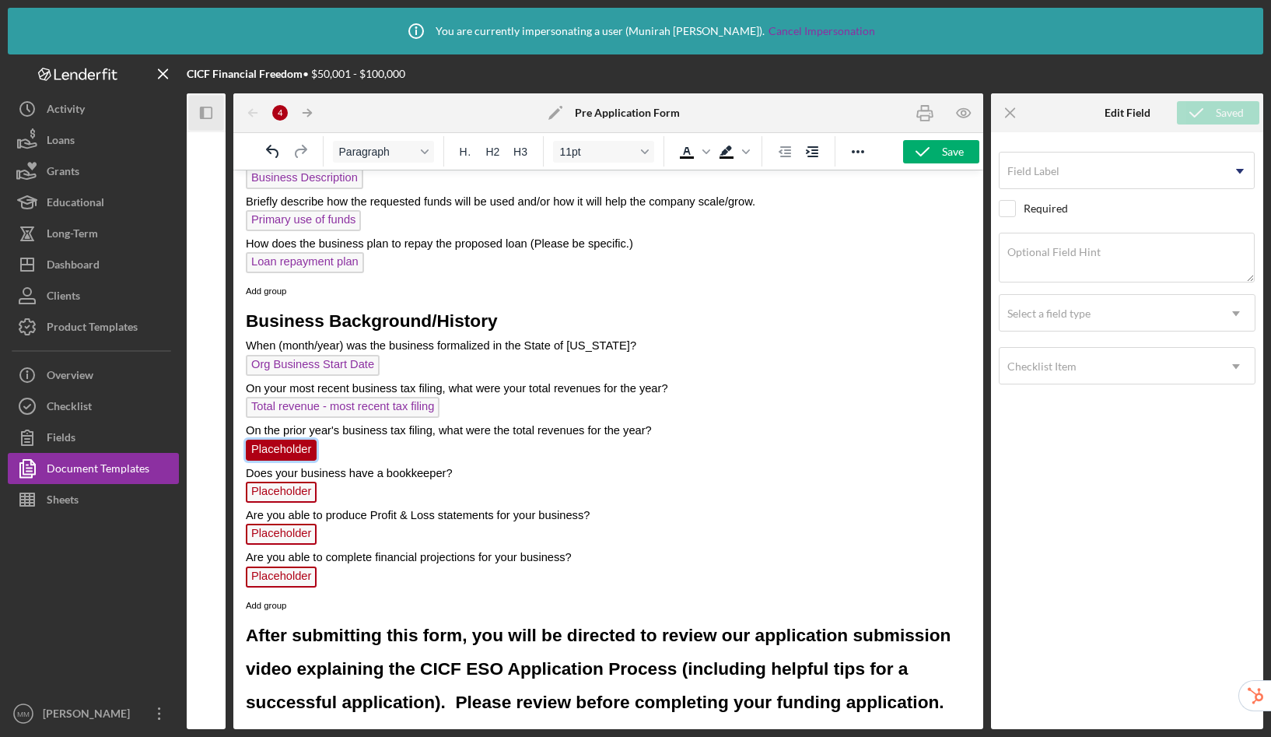
scroll to position [1223, 0]
click at [1110, 176] on input "Field Label" at bounding box center [1127, 170] width 256 height 37
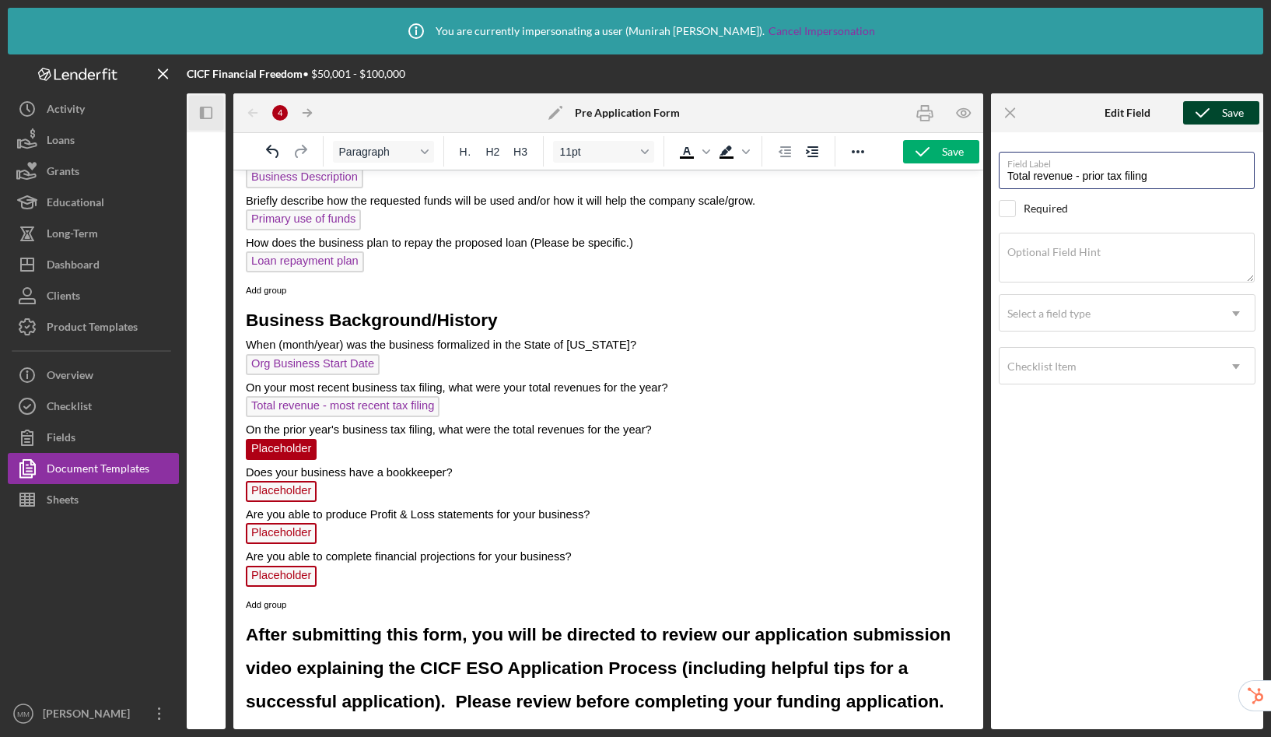
drag, startPoint x: 1107, startPoint y: 175, endPoint x: 1133, endPoint y: 128, distance: 54.0
click at [1107, 175] on input "Total revenue - prior tax filing" at bounding box center [1127, 170] width 256 height 37
type input "Total revenue - prior year tax filing"
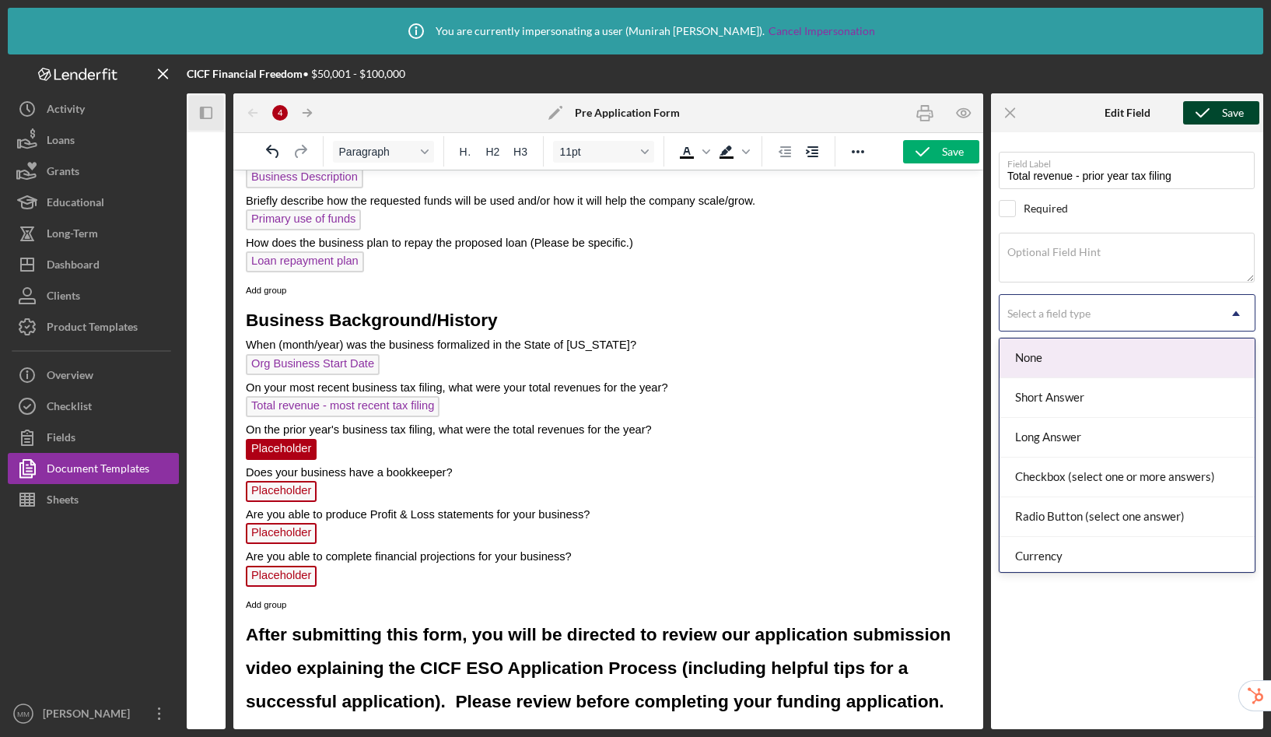
click at [1102, 318] on div "Select a field type" at bounding box center [1109, 314] width 218 height 36
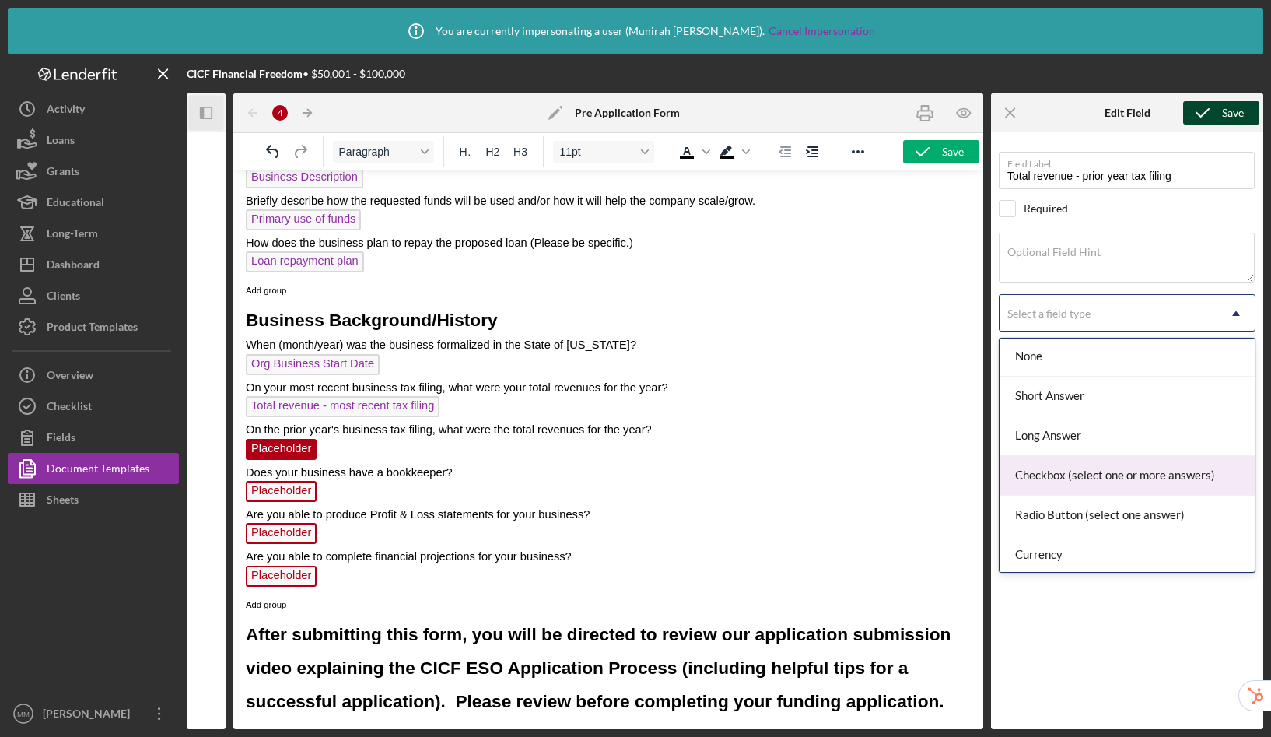
scroll to position [3, 0]
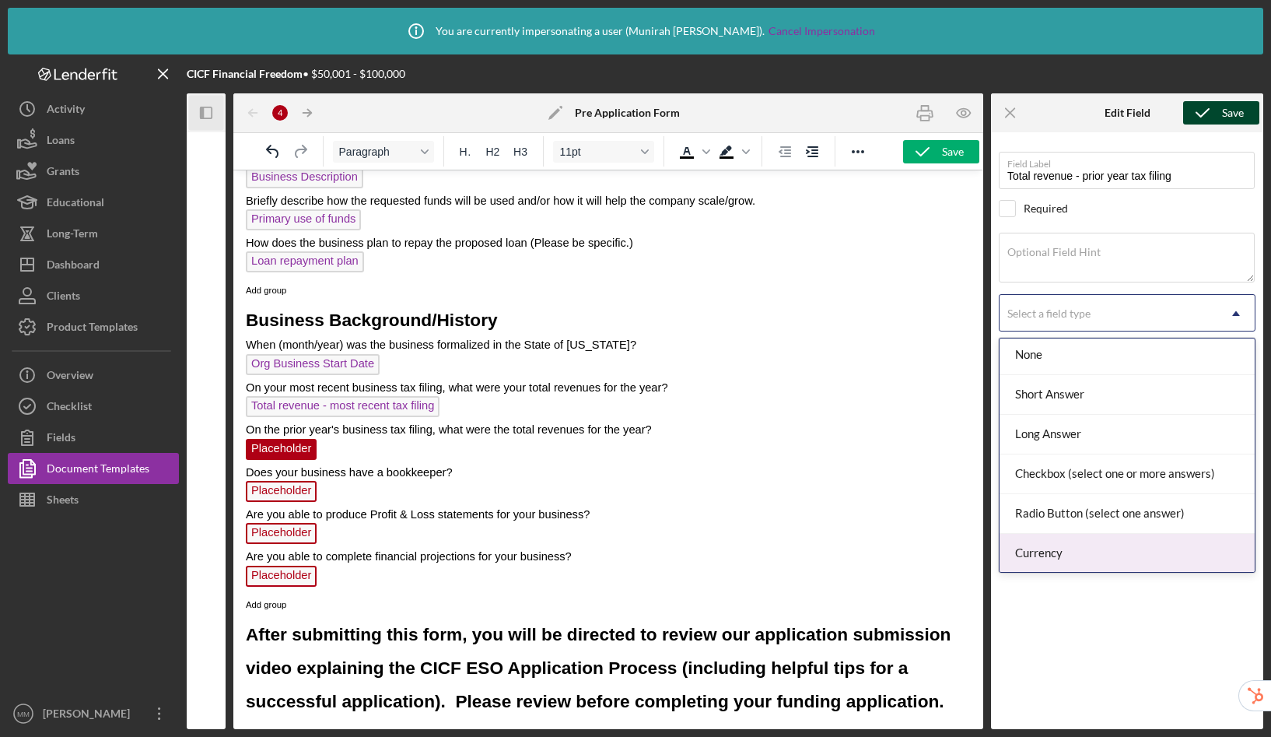
click at [1080, 552] on div "Currency" at bounding box center [1127, 554] width 255 height 40
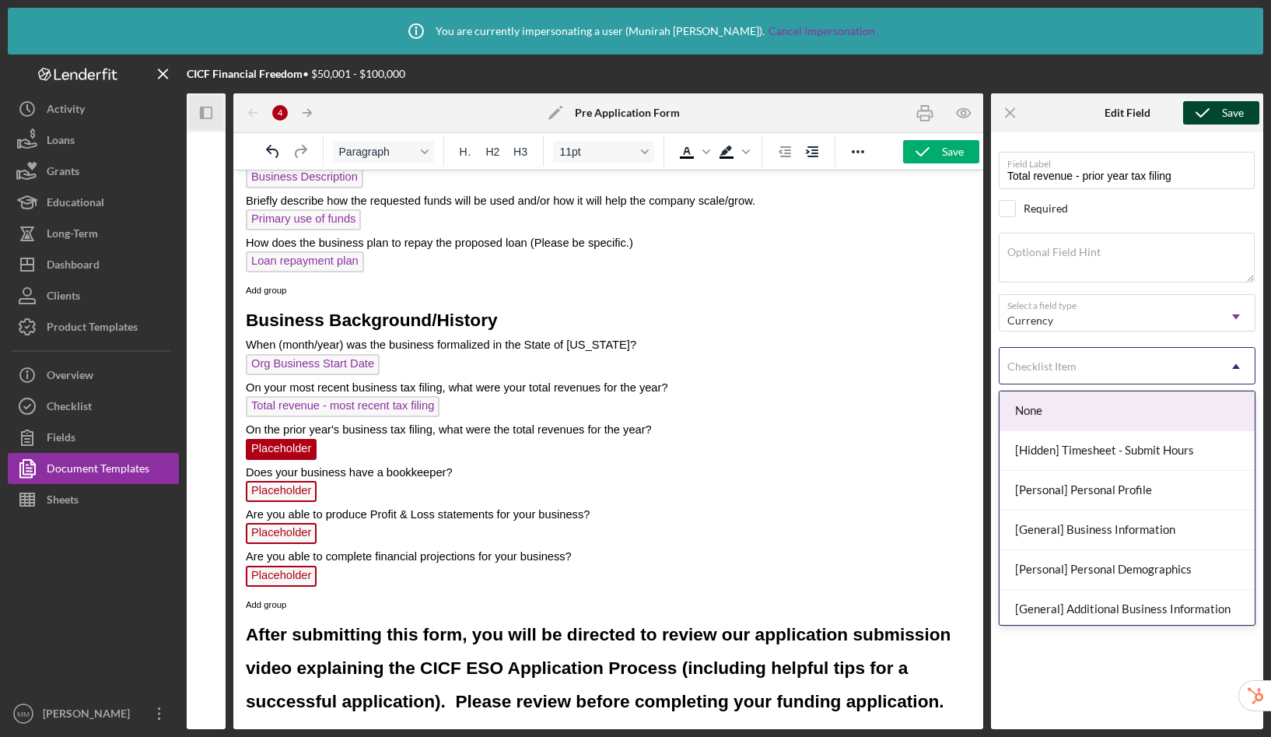
click at [1065, 367] on div "Checklist Item" at bounding box center [1042, 366] width 69 height 12
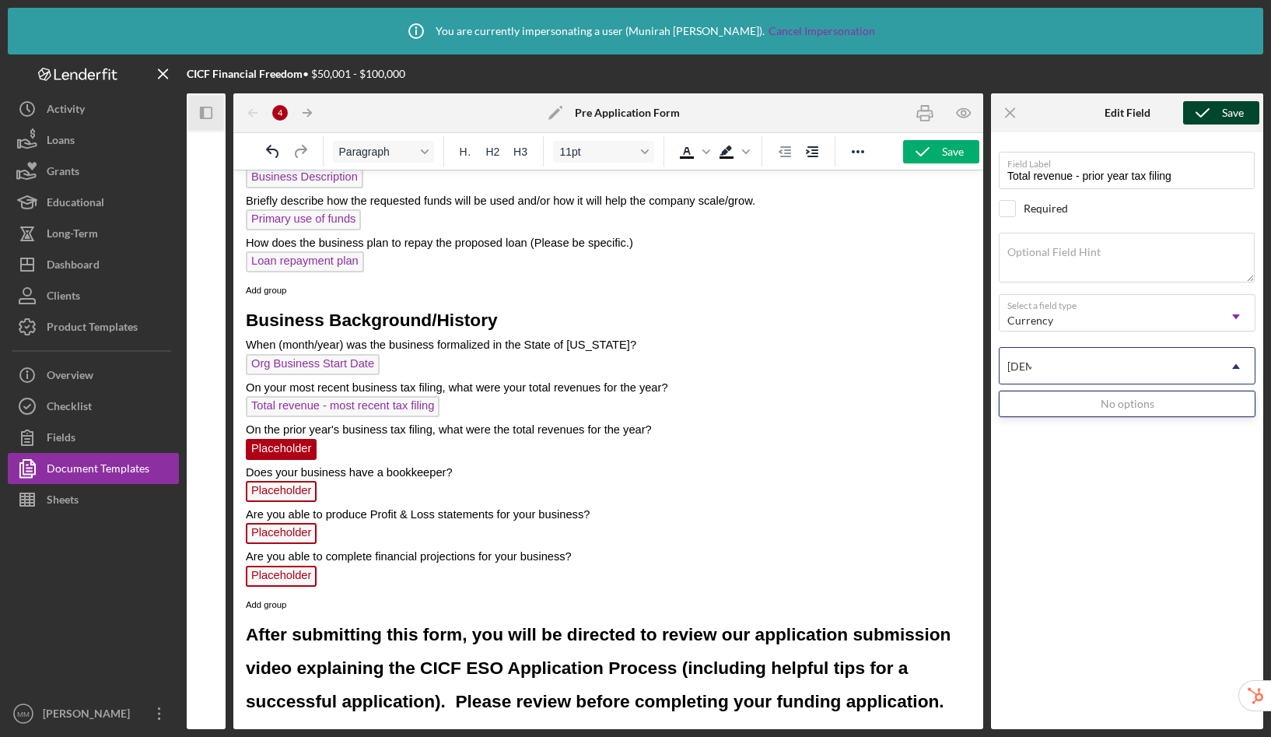
type input "pre"
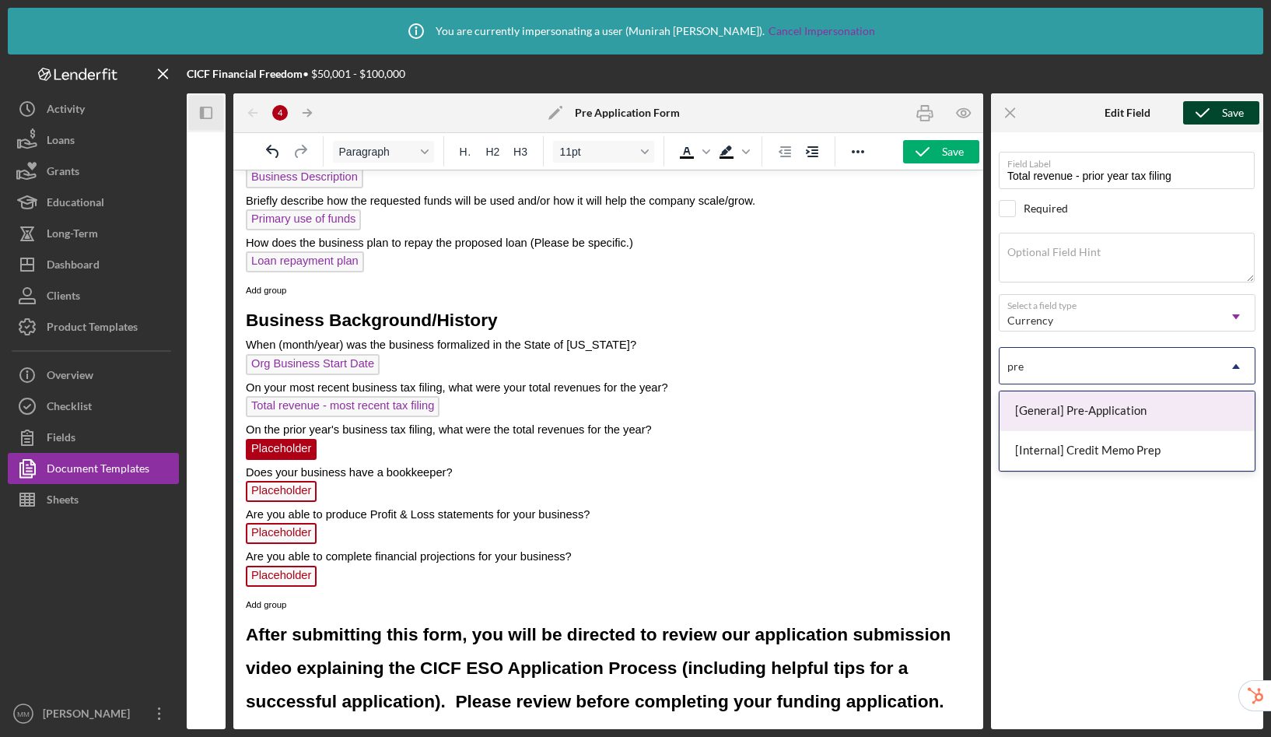
click at [1082, 413] on div "[General] Pre-Application" at bounding box center [1127, 411] width 255 height 40
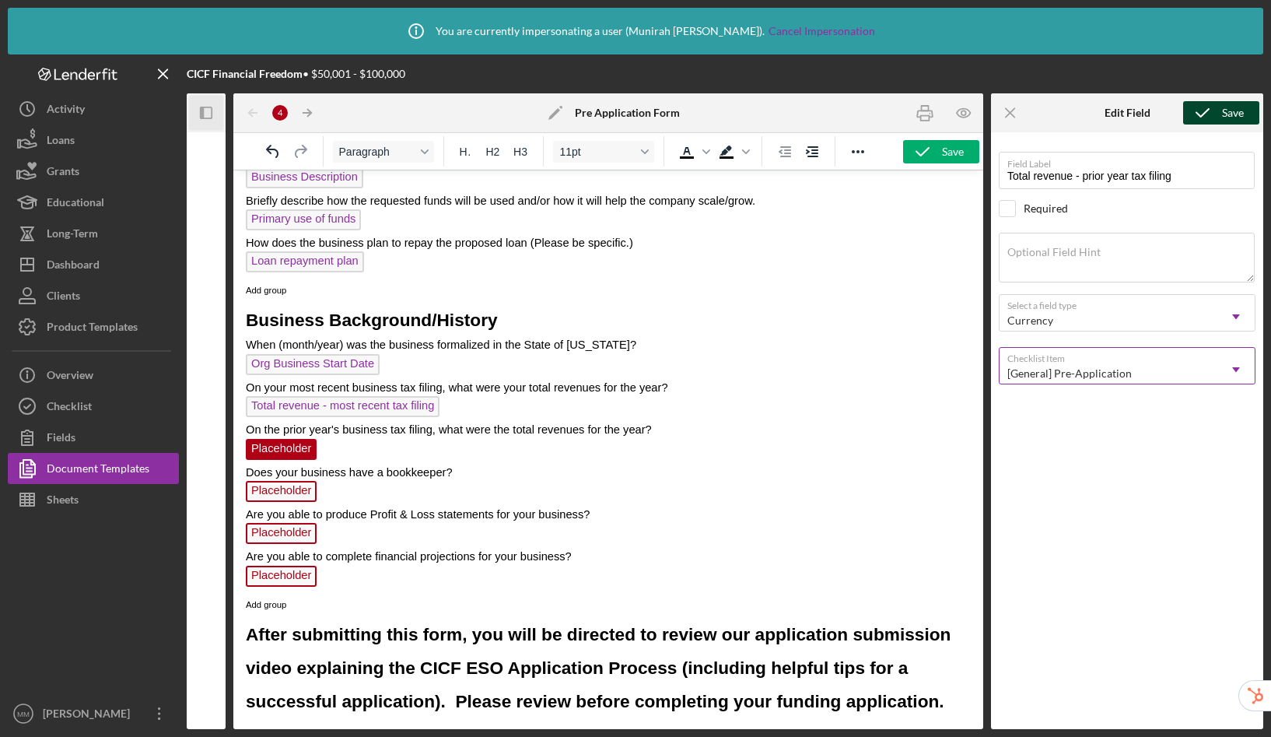
click at [1207, 108] on icon "submit" at bounding box center [1203, 112] width 39 height 39
click at [285, 489] on span "Placeholder" at bounding box center [281, 491] width 71 height 21
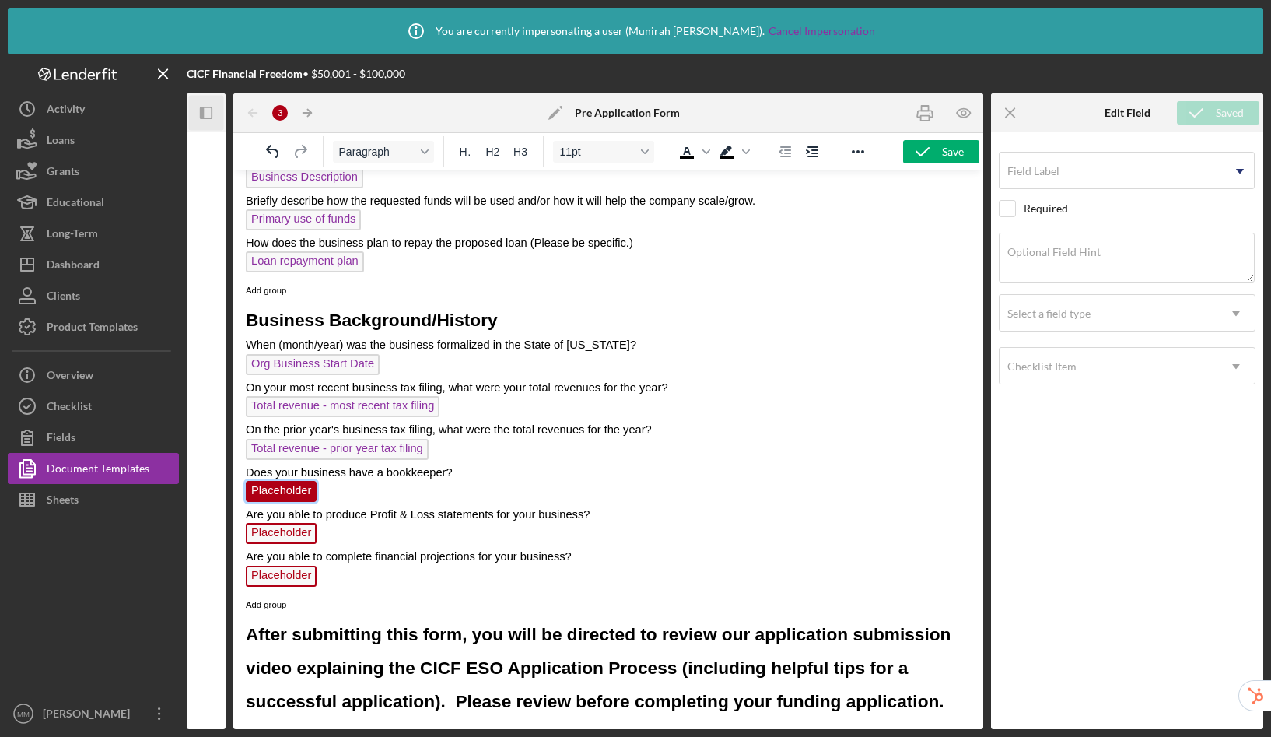
scroll to position [1247, 0]
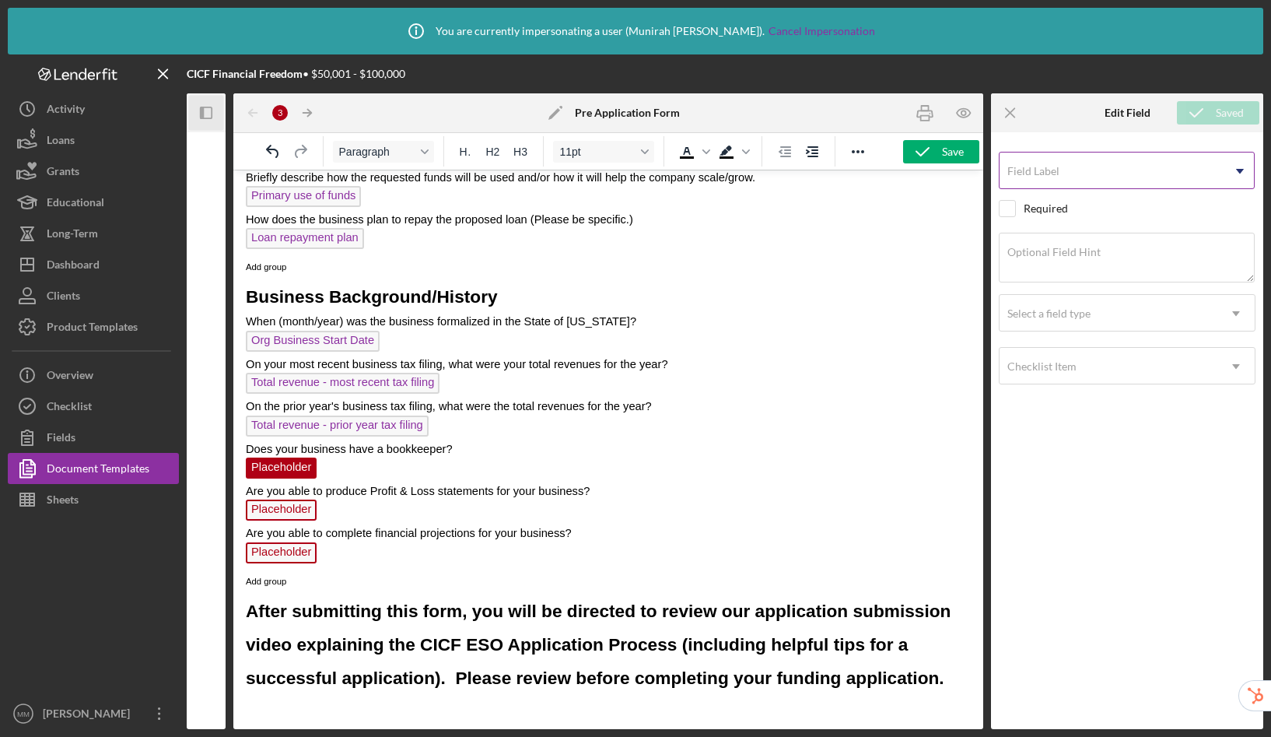
click at [1051, 167] on label "Field Label" at bounding box center [1034, 171] width 52 height 12
click at [1051, 167] on input "Field Label" at bounding box center [1127, 170] width 256 height 37
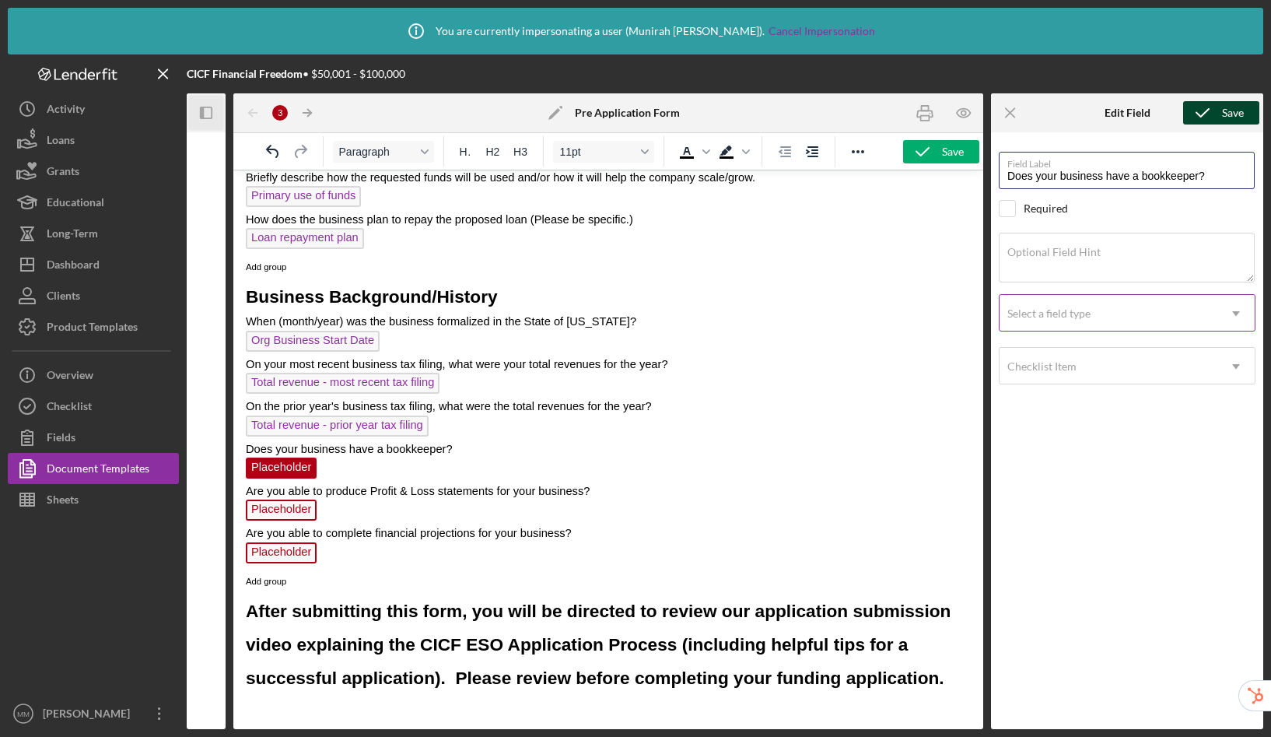
type input "Does your business have a bookkeeper?"
click at [1030, 307] on div "Select a field type" at bounding box center [1049, 313] width 83 height 12
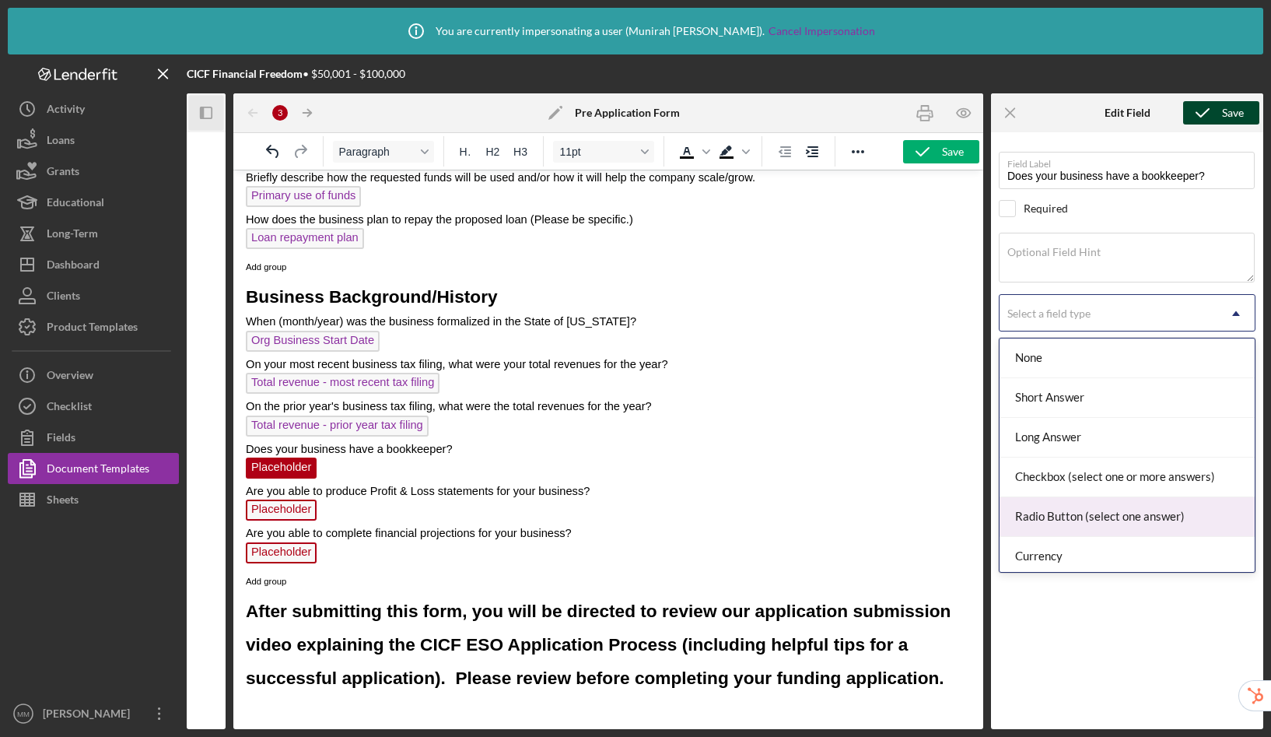
click at [1075, 520] on div "Radio Button (select one answer)" at bounding box center [1127, 517] width 255 height 40
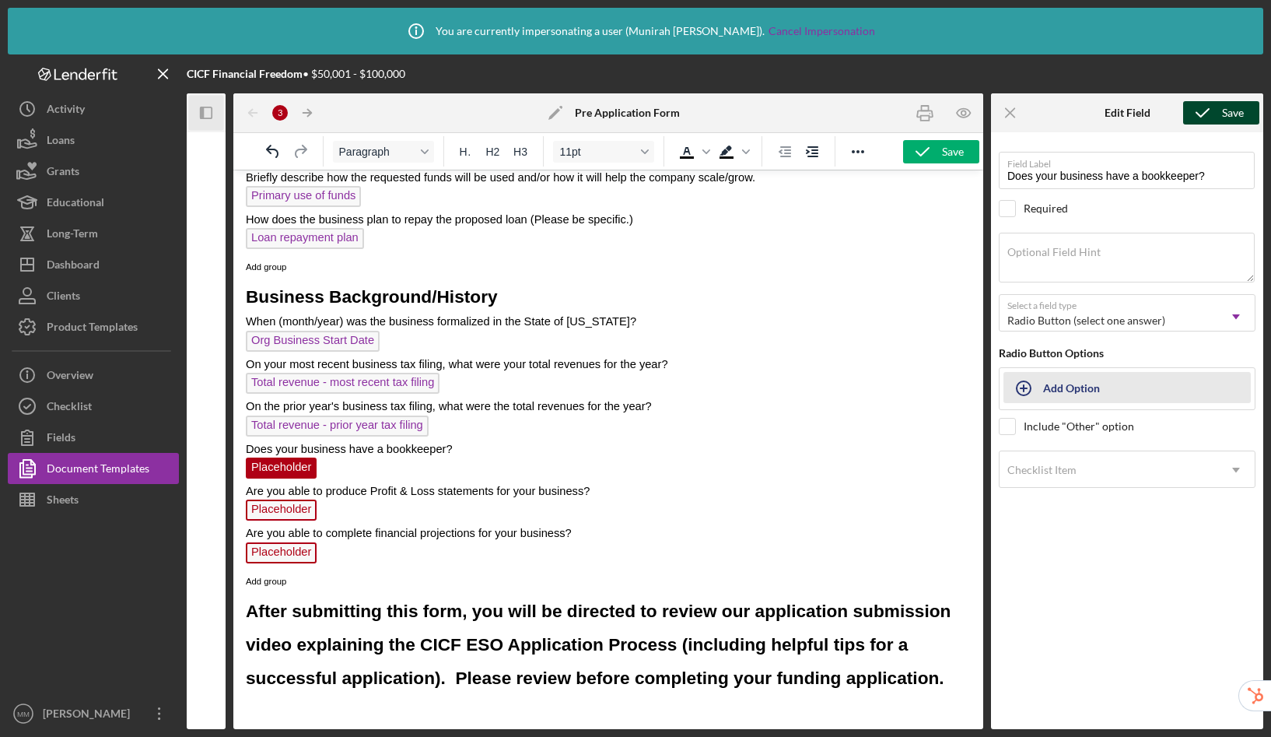
click at [1071, 388] on div "Add Option" at bounding box center [1071, 388] width 57 height 30
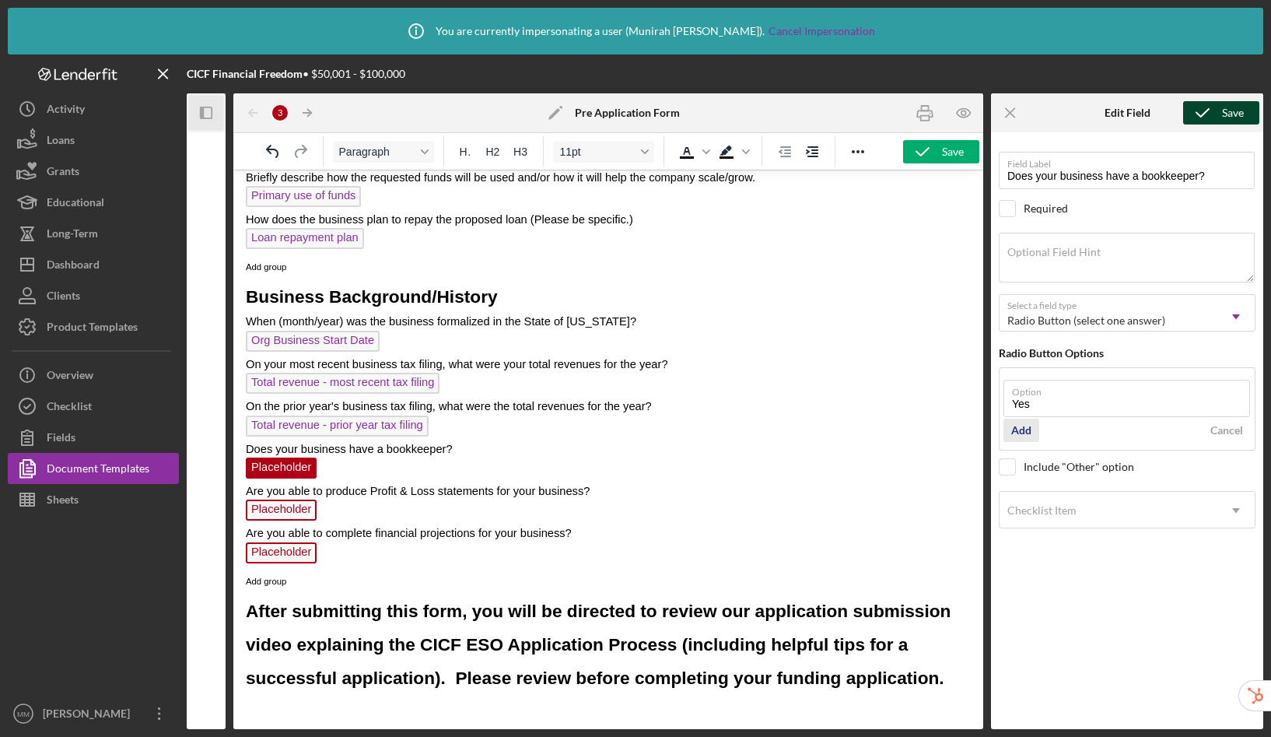
type input "Yes"
click at [1033, 426] on button "Add" at bounding box center [1022, 430] width 36 height 23
type input "No"
click at [1030, 469] on div "Add" at bounding box center [1022, 470] width 20 height 23
click at [1061, 601] on body "Icon/Info You are currently impersonating a user ( [PERSON_NAME] ). Cancel Impe…" at bounding box center [635, 368] width 1271 height 737
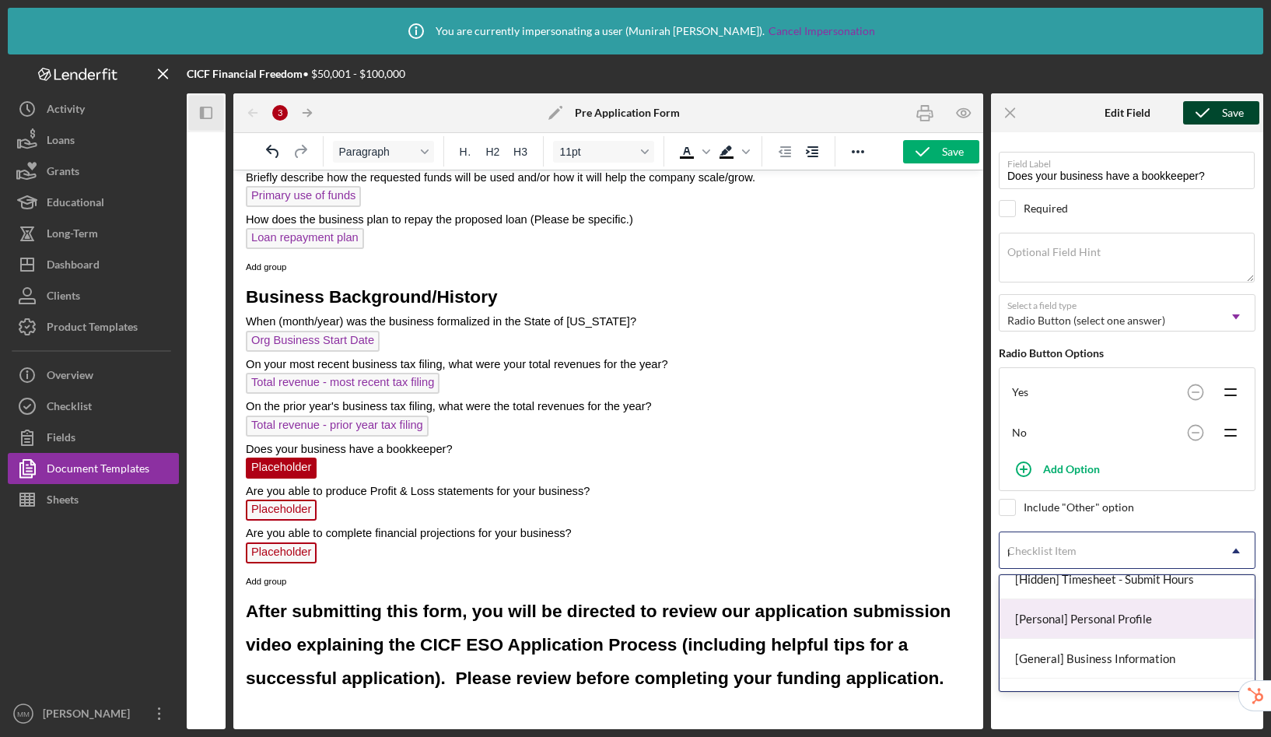
scroll to position [0, 0]
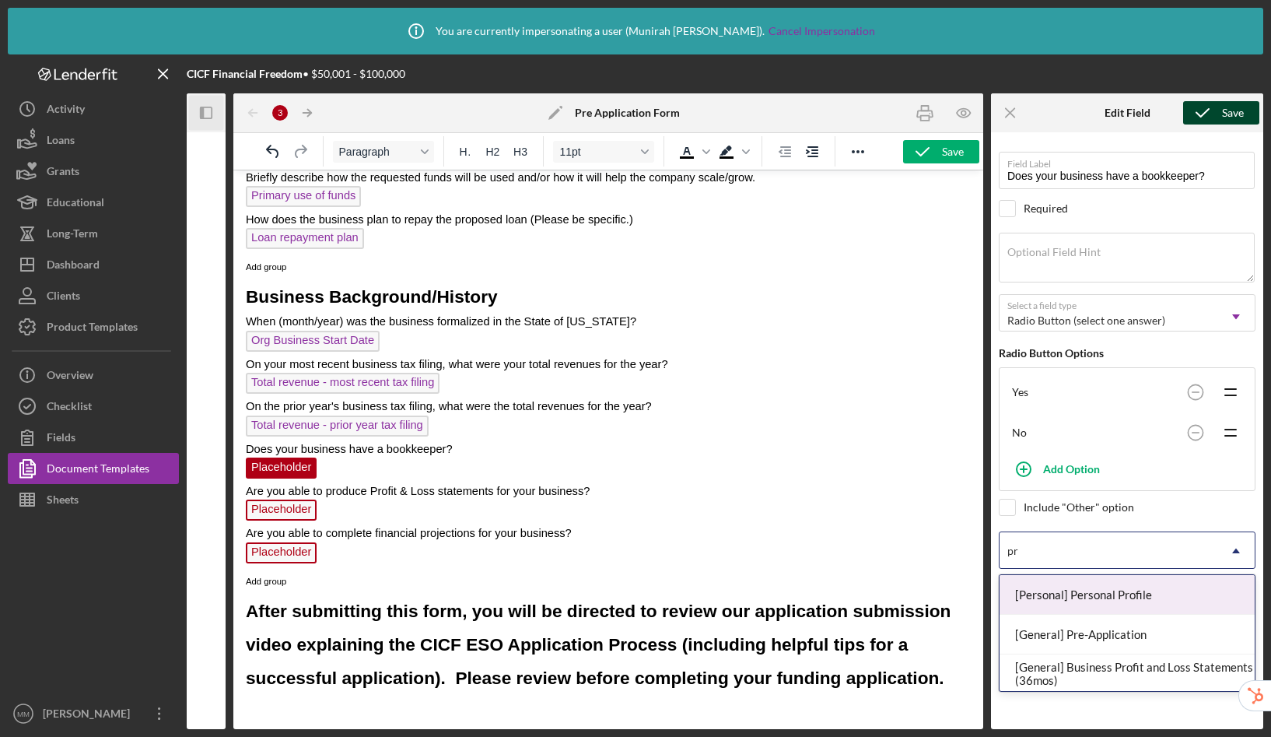
type input "pre"
click at [1122, 599] on div "[General] Pre-Application" at bounding box center [1127, 595] width 255 height 40
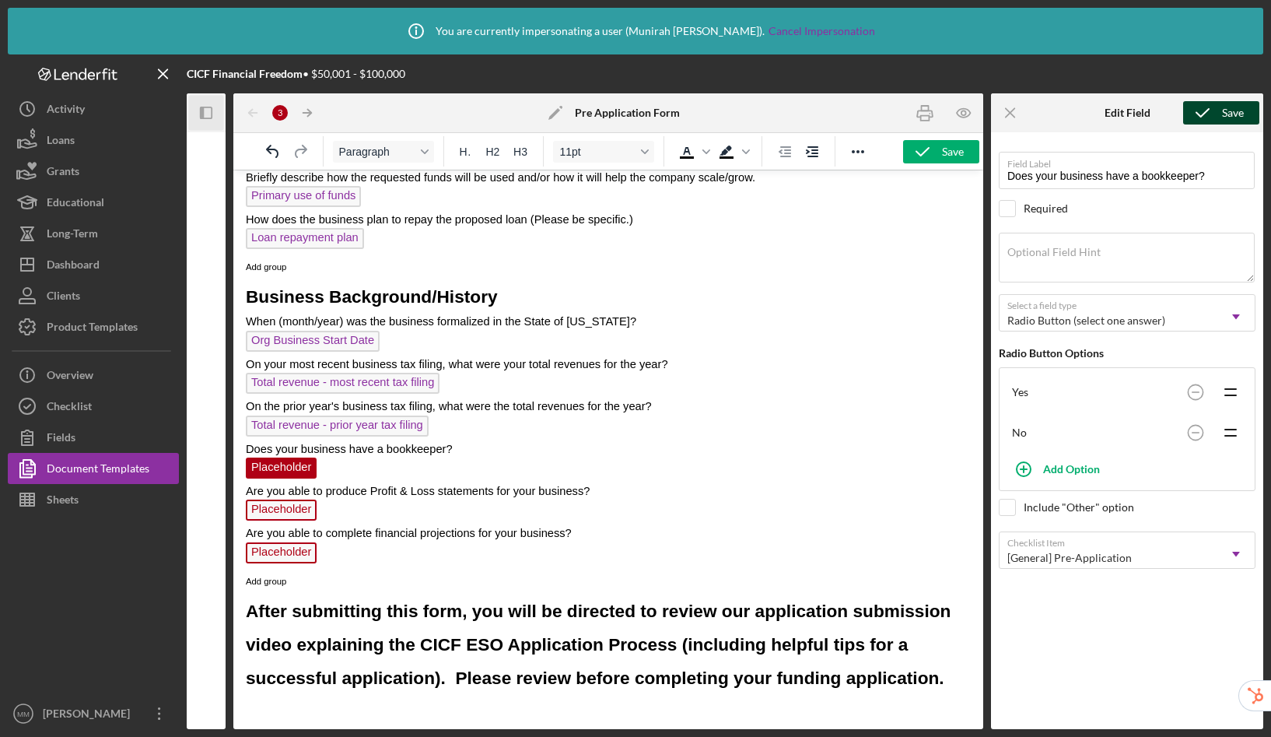
click at [1229, 106] on div "Save" at bounding box center [1233, 112] width 22 height 23
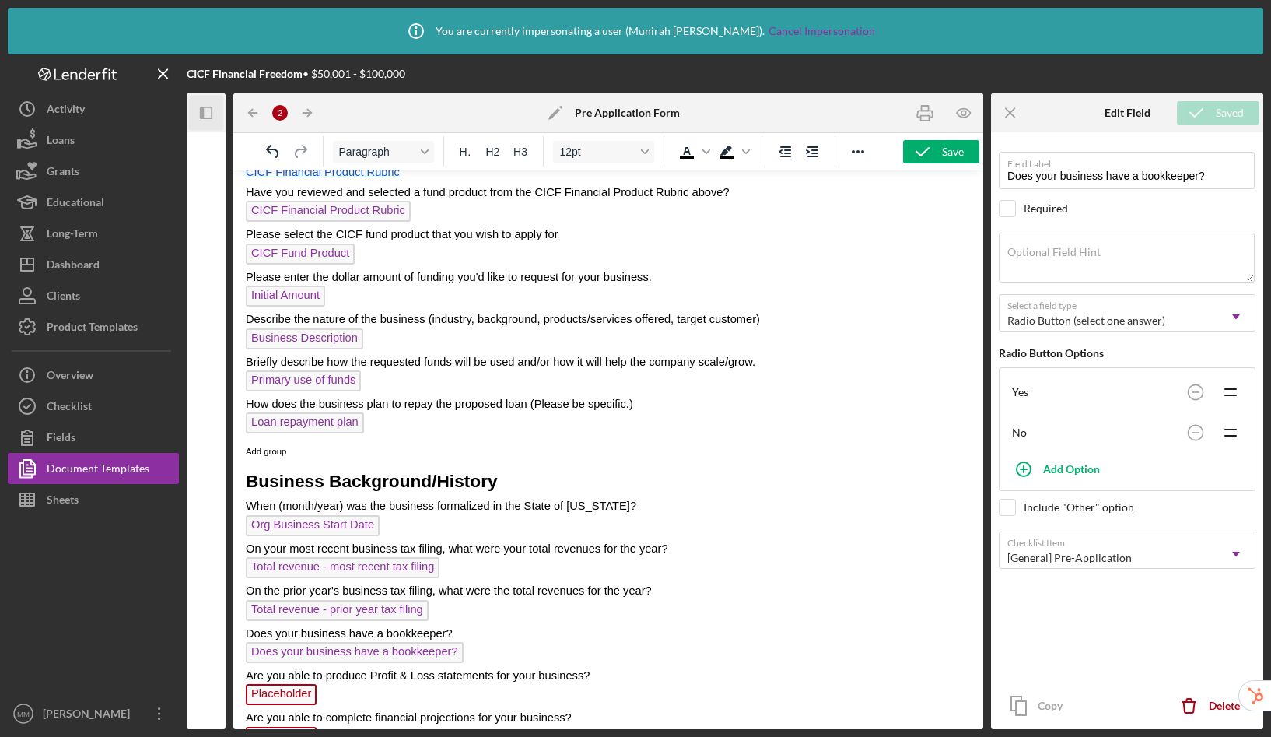
scroll to position [1046, 0]
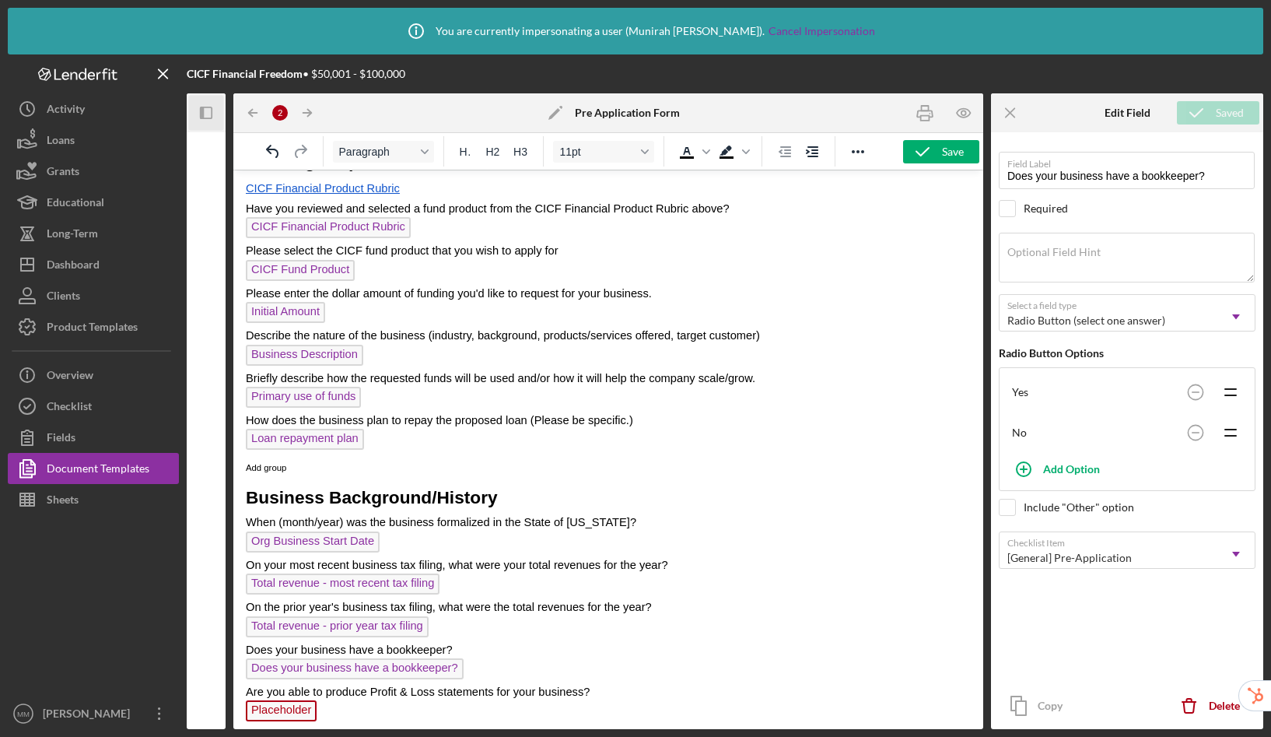
drag, startPoint x: 330, startPoint y: 261, endPoint x: 230, endPoint y: 247, distance: 100.6
click at [233, 247] on html "CICF Capital Application Request Form In order to receive a CICF funding applic…" at bounding box center [608, 27] width 750 height 1805
drag, startPoint x: 524, startPoint y: 251, endPoint x: 254, endPoint y: 241, distance: 270.9
click at [254, 241] on body "CICF Capital Application Request Form In order to receive a CICF funding applic…" at bounding box center [608, 27] width 725 height 1780
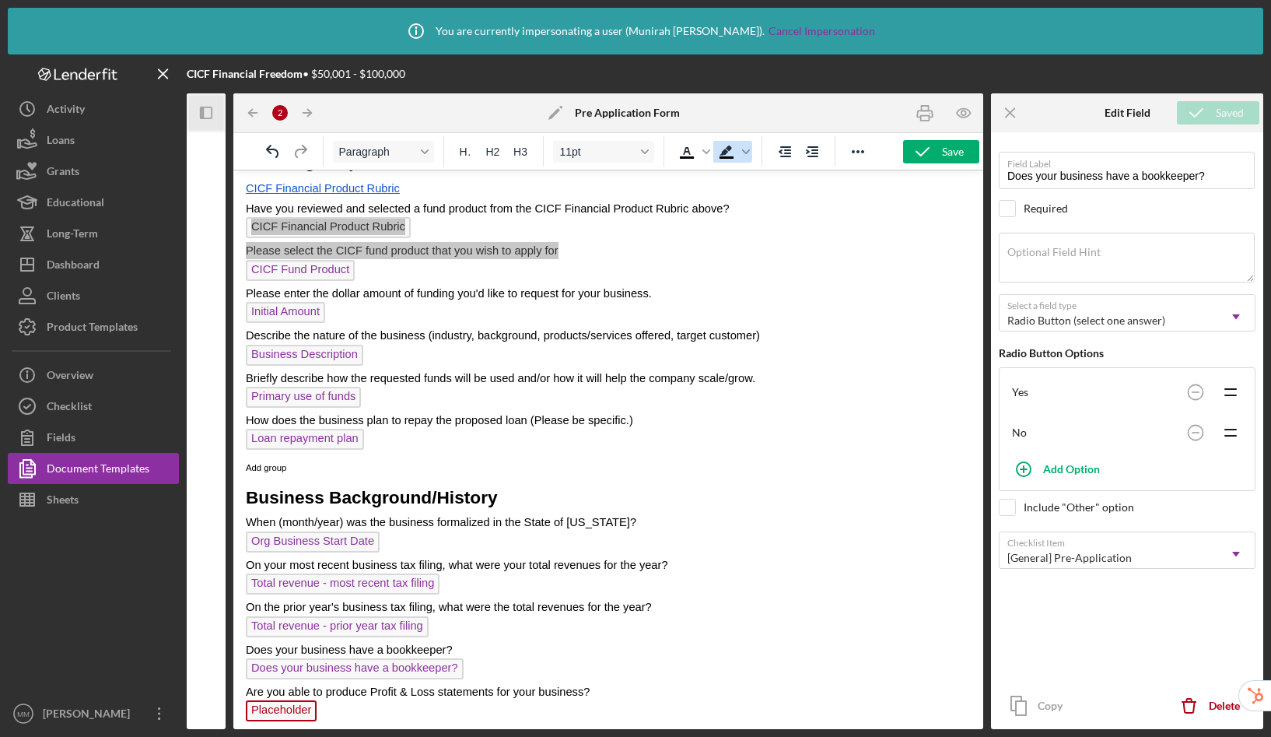
click at [734, 151] on icon "Background color Black" at bounding box center [726, 151] width 19 height 19
click at [750, 154] on icon "Background color Black" at bounding box center [746, 152] width 8 height 8
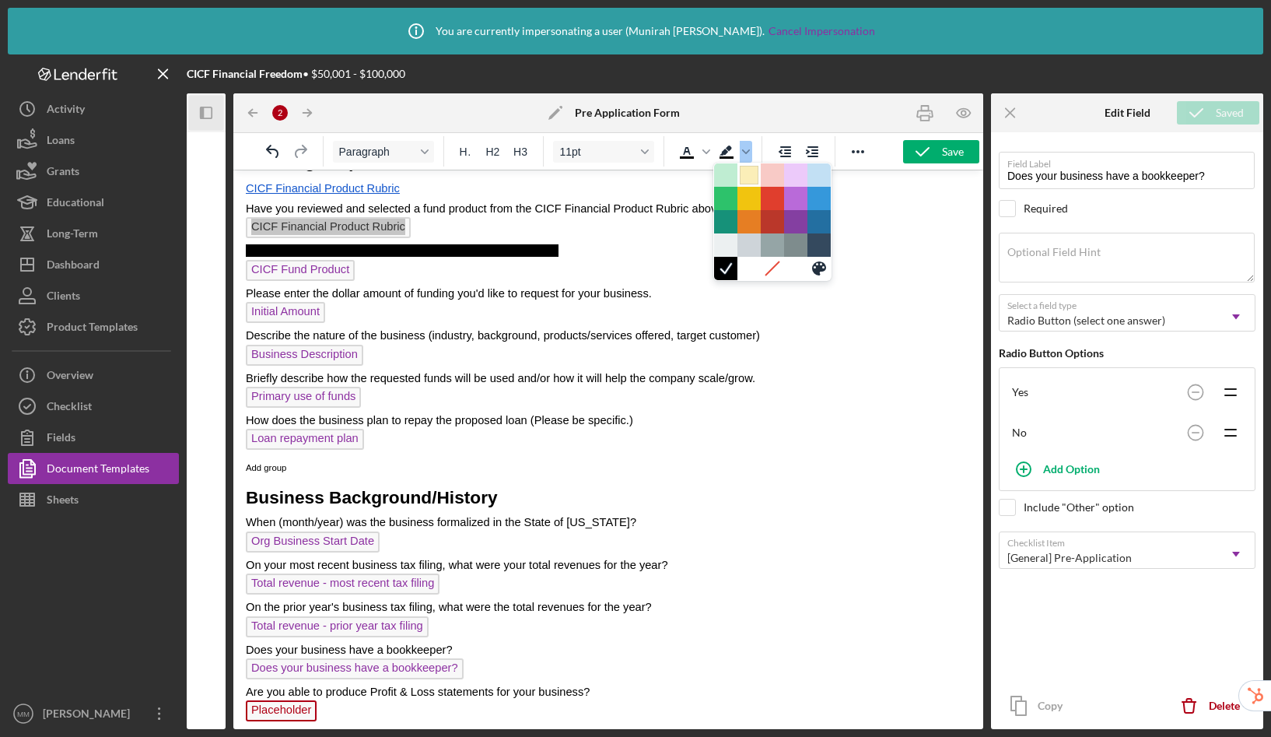
click at [753, 174] on div at bounding box center [749, 175] width 19 height 19
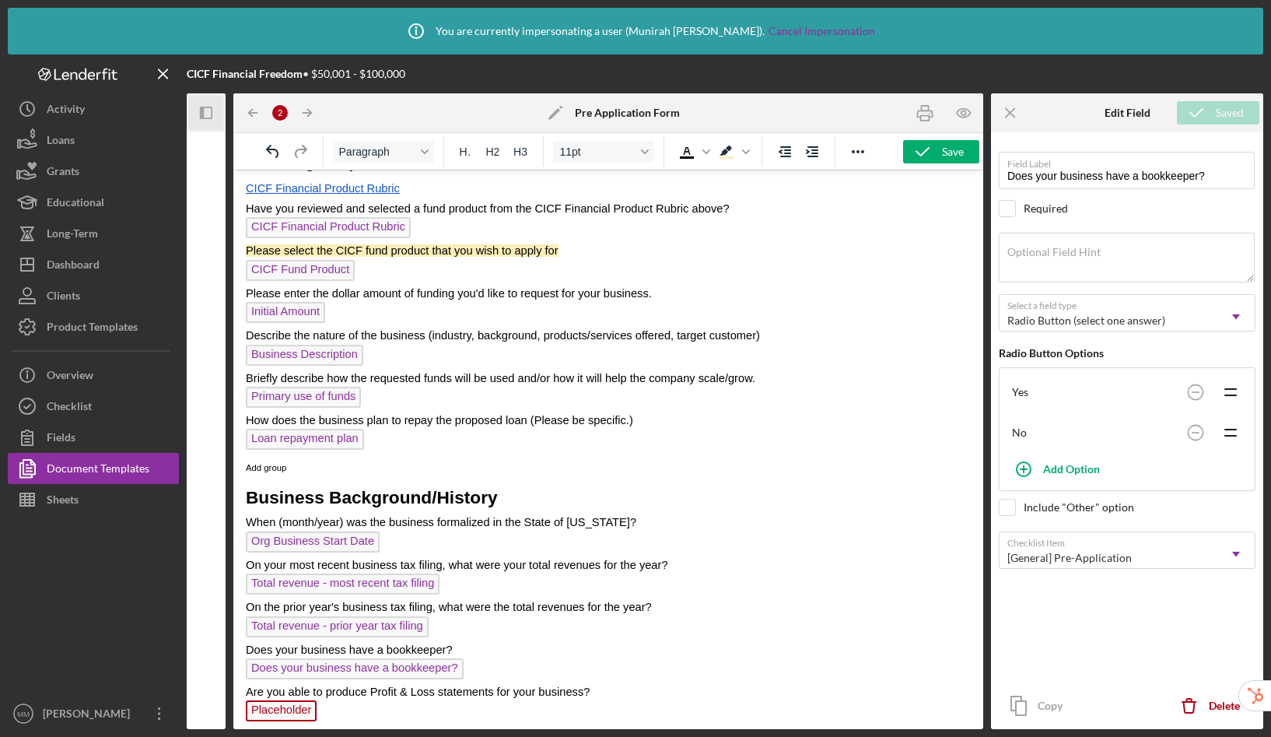
click at [622, 251] on p "Please select the CICF fund product that you wish to apply for" at bounding box center [608, 250] width 725 height 17
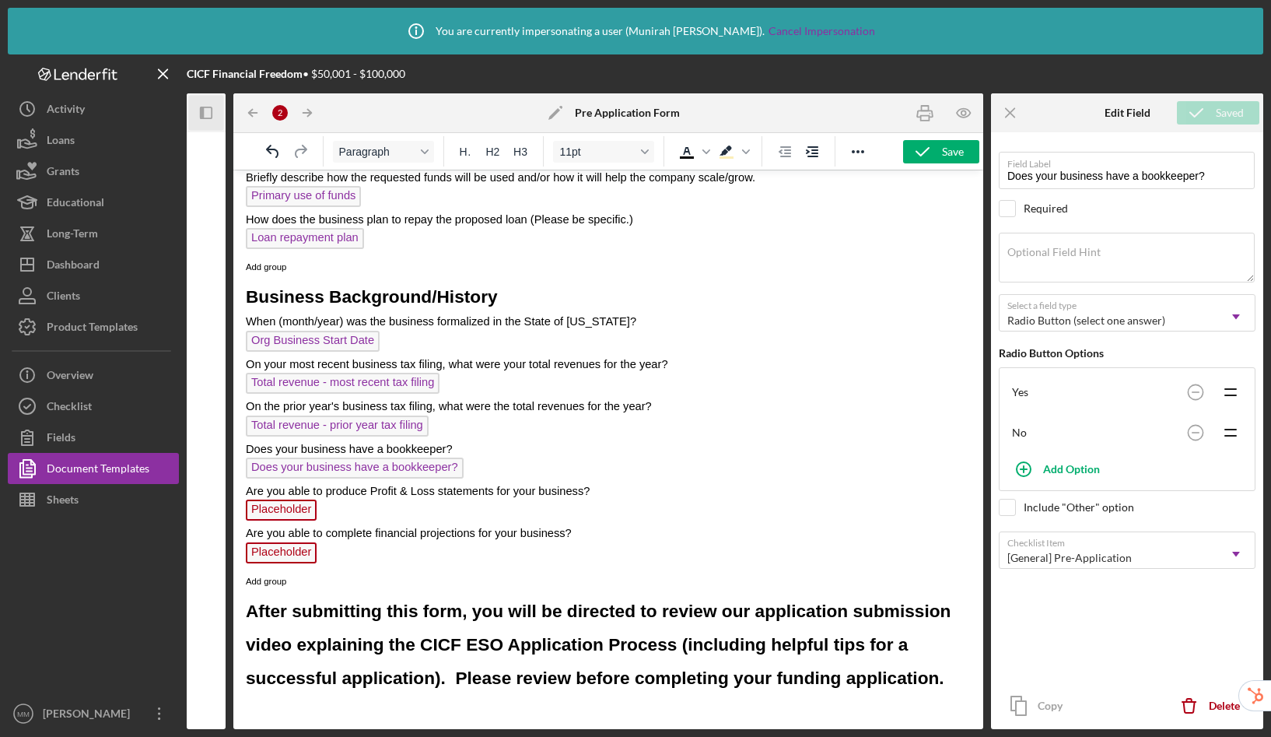
scroll to position [1247, 0]
click at [296, 513] on span "Placeholder" at bounding box center [281, 510] width 71 height 21
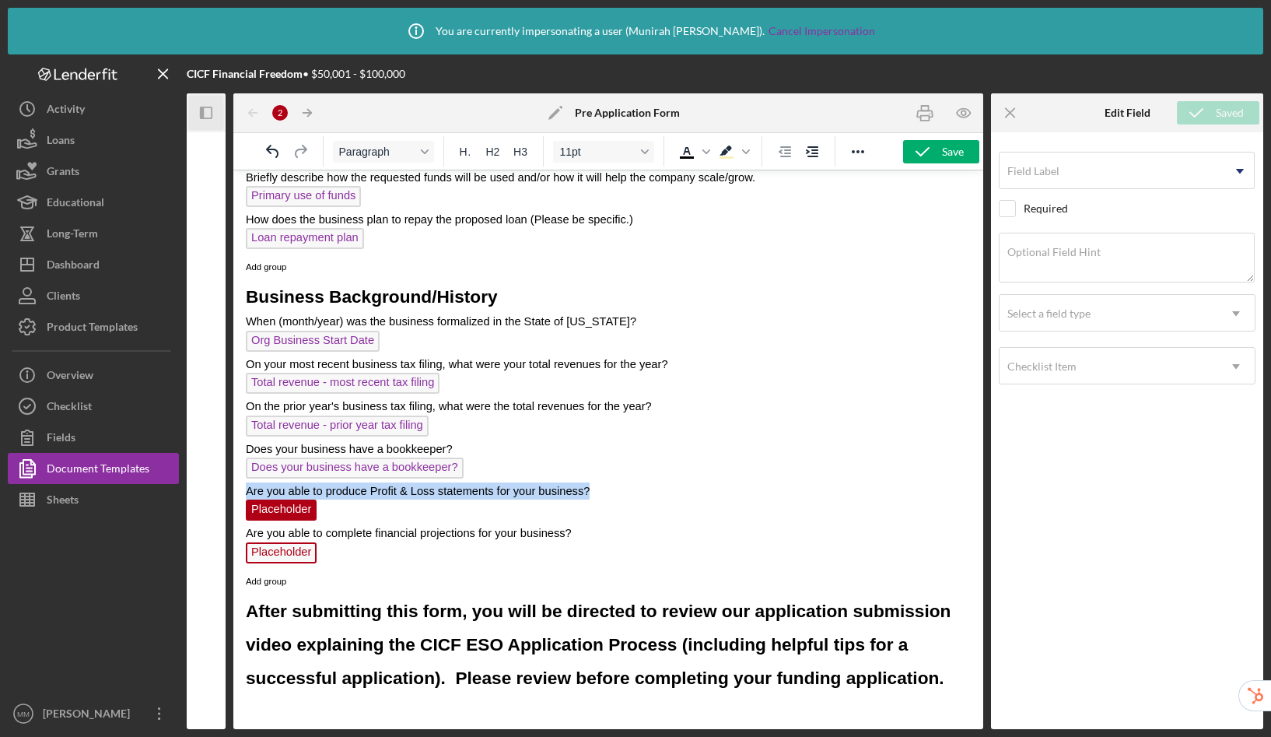
drag, startPoint x: 598, startPoint y: 486, endPoint x: 236, endPoint y: 486, distance: 362.6
copy span "Are you able to produce Profit & Loss statements for your business?"
click at [1088, 256] on label "Optional Field Hint" at bounding box center [1054, 252] width 93 height 12
click at [1088, 256] on textarea "Optional Field Hint" at bounding box center [1127, 258] width 256 height 50
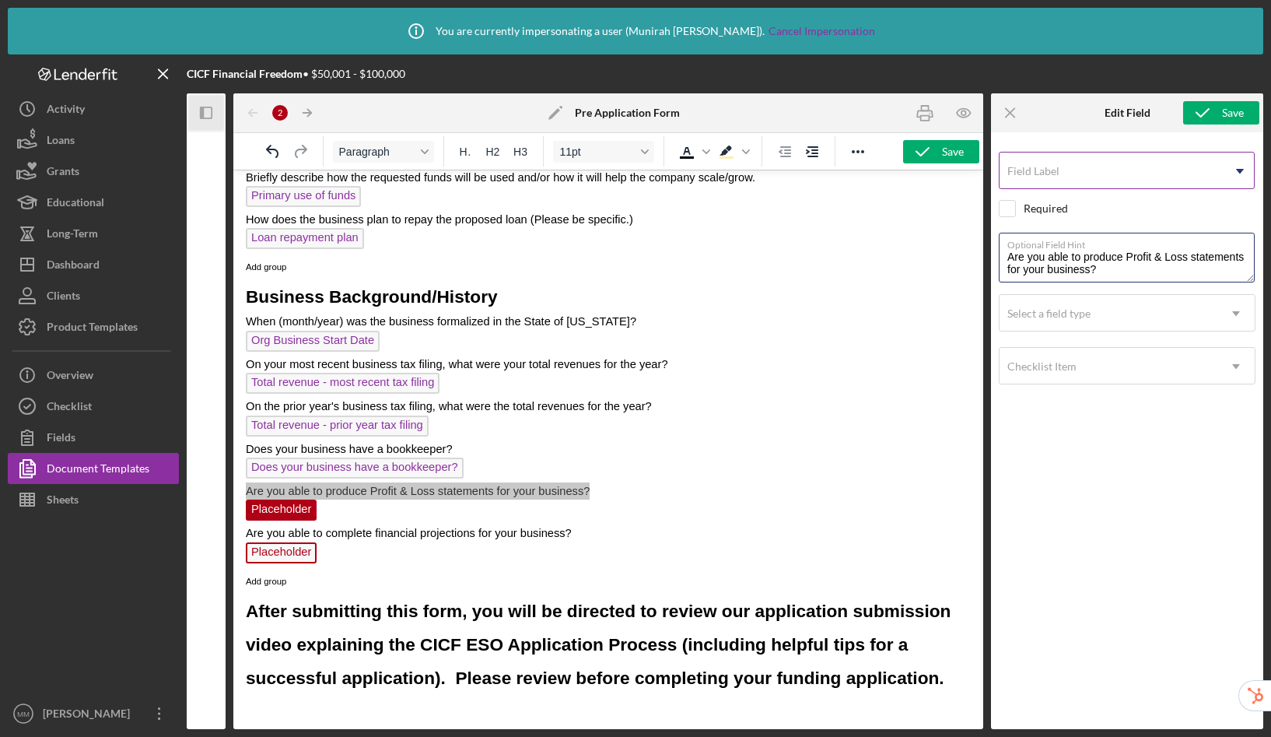
type textarea "Are you able to produce Profit & Loss statements for your business?"
click at [1064, 177] on input "Field Label" at bounding box center [1127, 170] width 256 height 37
type input "Profit & Loss Statements"
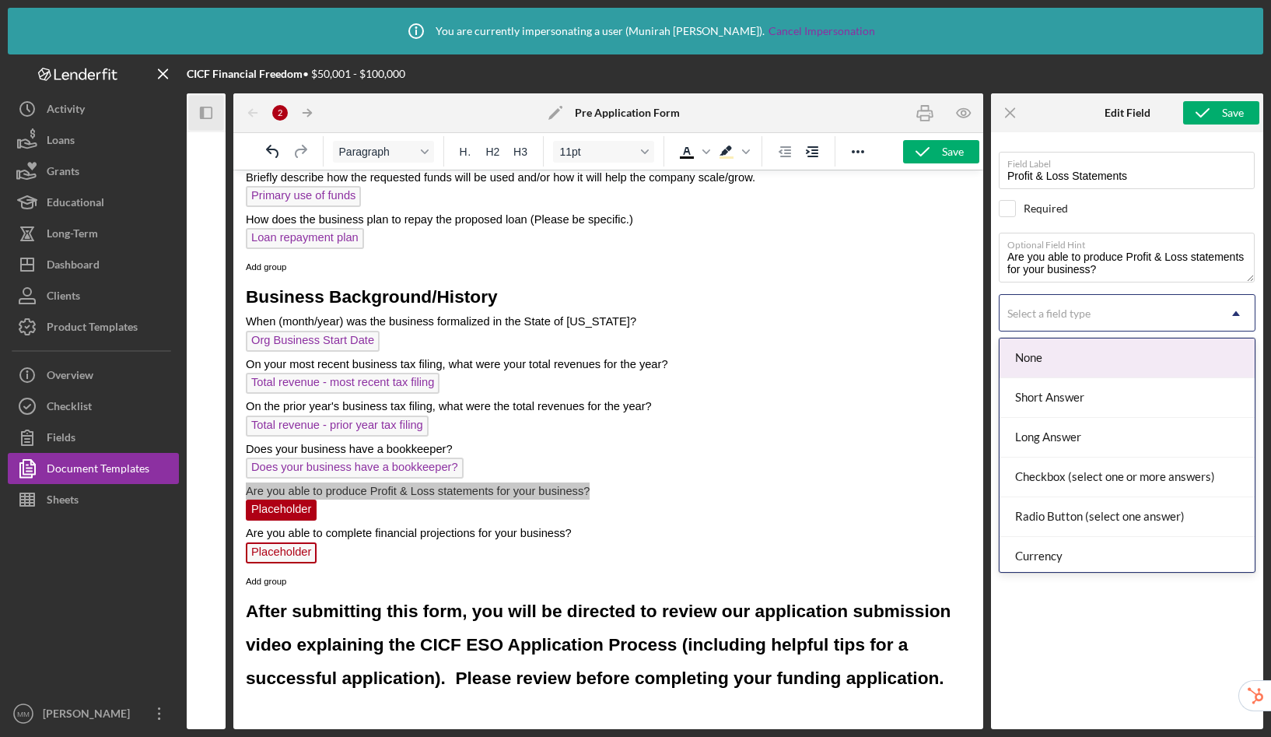
click at [1044, 312] on div "Select a field type" at bounding box center [1049, 313] width 83 height 12
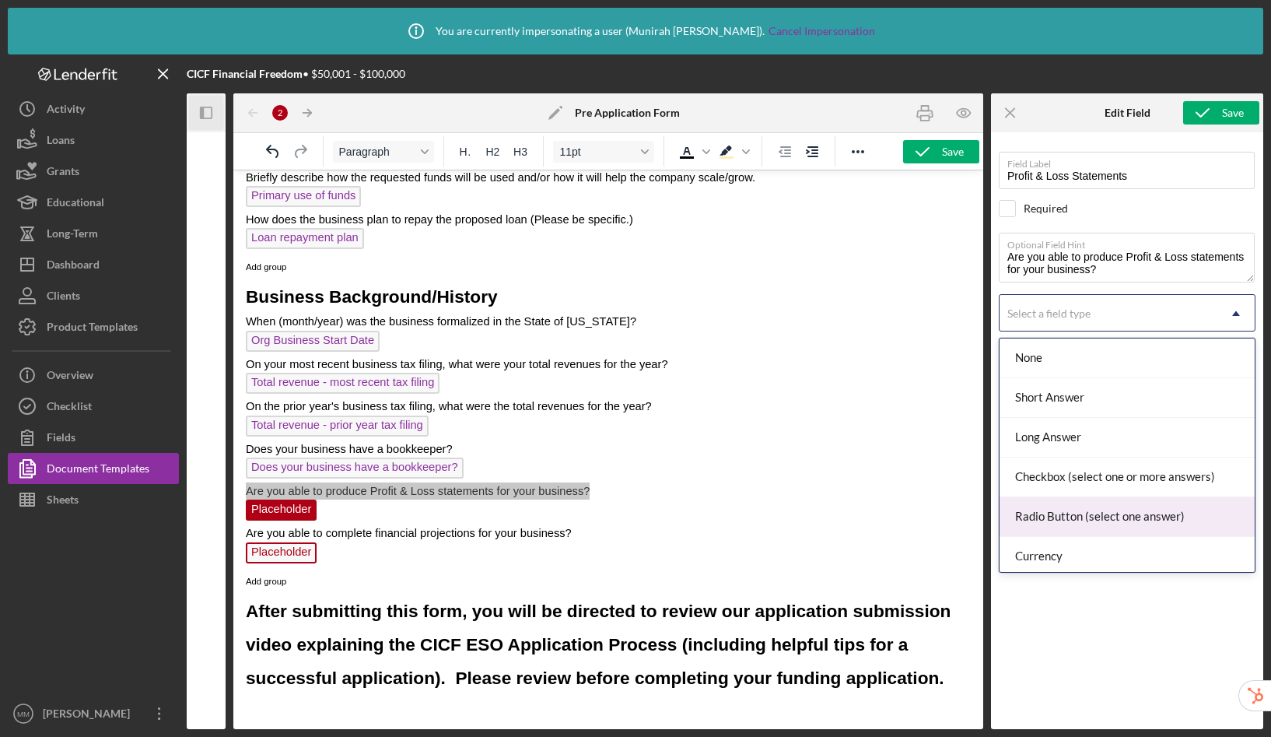
click at [1054, 520] on div "Radio Button (select one answer)" at bounding box center [1127, 517] width 255 height 40
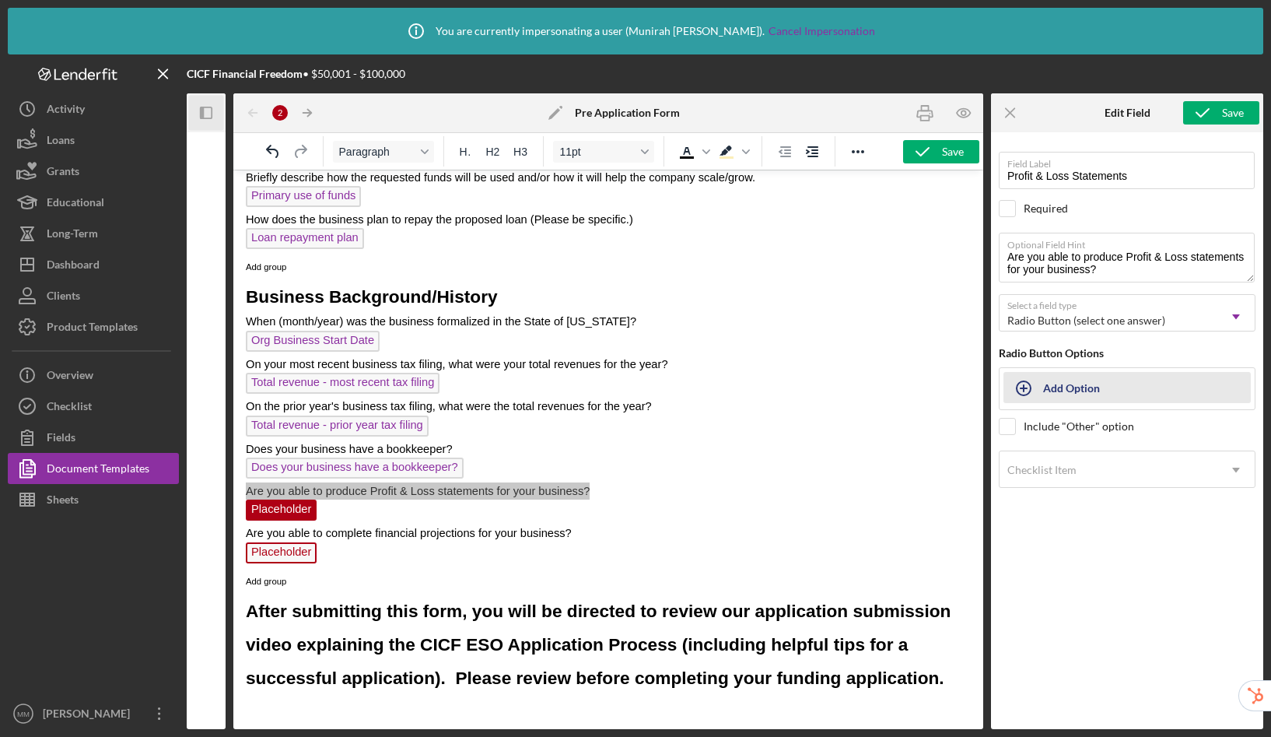
click at [1049, 382] on div "Add Option" at bounding box center [1071, 388] width 57 height 30
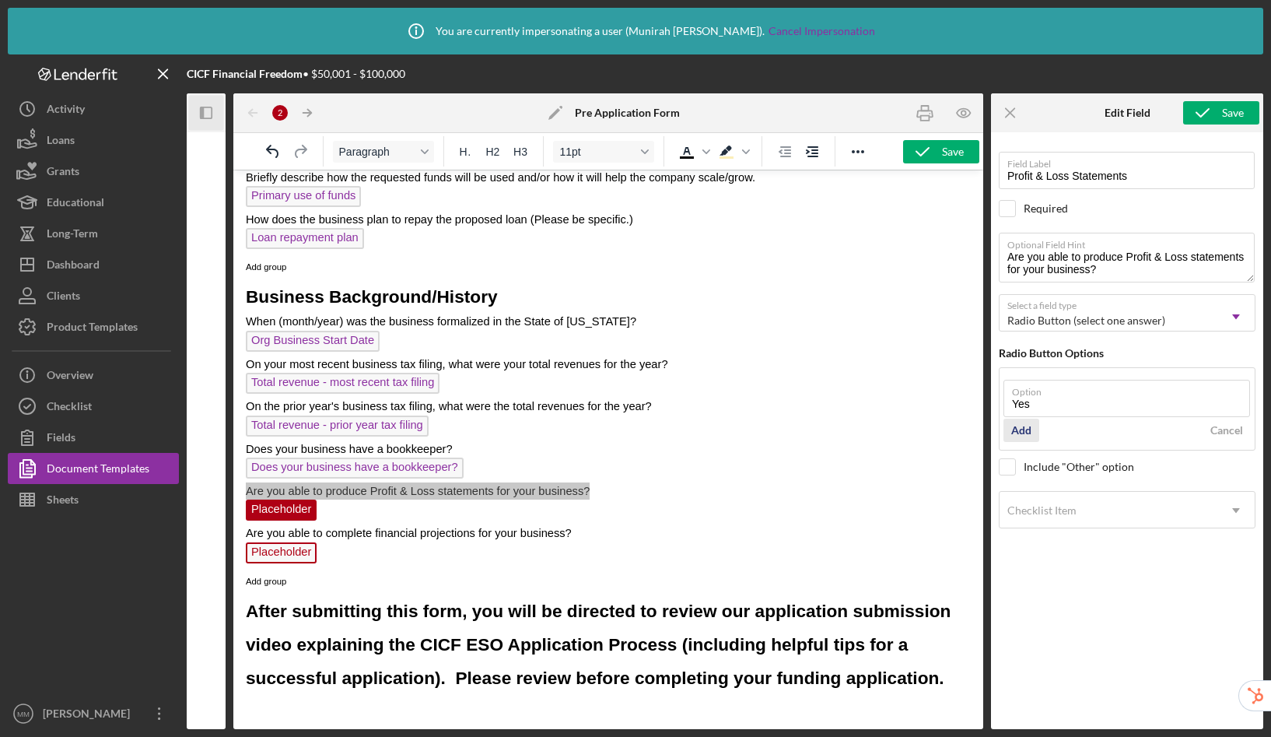
type input "Yes"
click at [1018, 427] on div "Add" at bounding box center [1022, 430] width 20 height 23
type input "No"
click at [1036, 468] on button "Add" at bounding box center [1022, 470] width 36 height 23
click at [1059, 592] on body "Icon/Info You are currently impersonating a user ( [PERSON_NAME] ). Cancel Impe…" at bounding box center [635, 368] width 1271 height 737
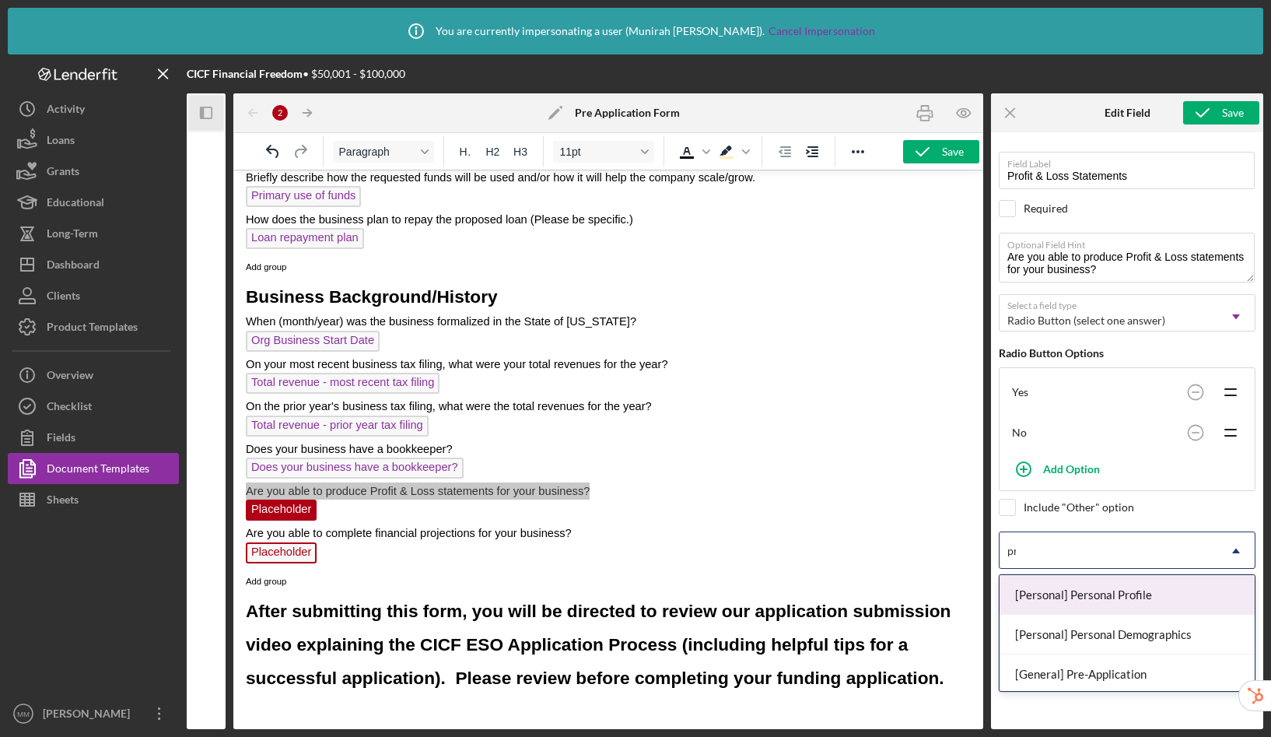
type input "pre"
click at [1096, 595] on div "[General] Pre-Application" at bounding box center [1127, 595] width 255 height 40
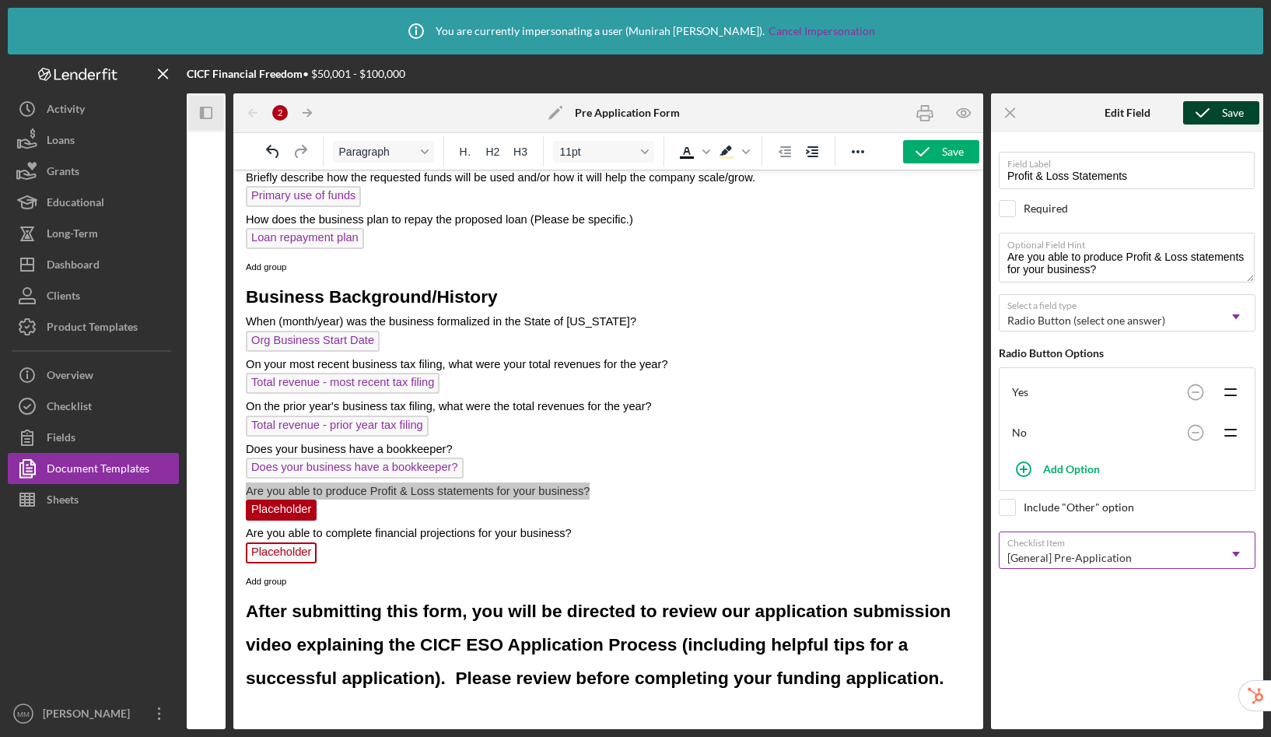
click at [1230, 113] on div "Save" at bounding box center [1233, 112] width 22 height 23
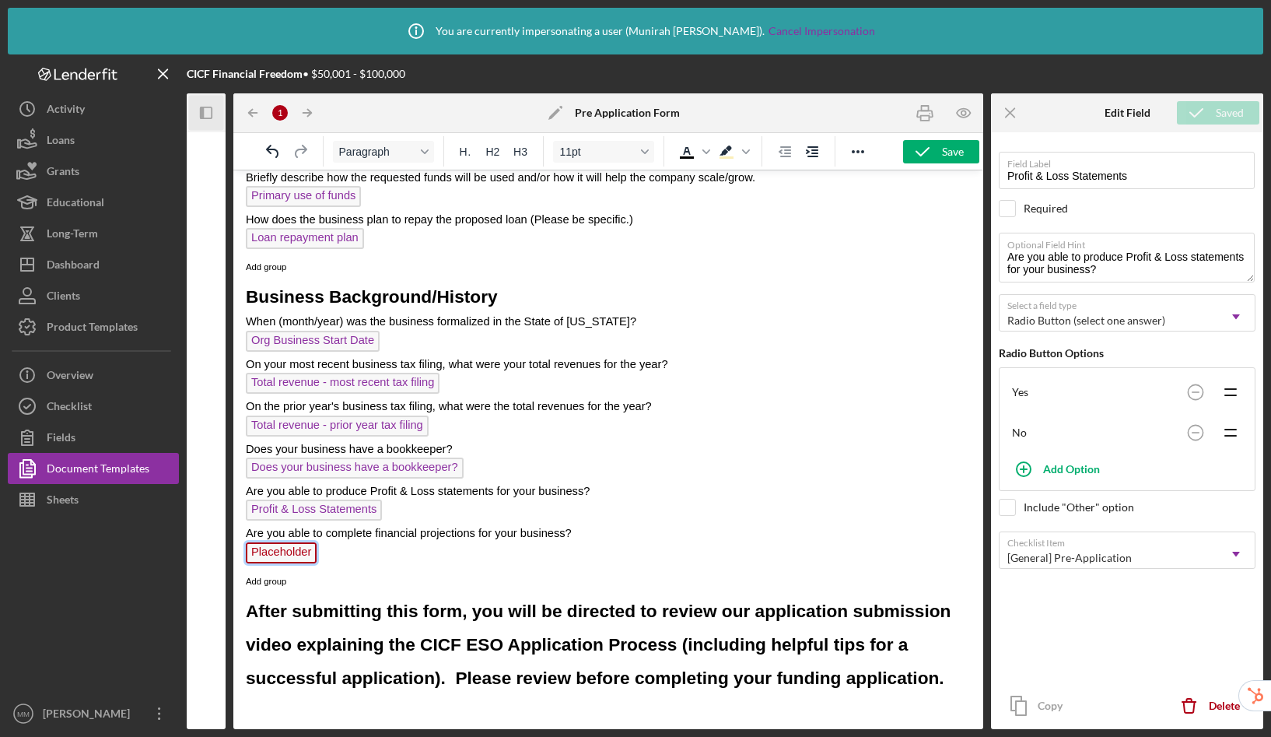
click at [290, 549] on span "Placeholder" at bounding box center [281, 552] width 71 height 21
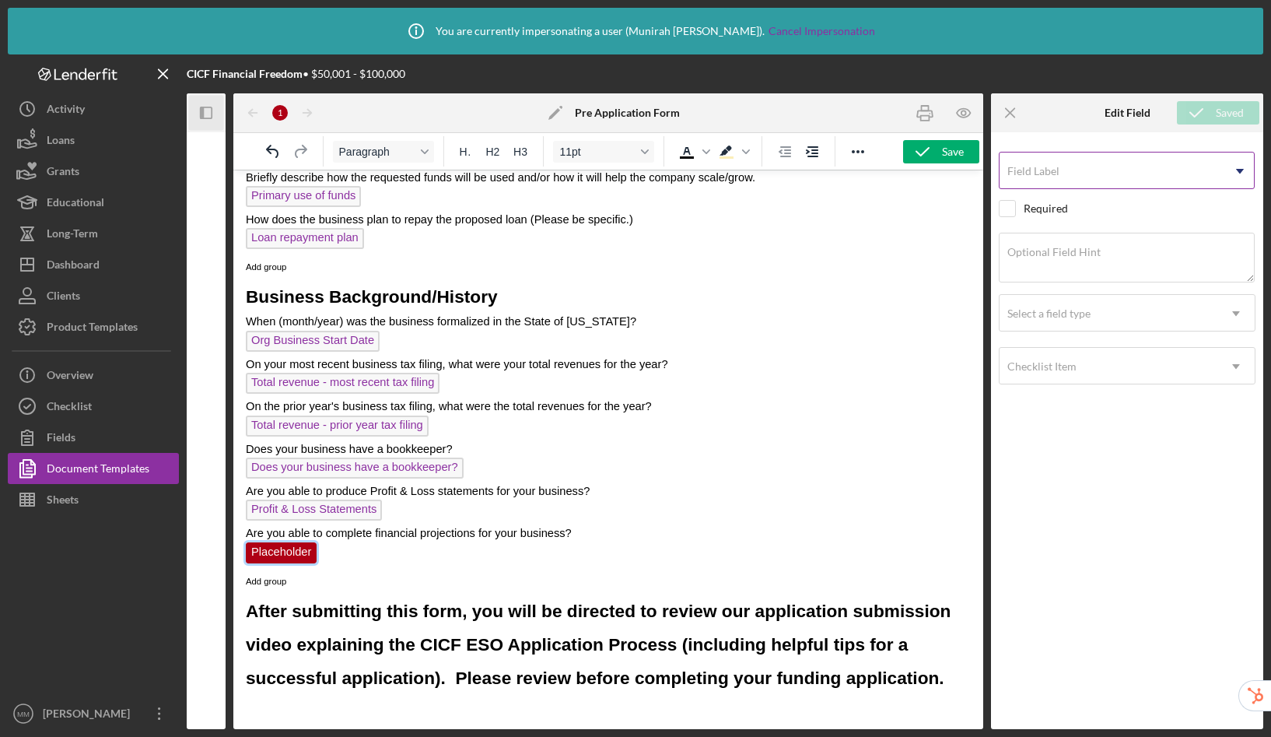
click at [1054, 172] on label "Field Label" at bounding box center [1034, 171] width 52 height 12
click at [1054, 172] on input "Field Label" at bounding box center [1127, 170] width 256 height 37
type input "Financial Projections"
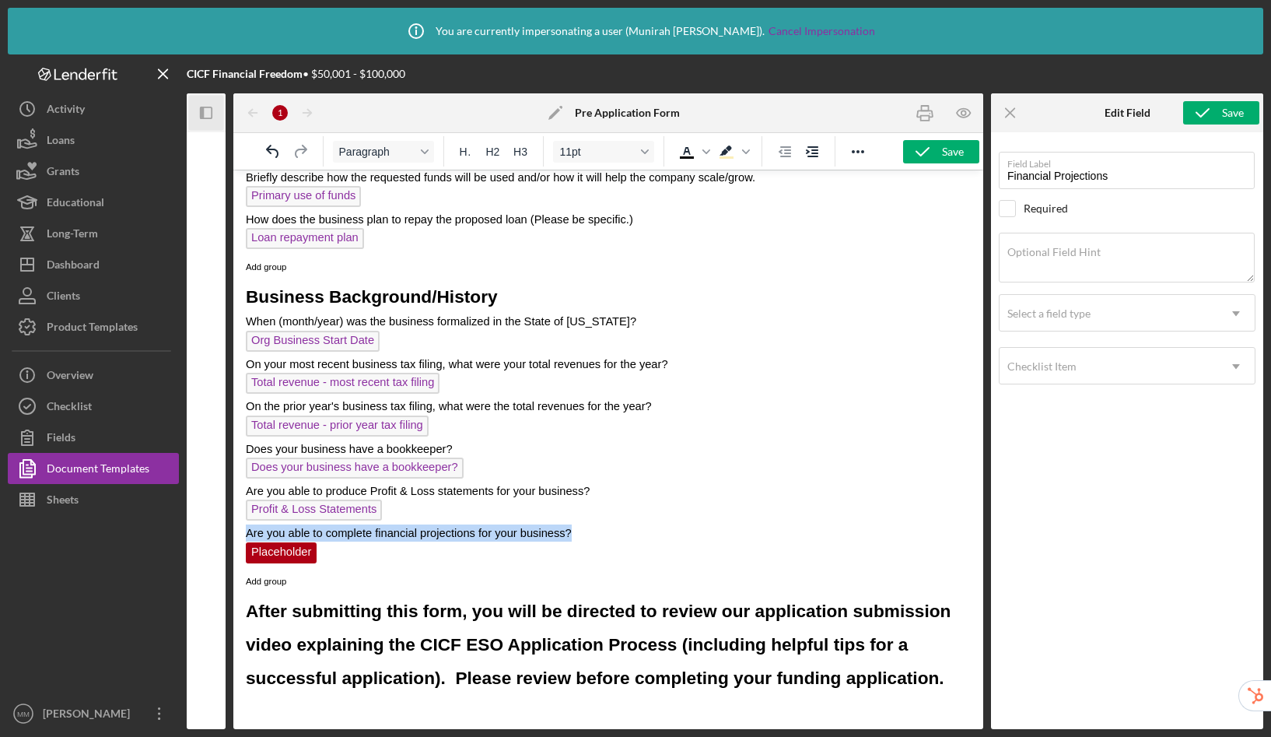
drag, startPoint x: 506, startPoint y: 533, endPoint x: 238, endPoint y: 530, distance: 267.7
copy span "Are you able to complete financial projections for your business?"
click at [1144, 257] on textarea "Optional Field Hint" at bounding box center [1127, 258] width 256 height 50
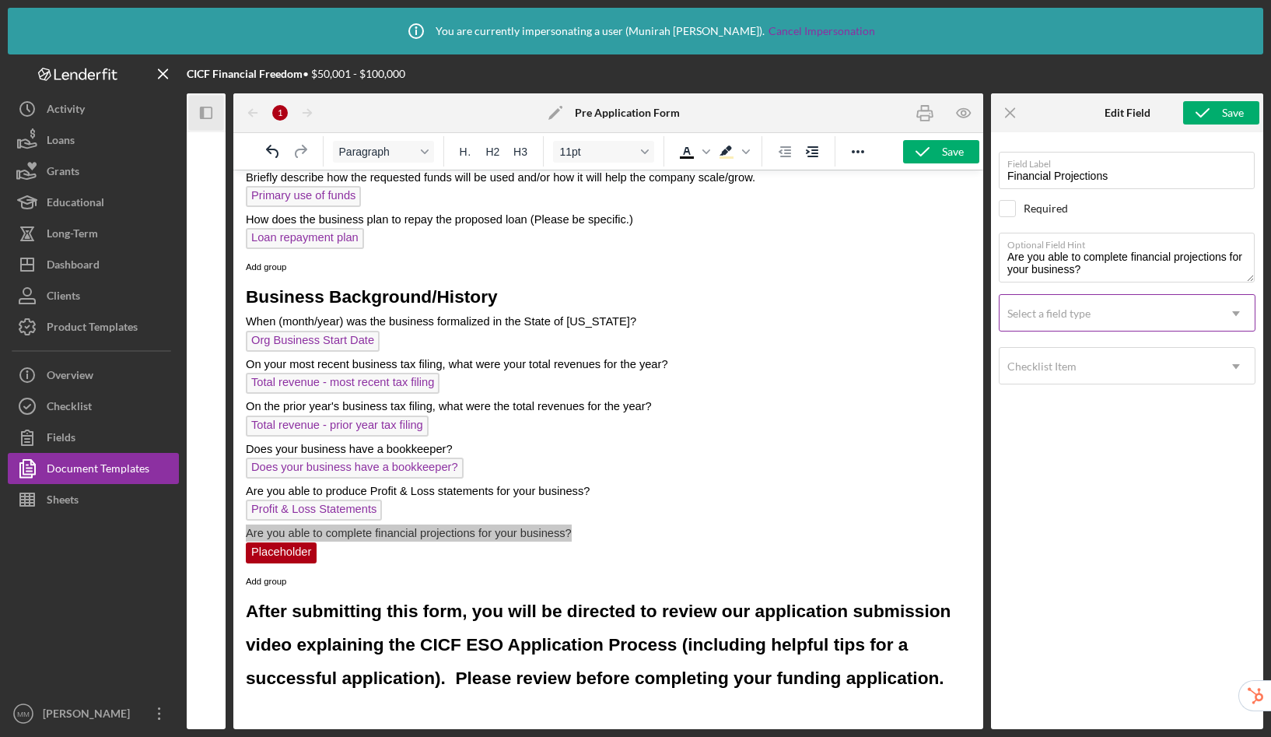
type textarea "Are you able to complete financial projections for your business?"
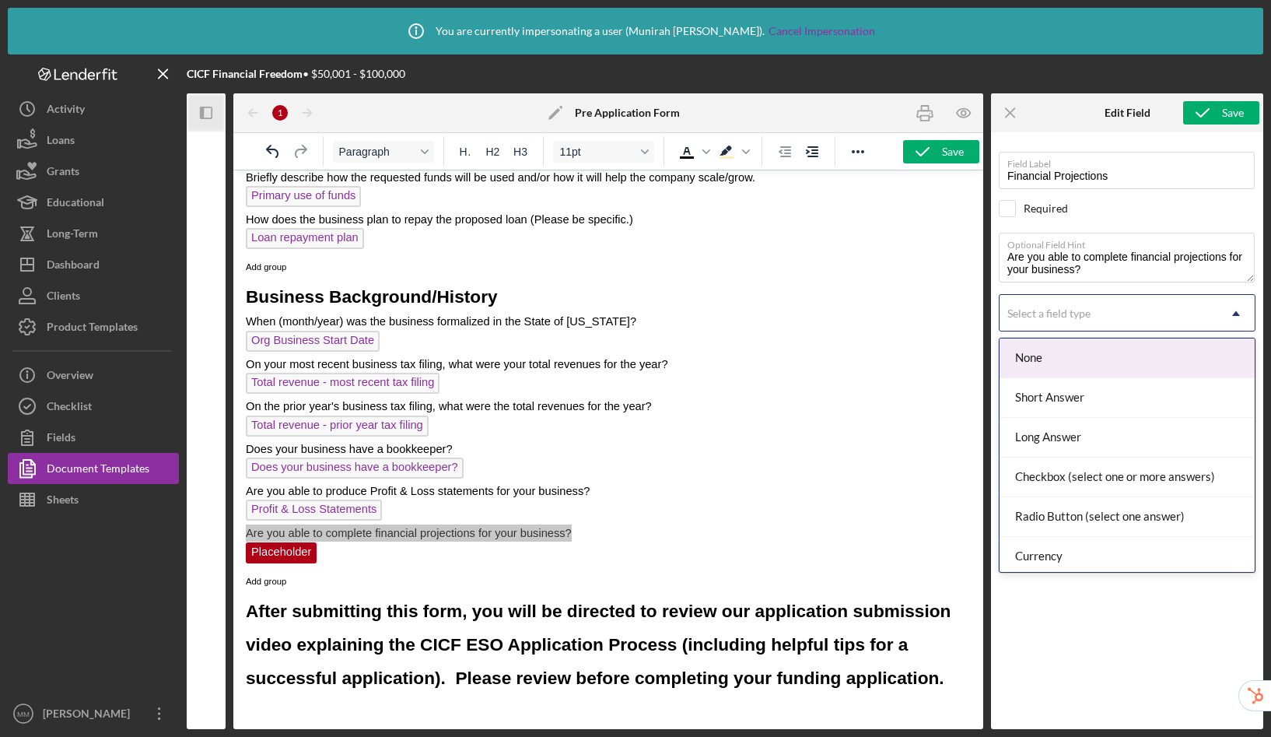
click at [1118, 310] on div "Select a field type" at bounding box center [1109, 314] width 218 height 36
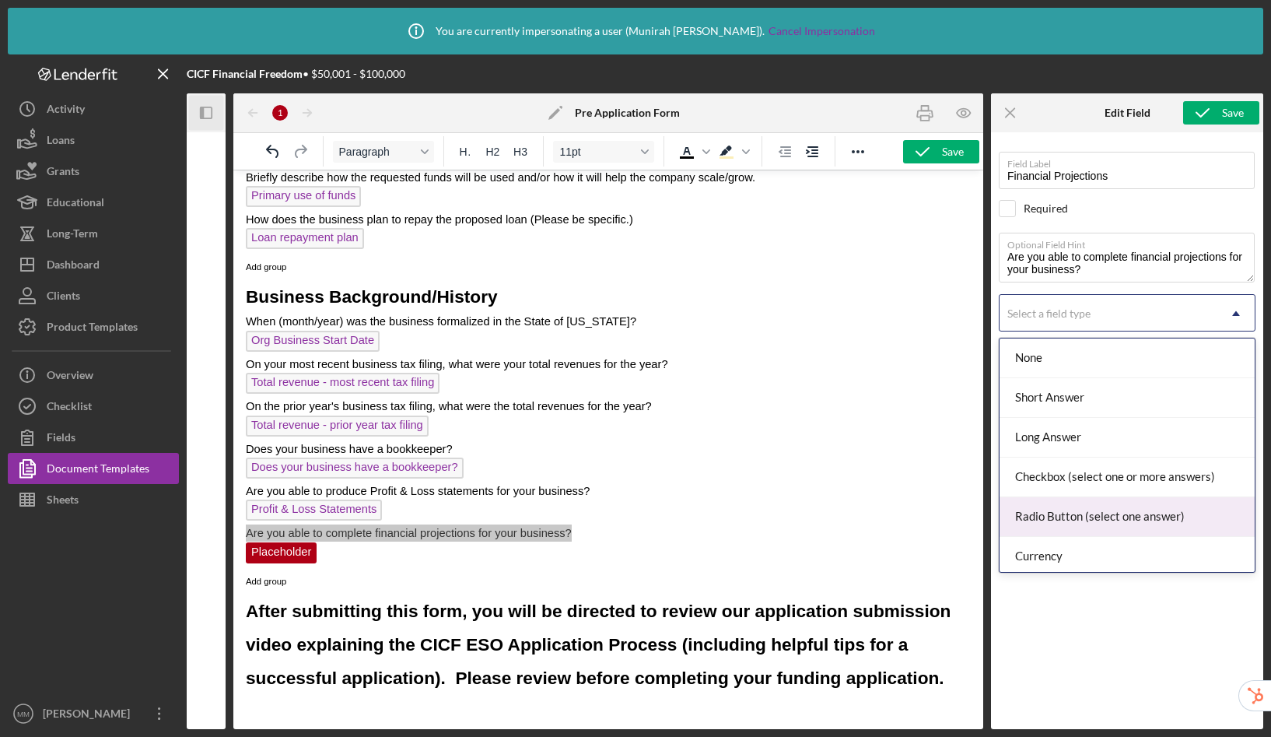
click at [1095, 512] on div "Radio Button (select one answer)" at bounding box center [1127, 517] width 255 height 40
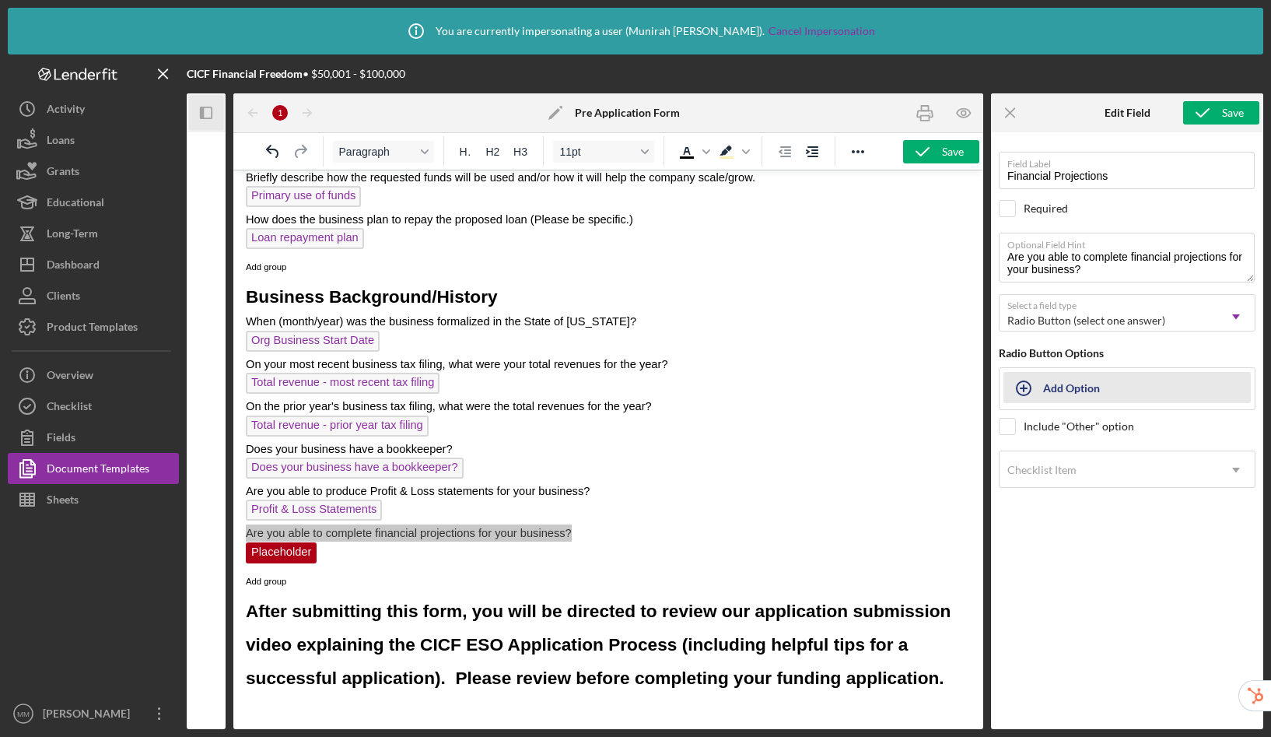
click at [1060, 390] on div "Add Option" at bounding box center [1071, 388] width 57 height 30
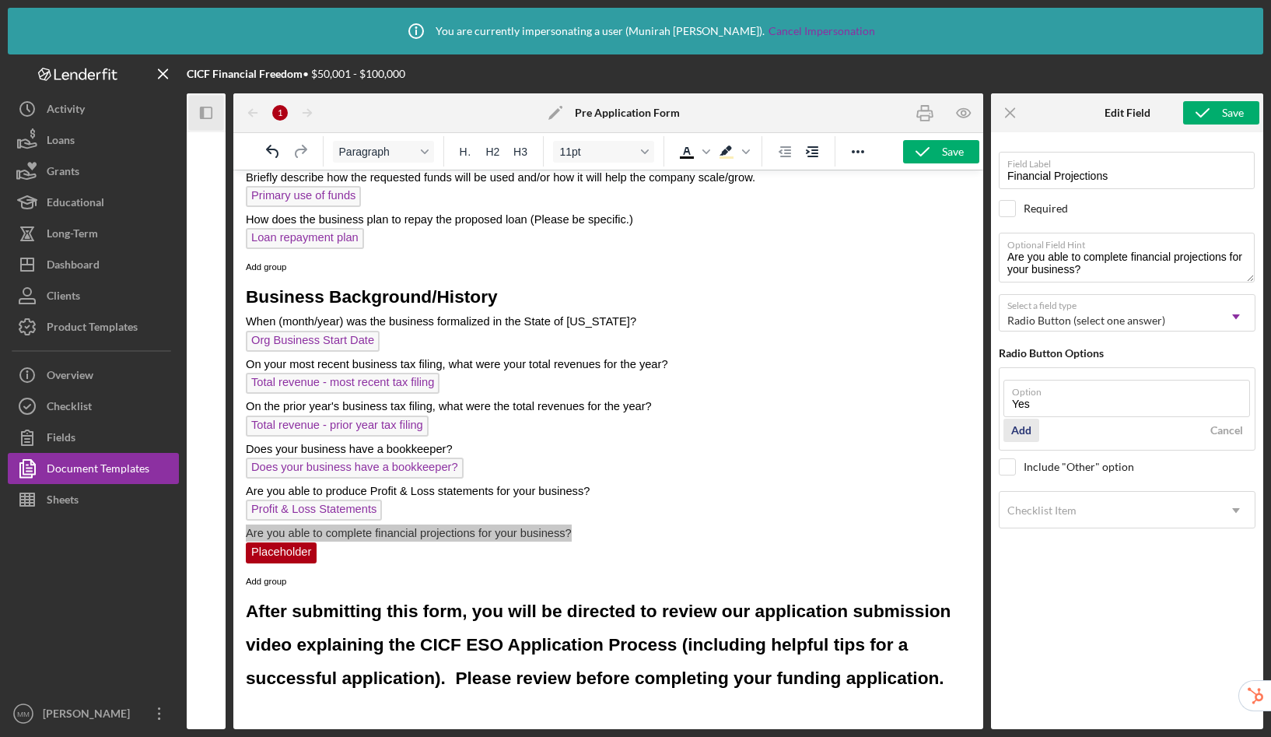
type input "Yes"
click at [1032, 431] on button "Add" at bounding box center [1022, 430] width 36 height 23
type input "No"
click at [1022, 465] on div "Add" at bounding box center [1022, 470] width 20 height 23
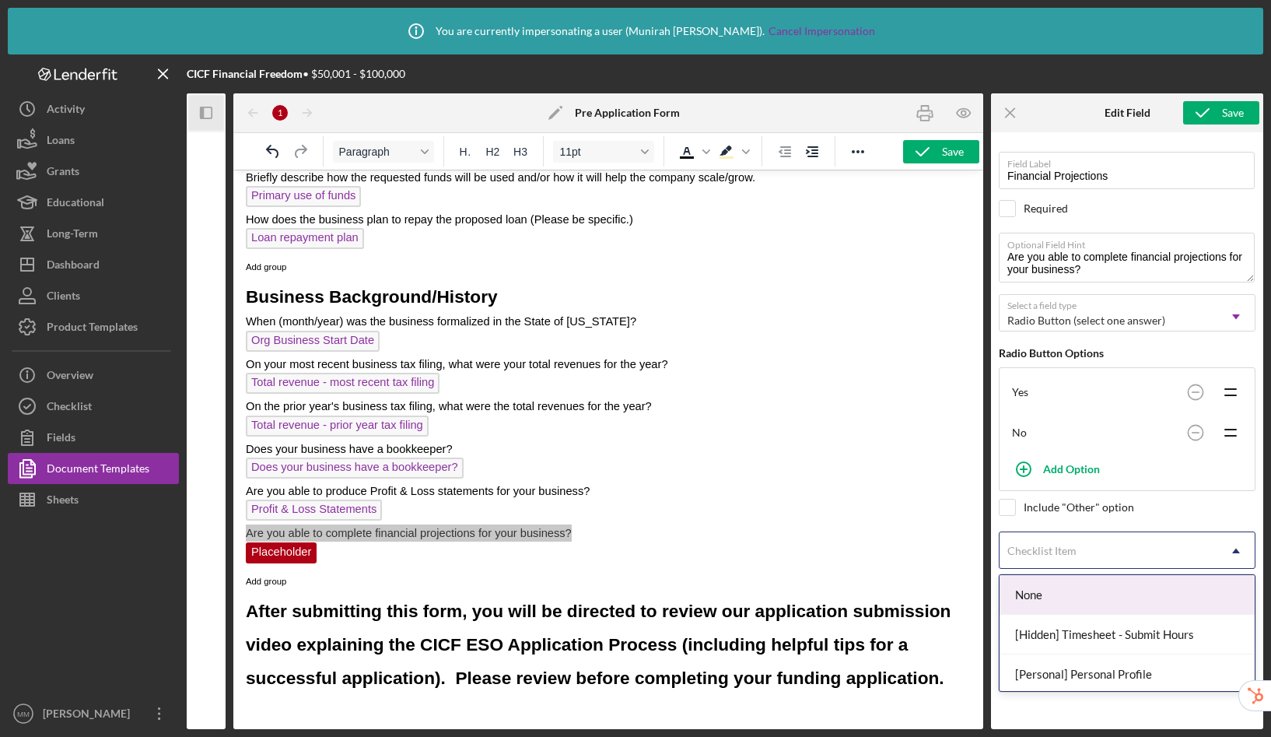
click at [1073, 587] on body "Icon/Info You are currently impersonating a user ( [PERSON_NAME] ). Cancel Impe…" at bounding box center [635, 368] width 1271 height 737
type input "pre"
click at [1077, 603] on div "[General] Pre-Application" at bounding box center [1127, 595] width 255 height 40
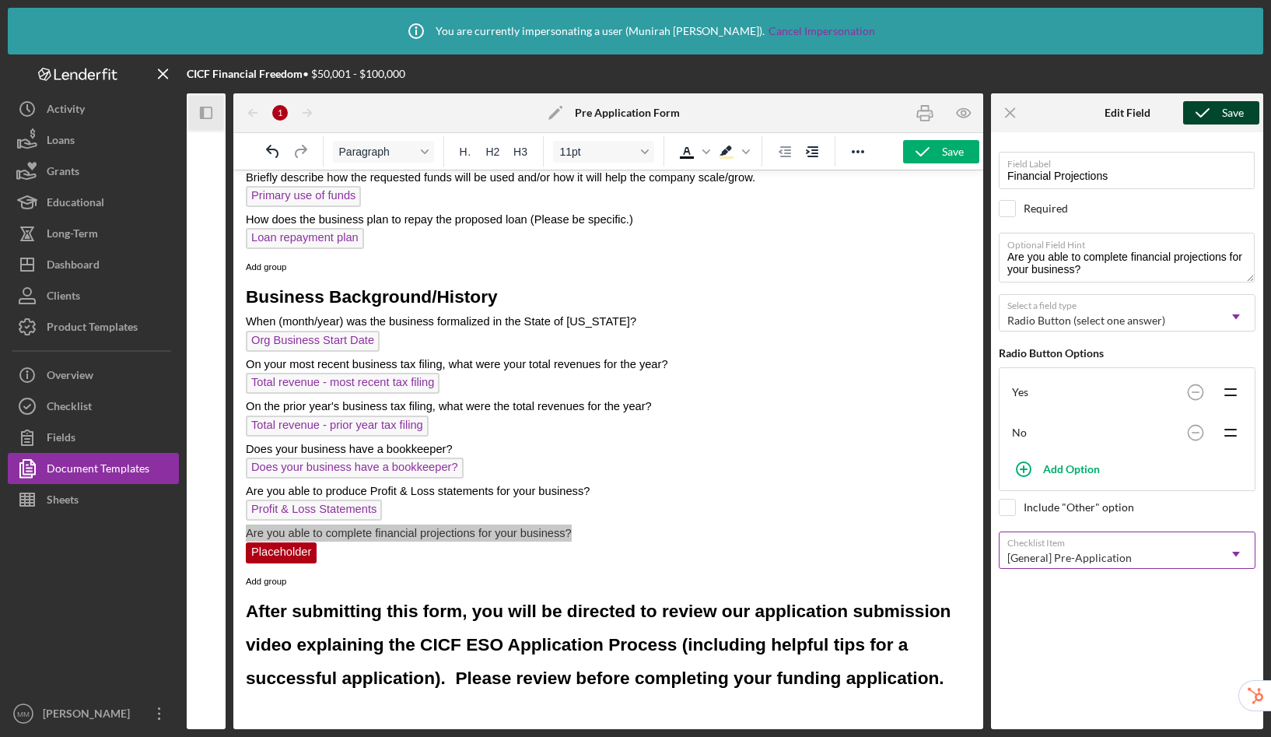
click at [1230, 115] on div "Save" at bounding box center [1233, 112] width 22 height 23
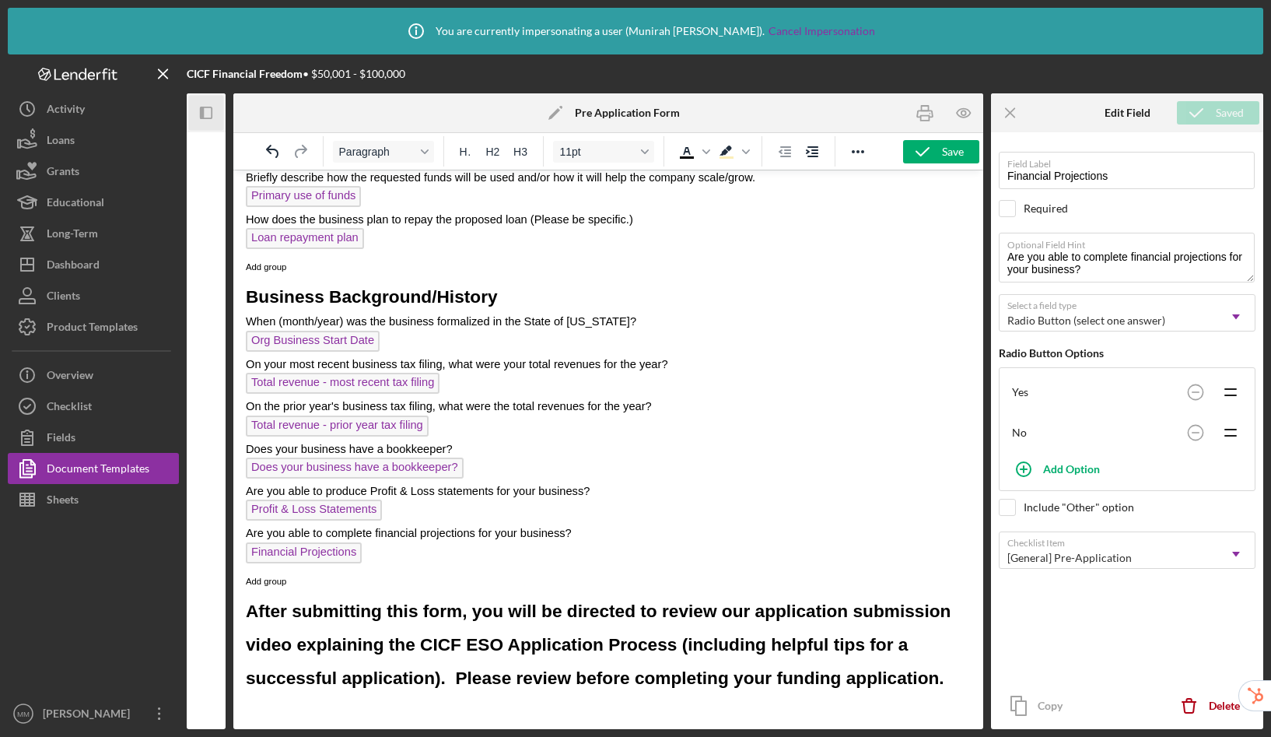
click at [622, 524] on p "Are you able to complete financial projections for your business?" at bounding box center [608, 532] width 725 height 17
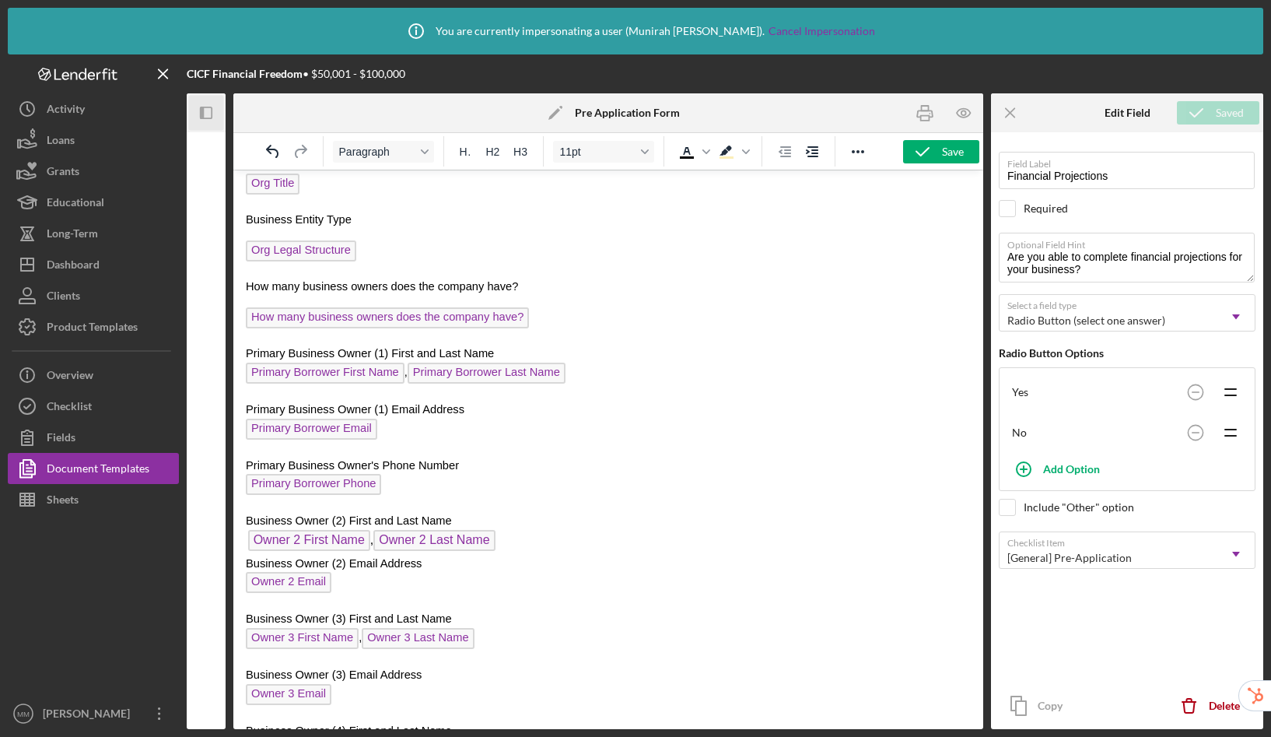
scroll to position [0, 0]
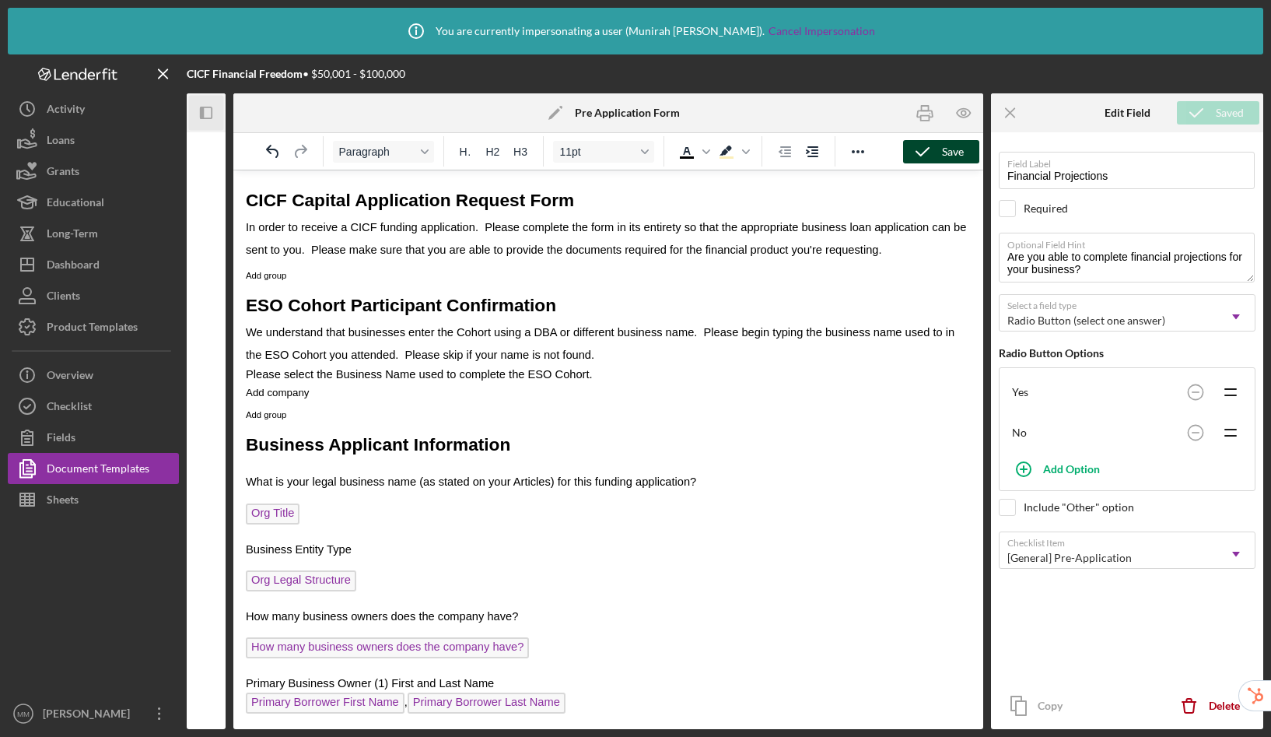
click at [952, 147] on div "Save" at bounding box center [953, 151] width 22 height 23
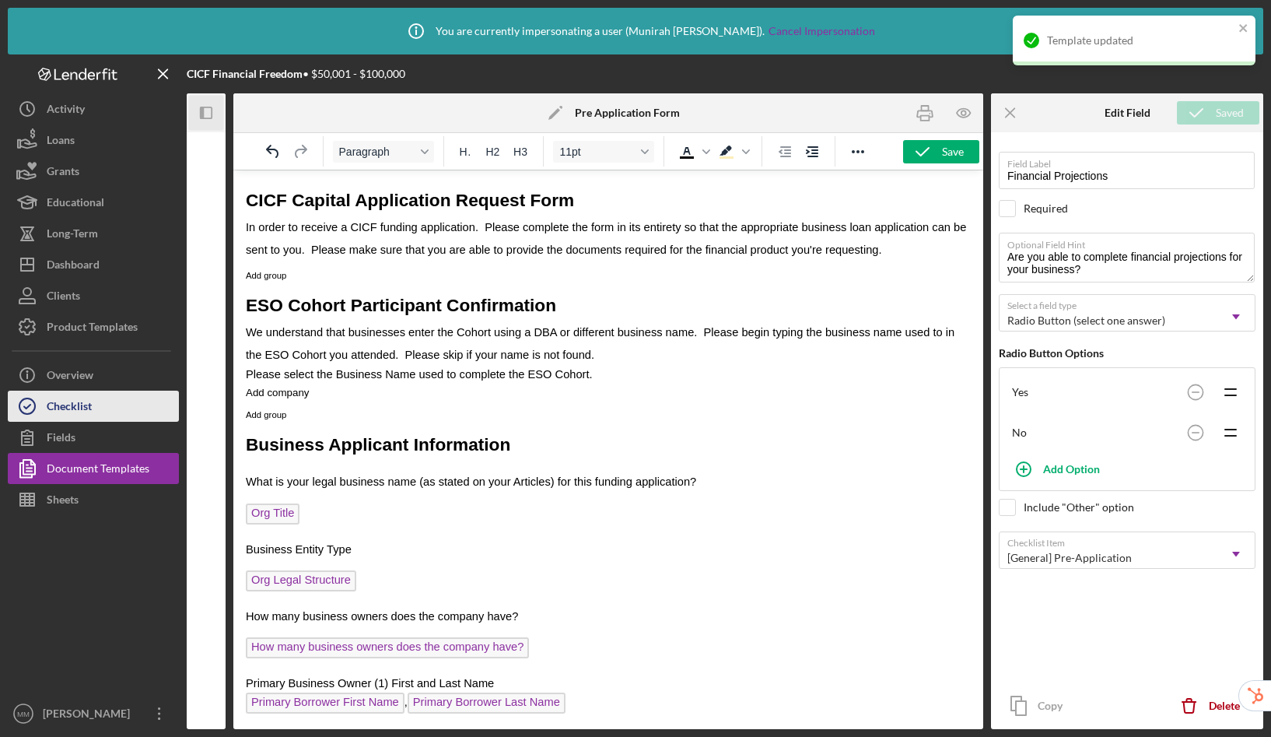
click at [110, 405] on button "Checklist" at bounding box center [93, 406] width 171 height 31
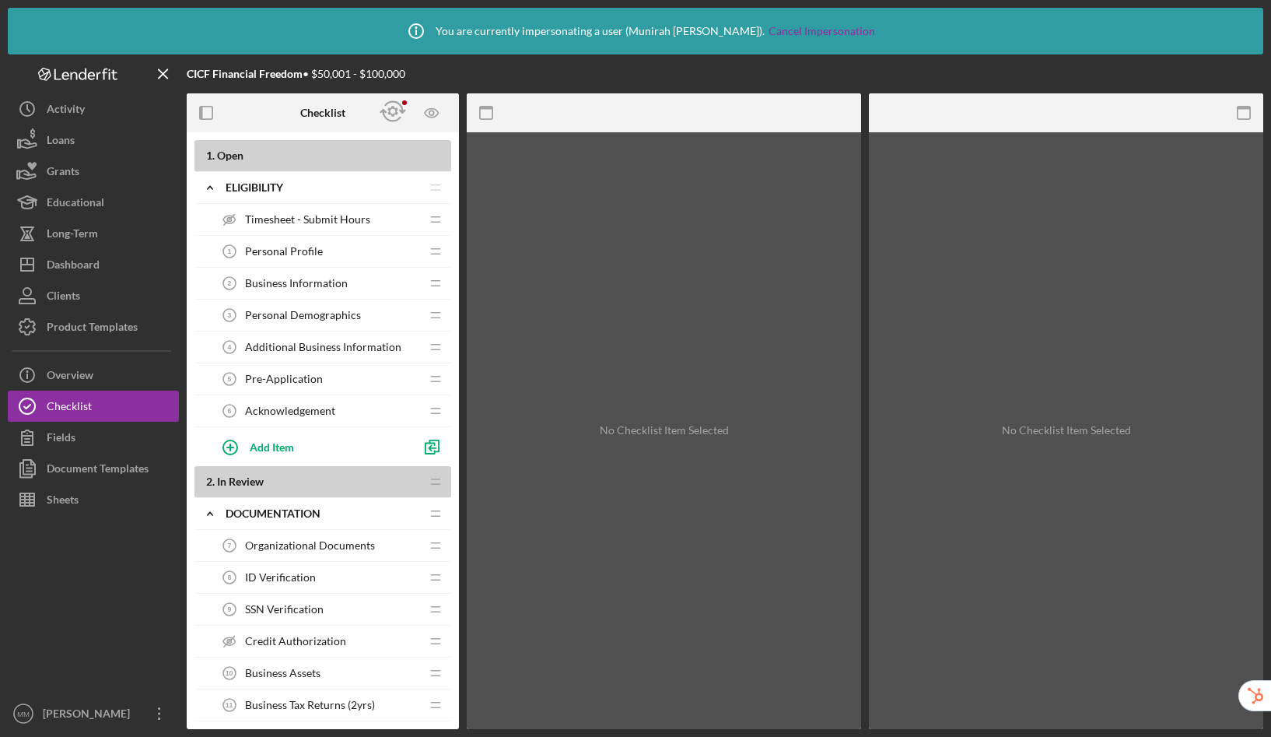
click at [286, 373] on span "Pre-Application" at bounding box center [284, 379] width 78 height 12
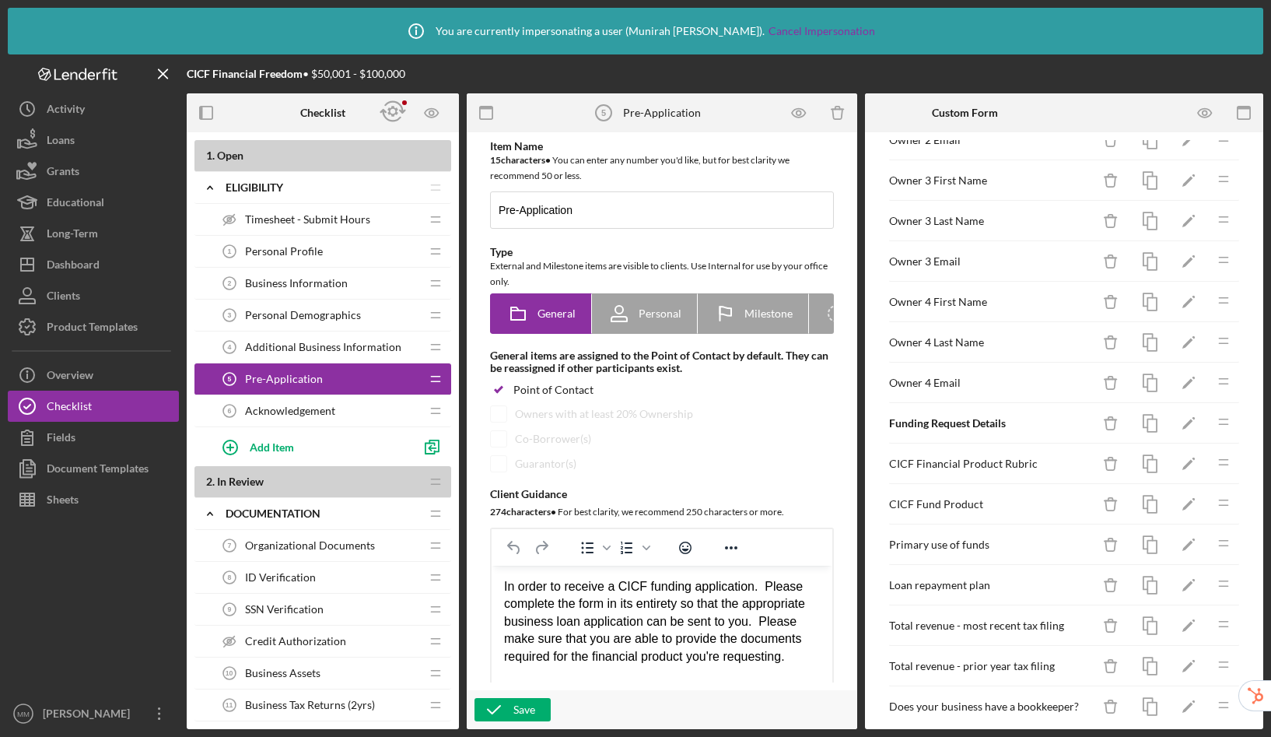
scroll to position [244, 0]
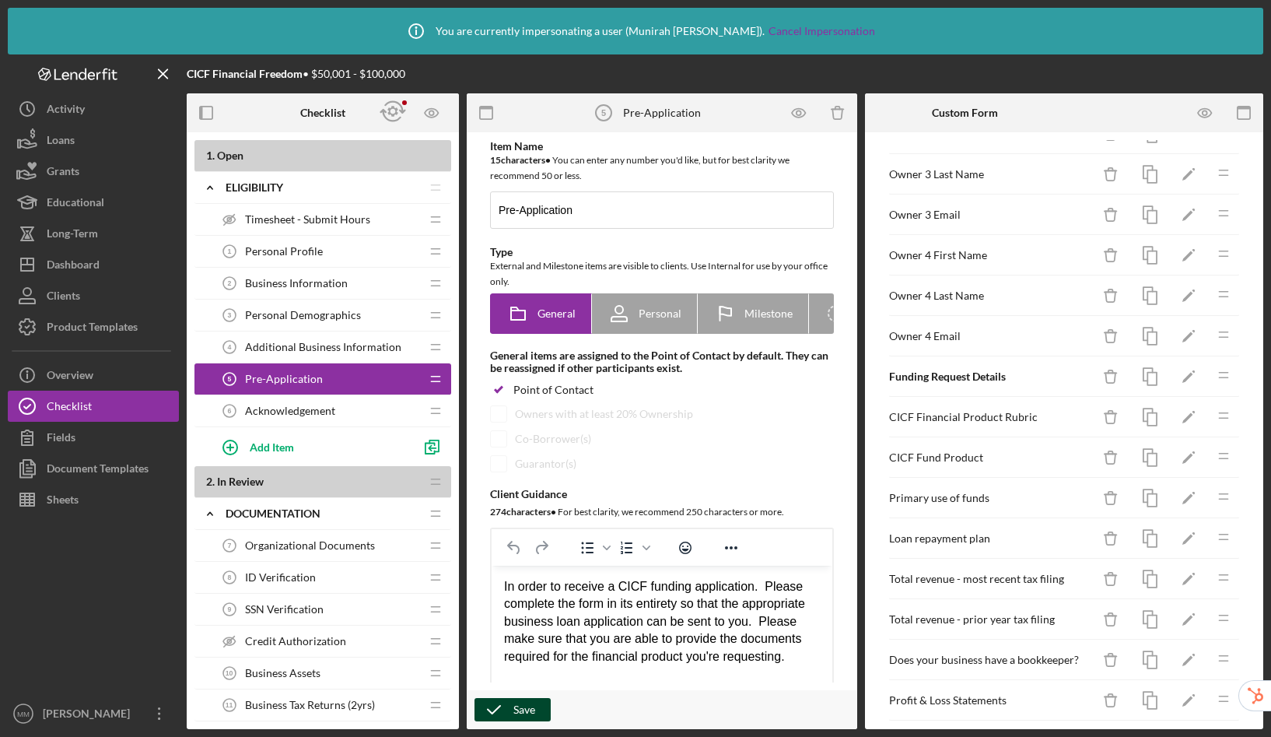
click at [516, 712] on div "Save" at bounding box center [525, 709] width 22 height 23
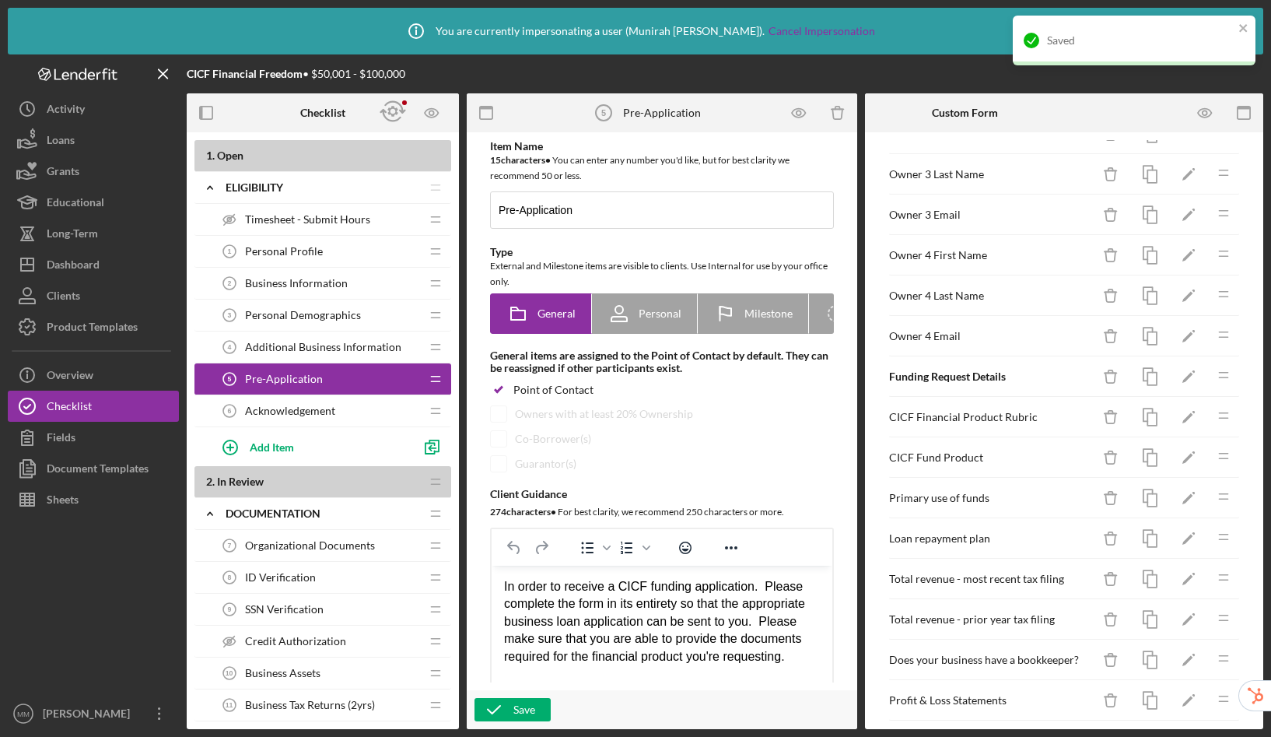
click at [322, 316] on span "Personal Demographics" at bounding box center [303, 315] width 116 height 12
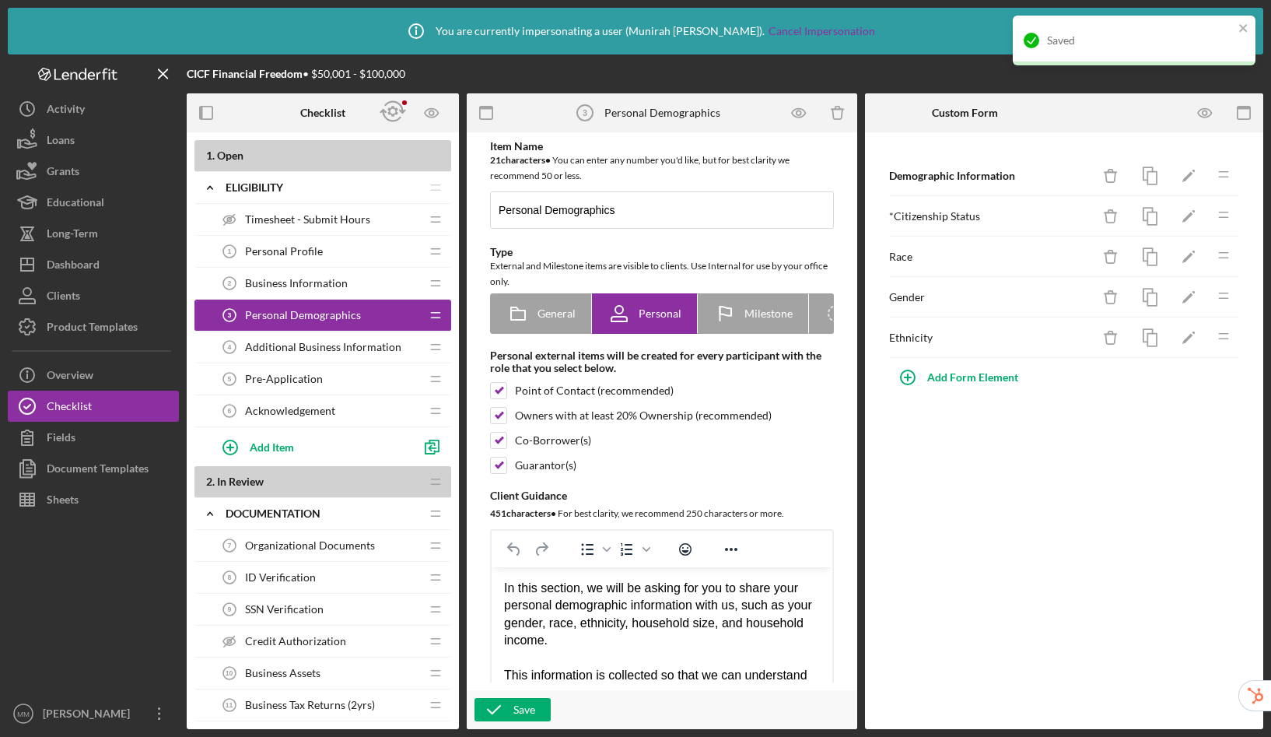
click at [311, 348] on span "Additional Business Information" at bounding box center [323, 347] width 156 height 12
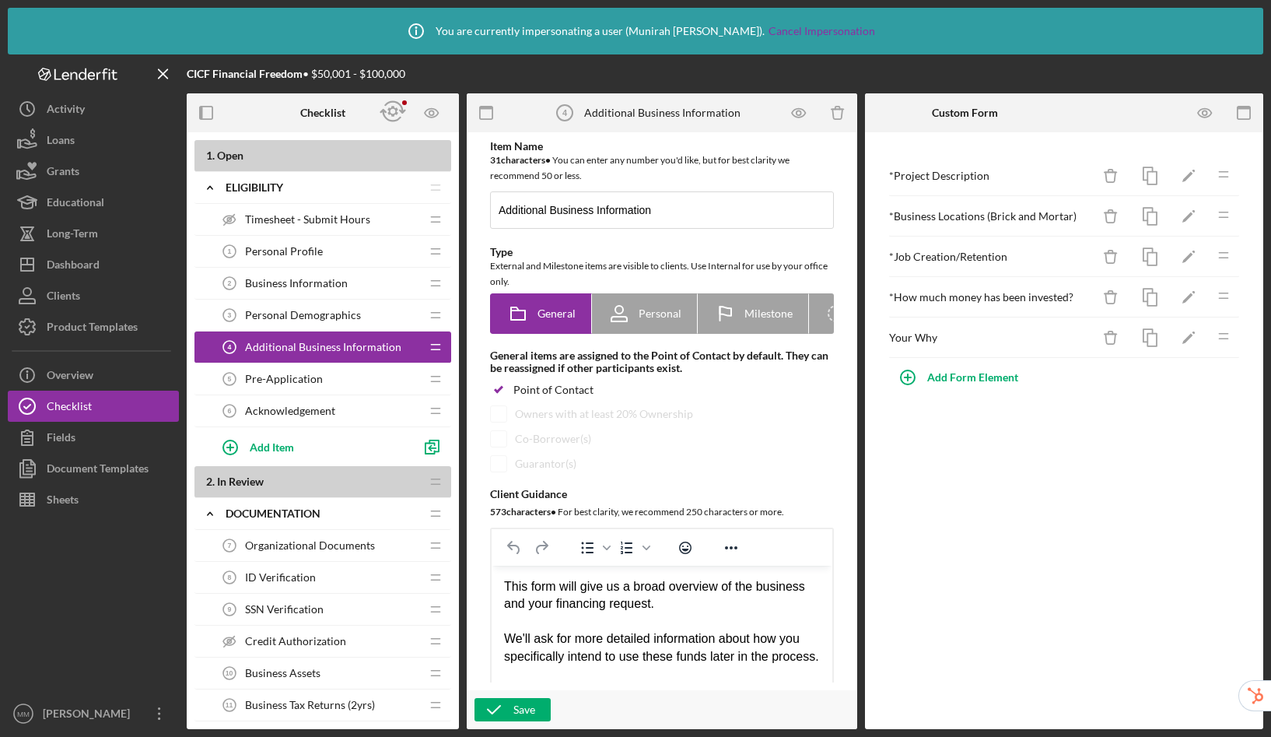
click at [306, 373] on span "Pre-Application" at bounding box center [284, 379] width 78 height 12
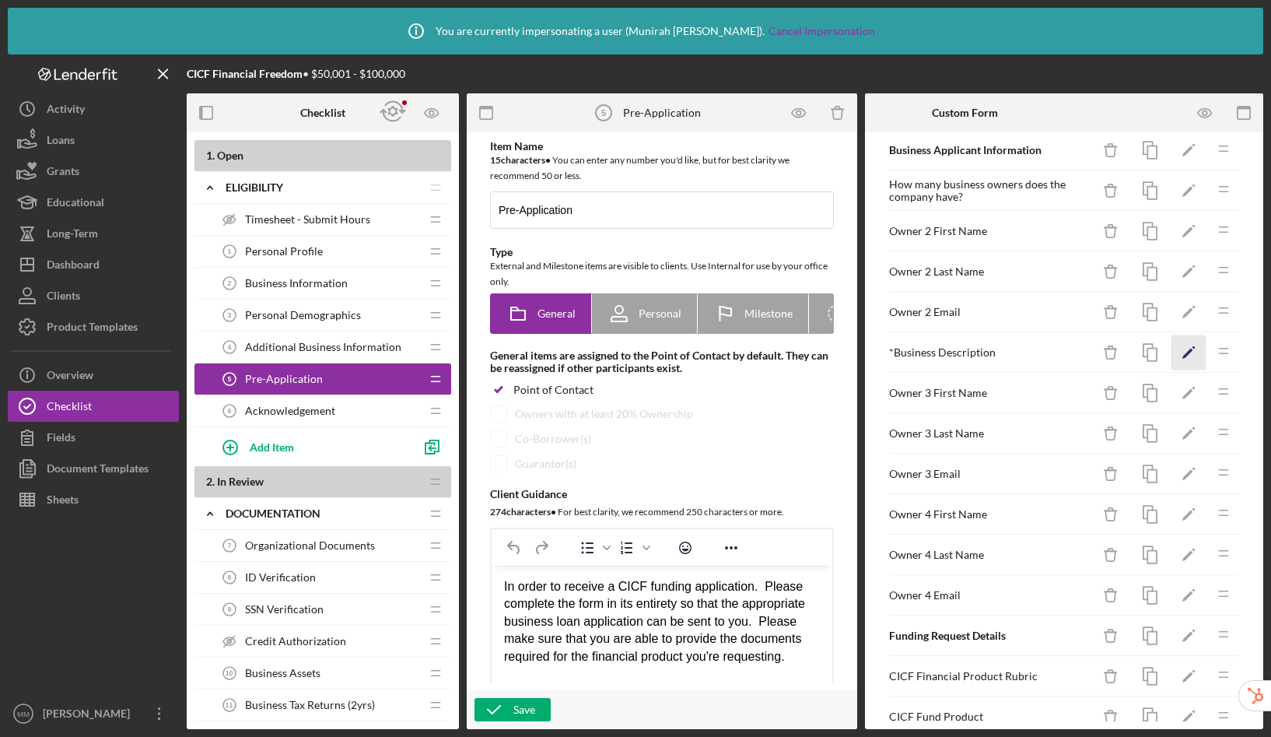
click at [1173, 347] on icon "Icon/Edit" at bounding box center [1189, 352] width 35 height 35
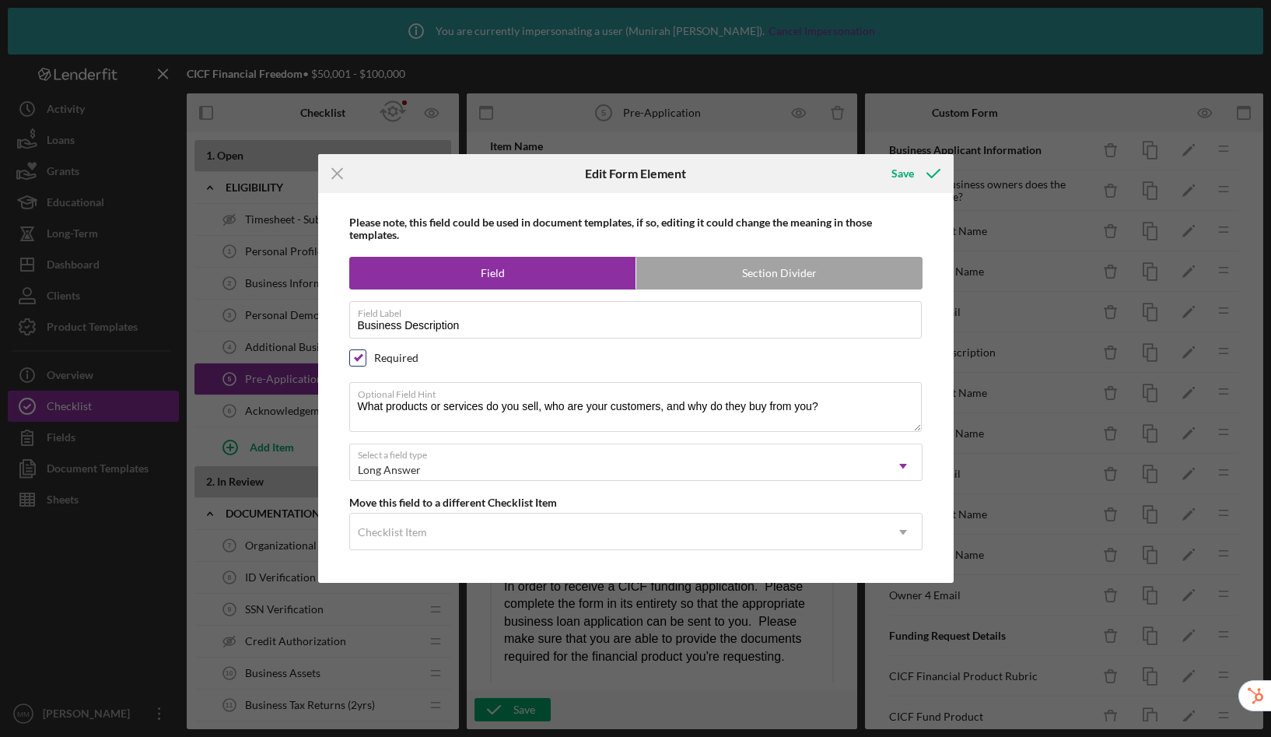
click at [363, 357] on input "checkbox" at bounding box center [358, 358] width 16 height 16
checkbox input "false"
drag, startPoint x: 858, startPoint y: 403, endPoint x: 324, endPoint y: 399, distance: 533.8
click at [324, 399] on div "Please note, this field could be used in document templates, if so, editing it …" at bounding box center [636, 388] width 636 height 391
paste textarea "Describe the nature of the business (industry, background, products/services of…"
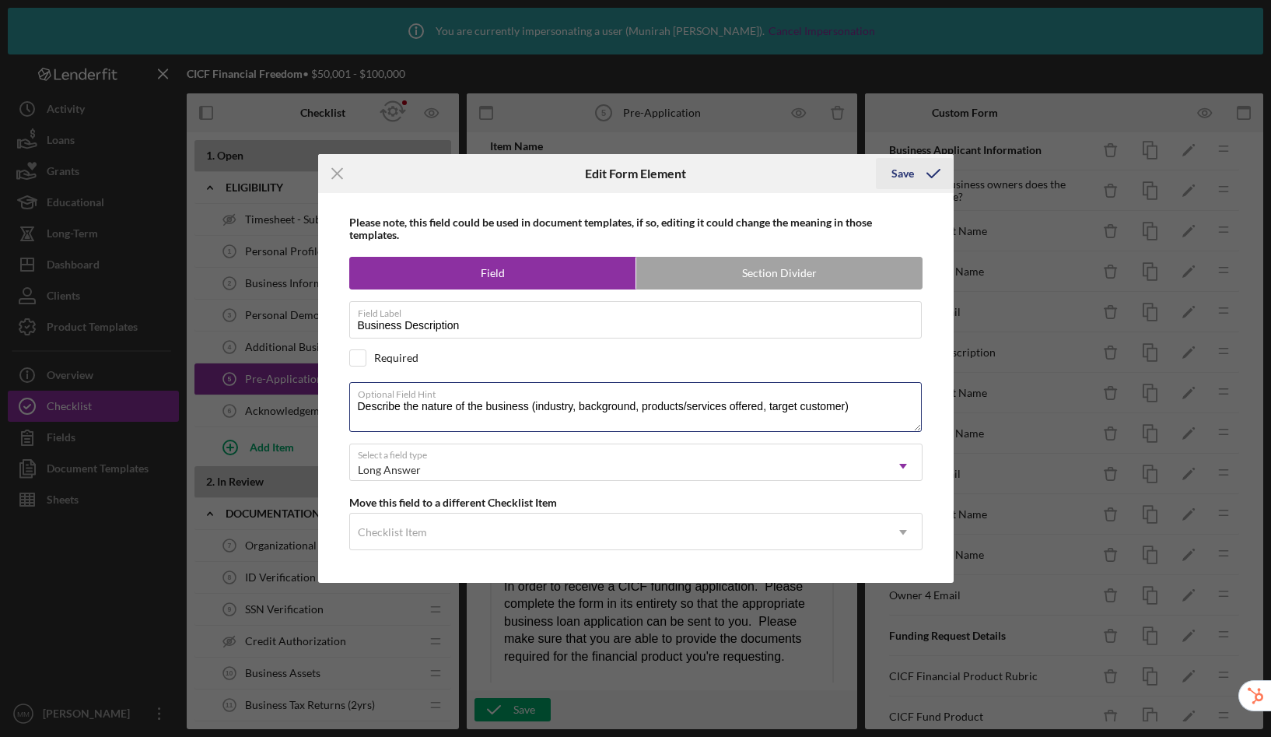
type textarea "Describe the nature of the business (industry, background, products/services of…"
click at [897, 181] on div "Save" at bounding box center [903, 173] width 23 height 31
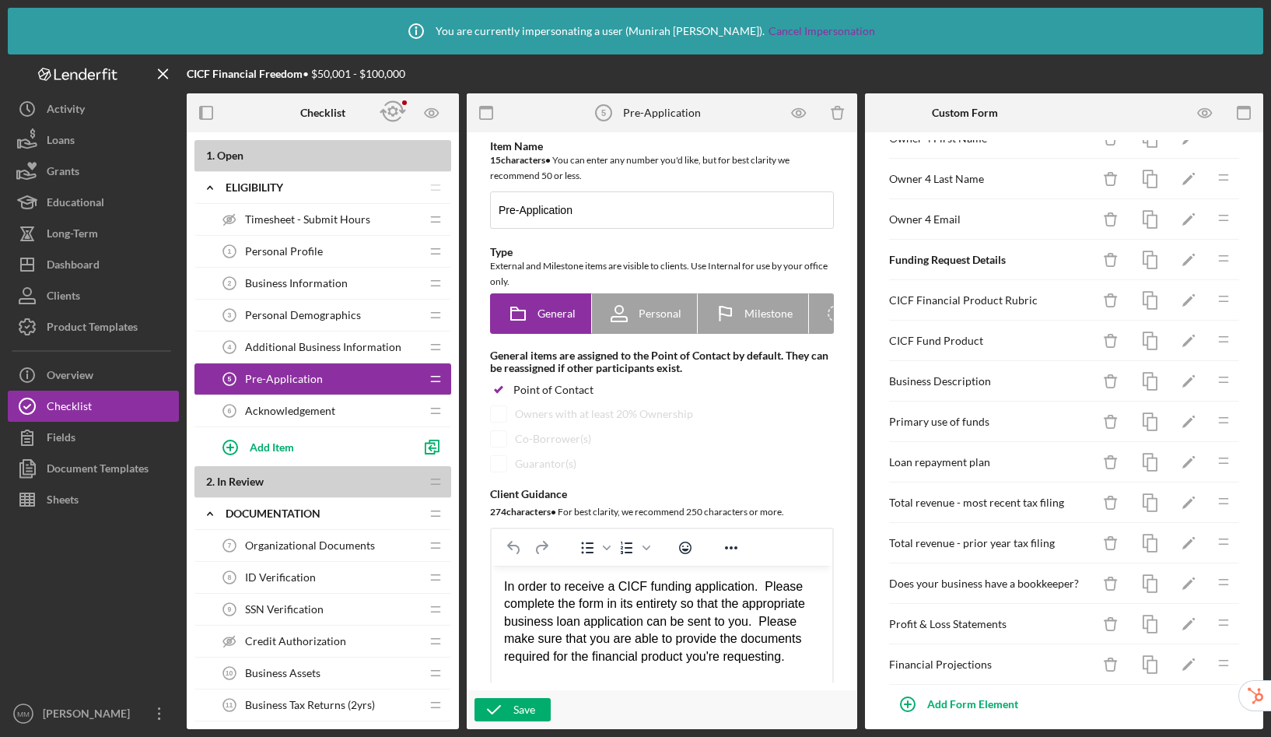
scroll to position [375, 0]
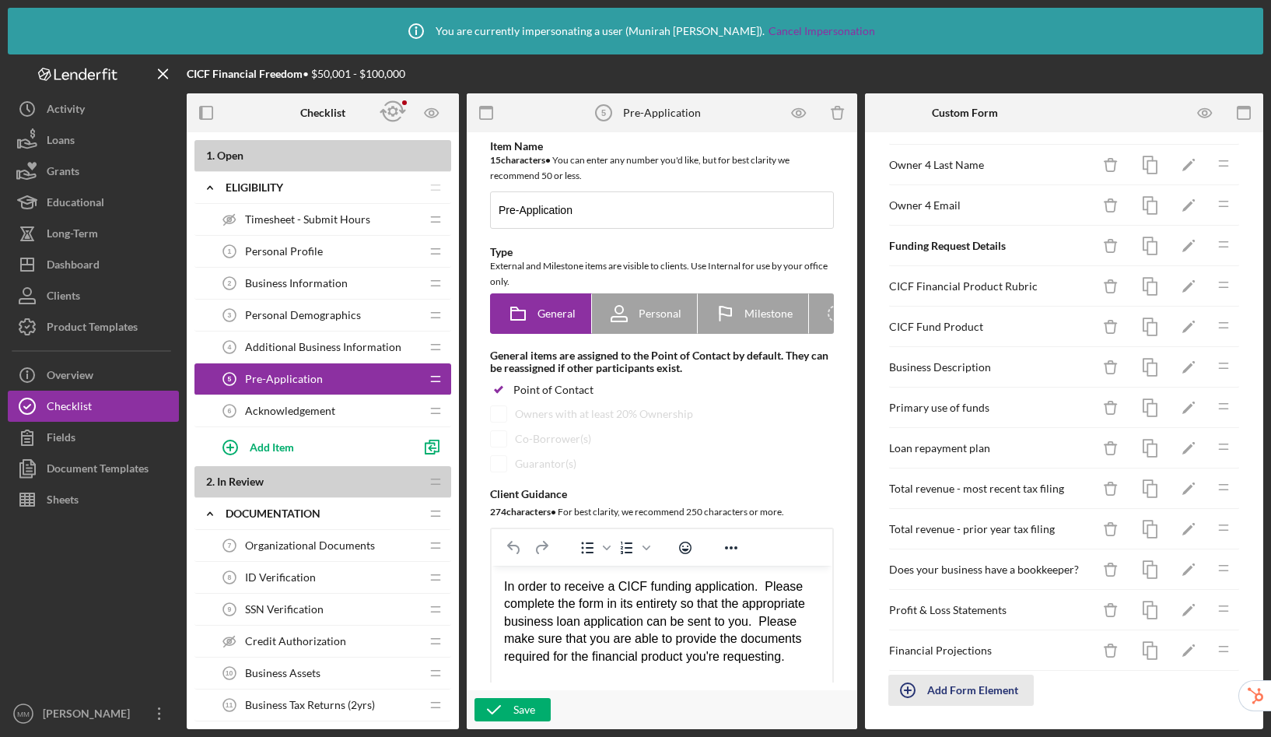
click at [997, 686] on div "Add Form Element" at bounding box center [973, 690] width 91 height 31
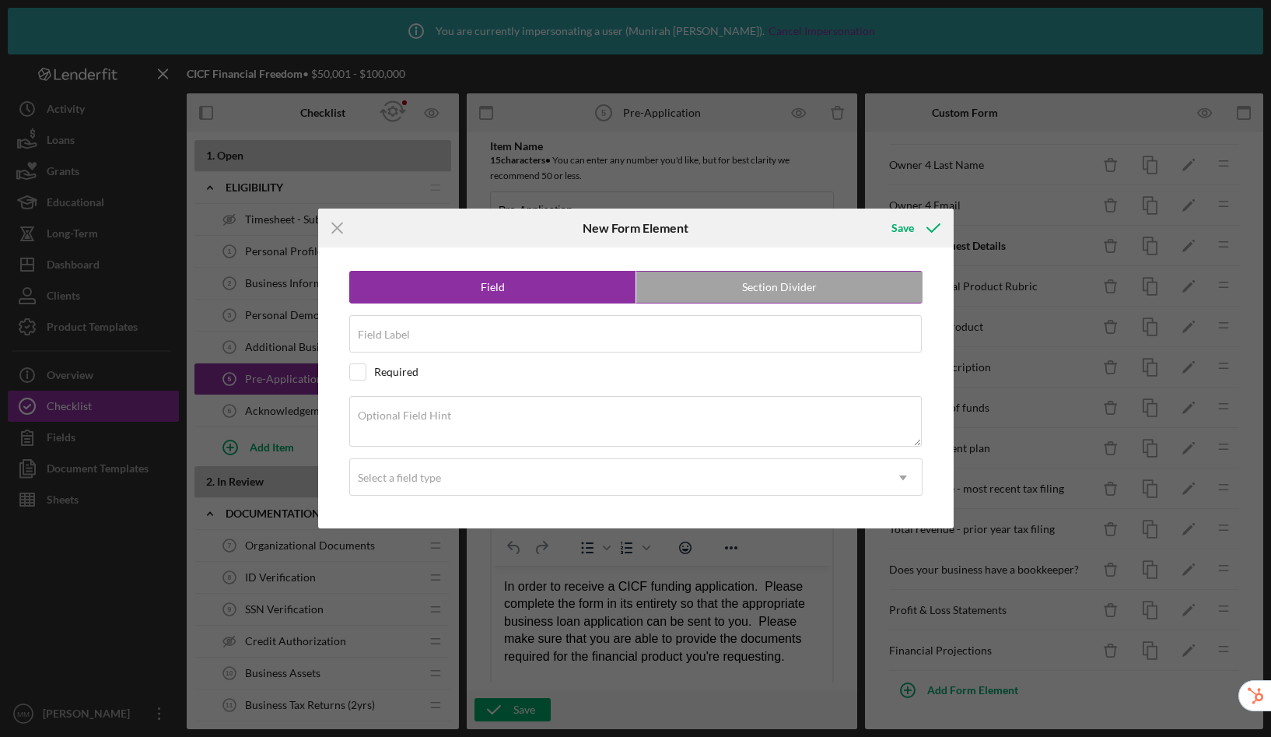
click at [781, 282] on label "Section Divider" at bounding box center [780, 287] width 286 height 31
radio input "false"
radio input "true"
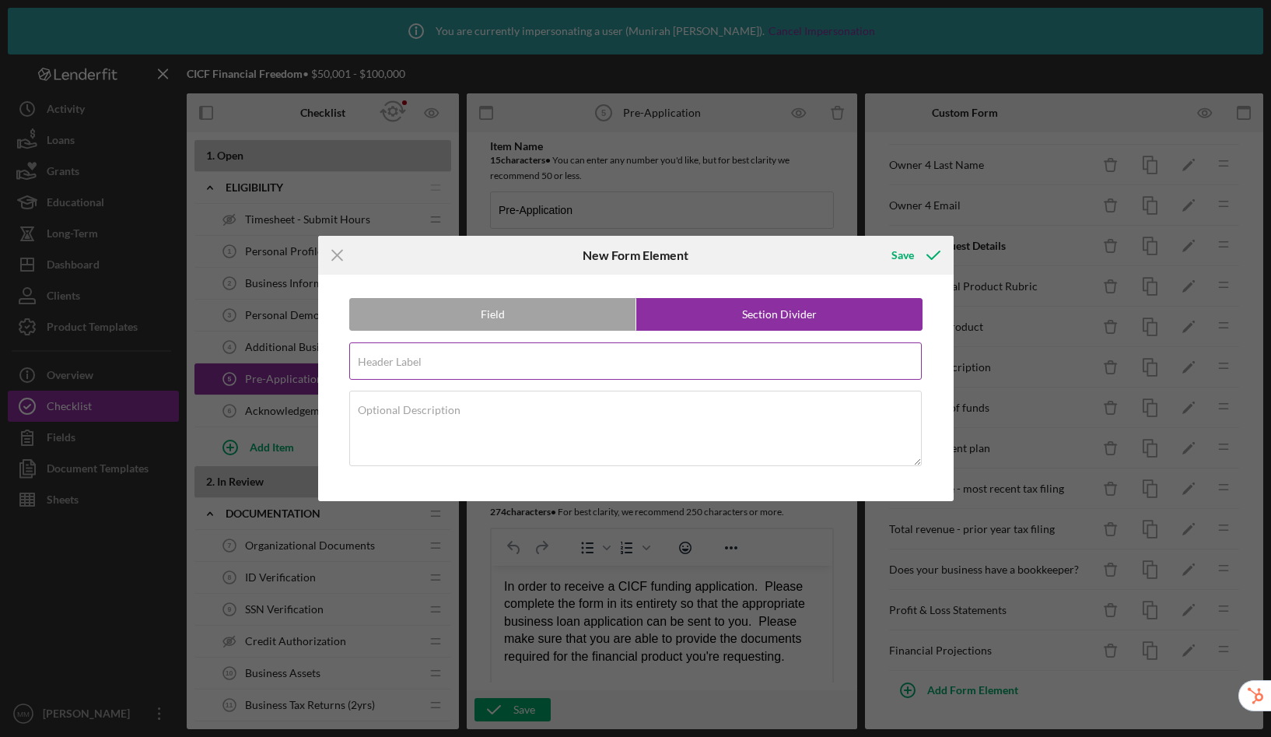
click at [476, 359] on div "Header Label Required" at bounding box center [635, 361] width 573 height 39
type input "Business Background/History"
click at [905, 258] on div "Save" at bounding box center [903, 255] width 23 height 31
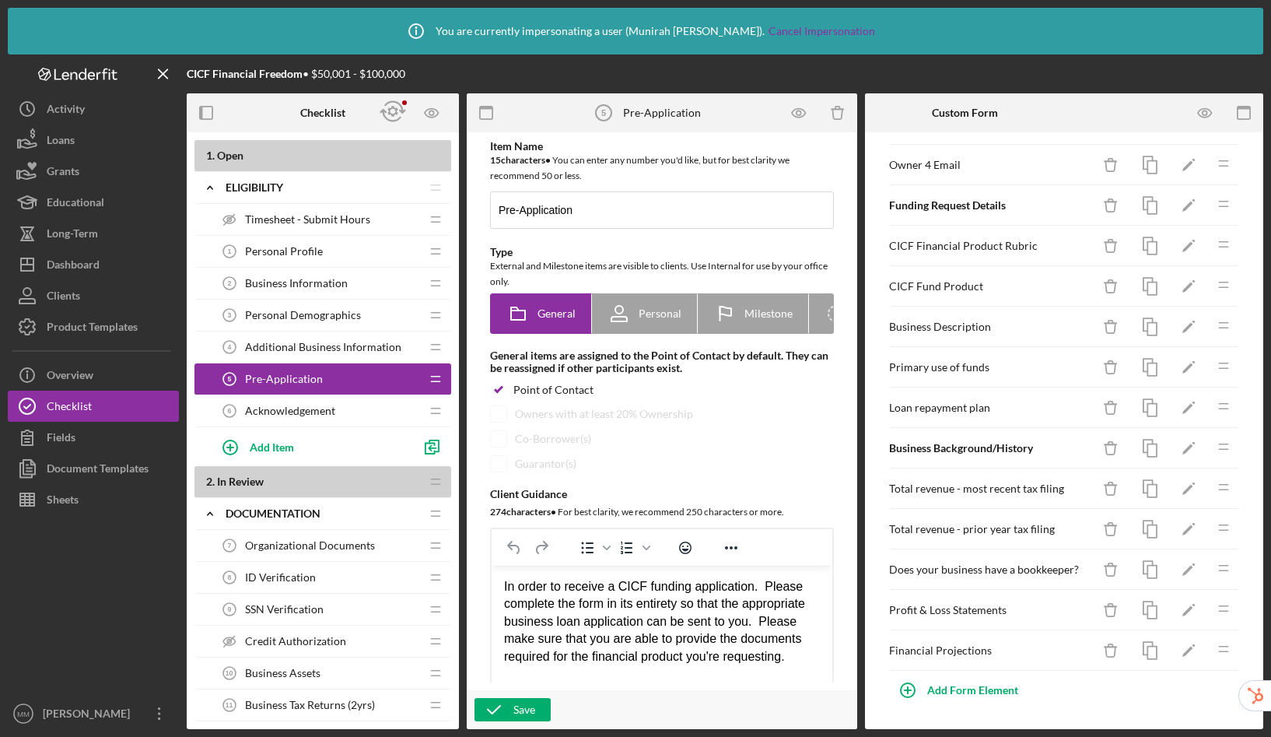
scroll to position [0, 0]
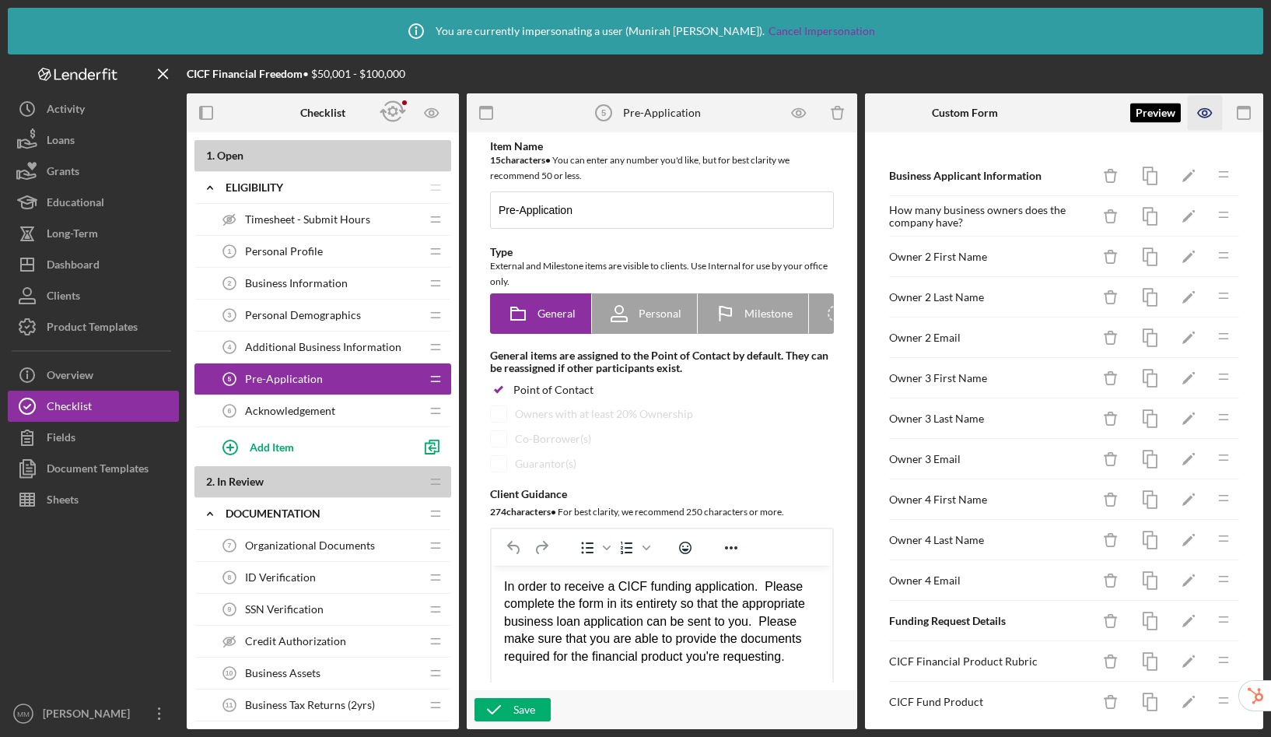
click at [1199, 108] on icon "button" at bounding box center [1205, 113] width 35 height 35
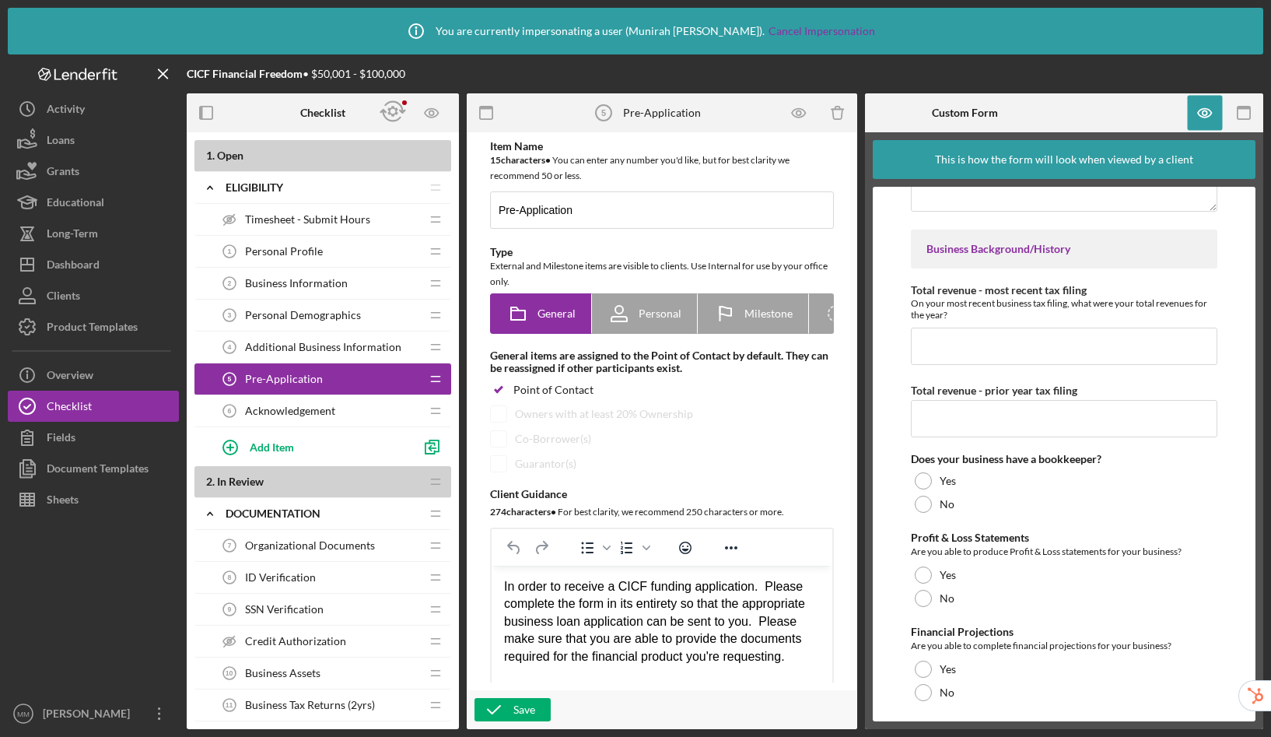
scroll to position [1309, 0]
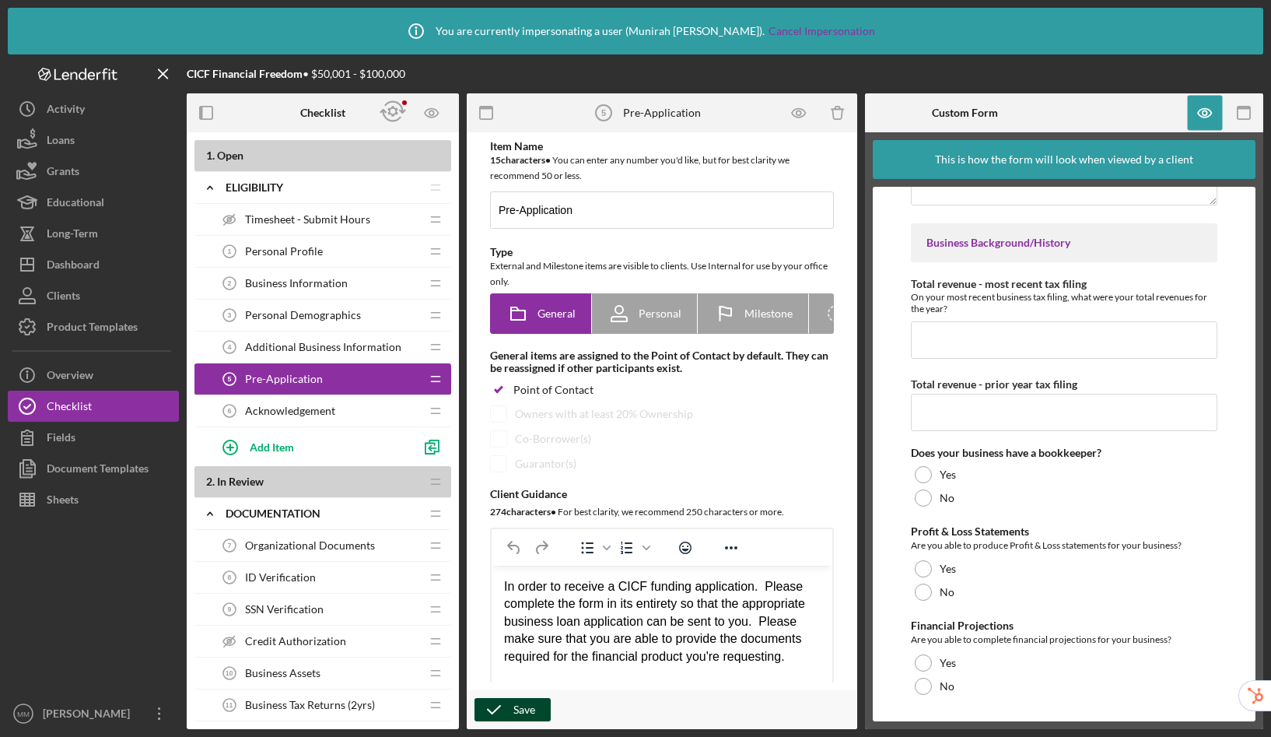
click at [517, 700] on div "Save" at bounding box center [525, 709] width 22 height 23
click at [513, 713] on icon "button" at bounding box center [494, 709] width 39 height 39
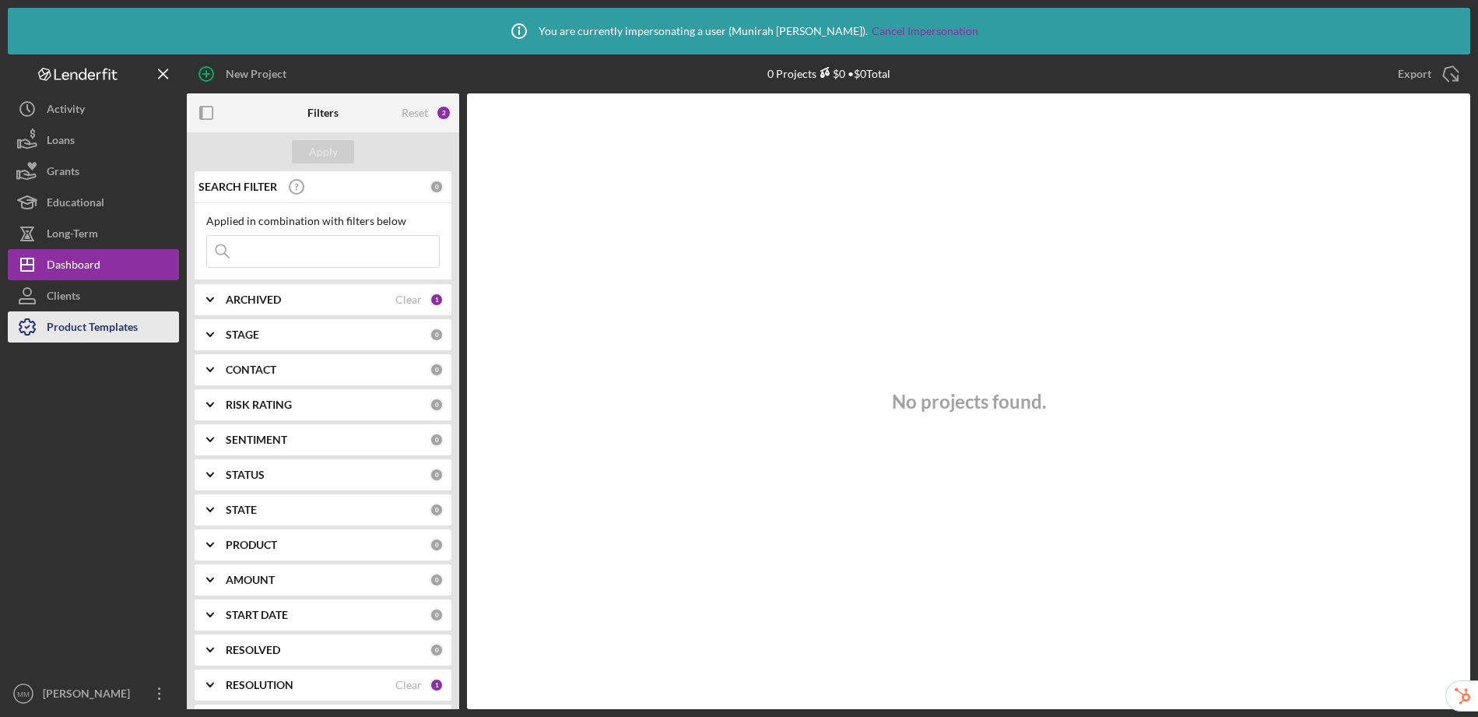
click at [112, 324] on div "Product Templates" at bounding box center [92, 328] width 91 height 35
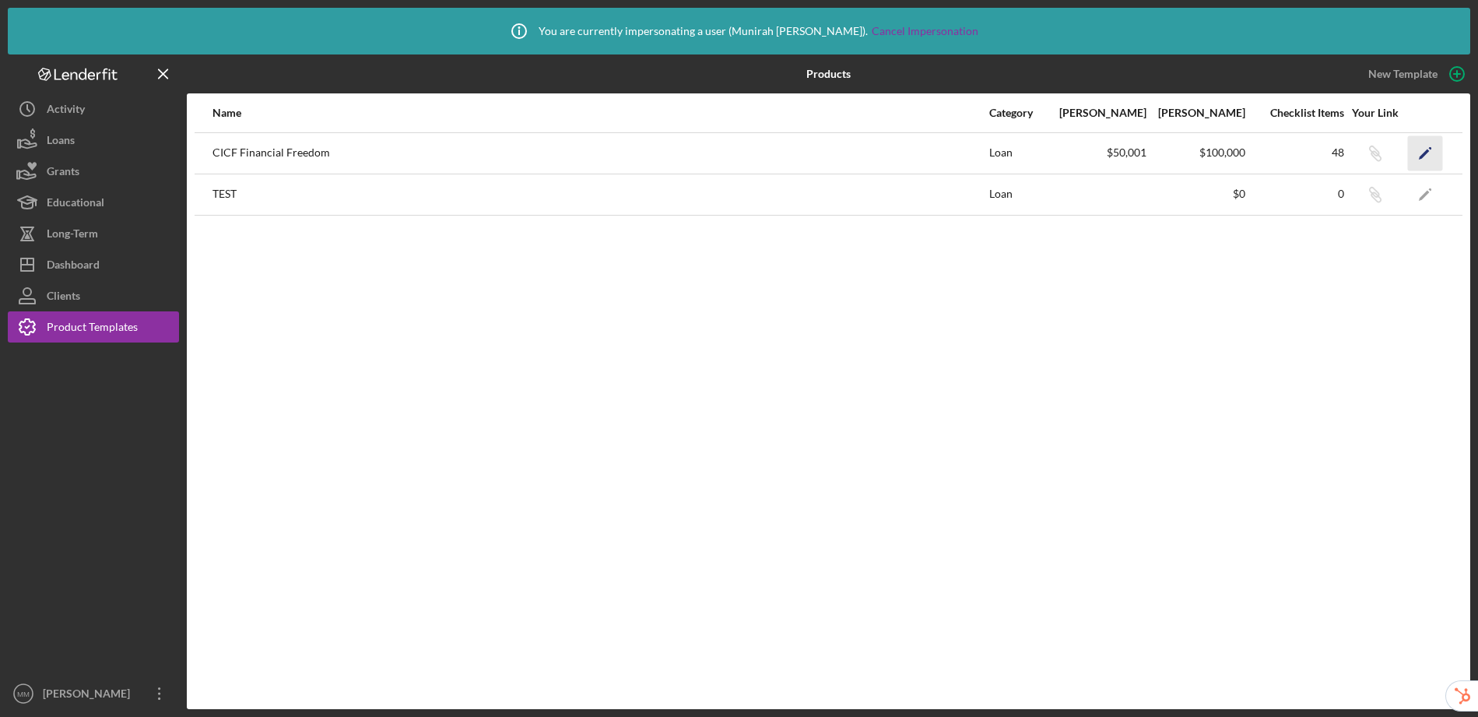
click at [1436, 160] on icon "Icon/Edit" at bounding box center [1425, 152] width 35 height 35
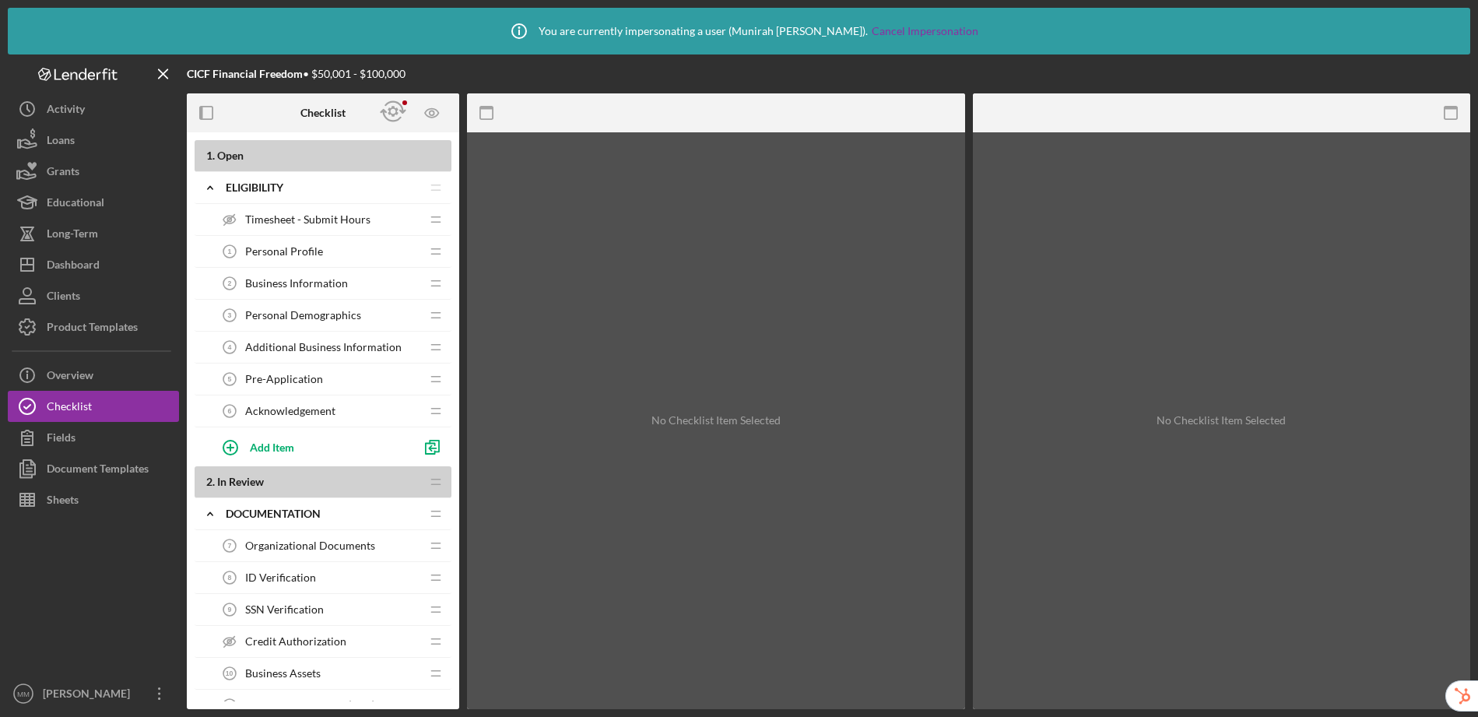
click at [264, 370] on div "Pre-Application 5 Pre-Application" at bounding box center [317, 378] width 206 height 31
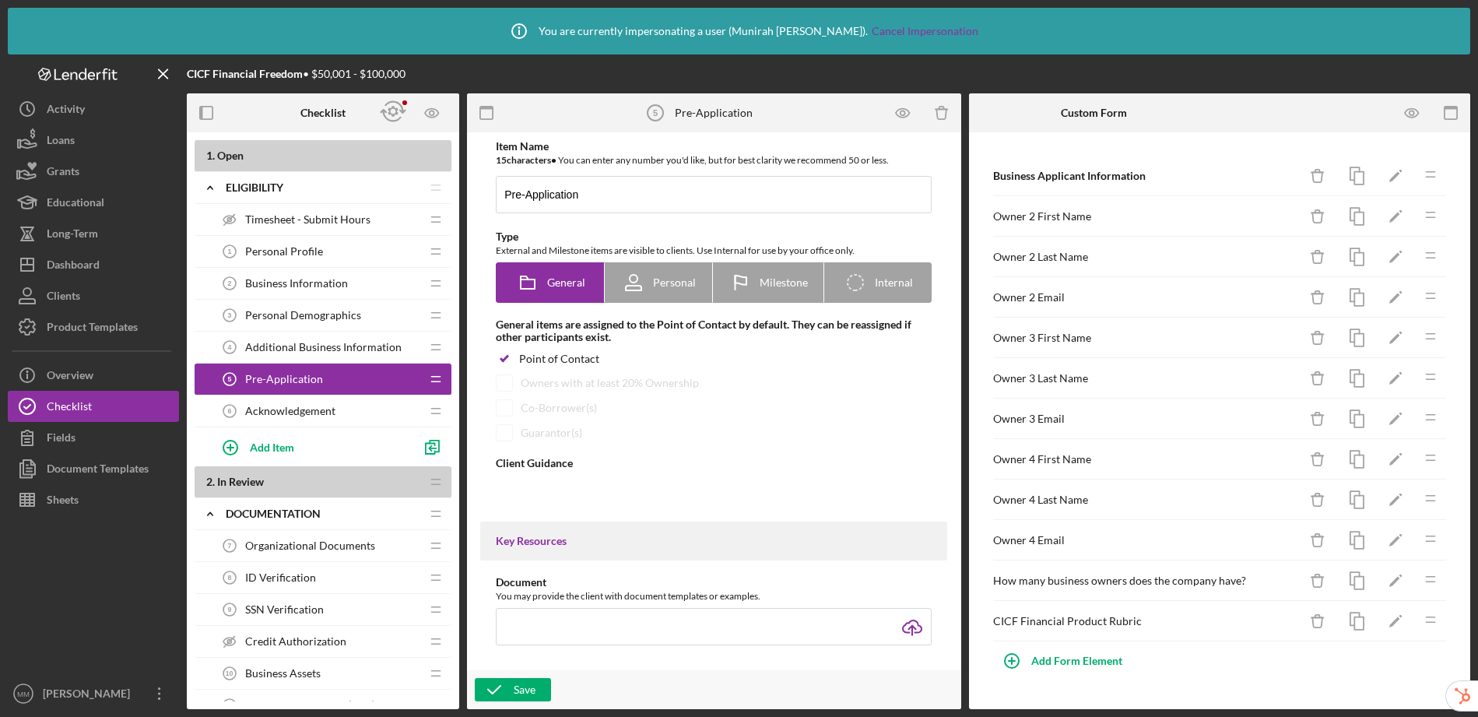
type textarea "<div> <p dir="ltr">In order to receive a CICF funding application.&nbsp; Please…"
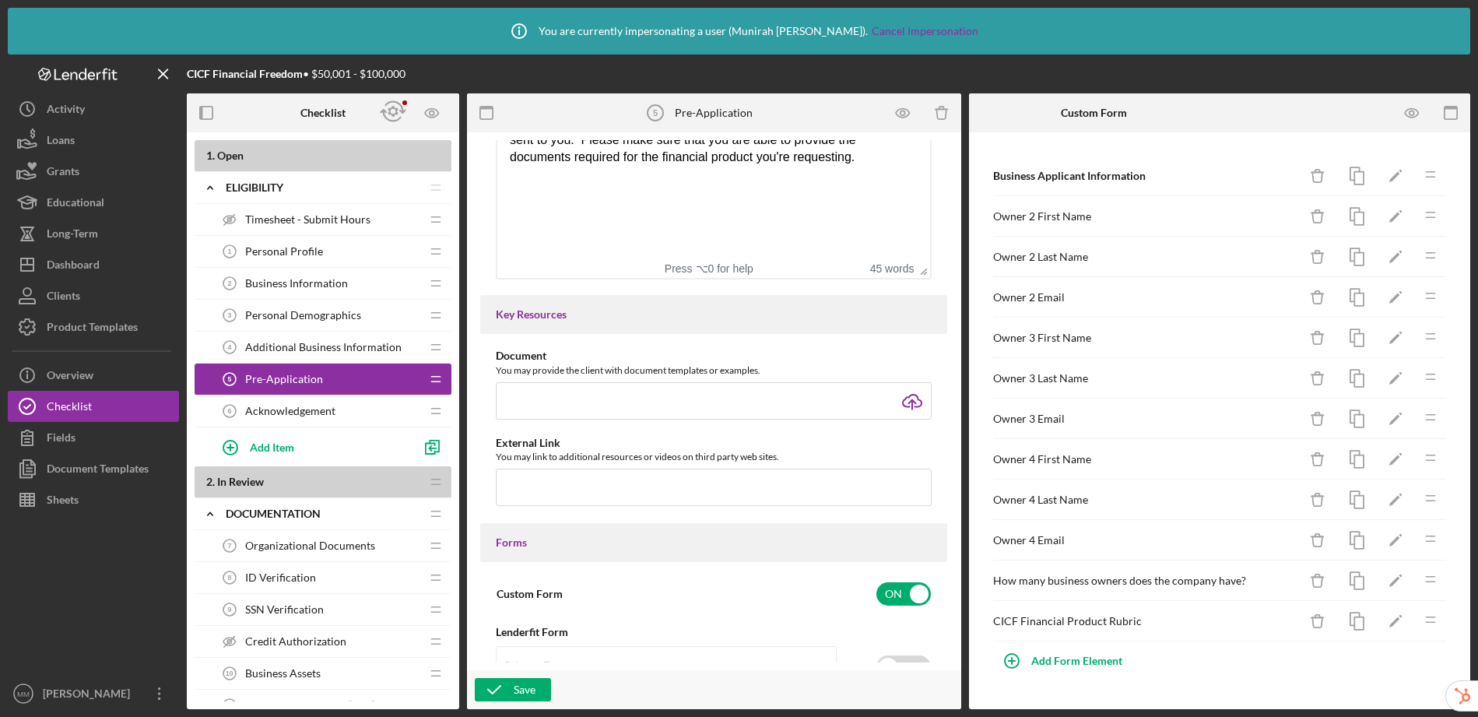
scroll to position [450, 0]
click at [577, 474] on input "text" at bounding box center [714, 487] width 436 height 37
paste input "drive.google.com/file/d/1bh1l8VwDksxPcgDkD2EcFc4JJi_JWpsY/view?usp=sharing"
type input "drive.google.com/file/d/1bh1l8VwDksxPcgDkD2EcFc4JJi_JWpsY/view?usp=sharing"
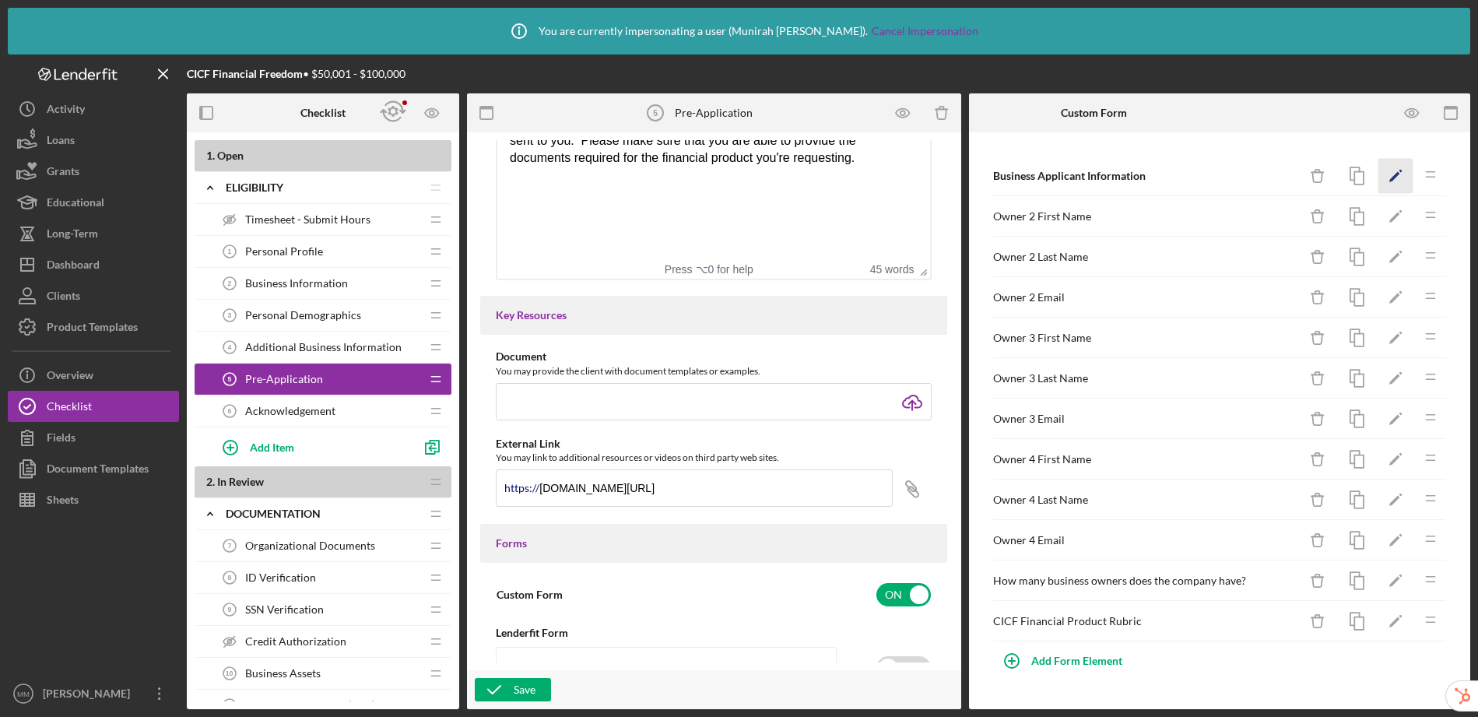
scroll to position [0, 0]
click at [906, 407] on input "file" at bounding box center [714, 401] width 436 height 37
type input "C:\fakepath\CICF Financial Product Rubric.pdf"
drag, startPoint x: 500, startPoint y: 489, endPoint x: 931, endPoint y: 498, distance: 430.4
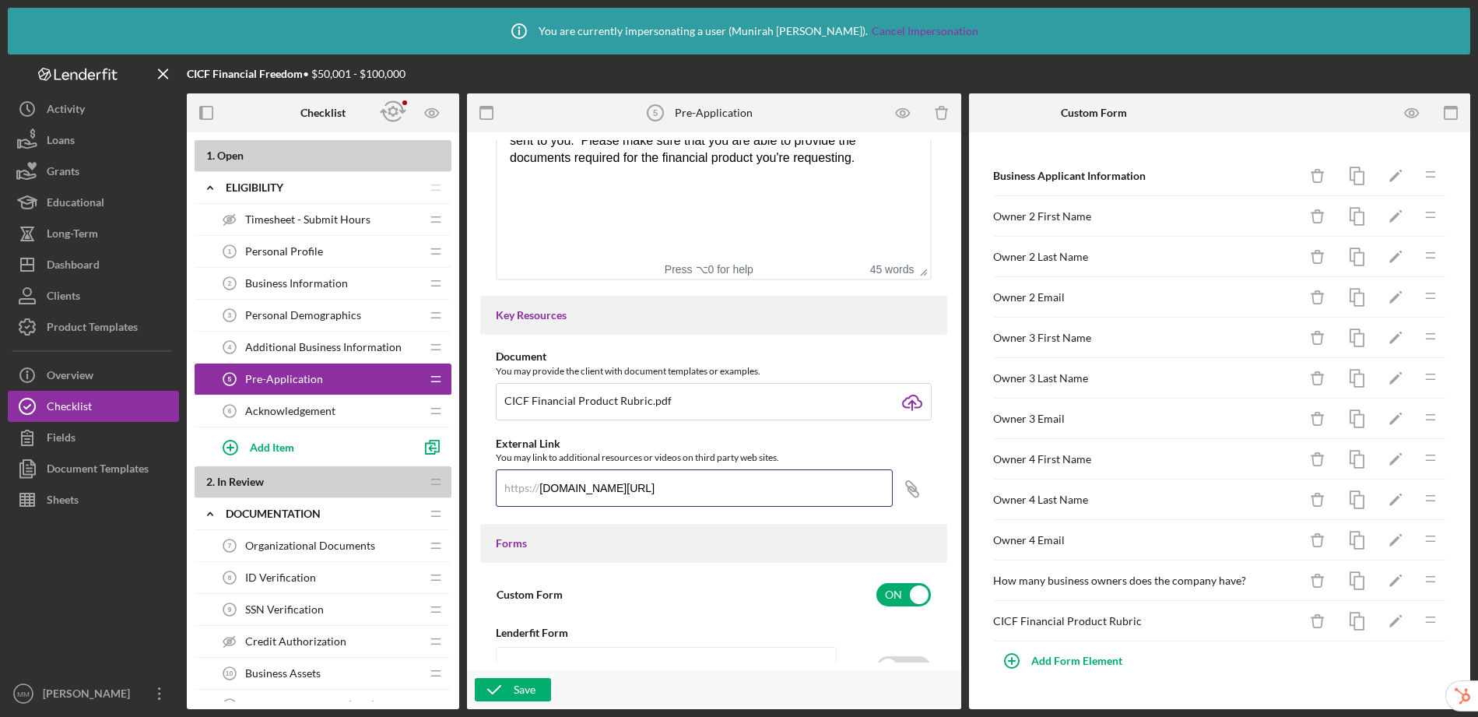
click at [931, 498] on div "Document You may provide the client with document templates or examples. CICF F…" at bounding box center [713, 436] width 467 height 173
click at [790, 438] on div "External Link" at bounding box center [714, 443] width 436 height 12
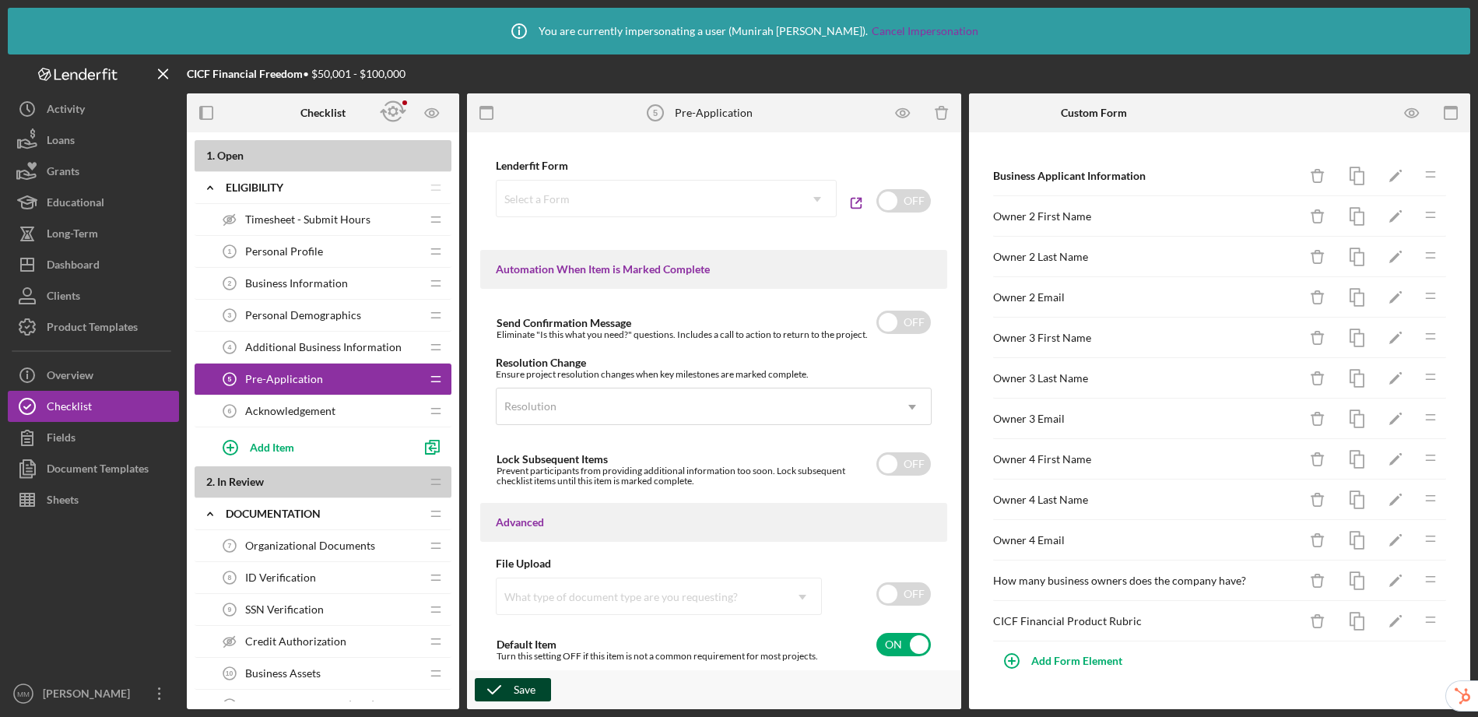
click at [522, 693] on div "Save" at bounding box center [525, 689] width 22 height 23
click at [1109, 663] on div "Add Form Element" at bounding box center [1076, 660] width 91 height 31
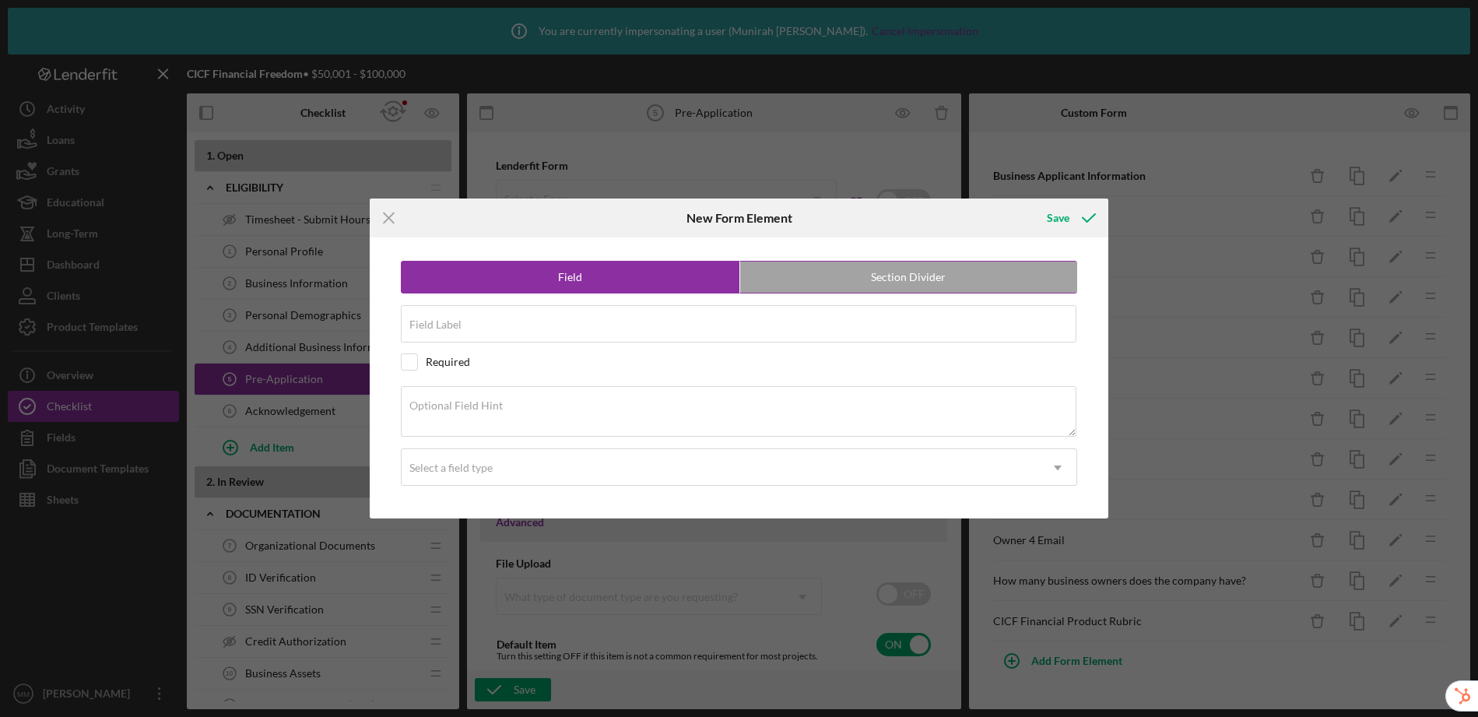
click at [911, 286] on label "Section Divider" at bounding box center [909, 276] width 338 height 31
radio input "false"
radio input "true"
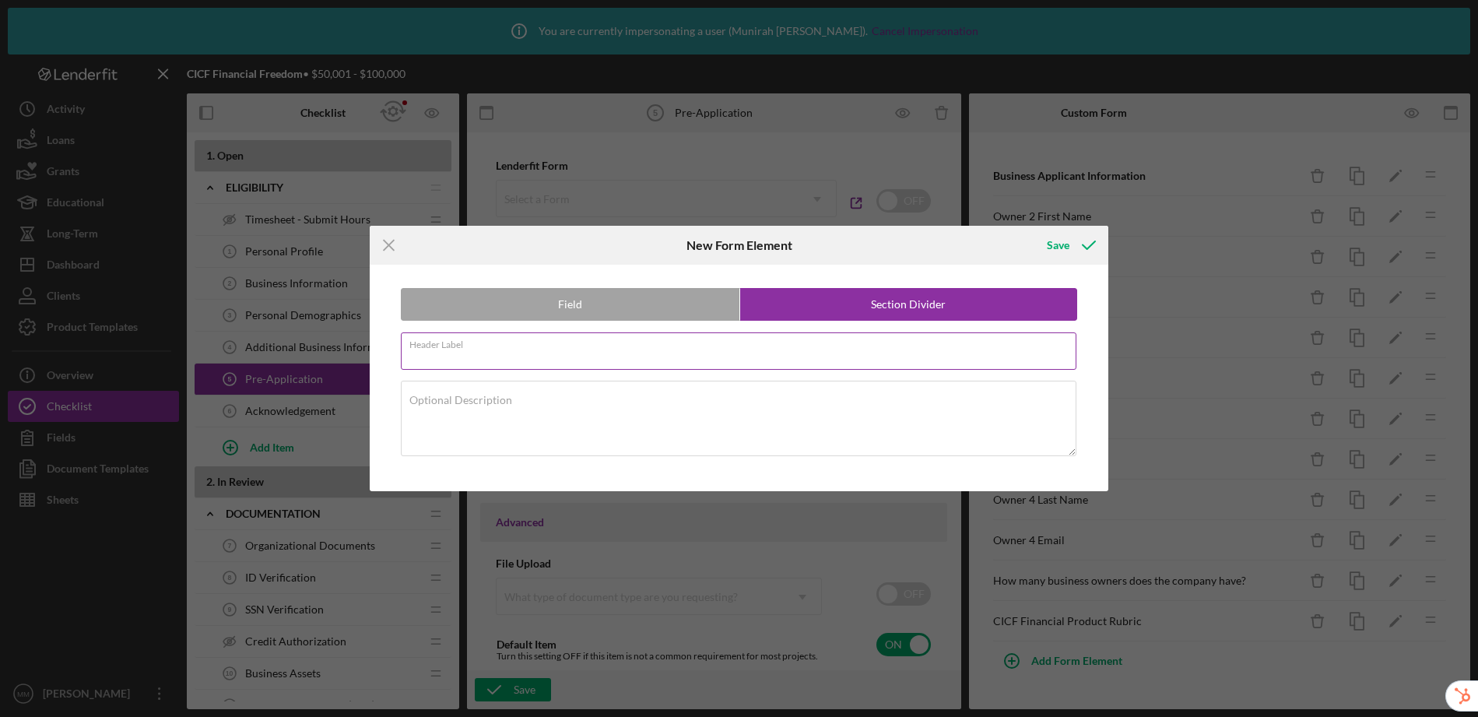
click at [637, 354] on input "Header Label" at bounding box center [739, 350] width 676 height 37
type input "Funding Request Details"
click at [1031, 230] on button "Save" at bounding box center [1069, 245] width 77 height 31
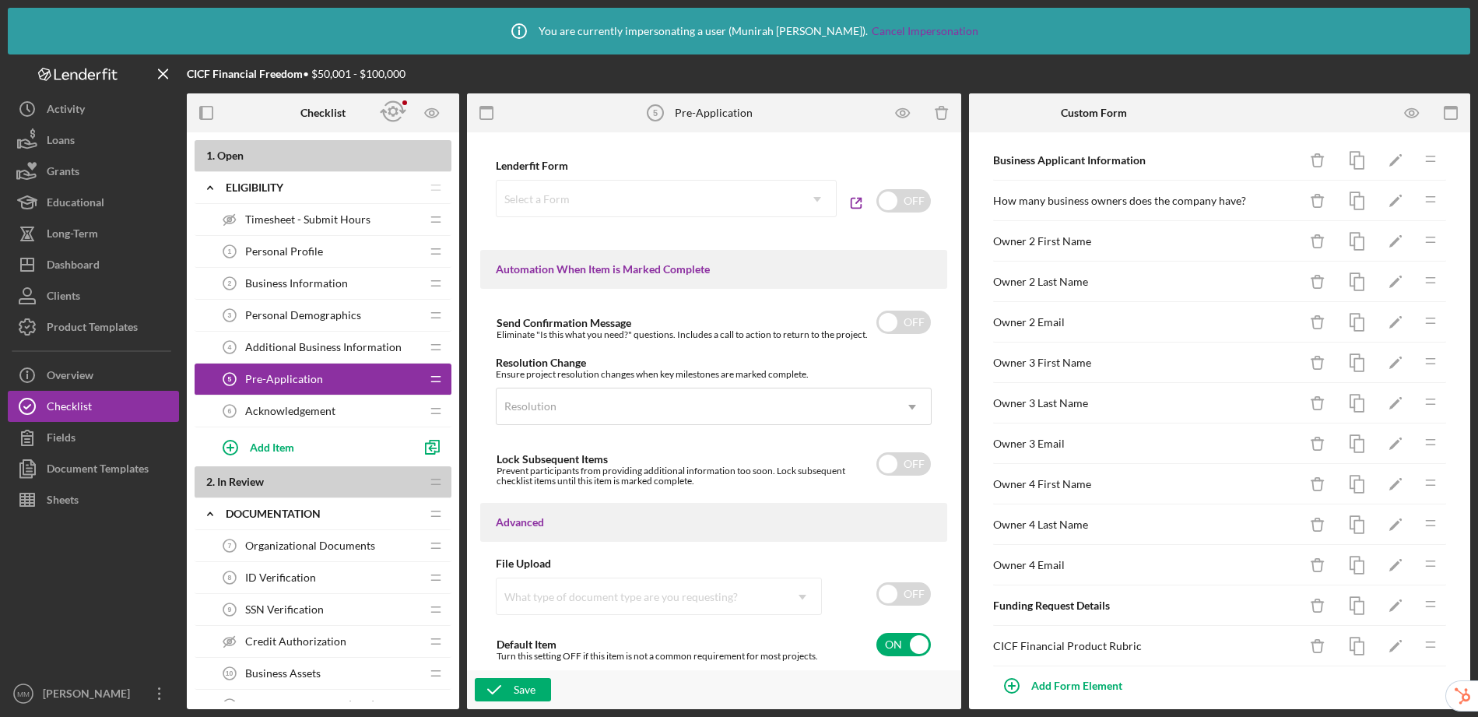
scroll to position [31, 0]
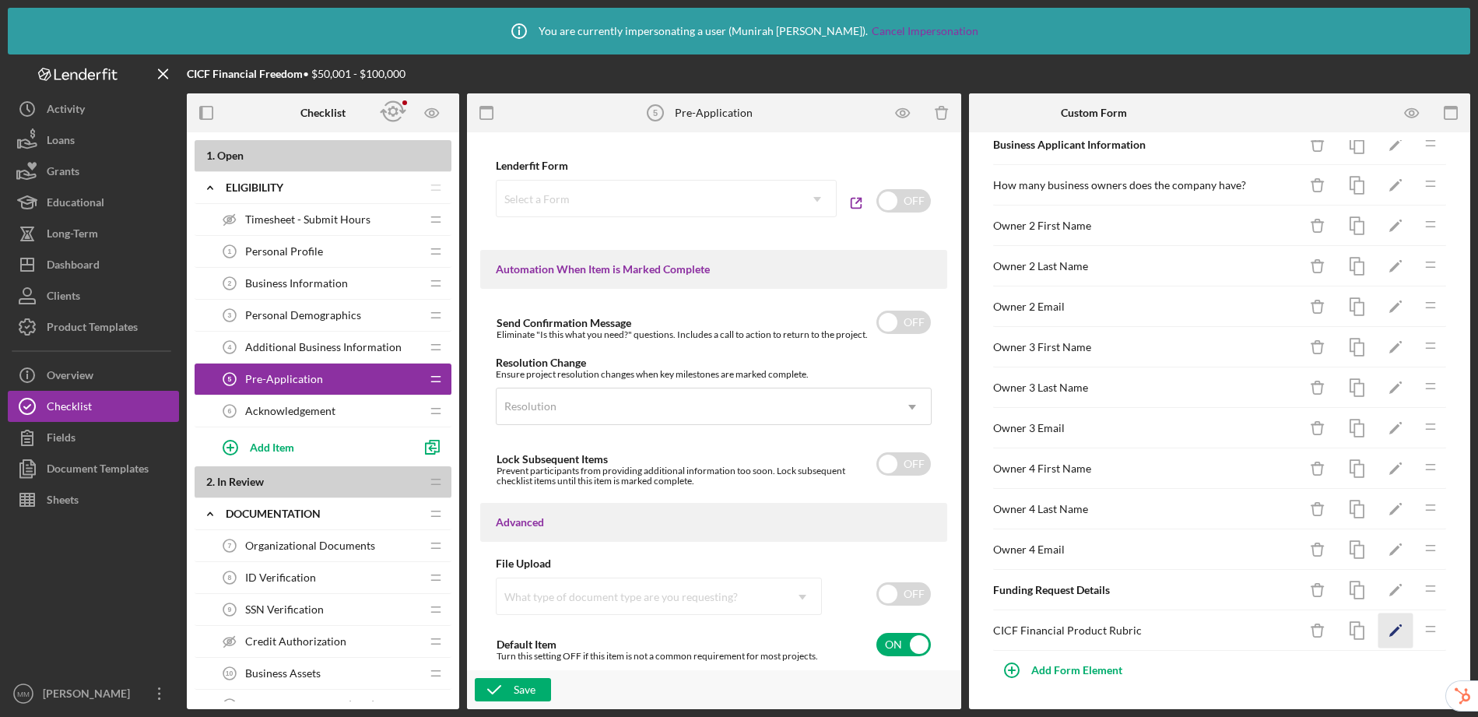
click at [1384, 633] on icon "Icon/Edit" at bounding box center [1395, 630] width 35 height 35
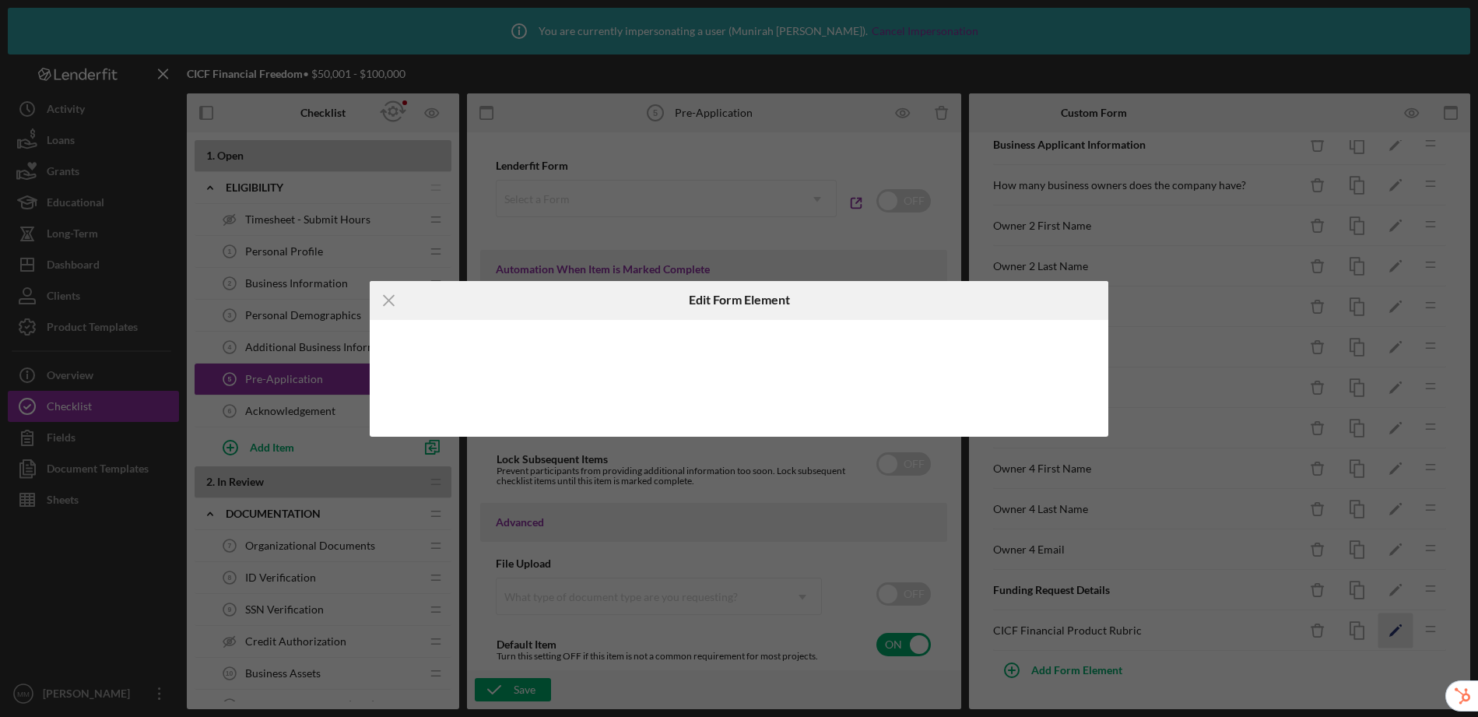
click at [1384, 633] on body "Icon/Info You are currently impersonating a user ( Munirah Mullen ). Cancel Imp…" at bounding box center [739, 358] width 1478 height 717
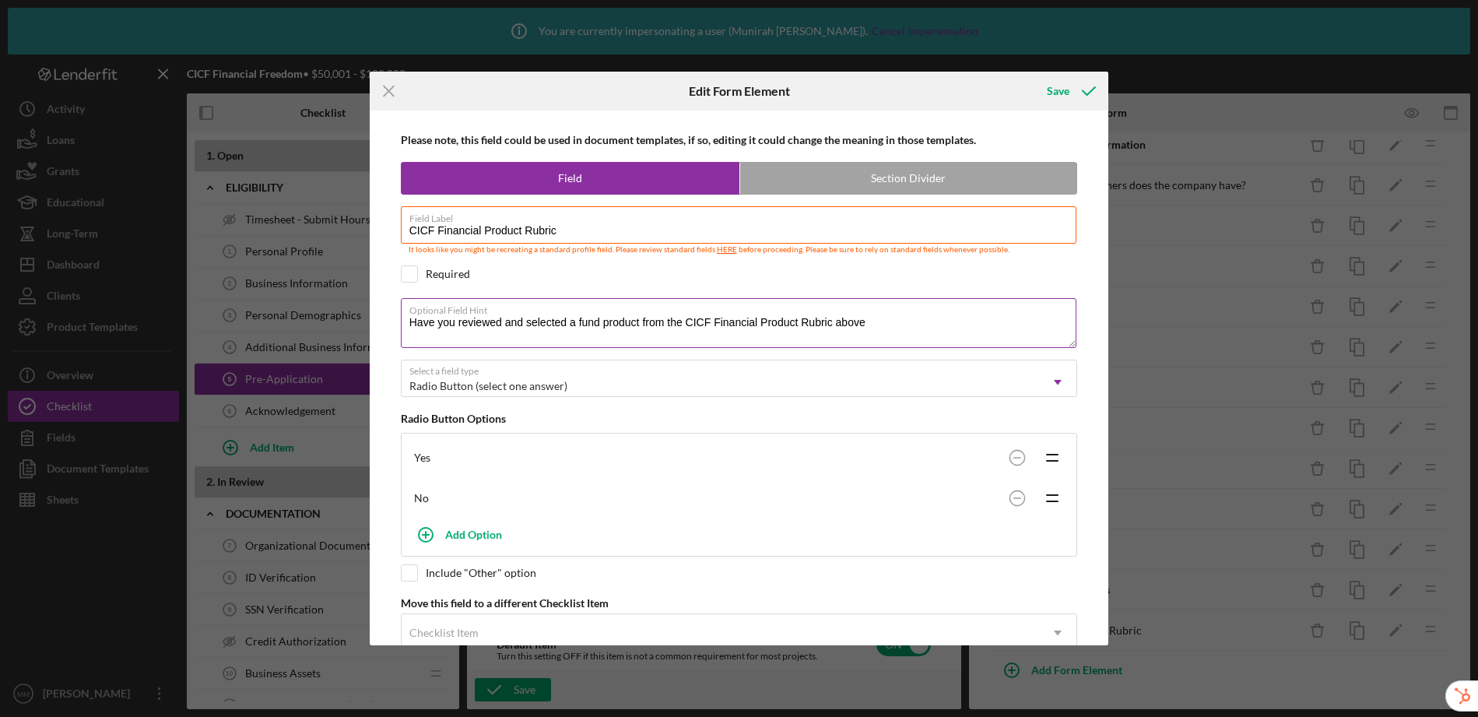
click at [910, 326] on textarea "Have you reviewed and selected a fund product from the CICF Financial Product R…" at bounding box center [739, 323] width 676 height 50
type textarea "Have you reviewed and selected a fund product from the CICF Financial Product R…"
click at [1064, 89] on div "Save" at bounding box center [1058, 90] width 23 height 31
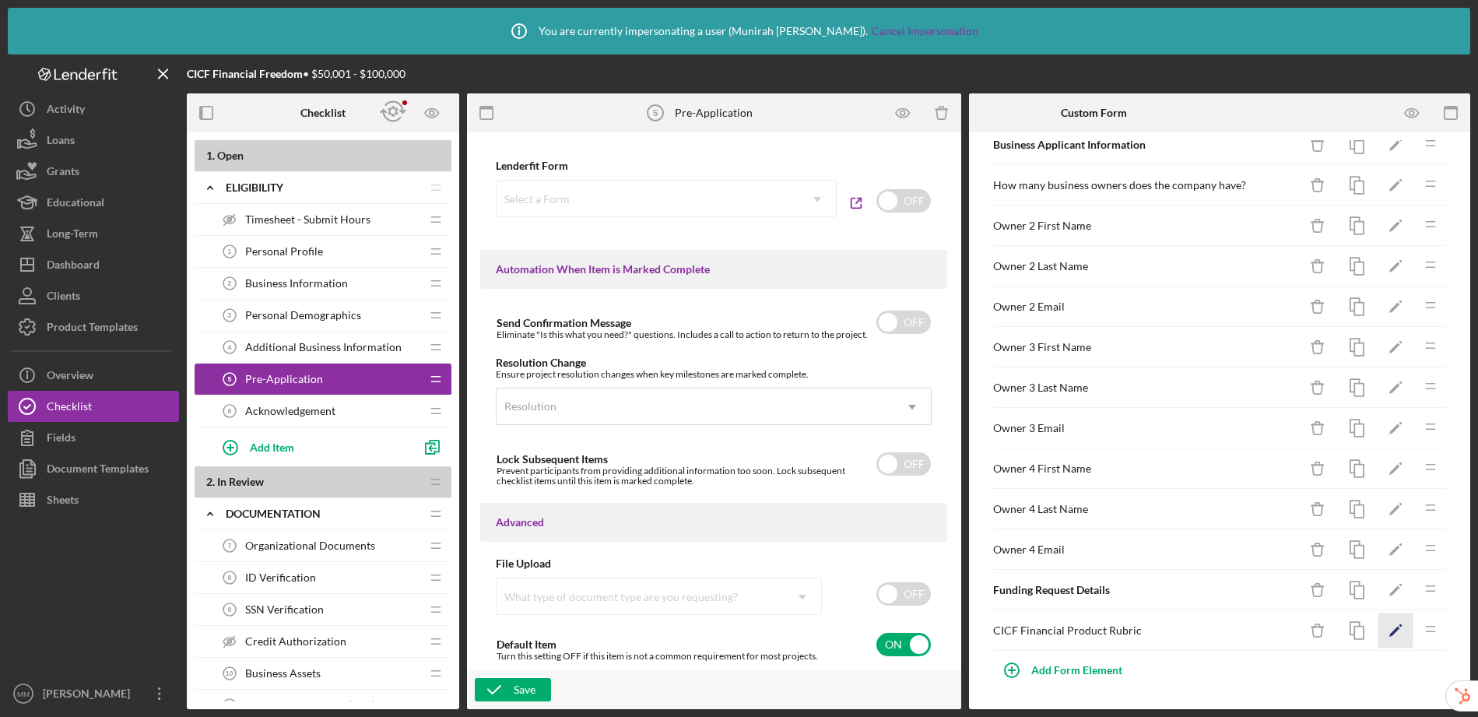
click at [1389, 633] on polygon "button" at bounding box center [1394, 631] width 11 height 11
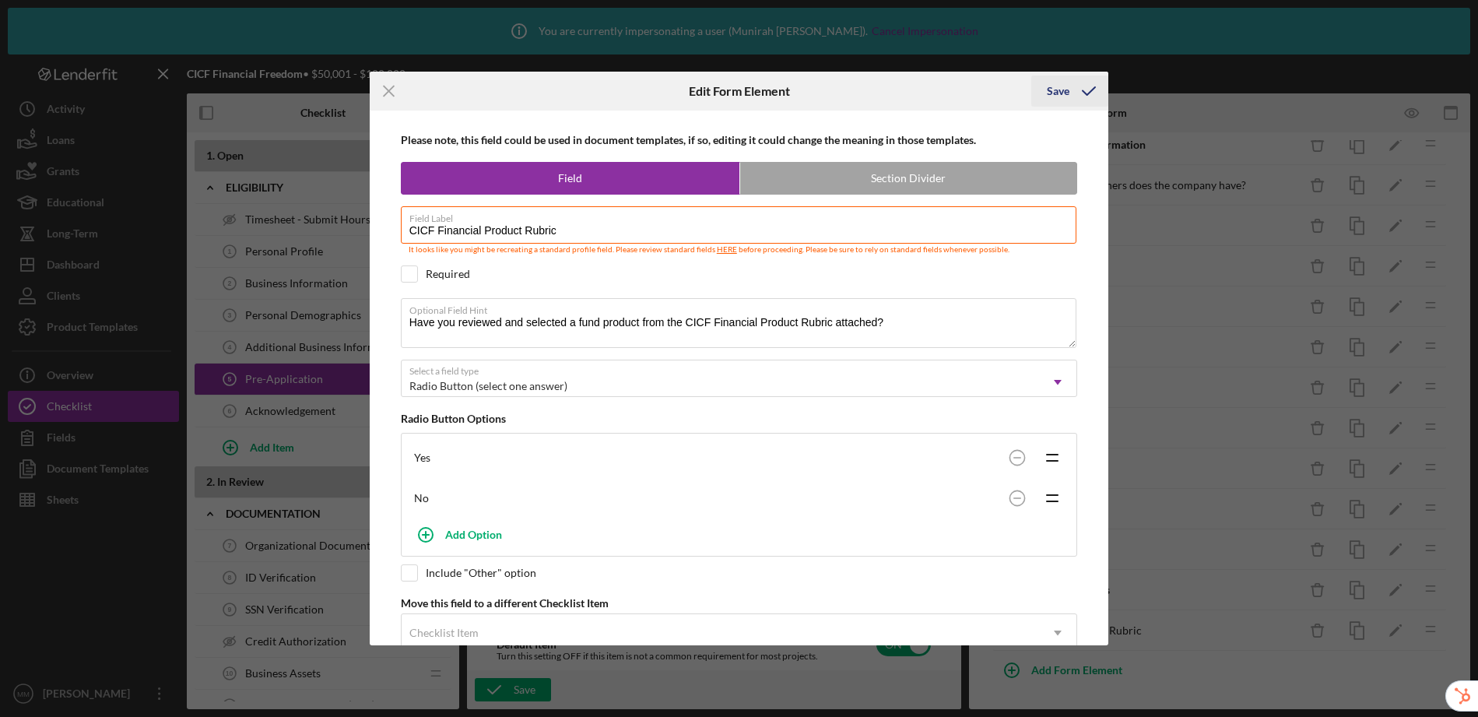
click at [1071, 100] on icon "submit" at bounding box center [1088, 91] width 39 height 39
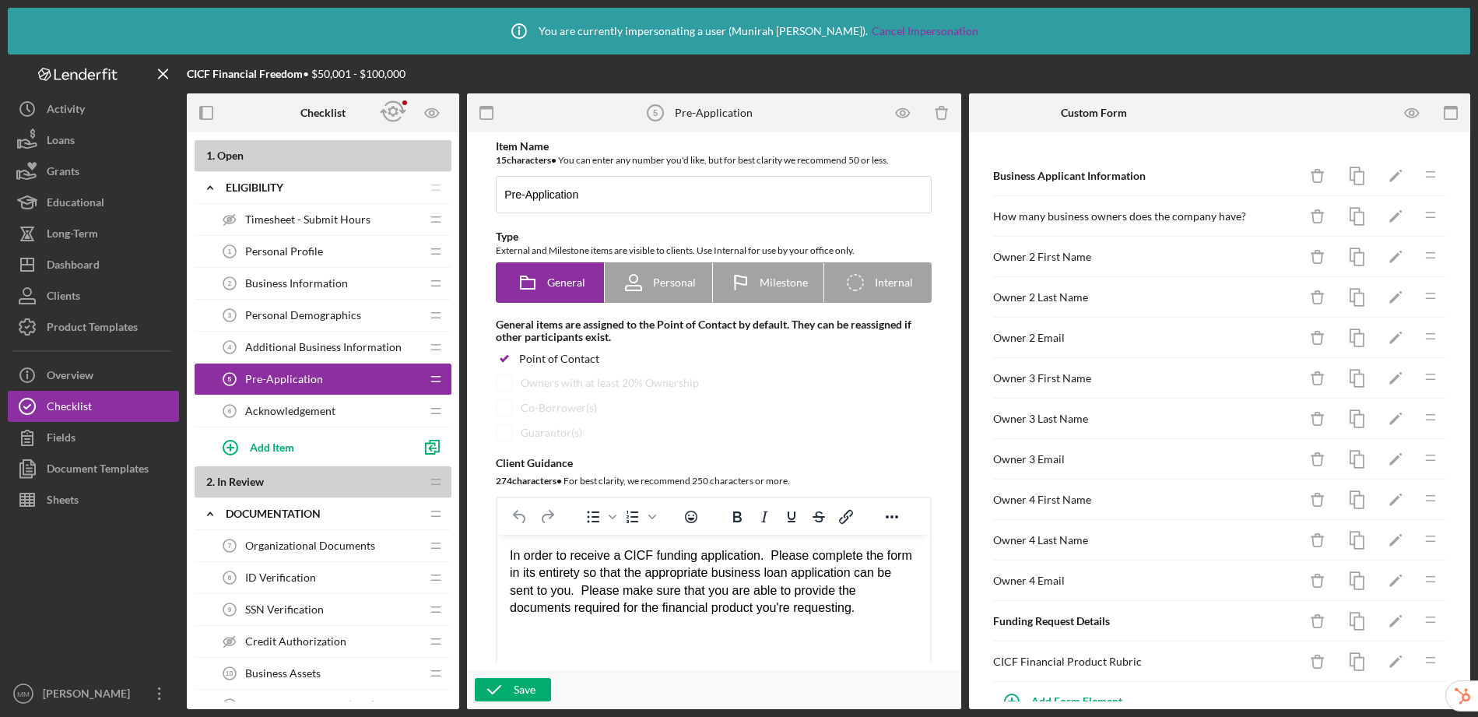
scroll to position [31, 0]
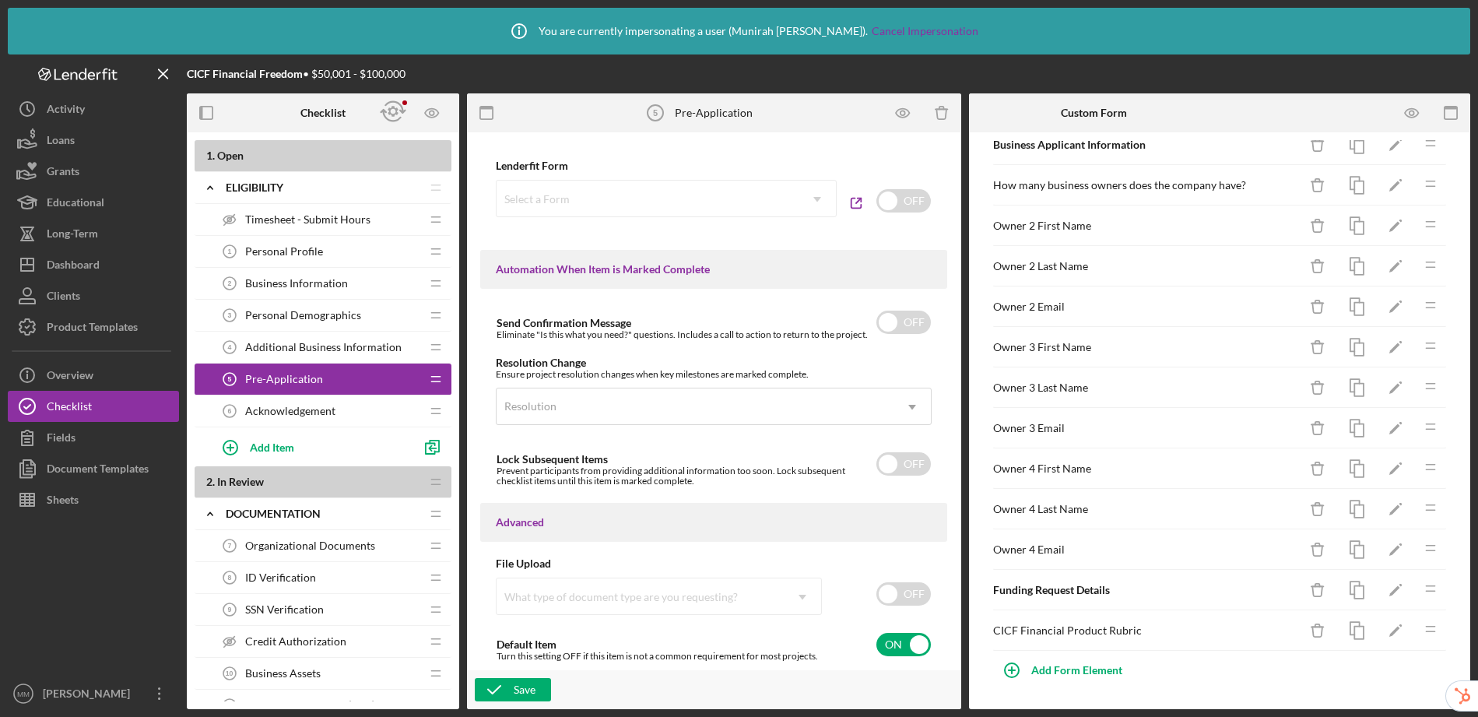
click at [279, 291] on div "Business Information 2 Business Information" at bounding box center [317, 283] width 206 height 31
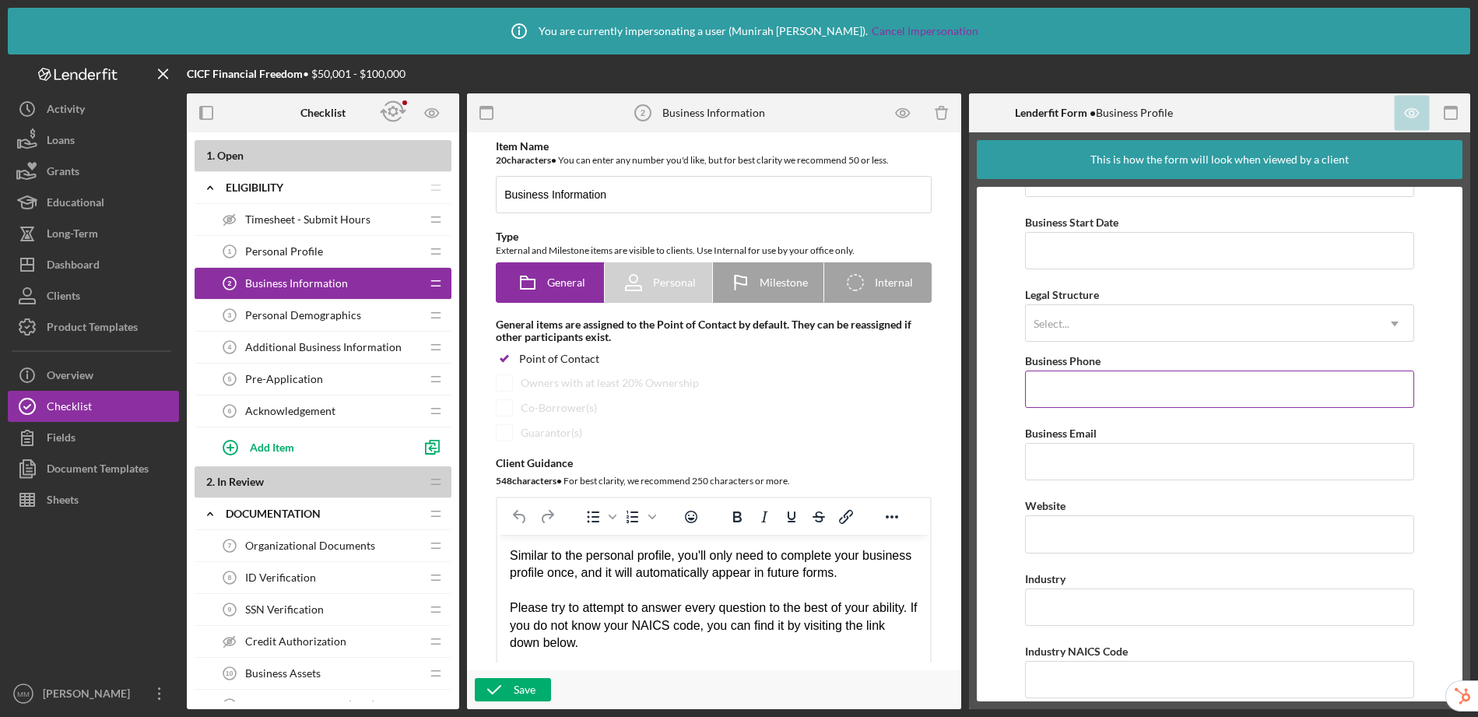
scroll to position [95, 0]
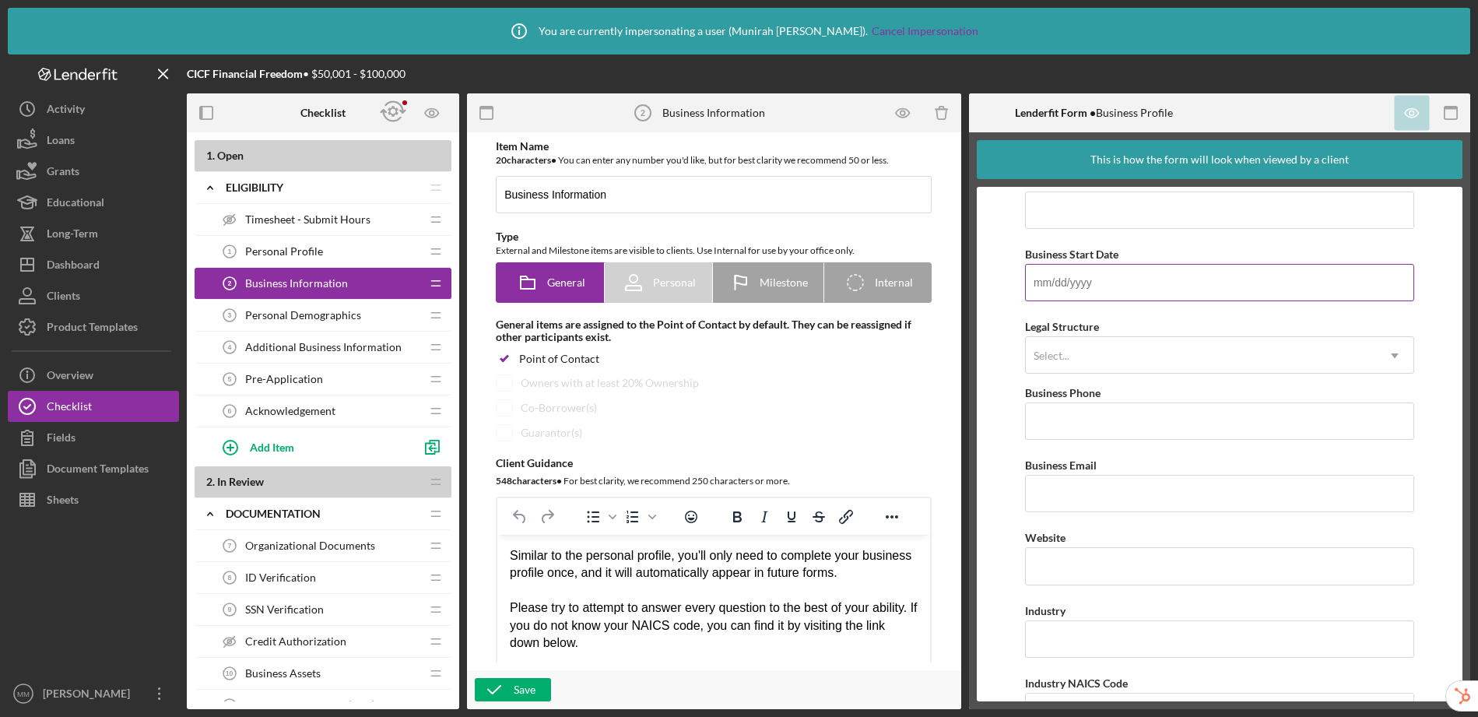
click at [1119, 292] on input "Business Start Date" at bounding box center [1219, 282] width 389 height 37
click at [1181, 286] on input "Business Start Date" at bounding box center [1219, 282] width 389 height 37
click at [103, 472] on div "Document Templates" at bounding box center [98, 470] width 102 height 35
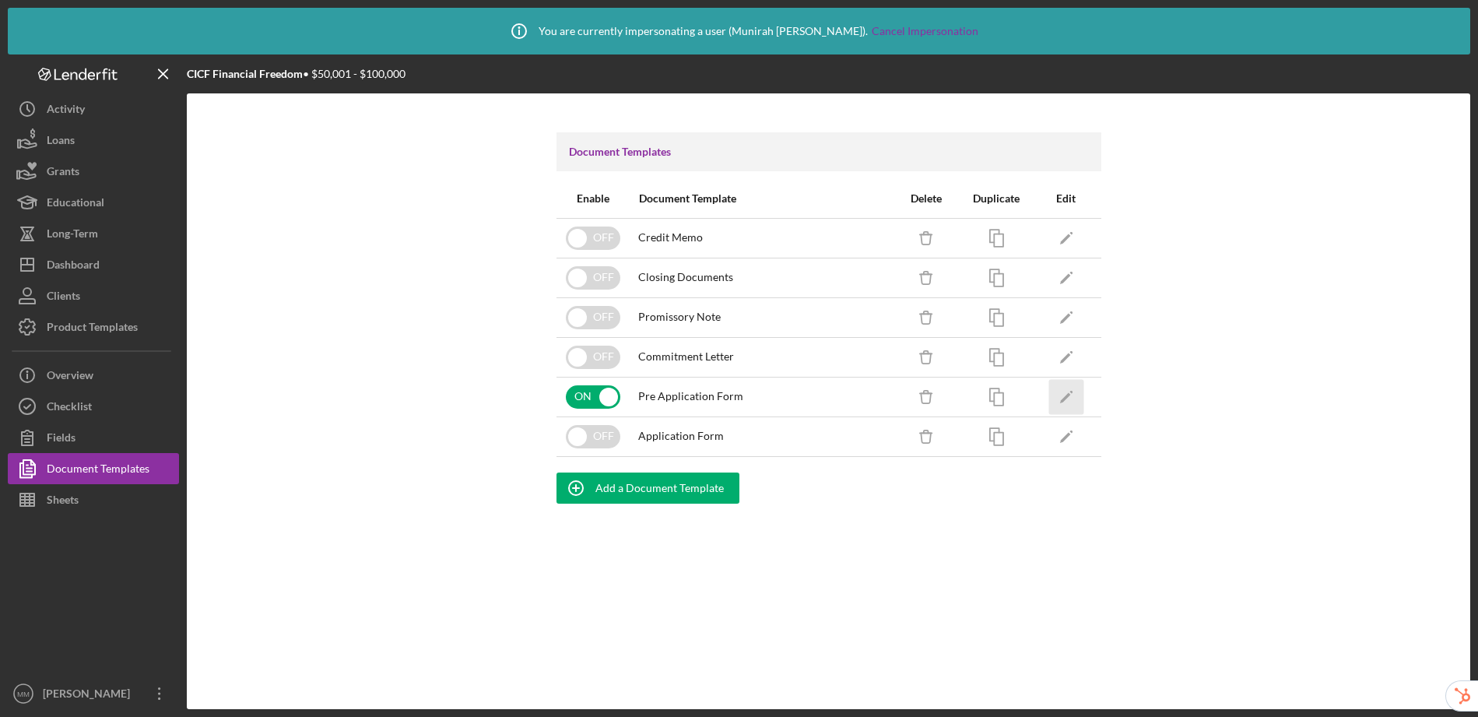
click at [1070, 396] on icon "Icon/Edit" at bounding box center [1065, 396] width 35 height 35
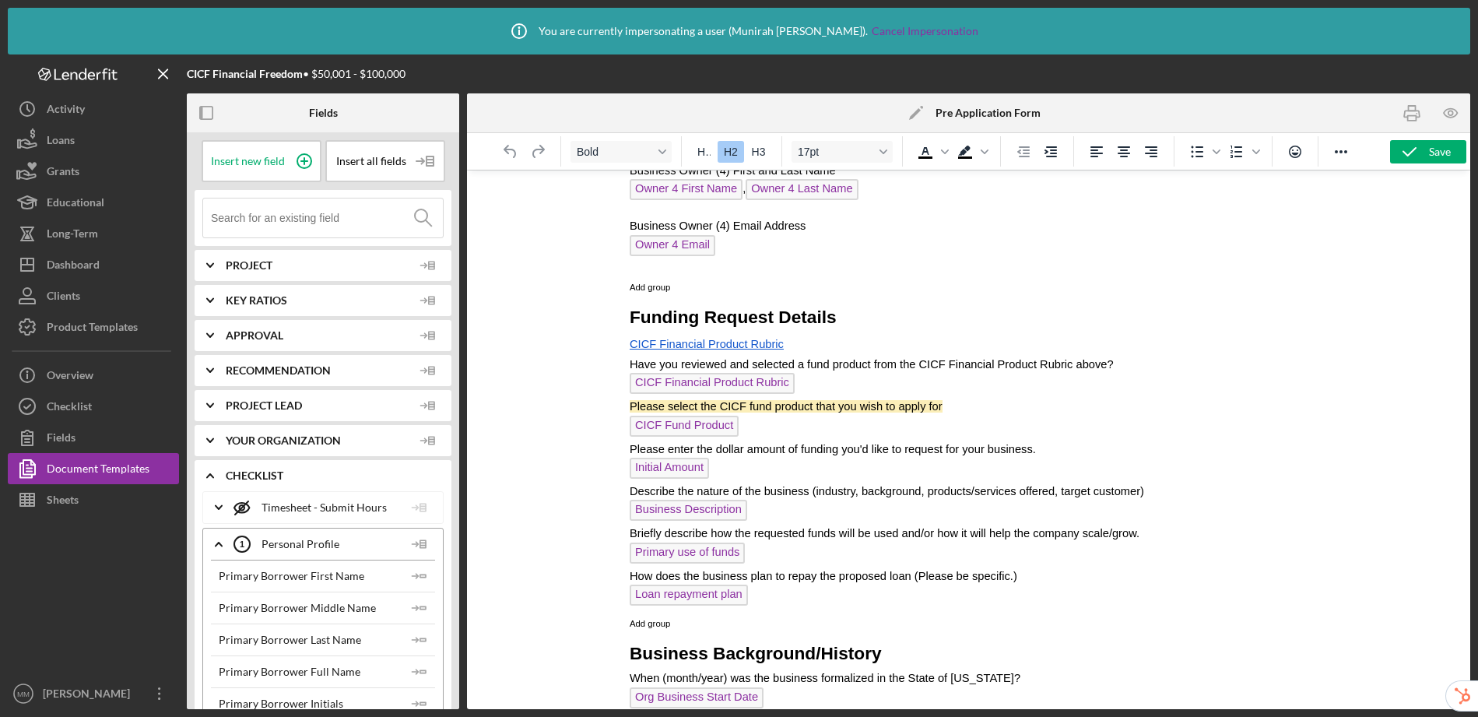
scroll to position [1072, 0]
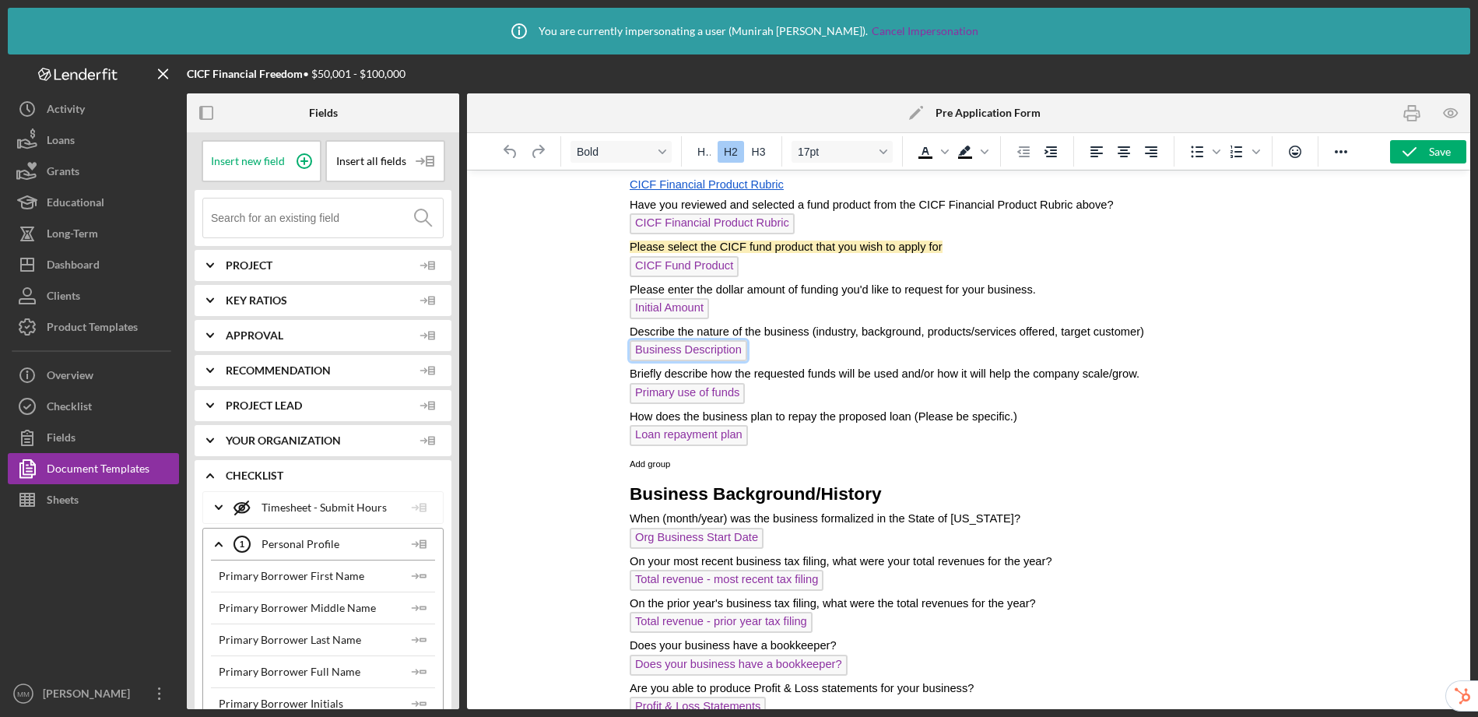
click at [703, 353] on span "Business Description" at bounding box center [687, 350] width 117 height 21
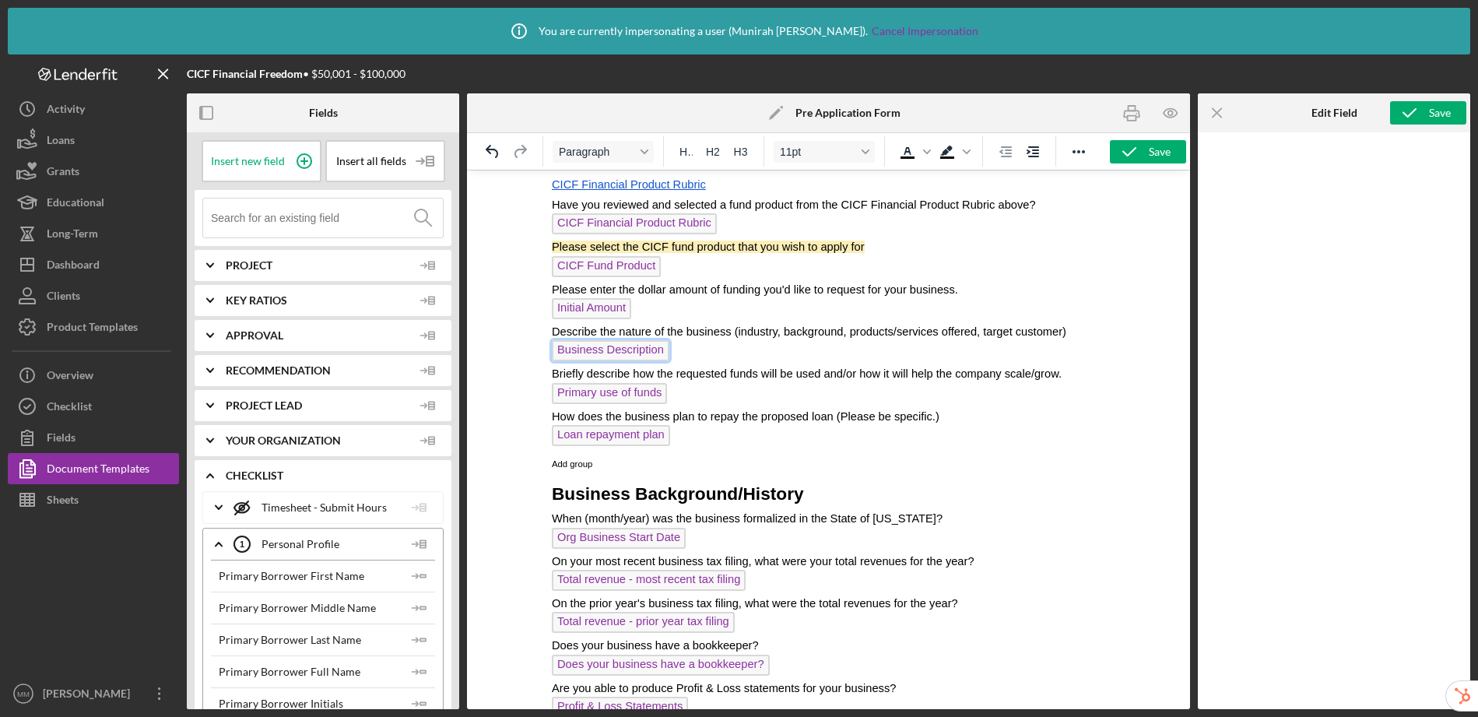
scroll to position [1058, 0]
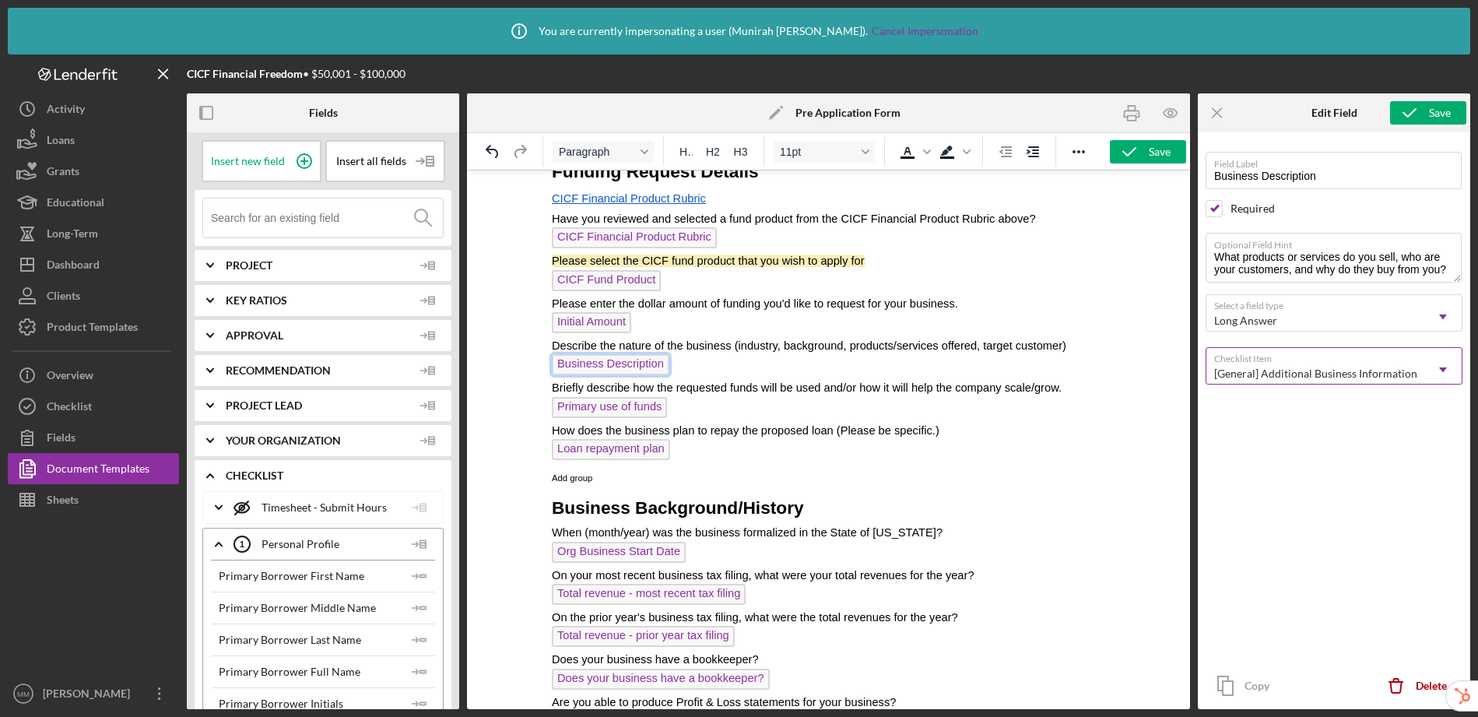
click at [1335, 373] on div "[General] Additional Business Information" at bounding box center [1315, 373] width 203 height 12
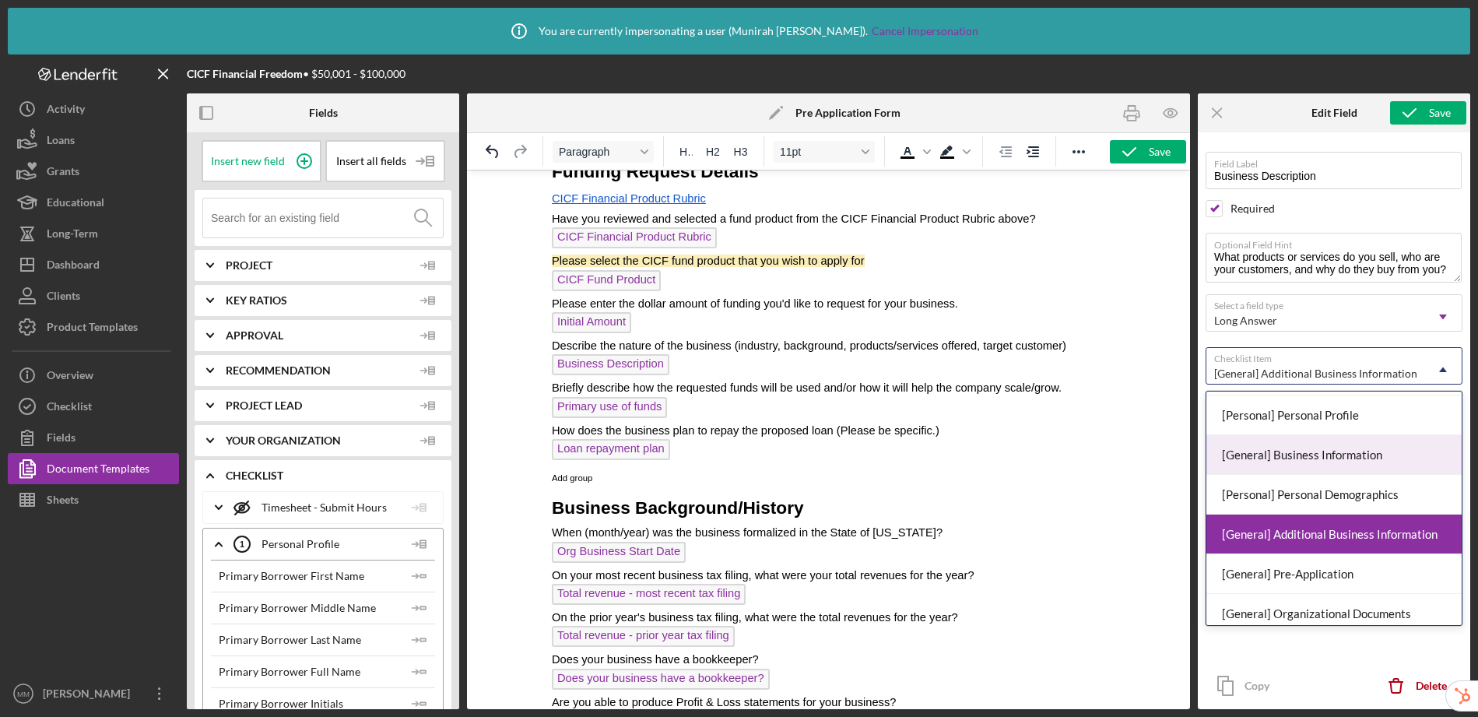
scroll to position [89, 0]
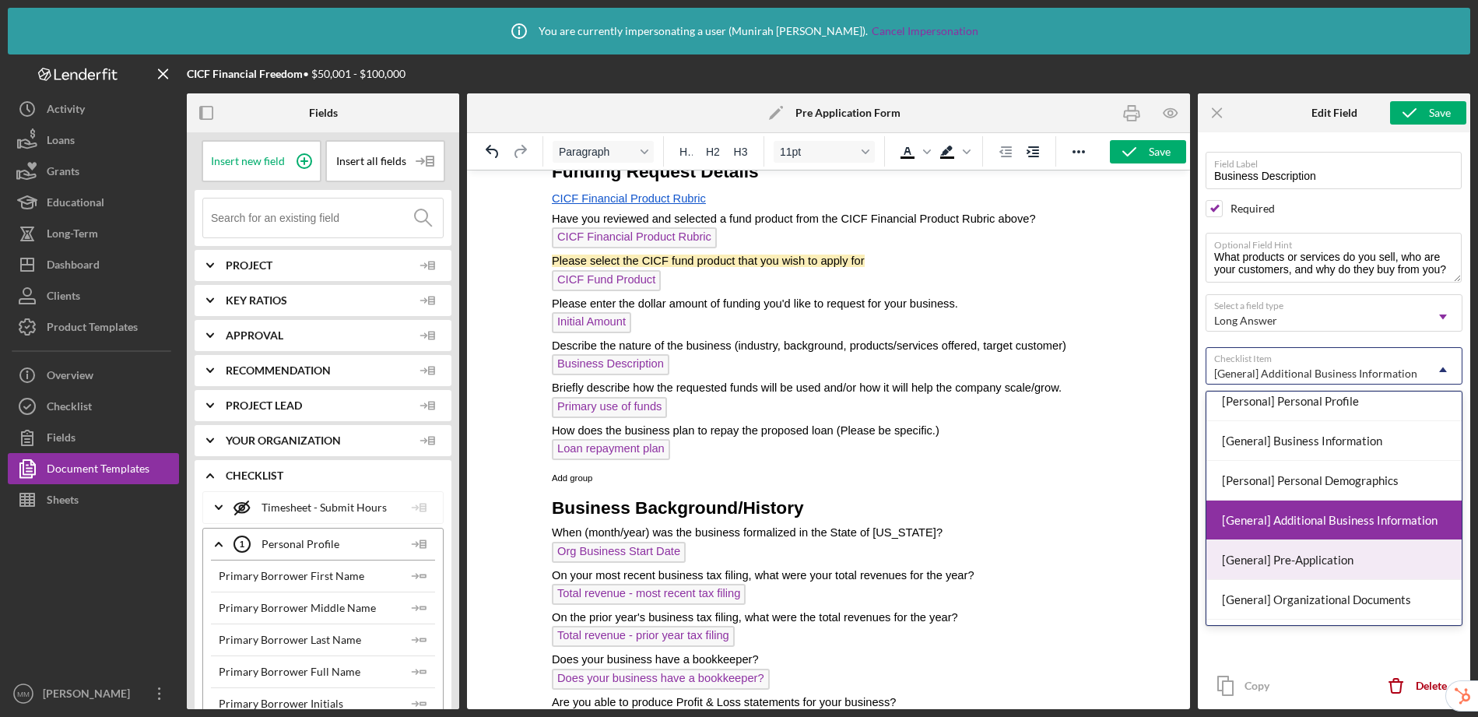
click at [1326, 564] on div "[General] Pre-Application" at bounding box center [1333, 560] width 255 height 40
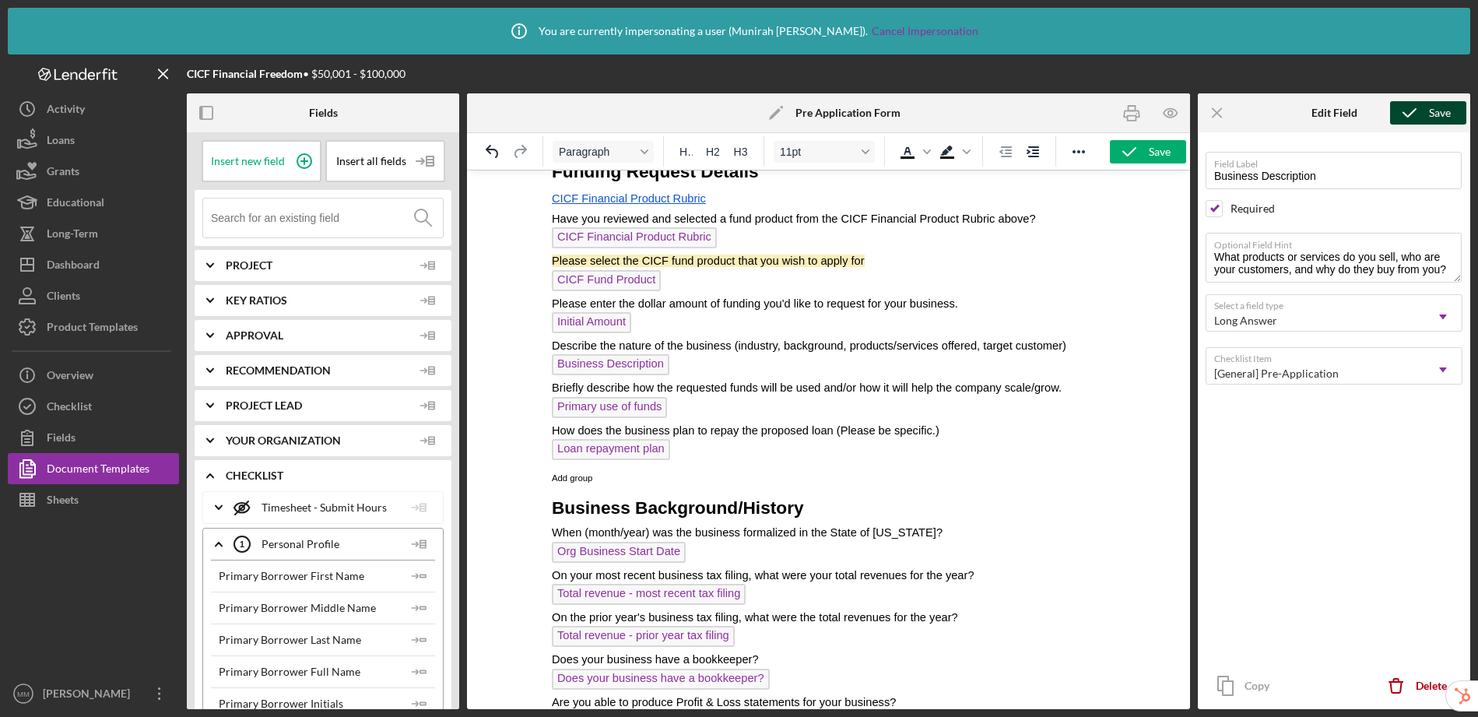
click at [1422, 117] on icon "submit" at bounding box center [1409, 112] width 39 height 39
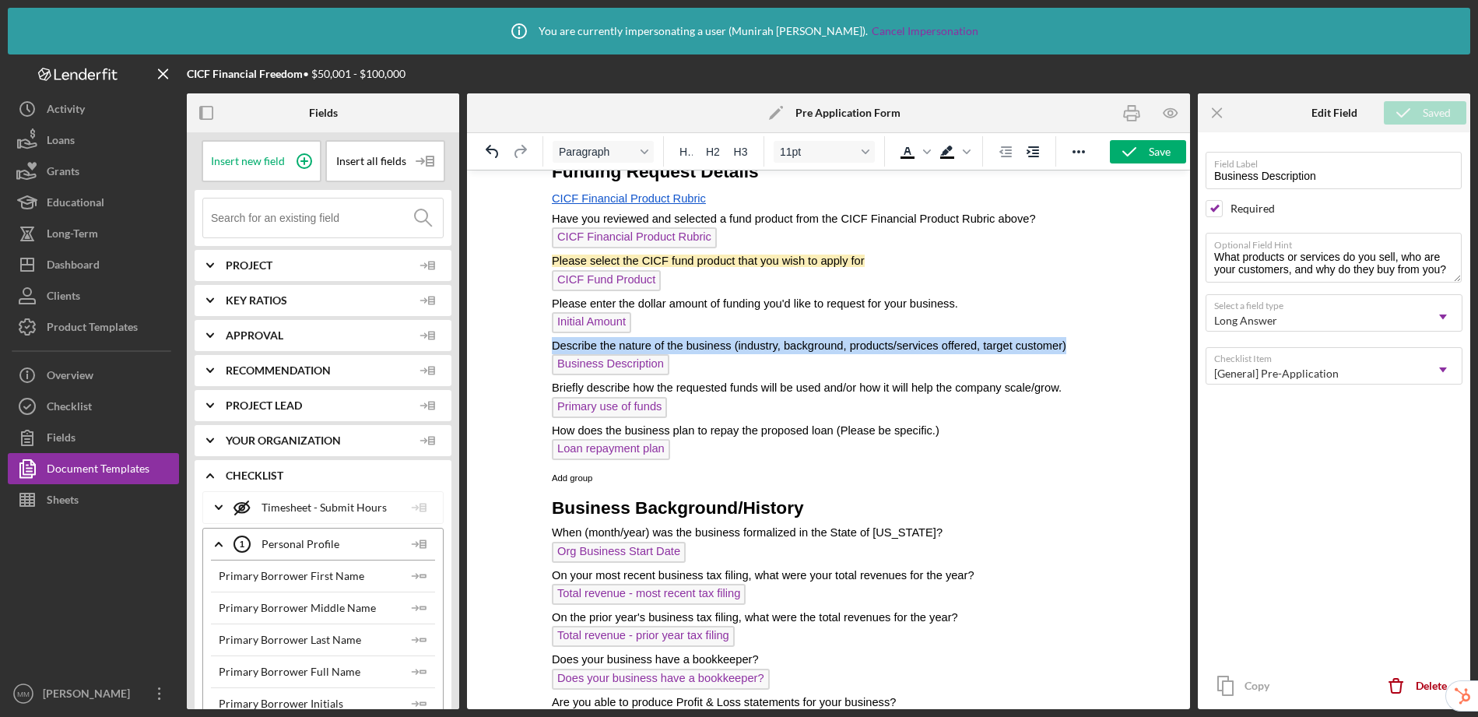
drag, startPoint x: 1075, startPoint y: 350, endPoint x: 545, endPoint y: 342, distance: 530.0
click at [545, 342] on html "CICF Capital Application Request Form In order to receive a CICF funding applic…" at bounding box center [827, 59] width 578 height 1895
copy span "Describe the nature of the business (industry, background, products/services of…"
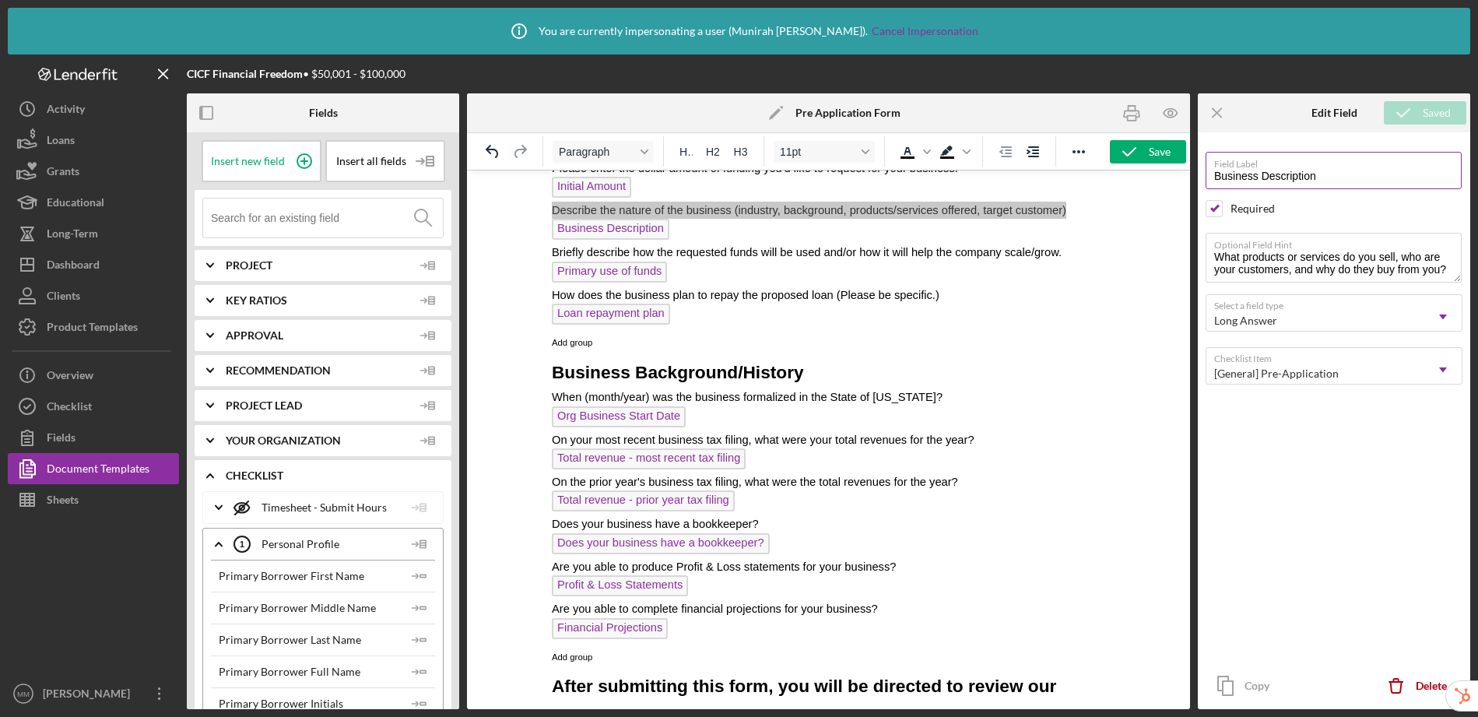
scroll to position [1194, 0]
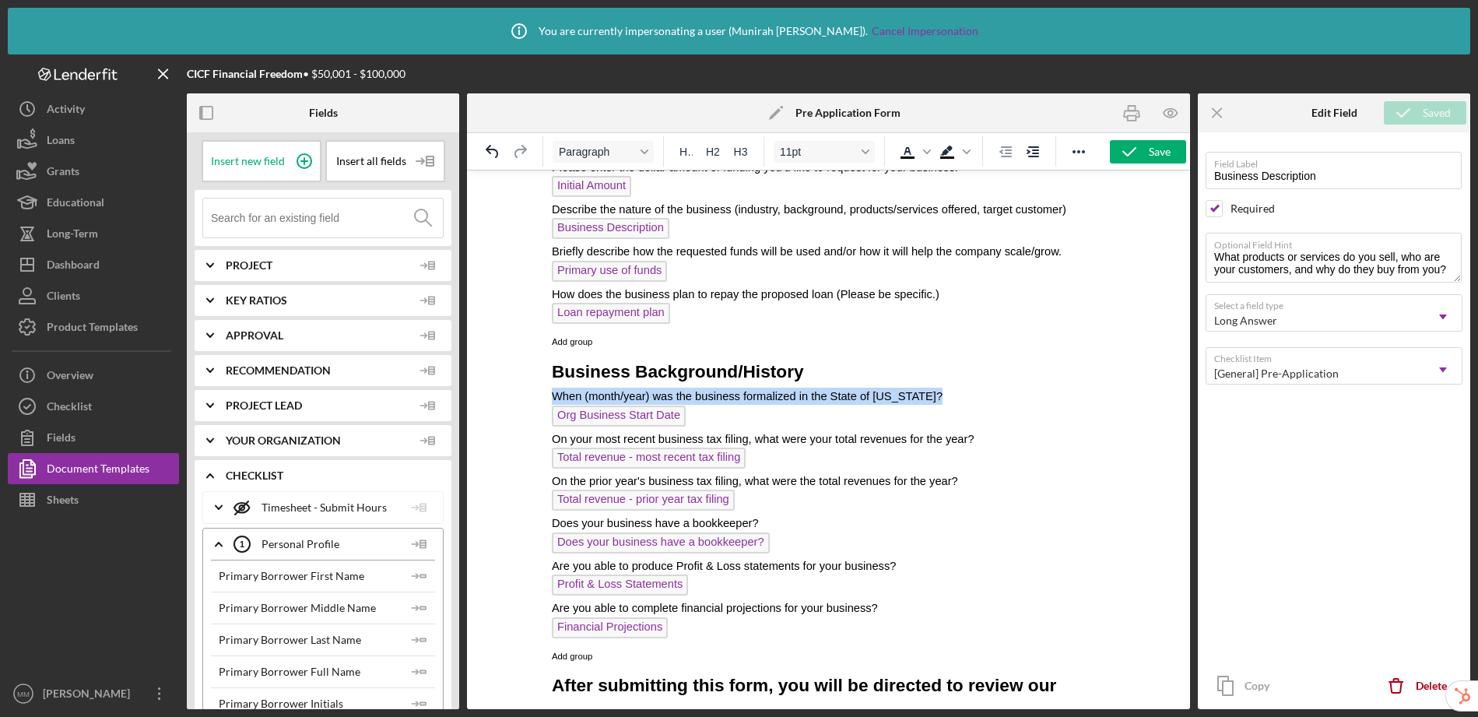
drag, startPoint x: 936, startPoint y: 397, endPoint x: 552, endPoint y: 396, distance: 383.6
click at [966, 156] on span "Background color Black" at bounding box center [966, 152] width 12 height 22
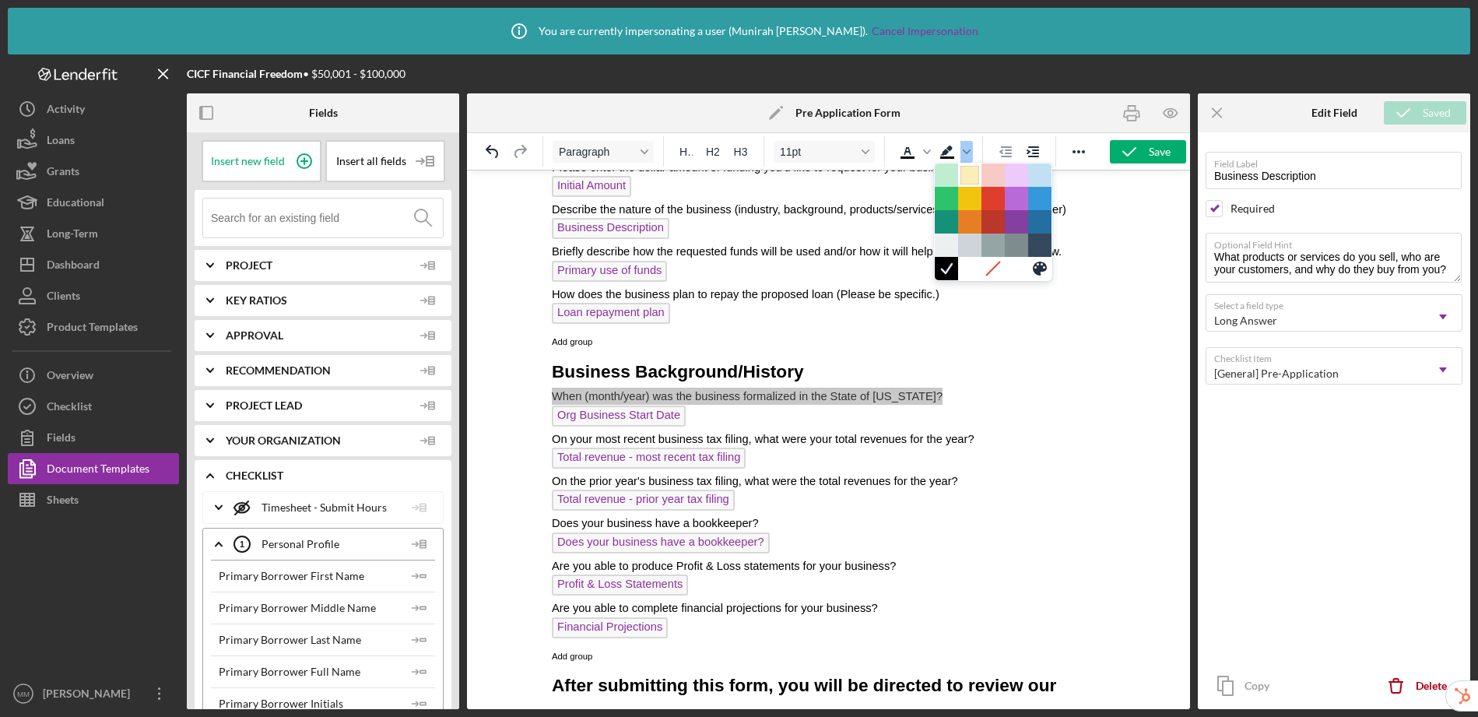
click at [970, 175] on div at bounding box center [969, 175] width 19 height 19
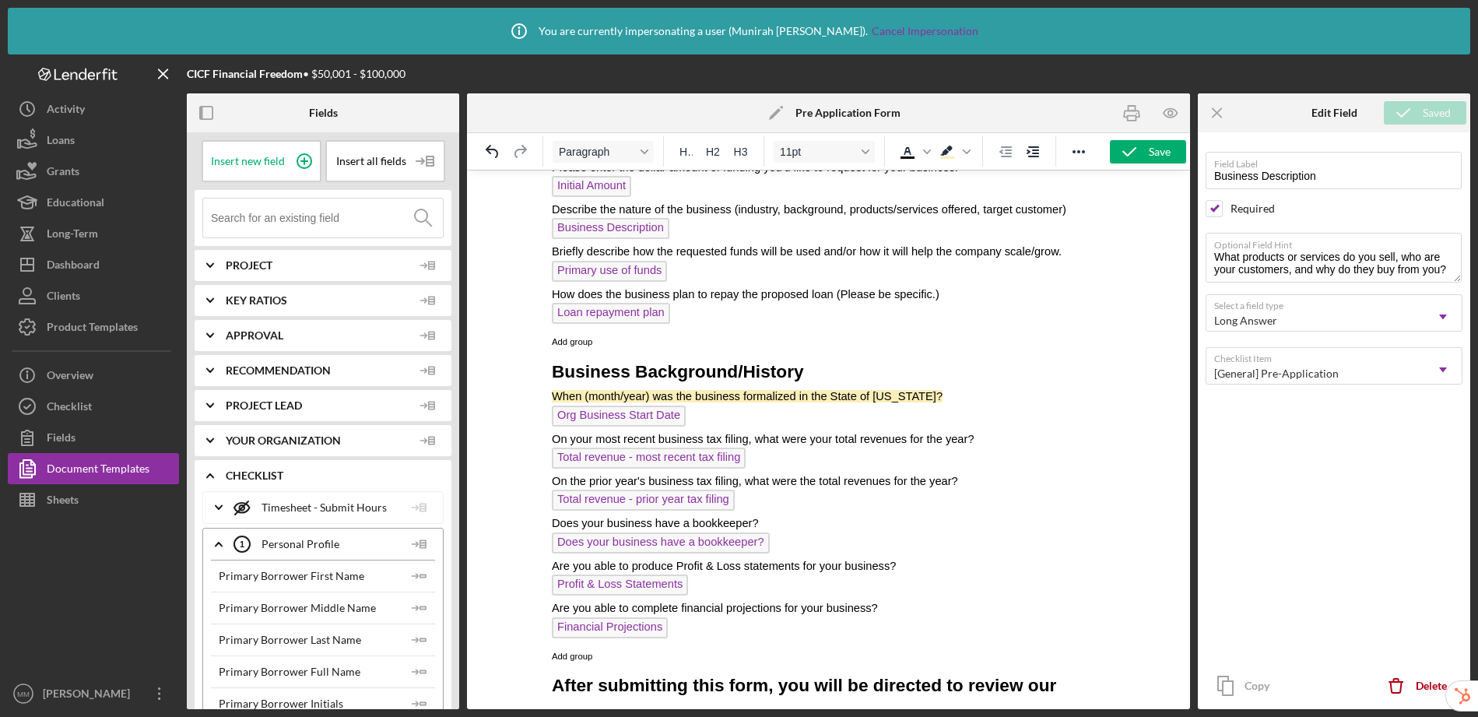
click at [714, 428] on p "Org Business Start Date" at bounding box center [827, 417] width 553 height 25
click at [1151, 155] on div "Save" at bounding box center [1160, 151] width 22 height 23
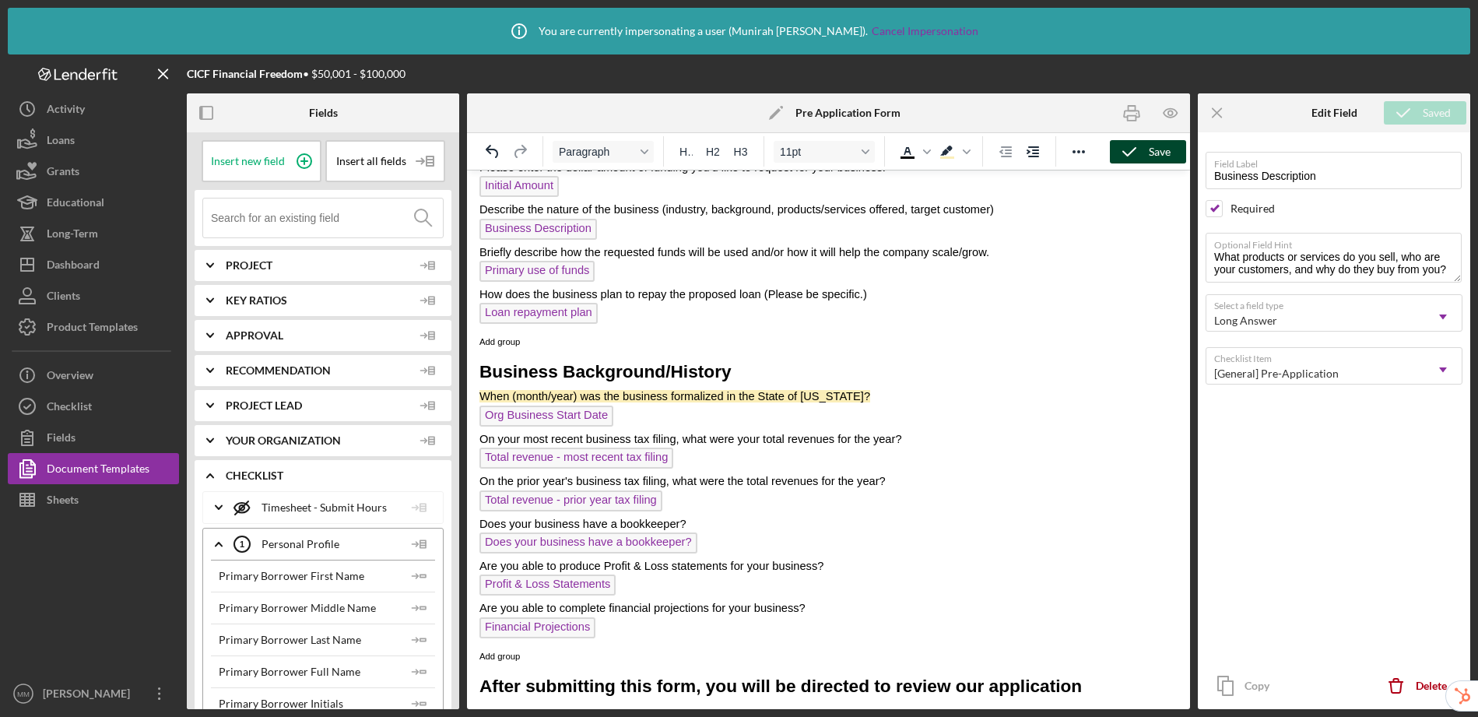
click at [1146, 156] on icon "button" at bounding box center [1129, 151] width 39 height 39
click at [114, 468] on div "Document Templates" at bounding box center [98, 470] width 103 height 35
